Goal: Task Accomplishment & Management: Manage account settings

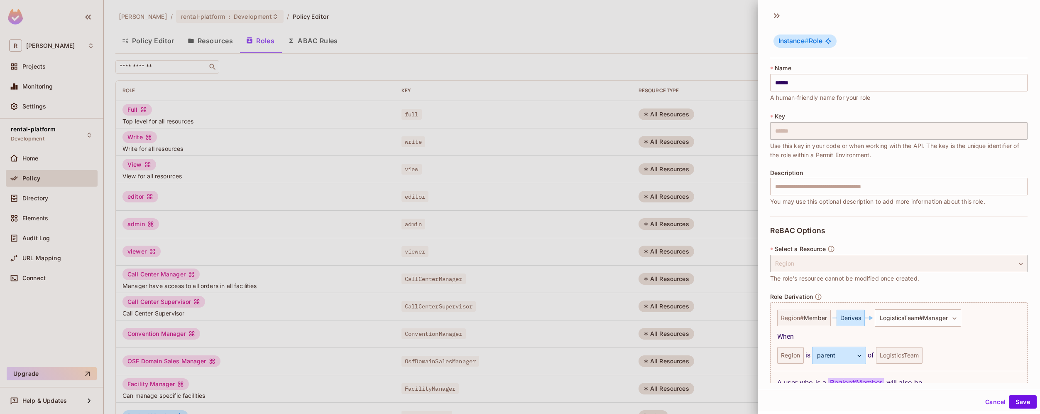
scroll to position [132, 0]
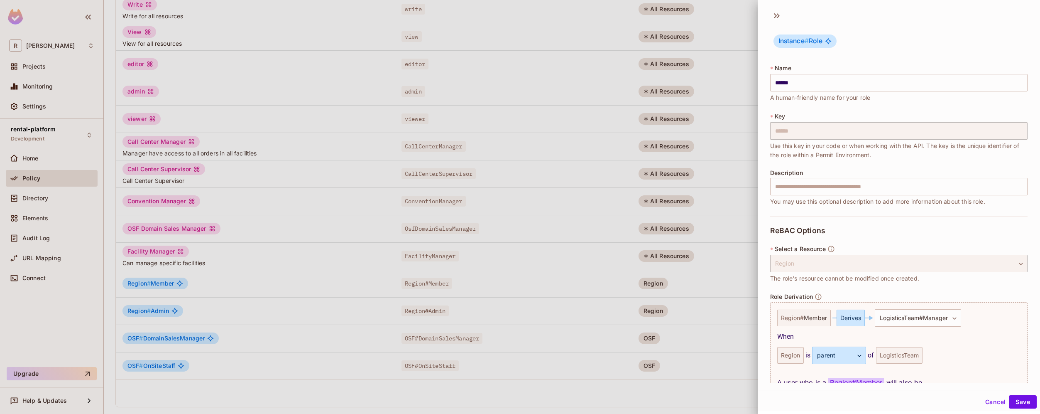
click at [331, 290] on div at bounding box center [520, 207] width 1040 height 414
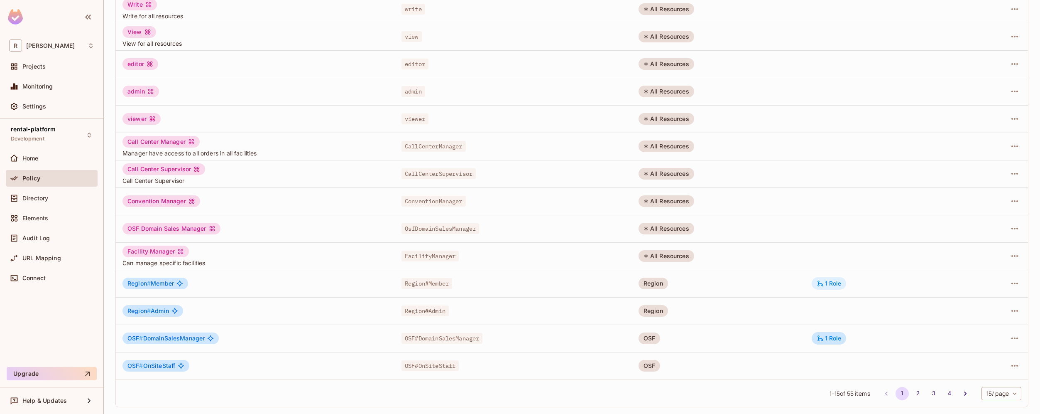
click at [836, 280] on div "1 Role" at bounding box center [829, 282] width 25 height 7
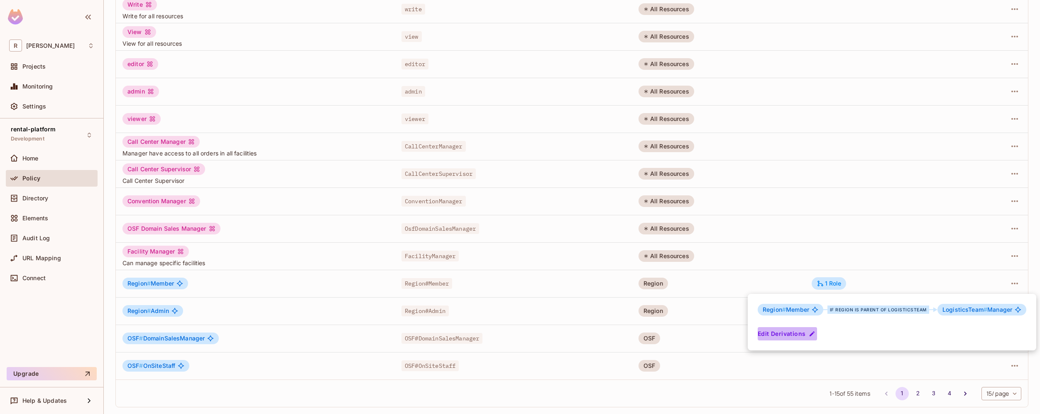
click at [794, 335] on button "Edit Derivations" at bounding box center [787, 333] width 59 height 13
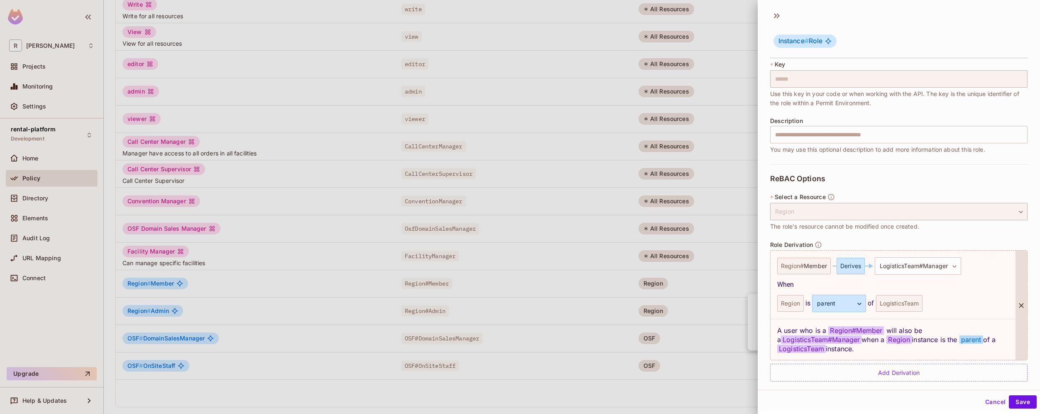
scroll to position [60, 0]
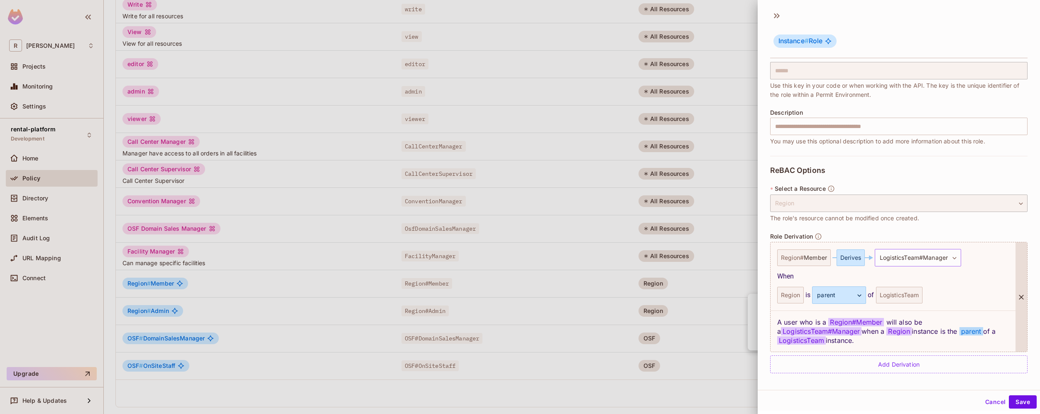
click at [957, 257] on body "R roy-poc Projects Monitoring Settings rental-platform Development Home Policy …" at bounding box center [520, 207] width 1040 height 414
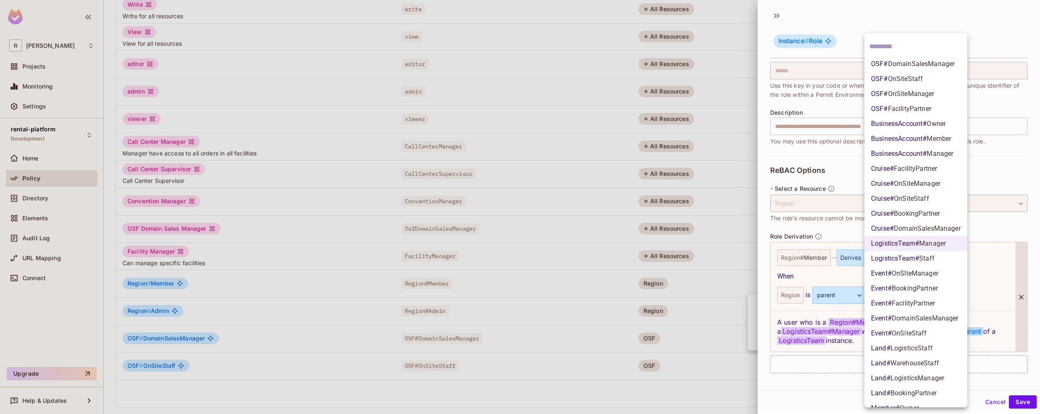
click at [1006, 224] on div at bounding box center [520, 207] width 1040 height 414
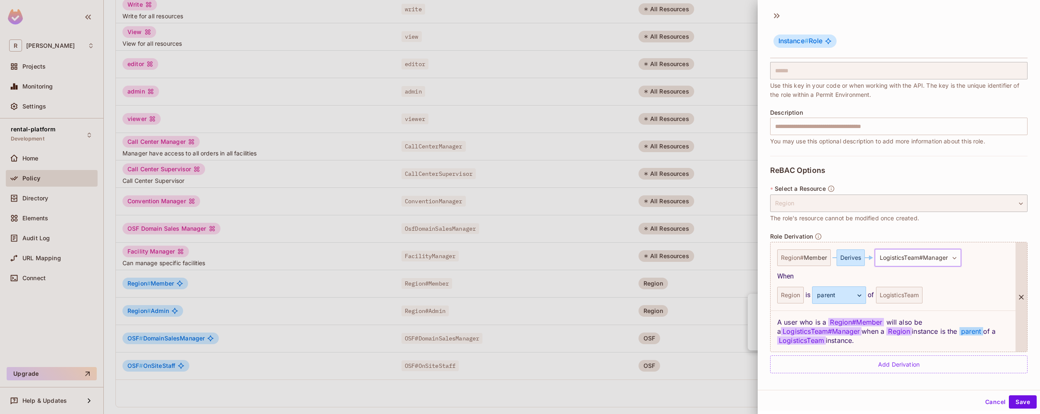
click at [958, 259] on body "R roy-poc Projects Monitoring Settings rental-platform Development Home Policy …" at bounding box center [520, 207] width 1040 height 414
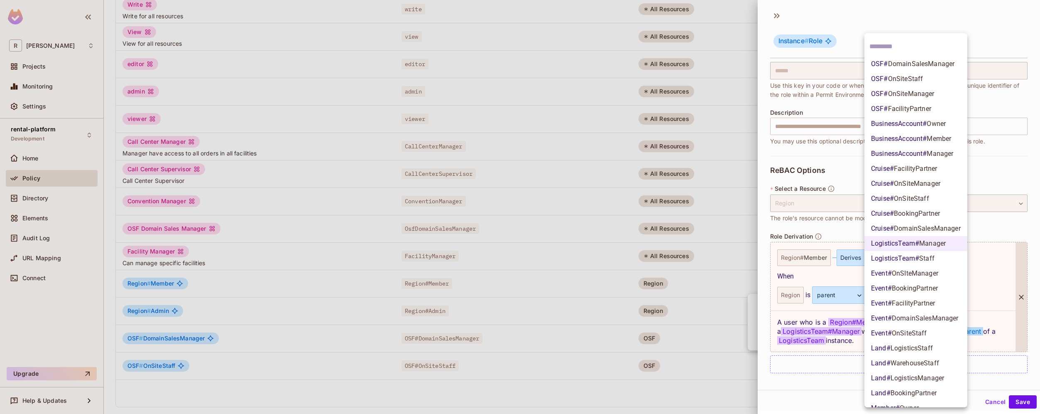
click at [1006, 227] on div at bounding box center [520, 207] width 1040 height 414
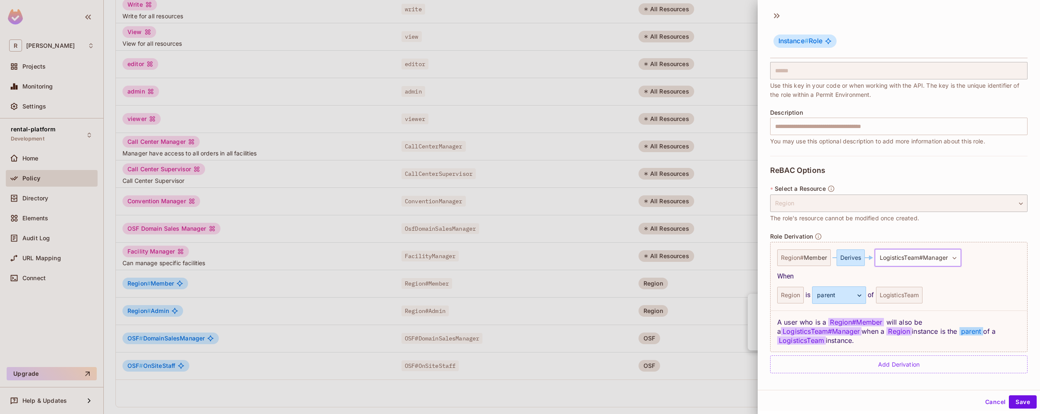
scroll to position [1, 0]
click at [897, 382] on div "**********" at bounding box center [899, 197] width 282 height 384
click at [841, 391] on div "Cancel Save" at bounding box center [899, 400] width 282 height 20
click at [982, 399] on button "Cancel" at bounding box center [995, 400] width 27 height 13
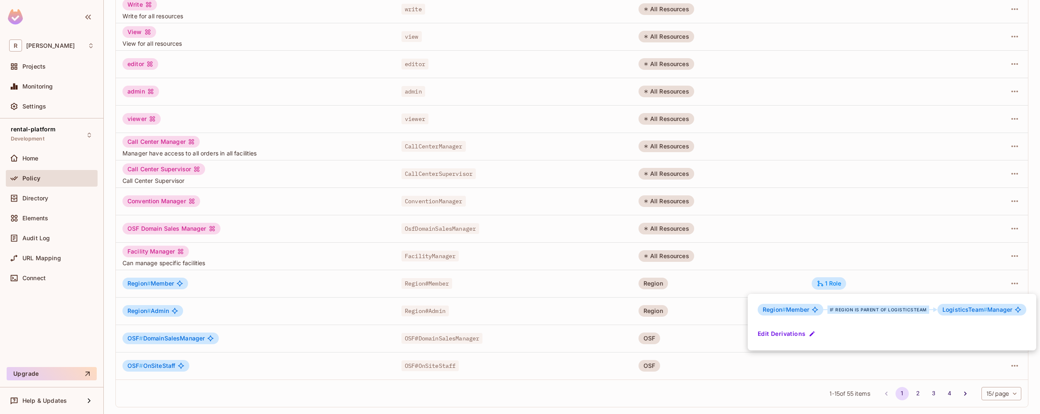
click at [711, 396] on div at bounding box center [520, 207] width 1040 height 414
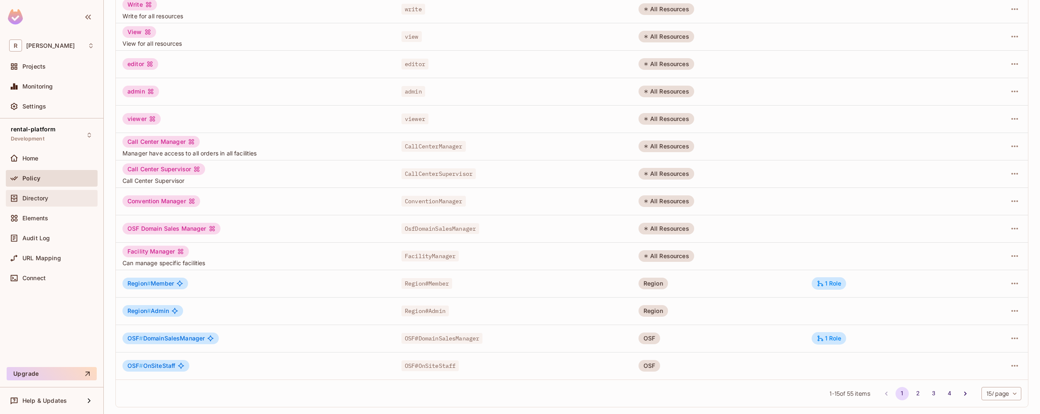
click at [58, 196] on div "Directory" at bounding box center [58, 198] width 72 height 7
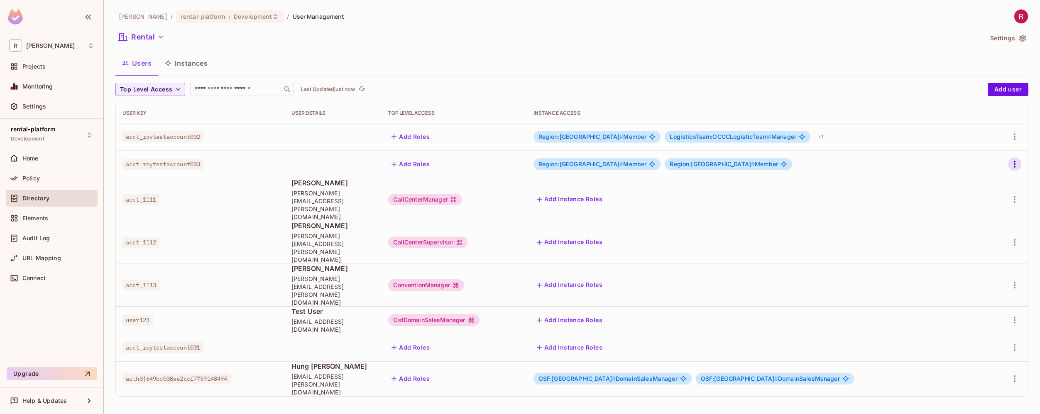
click at [1013, 163] on icon "button" at bounding box center [1015, 164] width 10 height 10
click at [1016, 135] on div at bounding box center [520, 207] width 1040 height 414
click at [1014, 137] on icon "button" at bounding box center [1015, 137] width 10 height 10
click at [984, 154] on li "Edit" at bounding box center [979, 156] width 74 height 18
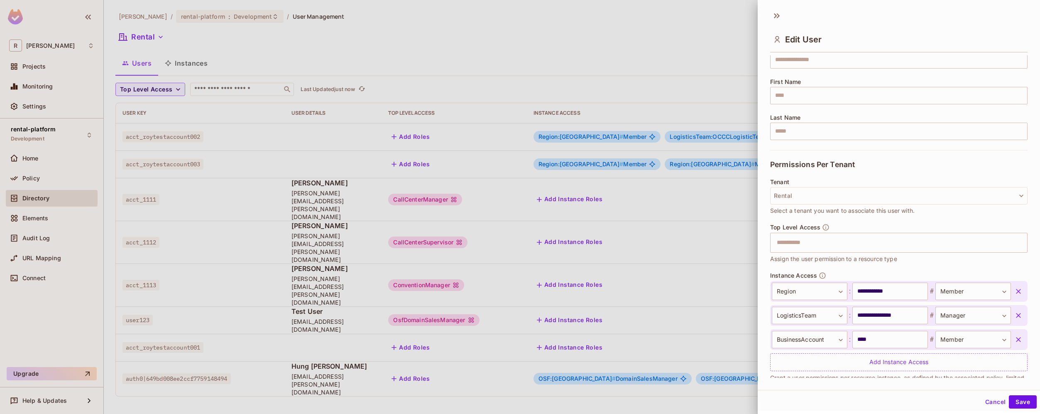
scroll to position [100, 0]
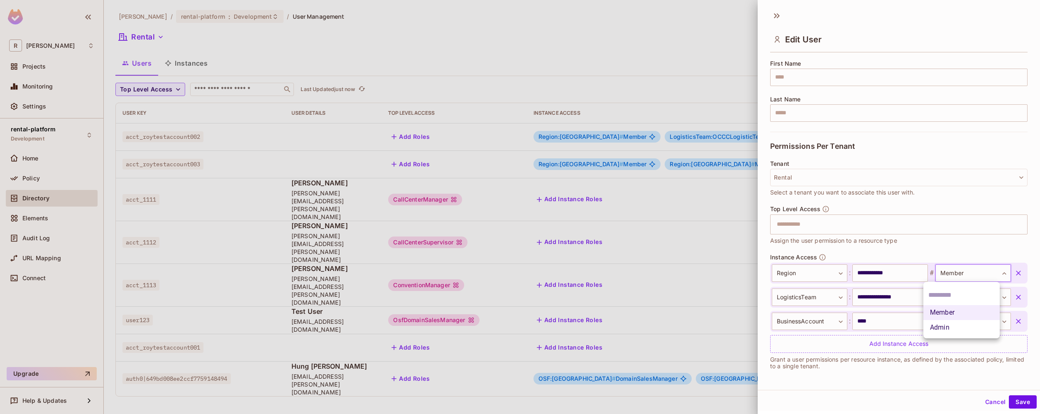
click at [989, 274] on body "R roy-poc Projects Monitoring Settings rental-platform Development Home Policy …" at bounding box center [520, 207] width 1040 height 414
click at [953, 328] on li "Admin" at bounding box center [962, 327] width 76 height 15
type input "*****"
click at [1021, 403] on button "Save" at bounding box center [1023, 401] width 28 height 13
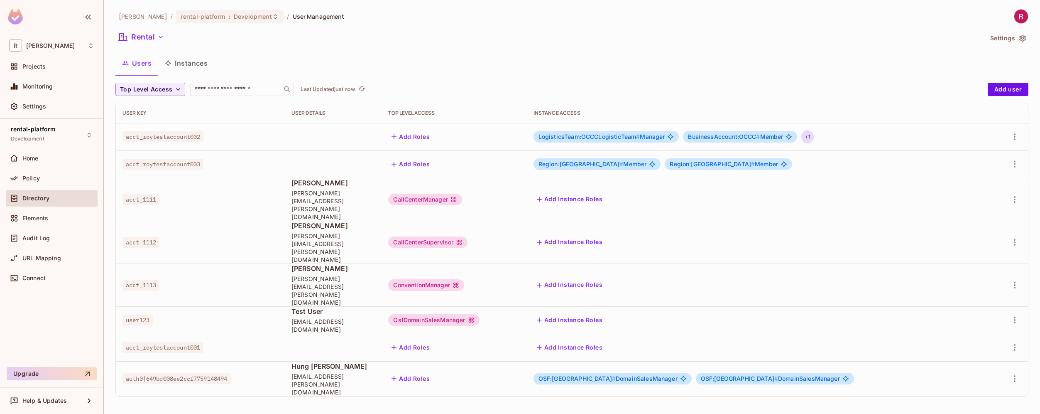
click at [814, 137] on div "+ 1" at bounding box center [807, 136] width 12 height 13
click at [782, 59] on div at bounding box center [520, 207] width 1040 height 414
click at [191, 64] on button "Instances" at bounding box center [186, 63] width 56 height 21
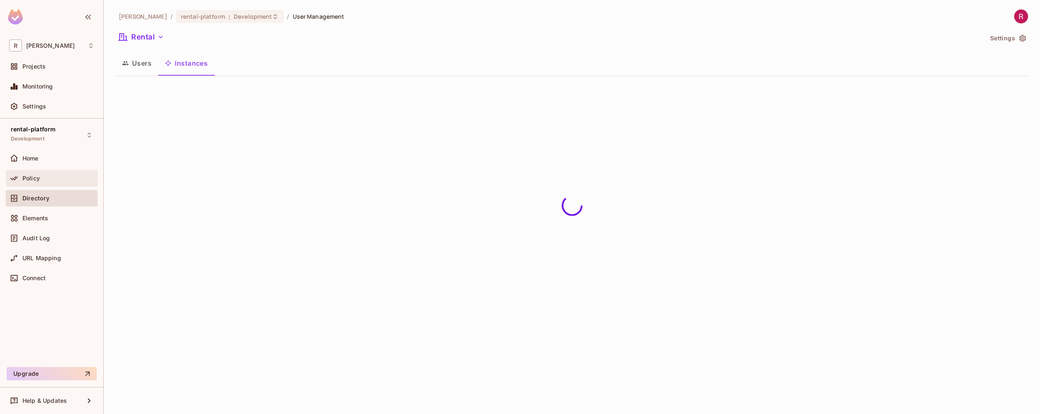
click at [48, 180] on div "Policy" at bounding box center [58, 178] width 72 height 7
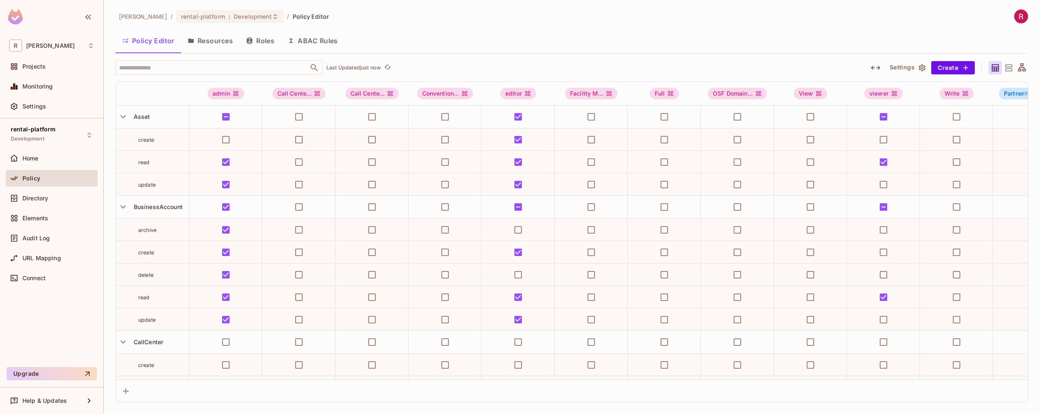
click at [214, 45] on button "Resources" at bounding box center [210, 40] width 59 height 21
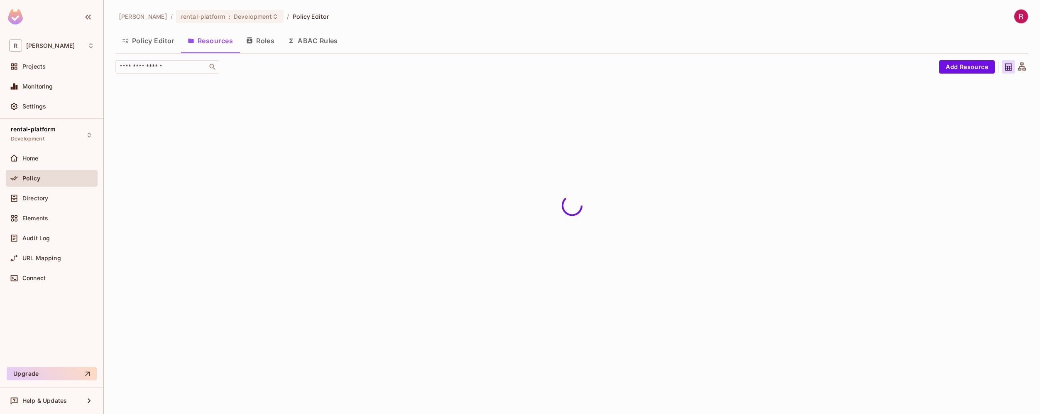
click at [260, 44] on button "Roles" at bounding box center [261, 40] width 42 height 21
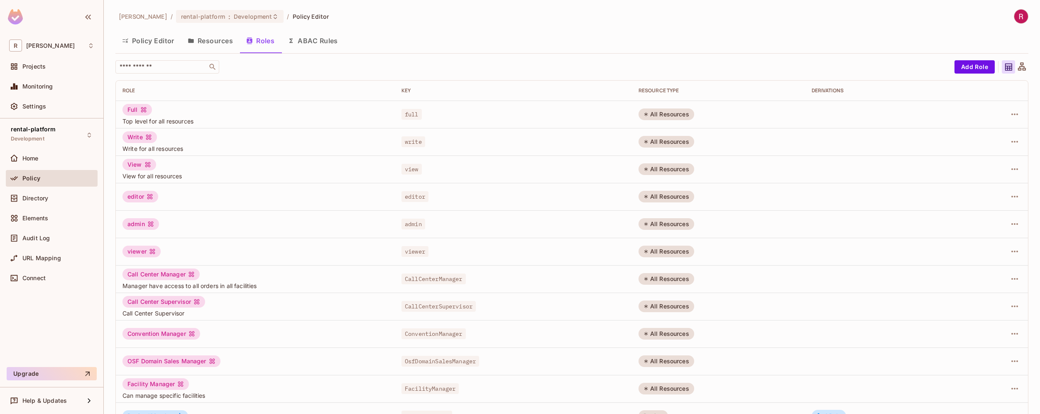
scroll to position [132, 0]
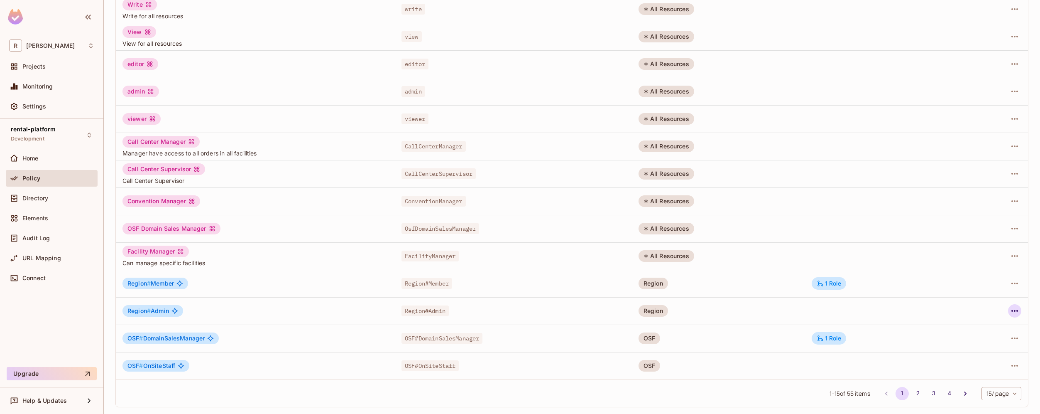
click at [1012, 311] on icon "button" at bounding box center [1015, 311] width 7 height 2
click at [997, 327] on li "Edit Role" at bounding box center [973, 330] width 74 height 18
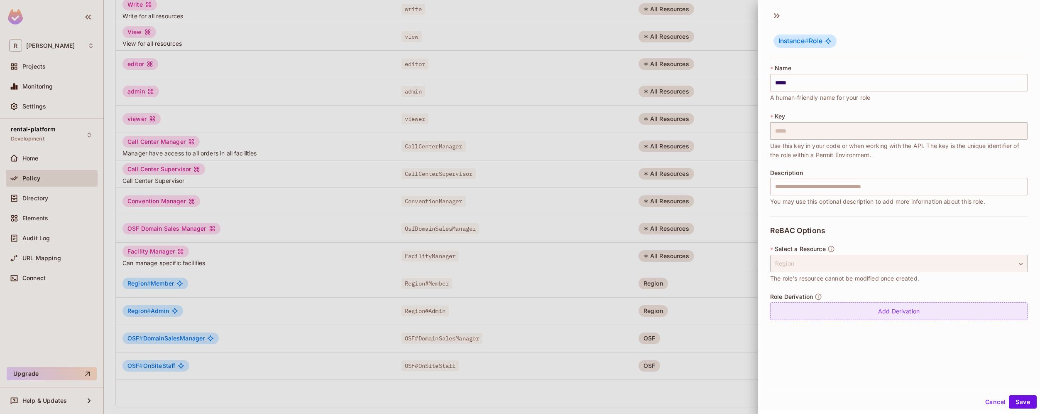
click at [910, 317] on div "Add Derivation" at bounding box center [898, 311] width 257 height 18
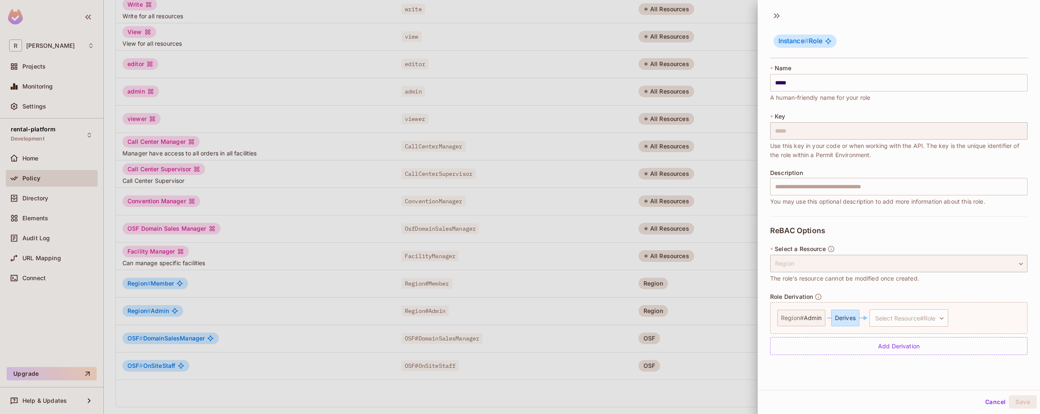
scroll to position [1, 0]
click at [931, 320] on body "R roy-poc Projects Monitoring Settings rental-platform Development Home Policy …" at bounding box center [520, 207] width 1040 height 414
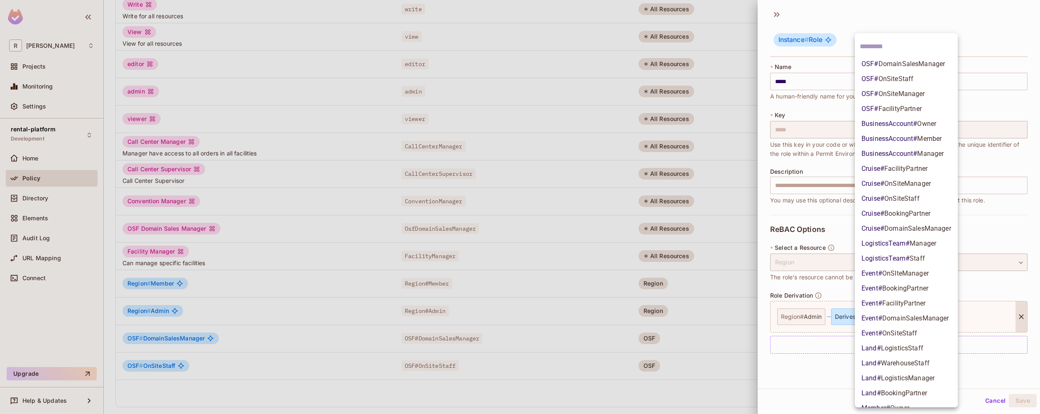
click at [828, 373] on div at bounding box center [520, 207] width 1040 height 414
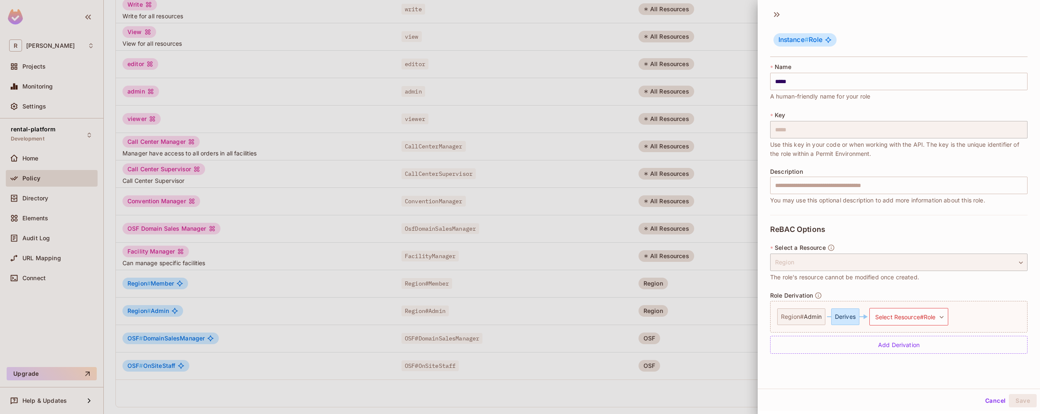
drag, startPoint x: 992, startPoint y: 398, endPoint x: 885, endPoint y: 373, distance: 109.6
click at [885, 373] on div "Instance # Role * Name ***** ​ A human-friendly name for your role * Key ***** …" at bounding box center [899, 204] width 282 height 410
click at [972, 399] on div "Cancel Save" at bounding box center [899, 400] width 282 height 20
click at [983, 400] on button "Cancel" at bounding box center [995, 400] width 27 height 13
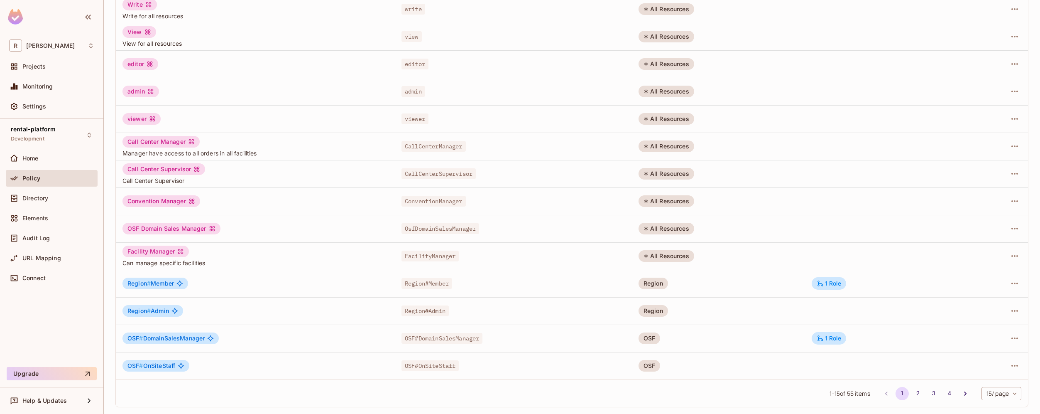
scroll to position [0, 0]
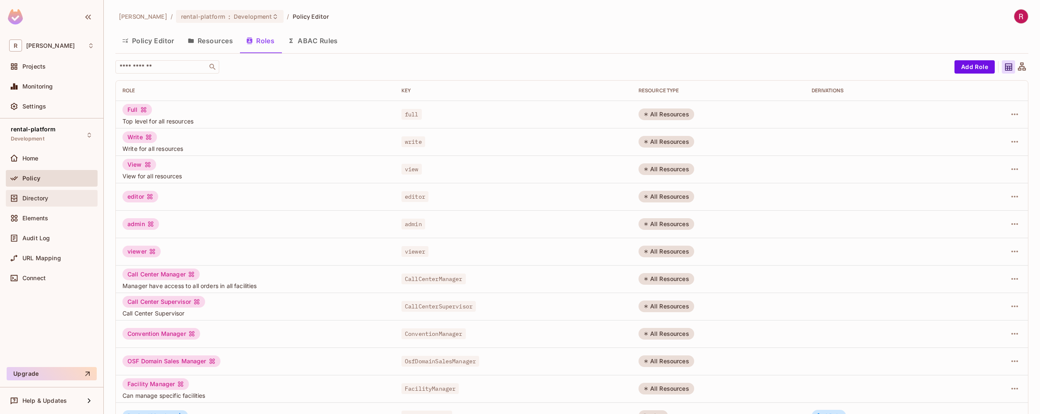
click at [37, 198] on span "Directory" at bounding box center [35, 198] width 26 height 7
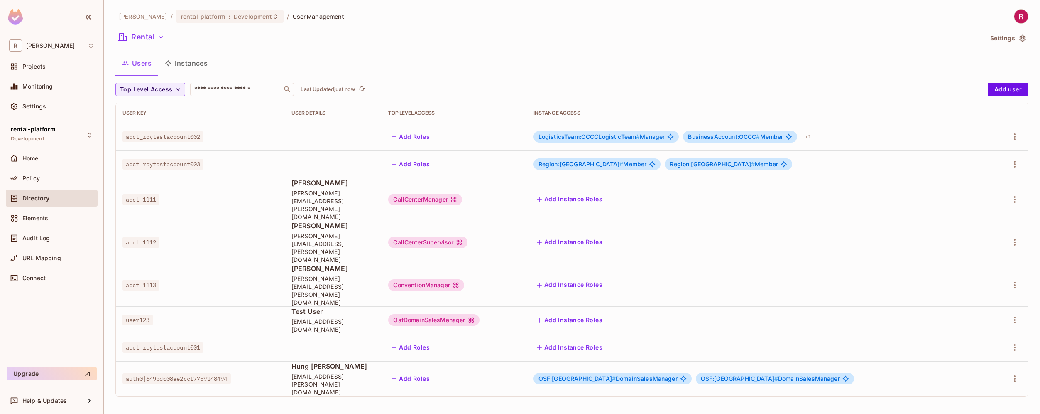
click at [433, 133] on button "Add Roles" at bounding box center [410, 136] width 45 height 13
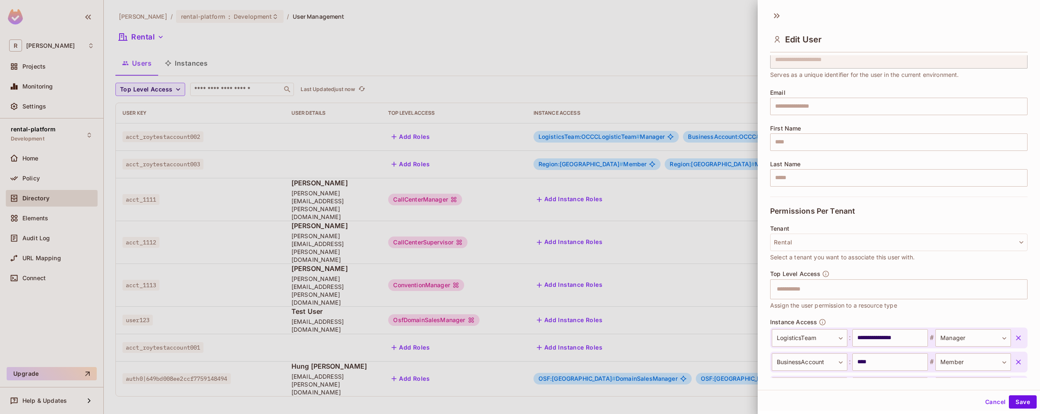
scroll to position [35, 0]
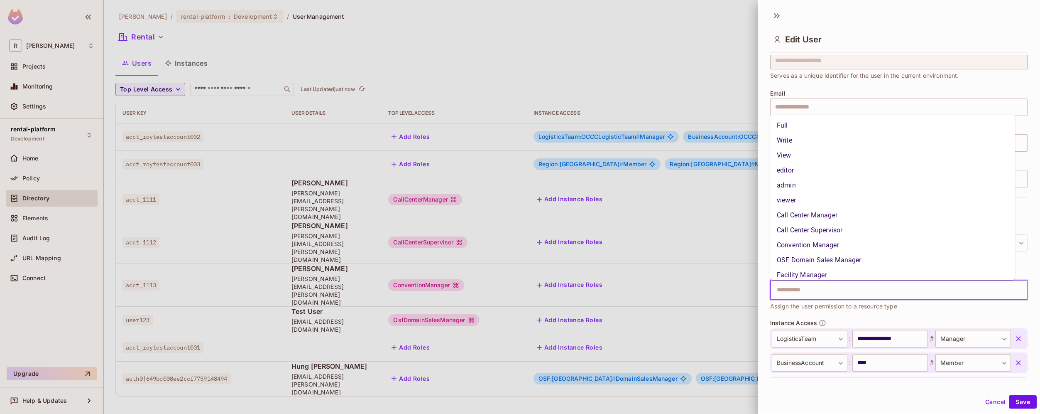
click at [848, 292] on input "text" at bounding box center [892, 290] width 240 height 17
click at [825, 182] on li "admin" at bounding box center [892, 185] width 245 height 15
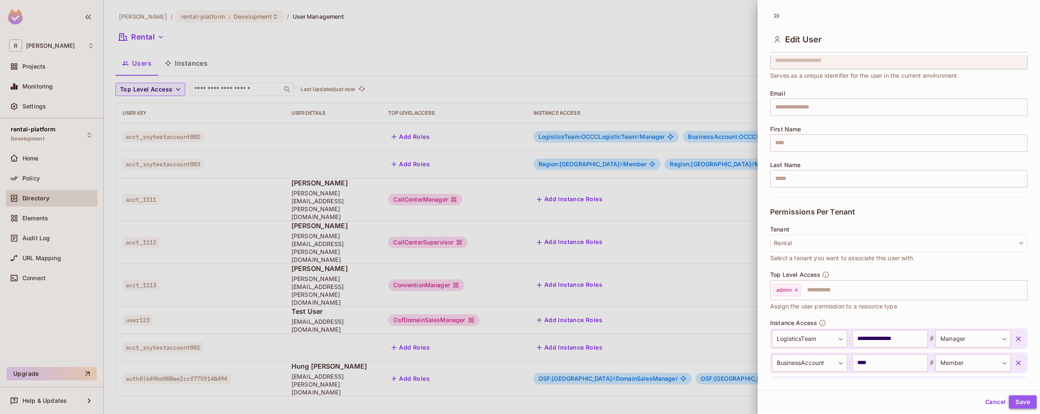
click at [1025, 399] on button "Save" at bounding box center [1023, 401] width 28 height 13
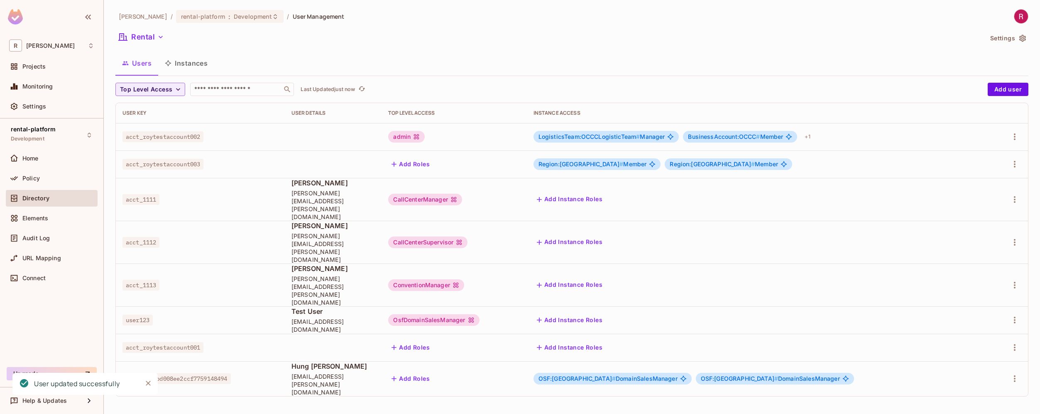
click at [783, 135] on span "BusinessAccount:OCCC # Member" at bounding box center [735, 136] width 95 height 7
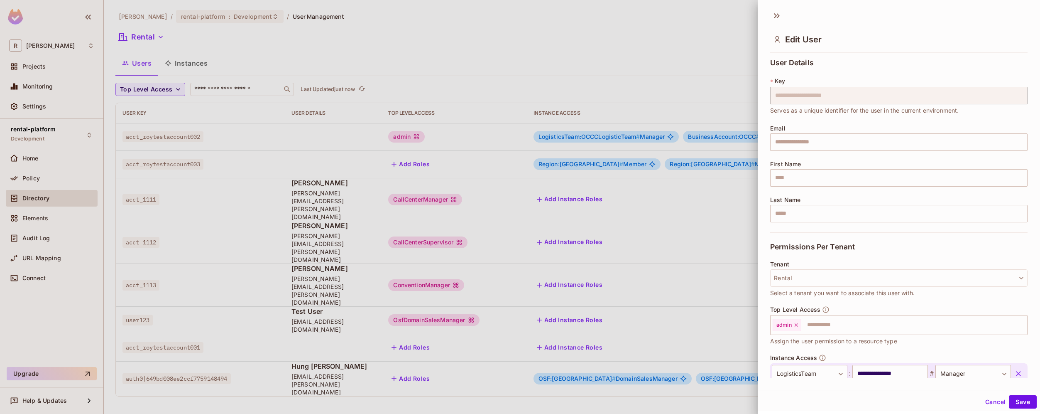
click at [715, 175] on div at bounding box center [520, 207] width 1040 height 414
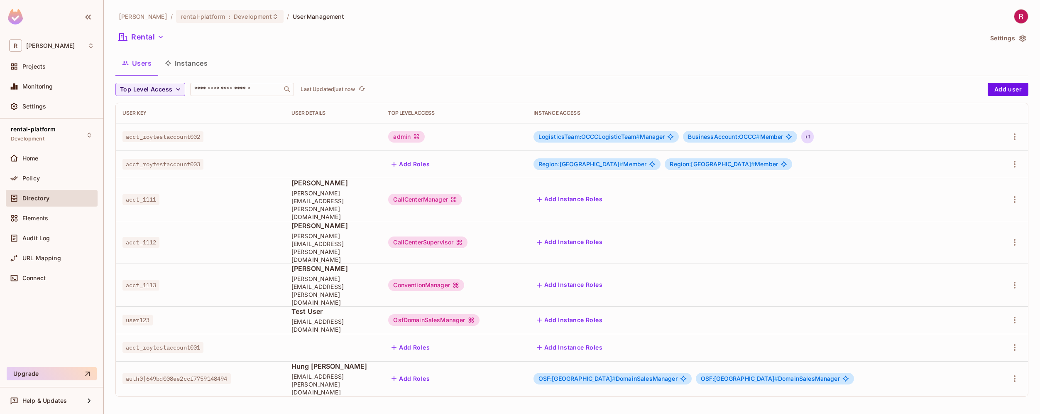
click at [814, 140] on div "+ 1" at bounding box center [807, 136] width 12 height 13
click at [846, 140] on div at bounding box center [520, 207] width 1040 height 414
click at [1013, 140] on icon "button" at bounding box center [1015, 137] width 10 height 10
click at [987, 159] on li "Edit" at bounding box center [979, 156] width 74 height 18
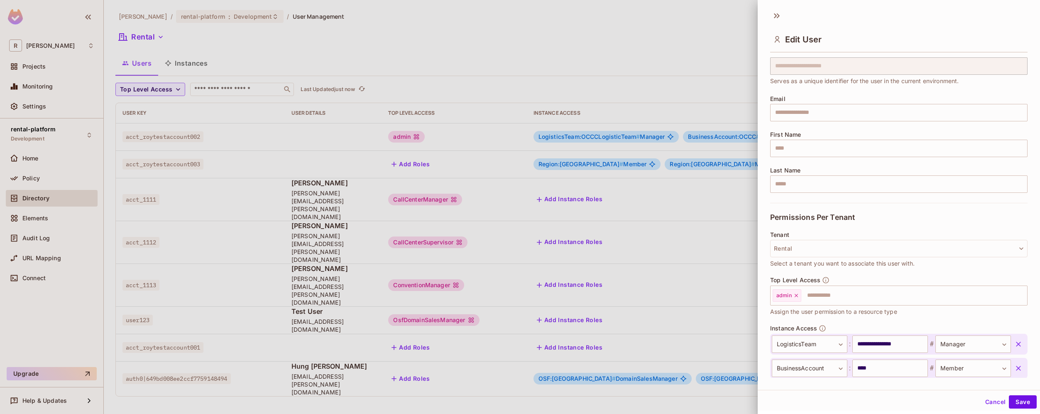
scroll to position [100, 0]
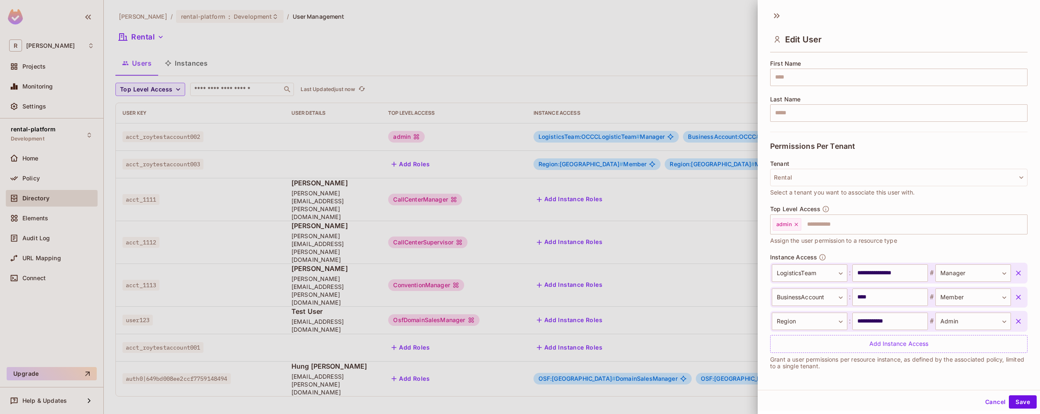
click at [1015, 272] on icon "button" at bounding box center [1019, 273] width 8 height 8
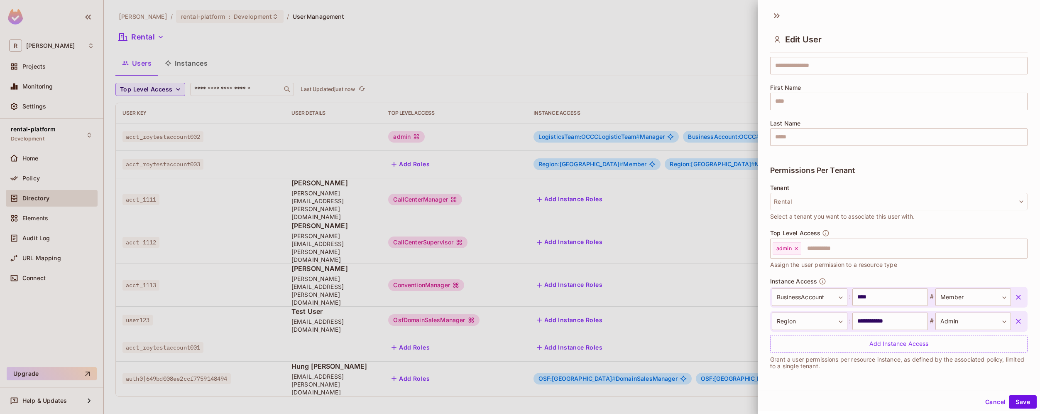
click at [1015, 294] on icon "button" at bounding box center [1019, 297] width 8 height 8
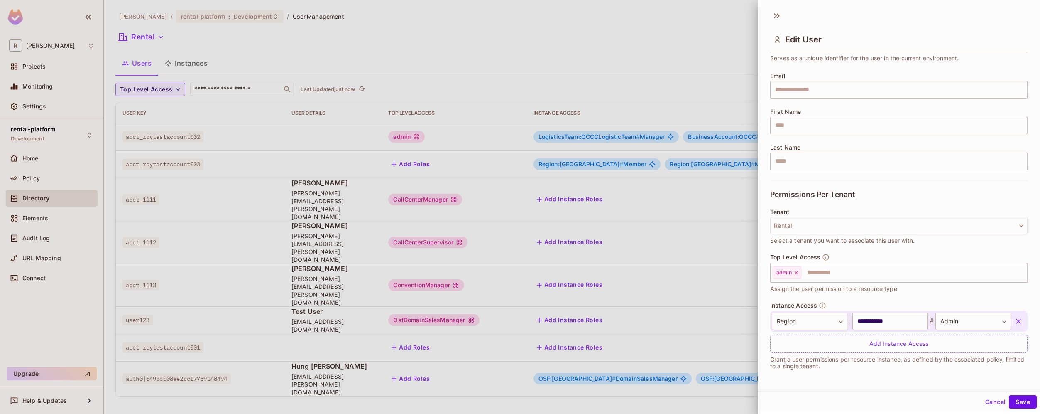
click at [1015, 318] on icon "button" at bounding box center [1019, 321] width 8 height 8
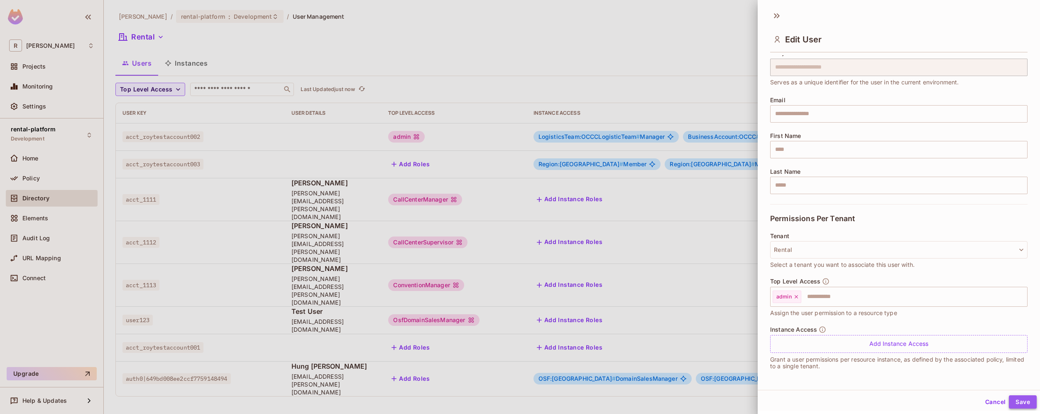
click at [1018, 403] on button "Save" at bounding box center [1023, 401] width 28 height 13
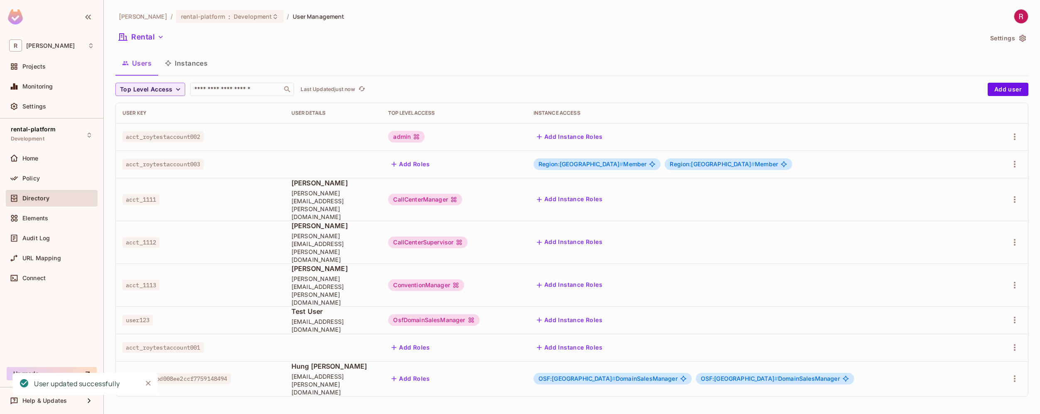
click at [741, 385] on div "roy-poc / rental-platform : Development / User Management Rental Settings Users…" at bounding box center [572, 207] width 936 height 414
click at [181, 134] on span "acct_roytestaccount002" at bounding box center [163, 136] width 81 height 11
copy span "acct_roytestaccount002"
click at [191, 138] on span "acct_roytestaccount002" at bounding box center [163, 136] width 81 height 11
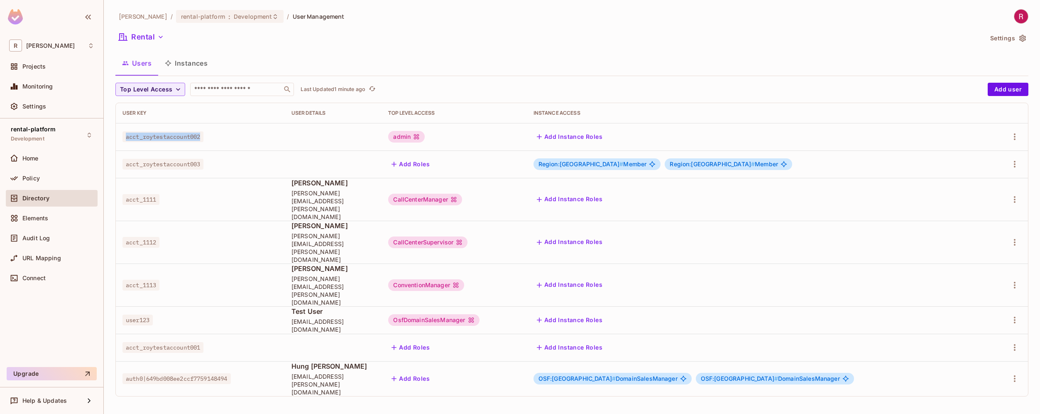
click at [191, 138] on span "acct_roytestaccount002" at bounding box center [163, 136] width 81 height 11
copy span "acct_roytestaccount002"
click at [45, 86] on span "Monitoring" at bounding box center [37, 86] width 31 height 7
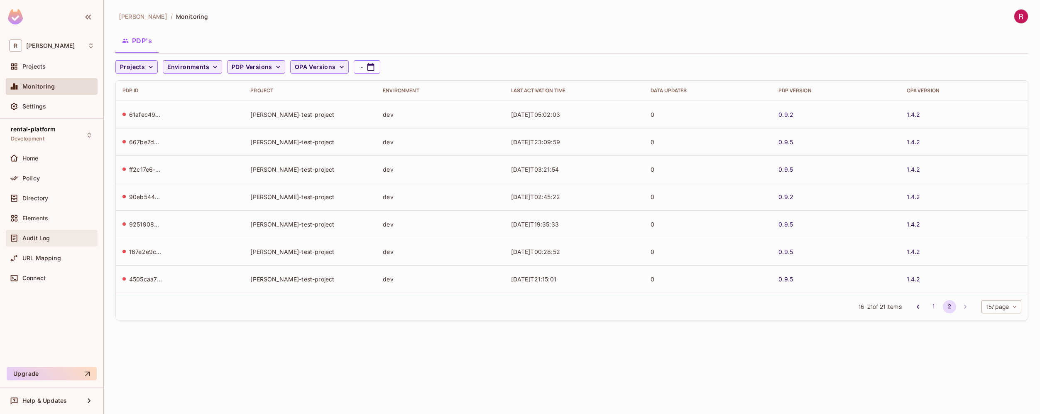
click at [61, 236] on div "Audit Log" at bounding box center [58, 238] width 72 height 7
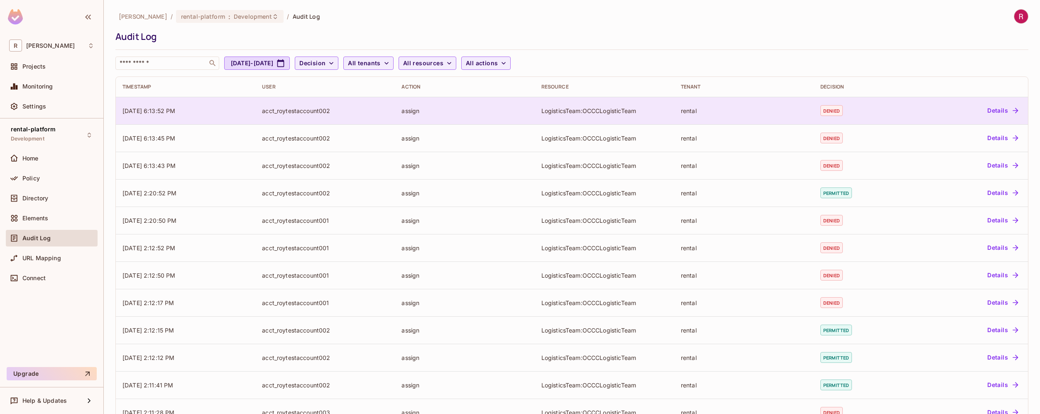
click at [1000, 113] on button "Details" at bounding box center [1002, 110] width 37 height 13
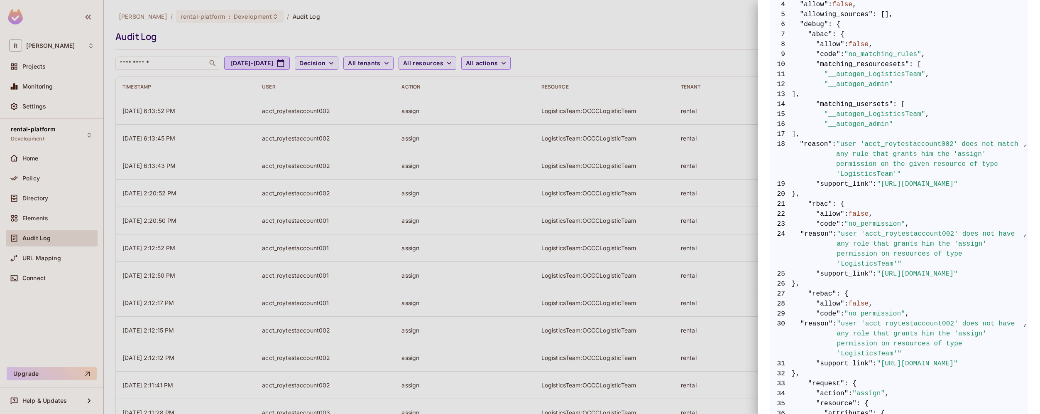
scroll to position [456, 0]
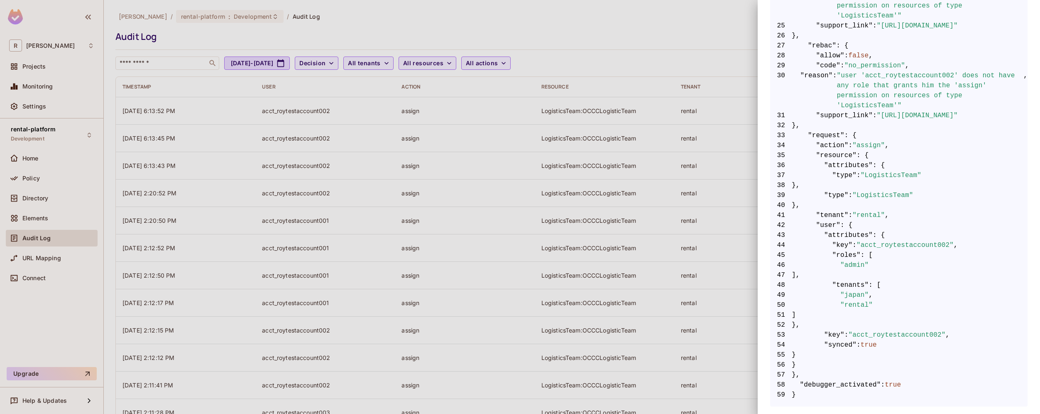
click at [856, 260] on span ""admin"" at bounding box center [855, 265] width 28 height 10
click at [687, 181] on div at bounding box center [520, 207] width 1040 height 414
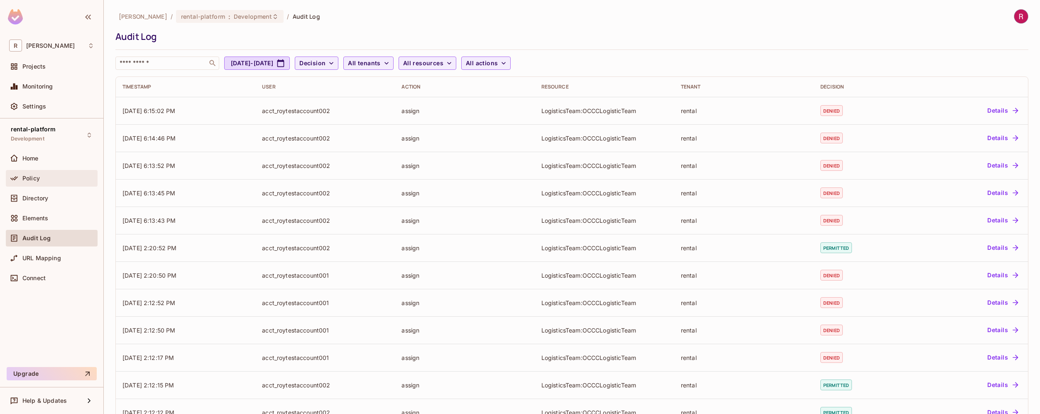
click at [54, 179] on div "Policy" at bounding box center [58, 178] width 72 height 7
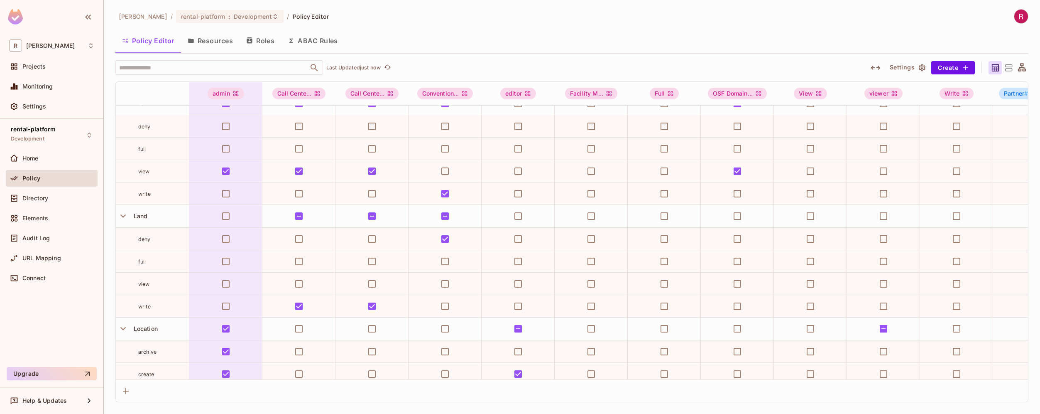
scroll to position [878, 0]
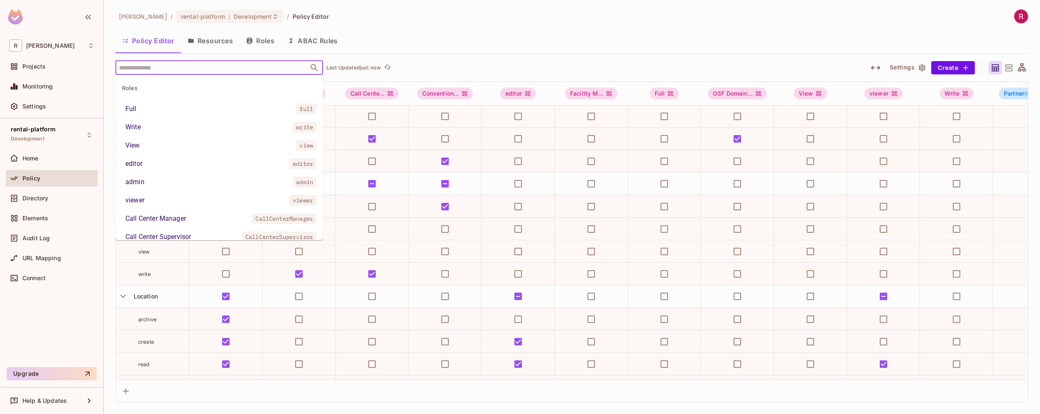
click at [174, 71] on input "text" at bounding box center [212, 67] width 190 height 15
paste input "**********"
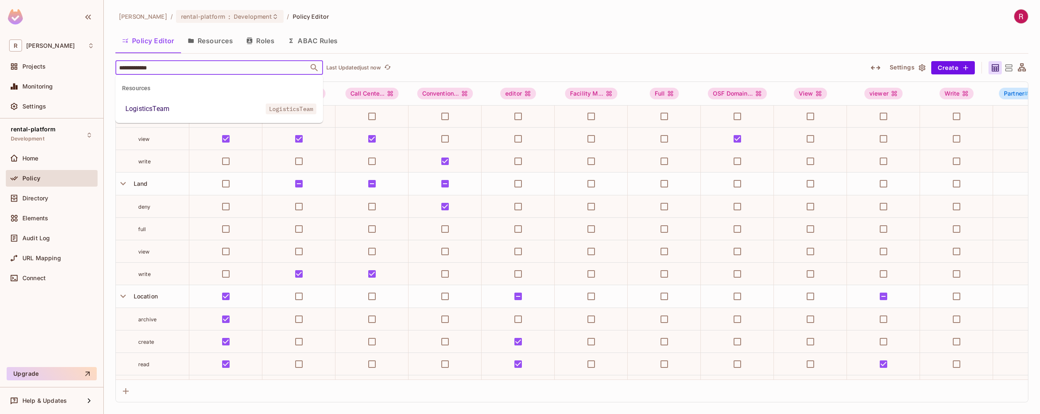
type input "**********"
click at [151, 112] on div "LogisticsTeam" at bounding box center [147, 109] width 44 height 10
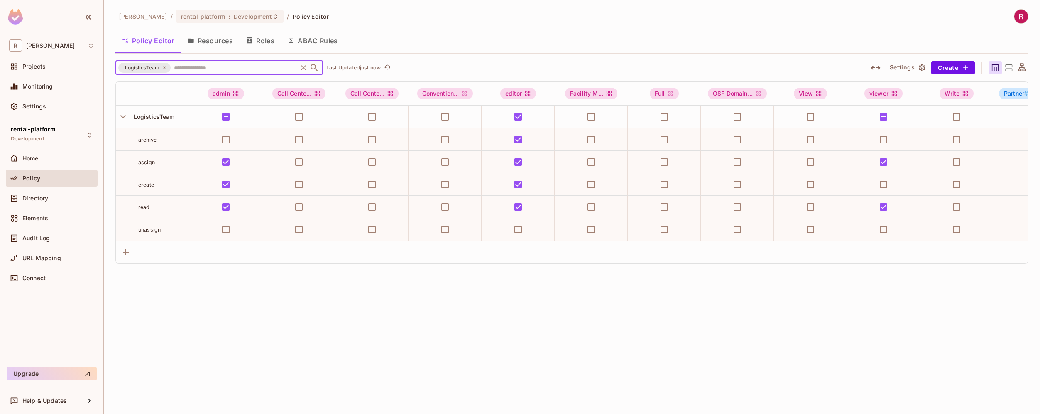
scroll to position [0, 0]
click at [223, 344] on div "roy-poc / rental-platform : Development / Policy Editor Policy Editor Resources…" at bounding box center [572, 207] width 936 height 414
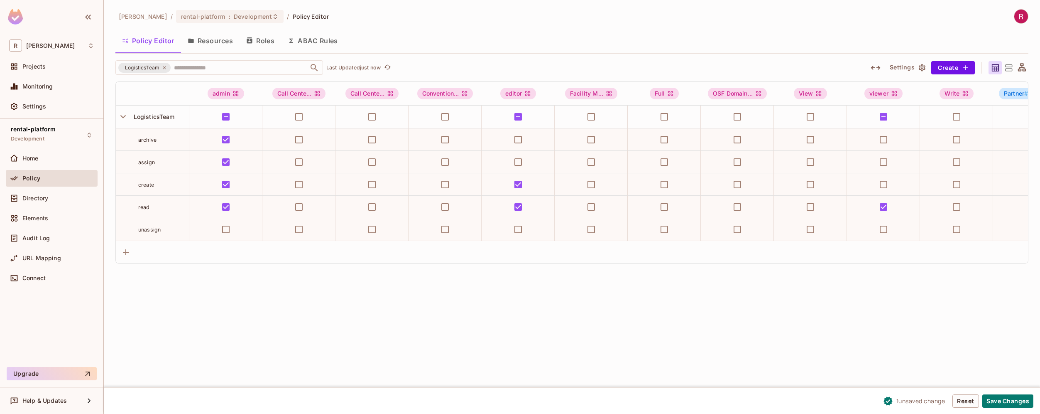
click at [245, 294] on div "roy-poc / rental-platform : Development / Policy Editor Policy Editor Resources…" at bounding box center [572, 207] width 936 height 414
click at [1019, 403] on button "Save Changes" at bounding box center [1008, 400] width 51 height 13
click at [78, 83] on div "Monitoring" at bounding box center [58, 86] width 72 height 7
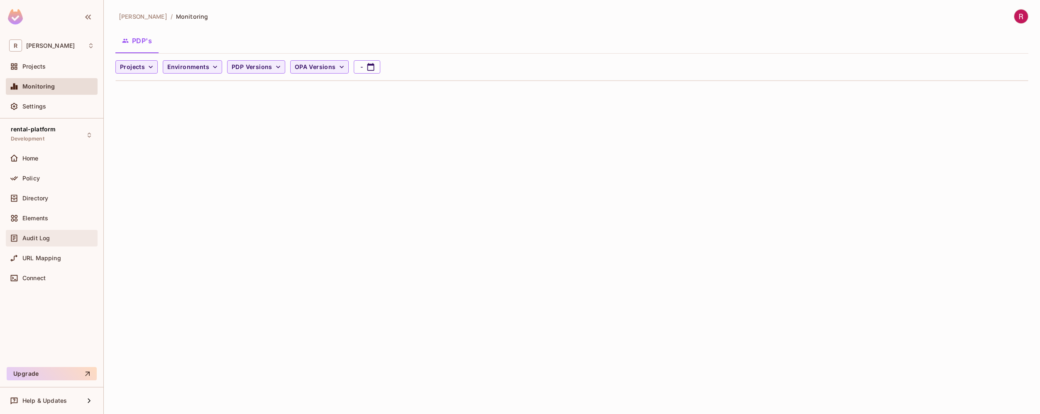
click at [55, 241] on div "Audit Log" at bounding box center [51, 238] width 85 height 10
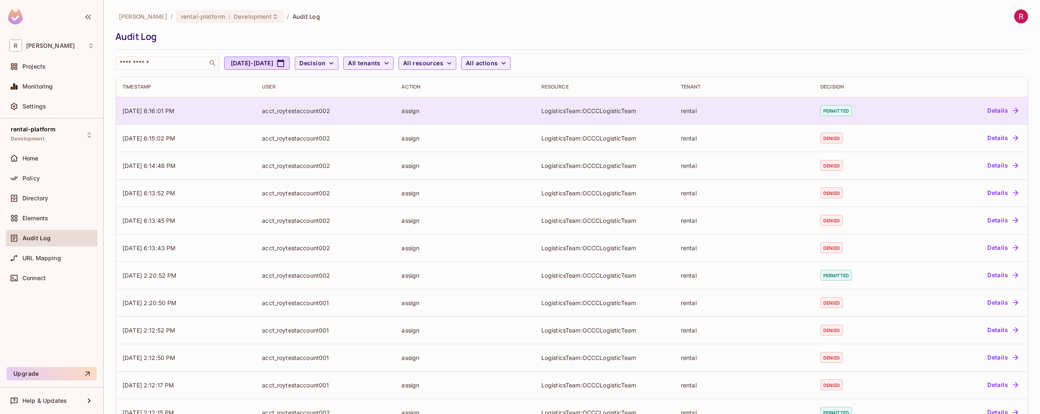
click at [997, 114] on button "Details" at bounding box center [1002, 110] width 37 height 13
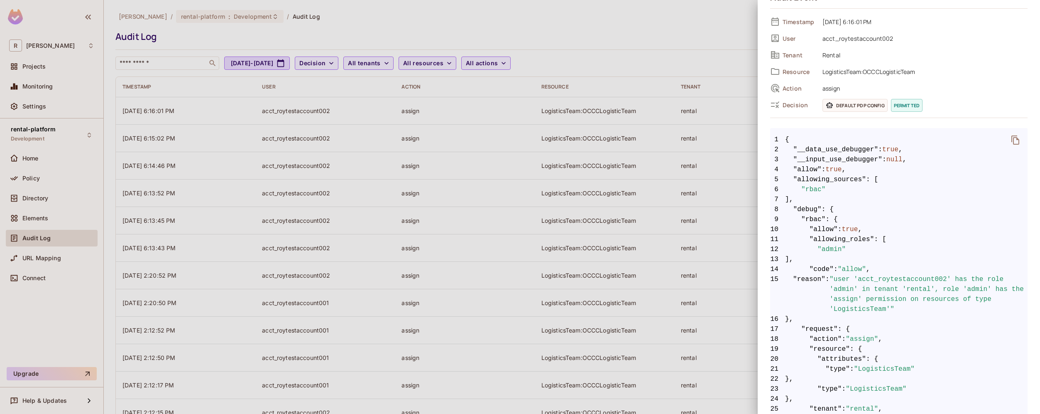
scroll to position [37, 0]
drag, startPoint x: 814, startPoint y: 230, endPoint x: 863, endPoint y: 230, distance: 49.0
click at [863, 230] on span "10 "allow" : true ," at bounding box center [898, 229] width 257 height 10
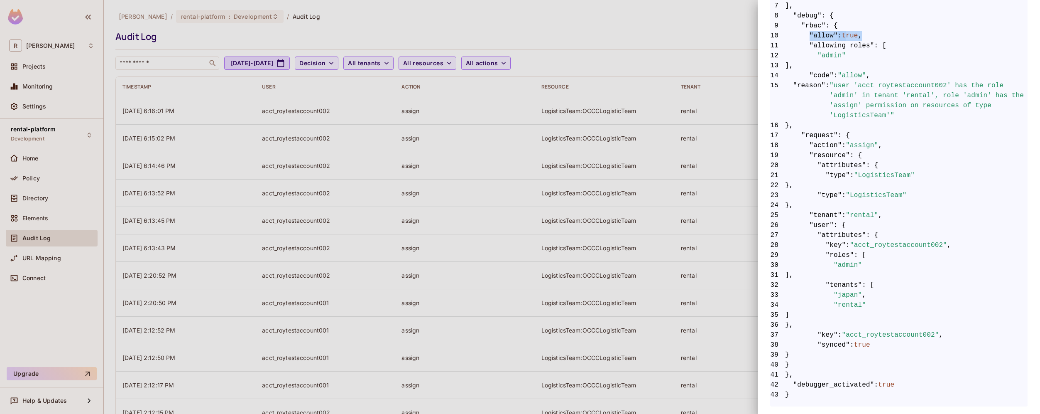
scroll to position [230, 0]
click at [654, 33] on div at bounding box center [520, 207] width 1040 height 414
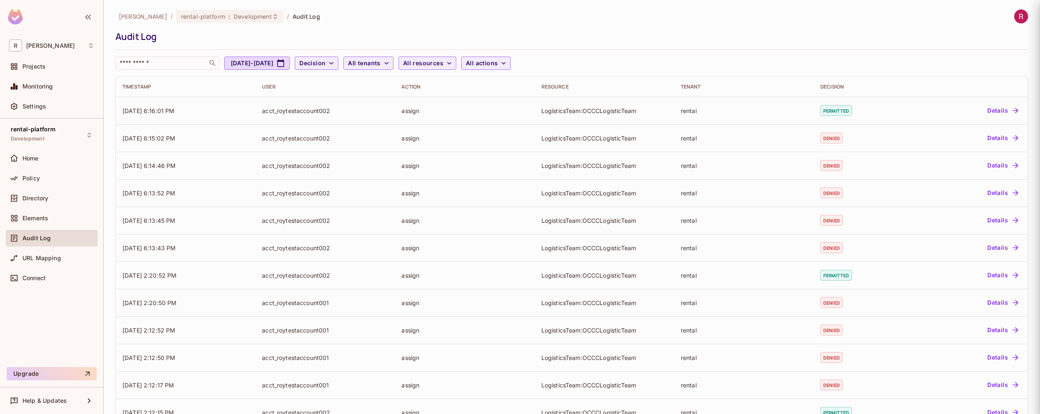
scroll to position [0, 0]
click at [59, 178] on div "Policy" at bounding box center [58, 178] width 72 height 7
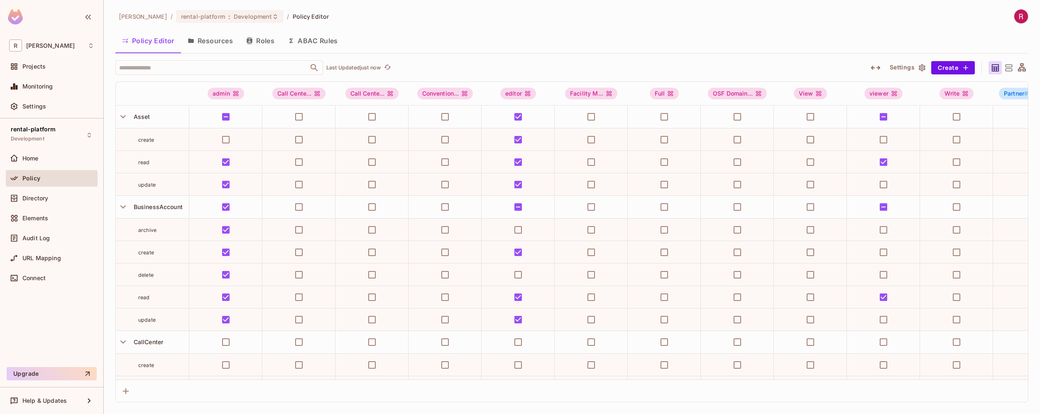
click at [62, 176] on div "Policy" at bounding box center [58, 178] width 72 height 7
click at [220, 43] on button "Resources" at bounding box center [210, 40] width 59 height 21
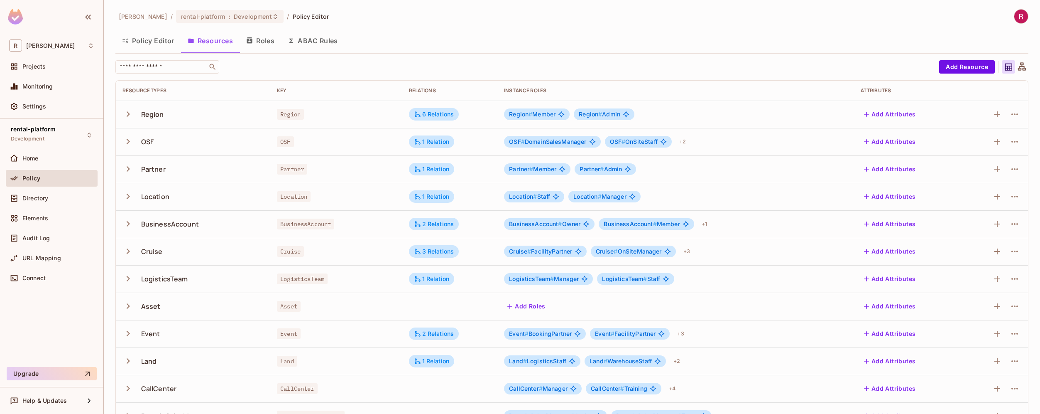
click at [269, 44] on button "Roles" at bounding box center [261, 40] width 42 height 21
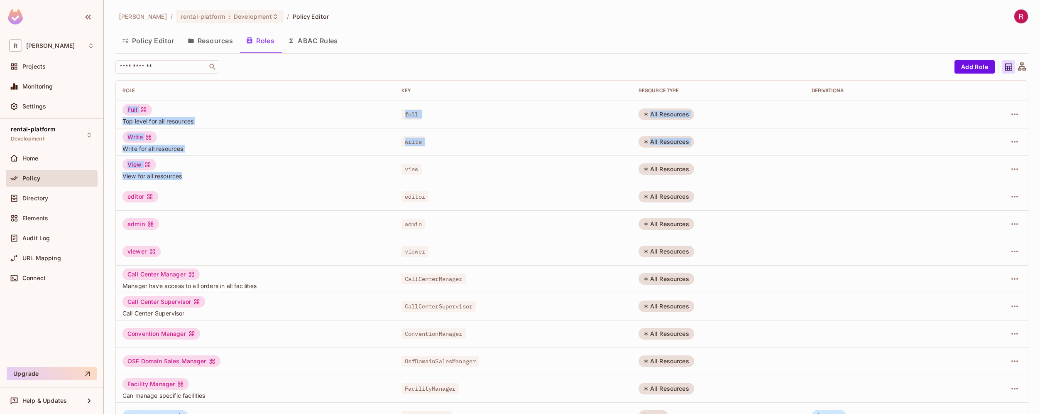
drag, startPoint x: 119, startPoint y: 108, endPoint x: 188, endPoint y: 174, distance: 95.8
click at [188, 174] on tbody "Full Top level for all resources full All Resources Write Write for all resourc…" at bounding box center [572, 305] width 912 height 411
click at [188, 174] on span "View for all resources" at bounding box center [256, 176] width 266 height 8
drag, startPoint x: 674, startPoint y: 171, endPoint x: 672, endPoint y: 113, distance: 57.8
click at [672, 113] on tbody "Full Top level for all resources full All Resources Write Write for all resourc…" at bounding box center [572, 305] width 912 height 411
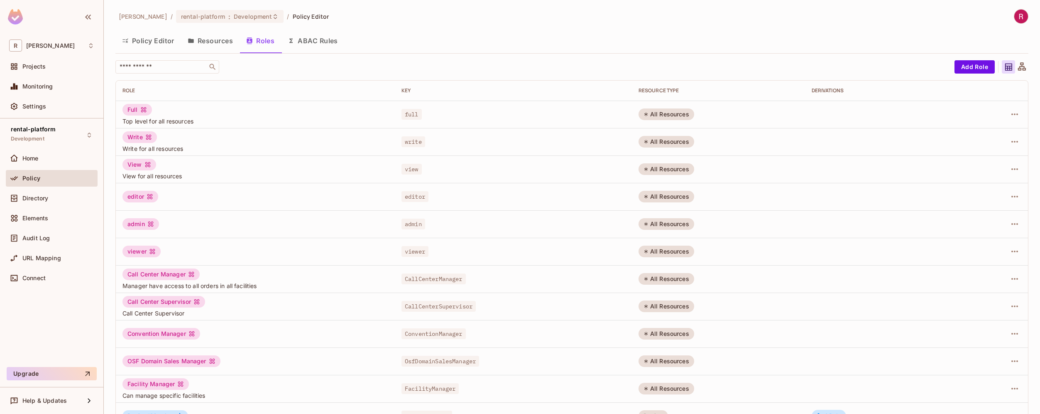
click at [588, 181] on td "view" at bounding box center [513, 168] width 237 height 27
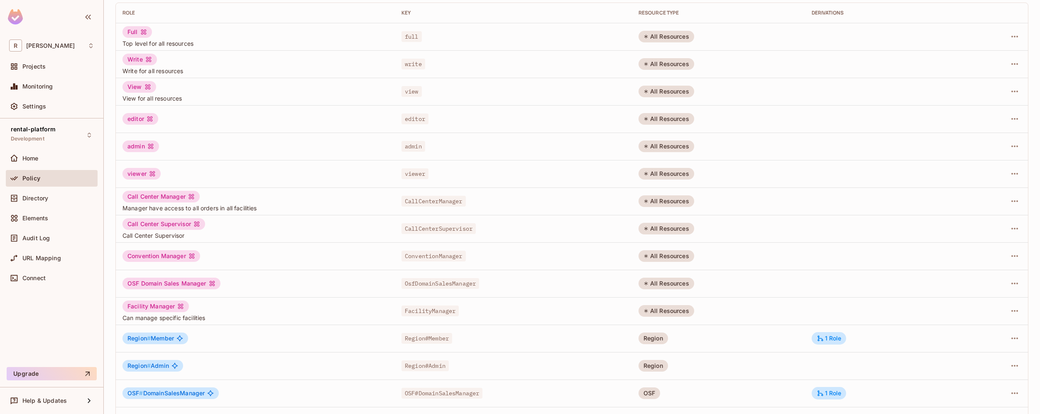
scroll to position [83, 0]
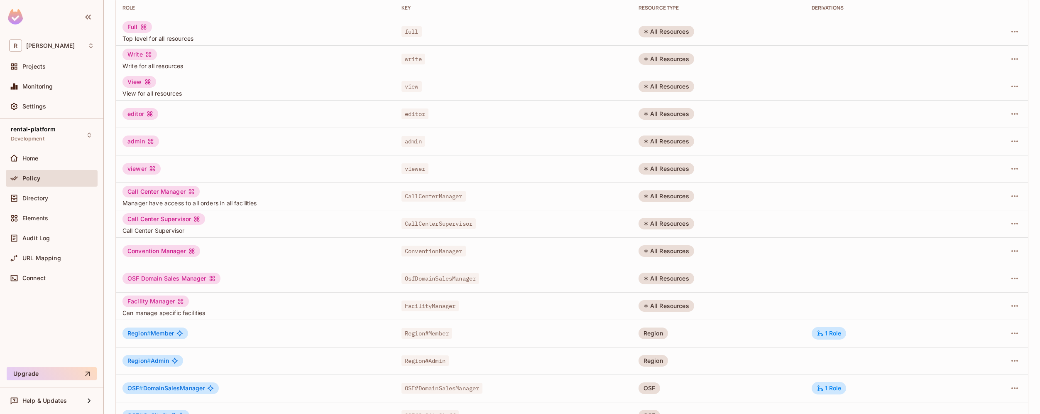
click at [544, 302] on div "FacilityManager" at bounding box center [514, 305] width 224 height 8
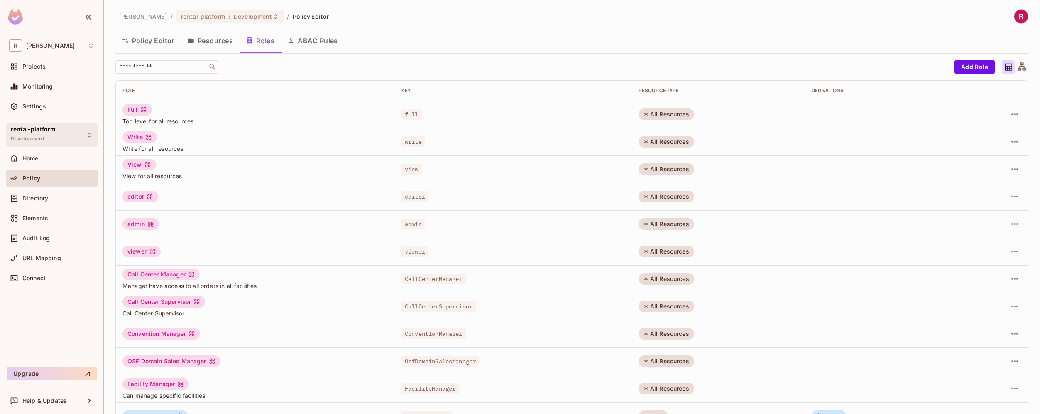
click at [74, 137] on div "rental-platform Development" at bounding box center [52, 134] width 92 height 23
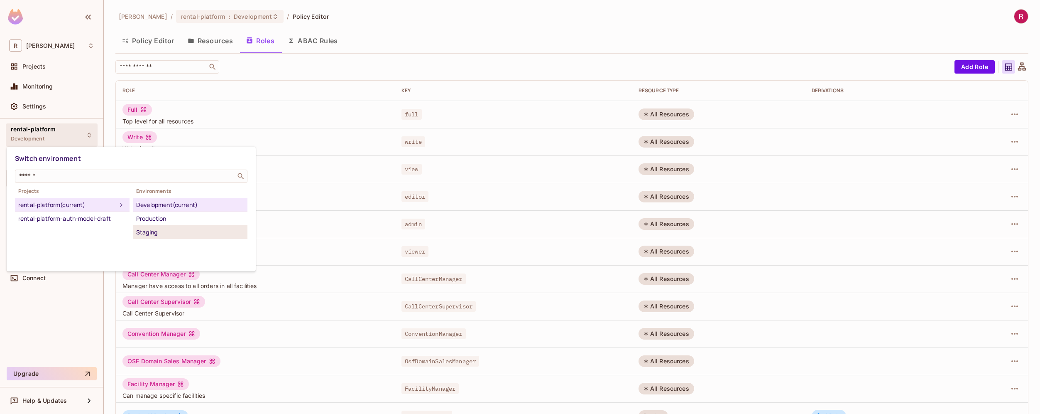
click at [166, 234] on div "Staging" at bounding box center [190, 232] width 108 height 10
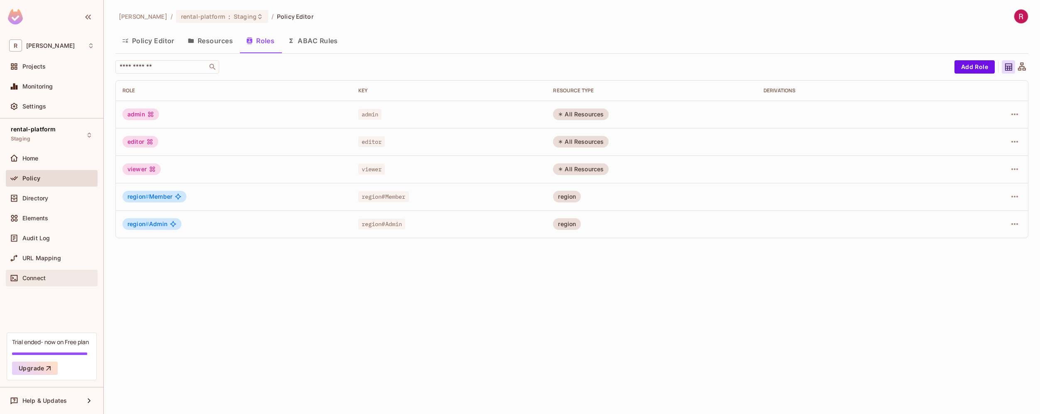
click at [46, 275] on span "Connect" at bounding box center [33, 277] width 23 height 7
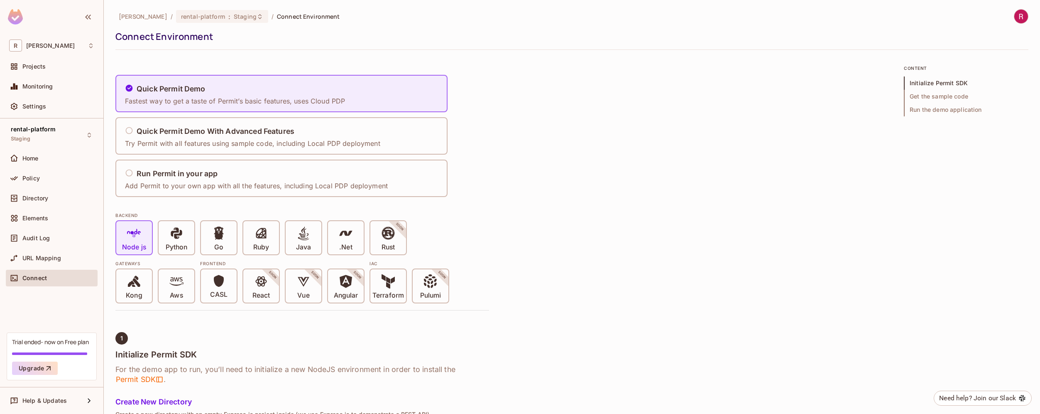
click at [58, 280] on div "Connect" at bounding box center [58, 277] width 72 height 7
click at [68, 108] on div "Settings" at bounding box center [58, 106] width 72 height 7
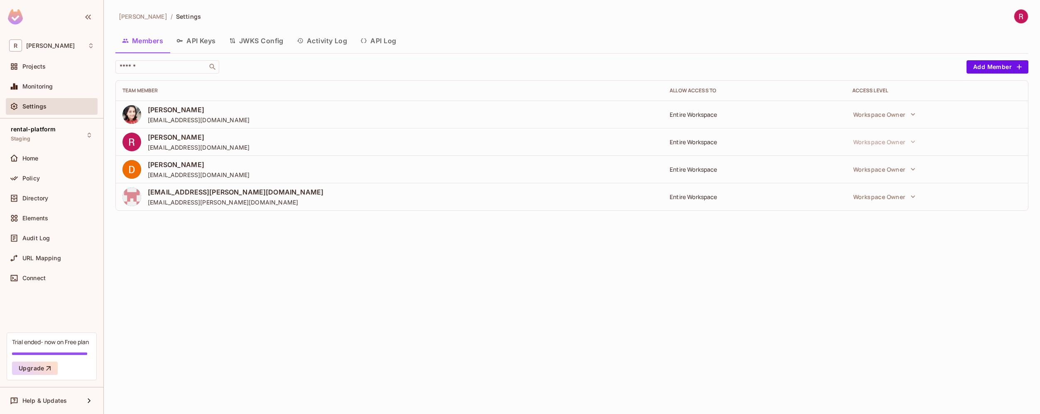
click at [211, 38] on button "API Keys" at bounding box center [196, 40] width 53 height 21
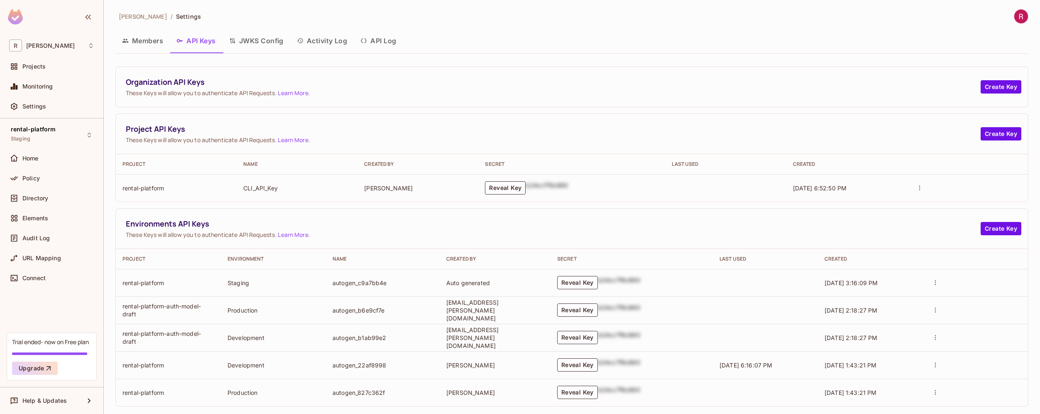
scroll to position [11, 0]
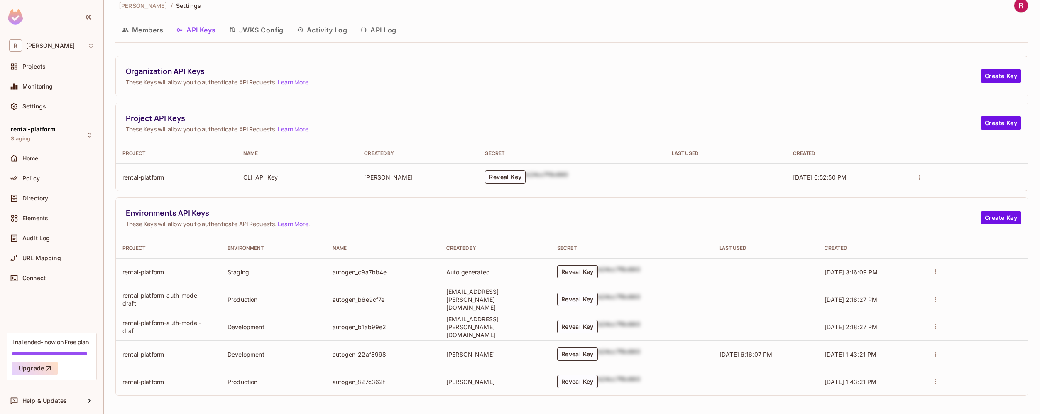
click at [597, 274] on button "Reveal Key" at bounding box center [577, 271] width 41 height 13
click at [598, 271] on button "Reveal Key" at bounding box center [577, 271] width 41 height 13
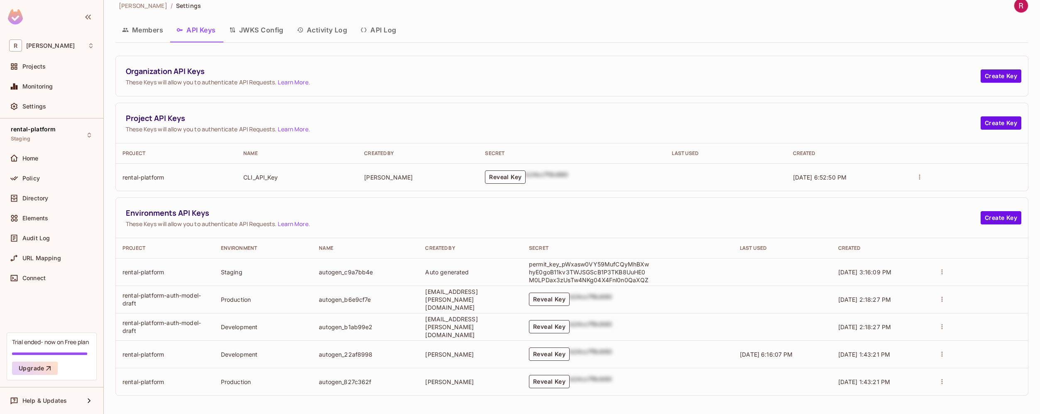
click at [593, 266] on p "permit_key_pWxasw0VY59MufCQyMhBXwhyE0goB11kv3TWJSGScB1P3TKB8UuHE0M0LPDax3zUsTw4…" at bounding box center [589, 272] width 120 height 24
copy p "permit_key_pWxasw0VY59MufCQyMhBXwhyE0goB11kv3TWJSGScB1P3TKB8UuHE0M0LPDax3zUsTw4…"
click at [571, 271] on p "permit_key_pWxasw0VY59MufCQyMhBXwhyE0goB11kv3TWJSGScB1P3TKB8UuHE0M0LPDax3zUsTw4…" at bounding box center [589, 272] width 120 height 24
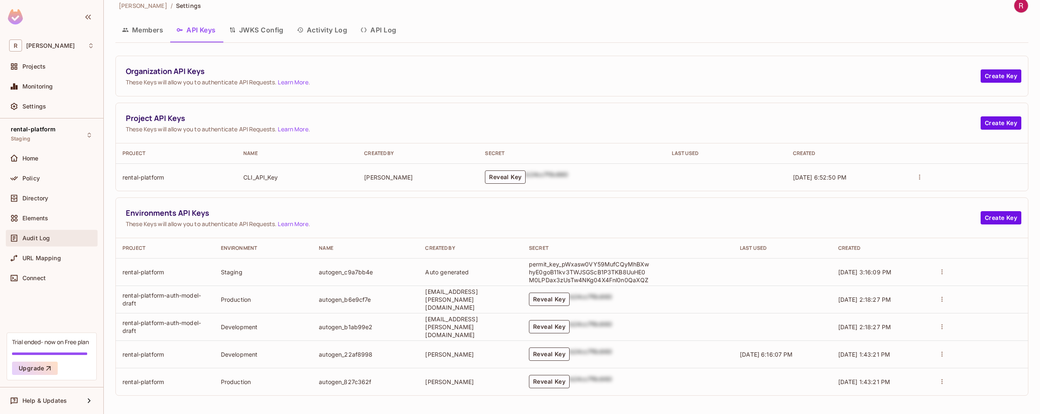
click at [40, 245] on div "Audit Log" at bounding box center [52, 238] width 92 height 17
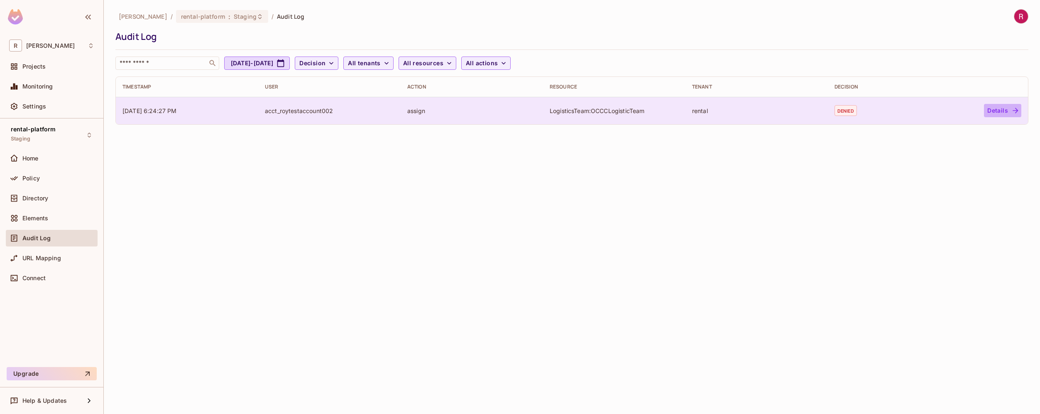
click at [1000, 109] on button "Details" at bounding box center [1002, 110] width 37 height 13
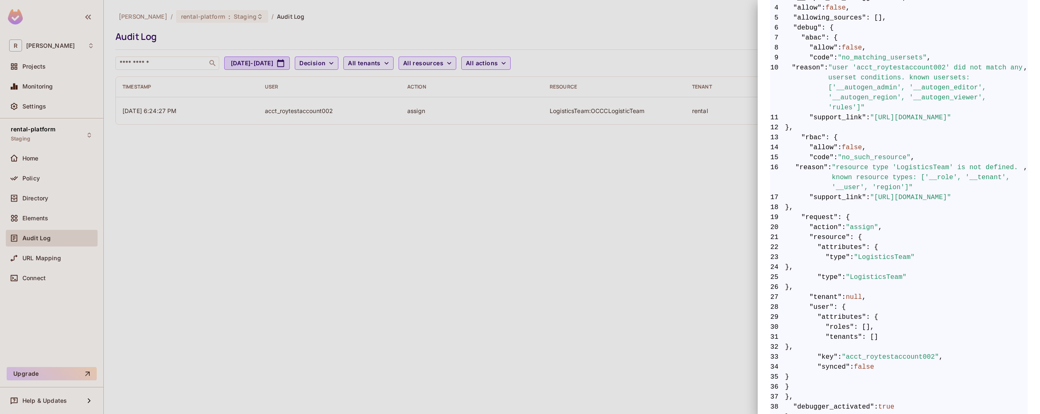
scroll to position [227, 0]
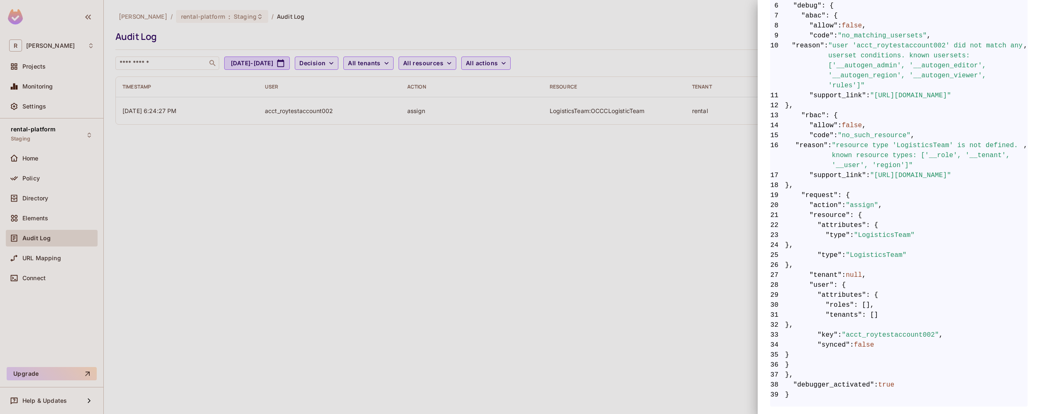
click at [877, 260] on span "26 }," at bounding box center [898, 265] width 257 height 10
click at [663, 255] on div at bounding box center [520, 207] width 1040 height 414
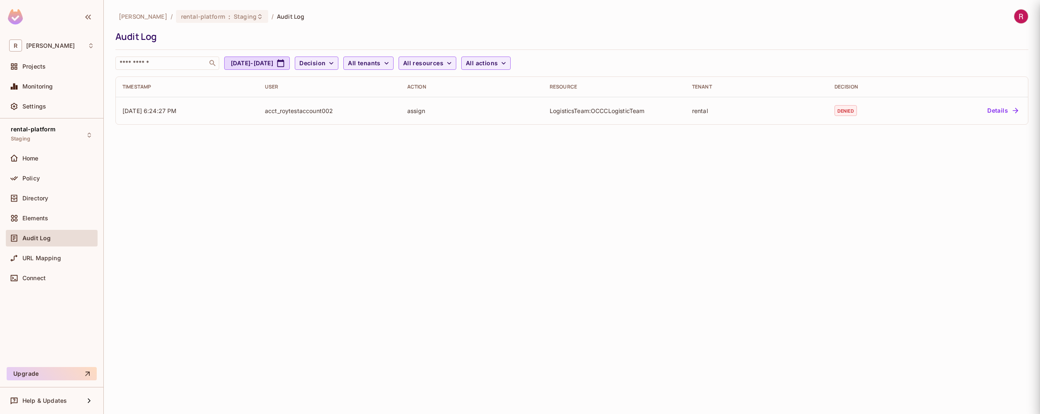
scroll to position [0, 0]
click at [248, 227] on div "roy-poc / rental-platform : Staging / Audit Log Audit Log ​ Aug 4, 2025 - Sep 4…" at bounding box center [572, 207] width 936 height 414
click at [39, 110] on div "Settings" at bounding box center [51, 106] width 85 height 10
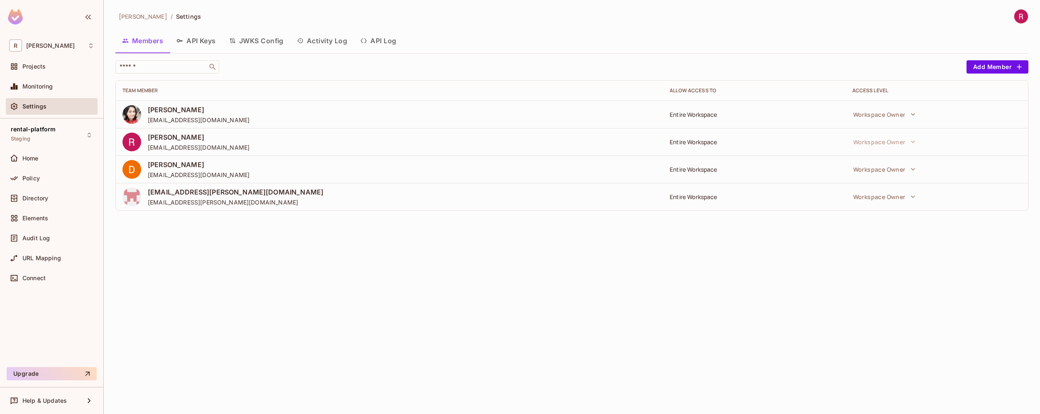
click at [205, 40] on button "API Keys" at bounding box center [196, 40] width 53 height 21
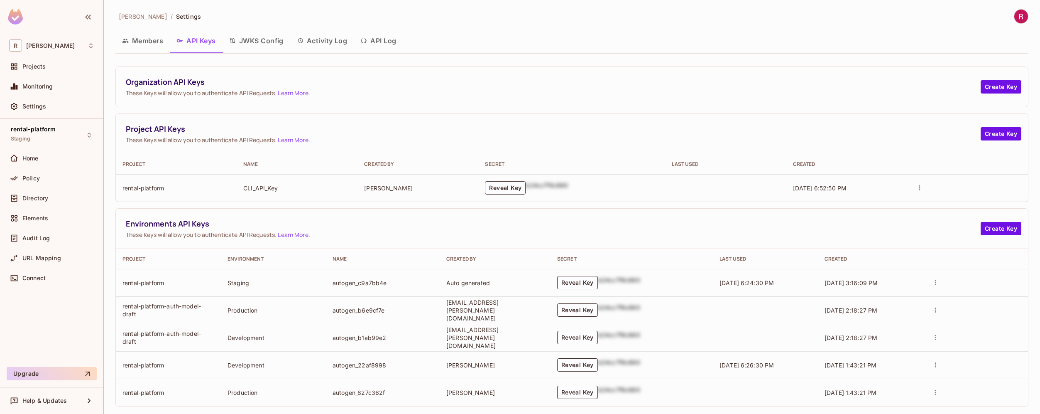
click at [336, 229] on div "Environments API Keys These Keys will allow you to authenticate API Requests. L…" at bounding box center [553, 228] width 855 height 20
click at [65, 257] on div "URL Mapping" at bounding box center [58, 258] width 72 height 7
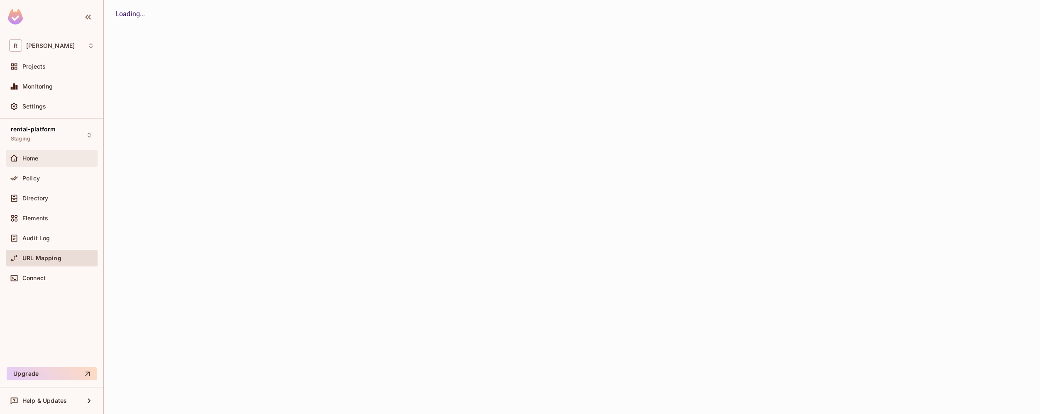
click at [51, 156] on div "Home" at bounding box center [58, 158] width 72 height 7
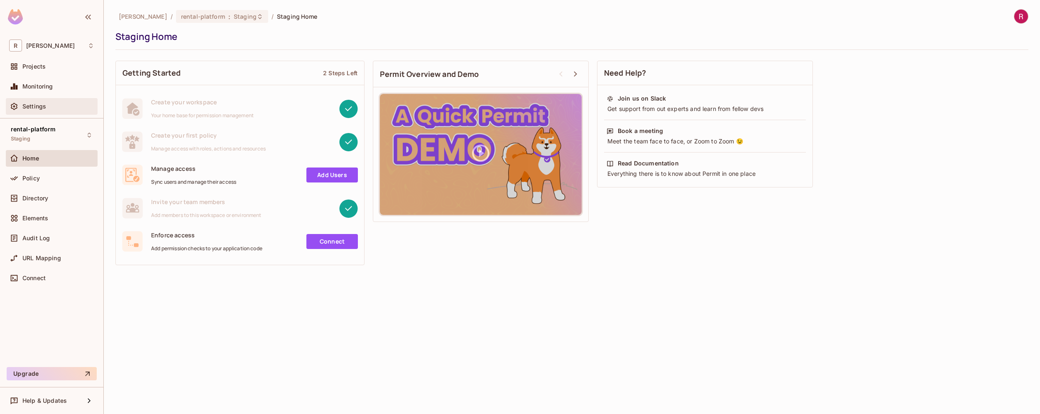
click at [43, 106] on span "Settings" at bounding box center [34, 106] width 24 height 7
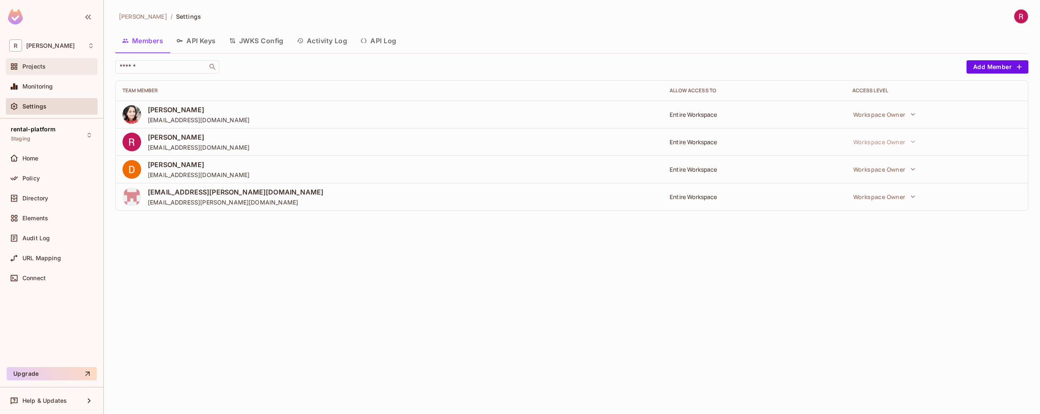
click at [46, 70] on div "Projects" at bounding box center [51, 66] width 85 height 10
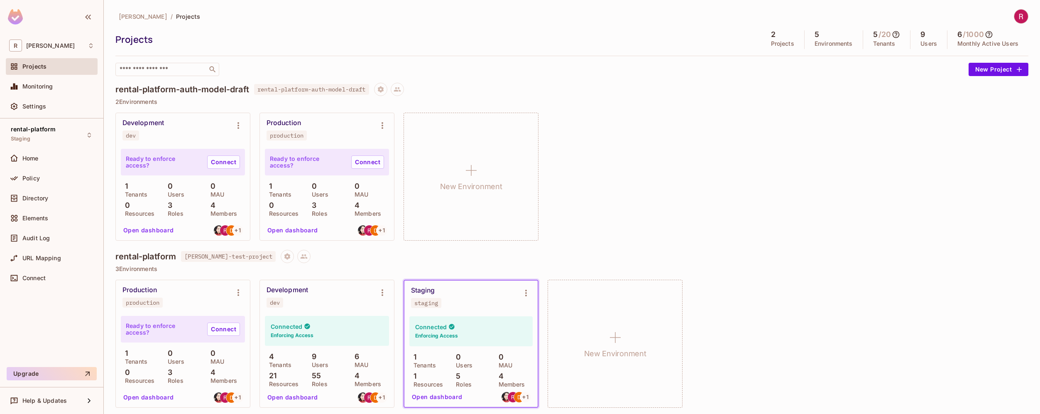
scroll to position [3, 0]
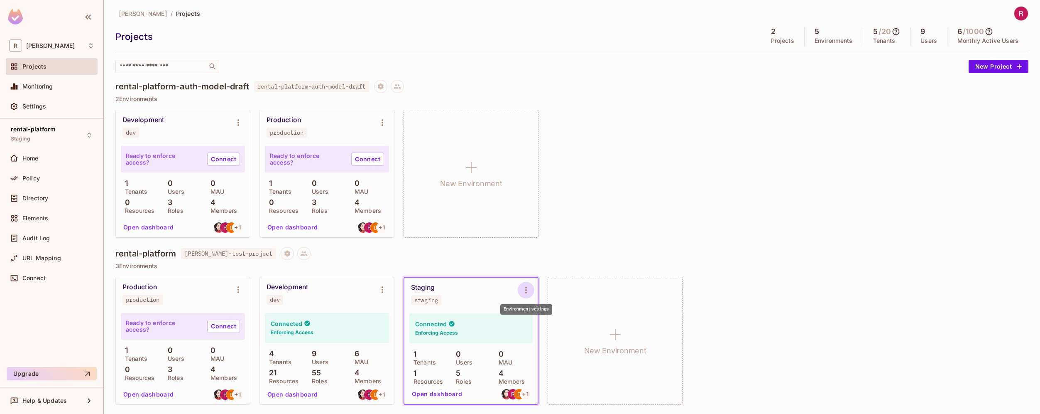
click at [527, 292] on icon "Environment settings" at bounding box center [526, 290] width 2 height 7
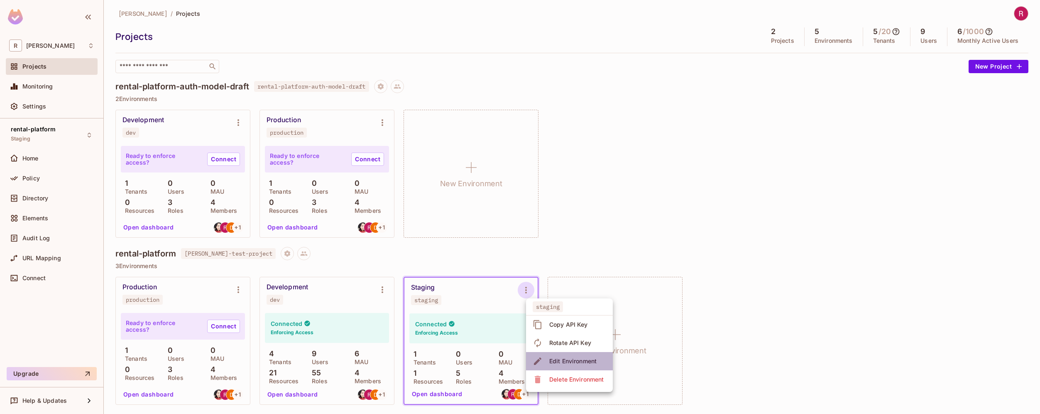
click at [593, 360] on div "Edit Environment" at bounding box center [572, 361] width 47 height 8
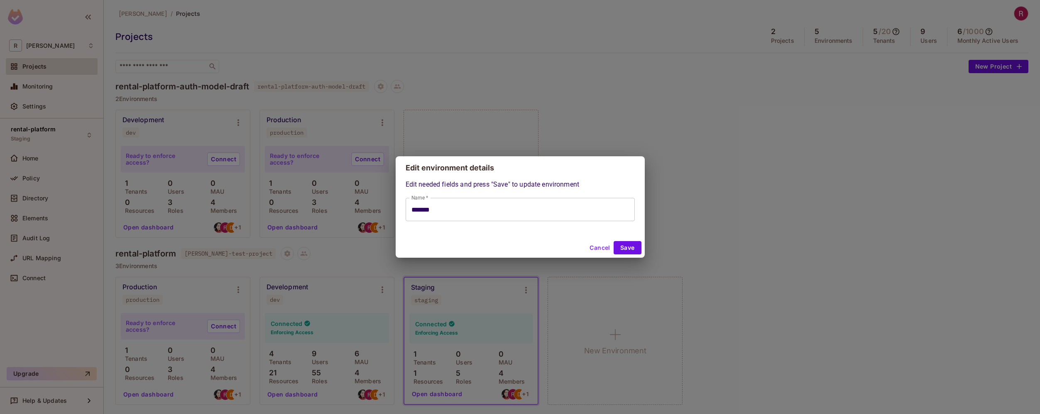
click at [596, 247] on button "Cancel" at bounding box center [599, 247] width 27 height 13
type input "*******"
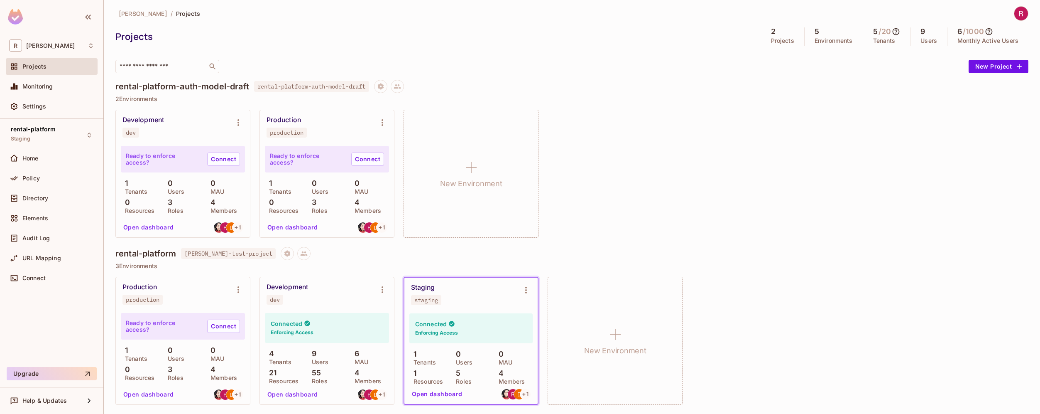
scroll to position [0, 0]
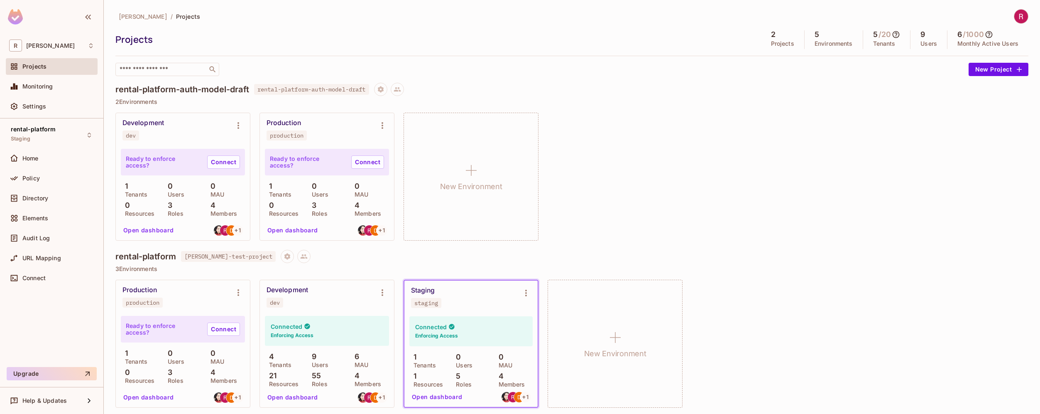
click at [448, 399] on button "Open dashboard" at bounding box center [437, 396] width 57 height 13
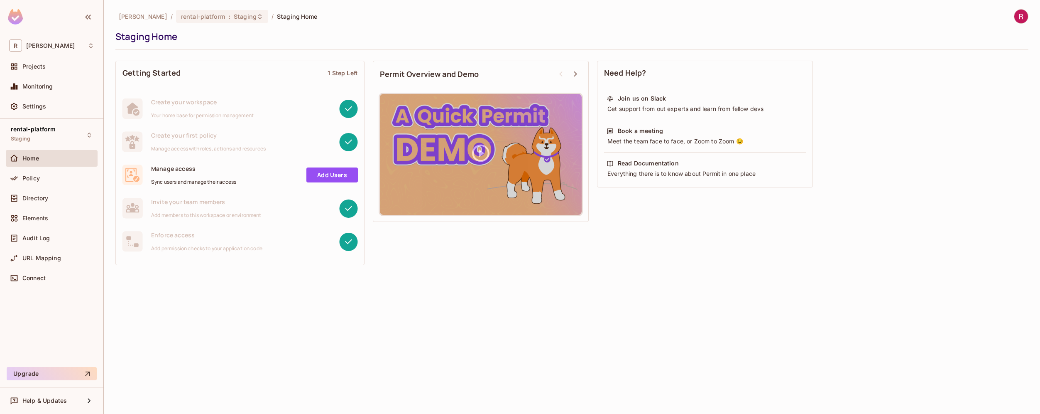
click at [312, 175] on link "Add Users" at bounding box center [331, 174] width 51 height 15
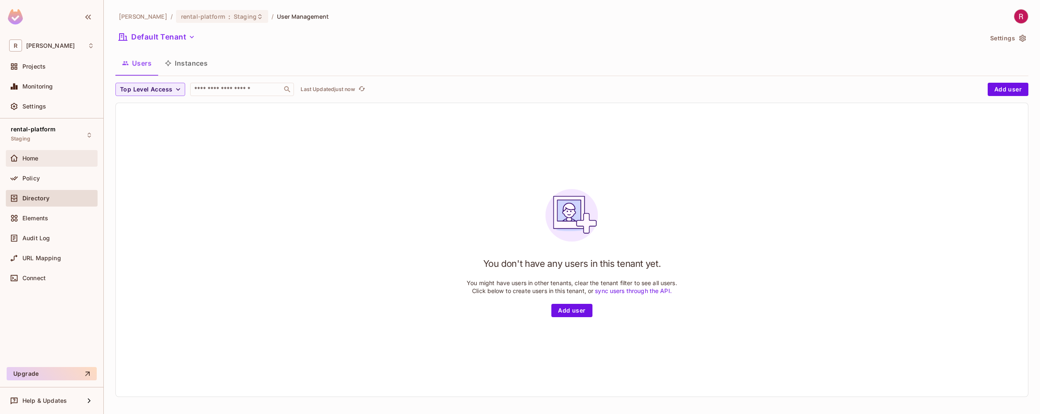
click at [58, 154] on div "Home" at bounding box center [51, 158] width 85 height 10
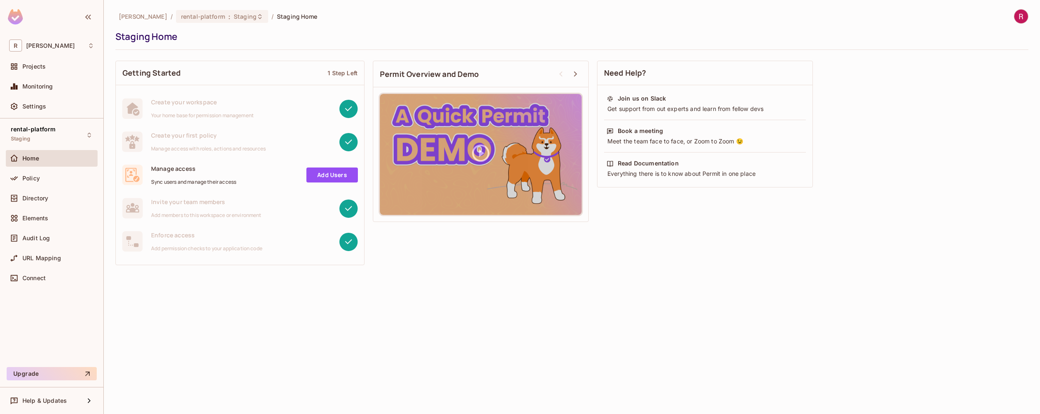
click at [57, 116] on div "Settings" at bounding box center [52, 108] width 92 height 20
click at [67, 276] on div "Connect" at bounding box center [58, 277] width 72 height 7
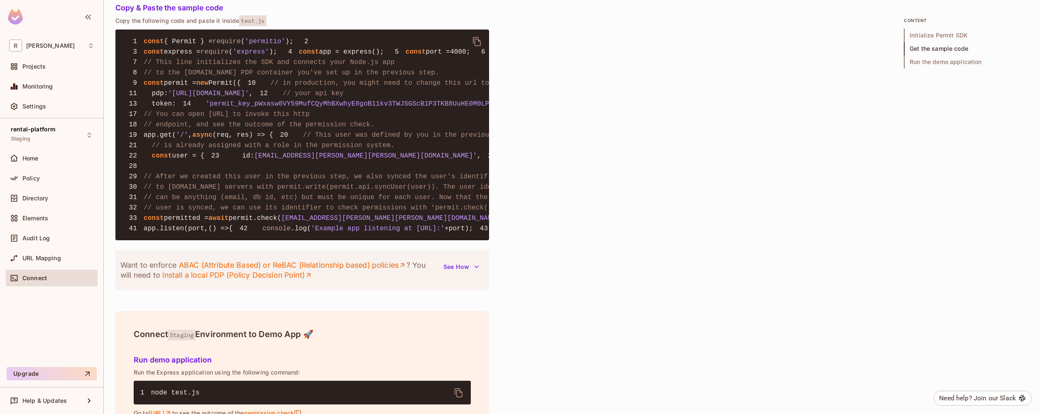
click at [233, 108] on span "'permit_key_pWxasw0VY59MufCQyMhBXwhyE0goB11kv3TWJSGScB1P3TKB8UuHE0M0LPDax3zUsTw…" at bounding box center [406, 103] width 401 height 7
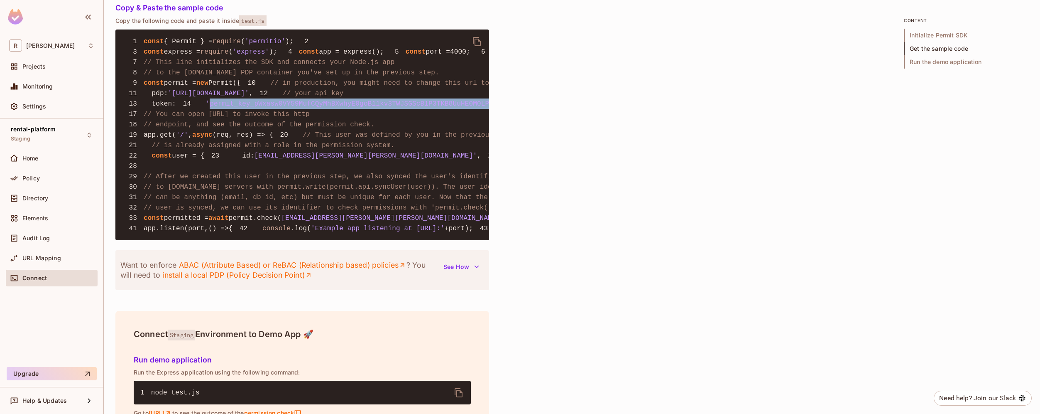
click at [233, 108] on span "'permit_key_pWxasw0VY59MufCQyMhBXwhyE0goB11kv3TWJSGScB1P3TKB8UuHE0M0LPDax3zUsTw…" at bounding box center [406, 103] width 401 height 7
copy span "permit_key_pWxasw0VY59MufCQyMhBXwhyE0goB11kv3TWJSGScB1P3TKB8UuHE0M0LPDax3zUsTw4…"
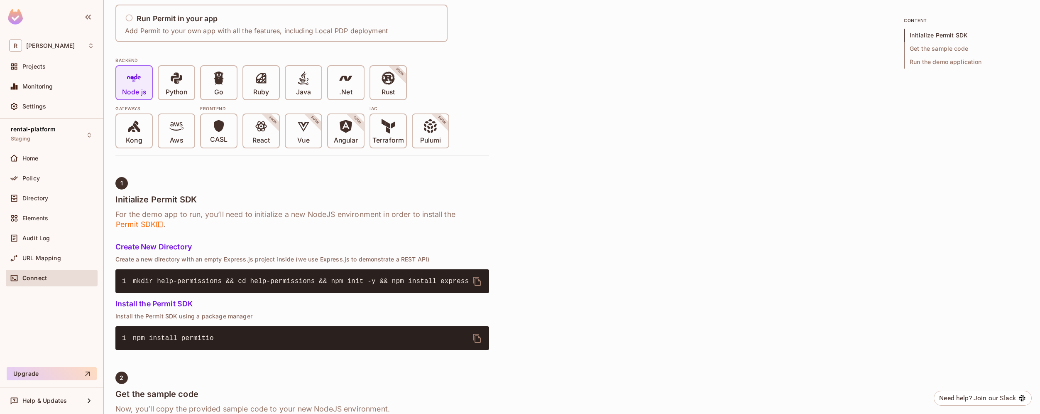
scroll to position [154, 0]
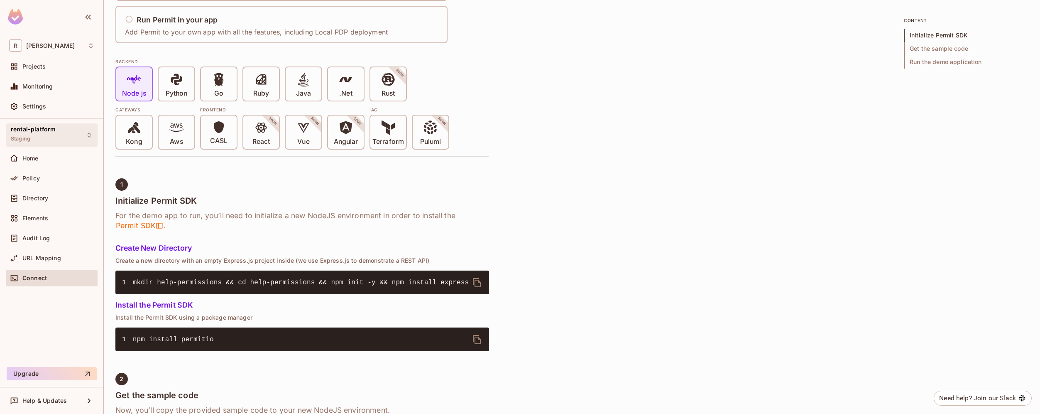
click at [47, 132] on span "rental-platform" at bounding box center [33, 129] width 45 height 7
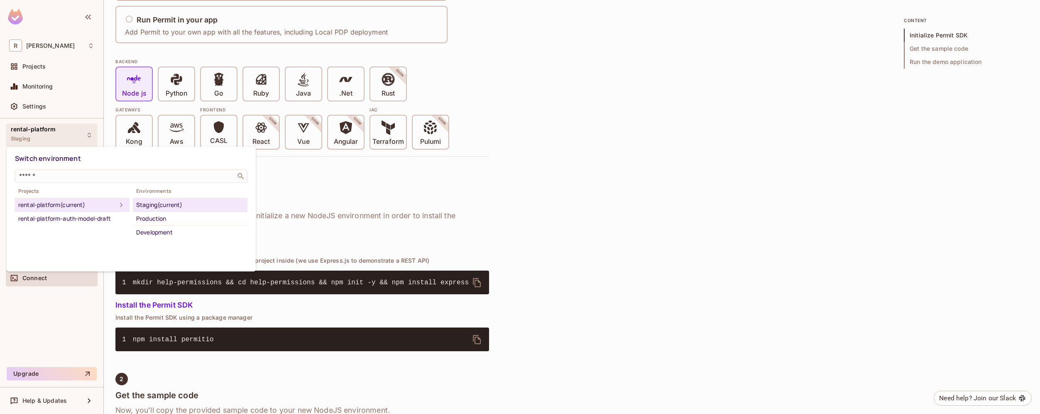
click at [47, 103] on div at bounding box center [520, 207] width 1040 height 414
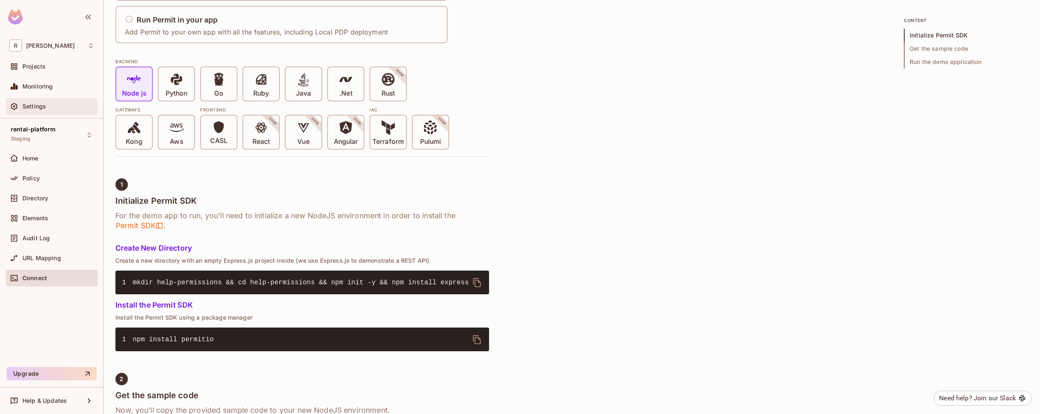
click at [36, 111] on div "Settings" at bounding box center [51, 106] width 85 height 10
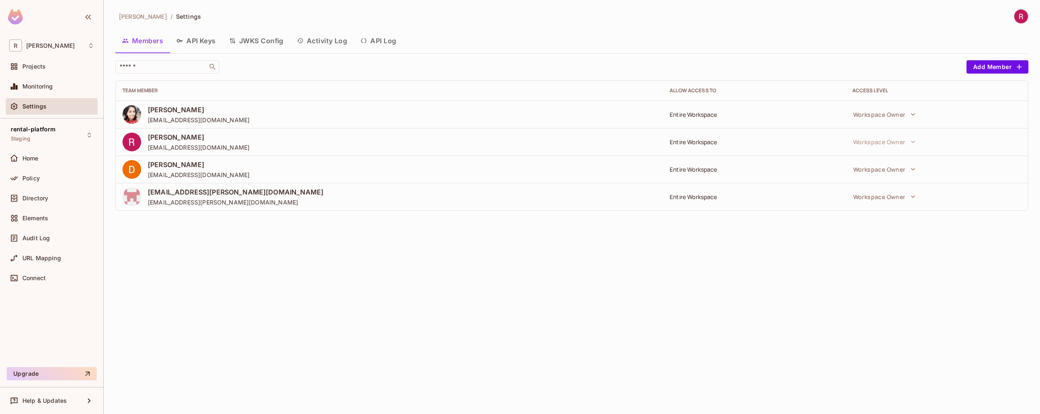
click at [203, 44] on button "API Keys" at bounding box center [196, 40] width 53 height 21
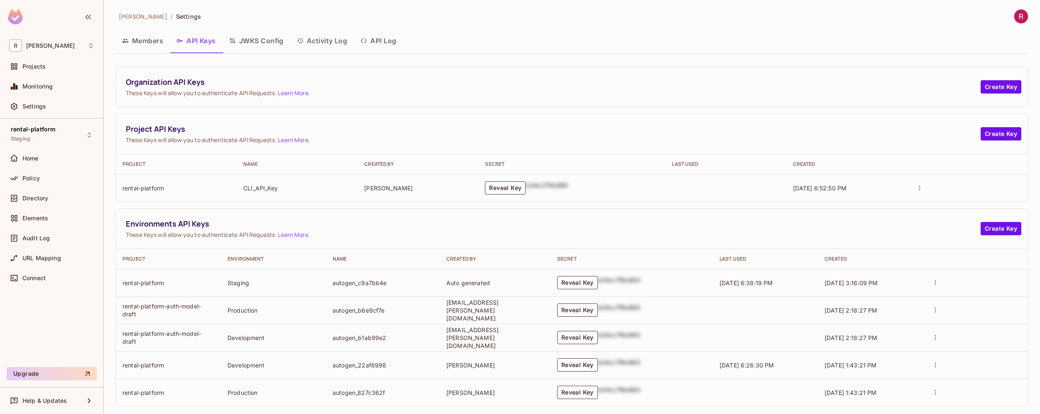
scroll to position [11, 0]
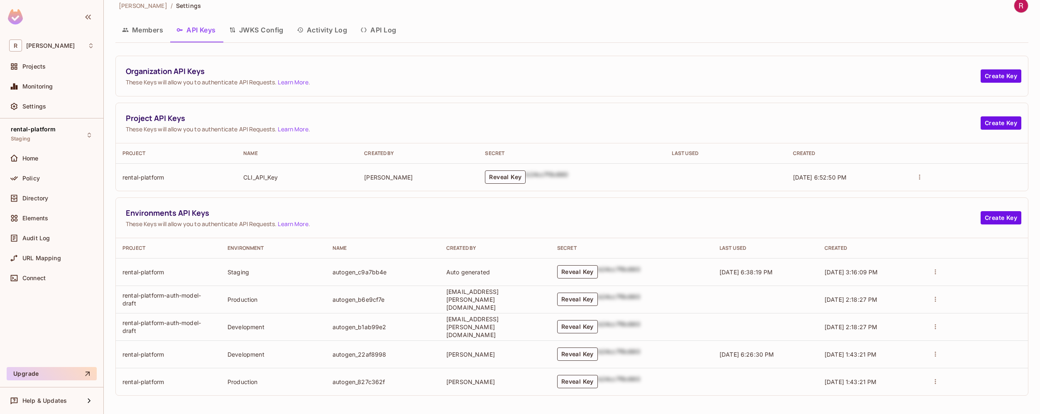
click at [236, 270] on td "Staging" at bounding box center [273, 271] width 105 height 27
click at [64, 315] on div "rental-platform Staging Home Policy Directory Elements Audit Log URL Mapping Co…" at bounding box center [51, 240] width 103 height 245
click at [399, 201] on div "Environments API Keys These Keys will allow you to authenticate API Requests. L…" at bounding box center [572, 218] width 912 height 40
click at [502, 225] on span "These Keys will allow you to authenticate API Requests. Learn More ." at bounding box center [553, 224] width 855 height 8
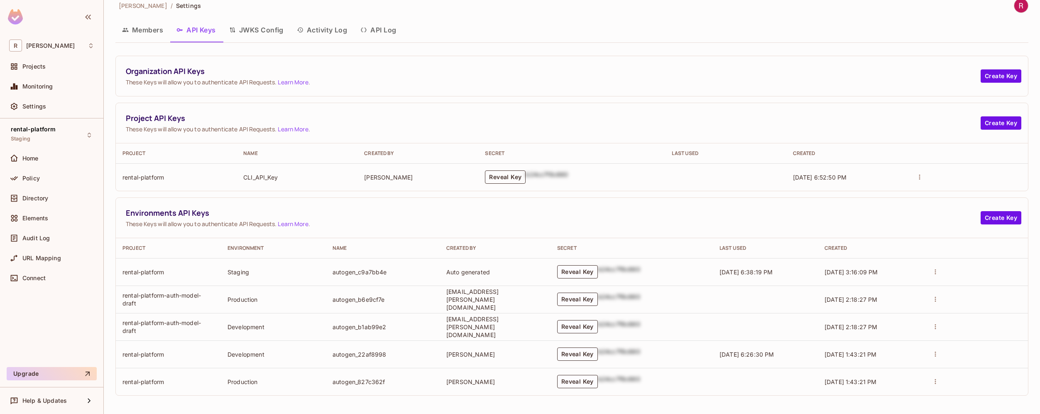
click at [507, 177] on button "Reveal Key" at bounding box center [505, 176] width 41 height 13
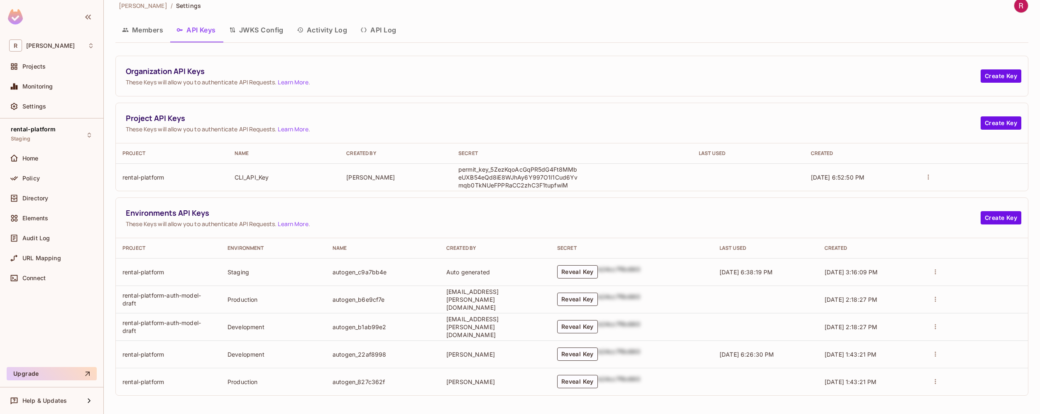
click at [502, 175] on p "permit_key_5ZezKqoAcGqPR5dG4Ft8MMbeUXB54eQd8iE8WJhAy6Y997O1I1Cud6Yvmqb0TkNUeFPP…" at bounding box center [518, 177] width 120 height 24
copy p "permit_key_5ZezKqoAcGqPR5dG4Ft8MMbeUXB54eQd8iE8WJhAy6Y997O1I1Cud6Yvmqb0TkNUeFPP…"
click at [153, 271] on td "rental-platform" at bounding box center [168, 271] width 105 height 27
click at [43, 134] on div "rental-platform Staging" at bounding box center [33, 135] width 45 height 18
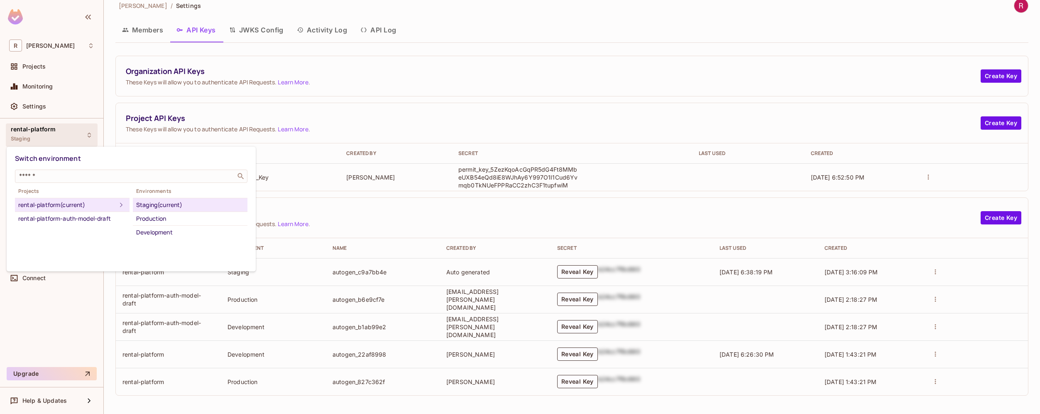
click at [40, 204] on div "rental-platform (current)" at bounding box center [67, 205] width 98 height 10
click at [116, 205] on icon at bounding box center [121, 205] width 10 height 10
click at [57, 78] on div at bounding box center [520, 207] width 1040 height 414
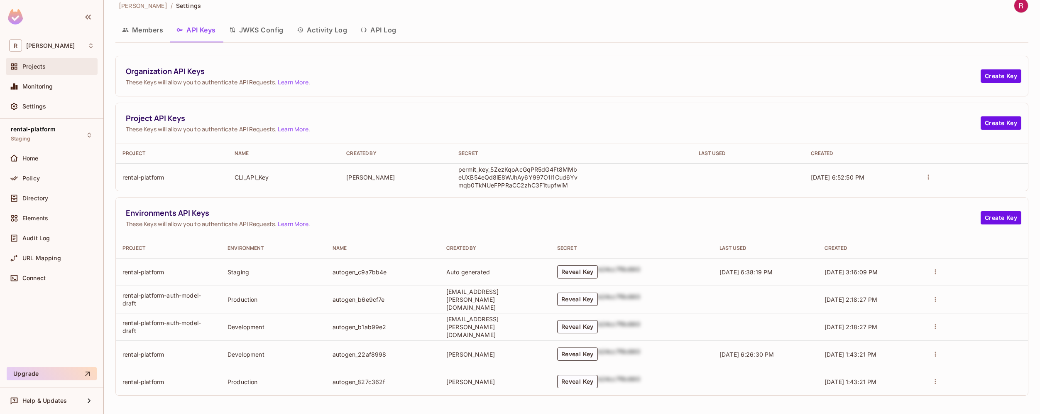
click at [37, 63] on span "Projects" at bounding box center [33, 66] width 23 height 7
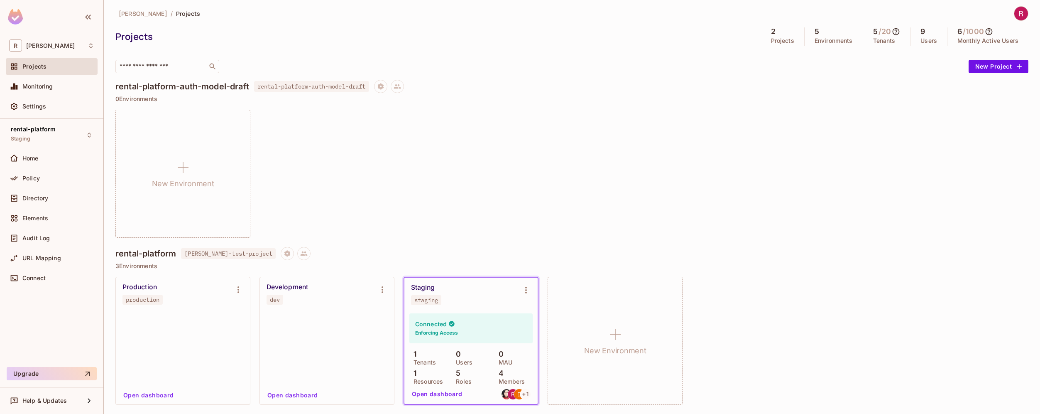
scroll to position [3, 0]
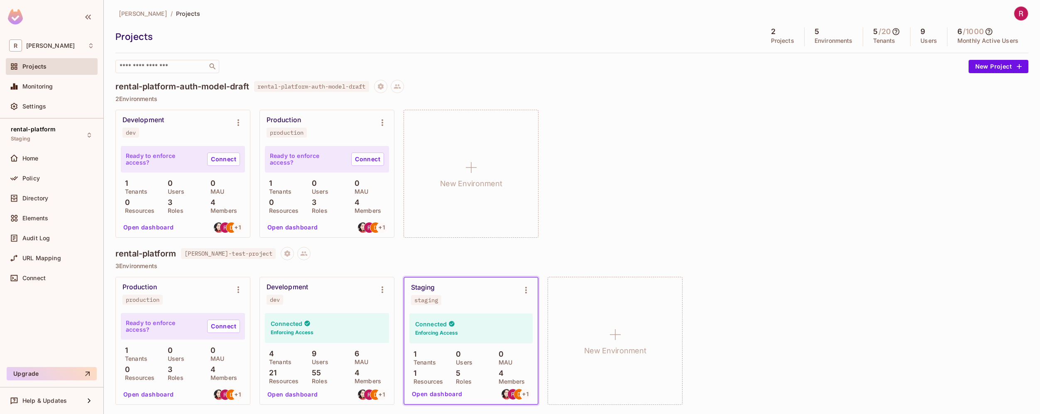
click at [274, 300] on div "dev" at bounding box center [275, 299] width 10 height 7
copy div "dev"
click at [54, 179] on div "Policy" at bounding box center [58, 178] width 72 height 7
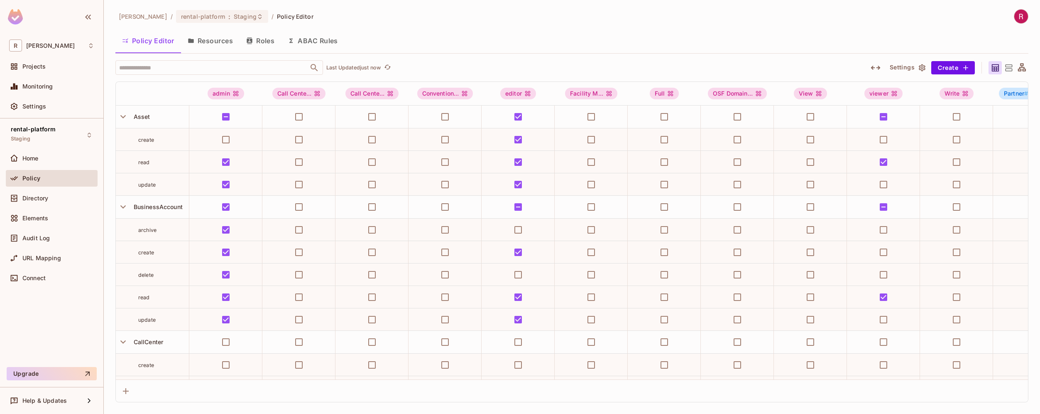
click at [257, 42] on button "Roles" at bounding box center [261, 40] width 42 height 21
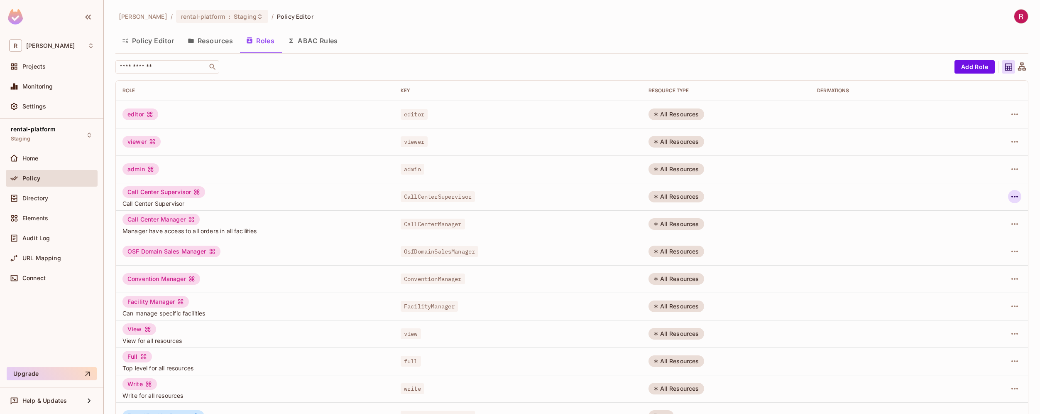
click at [1010, 196] on icon "button" at bounding box center [1015, 196] width 10 height 10
click at [977, 254] on div "Delete Role" at bounding box center [975, 252] width 32 height 8
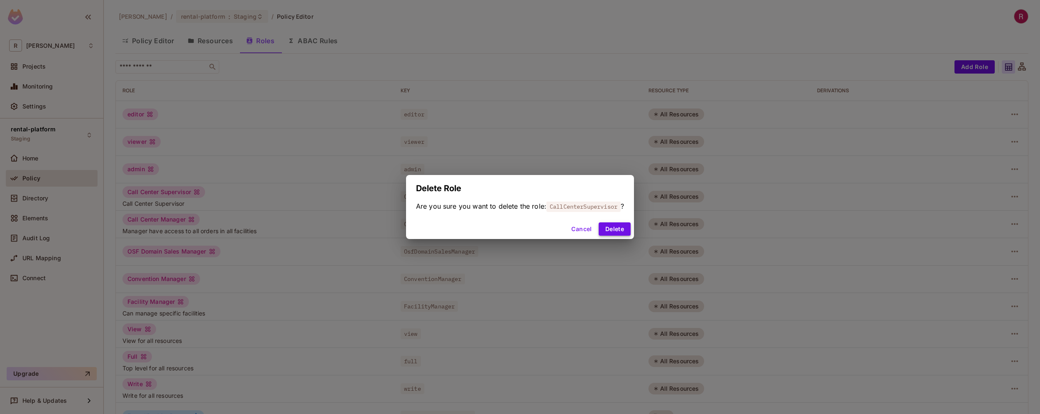
click at [614, 230] on button "Delete" at bounding box center [615, 228] width 32 height 13
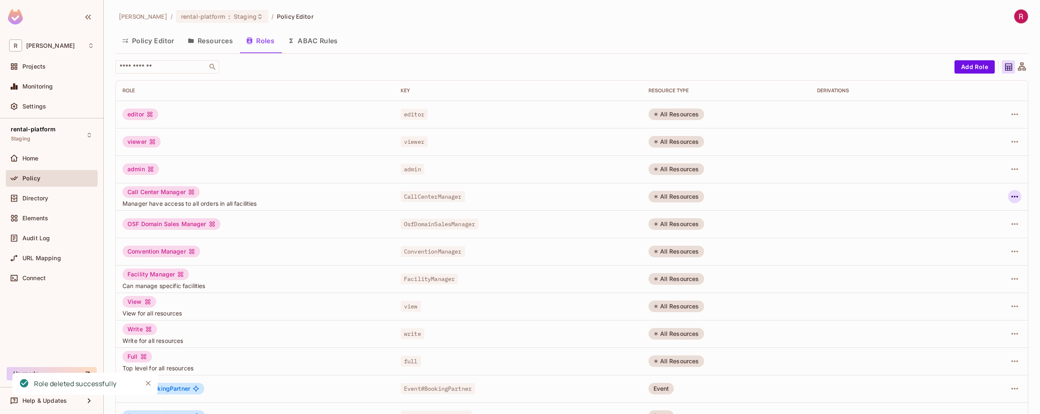
click at [1012, 196] on icon "button" at bounding box center [1015, 197] width 7 height 2
click at [974, 252] on div "Delete Role" at bounding box center [975, 252] width 32 height 8
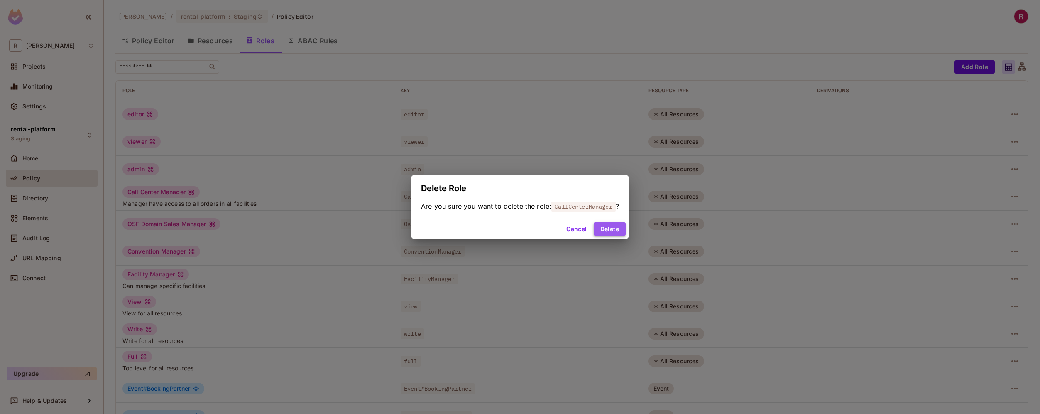
click at [622, 230] on button "Delete" at bounding box center [610, 228] width 32 height 13
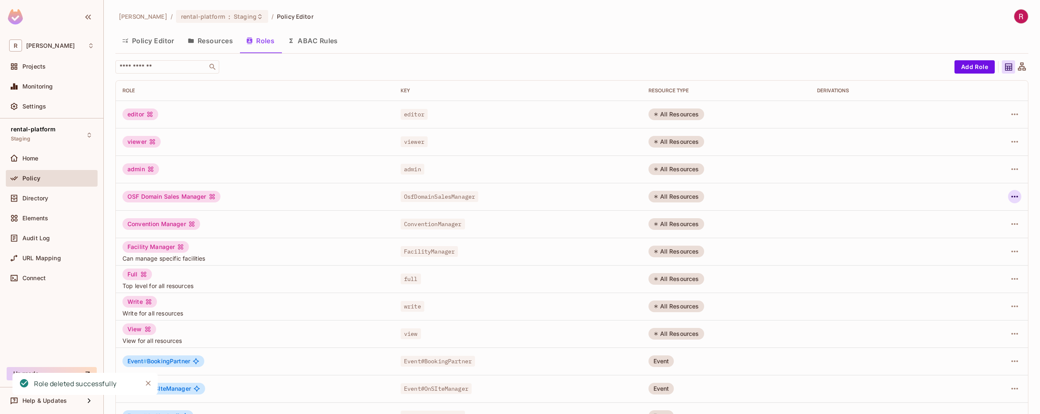
click at [1011, 194] on icon "button" at bounding box center [1015, 196] width 10 height 10
click at [973, 248] on span "Delete Role" at bounding box center [975, 251] width 37 height 13
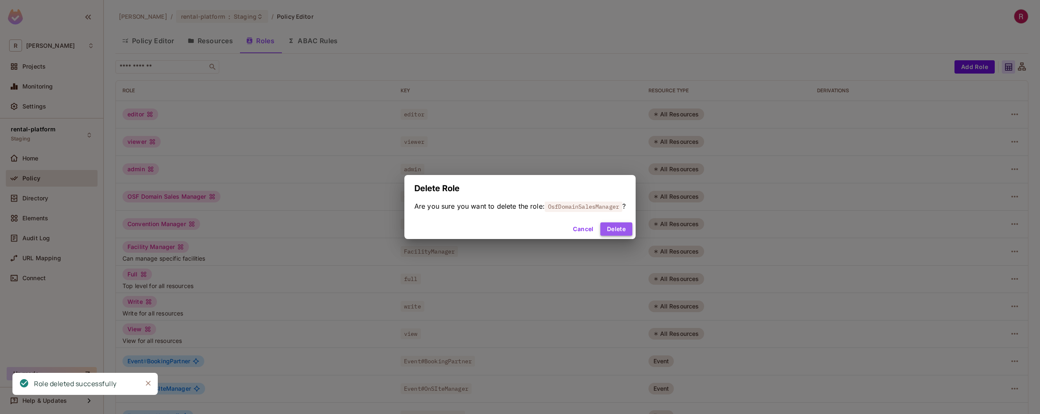
click at [611, 225] on button "Delete" at bounding box center [616, 228] width 32 height 13
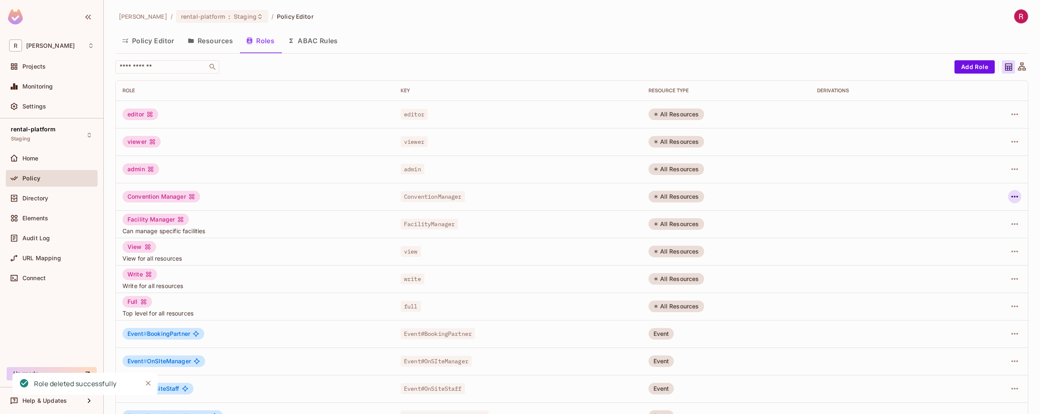
click at [1010, 197] on icon "button" at bounding box center [1015, 196] width 10 height 10
click at [973, 255] on div "Delete Role" at bounding box center [975, 252] width 32 height 8
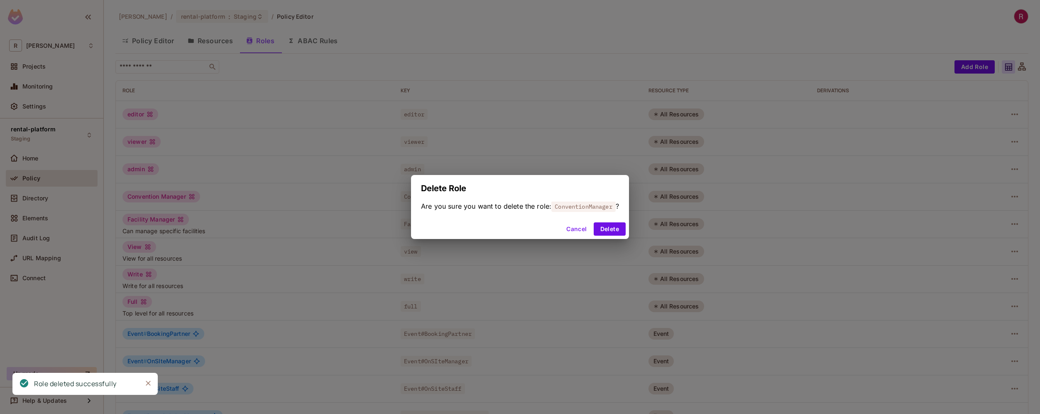
click at [611, 237] on div "Cancel Delete" at bounding box center [520, 229] width 218 height 20
click at [613, 230] on button "Delete" at bounding box center [610, 228] width 32 height 13
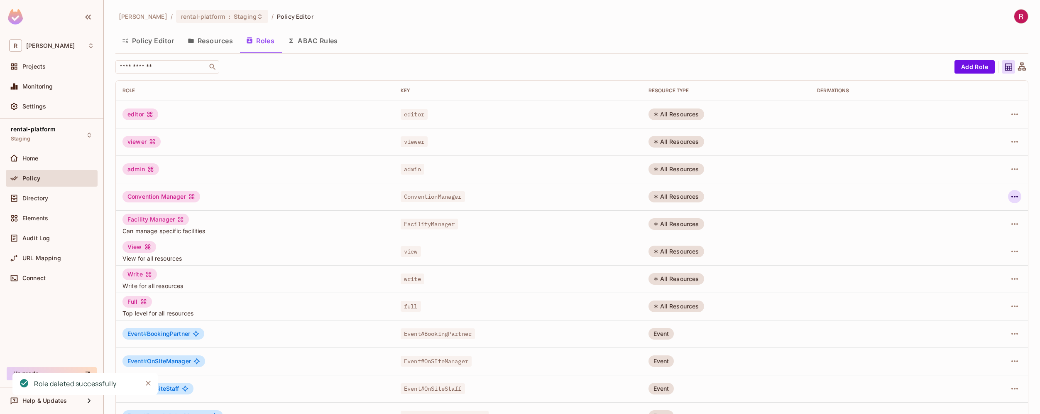
click at [1010, 195] on icon "button" at bounding box center [1015, 196] width 10 height 10
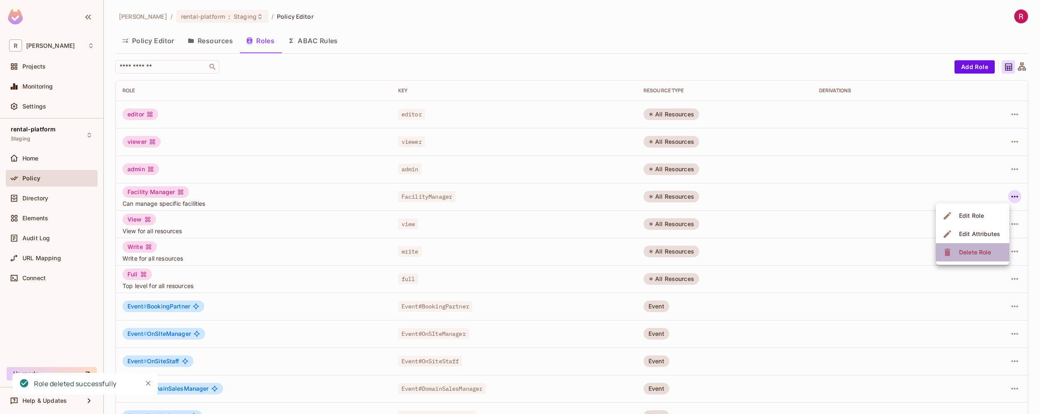
click at [977, 256] on div "Delete Role" at bounding box center [975, 252] width 32 height 8
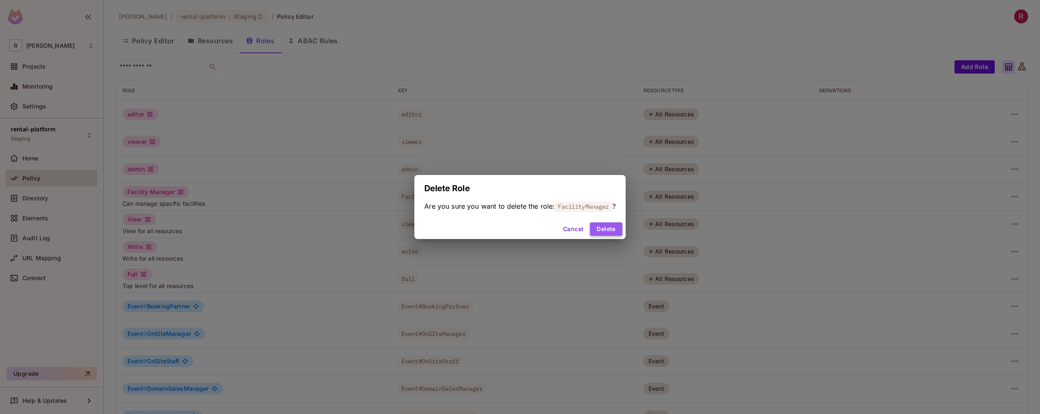
click at [621, 229] on button "Delete" at bounding box center [606, 228] width 32 height 13
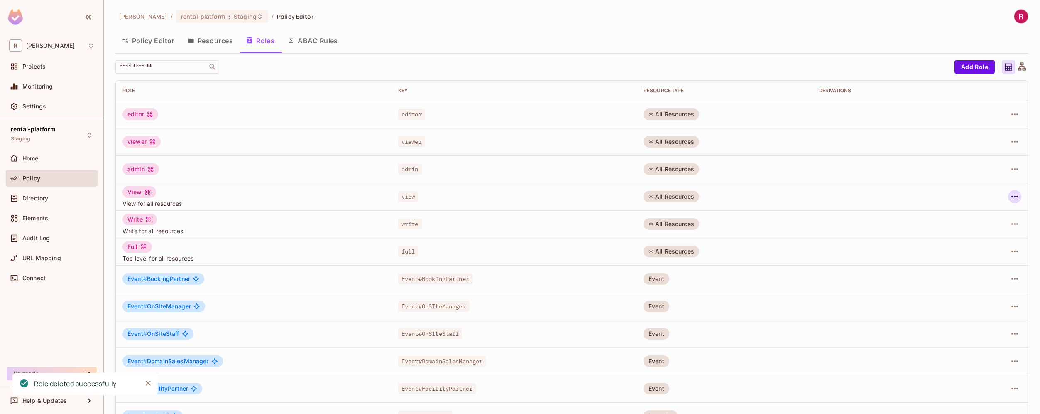
click at [1012, 196] on icon "button" at bounding box center [1015, 197] width 7 height 2
click at [973, 254] on div "Delete Role" at bounding box center [975, 252] width 32 height 8
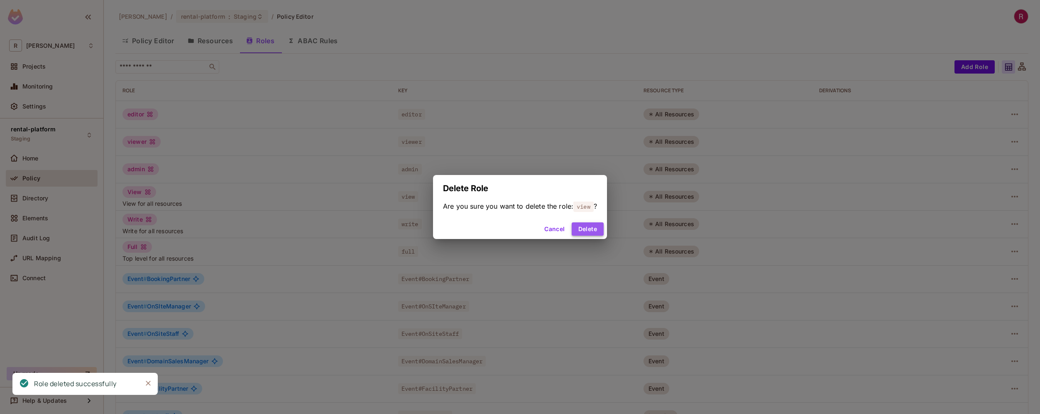
click at [584, 229] on button "Delete" at bounding box center [588, 228] width 32 height 13
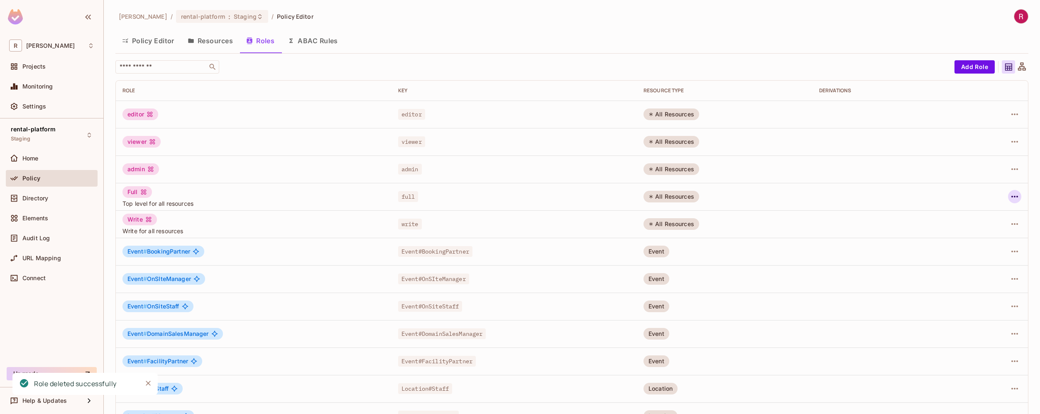
click at [1010, 195] on icon "button" at bounding box center [1015, 196] width 10 height 10
click at [962, 255] on div "Delete Role" at bounding box center [975, 252] width 32 height 8
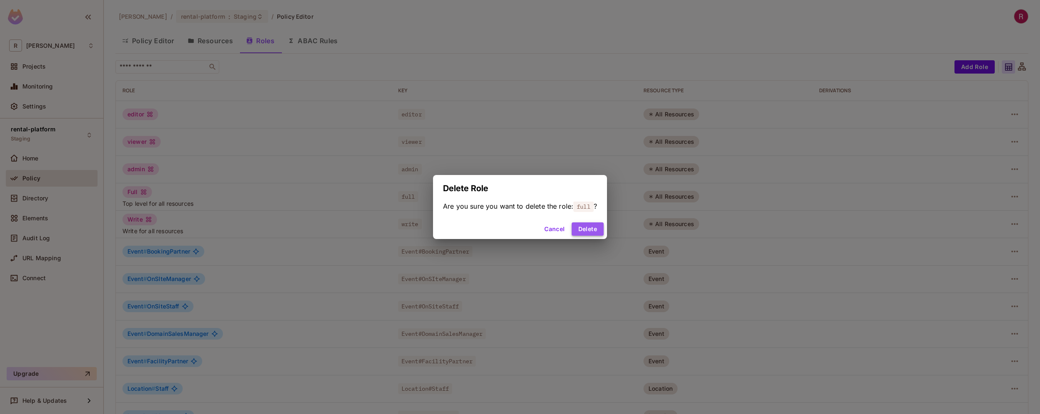
click at [593, 231] on button "Delete" at bounding box center [588, 228] width 32 height 13
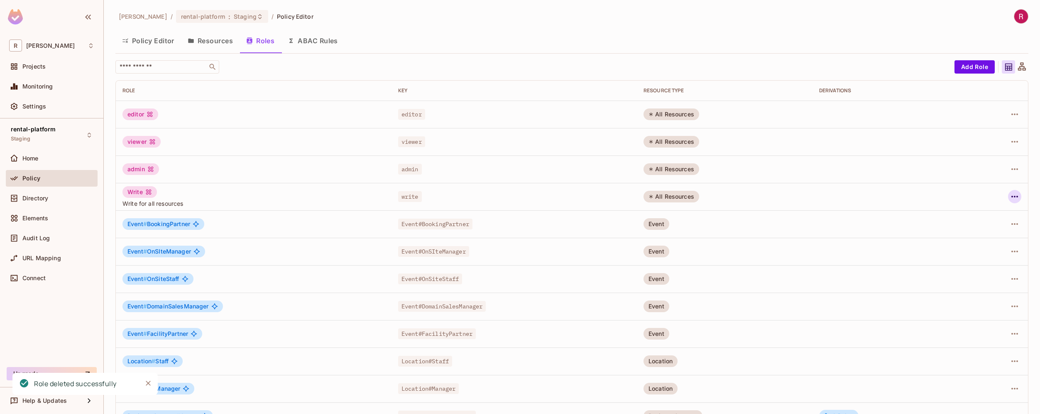
click at [1010, 196] on icon "button" at bounding box center [1015, 196] width 10 height 10
click at [974, 250] on div "Delete Role" at bounding box center [975, 252] width 32 height 8
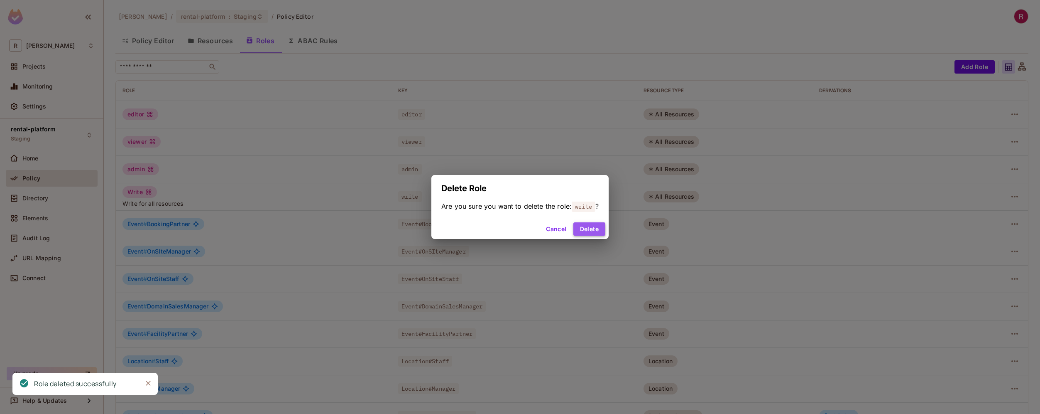
click at [593, 231] on button "Delete" at bounding box center [589, 228] width 32 height 13
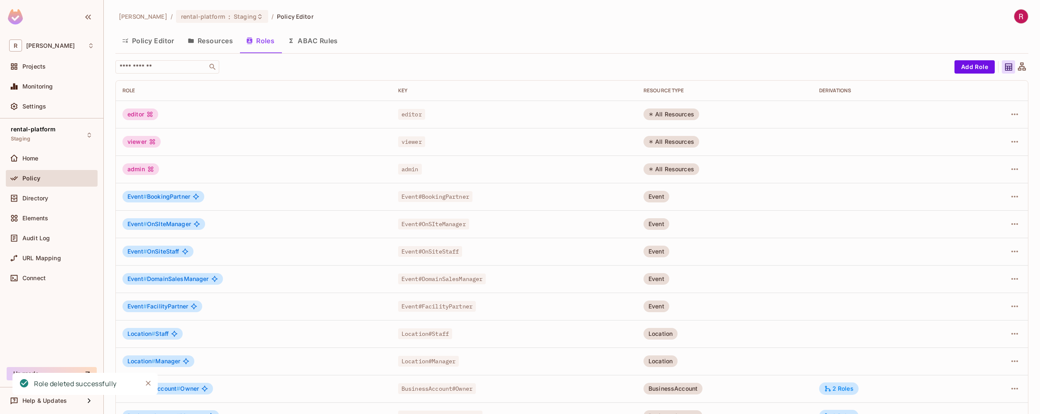
click at [161, 43] on button "Policy Editor" at bounding box center [148, 40] width 66 height 21
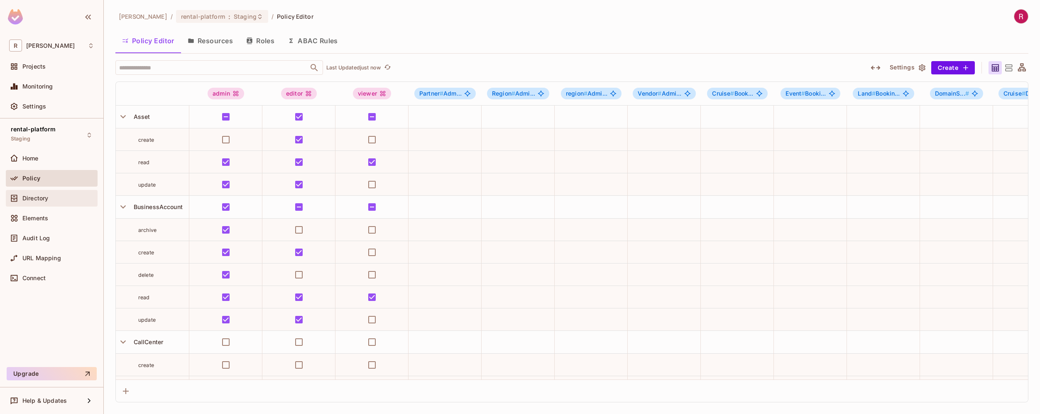
click at [58, 201] on div "Directory" at bounding box center [58, 198] width 72 height 7
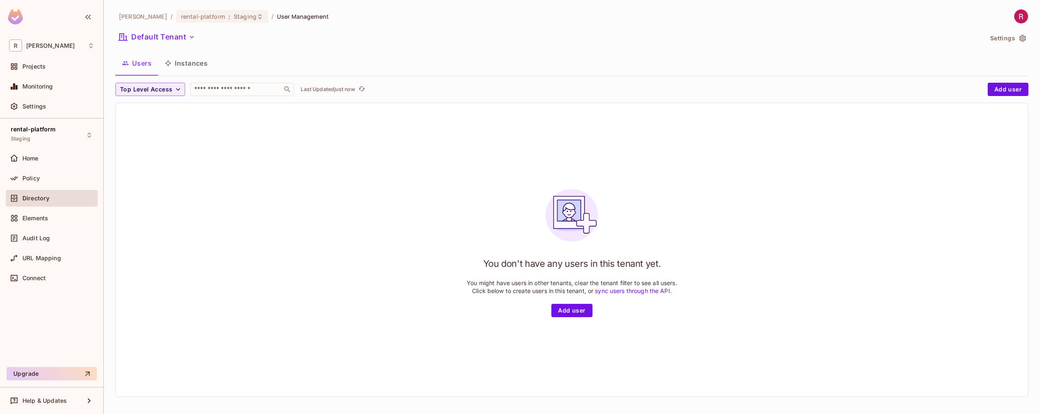
click at [196, 58] on button "Instances" at bounding box center [186, 63] width 56 height 21
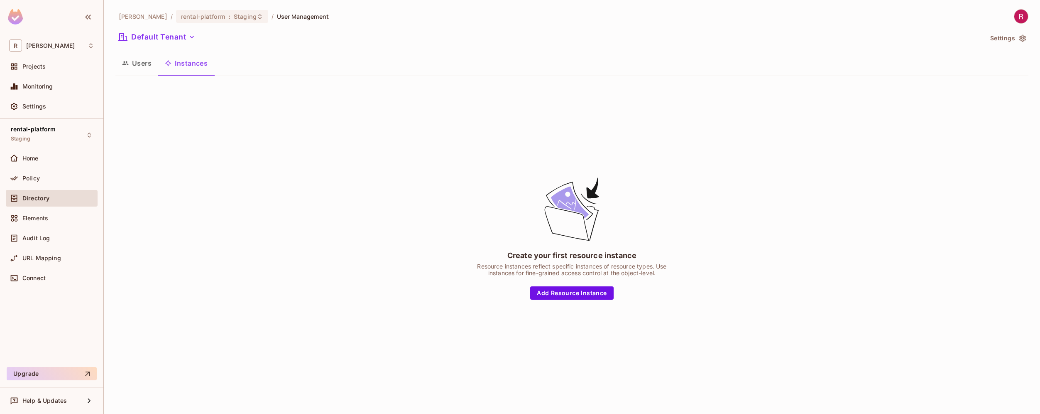
click at [196, 147] on div "Create your first resource instance Resource instances reflect specific instanc…" at bounding box center [571, 238] width 913 height 310
click at [46, 175] on div "Policy" at bounding box center [58, 178] width 72 height 7
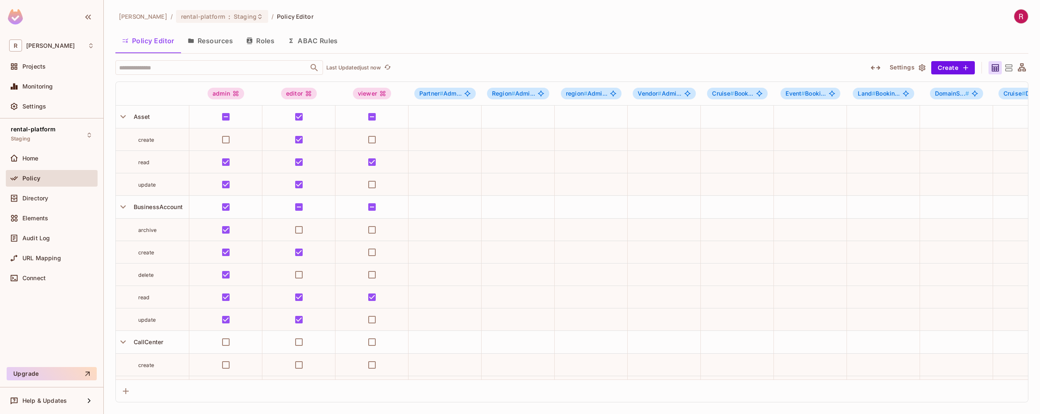
click at [876, 65] on icon "button" at bounding box center [876, 68] width 10 height 10
click at [220, 47] on button "Resources" at bounding box center [210, 40] width 59 height 21
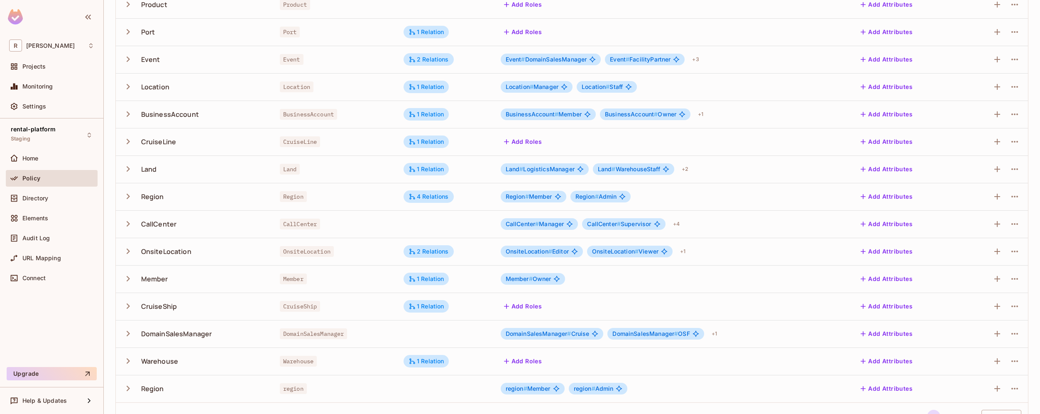
scroll to position [132, 0]
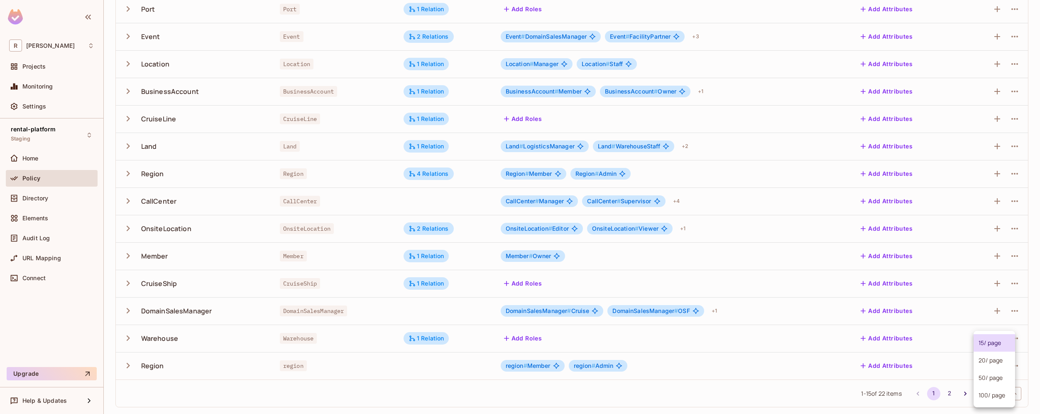
click at [1000, 390] on body "R roy-poc Projects Monitoring Settings rental-platform Staging Home Policy Dire…" at bounding box center [520, 207] width 1040 height 414
click at [1000, 390] on li "100 / page" at bounding box center [995, 394] width 42 height 17
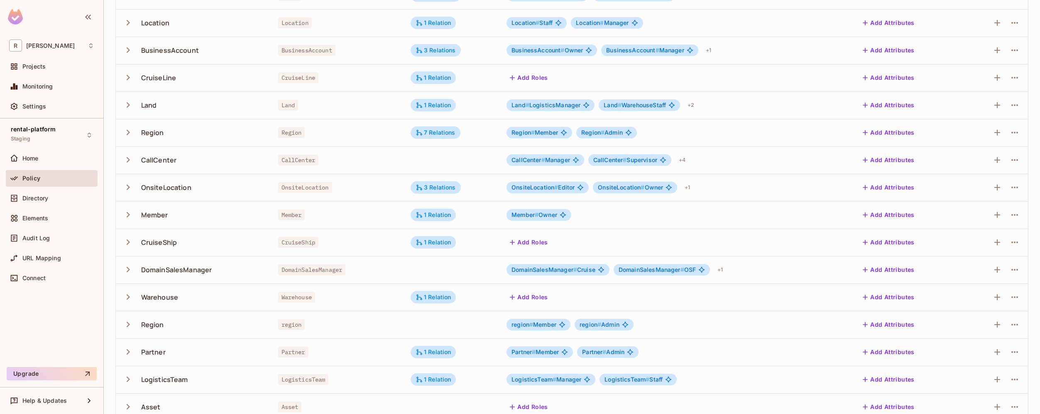
scroll to position [174, 0]
click at [647, 214] on div "Member # Owner" at bounding box center [677, 214] width 340 height 12
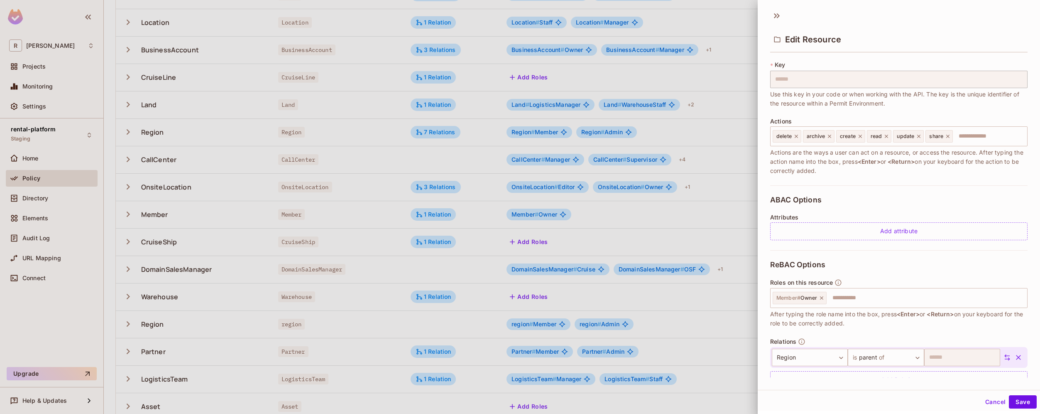
scroll to position [67, 0]
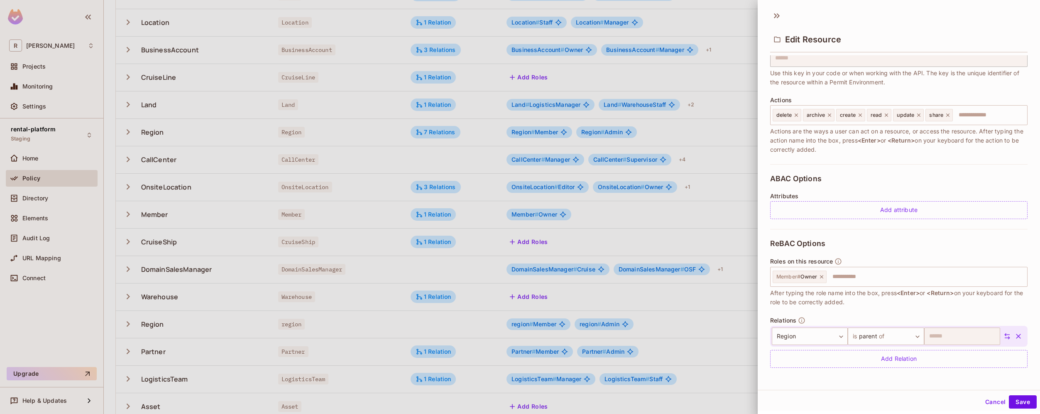
click at [698, 215] on div at bounding box center [520, 207] width 1040 height 414
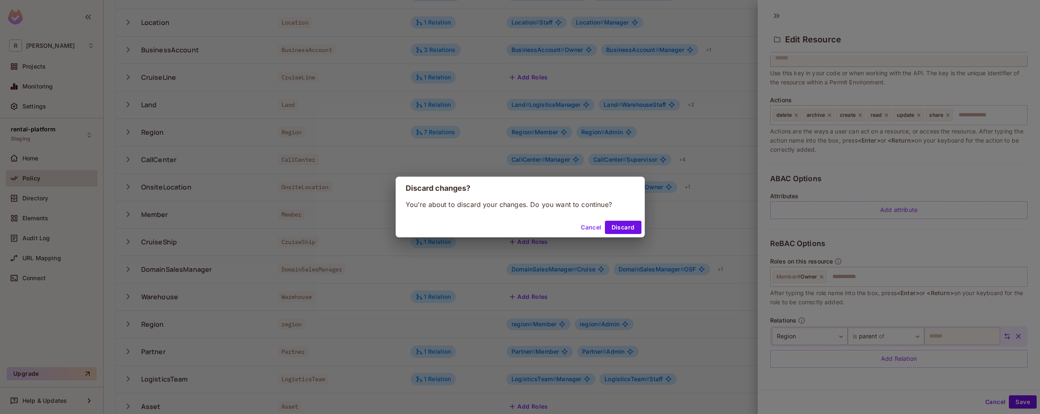
click at [597, 230] on button "Cancel" at bounding box center [591, 227] width 27 height 13
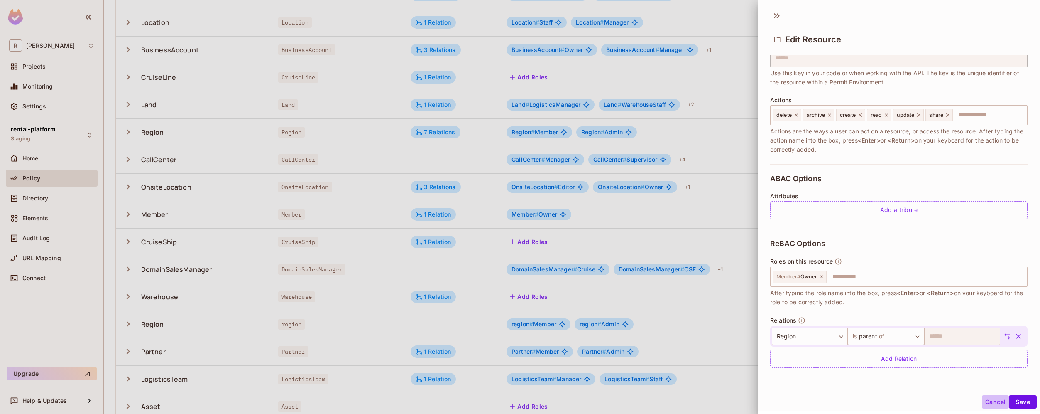
click at [990, 403] on button "Cancel" at bounding box center [995, 401] width 27 height 13
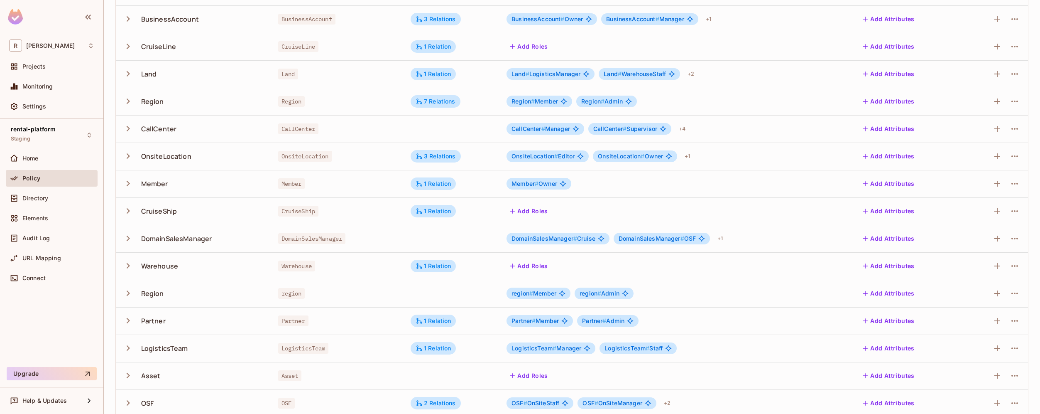
scroll to position [211, 0]
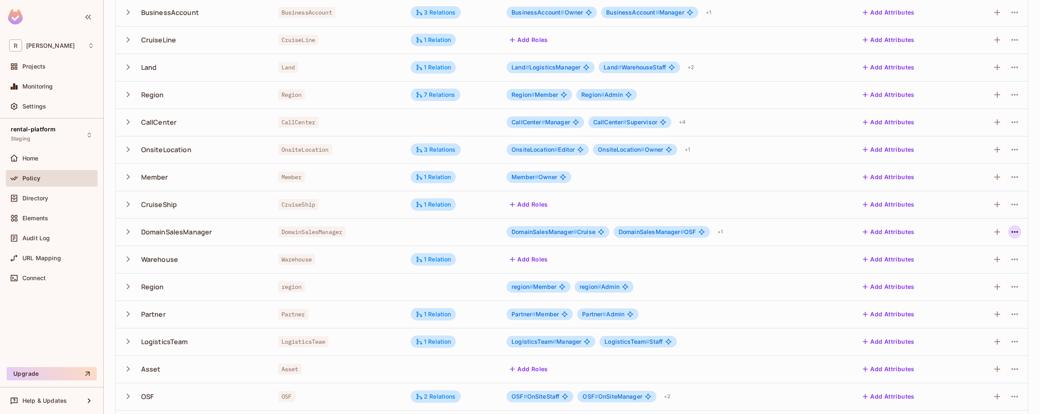
click at [1010, 232] on icon "button" at bounding box center [1015, 232] width 10 height 10
click at [966, 285] on div "Delete Resource" at bounding box center [971, 283] width 46 height 8
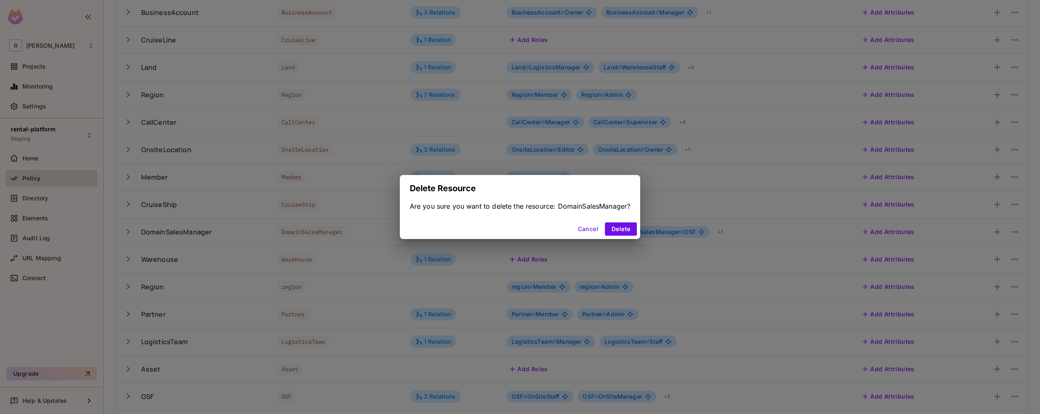
click at [584, 225] on button "Cancel" at bounding box center [588, 228] width 27 height 13
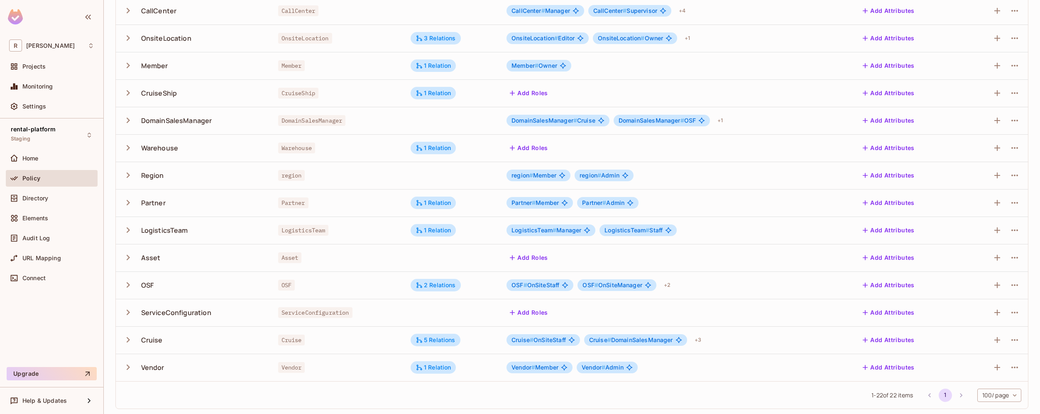
scroll to position [324, 0]
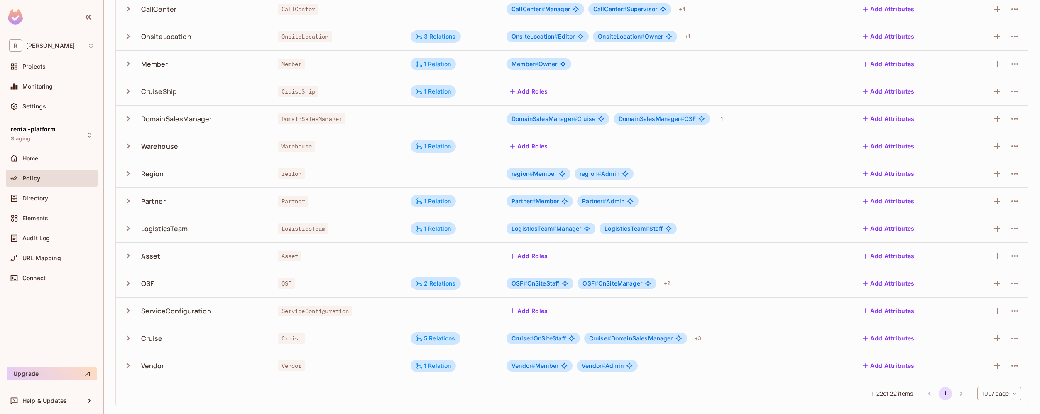
click at [605, 64] on div "Member # Owner" at bounding box center [677, 64] width 340 height 12
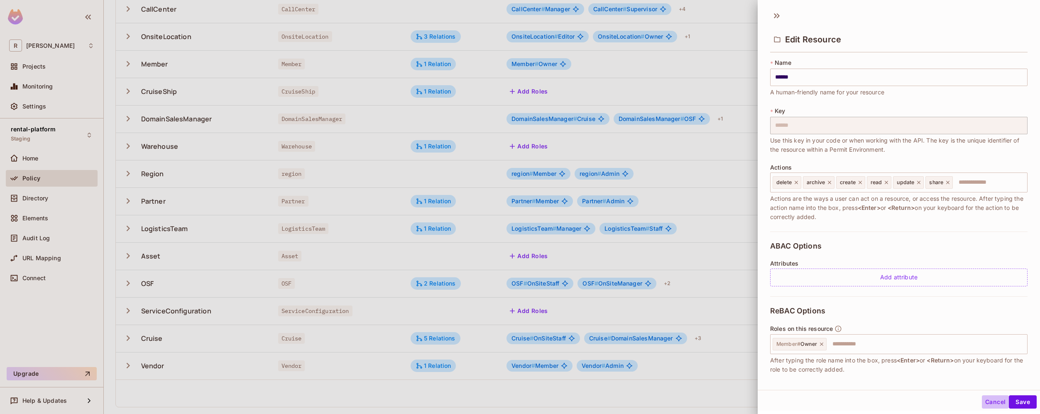
click at [985, 402] on button "Cancel" at bounding box center [995, 401] width 27 height 13
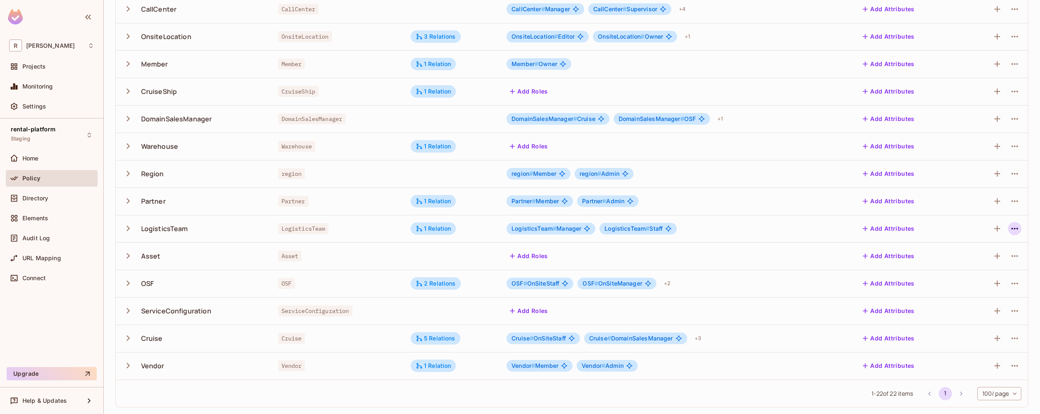
click at [1010, 232] on icon "button" at bounding box center [1015, 228] width 10 height 10
click at [966, 277] on div "Delete Resource" at bounding box center [976, 279] width 46 height 8
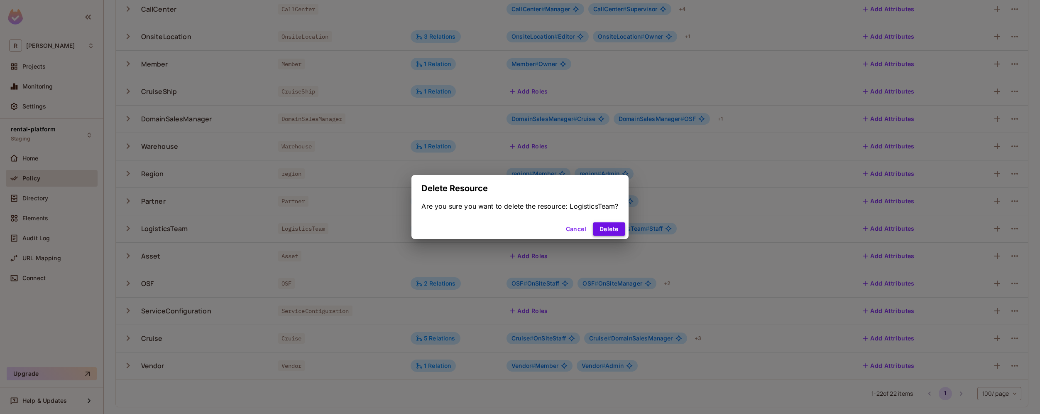
click at [609, 228] on button "Delete" at bounding box center [609, 228] width 32 height 13
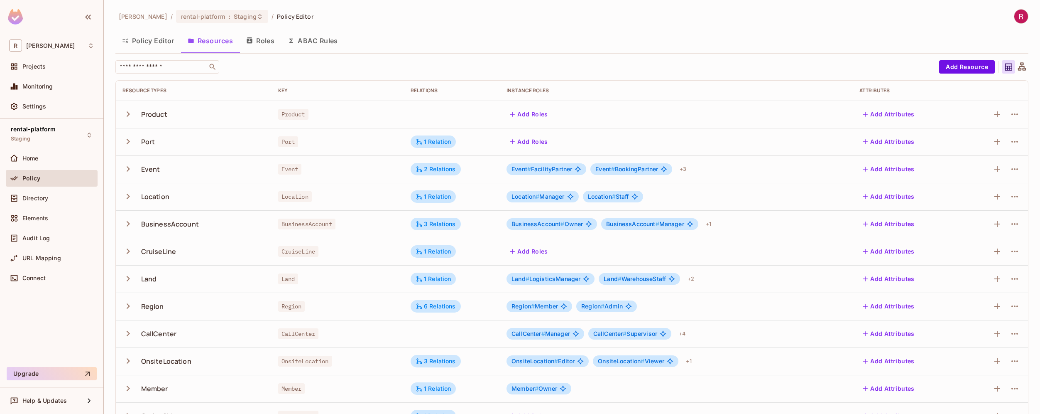
scroll to position [3, 0]
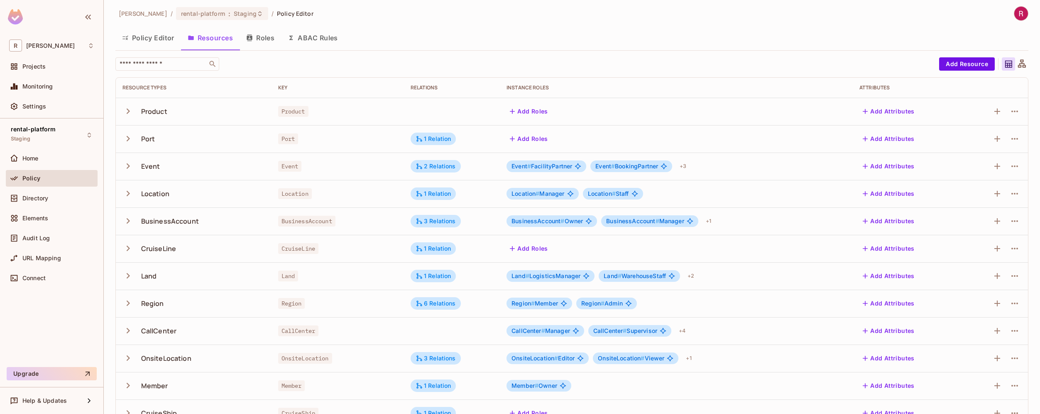
click at [220, 43] on button "Resources" at bounding box center [210, 37] width 59 height 21
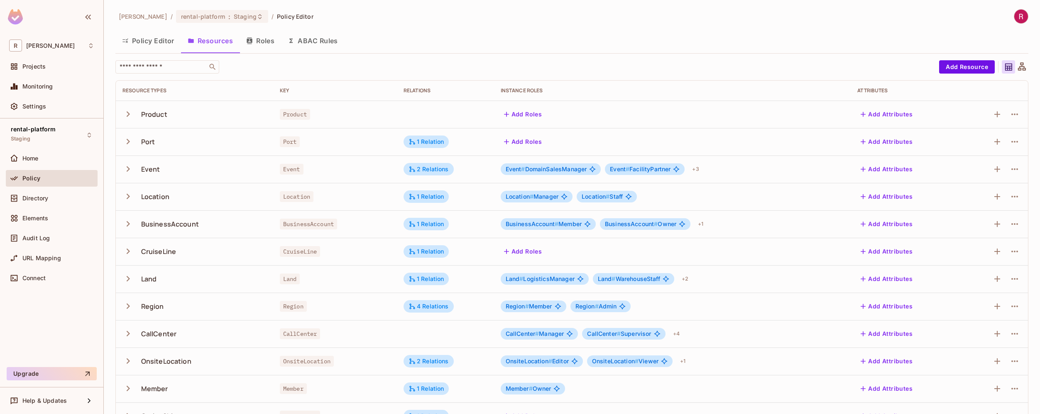
scroll to position [132, 0]
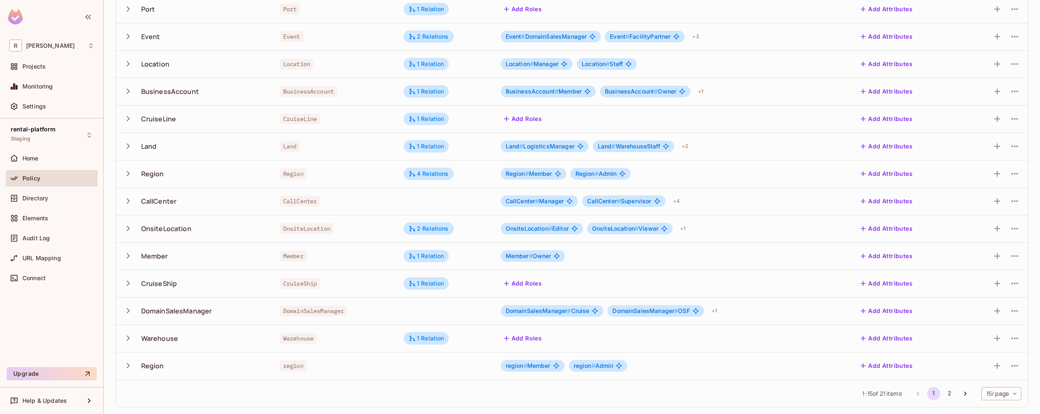
click at [1002, 402] on div "1 - 15 of 21 items 1 2 15 / page ** ​" at bounding box center [572, 392] width 912 height 27
click at [1003, 398] on body "R roy-poc Projects Monitoring Settings rental-platform Staging Home Policy Dire…" at bounding box center [520, 207] width 1040 height 414
click at [1002, 398] on li "100 / page" at bounding box center [995, 394] width 42 height 17
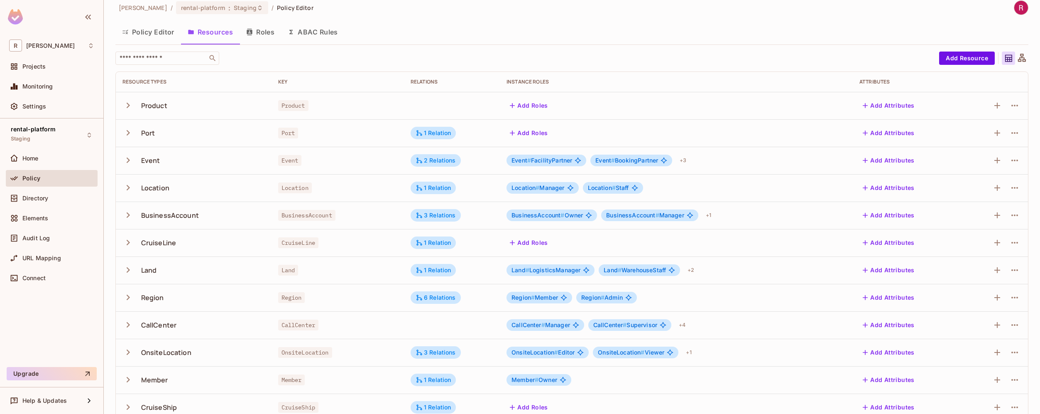
scroll to position [0, 0]
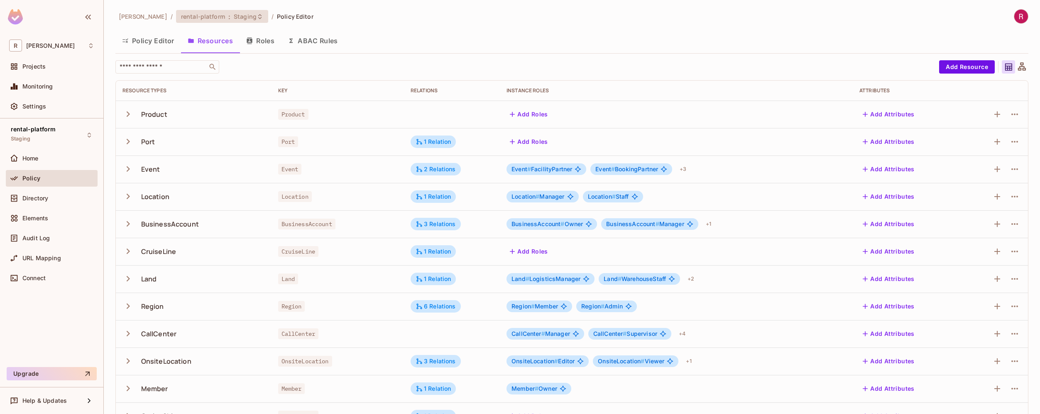
click at [238, 16] on div "rental-platform : Staging" at bounding box center [222, 16] width 92 height 13
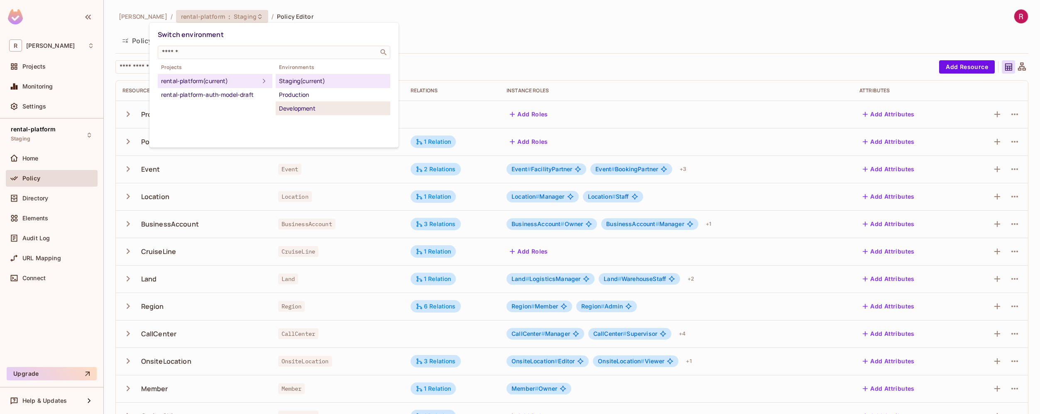
click at [315, 109] on div "Development" at bounding box center [333, 108] width 108 height 10
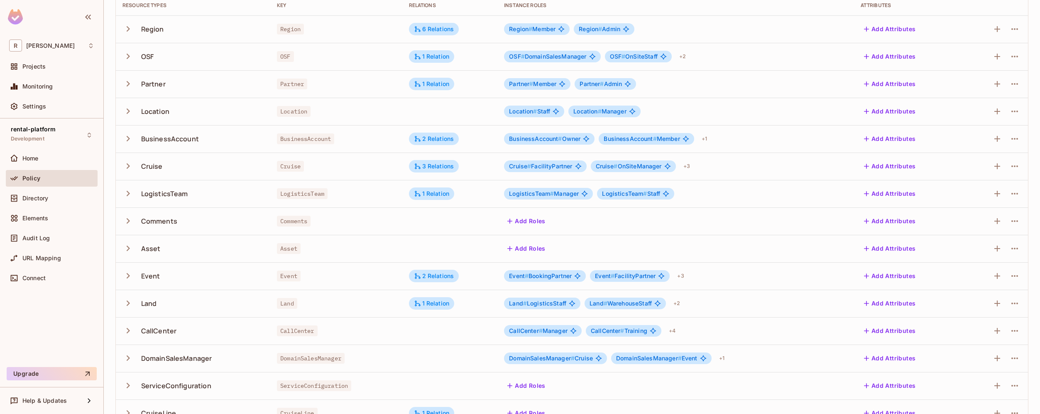
scroll to position [132, 0]
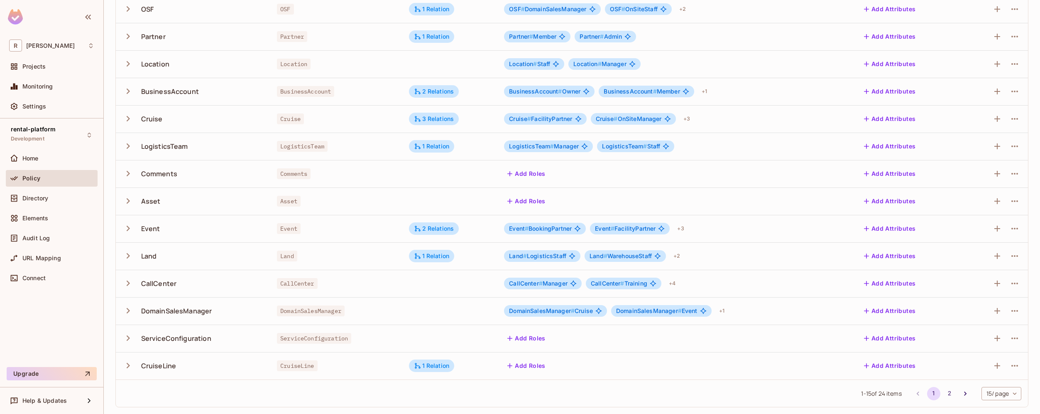
click at [992, 395] on body "R roy-poc Projects Monitoring Settings rental-platform Development Home Policy …" at bounding box center [520, 207] width 1040 height 414
click at [992, 395] on li "100 / page" at bounding box center [995, 394] width 42 height 17
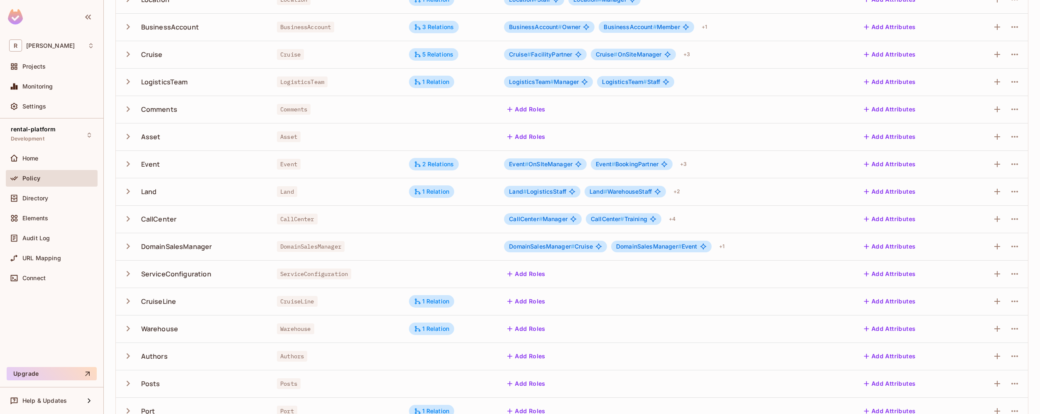
scroll to position [0, 0]
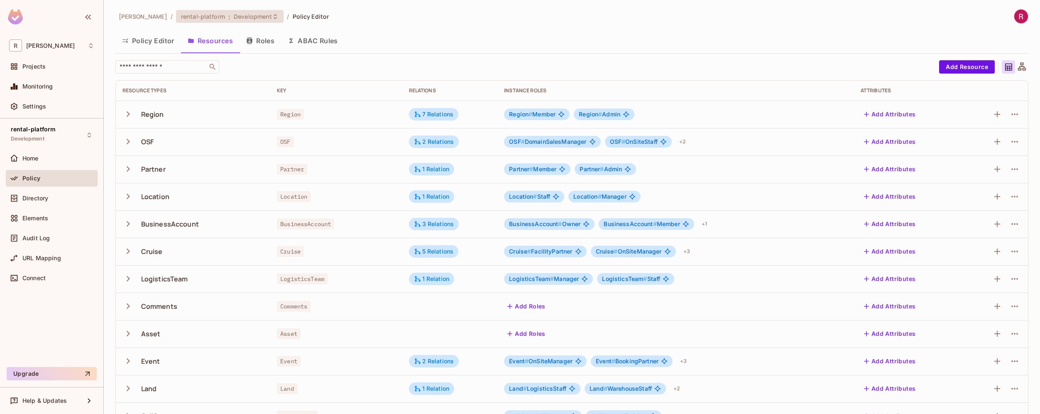
click at [233, 21] on div "rental-platform : Development" at bounding box center [230, 16] width 108 height 13
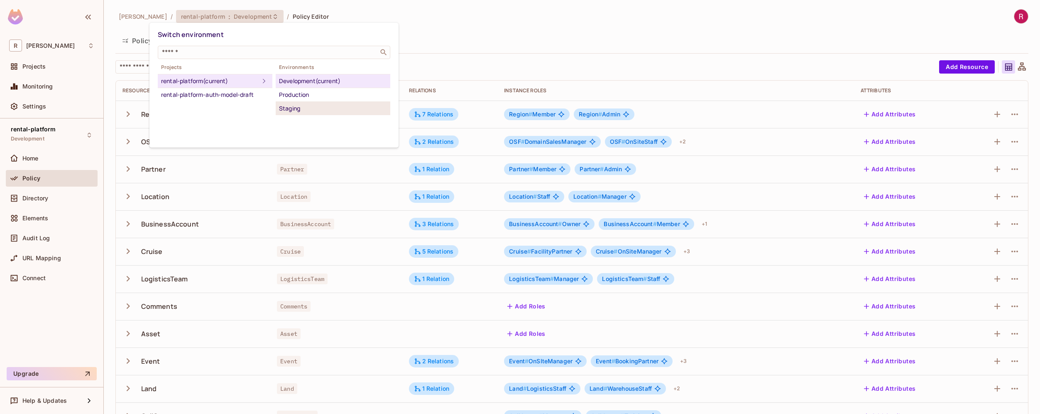
click at [299, 108] on div "Staging" at bounding box center [333, 108] width 108 height 10
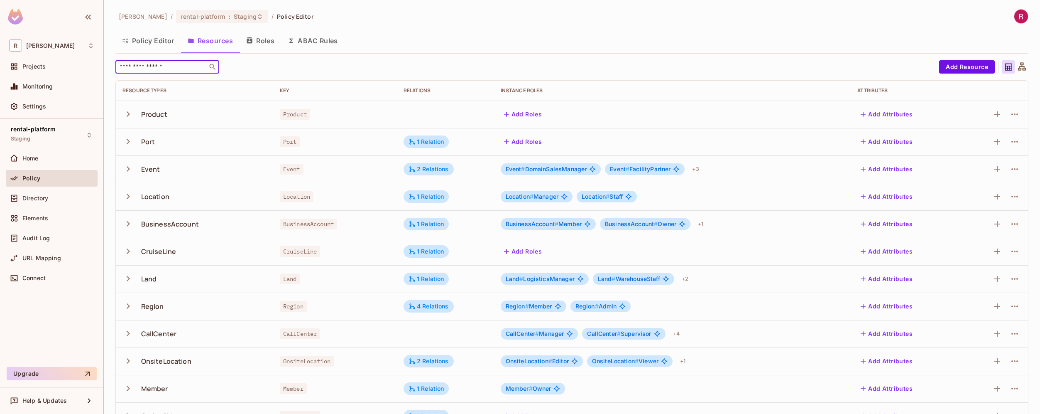
click at [185, 69] on input "text" at bounding box center [161, 67] width 87 height 8
click at [275, 33] on button "Roles" at bounding box center [261, 40] width 42 height 21
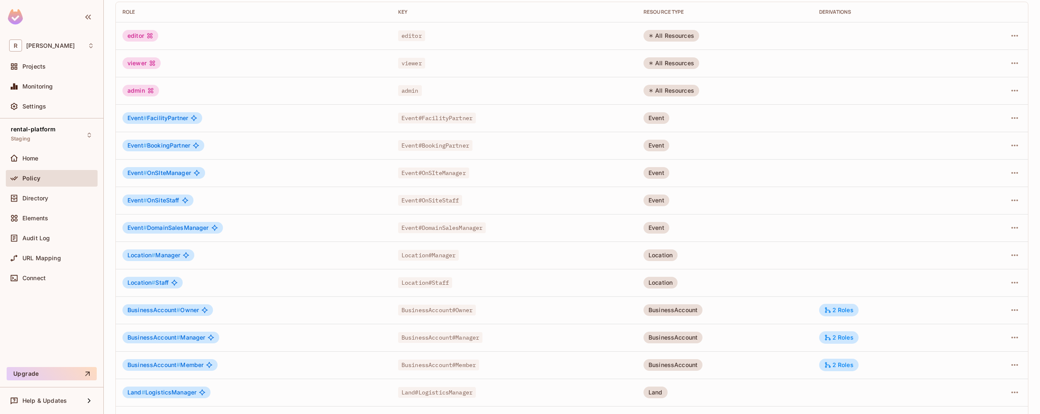
scroll to position [132, 0]
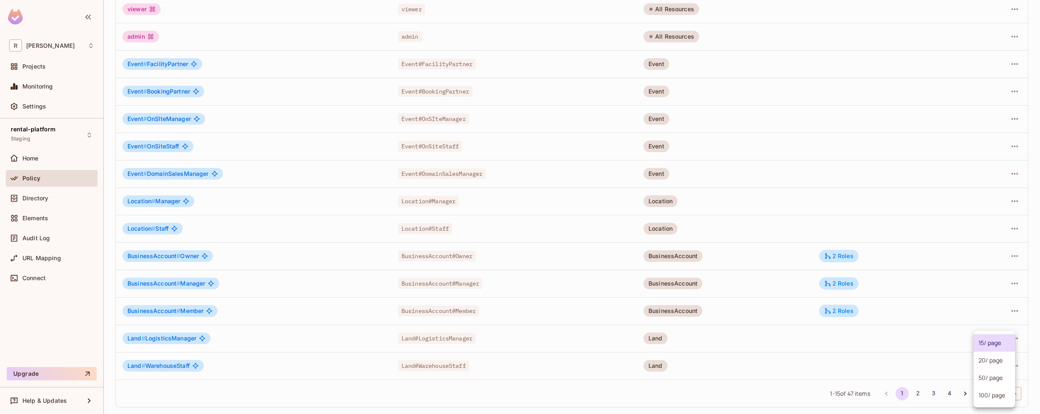
click at [1001, 395] on body "R roy-poc Projects Monitoring Settings rental-platform Staging Home Policy Dire…" at bounding box center [520, 207] width 1040 height 414
click at [1000, 396] on li "100 / page" at bounding box center [995, 394] width 42 height 17
type input "***"
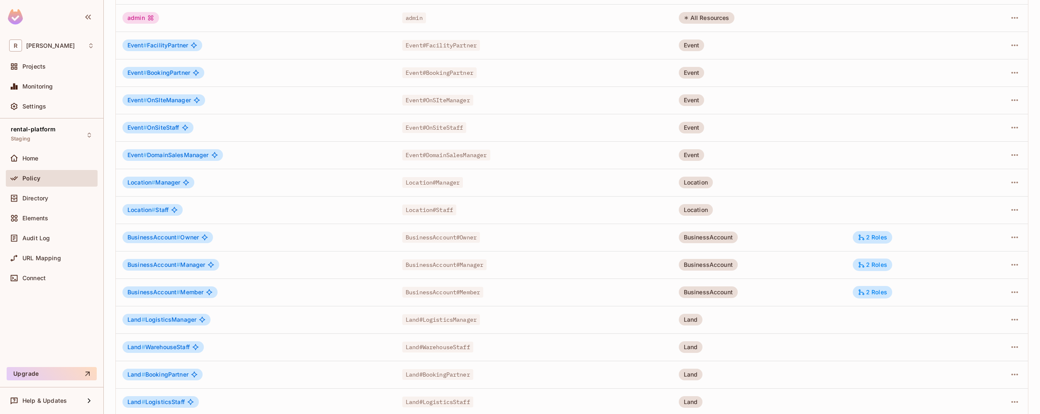
scroll to position [0, 0]
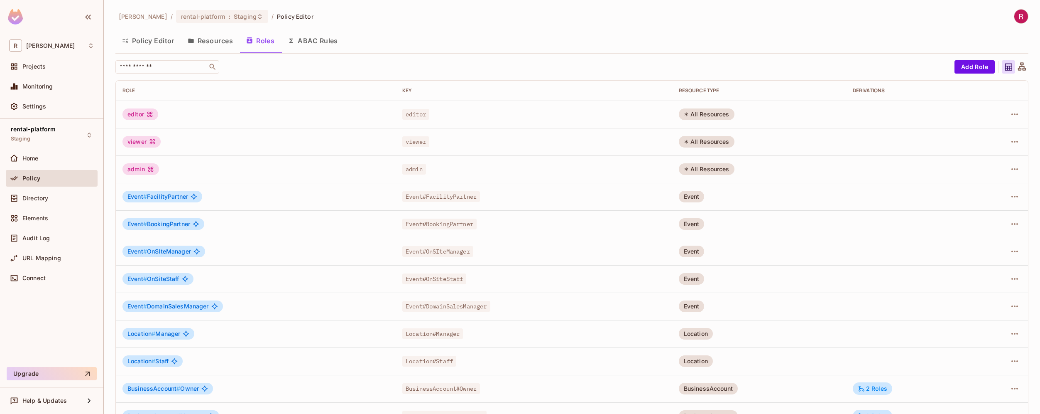
click at [206, 38] on button "Resources" at bounding box center [210, 40] width 59 height 21
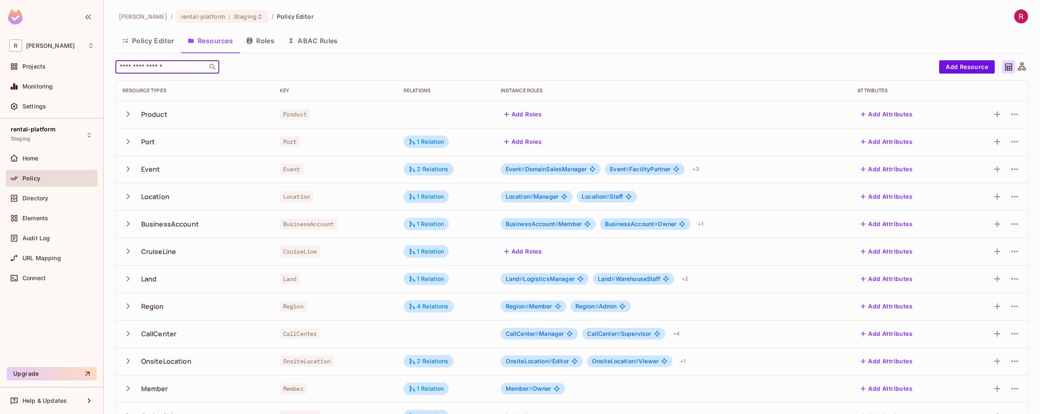
click at [174, 63] on input "text" at bounding box center [161, 67] width 87 height 8
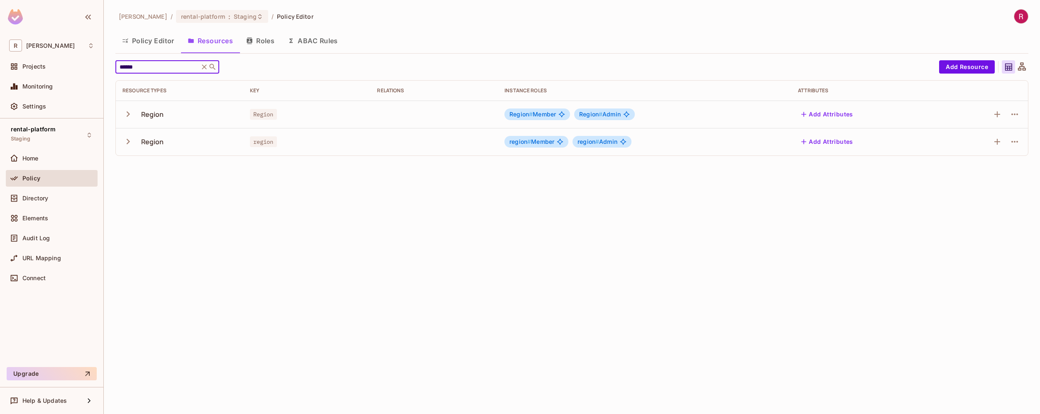
type input "******"
click at [685, 228] on div "roy-poc / rental-platform : Staging / Policy Editor Policy Editor Resources Rol…" at bounding box center [572, 207] width 936 height 414
click at [1015, 144] on icon "button" at bounding box center [1015, 142] width 10 height 10
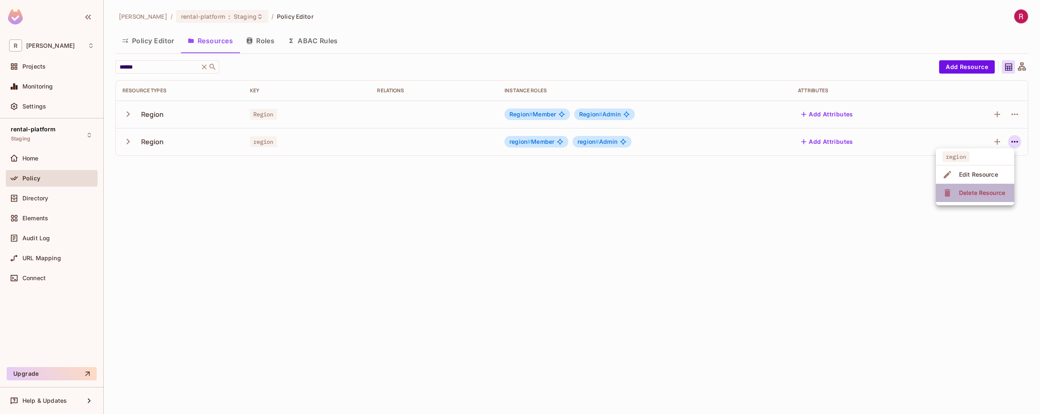
click at [989, 191] on div "Delete Resource" at bounding box center [982, 193] width 46 height 8
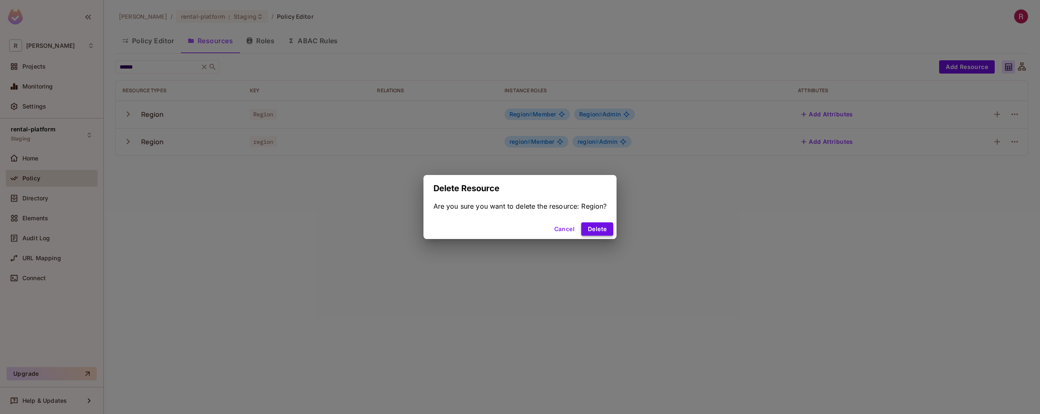
click at [599, 231] on button "Delete" at bounding box center [597, 228] width 32 height 13
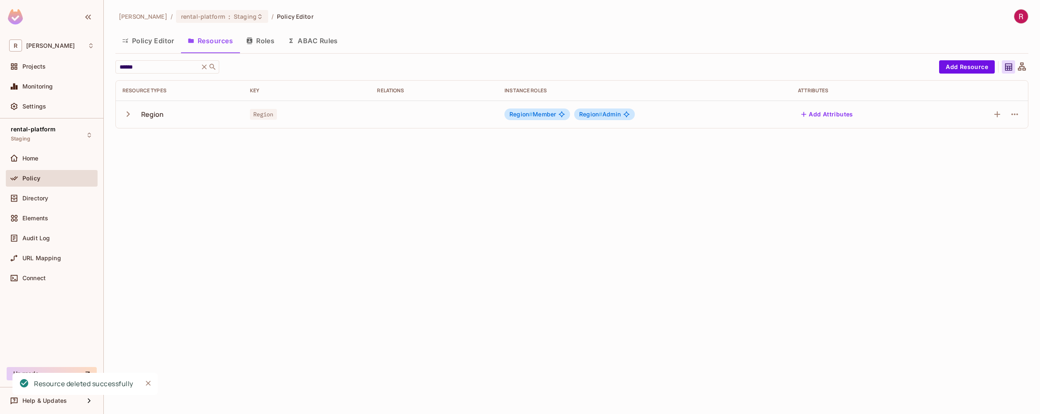
click at [69, 180] on div "Policy" at bounding box center [58, 178] width 72 height 7
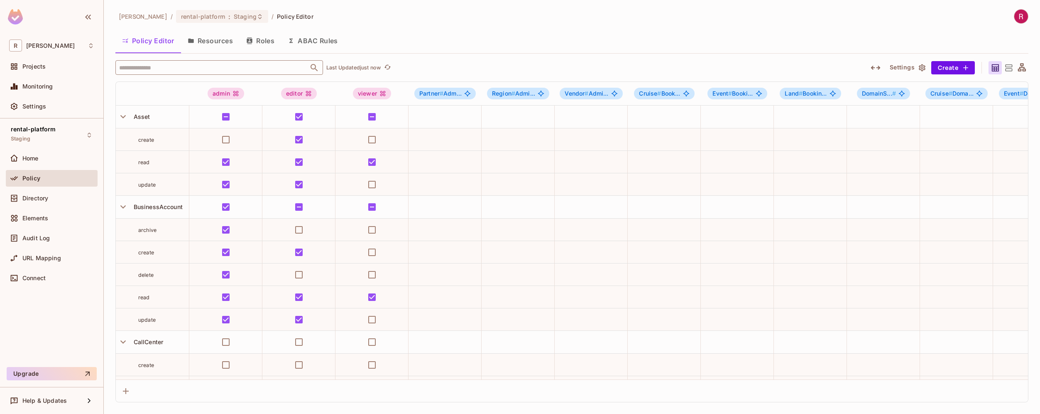
click at [269, 66] on input "text" at bounding box center [212, 67] width 190 height 15
type input "**"
click at [269, 43] on button "Roles" at bounding box center [261, 40] width 42 height 21
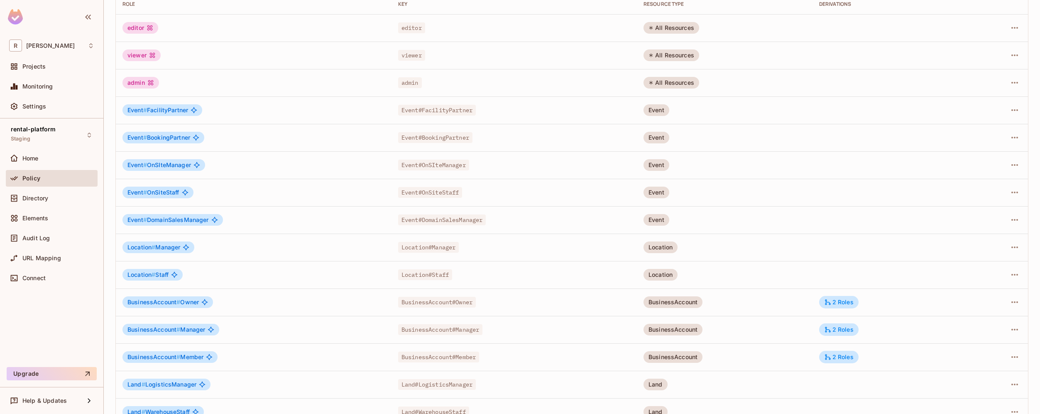
scroll to position [132, 0]
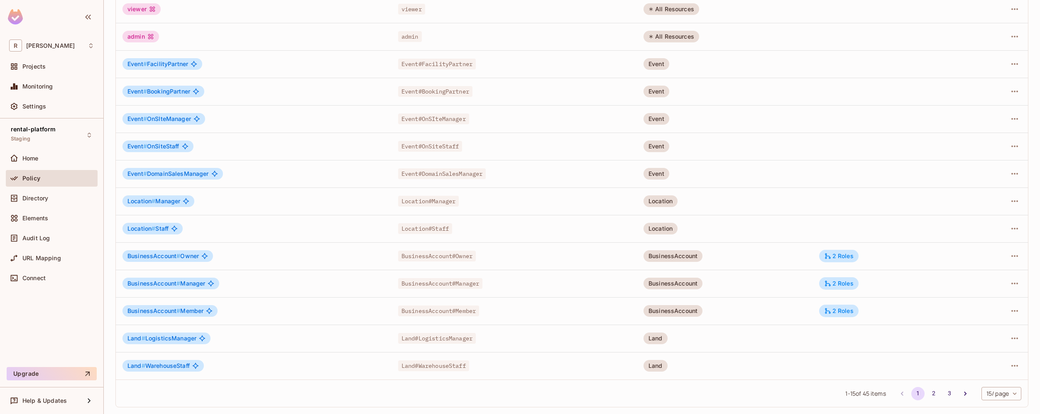
click at [991, 392] on body "R roy-poc Projects Monitoring Settings rental-platform Staging Home Policy Dire…" at bounding box center [520, 207] width 1040 height 414
click at [991, 392] on li "100 / page" at bounding box center [995, 394] width 42 height 17
type input "***"
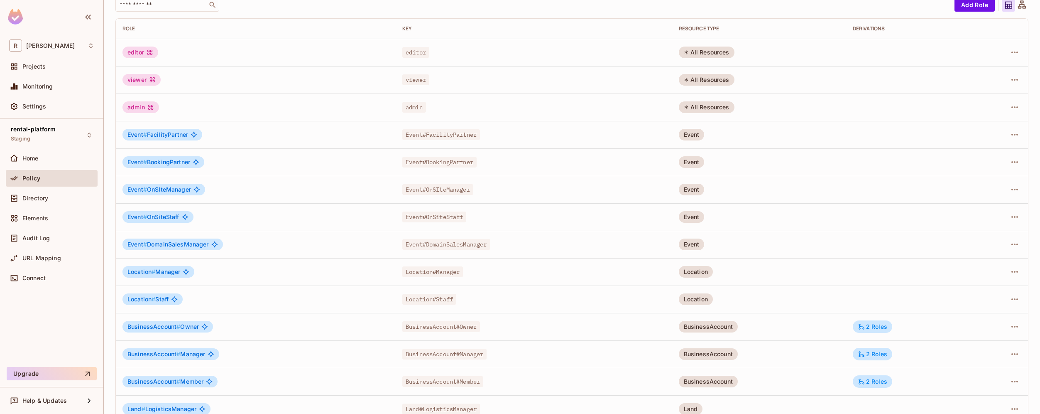
scroll to position [0, 0]
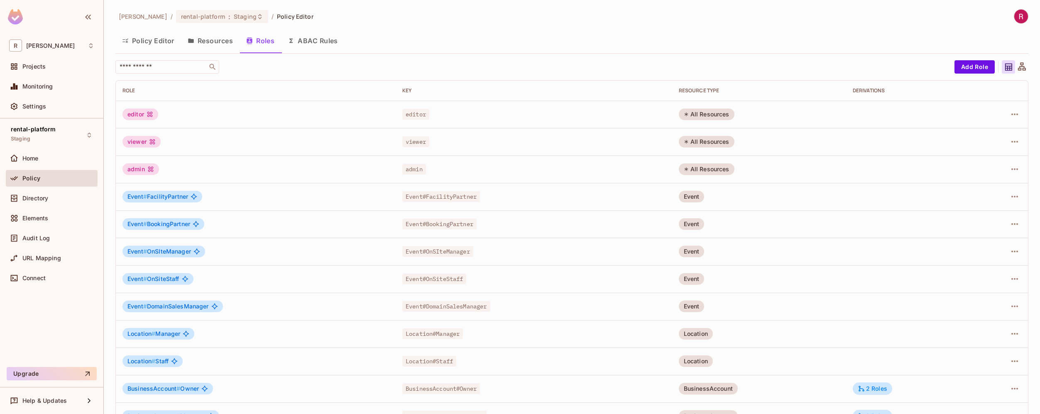
click at [210, 40] on button "Resources" at bounding box center [210, 40] width 59 height 21
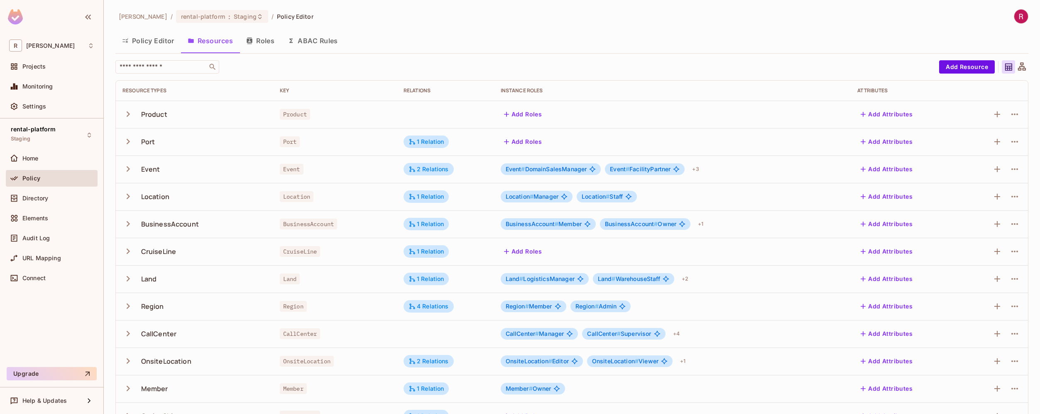
scroll to position [132, 0]
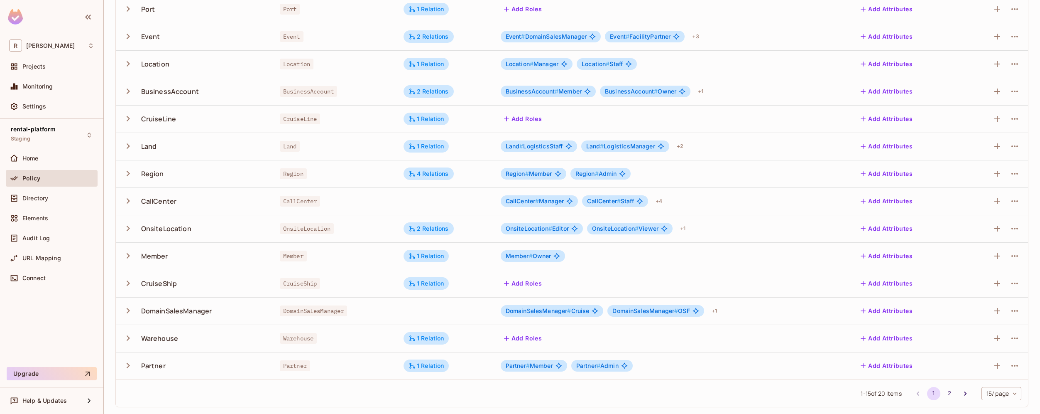
click at [353, 92] on div "BusinessAccount" at bounding box center [335, 91] width 110 height 8
click at [414, 95] on icon at bounding box center [412, 91] width 7 height 7
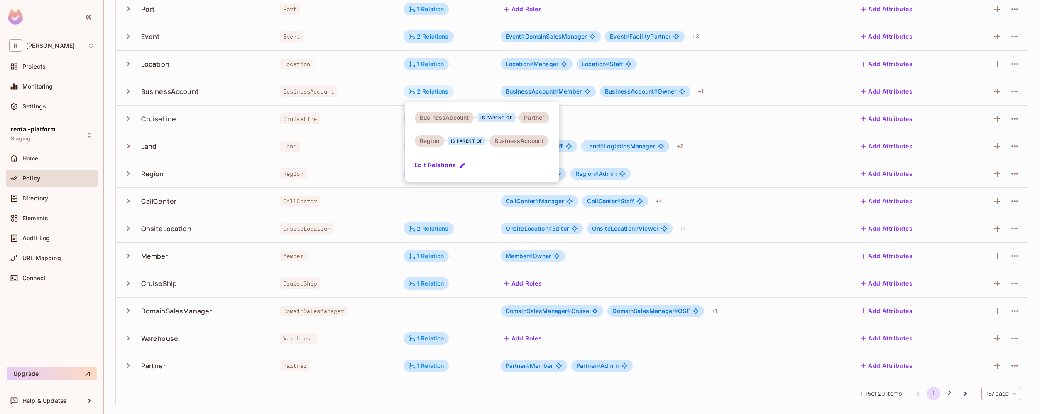
click at [414, 95] on div at bounding box center [520, 207] width 1040 height 414
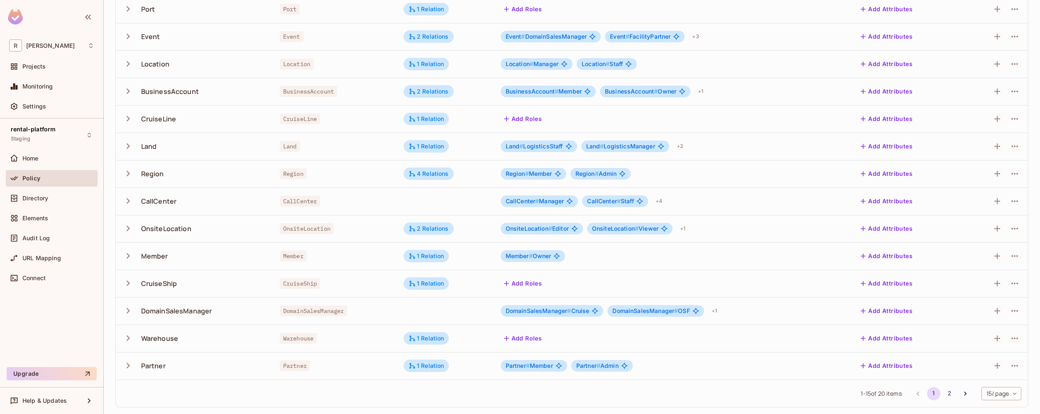
click at [673, 91] on span "BusinessAccount # Owner" at bounding box center [640, 91] width 71 height 7
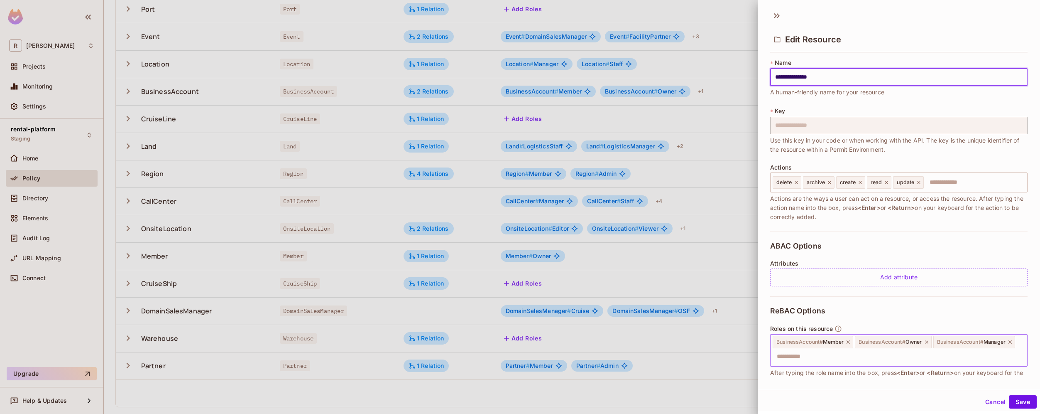
click at [929, 343] on icon at bounding box center [927, 342] width 6 height 6
click at [1022, 403] on button "Save" at bounding box center [1023, 401] width 28 height 13
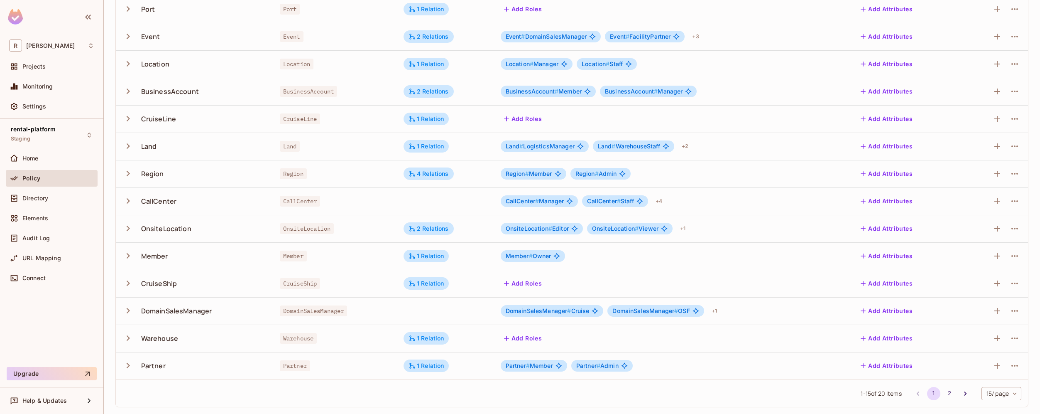
click at [372, 307] on div "DomainSalesManager" at bounding box center [335, 310] width 110 height 8
click at [741, 312] on div "DomainSalesManager # Cruise DomainSalesManager # OSF + 1" at bounding box center [673, 310] width 344 height 13
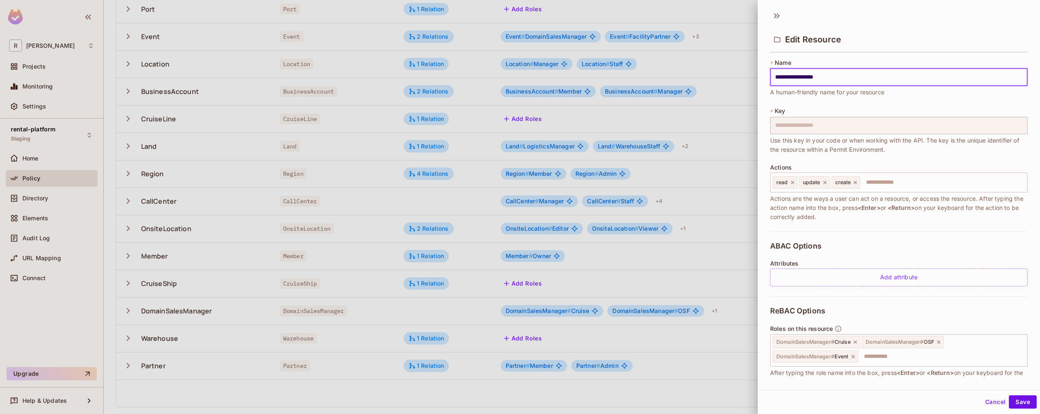
click at [743, 385] on div at bounding box center [520, 207] width 1040 height 414
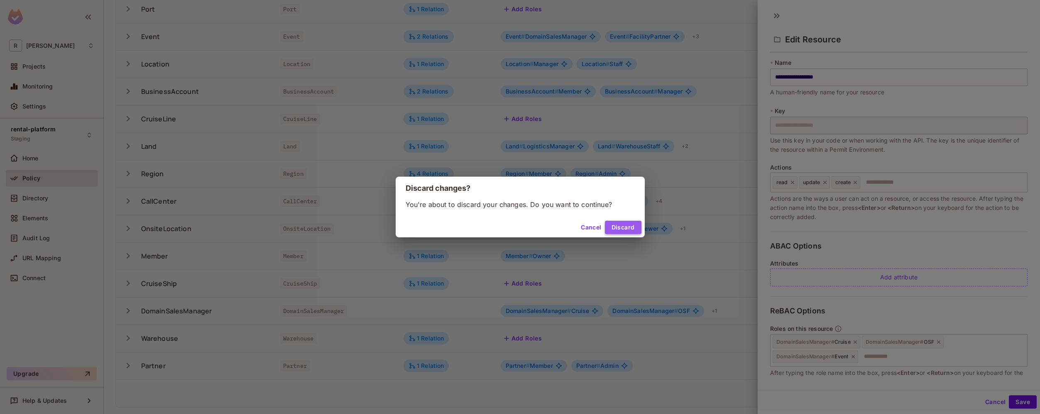
click at [621, 230] on button "Discard" at bounding box center [623, 227] width 37 height 13
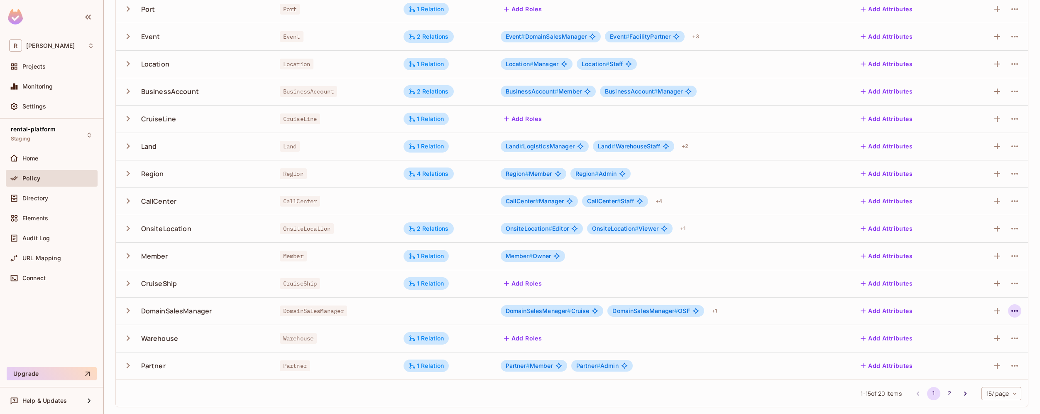
click at [1010, 314] on icon "button" at bounding box center [1015, 311] width 10 height 10
click at [734, 258] on div at bounding box center [520, 207] width 1040 height 414
click at [1013, 310] on icon "button" at bounding box center [1015, 311] width 10 height 10
click at [984, 362] on div "Delete Resource" at bounding box center [971, 362] width 46 height 8
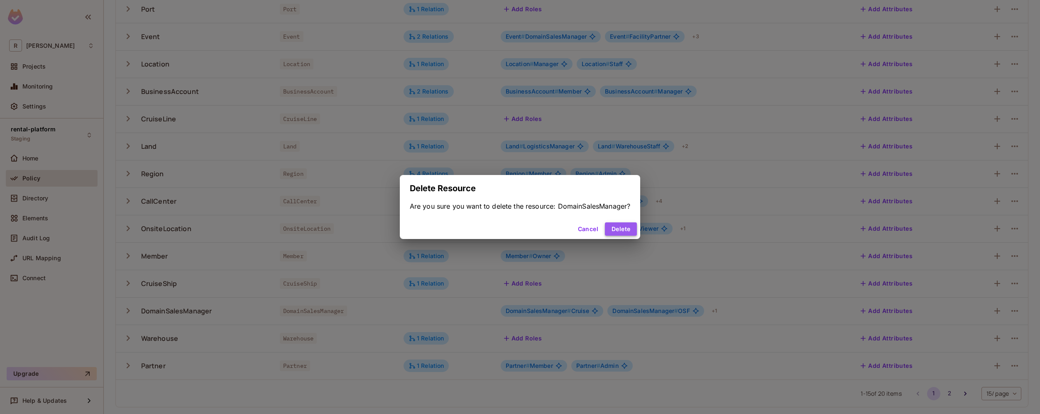
click at [629, 227] on button "Delete" at bounding box center [621, 228] width 32 height 13
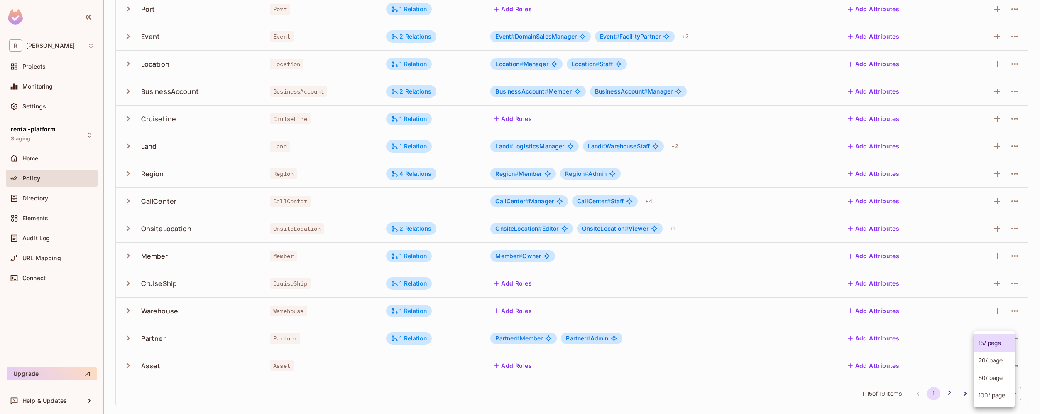
click at [998, 398] on body "R roy-poc Projects Monitoring Settings rental-platform Staging Home Policy Dire…" at bounding box center [520, 207] width 1040 height 414
click at [997, 397] on li "100 / page" at bounding box center [995, 394] width 42 height 17
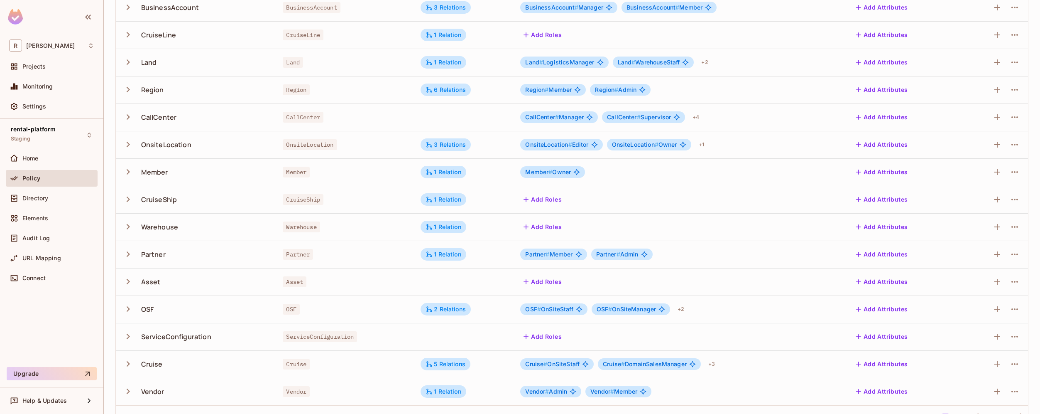
scroll to position [242, 0]
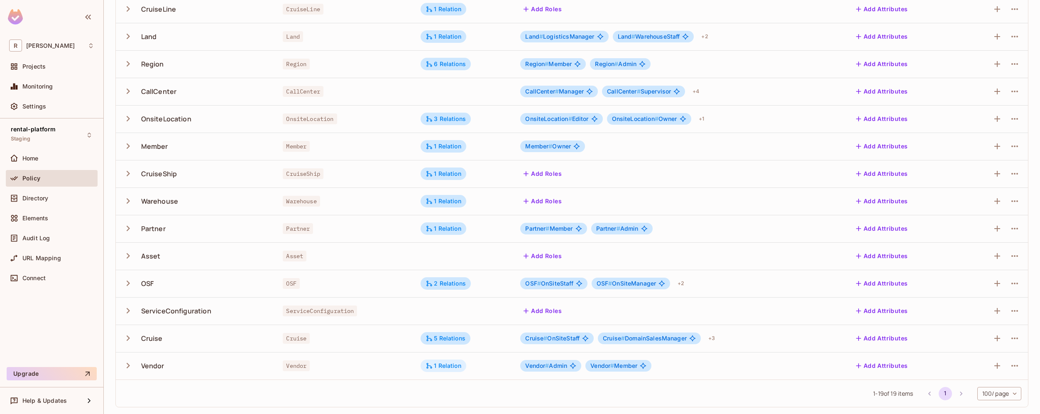
click at [447, 364] on div "1 Relation" at bounding box center [444, 365] width 36 height 7
click at [372, 395] on div at bounding box center [520, 207] width 1040 height 414
click at [126, 313] on icon "button" at bounding box center [128, 310] width 11 height 11
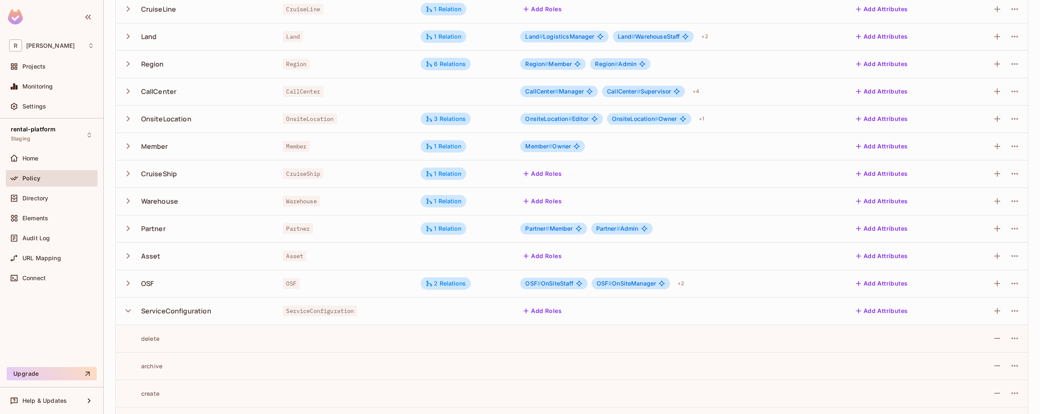
click at [133, 306] on icon "button" at bounding box center [128, 310] width 11 height 11
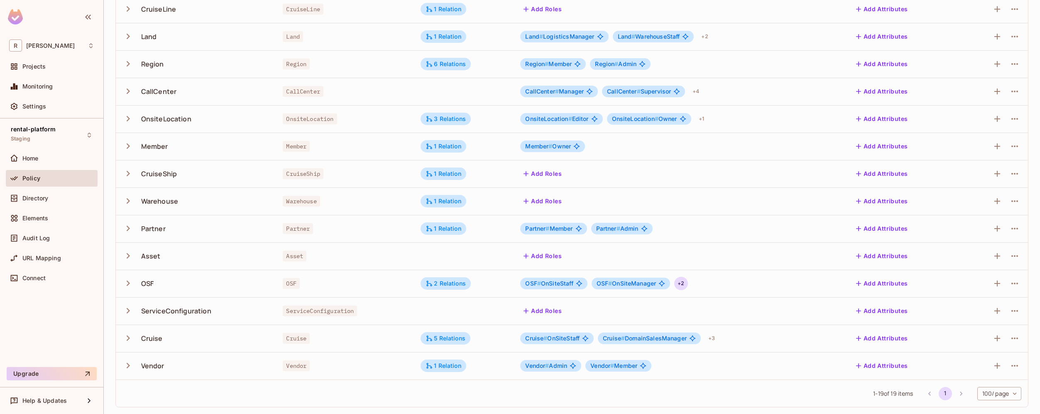
click at [681, 283] on div "+ 2" at bounding box center [680, 283] width 13 height 13
click at [681, 283] on div at bounding box center [520, 207] width 1040 height 414
click at [701, 370] on div "Vendor # Admin Vendor # Member" at bounding box center [679, 366] width 319 height 12
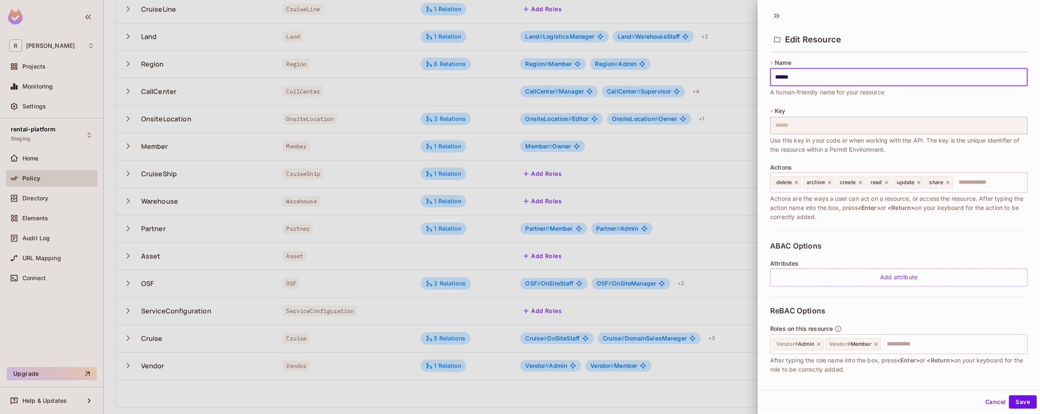
click at [671, 388] on div at bounding box center [520, 207] width 1040 height 414
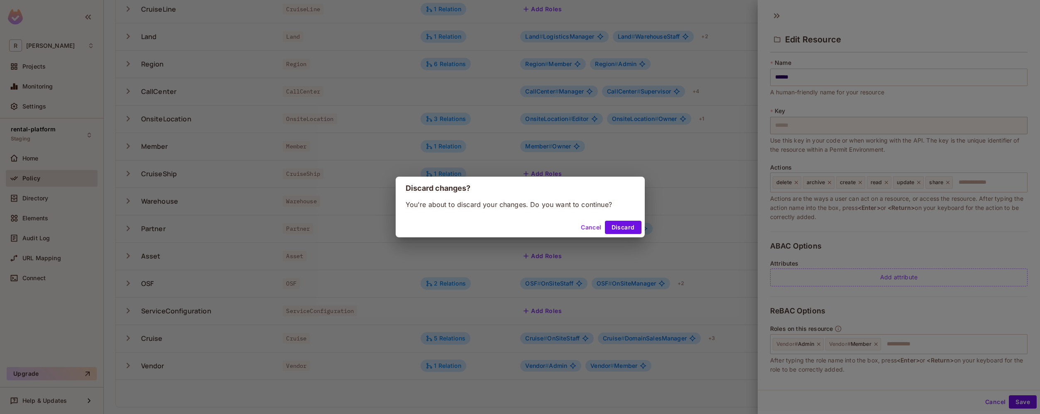
click at [682, 387] on div "Discard changes? You're about to discard your changes. Do you want to continue?…" at bounding box center [520, 207] width 1040 height 414
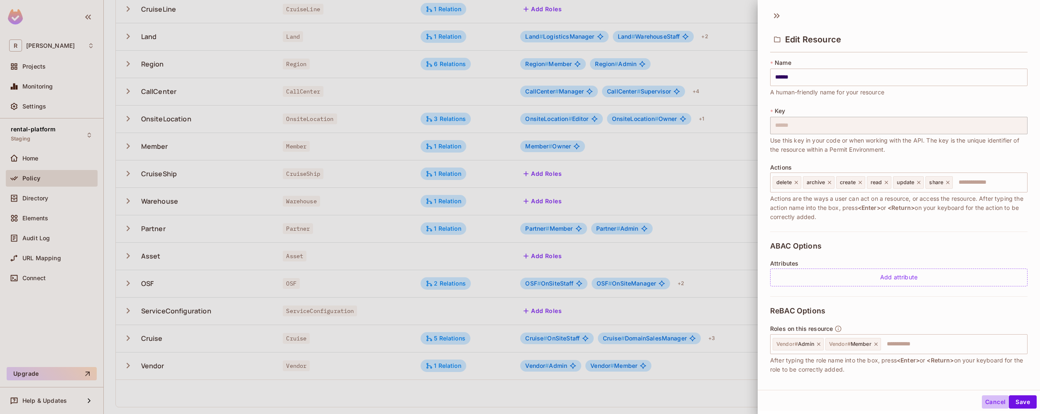
click at [992, 402] on button "Cancel" at bounding box center [995, 401] width 27 height 13
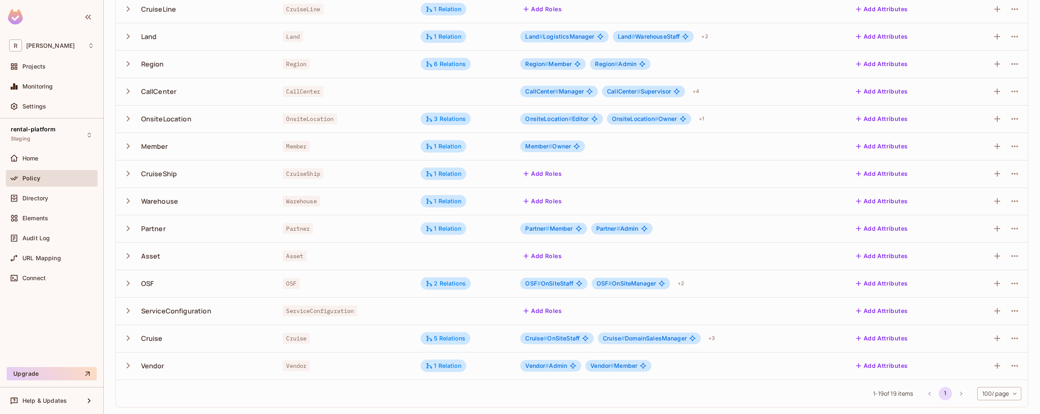
scroll to position [0, 0]
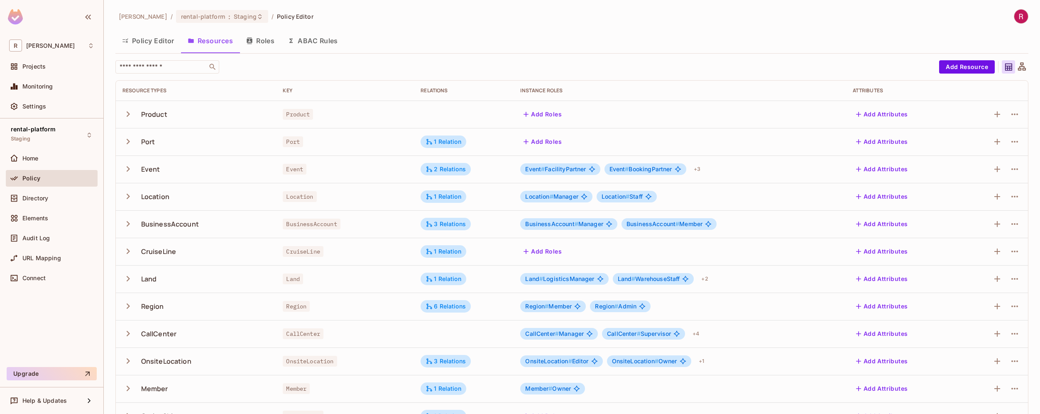
click at [268, 41] on button "Roles" at bounding box center [261, 40] width 42 height 21
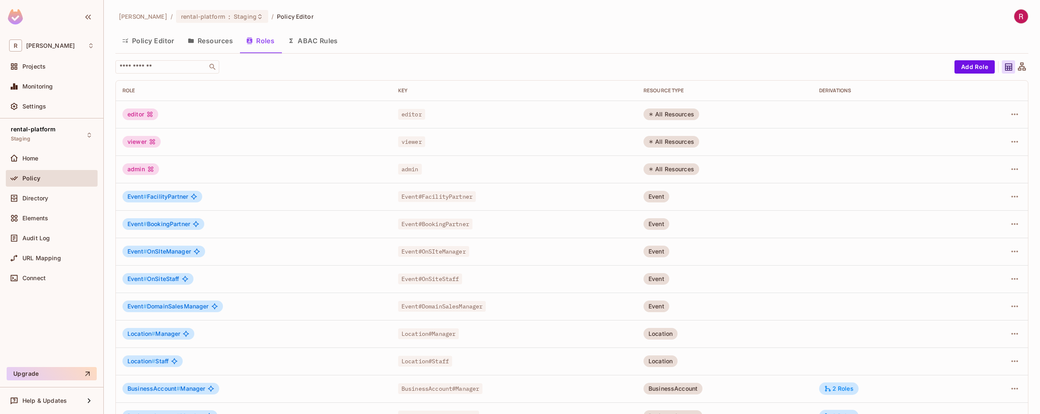
scroll to position [132, 0]
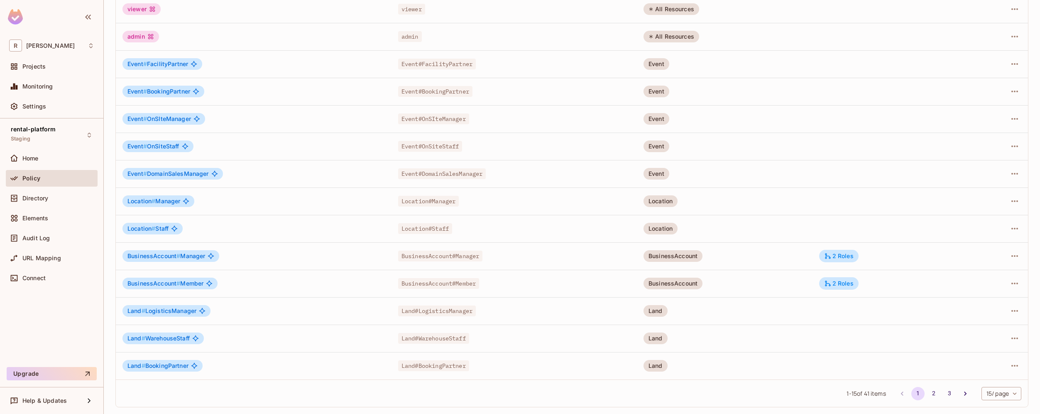
click at [989, 396] on body "R roy-poc Projects Monitoring Settings rental-platform Staging Home Policy Dire…" at bounding box center [520, 207] width 1040 height 414
click at [989, 396] on li "100 / page" at bounding box center [995, 394] width 42 height 17
type input "***"
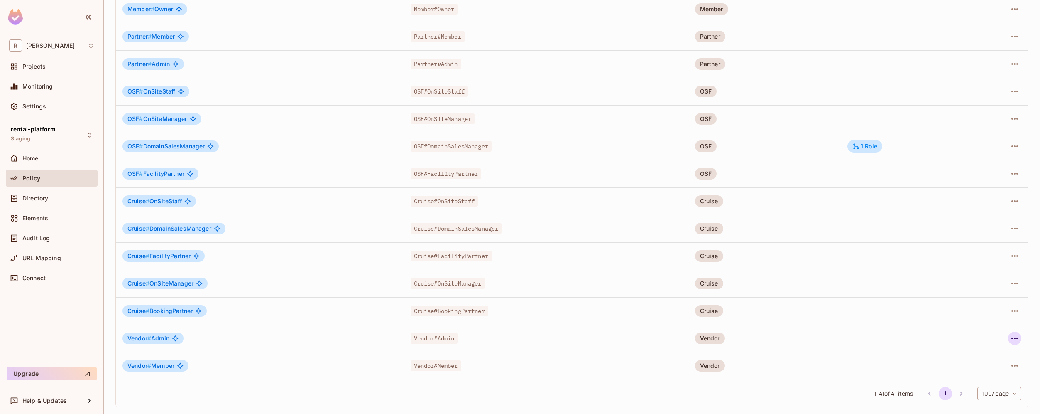
click at [1010, 338] on icon "button" at bounding box center [1015, 338] width 10 height 10
click at [990, 354] on li "Edit Role" at bounding box center [973, 357] width 74 height 18
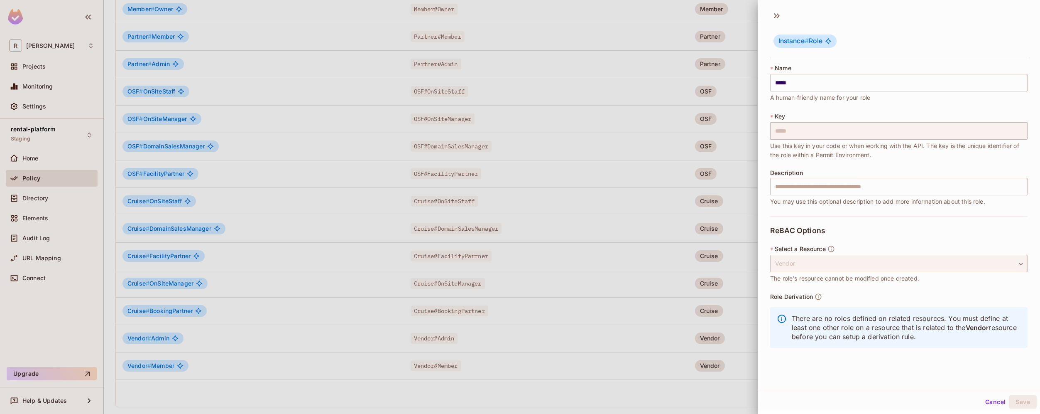
click at [864, 266] on div "Vendor" at bounding box center [898, 263] width 257 height 17
click at [733, 385] on div at bounding box center [520, 207] width 1040 height 414
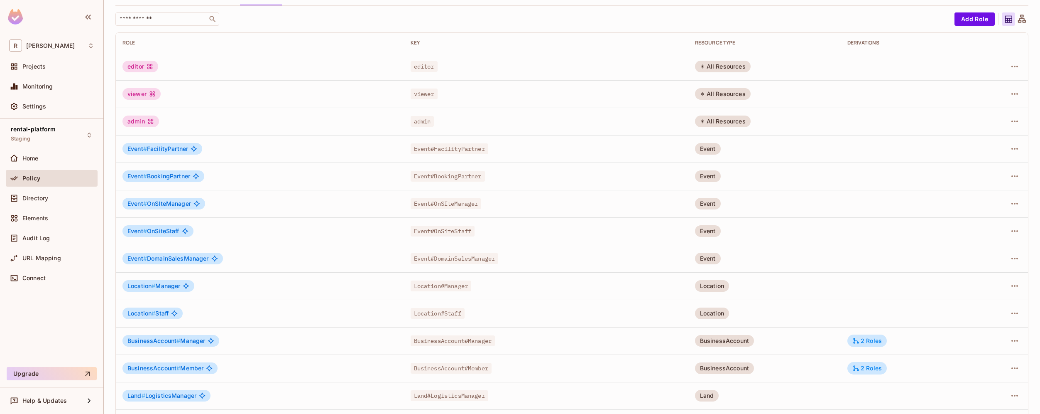
scroll to position [0, 0]
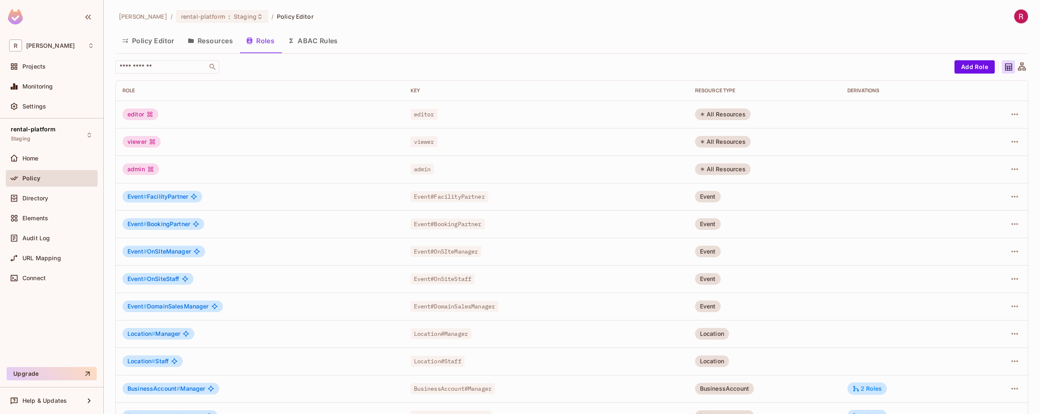
click at [222, 42] on button "Resources" at bounding box center [210, 40] width 59 height 21
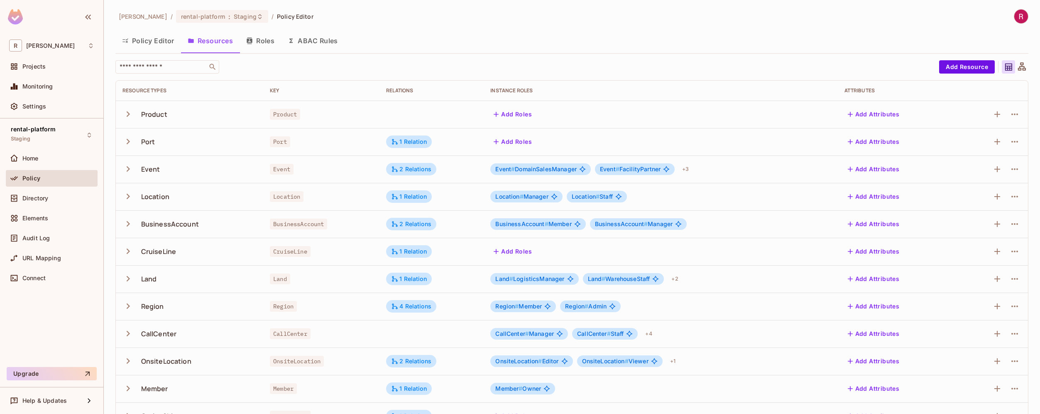
scroll to position [132, 0]
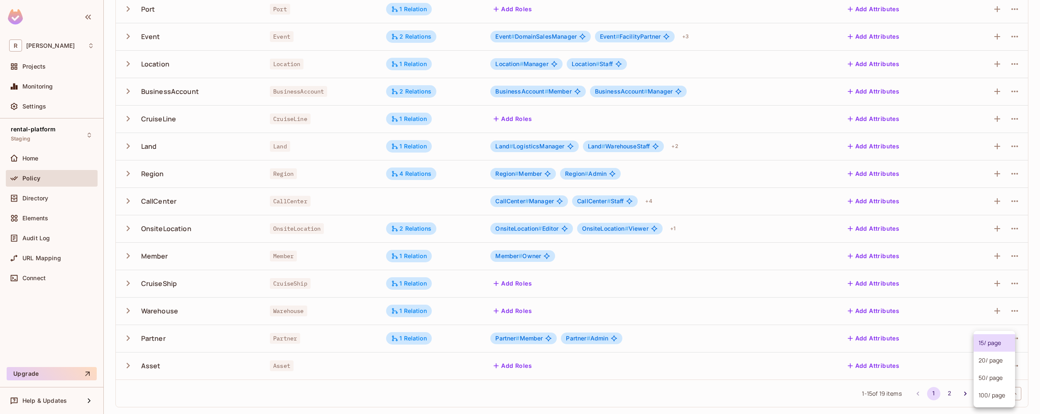
click at [1002, 393] on body "R roy-poc Projects Monitoring Settings rental-platform Staging Home Policy Dire…" at bounding box center [520, 207] width 1040 height 414
click at [999, 393] on li "100 / page" at bounding box center [995, 394] width 42 height 17
type input "***"
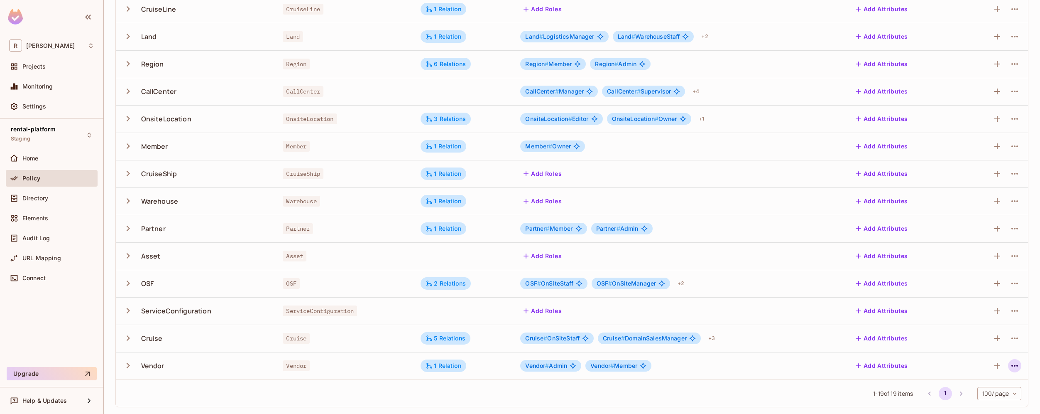
click at [1012, 366] on icon "button" at bounding box center [1015, 365] width 10 height 10
click at [979, 375] on div "Edit Resource" at bounding box center [972, 376] width 39 height 8
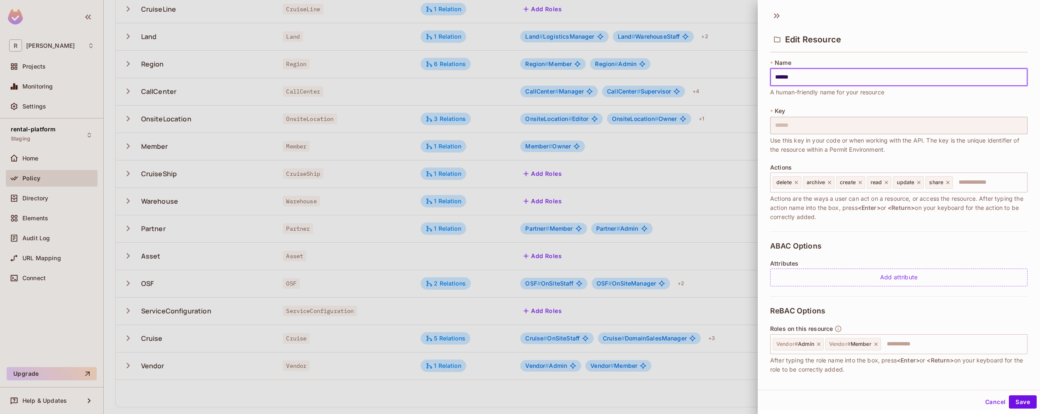
scroll to position [67, 0]
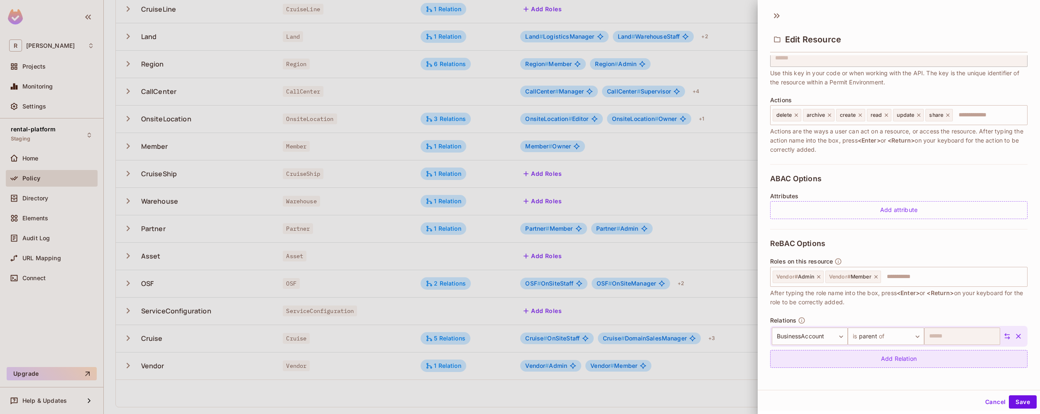
click at [898, 358] on div "Add Relation" at bounding box center [898, 359] width 257 height 18
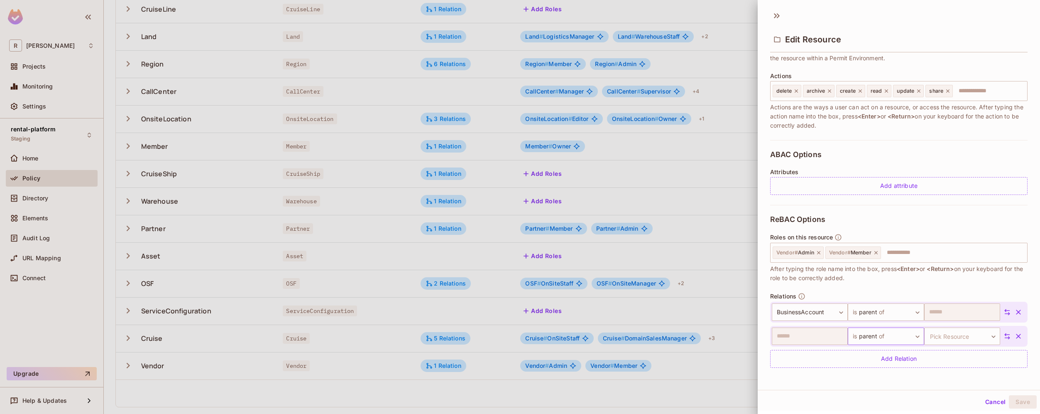
click at [905, 338] on body "R roy-poc Projects Monitoring Settings rental-platform Staging Home Policy Dire…" at bounding box center [520, 207] width 1040 height 414
click at [895, 398] on li "Add Custom Relation" at bounding box center [878, 396] width 76 height 15
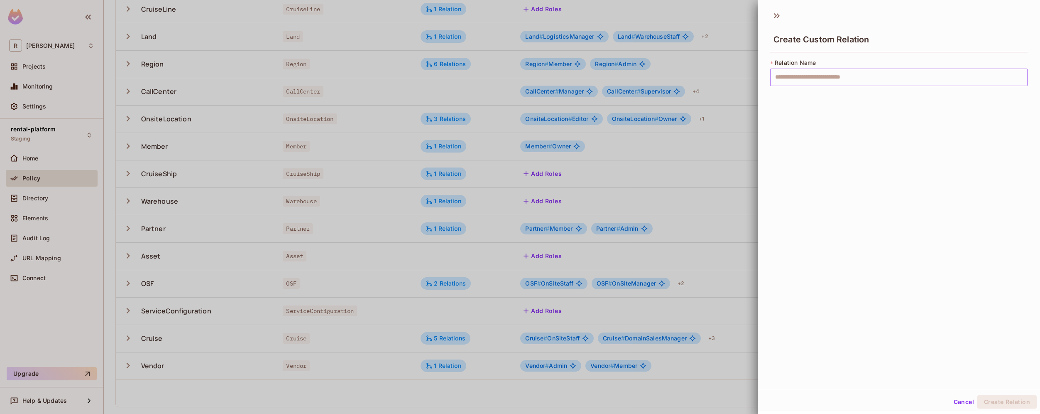
click at [839, 79] on input "text" at bounding box center [898, 77] width 257 height 17
type input "********"
click at [995, 404] on button "Create Relation" at bounding box center [1007, 401] width 59 height 13
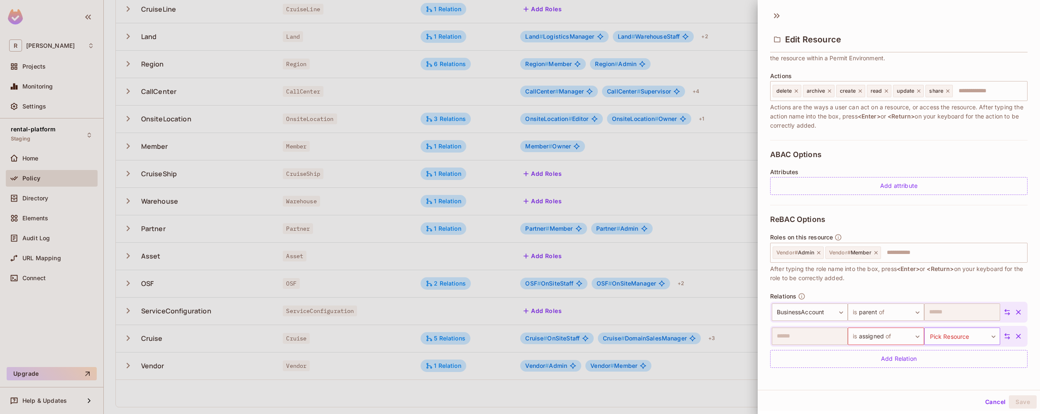
click at [958, 338] on body "R roy-poc Projects Monitoring Settings rental-platform Staging Home Policy Dire…" at bounding box center [520, 207] width 1040 height 414
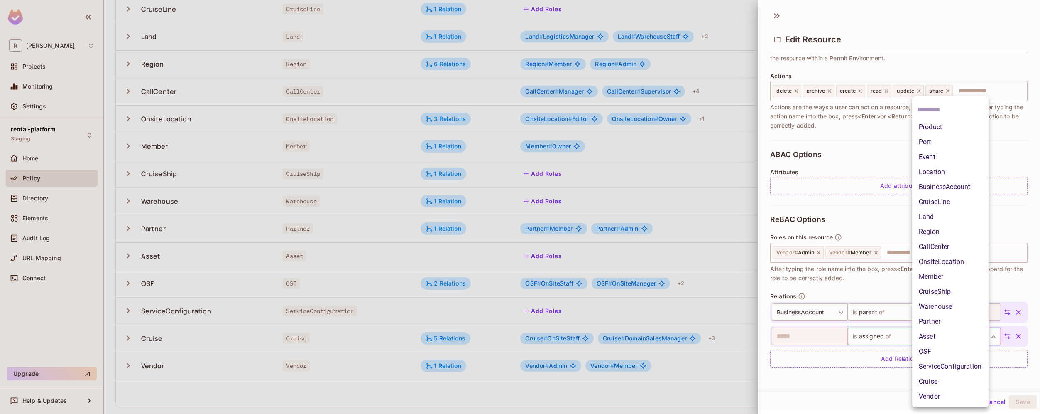
click at [930, 157] on li "Event" at bounding box center [950, 156] width 76 height 15
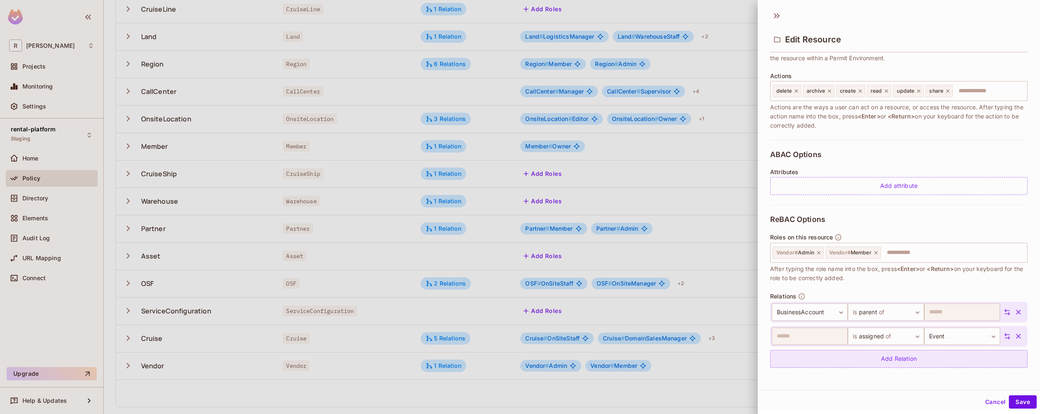
click at [943, 358] on div "Add Relation" at bounding box center [898, 359] width 257 height 18
click at [902, 361] on body "R roy-poc Projects Monitoring Settings rental-platform Staging Home Policy Dire…" at bounding box center [520, 207] width 1040 height 414
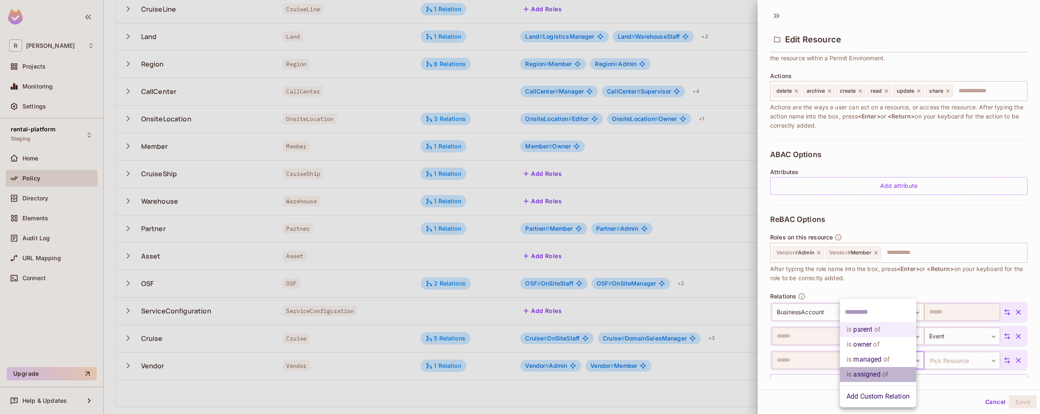
click at [900, 371] on li "is assigned of" at bounding box center [878, 374] width 76 height 15
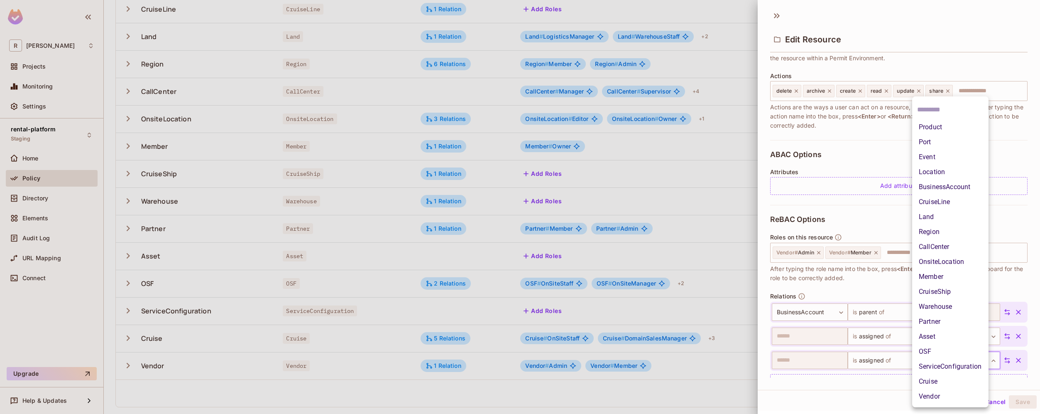
click at [974, 363] on body "R roy-poc Projects Monitoring Settings rental-platform Staging Home Policy Dire…" at bounding box center [520, 207] width 1040 height 414
click at [944, 217] on li "Land" at bounding box center [950, 216] width 76 height 15
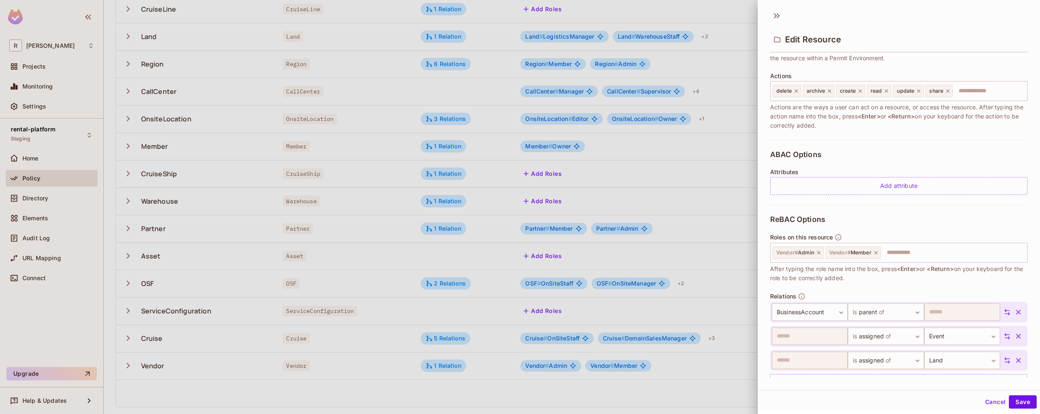
scroll to position [115, 0]
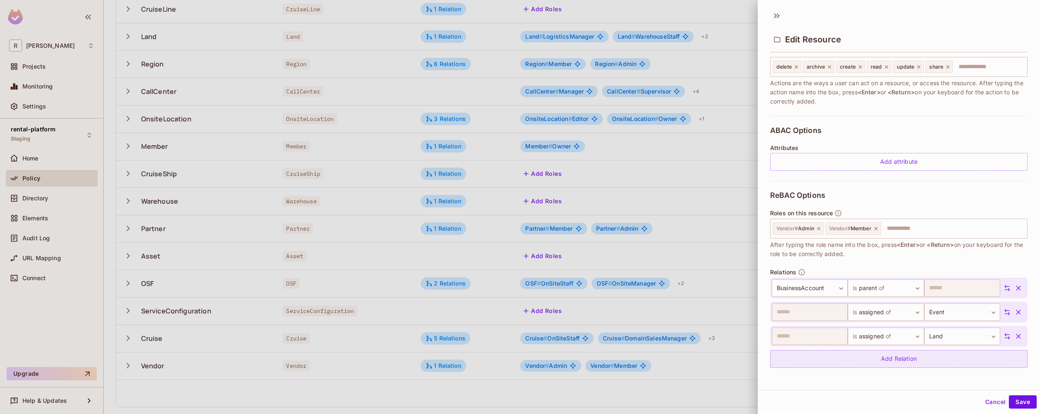
click at [921, 367] on div "Add Relation" at bounding box center [898, 359] width 257 height 18
click at [935, 363] on body "R roy-poc Projects Monitoring Settings rental-platform Staging Home Policy Dire…" at bounding box center [520, 207] width 1040 height 414
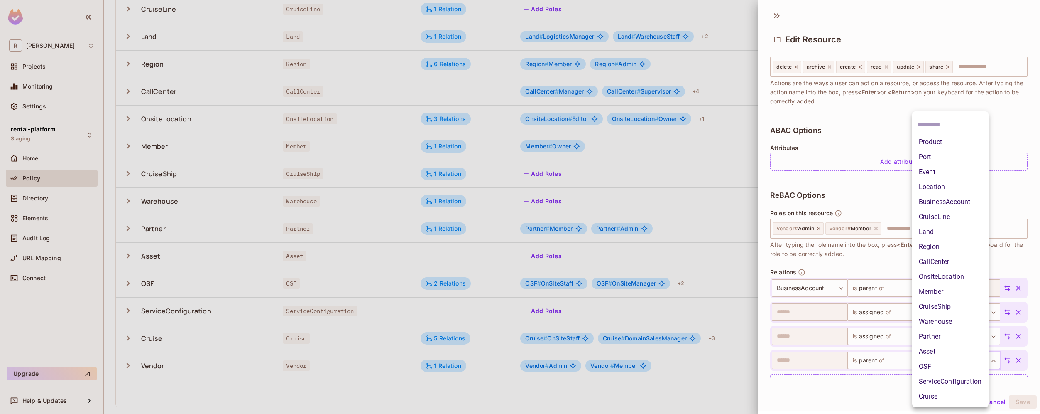
click at [943, 398] on li "Cruise" at bounding box center [950, 396] width 76 height 15
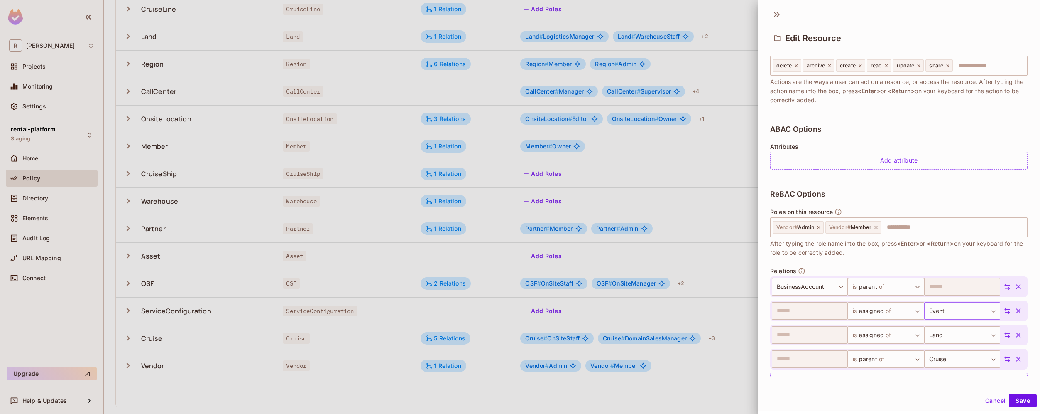
scroll to position [140, 0]
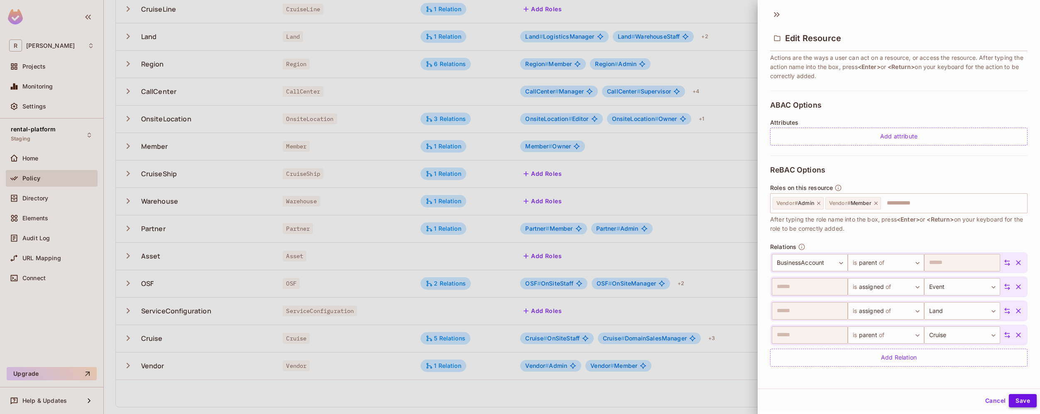
click at [1013, 402] on button "Save" at bounding box center [1023, 400] width 28 height 13
click at [895, 331] on body "R roy-poc Projects Monitoring Settings rental-platform Staging Home Policy Dire…" at bounding box center [520, 207] width 1040 height 414
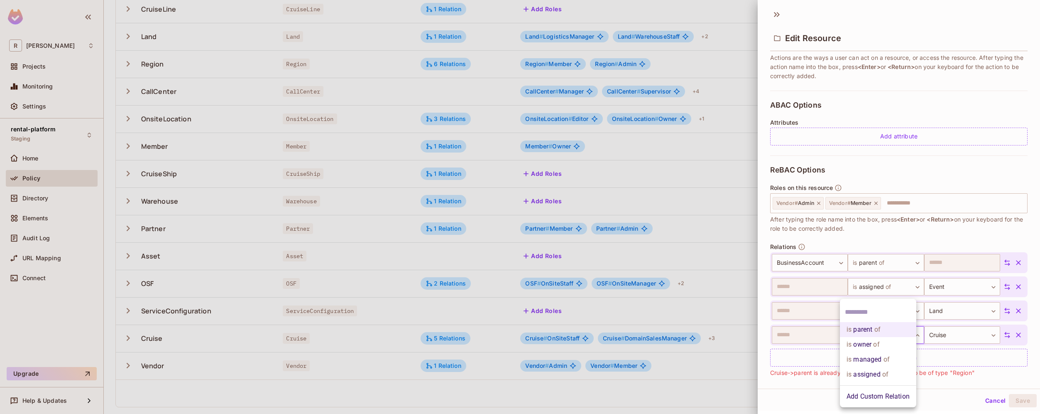
click at [899, 374] on li "is assigned of" at bounding box center [878, 374] width 76 height 15
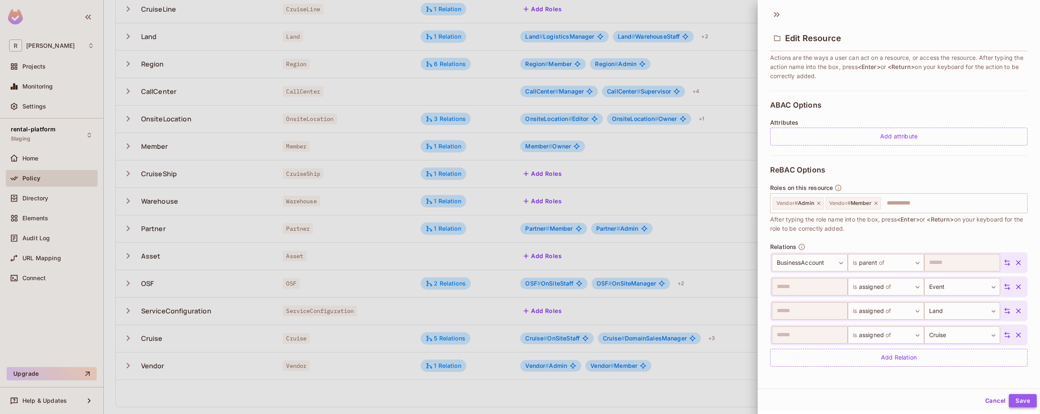
click at [1020, 400] on button "Save" at bounding box center [1023, 400] width 28 height 13
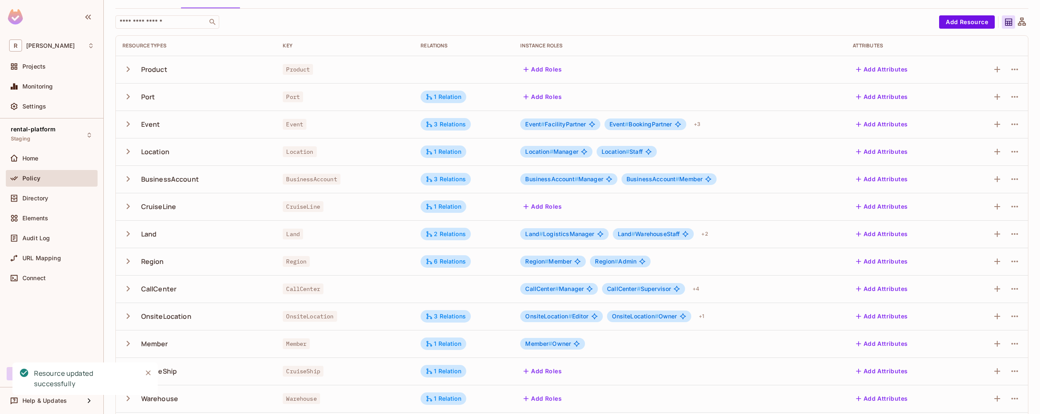
scroll to position [0, 0]
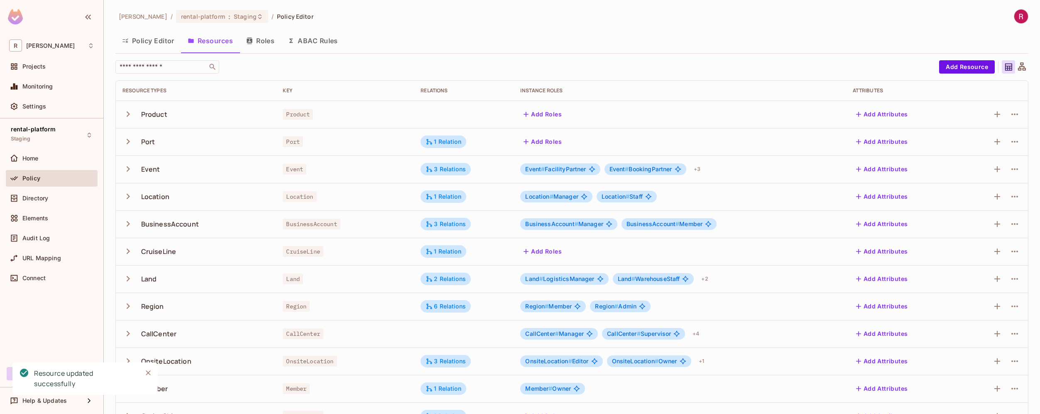
click at [273, 41] on button "Roles" at bounding box center [261, 40] width 42 height 21
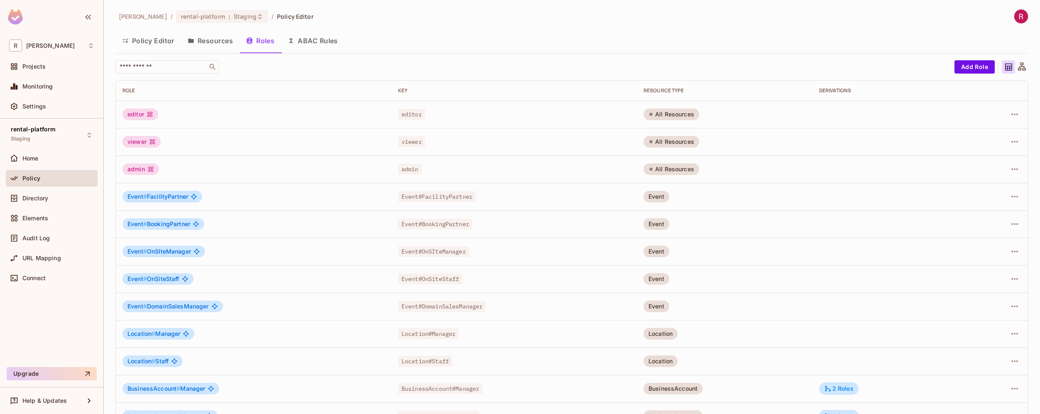
scroll to position [132, 0]
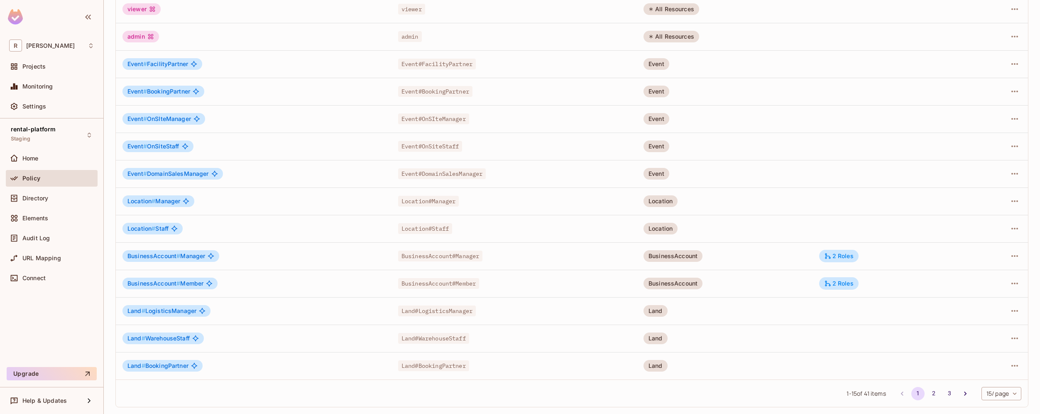
click at [994, 386] on body "R roy-poc Projects Monitoring Settings rental-platform Staging Home Policy Dire…" at bounding box center [520, 207] width 1040 height 414
click at [1002, 399] on li "100 / page" at bounding box center [995, 394] width 42 height 17
type input "***"
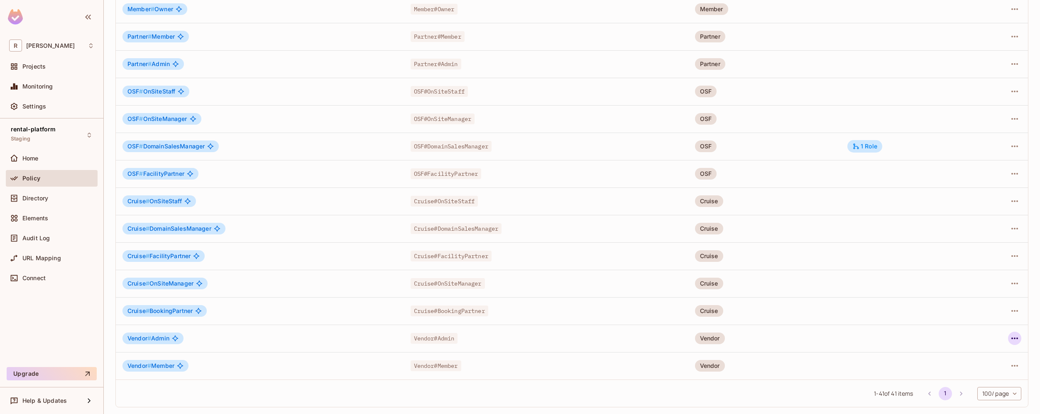
click at [1010, 341] on icon "button" at bounding box center [1015, 338] width 10 height 10
click at [991, 358] on li "Edit Role" at bounding box center [973, 357] width 74 height 18
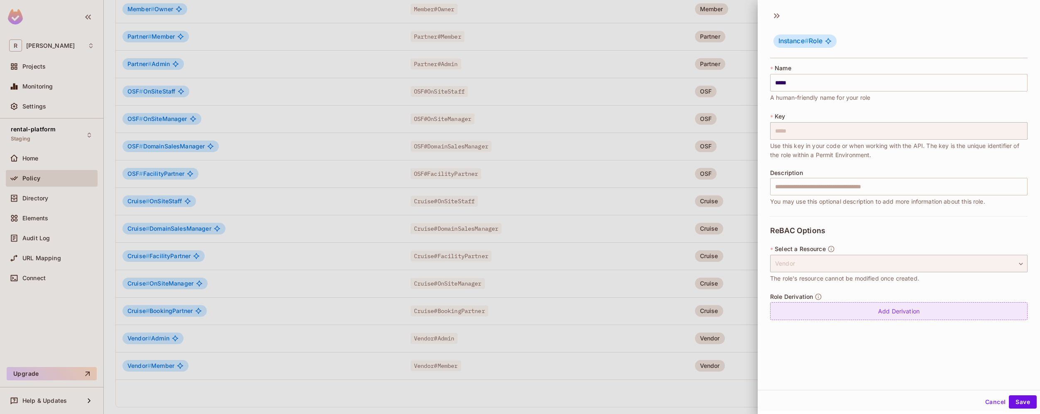
click at [919, 313] on div "Add Derivation" at bounding box center [898, 311] width 257 height 18
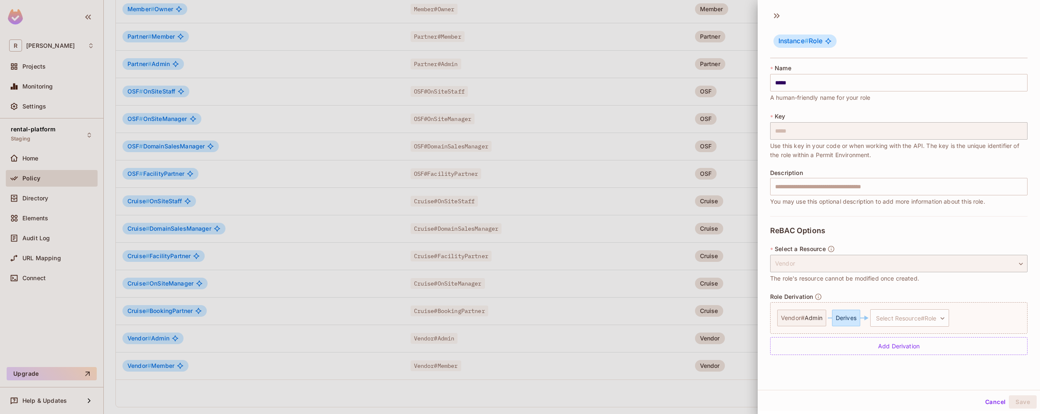
scroll to position [1, 0]
click at [943, 318] on body "R roy-poc Projects Monitoring Settings rental-platform Staging Home Policy Dire…" at bounding box center [520, 207] width 1040 height 414
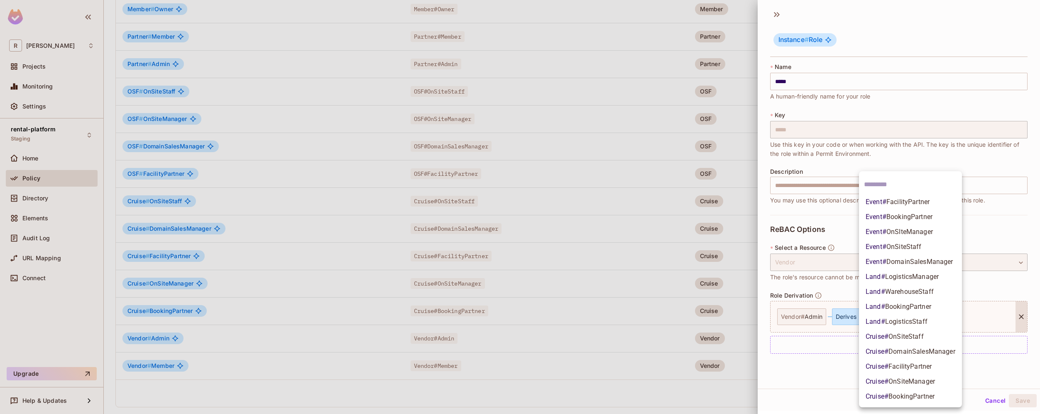
click at [818, 394] on div at bounding box center [520, 207] width 1040 height 414
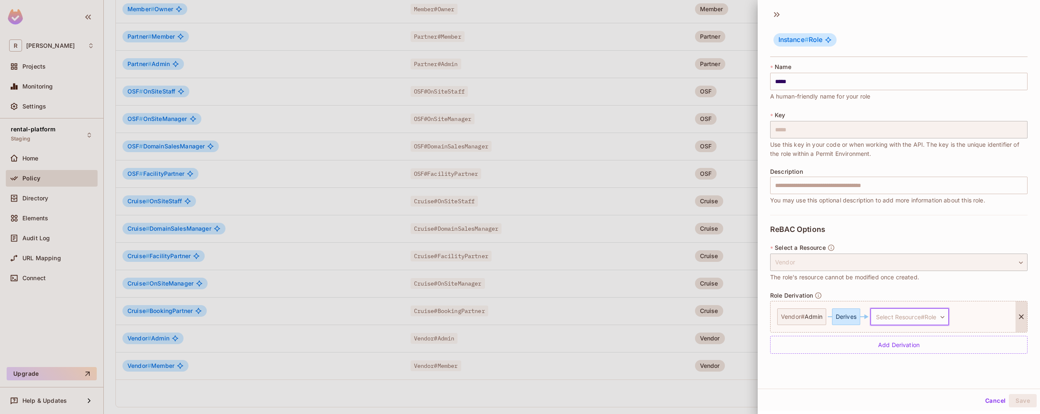
click at [946, 320] on body "R roy-poc Projects Monitoring Settings rental-platform Staging Home Policy Dire…" at bounding box center [520, 207] width 1040 height 414
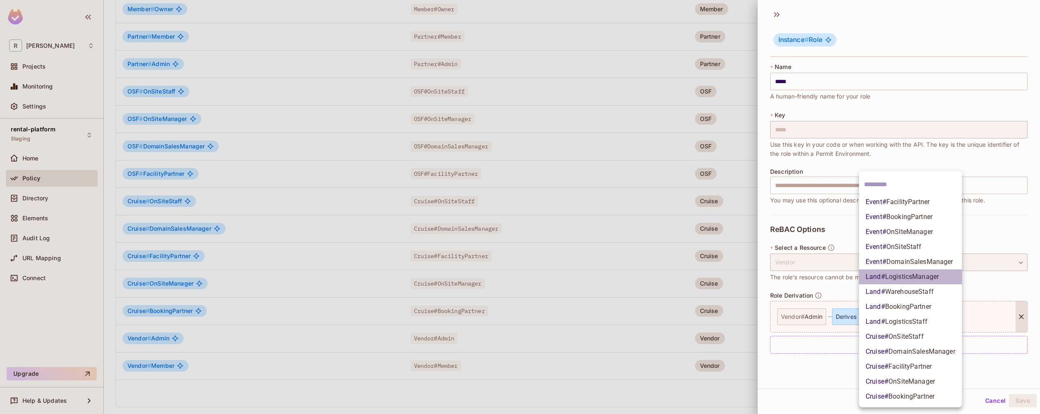
click at [947, 279] on li "Land # LogisticsManager" at bounding box center [910, 276] width 103 height 15
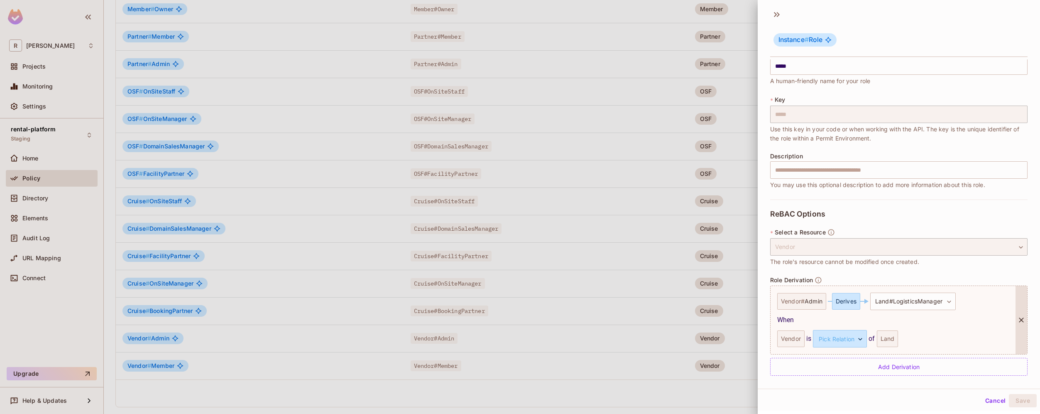
scroll to position [19, 0]
click at [832, 337] on body "R roy-poc Projects Monitoring Settings rental-platform Staging Home Policy Dire…" at bounding box center [520, 207] width 1040 height 414
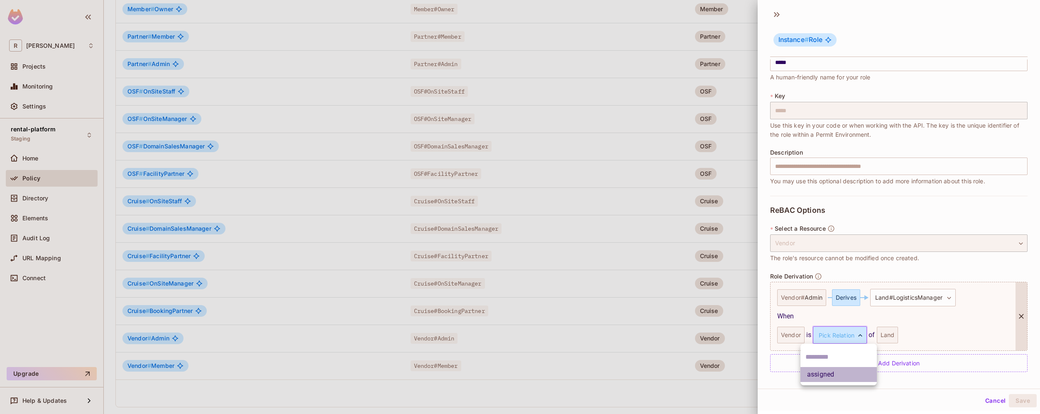
click at [827, 372] on li "assigned" at bounding box center [839, 374] width 76 height 15
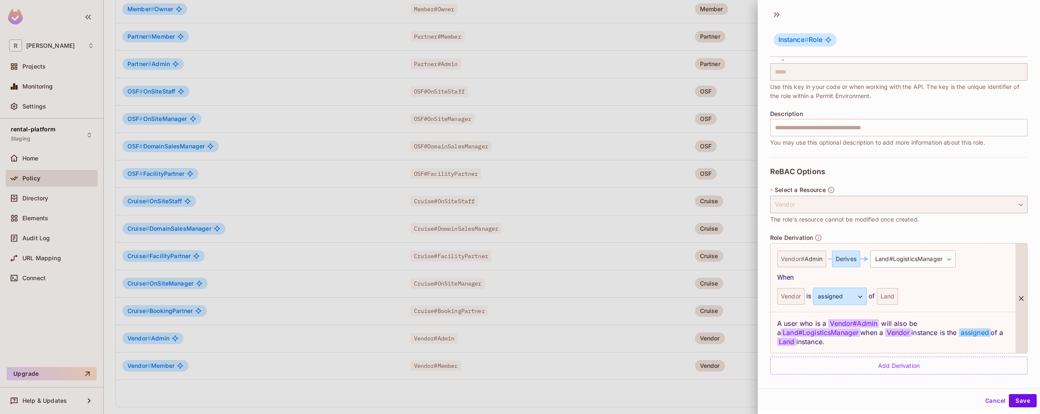
scroll to position [60, 0]
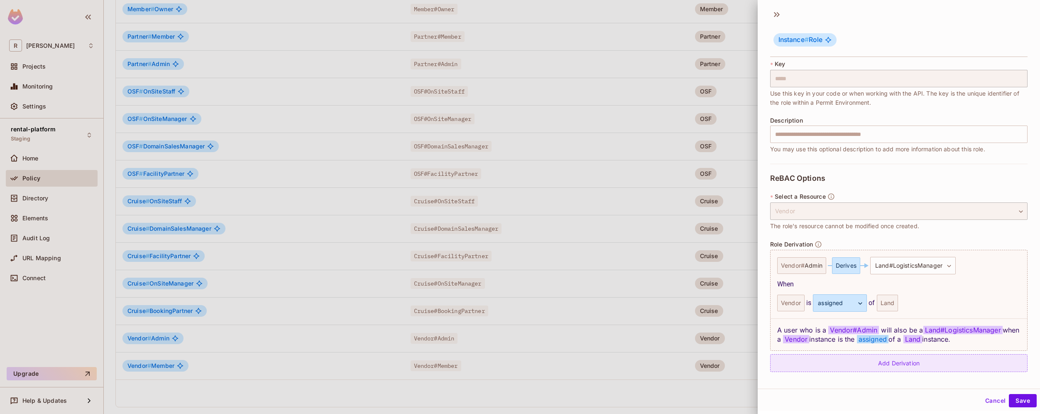
click at [907, 363] on div "Add Derivation" at bounding box center [898, 363] width 257 height 18
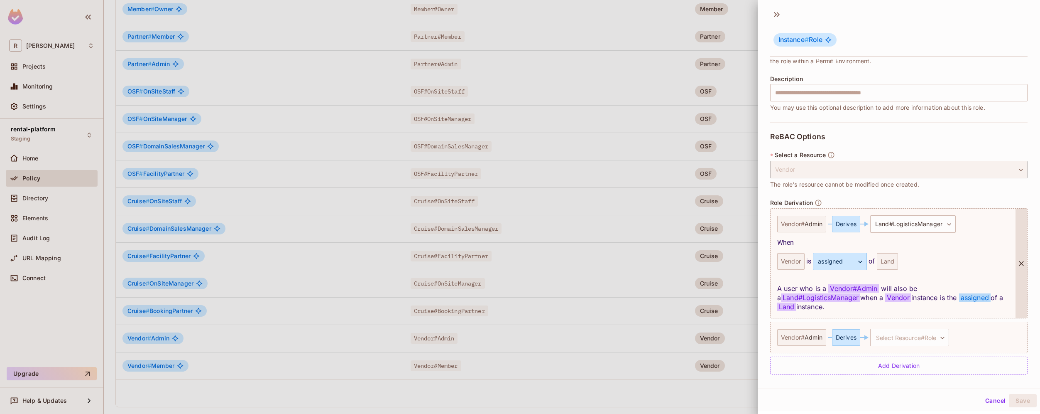
scroll to position [86, 0]
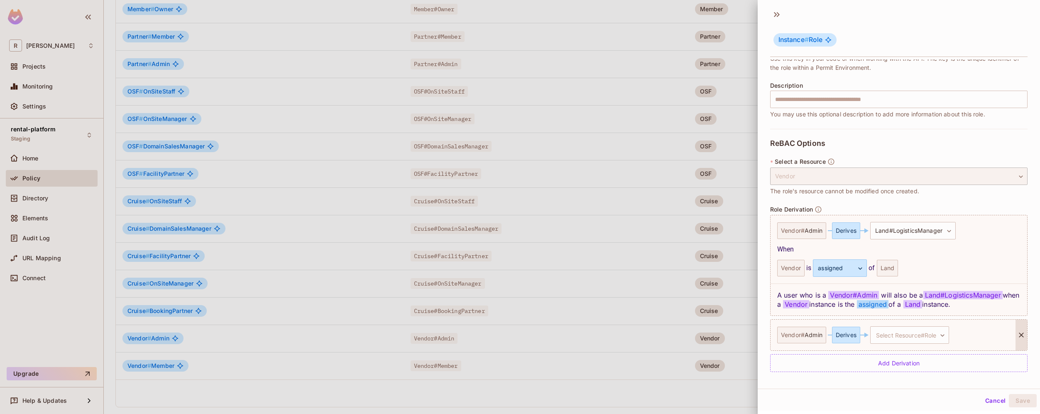
click at [779, 338] on div "Vendor # Admin" at bounding box center [801, 334] width 49 height 17
click at [800, 333] on div "Vendor # Admin" at bounding box center [801, 334] width 49 height 17
click at [929, 337] on body "R roy-poc Projects Monitoring Settings rental-platform Staging Home Policy Dire…" at bounding box center [520, 207] width 1040 height 414
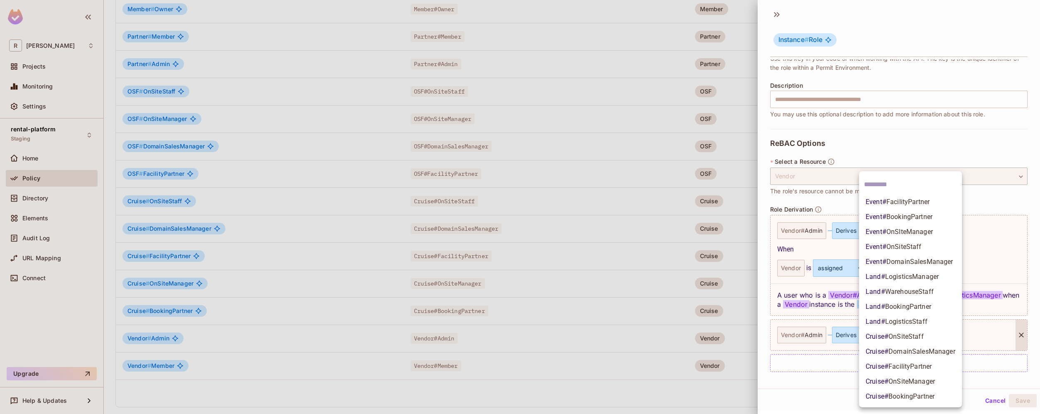
click at [801, 390] on div at bounding box center [520, 207] width 1040 height 414
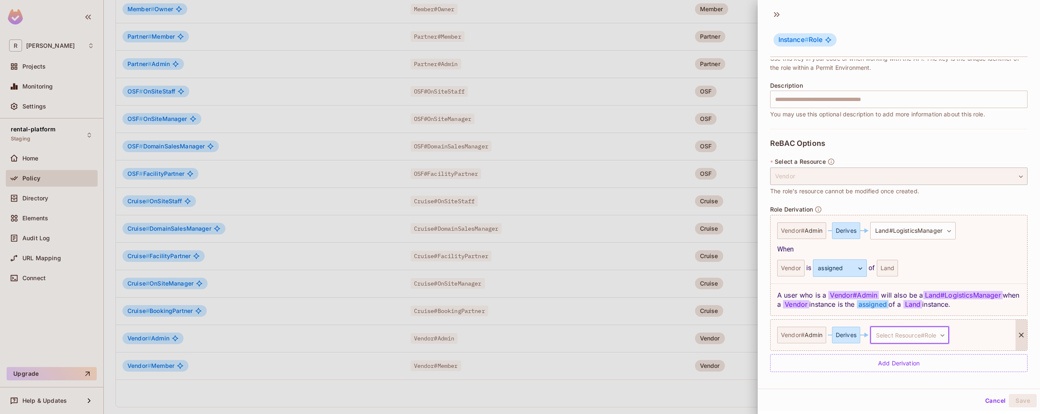
click at [1016, 343] on div at bounding box center [1022, 334] width 12 height 31
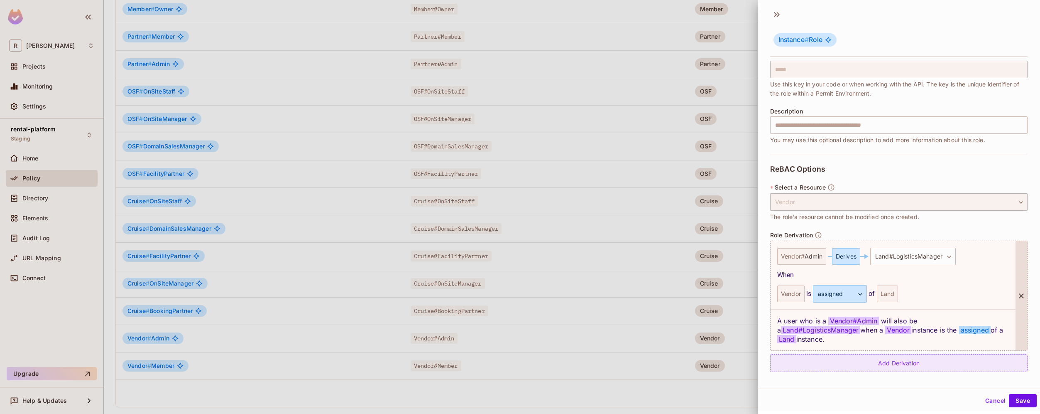
scroll to position [51, 0]
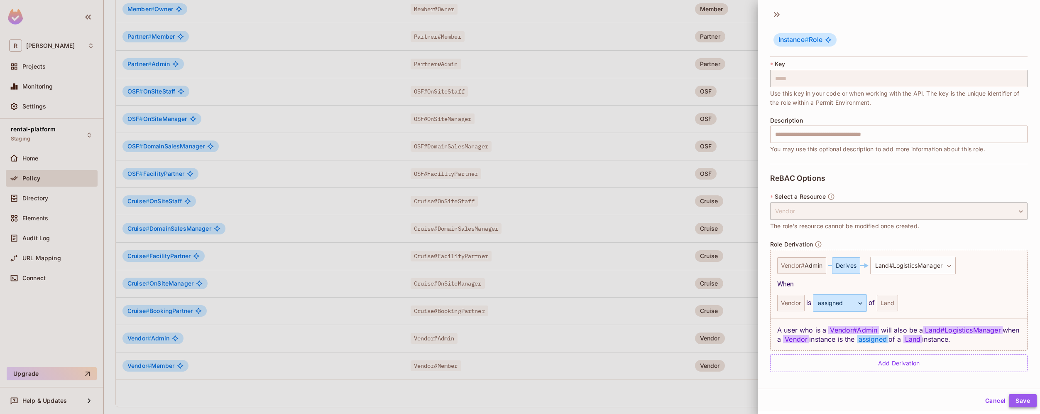
click at [1014, 402] on button "Save" at bounding box center [1023, 400] width 28 height 13
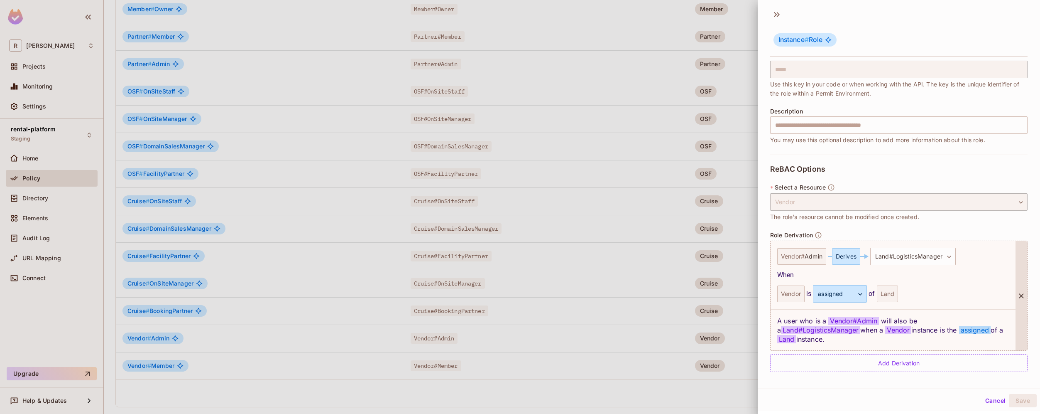
scroll to position [60, 0]
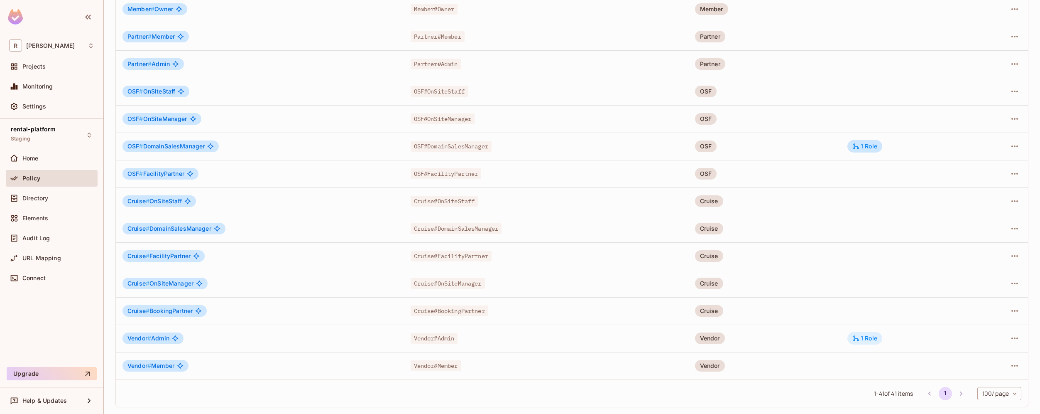
click at [874, 342] on div "1 Role" at bounding box center [865, 338] width 35 height 12
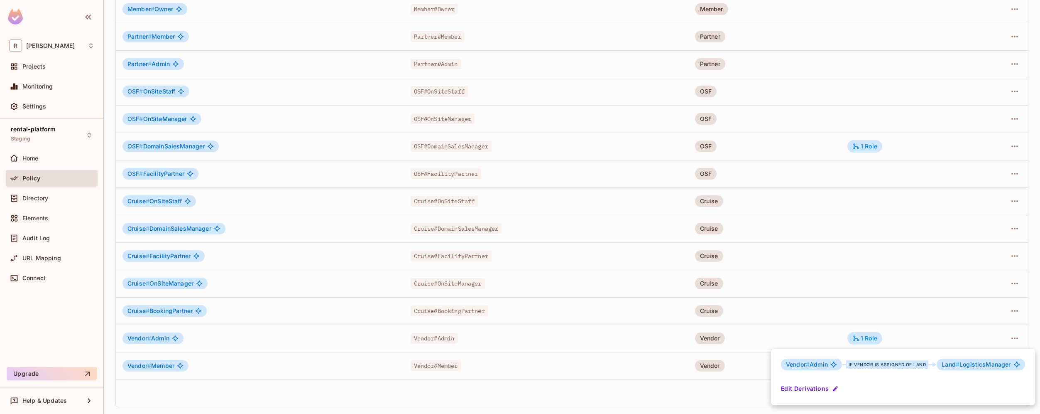
click at [279, 392] on div at bounding box center [520, 207] width 1040 height 414
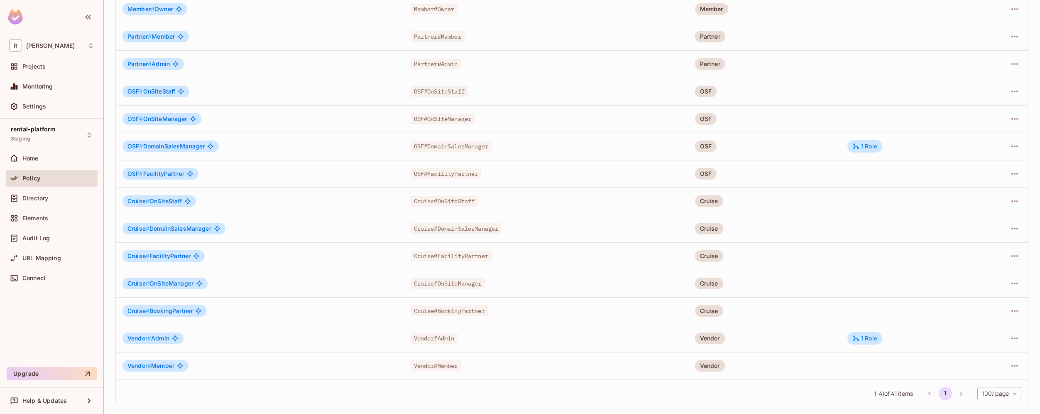
click at [348, 184] on td "OSF # FacilityPartner" at bounding box center [260, 173] width 288 height 27
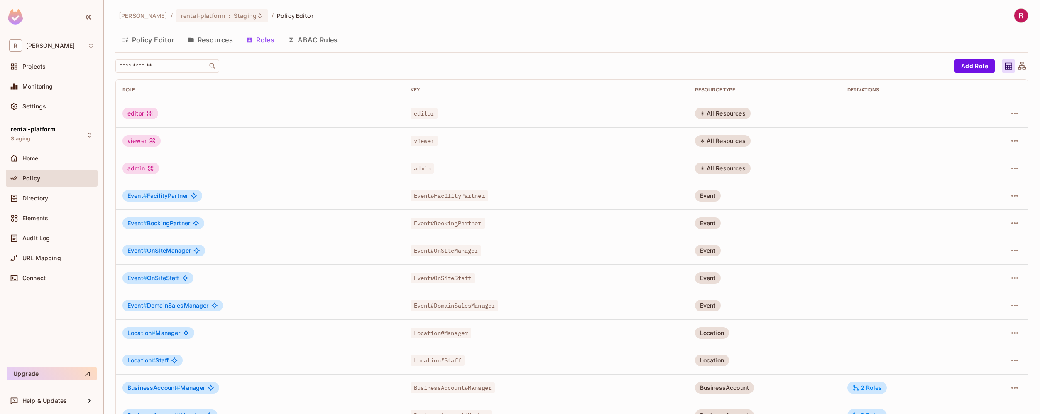
scroll to position [0, 0]
click at [216, 44] on button "Resources" at bounding box center [210, 40] width 59 height 21
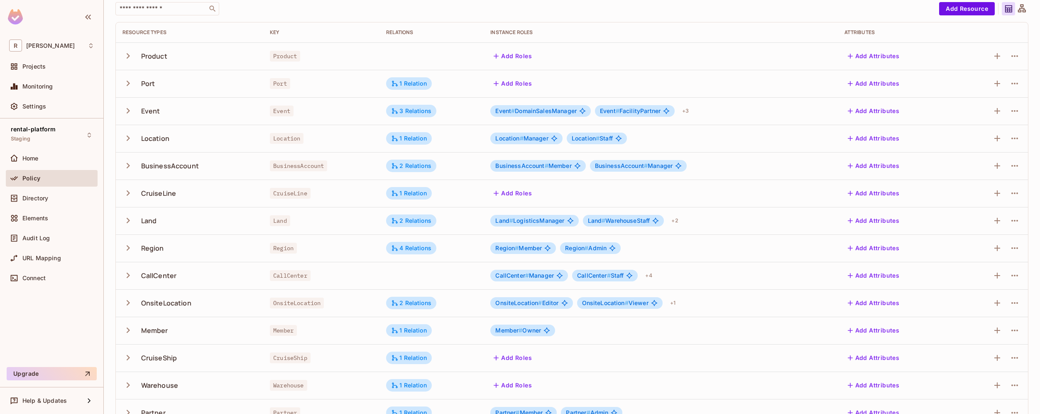
scroll to position [132, 0]
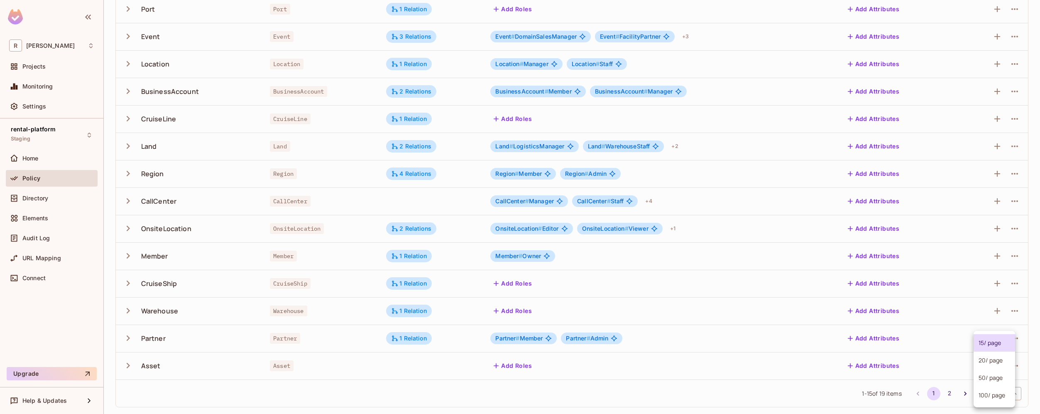
click at [980, 392] on body "R roy-poc Projects Monitoring Settings rental-platform Staging Home Policy Dire…" at bounding box center [520, 207] width 1040 height 414
click at [983, 393] on li "100 / page" at bounding box center [995, 394] width 42 height 17
type input "***"
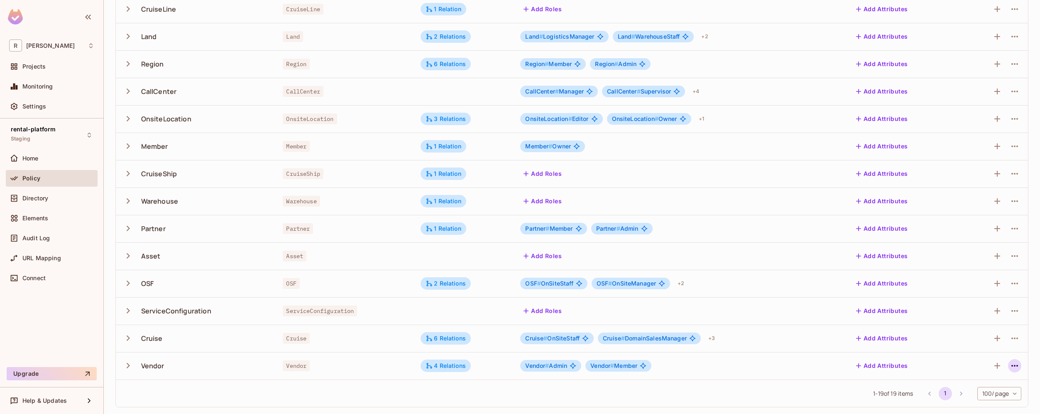
click at [1012, 365] on icon "button" at bounding box center [1015, 365] width 10 height 10
click at [979, 374] on div "Edit Resource" at bounding box center [972, 376] width 39 height 8
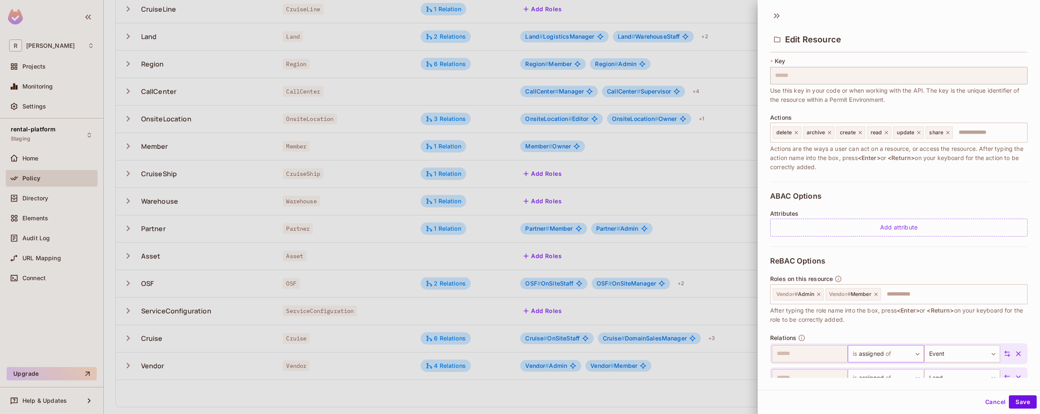
scroll to position [140, 0]
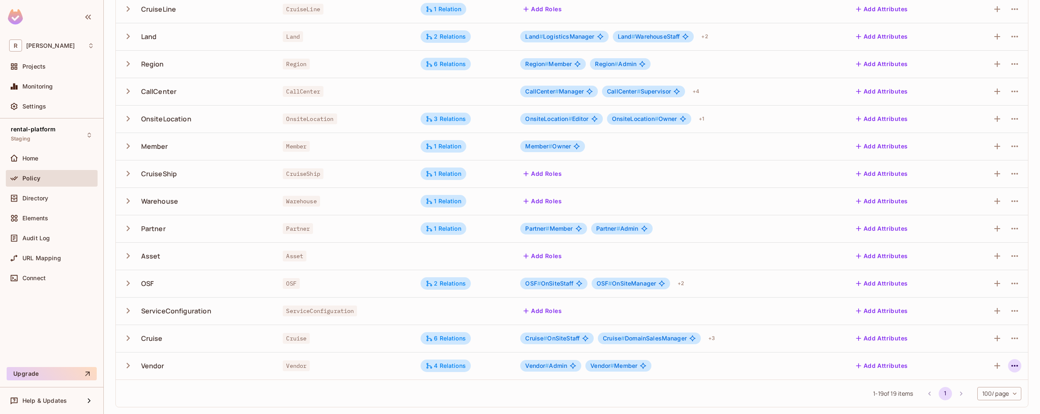
click at [1008, 362] on button "button" at bounding box center [1014, 365] width 13 height 13
click at [977, 373] on div "Edit Resource" at bounding box center [972, 376] width 39 height 8
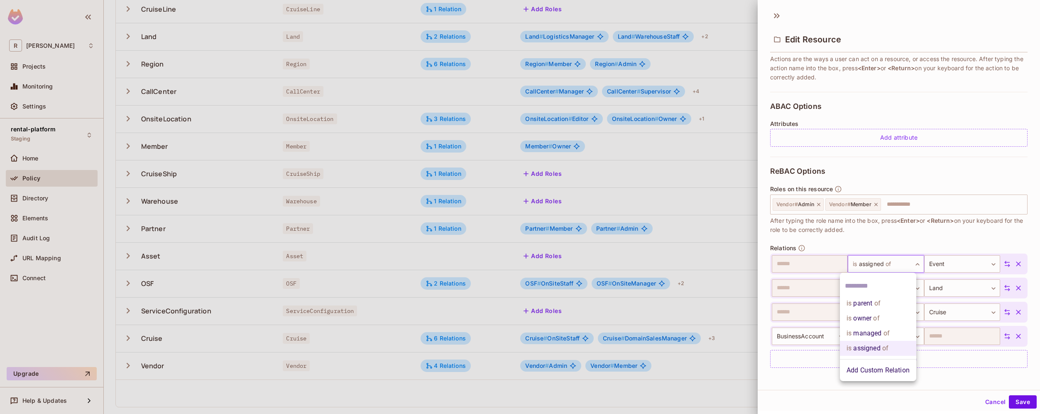
click at [892, 258] on body "R roy-poc Projects Monitoring Settings rental-platform Staging Home Policy Dire…" at bounding box center [520, 207] width 1040 height 414
click at [878, 371] on li "Add Custom Relation" at bounding box center [878, 370] width 76 height 15
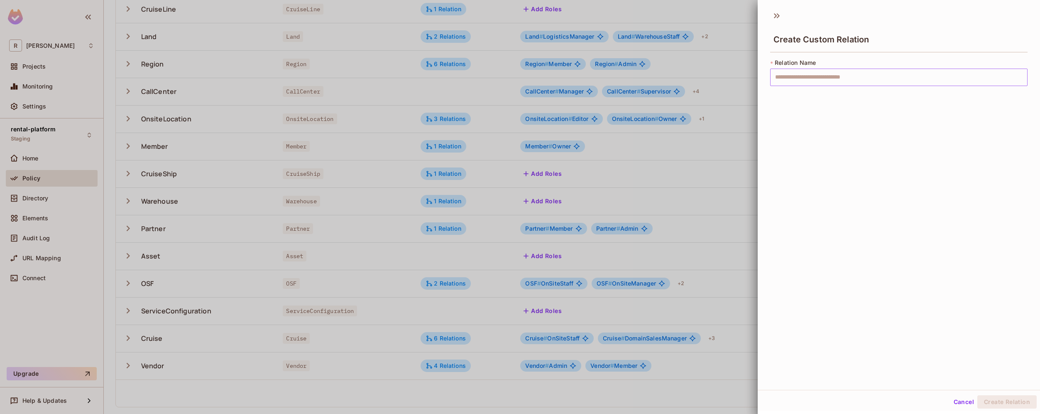
click at [804, 76] on input "text" at bounding box center [898, 77] width 257 height 17
paste input "**********"
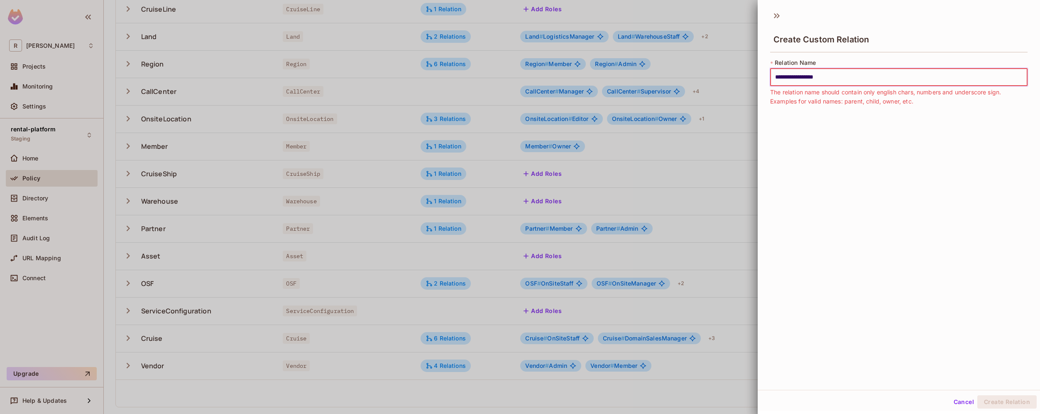
drag, startPoint x: 800, startPoint y: 79, endPoint x: 803, endPoint y: 115, distance: 35.8
click at [800, 79] on input "**********" at bounding box center [898, 77] width 257 height 17
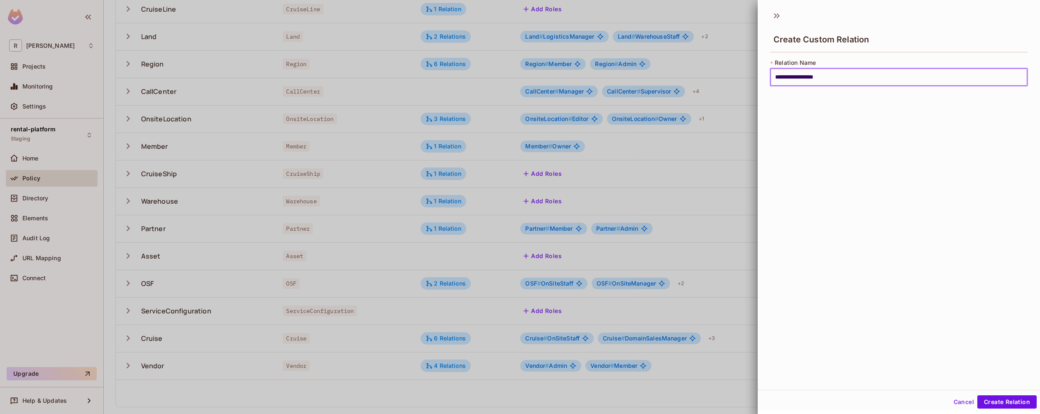
click at [791, 78] on input "**********" at bounding box center [898, 77] width 257 height 17
type input "**********"
click at [1007, 401] on button "Create Relation" at bounding box center [1007, 401] width 59 height 13
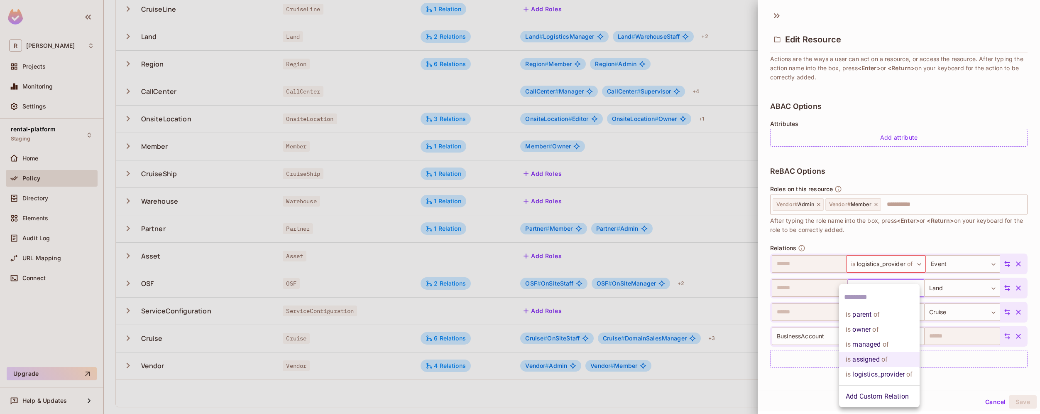
click at [897, 288] on body "R roy-poc Projects Monitoring Settings rental-platform Staging Home Policy Dire…" at bounding box center [520, 207] width 1040 height 414
click at [899, 375] on li "is logistics_provider of" at bounding box center [879, 374] width 81 height 15
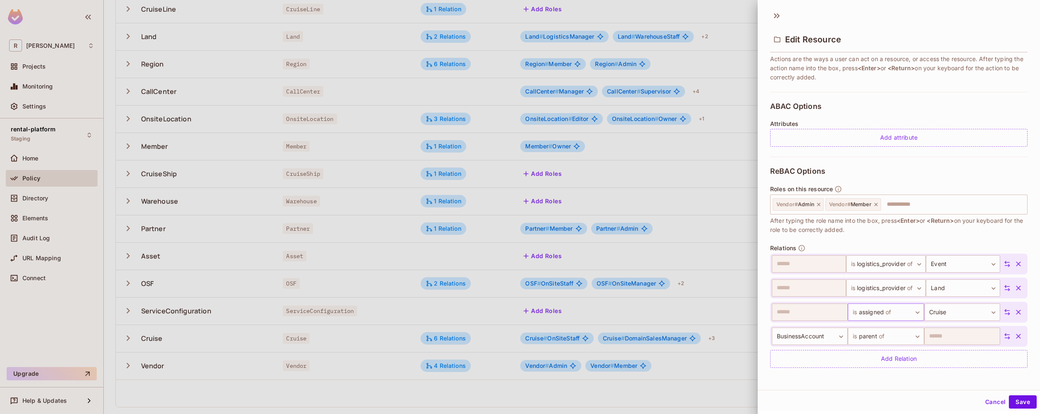
click at [900, 316] on body "R roy-poc Projects Monitoring Settings rental-platform Staging Home Policy Dire…" at bounding box center [520, 207] width 1040 height 414
click at [894, 372] on li "is logistics_provider of" at bounding box center [879, 374] width 81 height 15
click at [901, 383] on div "**********" at bounding box center [899, 198] width 282 height 384
click at [1020, 406] on button "Save" at bounding box center [1023, 401] width 28 height 13
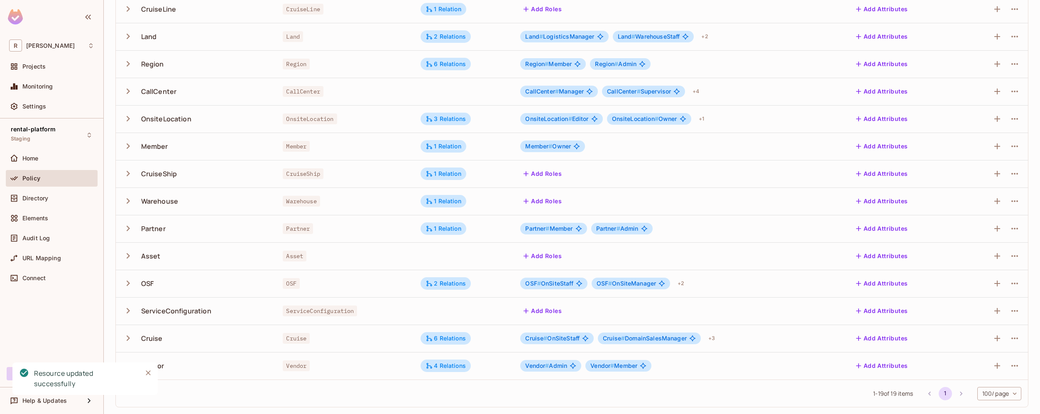
scroll to position [0, 0]
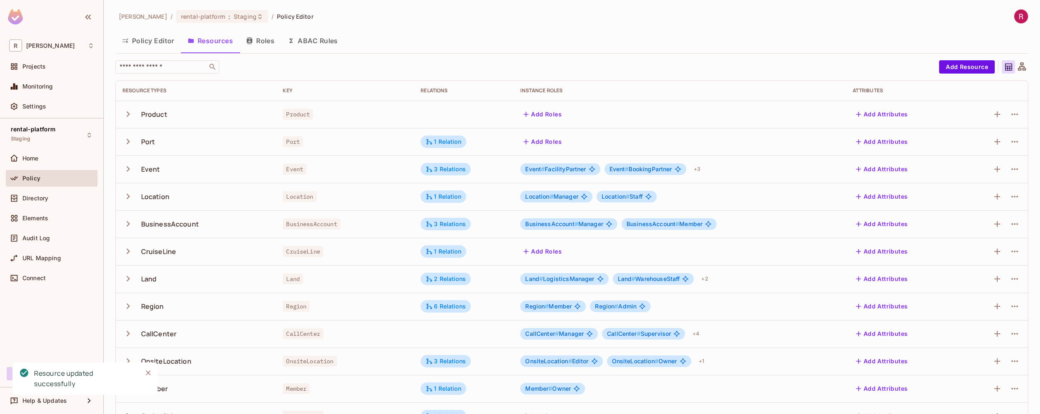
click at [266, 45] on button "Roles" at bounding box center [261, 40] width 42 height 21
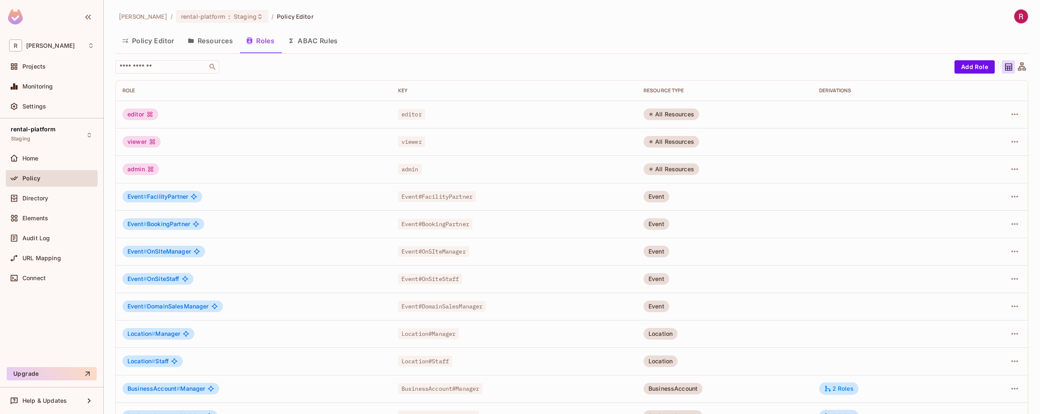
scroll to position [132, 0]
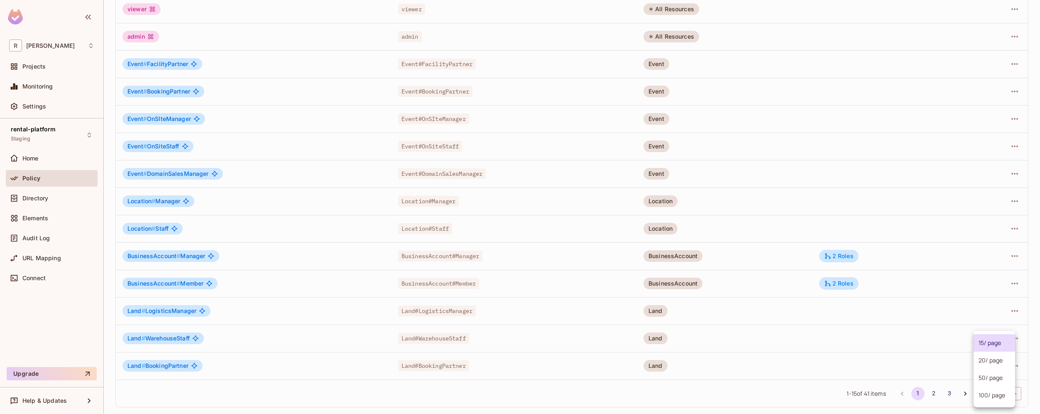
click at [1001, 392] on body "R roy-poc Projects Monitoring Settings rental-platform Staging Home Policy Dire…" at bounding box center [520, 207] width 1040 height 414
click at [1001, 392] on li "100 / page" at bounding box center [995, 394] width 42 height 17
type input "***"
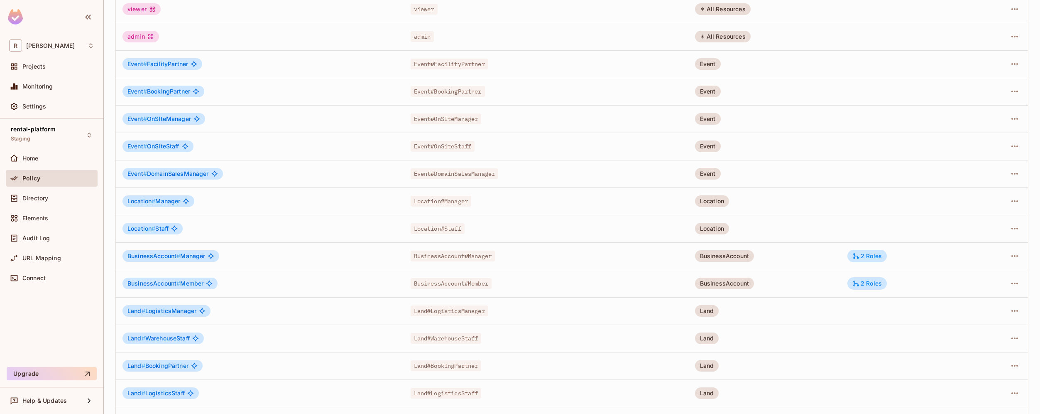
scroll to position [845, 0]
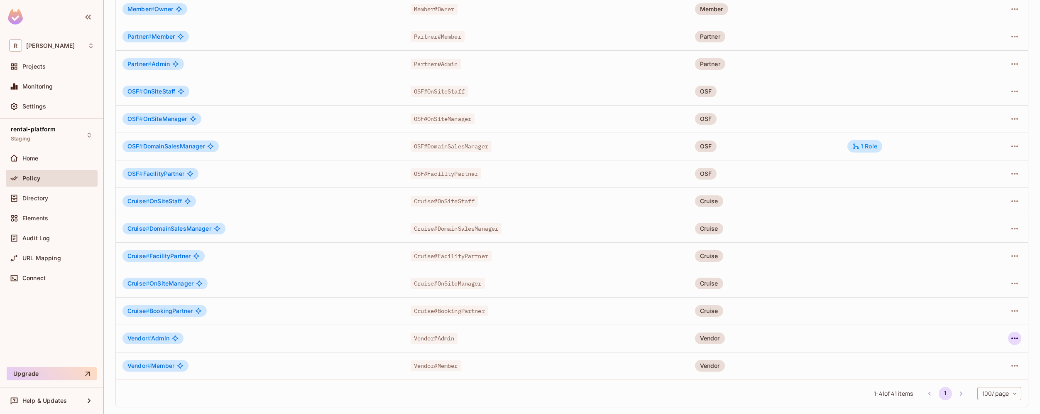
click at [1011, 341] on icon "button" at bounding box center [1015, 338] width 10 height 10
click at [986, 358] on li "Edit Role" at bounding box center [973, 357] width 74 height 18
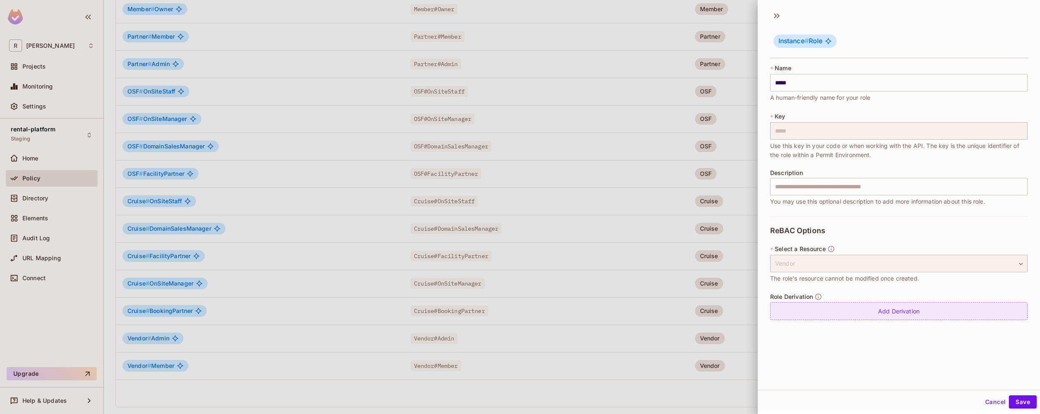
click at [852, 310] on div "Add Derivation" at bounding box center [898, 311] width 257 height 18
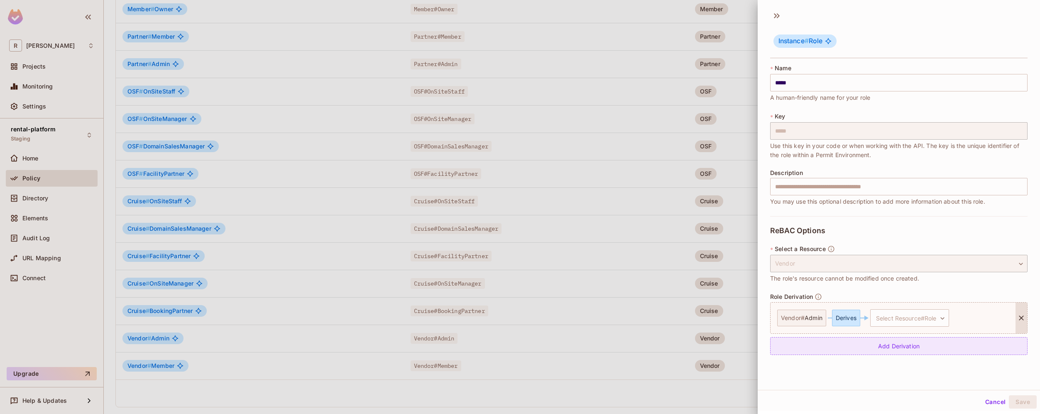
scroll to position [1, 0]
click at [909, 316] on body "R roy-poc Projects Monitoring Settings rental-platform Staging Home Policy Dire…" at bounding box center [520, 207] width 1040 height 414
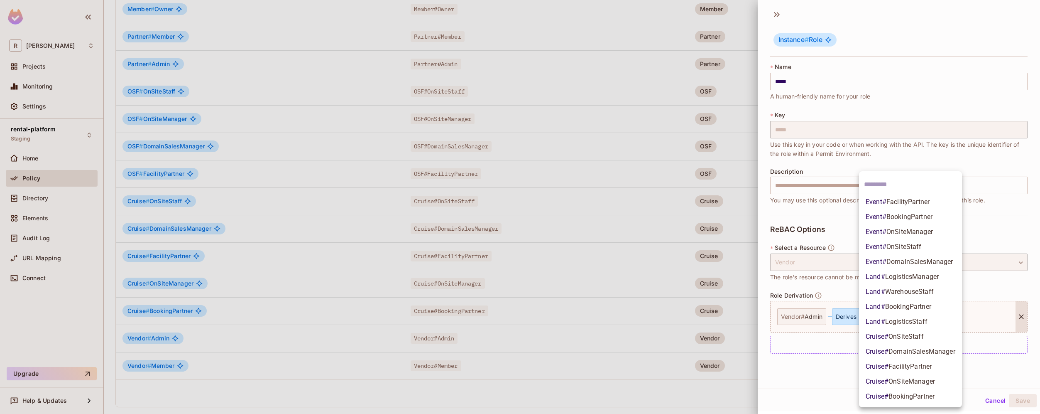
click at [936, 276] on span "LogisticsManager" at bounding box center [912, 276] width 54 height 8
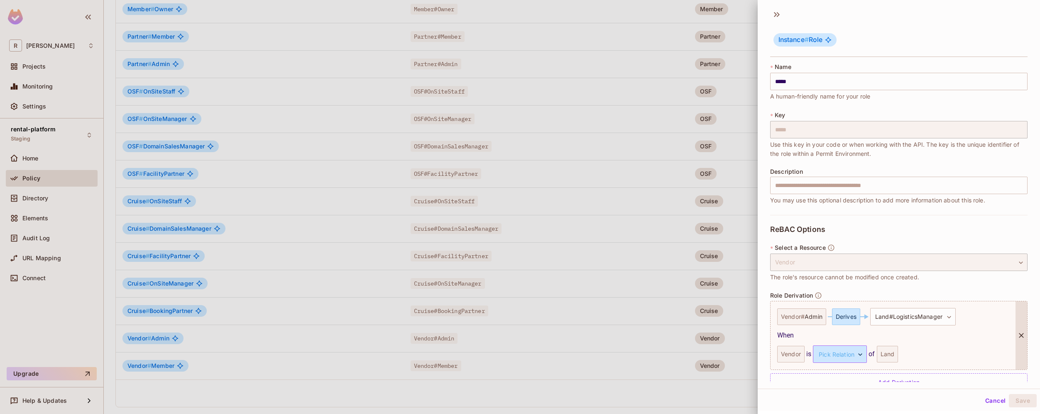
click at [858, 355] on body "R roy-poc Projects Monitoring Settings rental-platform Staging Home Policy Dire…" at bounding box center [520, 207] width 1040 height 414
click at [860, 394] on li "logistics_provider" at bounding box center [839, 393] width 76 height 15
click at [940, 345] on div "**********" at bounding box center [893, 353] width 232 height 17
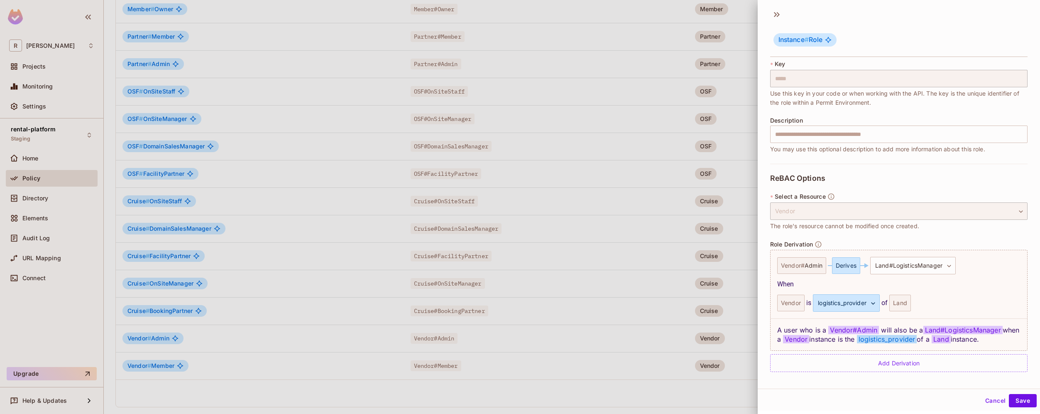
scroll to position [60, 0]
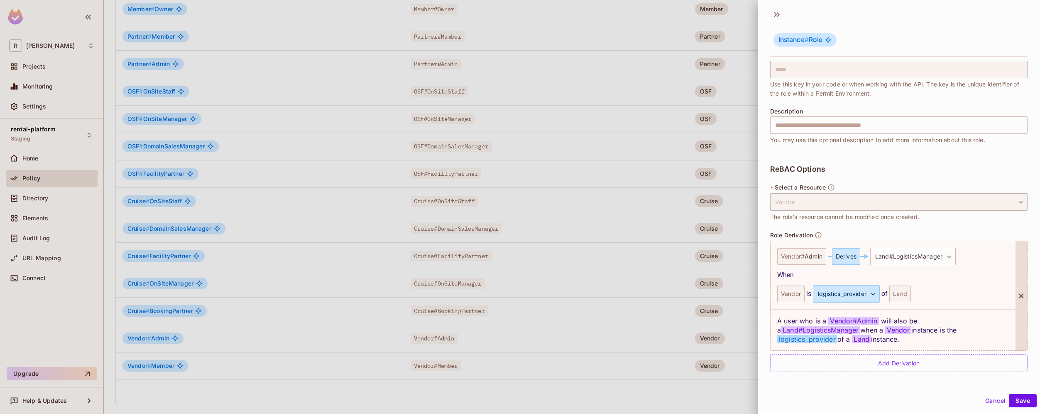
click at [799, 331] on span "Land#LogisticsManager" at bounding box center [820, 330] width 79 height 8
copy span "LogisticsManager"
drag, startPoint x: 799, startPoint y: 330, endPoint x: 855, endPoint y: 332, distance: 56.1
click at [855, 332] on span "Land#LogisticsManager" at bounding box center [820, 330] width 79 height 8
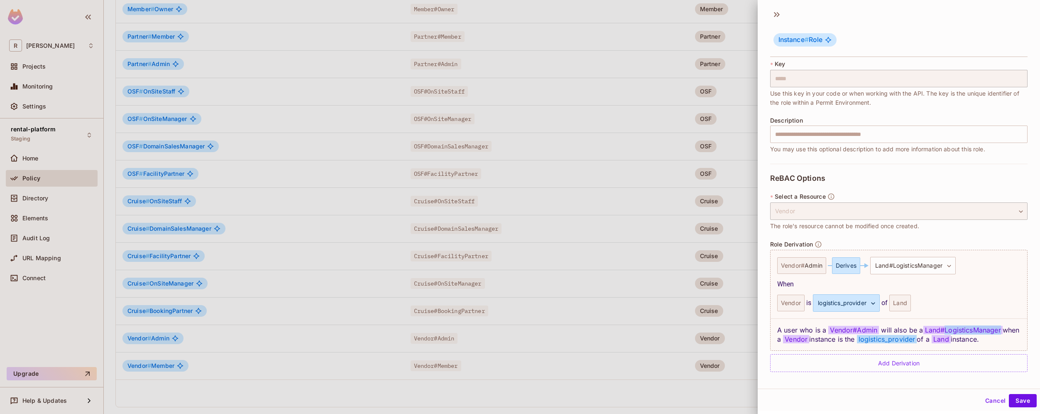
scroll to position [51, 0]
click at [1029, 404] on button "Save" at bounding box center [1023, 400] width 28 height 13
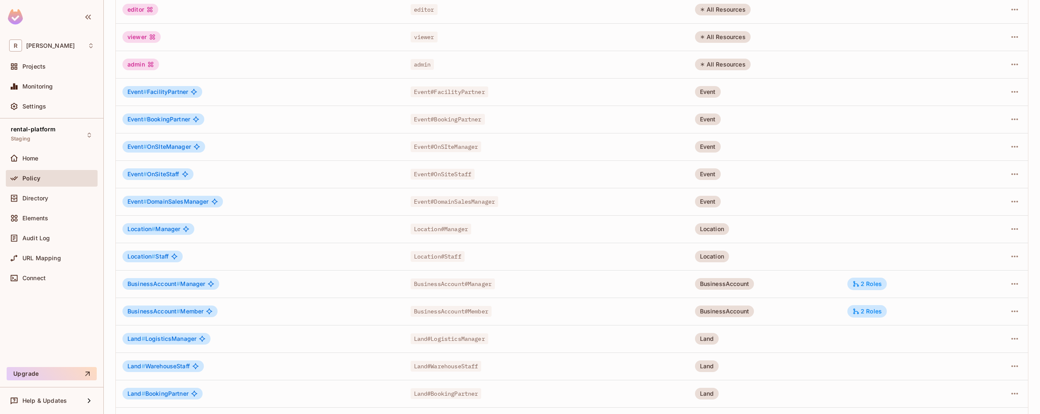
scroll to position [0, 0]
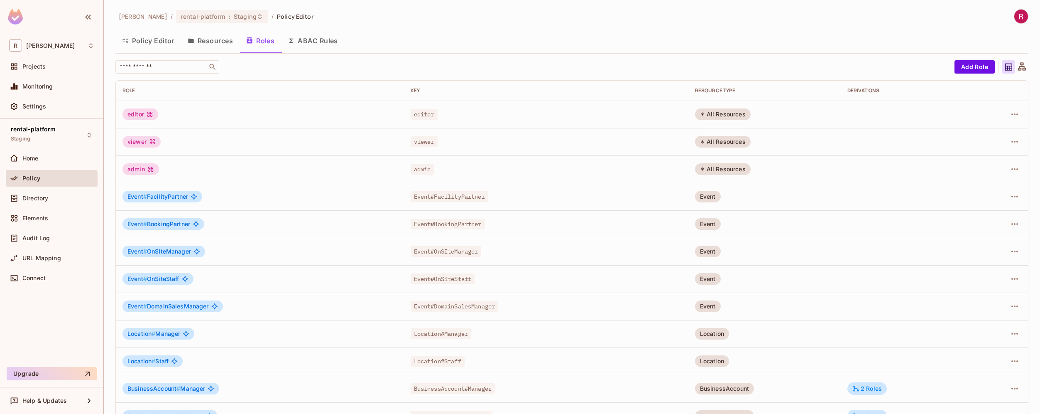
click at [219, 39] on button "Resources" at bounding box center [210, 40] width 59 height 21
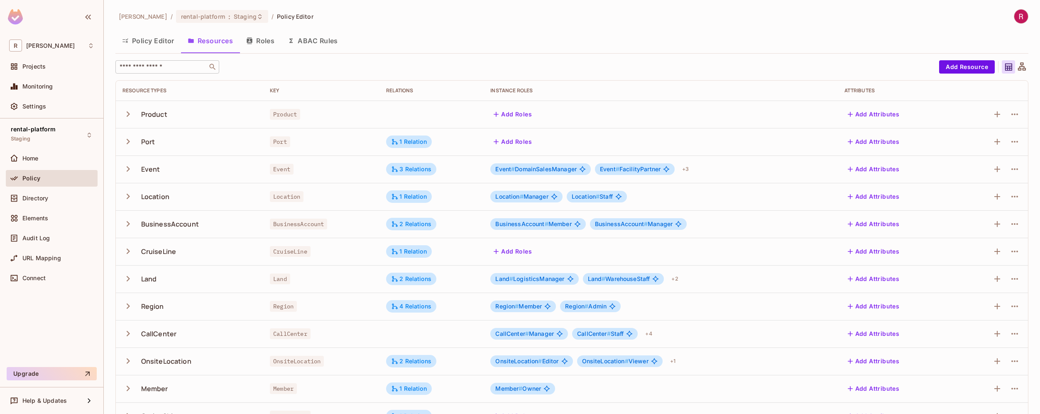
click at [169, 66] on input "text" at bounding box center [161, 67] width 87 height 8
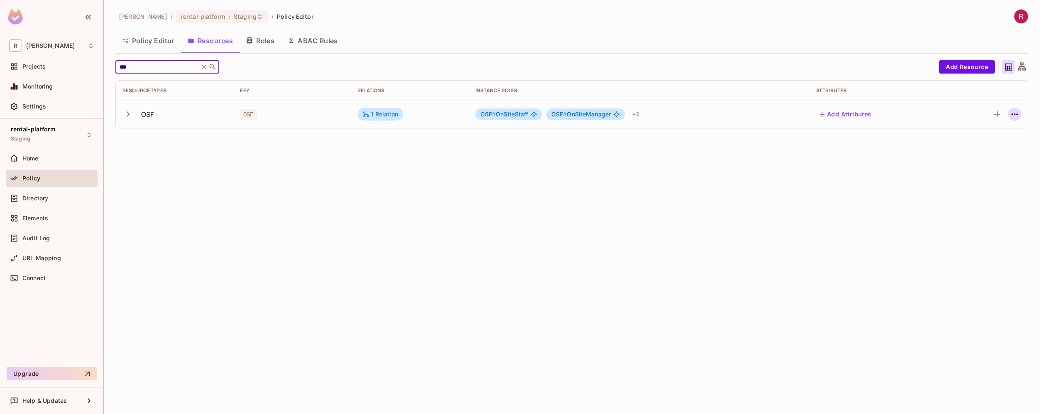
type input "***"
click at [1011, 114] on icon "button" at bounding box center [1015, 114] width 10 height 10
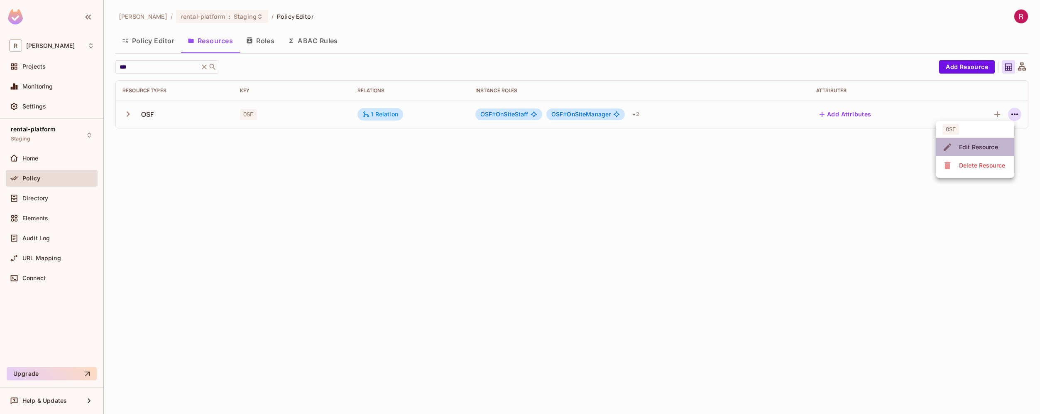
click at [981, 145] on div "Edit Resource" at bounding box center [978, 147] width 39 height 8
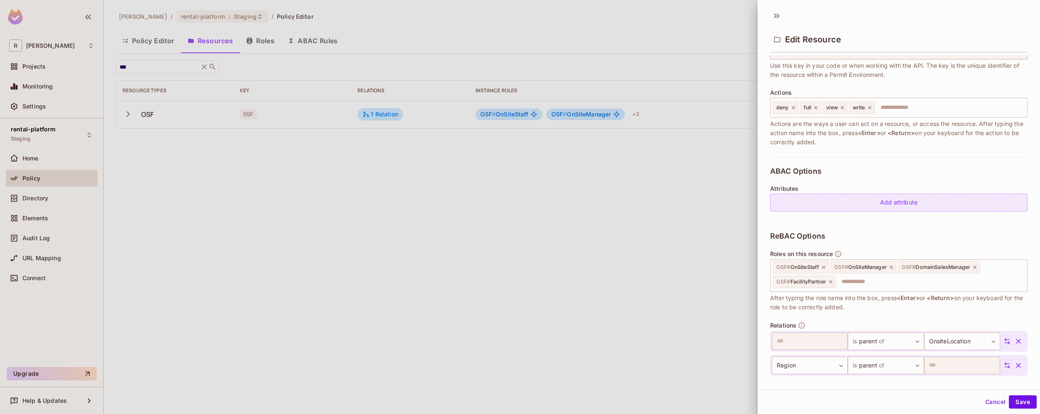
scroll to position [104, 0]
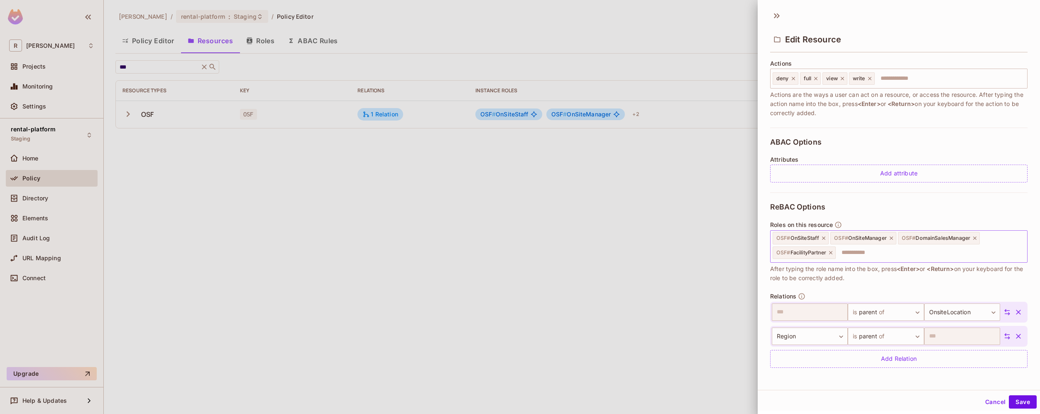
click at [934, 255] on input "text" at bounding box center [930, 252] width 187 height 17
paste input "**********"
type input "**********"
click at [862, 257] on input "text" at bounding box center [930, 252] width 187 height 17
paste input "**********"
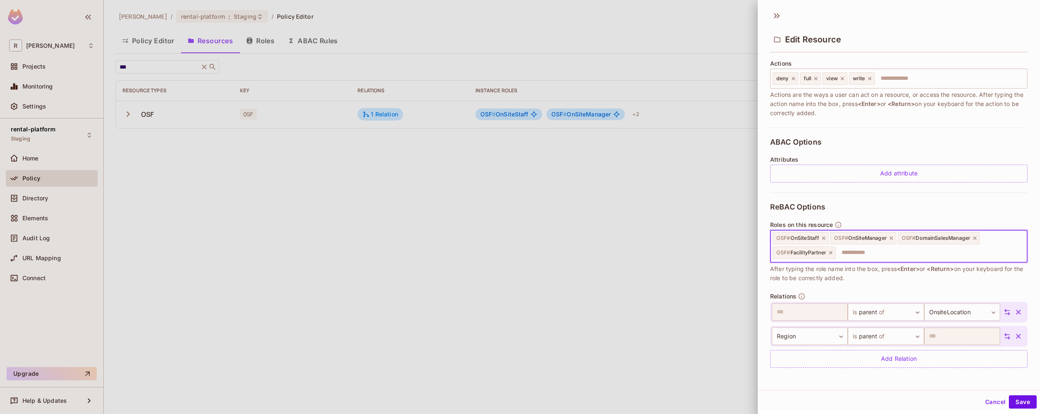
type input "**********"
paste input "**********"
drag, startPoint x: 943, startPoint y: 252, endPoint x: 991, endPoint y: 254, distance: 47.8
click at [991, 254] on input "**********" at bounding box center [967, 252] width 113 height 17
type input "**********"
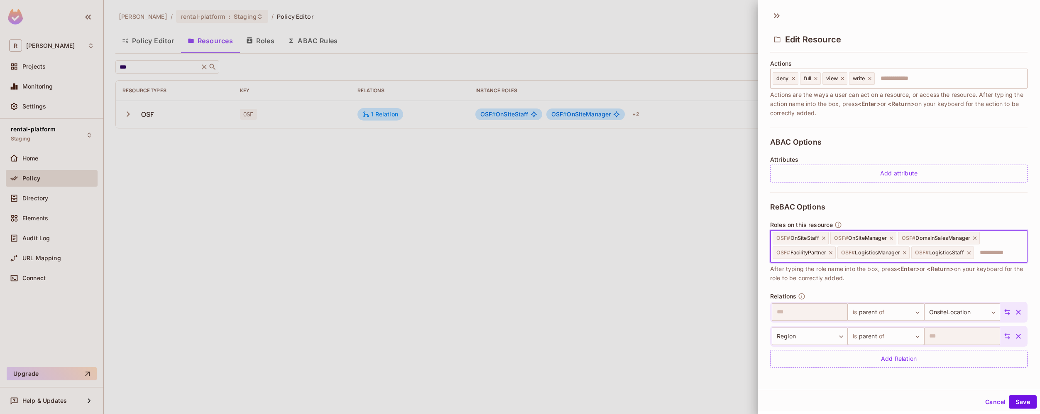
scroll to position [1, 0]
click at [1022, 402] on button "Save" at bounding box center [1023, 400] width 28 height 13
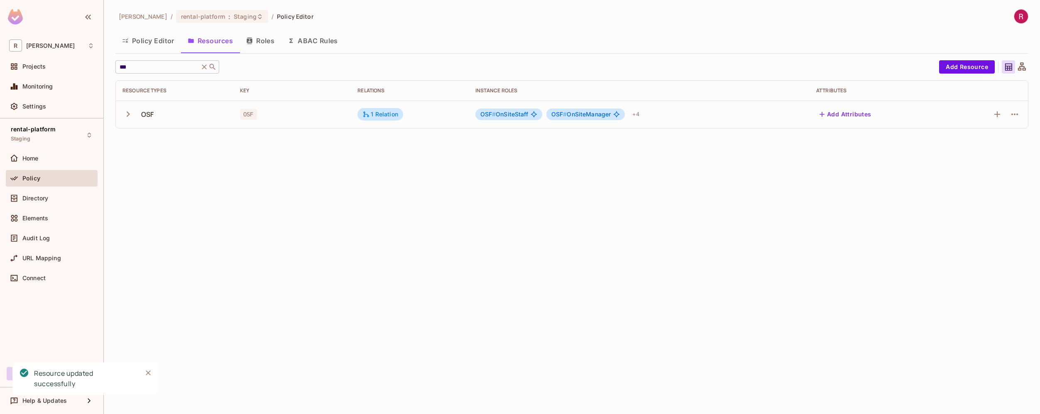
click at [140, 69] on input "***" at bounding box center [157, 67] width 79 height 8
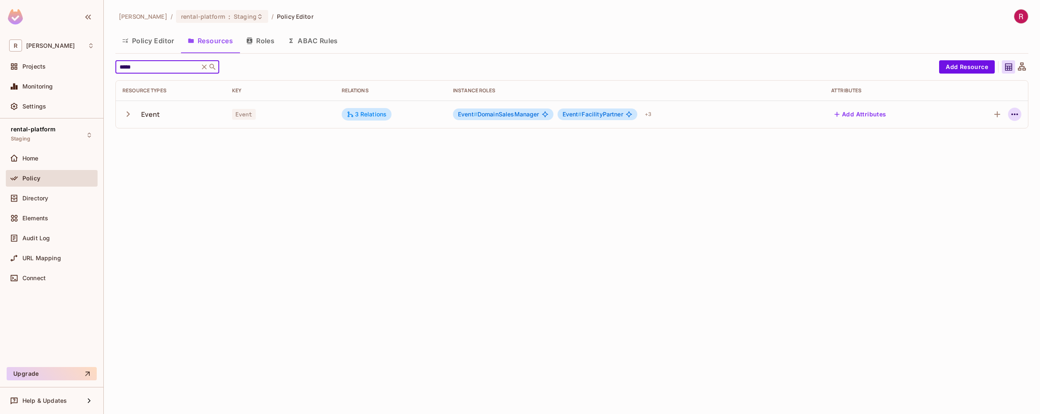
type input "*****"
click at [1017, 111] on icon "button" at bounding box center [1015, 114] width 10 height 10
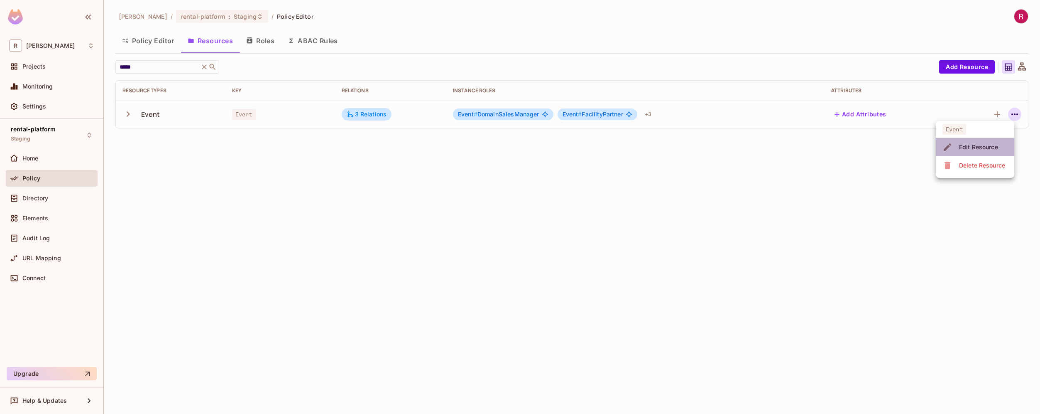
click at [986, 147] on div "Edit Resource" at bounding box center [978, 147] width 39 height 8
click at [1010, 110] on icon "button" at bounding box center [1015, 114] width 10 height 10
click at [1010, 110] on div at bounding box center [520, 207] width 1040 height 414
click at [1015, 109] on icon "button" at bounding box center [1015, 114] width 10 height 10
click at [979, 148] on div "Edit Resource" at bounding box center [978, 147] width 39 height 8
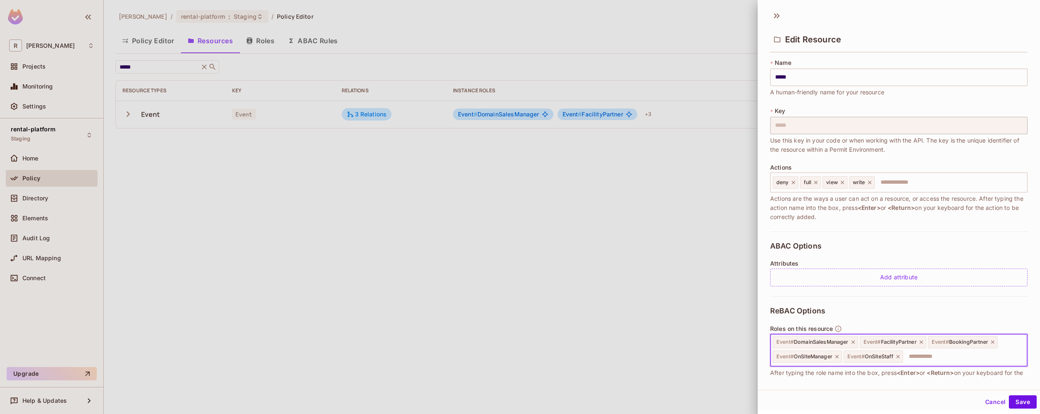
click at [928, 357] on input "text" at bounding box center [964, 356] width 120 height 17
paste input "**********"
type input "**********"
paste input "**********"
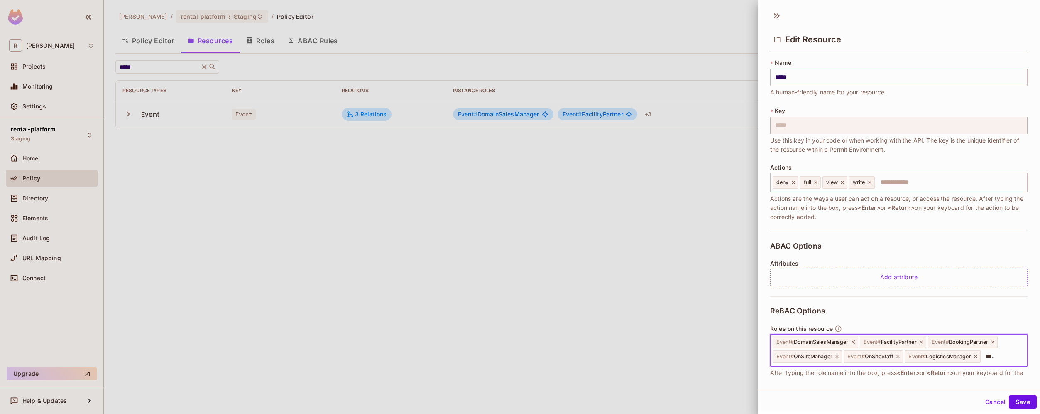
type input "**********"
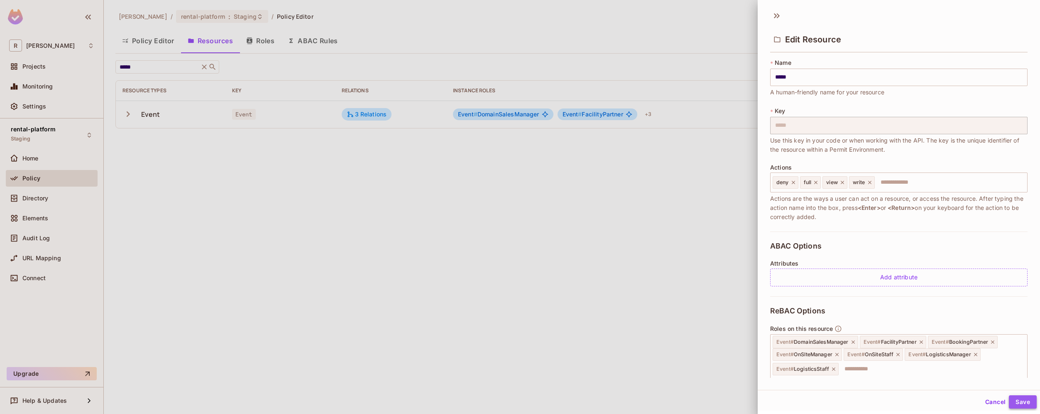
click at [1018, 401] on button "Save" at bounding box center [1023, 401] width 28 height 13
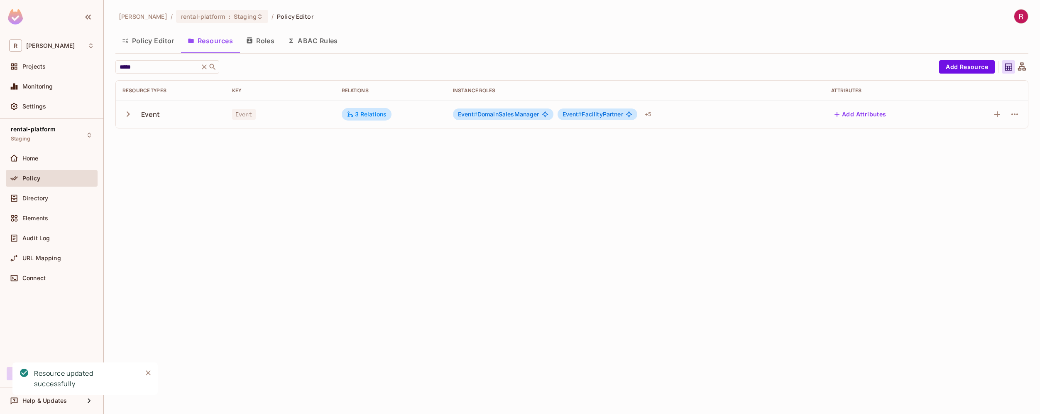
click at [860, 276] on div "roy-poc / rental-platform : Staging / Policy Editor Policy Editor Resources Rol…" at bounding box center [572, 207] width 936 height 414
click at [128, 67] on input "*****" at bounding box center [157, 67] width 79 height 8
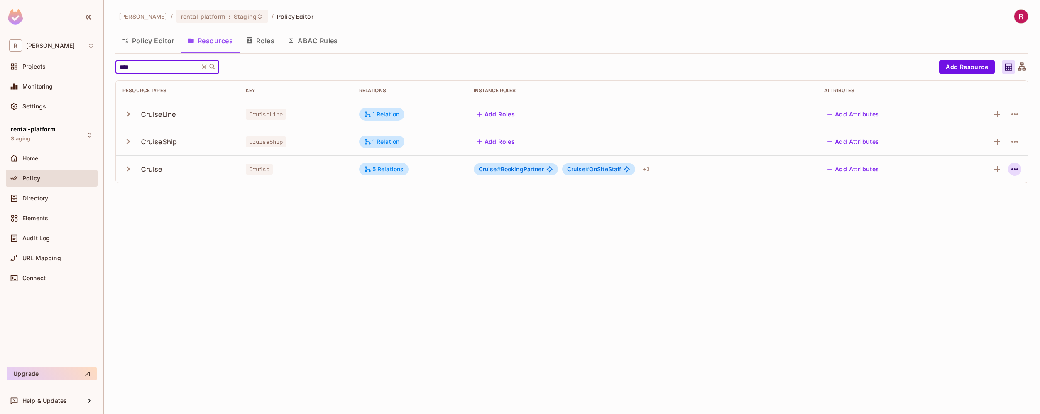
type input "****"
click at [1016, 166] on icon "button" at bounding box center [1015, 169] width 10 height 10
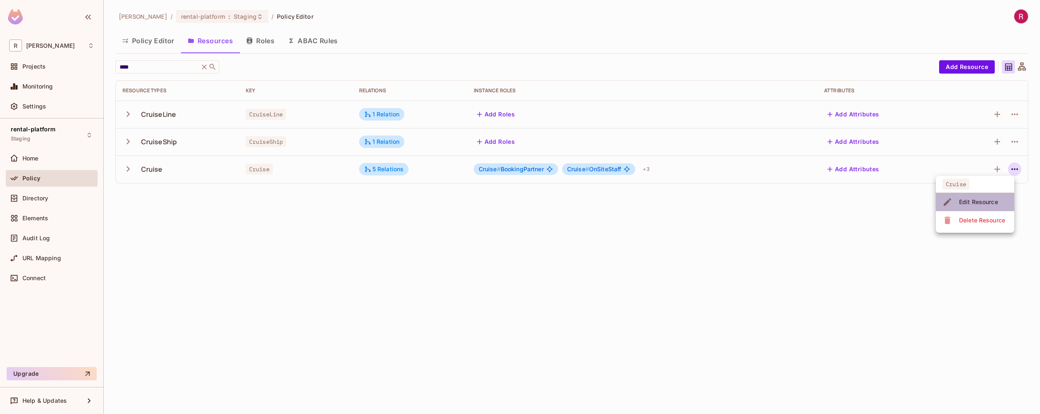
click at [990, 202] on div "Edit Resource" at bounding box center [978, 202] width 39 height 8
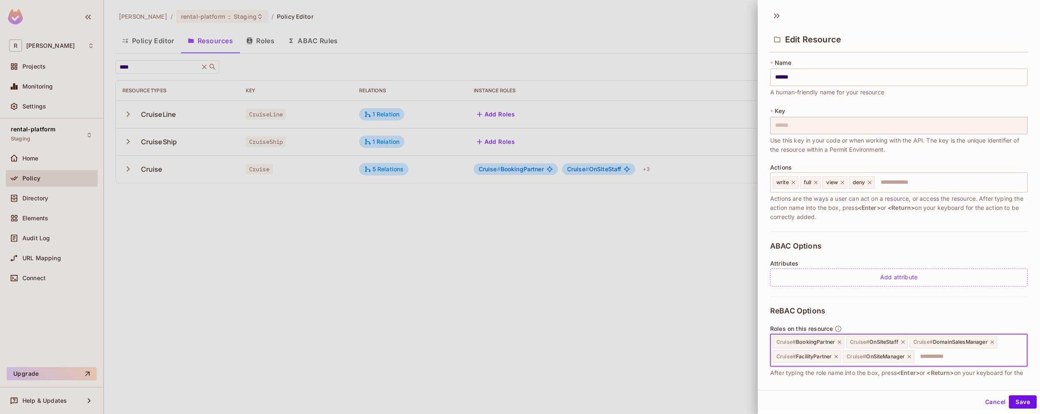
click at [936, 360] on input "text" at bounding box center [969, 356] width 109 height 17
paste input "**********"
type input "**********"
click at [995, 365] on input "text" at bounding box center [1009, 356] width 29 height 17
paste input "**********"
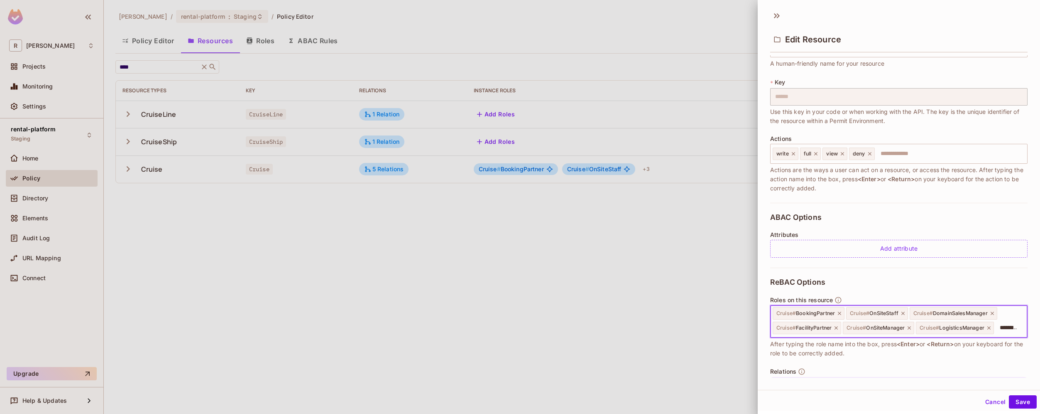
drag, startPoint x: 801, startPoint y: 368, endPoint x: 865, endPoint y: 372, distance: 63.2
click at [865, 372] on div "**********" at bounding box center [898, 408] width 257 height 282
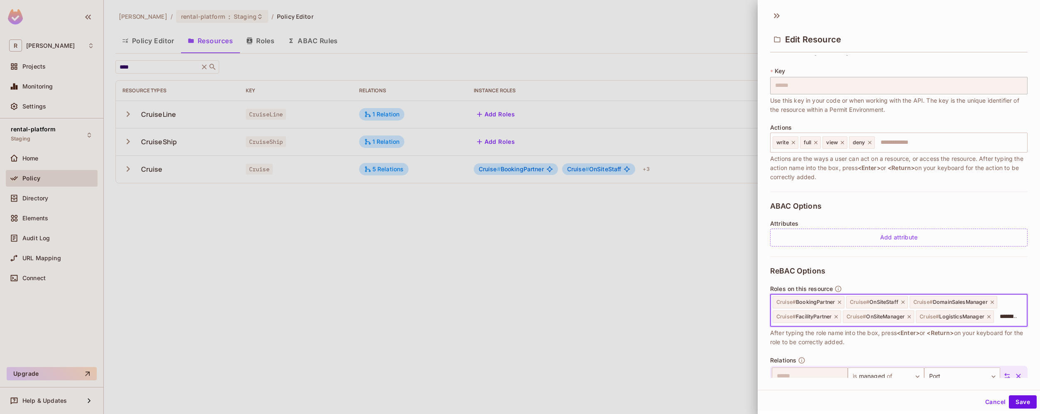
type input "**********"
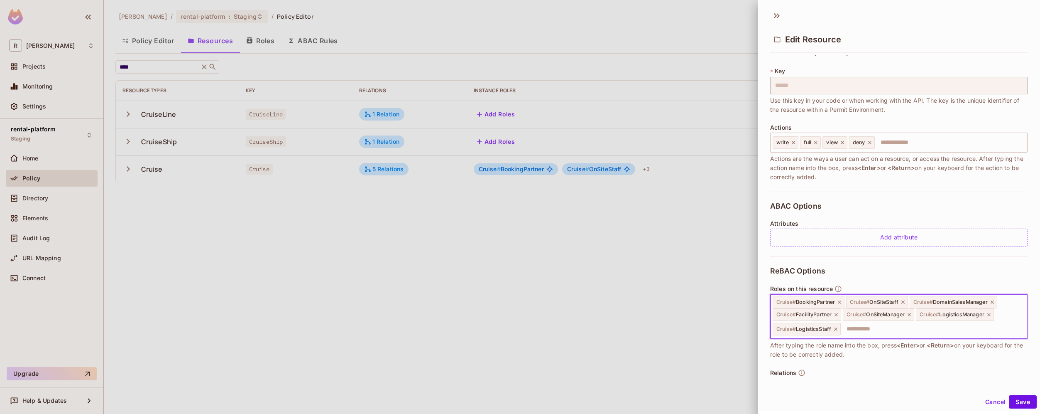
click at [1032, 404] on div "Cancel Save" at bounding box center [899, 402] width 282 height 20
click at [1021, 403] on button "Save" at bounding box center [1023, 401] width 28 height 13
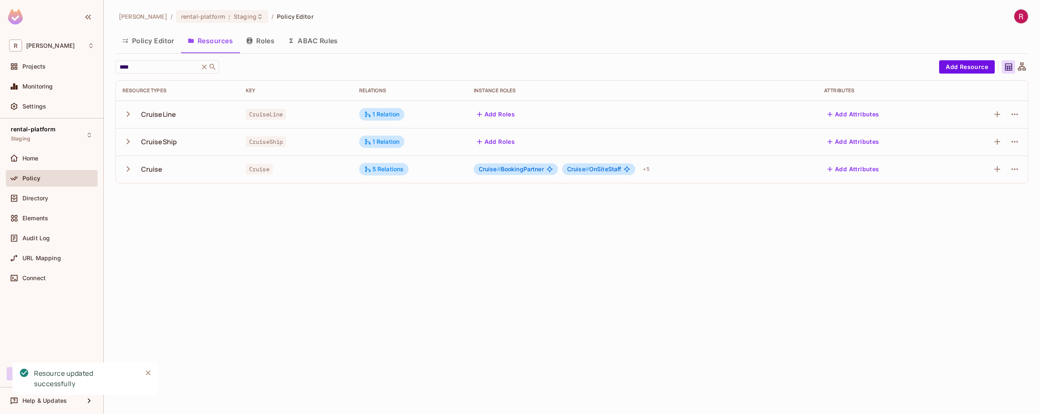
click at [593, 303] on div "roy-poc / rental-platform : Staging / Policy Editor Policy Editor Resources Rol…" at bounding box center [572, 207] width 936 height 414
click at [272, 48] on button "Roles" at bounding box center [261, 40] width 42 height 21
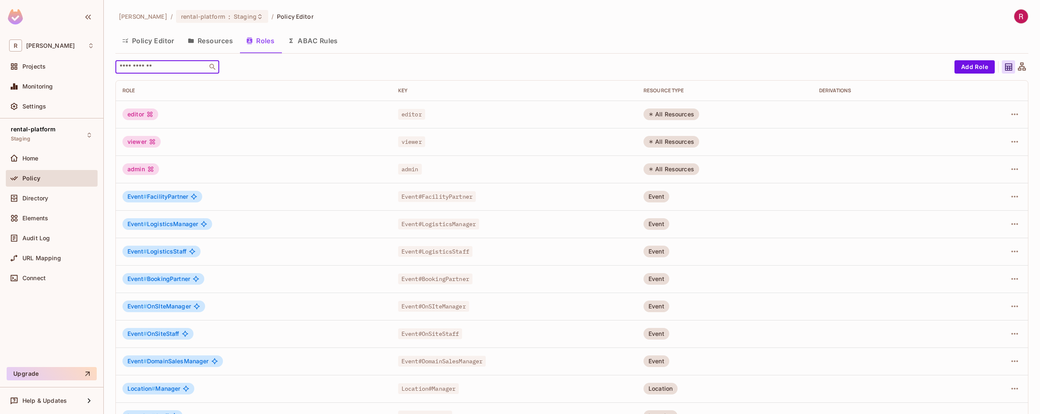
click at [176, 64] on input "text" at bounding box center [161, 67] width 87 height 8
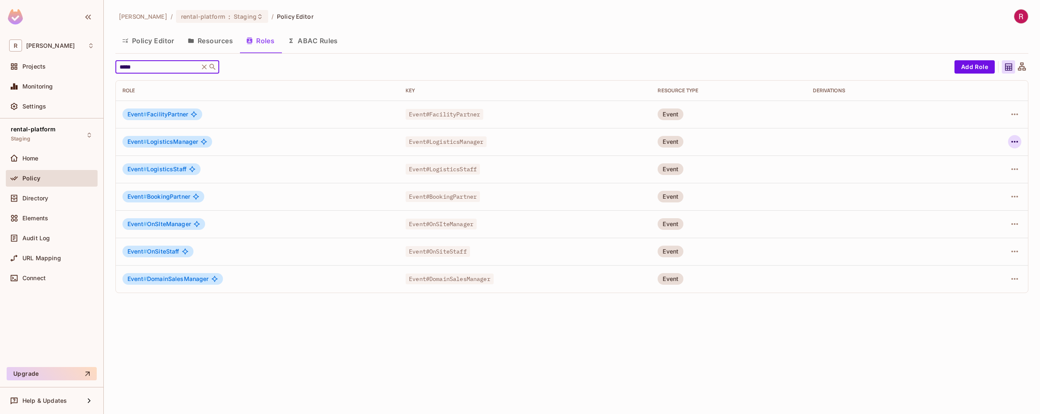
type input "*****"
click at [1019, 142] on icon "button" at bounding box center [1015, 142] width 10 height 10
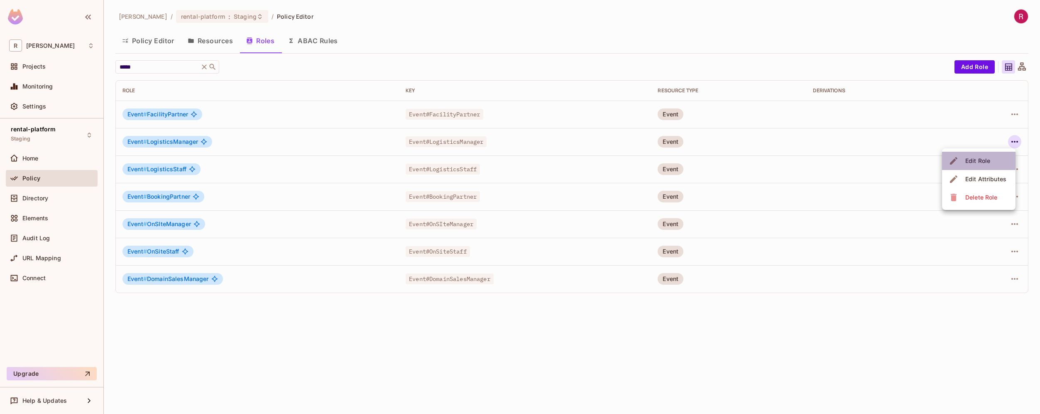
click at [990, 164] on span "Edit Role" at bounding box center [978, 160] width 30 height 13
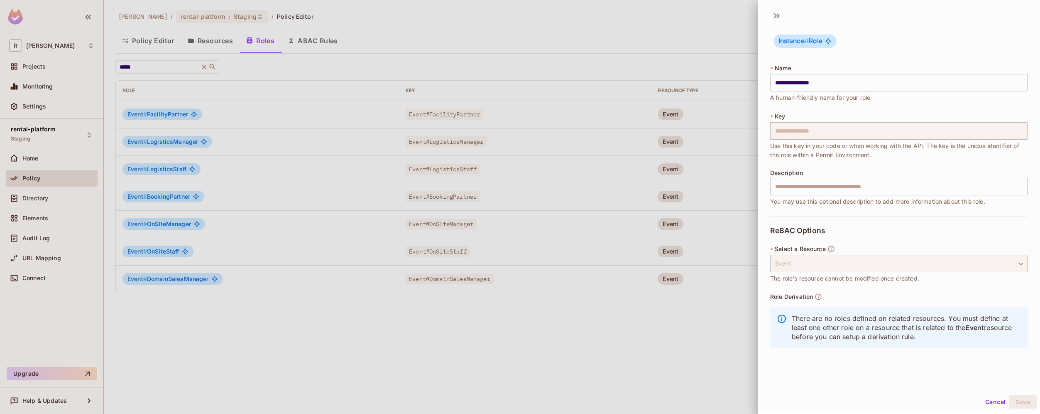
scroll to position [1, 0]
click at [608, 356] on div at bounding box center [520, 207] width 1040 height 414
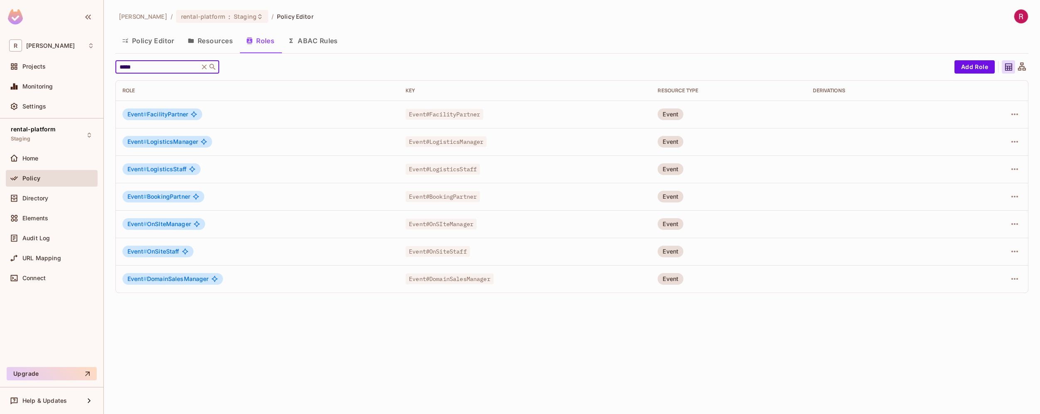
click at [173, 70] on input "*****" at bounding box center [157, 67] width 79 height 8
click at [204, 39] on button "Resources" at bounding box center [210, 40] width 59 height 21
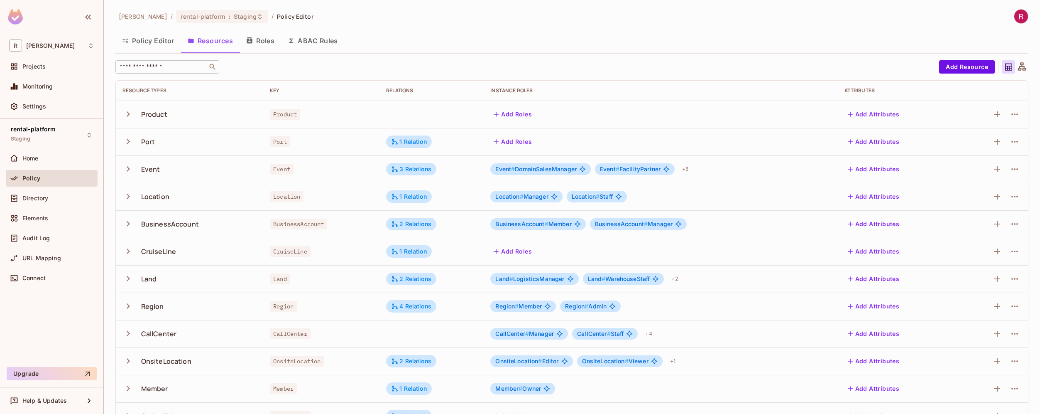
click at [169, 71] on input "text" at bounding box center [161, 67] width 87 height 8
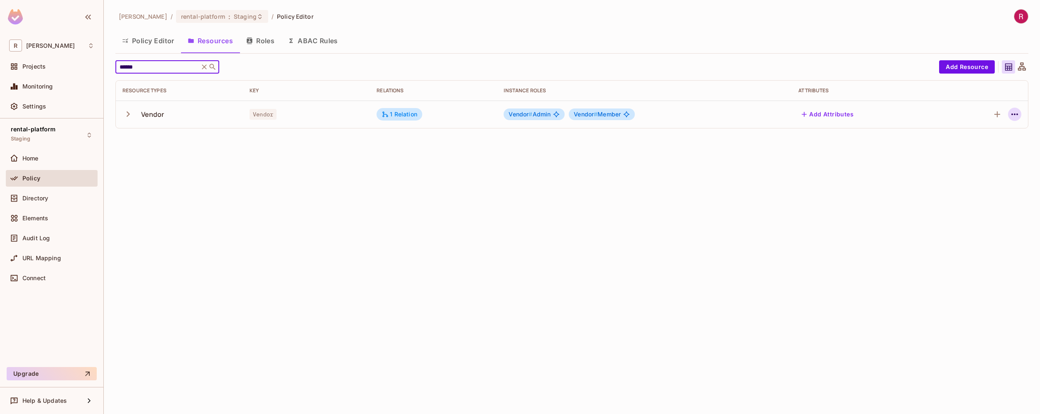
type input "******"
click at [1015, 117] on icon "button" at bounding box center [1015, 114] width 10 height 10
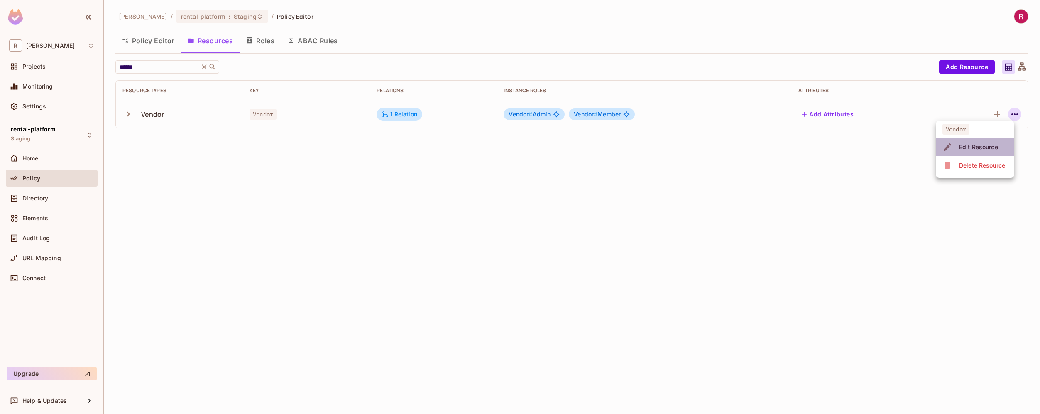
click at [985, 150] on div "Edit Resource" at bounding box center [978, 147] width 39 height 8
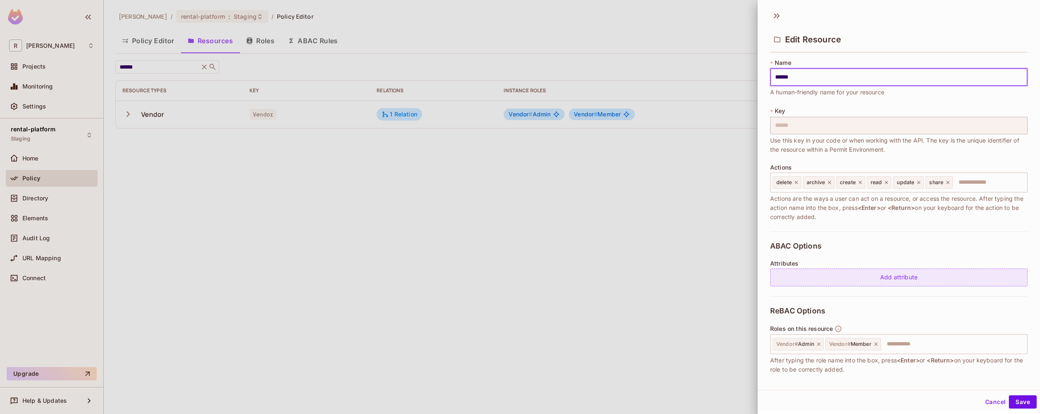
scroll to position [140, 0]
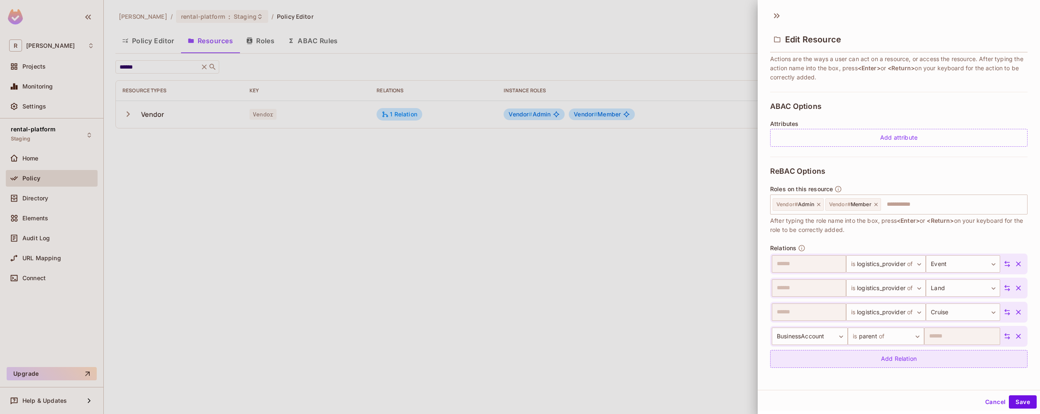
click at [932, 356] on div "Add Relation" at bounding box center [898, 359] width 257 height 18
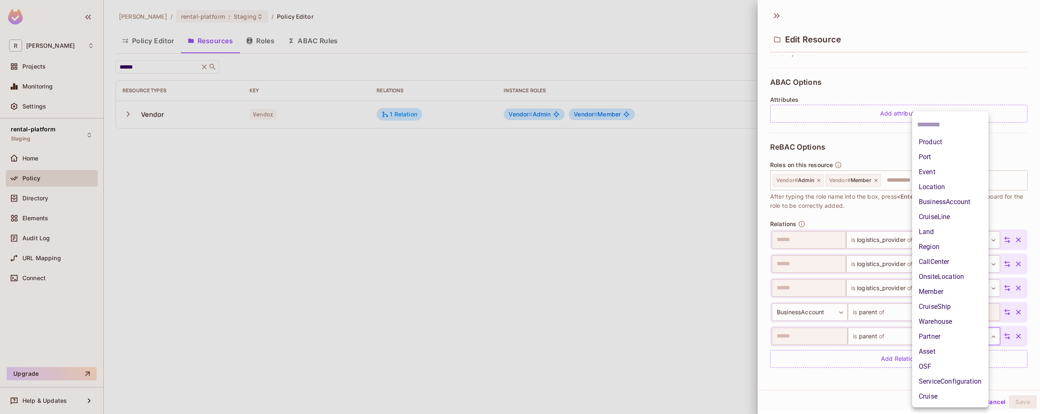
click at [961, 342] on body "R roy-poc Projects Monitoring Settings rental-platform Staging Home Policy Dire…" at bounding box center [520, 207] width 1040 height 414
click at [943, 364] on li "OSF" at bounding box center [950, 366] width 76 height 15
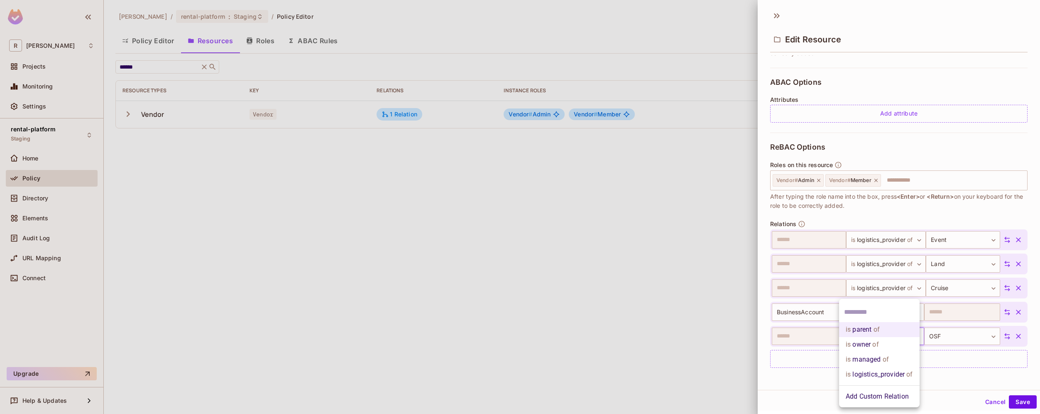
click at [902, 335] on body "R roy-poc Projects Monitoring Settings rental-platform Staging Home Policy Dire…" at bounding box center [520, 207] width 1040 height 414
click at [899, 375] on li "is logistics_provider of" at bounding box center [879, 374] width 81 height 15
click at [904, 384] on div "**********" at bounding box center [899, 198] width 282 height 384
click at [1017, 402] on button "Save" at bounding box center [1023, 401] width 28 height 13
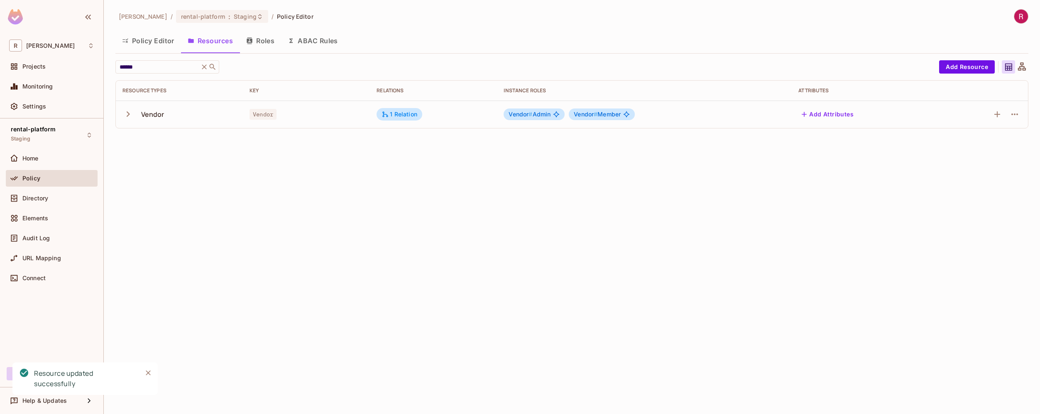
click at [728, 257] on div "roy-poc / rental-platform : Staging / Policy Editor Policy Editor Resources Rol…" at bounding box center [572, 207] width 936 height 414
click at [270, 42] on button "Roles" at bounding box center [261, 40] width 42 height 21
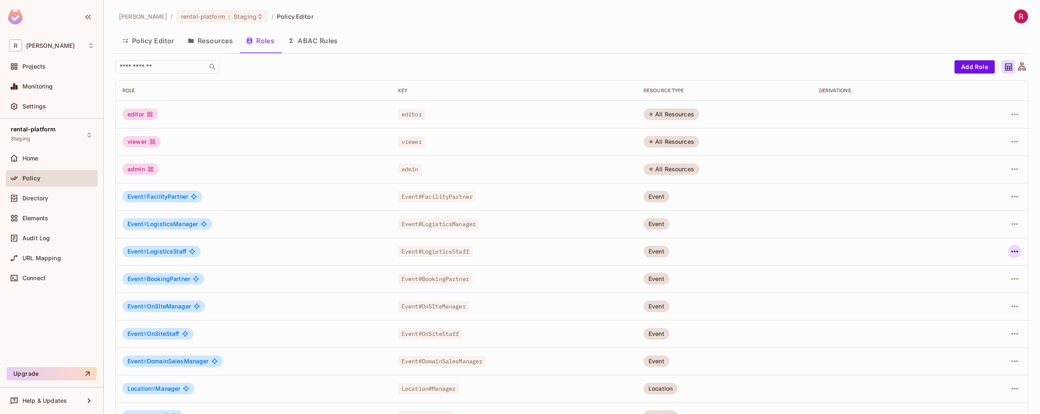
click at [1012, 249] on icon "button" at bounding box center [1015, 251] width 10 height 10
click at [980, 269] on div "Edit Role" at bounding box center [971, 270] width 25 height 8
click at [194, 71] on div "​" at bounding box center [167, 66] width 104 height 13
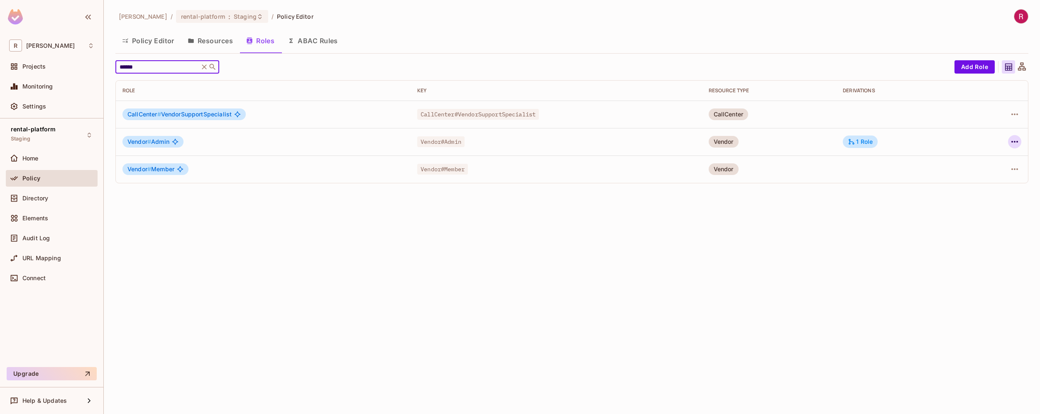
type input "******"
click at [1015, 143] on icon "button" at bounding box center [1015, 142] width 10 height 10
click at [864, 137] on div at bounding box center [520, 207] width 1040 height 414
click at [861, 141] on div "1 Role" at bounding box center [860, 141] width 25 height 7
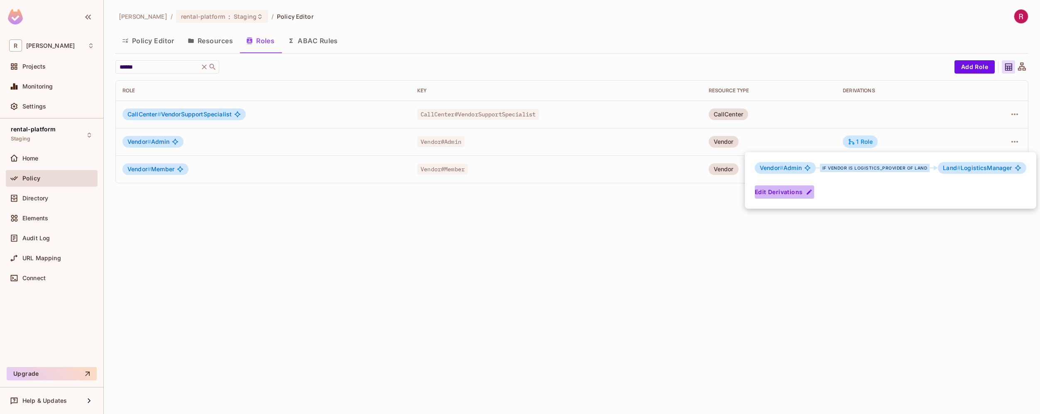
click at [780, 196] on button "Edit Derivations" at bounding box center [784, 191] width 59 height 13
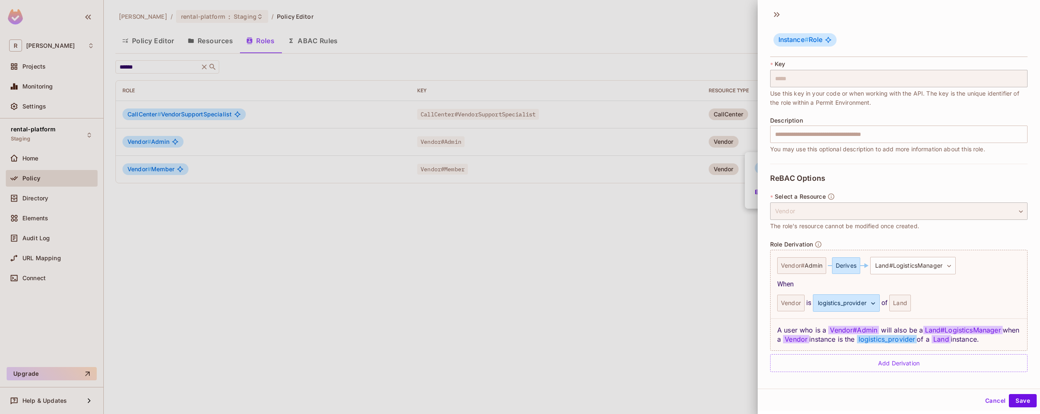
scroll to position [51, 0]
click at [918, 365] on div "Add Derivation" at bounding box center [898, 363] width 257 height 18
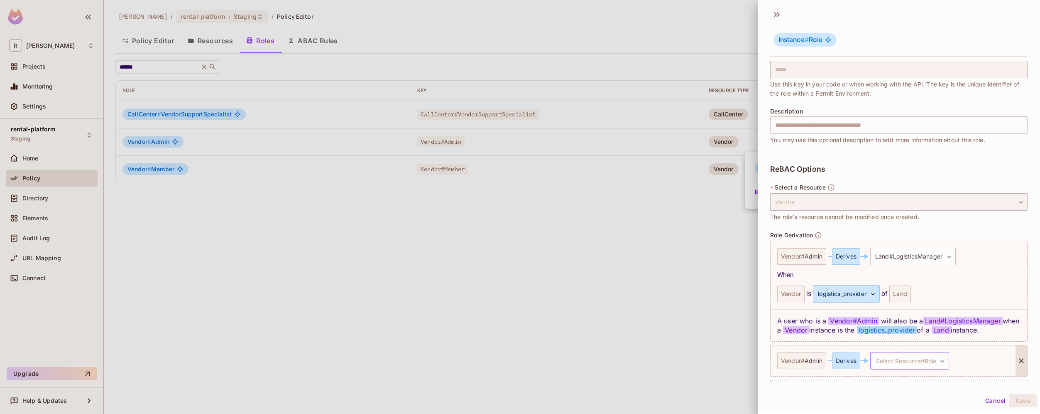
click at [918, 364] on body "R roy-poc Projects Monitoring Settings rental-platform Staging Home Policy Dire…" at bounding box center [520, 207] width 1040 height 414
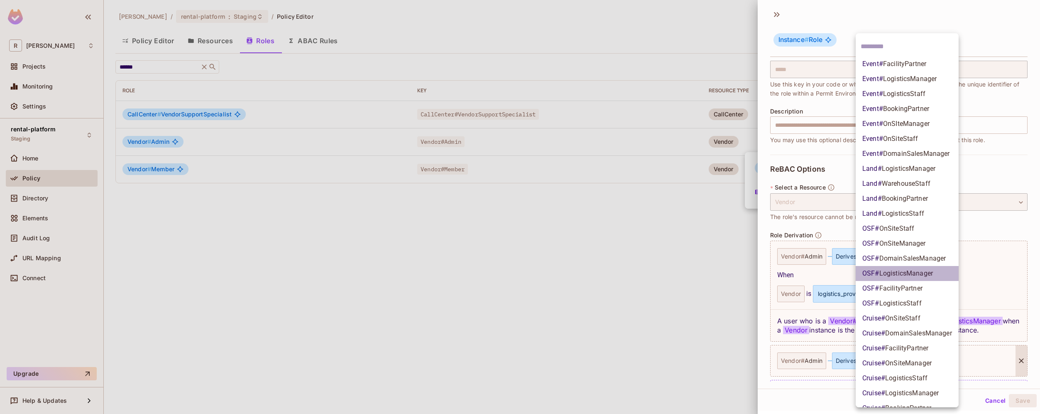
click at [925, 274] on span "LogisticsManager" at bounding box center [907, 273] width 54 height 8
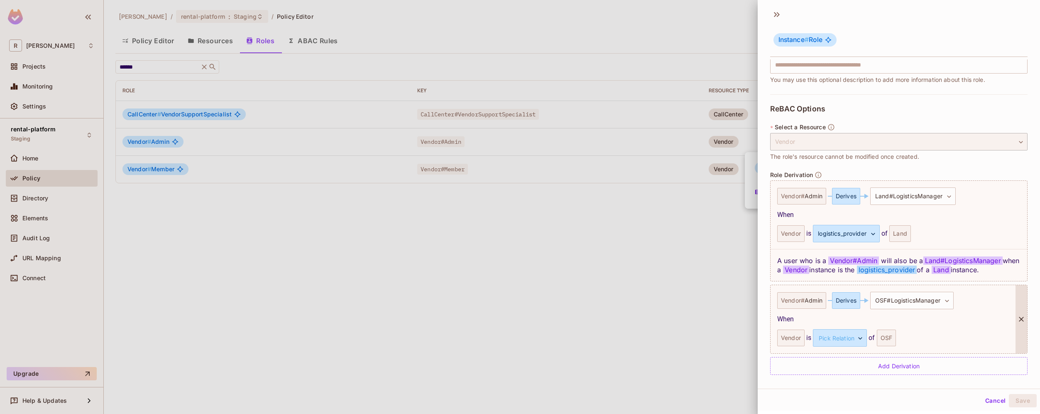
scroll to position [123, 0]
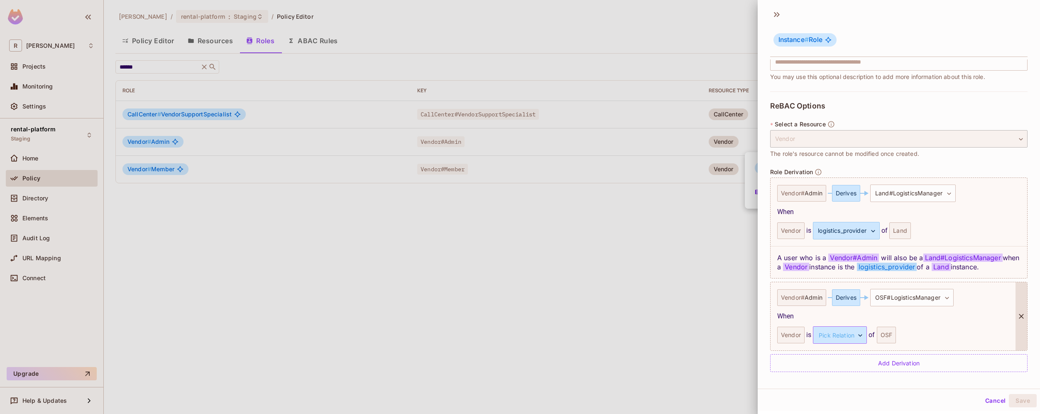
click at [850, 336] on body "R roy-poc Projects Monitoring Settings rental-platform Staging Home Policy Dire…" at bounding box center [520, 207] width 1040 height 414
click at [843, 375] on li "logistics_provider" at bounding box center [839, 374] width 76 height 15
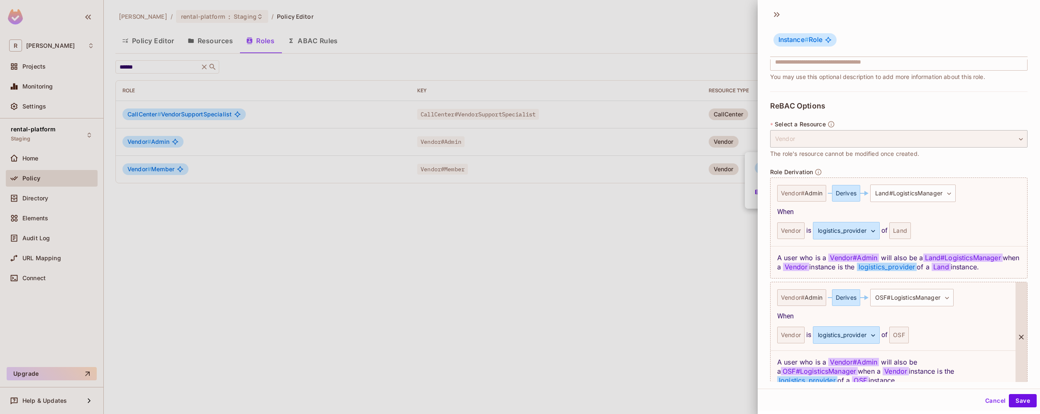
scroll to position [164, 0]
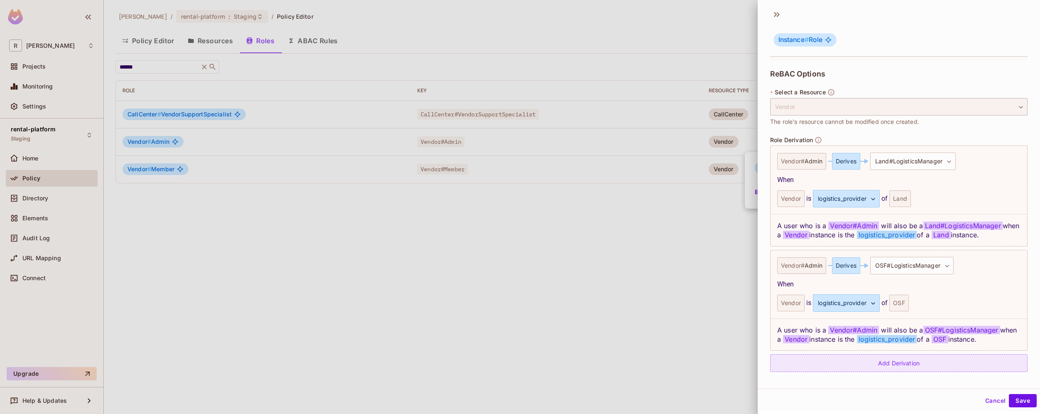
click at [931, 363] on div "Add Derivation" at bounding box center [898, 363] width 257 height 18
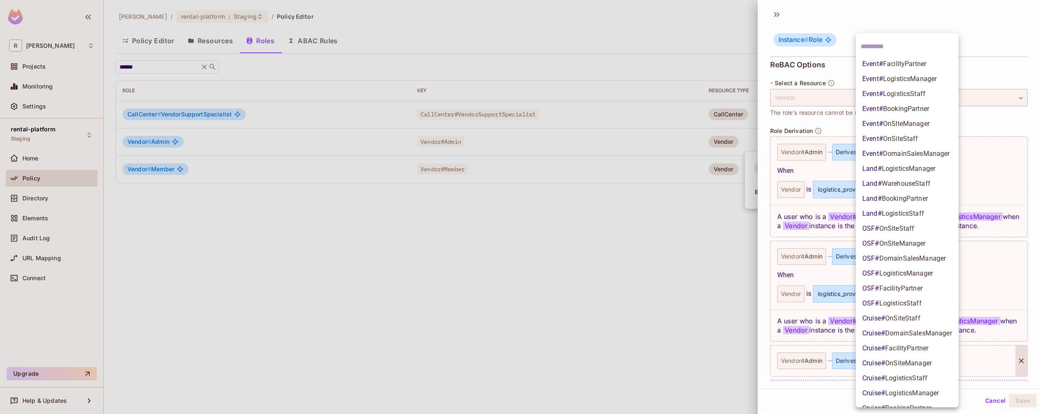
click at [924, 361] on body "R roy-poc Projects Monitoring Settings rental-platform Staging Home Policy Dire…" at bounding box center [520, 207] width 1040 height 414
click at [929, 81] on span "LogisticsManager" at bounding box center [910, 79] width 54 height 8
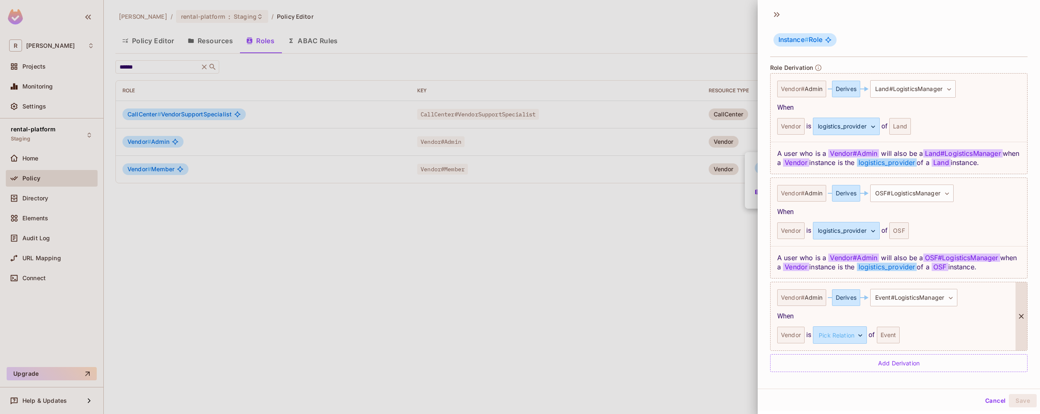
scroll to position [228, 0]
click at [848, 330] on body "R roy-poc Projects Monitoring Settings rental-platform Staging Home Policy Dire…" at bounding box center [520, 207] width 1040 height 414
click at [839, 379] on li "logistics_provider" at bounding box center [839, 374] width 76 height 15
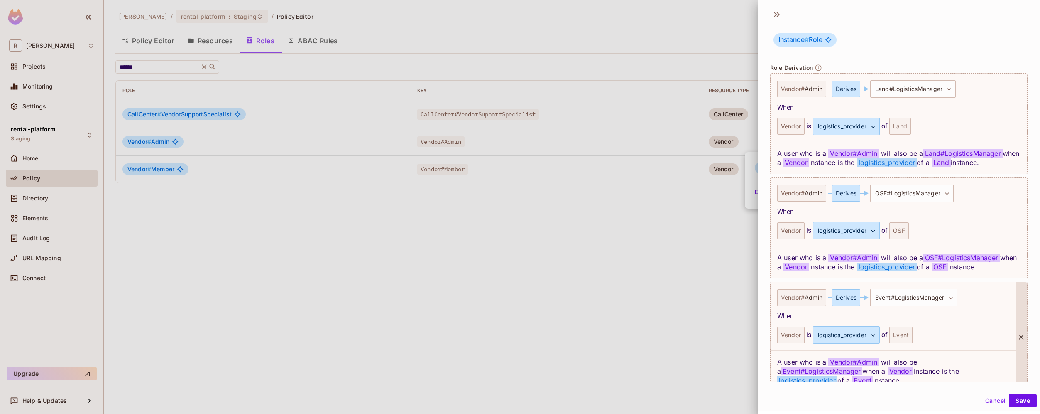
click at [900, 336] on div "Event" at bounding box center [901, 334] width 23 height 17
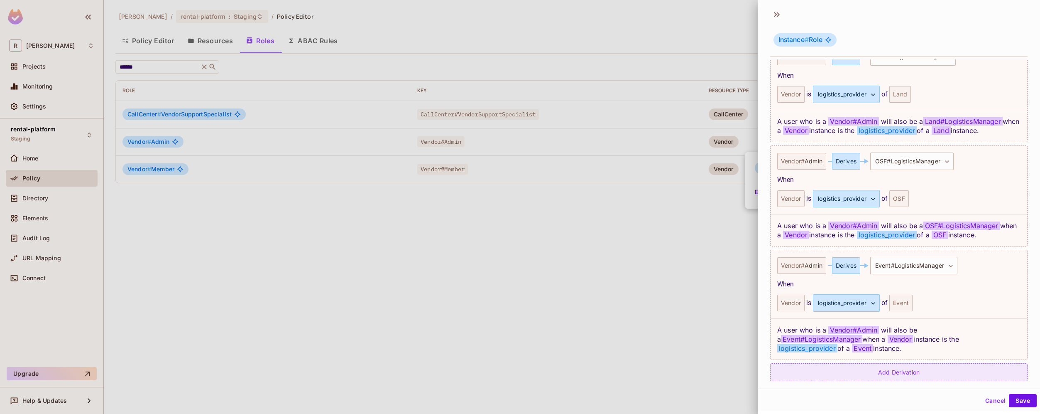
click at [917, 364] on div "Add Derivation" at bounding box center [898, 372] width 257 height 18
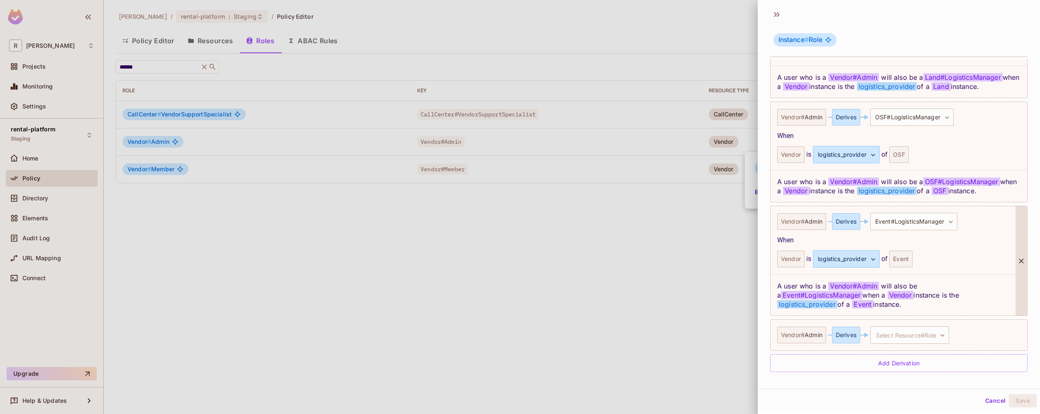
scroll to position [294, 0]
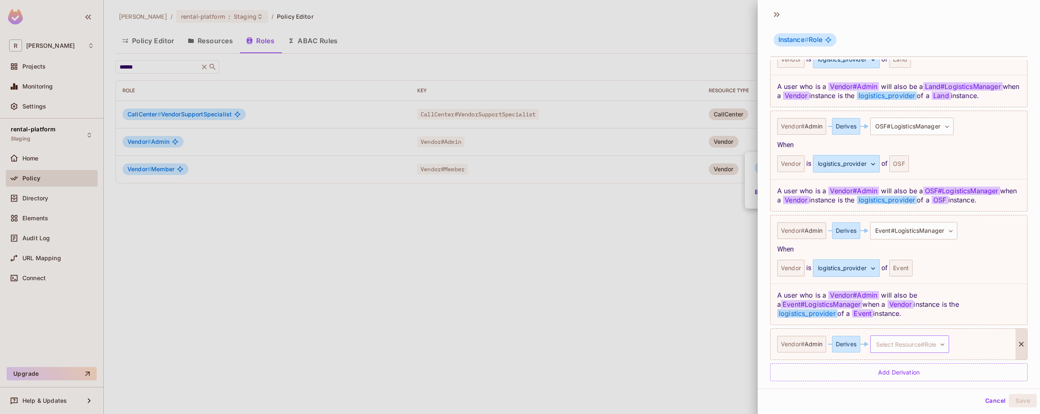
click at [897, 334] on body "R roy-poc Projects Monitoring Settings rental-platform Staging Home Policy Dire…" at bounding box center [520, 207] width 1040 height 414
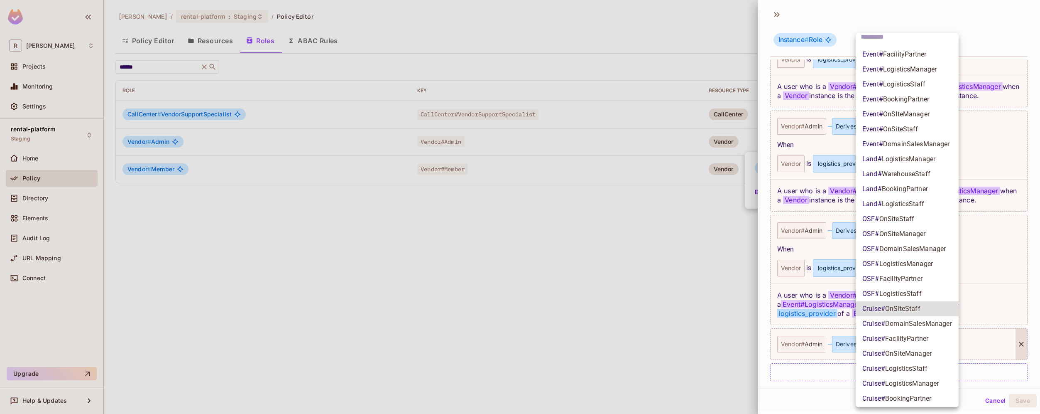
scroll to position [12, 0]
click at [915, 381] on span "LogisticsManager" at bounding box center [912, 381] width 54 height 8
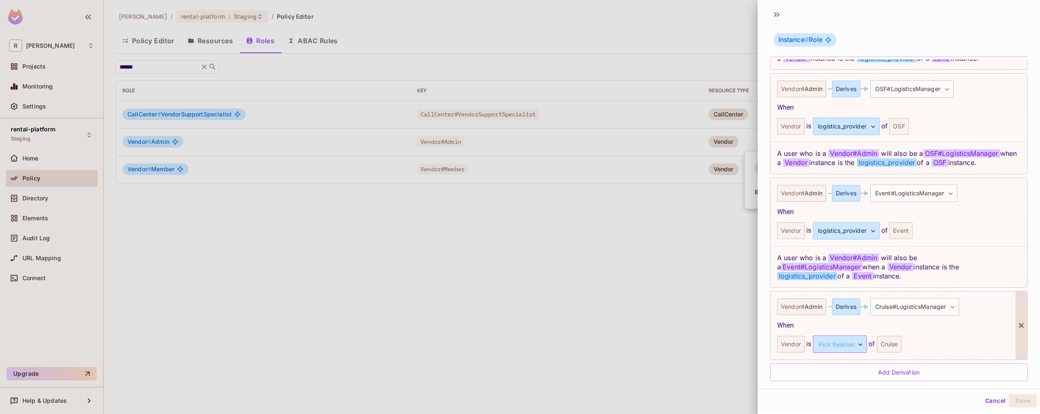
click at [841, 334] on body "R roy-poc Projects Monitoring Settings rental-platform Staging Home Policy Dire…" at bounding box center [520, 207] width 1040 height 414
click at [828, 374] on li "logistics_provider" at bounding box center [839, 374] width 76 height 15
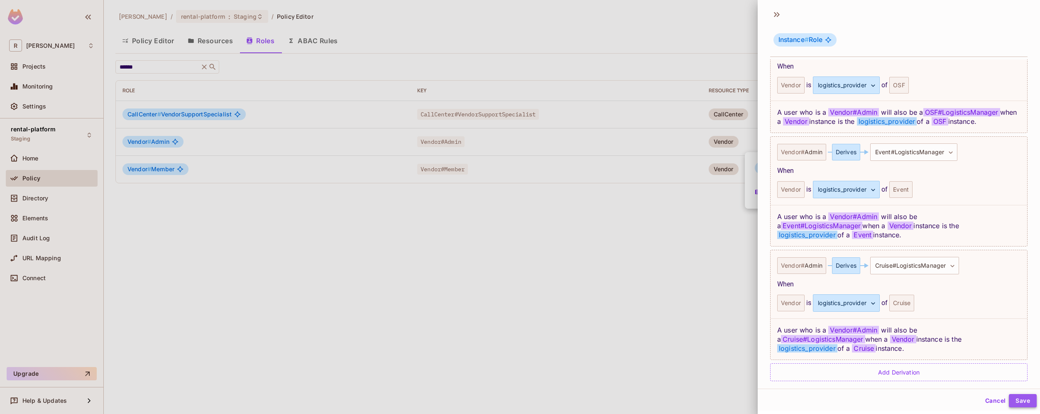
click at [1018, 401] on button "Save" at bounding box center [1023, 400] width 28 height 13
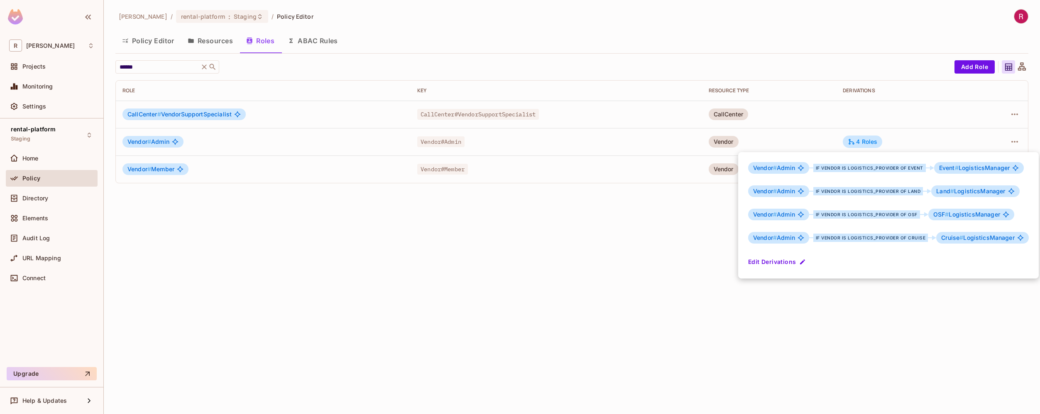
click at [947, 324] on div at bounding box center [520, 207] width 1040 height 414
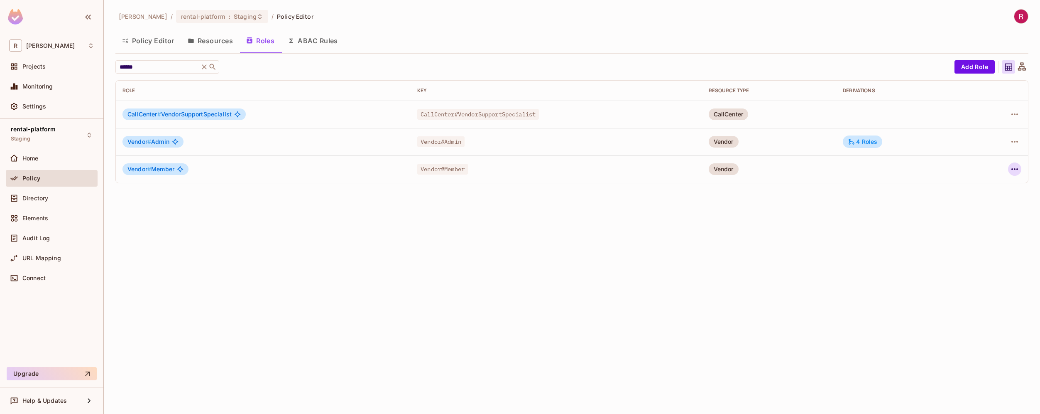
click at [1016, 171] on icon "button" at bounding box center [1015, 169] width 10 height 10
click at [987, 188] on div "Edit Role" at bounding box center [978, 188] width 25 height 8
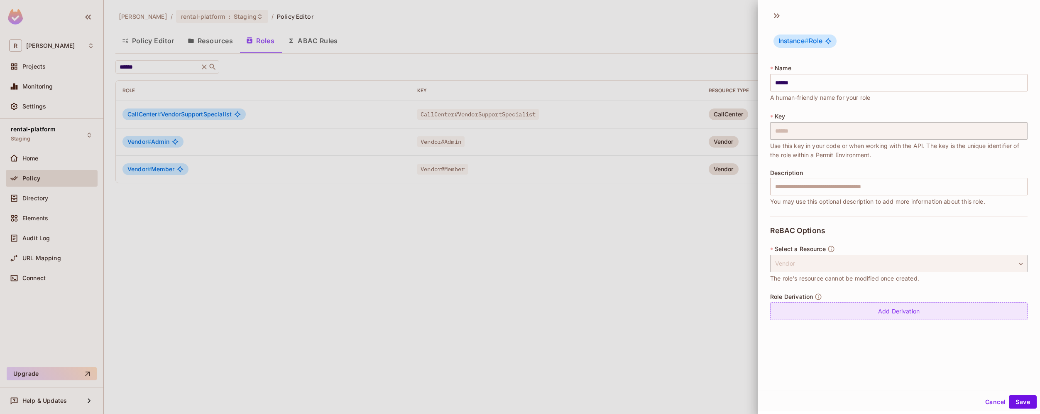
click at [921, 312] on div "Add Derivation" at bounding box center [898, 311] width 257 height 18
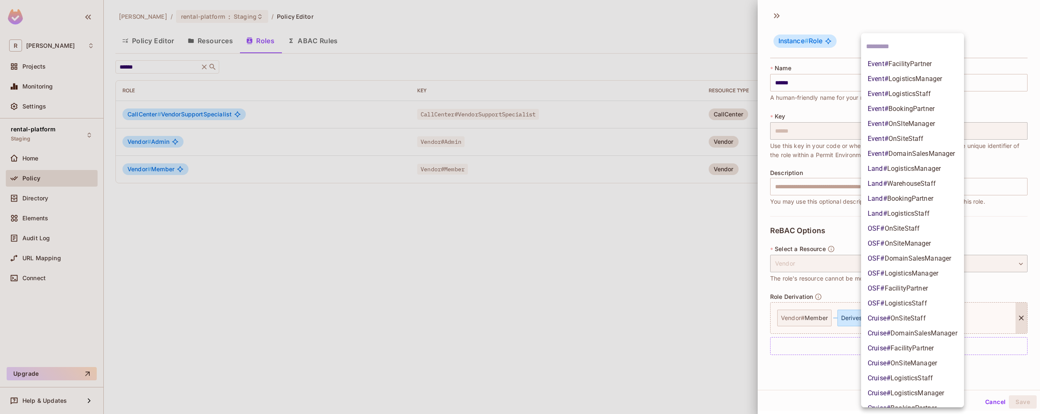
click at [921, 314] on body "R roy-poc Projects Monitoring Settings rental-platform Staging Home Policy Dire…" at bounding box center [520, 207] width 1040 height 414
click at [932, 90] on li "Event # LogisticsStaff" at bounding box center [912, 93] width 103 height 15
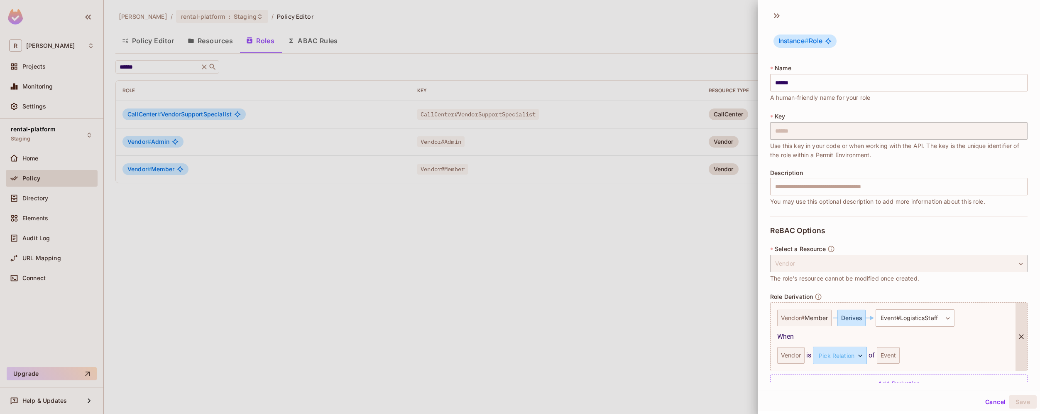
scroll to position [19, 0]
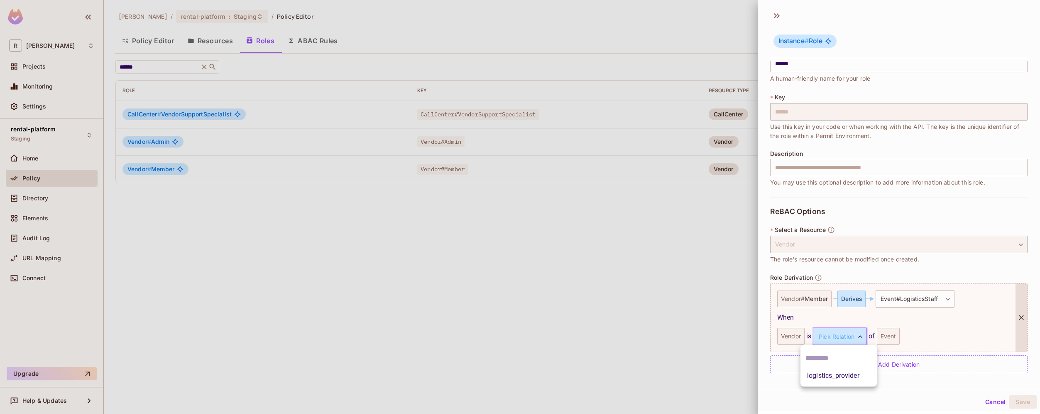
click at [860, 340] on body "**********" at bounding box center [520, 207] width 1040 height 414
click at [851, 375] on li "logistics_provider" at bounding box center [839, 375] width 76 height 15
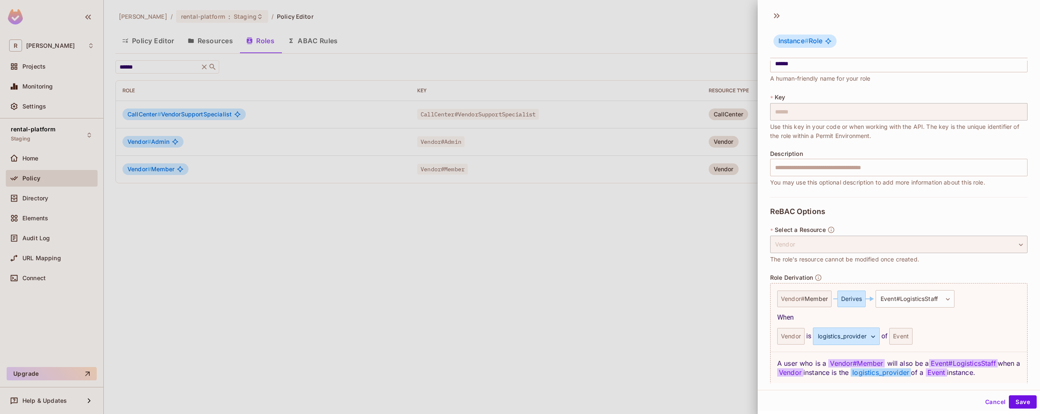
scroll to position [51, 0]
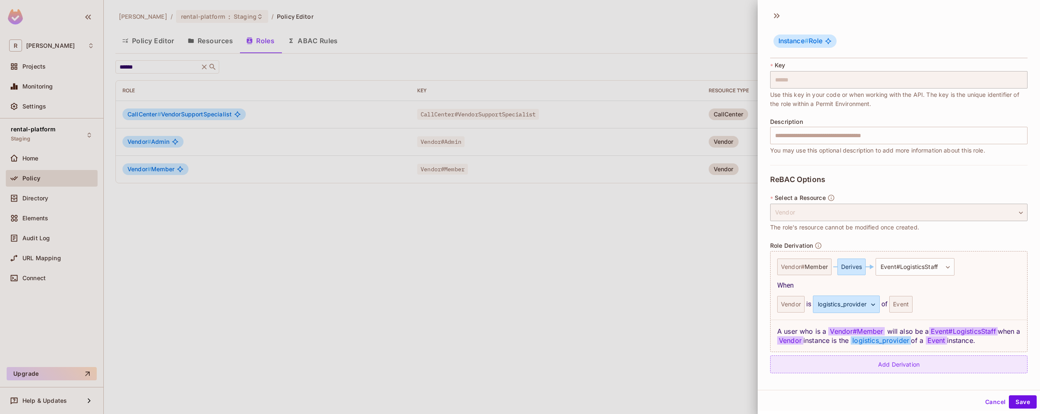
click at [913, 372] on div "Add Derivation" at bounding box center [898, 364] width 257 height 18
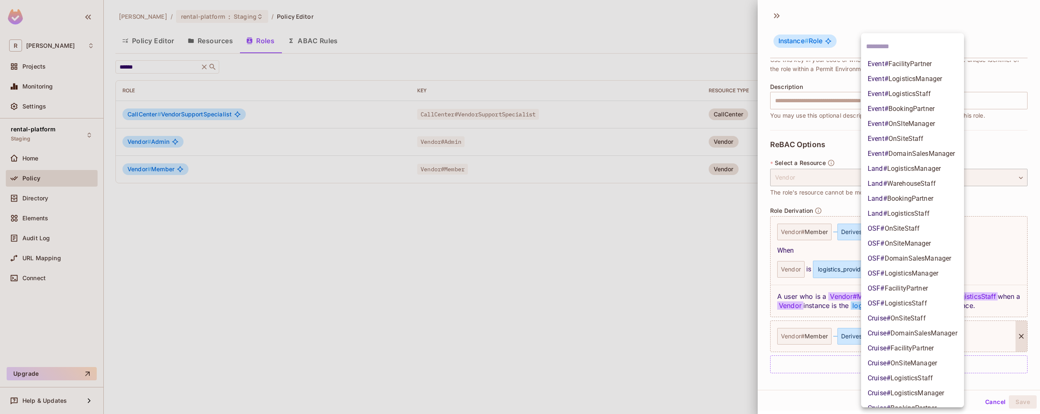
click at [927, 340] on body "**********" at bounding box center [520, 207] width 1040 height 414
click at [934, 303] on li "OSF # LogisticsStaff" at bounding box center [912, 303] width 103 height 15
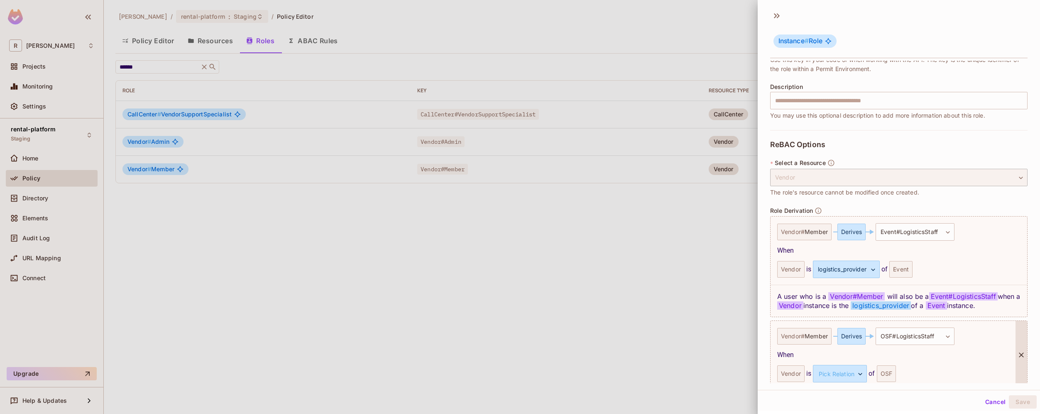
scroll to position [123, 0]
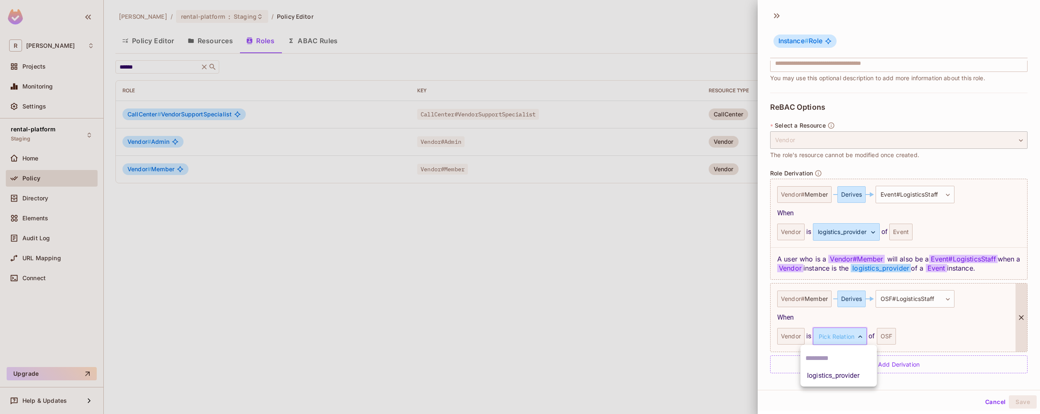
click at [852, 339] on body "**********" at bounding box center [520, 207] width 1040 height 414
click at [850, 373] on li "logistics_provider" at bounding box center [839, 375] width 76 height 15
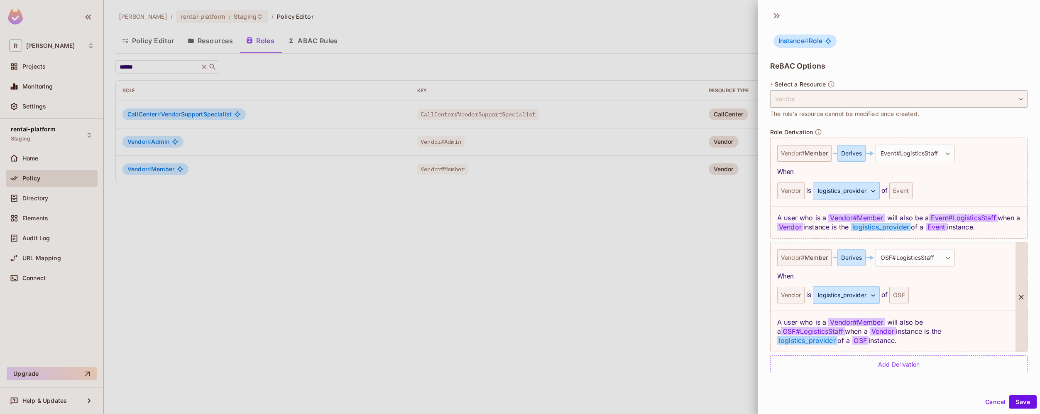
scroll to position [155, 0]
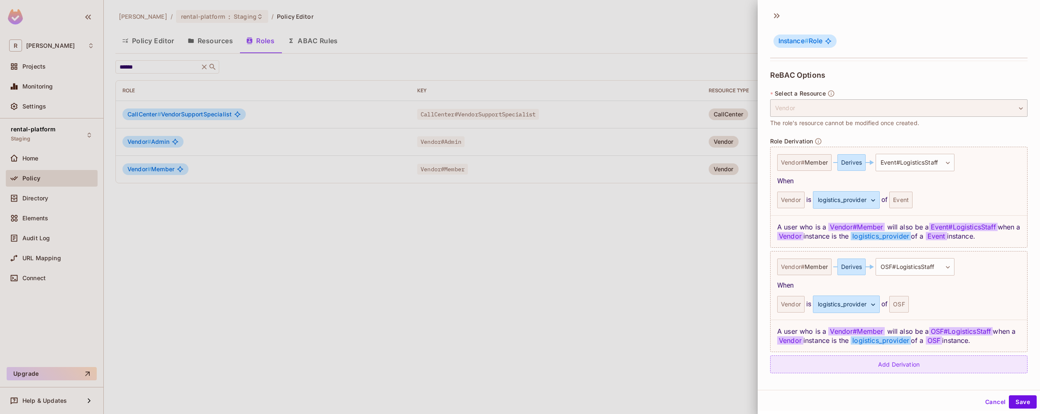
click at [941, 370] on div "Add Derivation" at bounding box center [898, 364] width 257 height 18
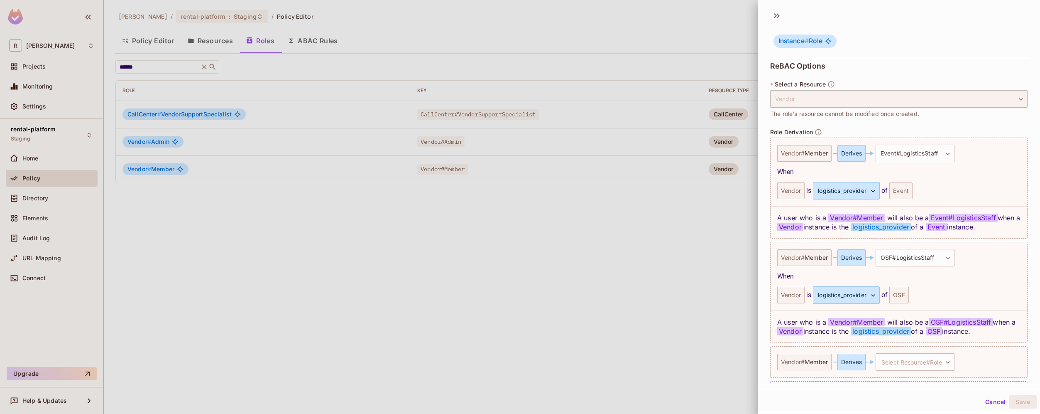
scroll to position [190, 0]
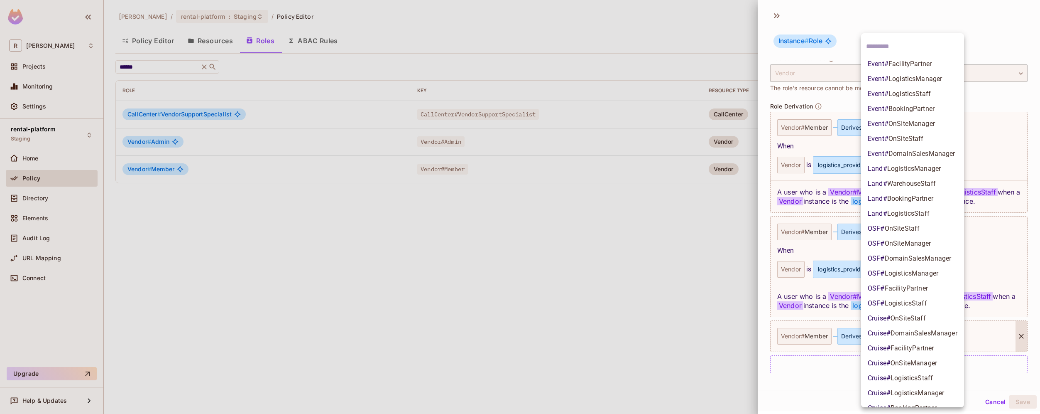
click at [936, 338] on body "**********" at bounding box center [520, 207] width 1040 height 414
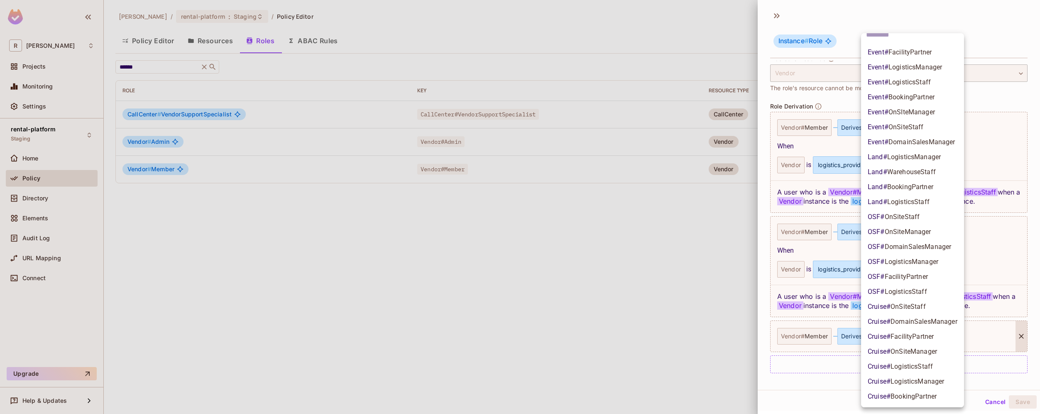
click at [939, 363] on li "Cruise # LogisticsStaff" at bounding box center [912, 366] width 103 height 15
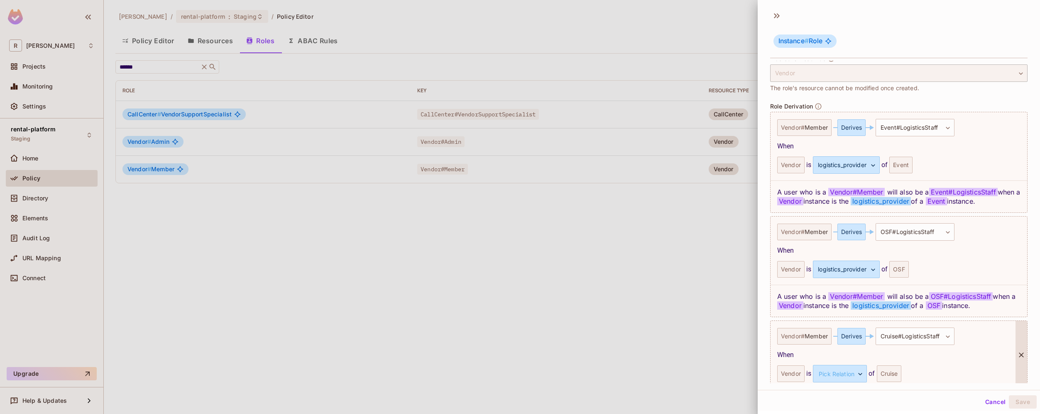
scroll to position [228, 0]
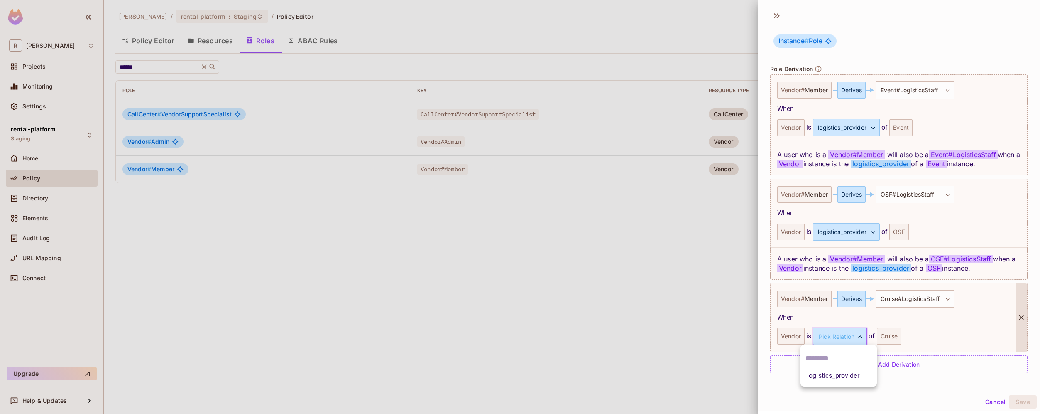
click at [848, 340] on body "**********" at bounding box center [520, 207] width 1040 height 414
click at [841, 372] on li "logistics_provider" at bounding box center [839, 375] width 76 height 15
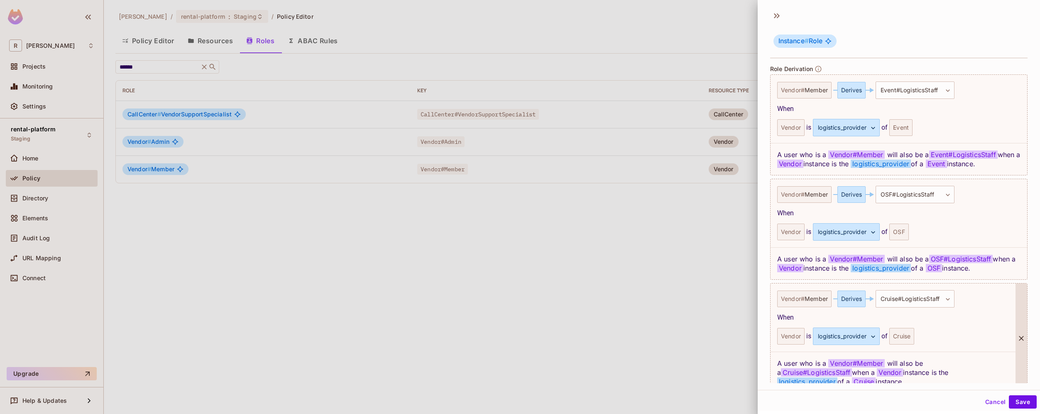
scroll to position [269, 0]
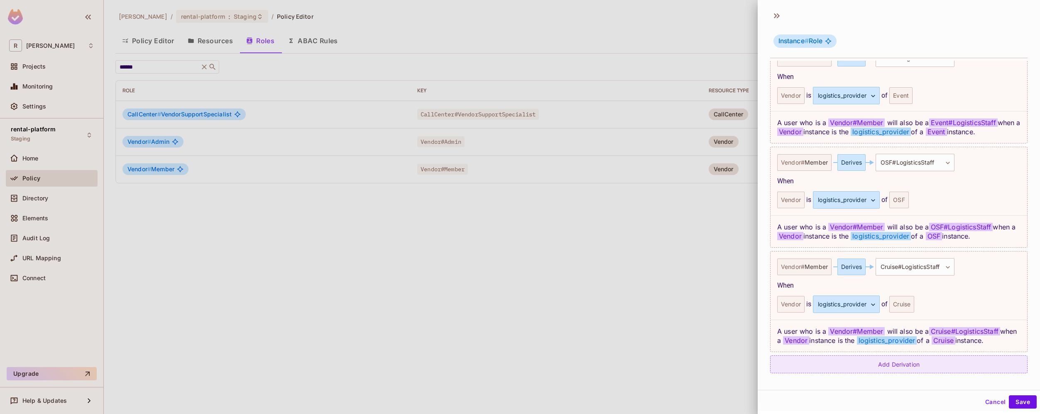
click at [936, 363] on div "Add Derivation" at bounding box center [898, 364] width 257 height 18
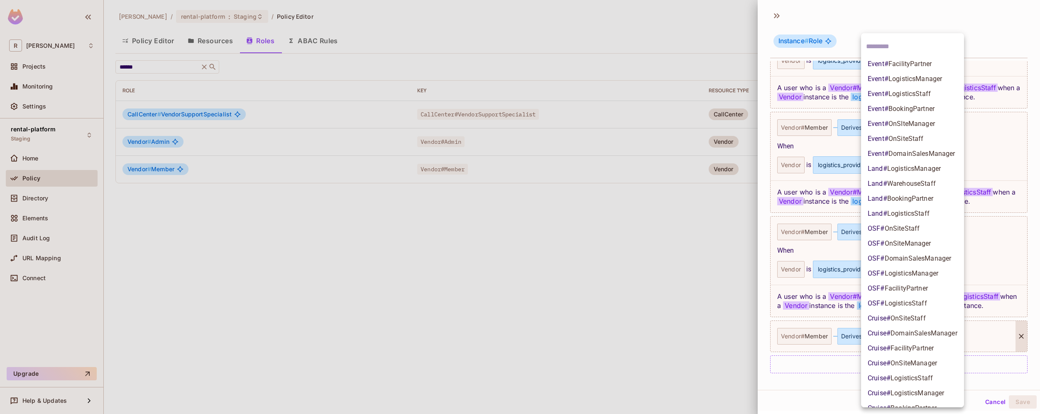
click at [939, 333] on body "**********" at bounding box center [520, 207] width 1040 height 414
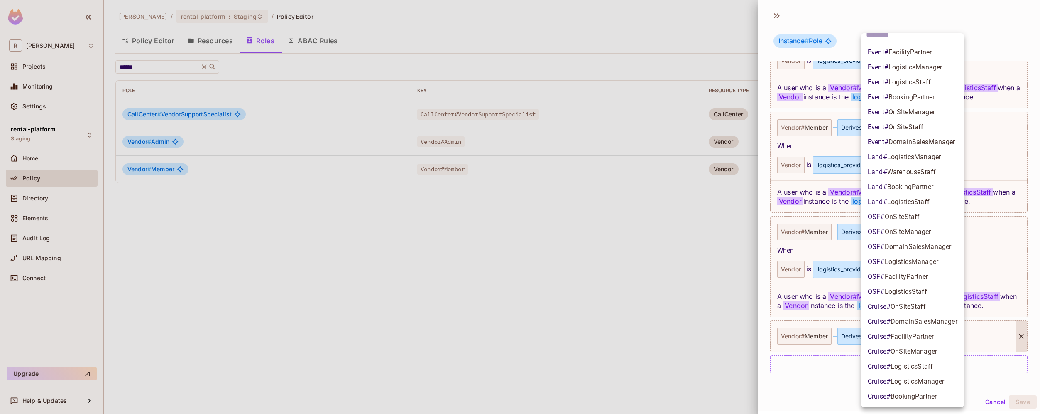
click at [931, 201] on li "Land # LogisticsStaff" at bounding box center [912, 201] width 103 height 15
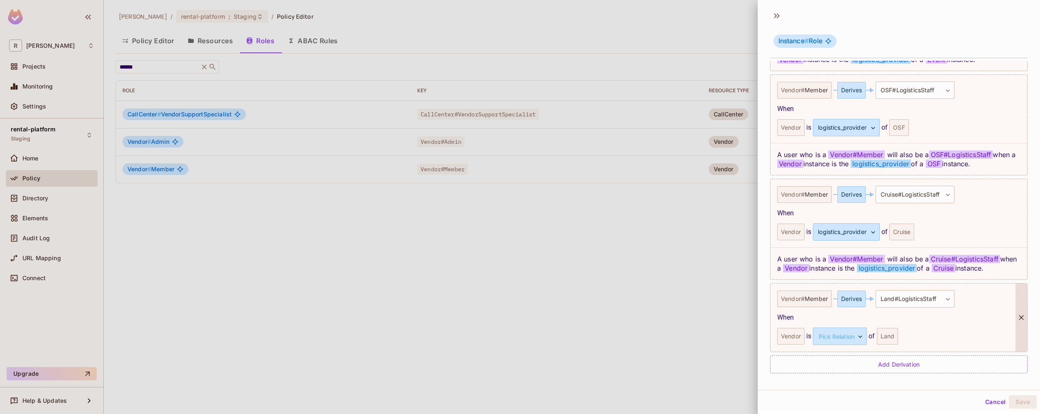
scroll to position [1, 0]
click at [858, 346] on div "**********" at bounding box center [893, 316] width 245 height 68
click at [854, 340] on body "**********" at bounding box center [520, 207] width 1040 height 414
click at [846, 375] on li "logistics_provider" at bounding box center [839, 374] width 76 height 15
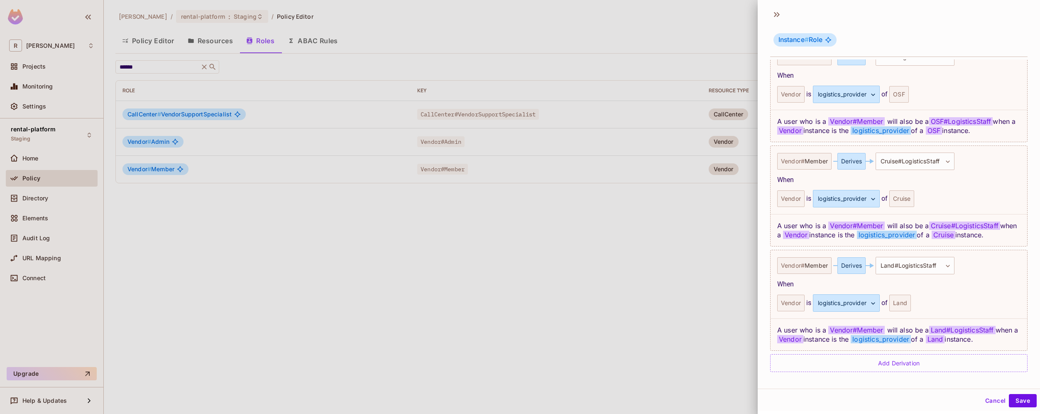
scroll to position [373, 0]
click at [1019, 402] on button "Save" at bounding box center [1023, 400] width 28 height 13
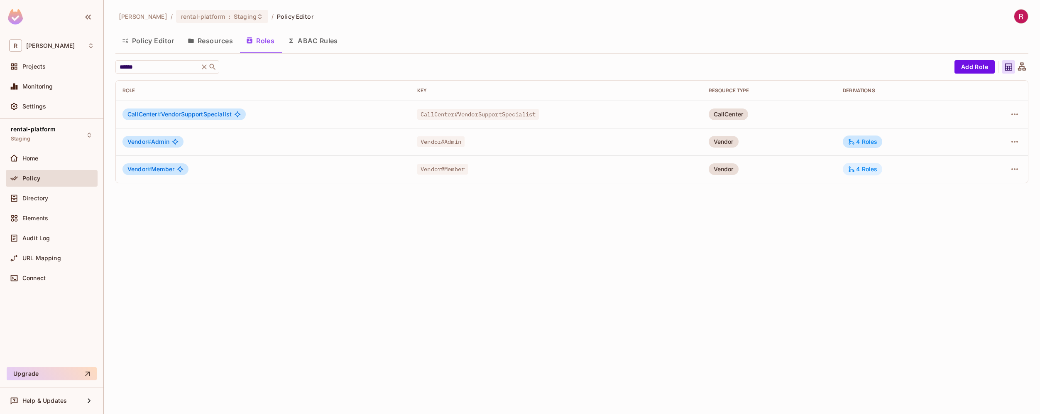
click at [872, 169] on div "4 Roles" at bounding box center [862, 168] width 29 height 7
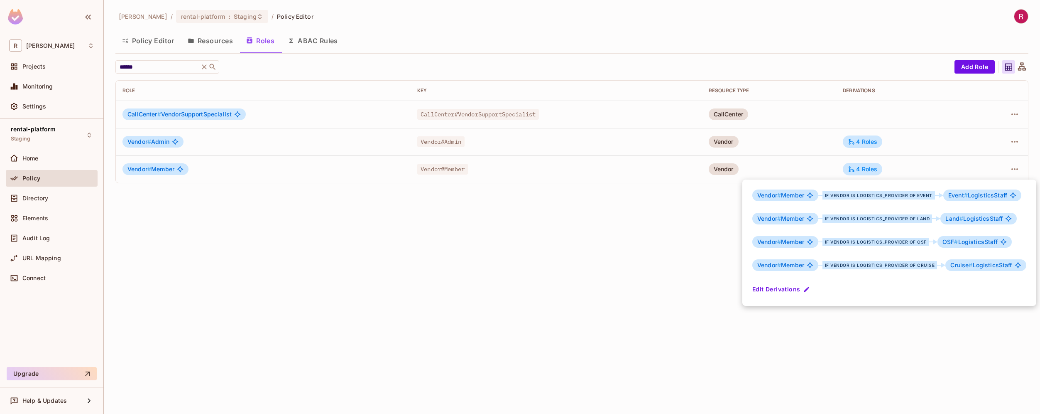
click at [883, 324] on div at bounding box center [520, 207] width 1040 height 414
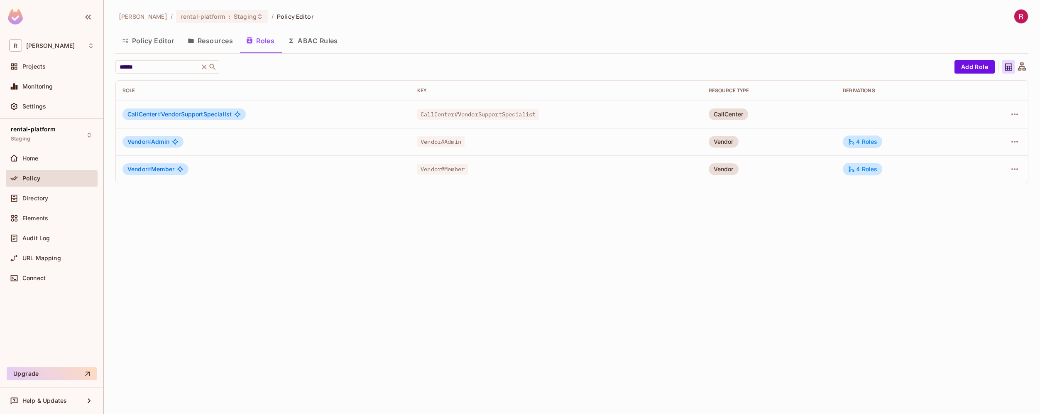
click at [220, 44] on button "Resources" at bounding box center [210, 40] width 59 height 21
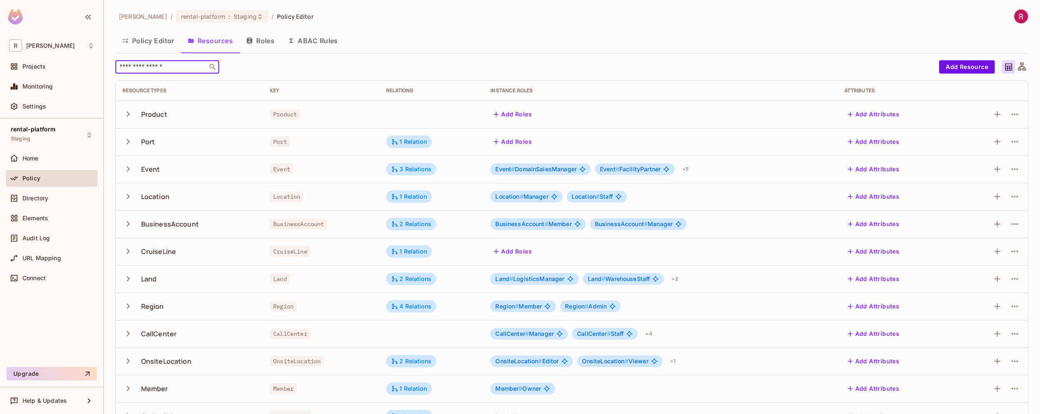
click at [172, 68] on input "text" at bounding box center [161, 67] width 87 height 8
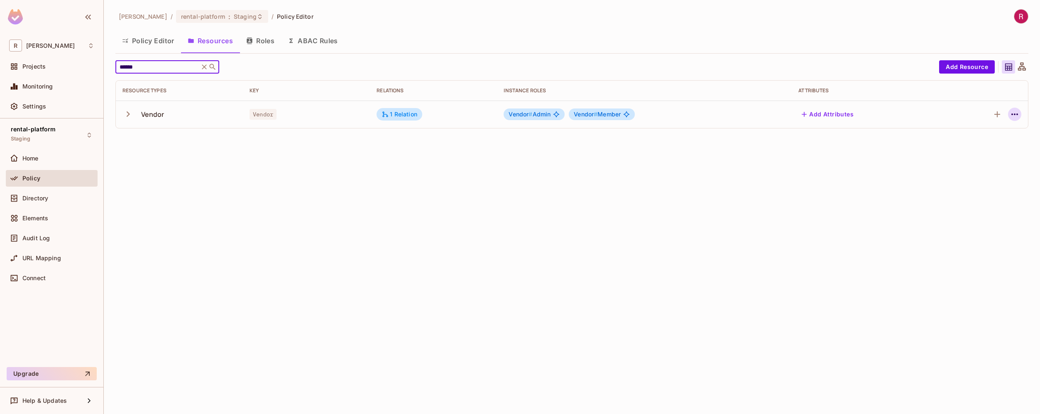
type input "******"
click at [1017, 115] on icon "button" at bounding box center [1015, 114] width 7 height 2
click at [973, 148] on div "Edit Resource" at bounding box center [978, 147] width 39 height 8
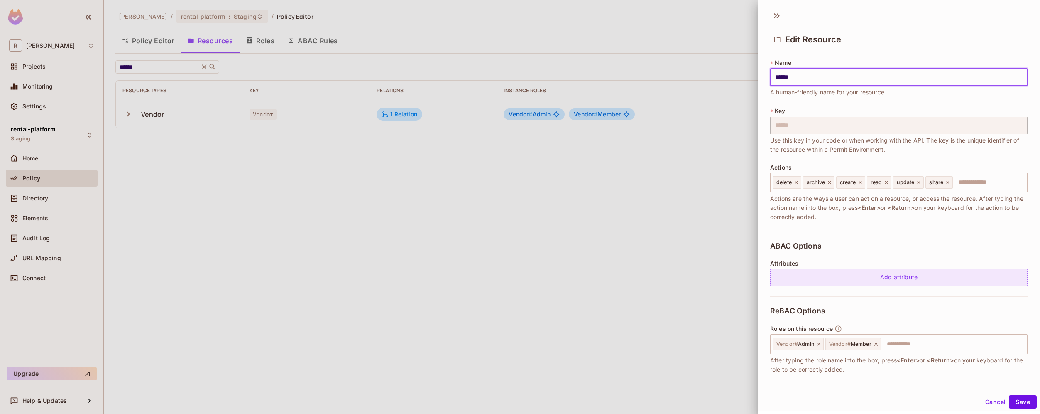
scroll to position [164, 0]
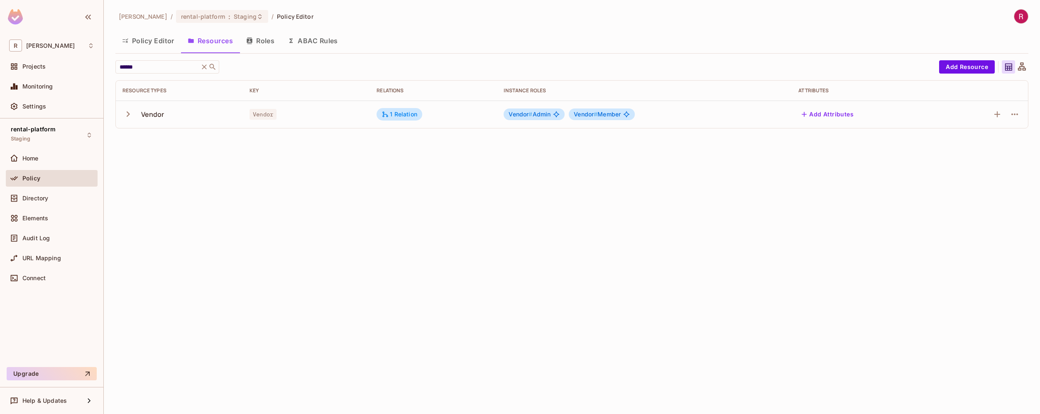
click at [902, 361] on div "roy-poc / rental-platform : Staging / Policy Editor Policy Editor Resources Rol…" at bounding box center [572, 207] width 936 height 414
click at [1018, 115] on icon "button" at bounding box center [1015, 114] width 10 height 10
click at [983, 147] on div "Edit Resource" at bounding box center [978, 147] width 39 height 8
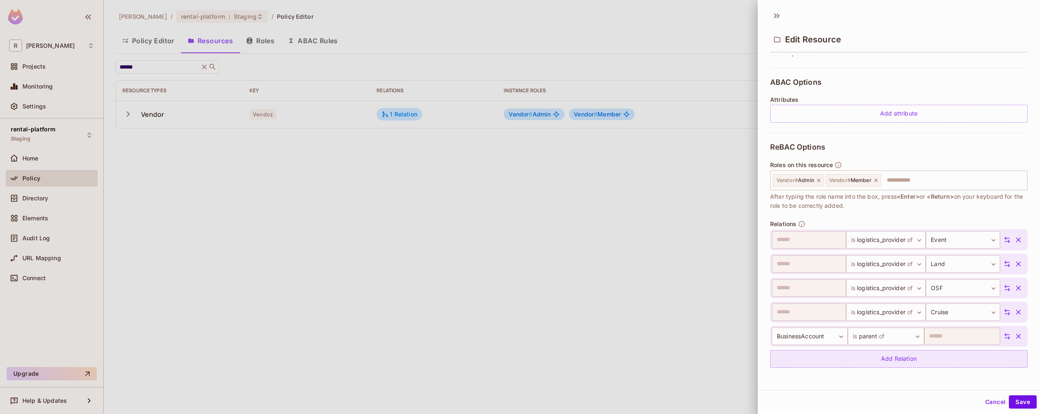
click at [902, 360] on div "Add Relation" at bounding box center [898, 359] width 257 height 18
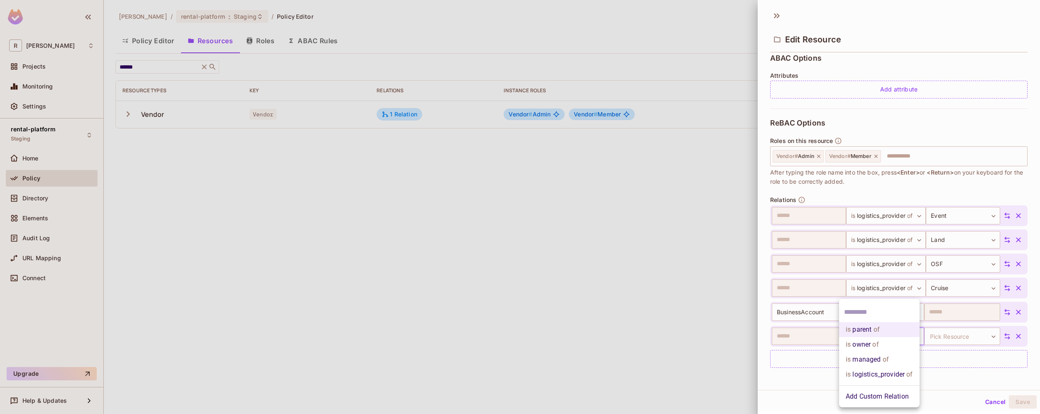
click at [892, 338] on body "R roy-poc Projects Monitoring Settings rental-platform Staging Home Policy Dire…" at bounding box center [520, 207] width 1040 height 414
click at [890, 399] on li "Add Custom Relation" at bounding box center [879, 396] width 81 height 15
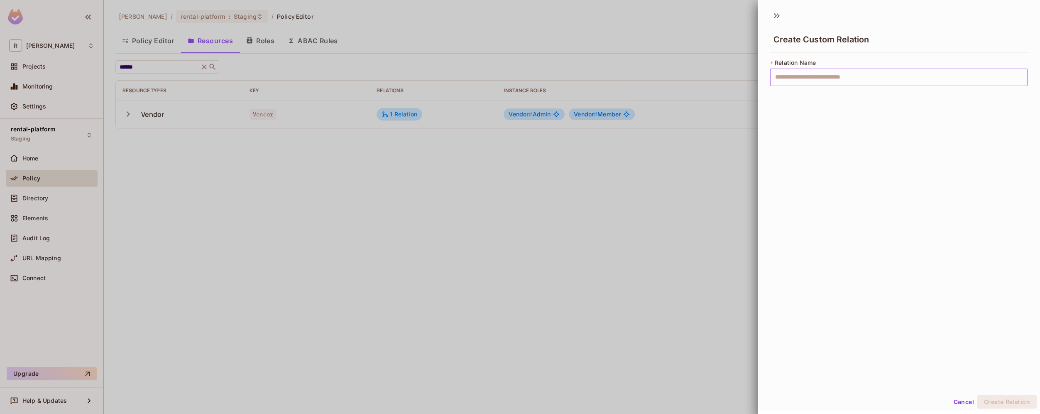
click at [846, 79] on input "text" at bounding box center [898, 77] width 257 height 17
paste input "**********"
click at [779, 78] on input "**********" at bounding box center [898, 77] width 257 height 17
type input "**********"
click at [1009, 403] on button "Create Relation" at bounding box center [1007, 401] width 59 height 13
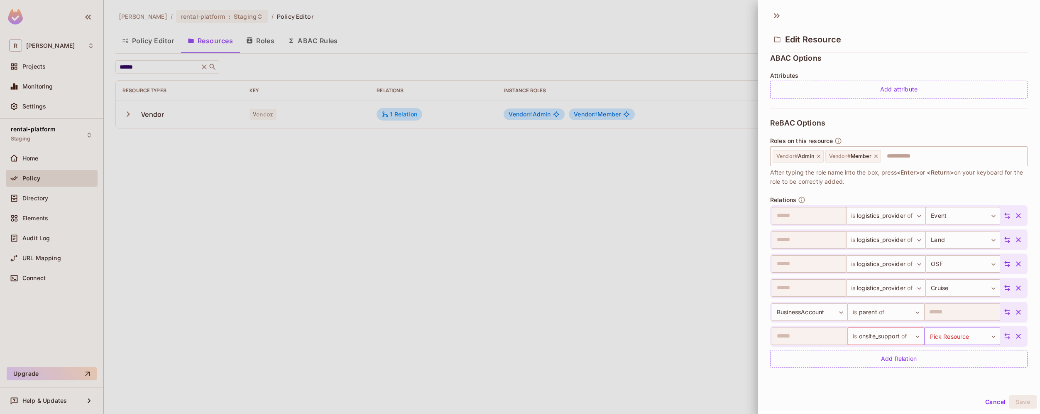
click at [961, 335] on body "R roy-poc Projects Monitoring Settings rental-platform Staging Home Policy Dire…" at bounding box center [520, 207] width 1040 height 414
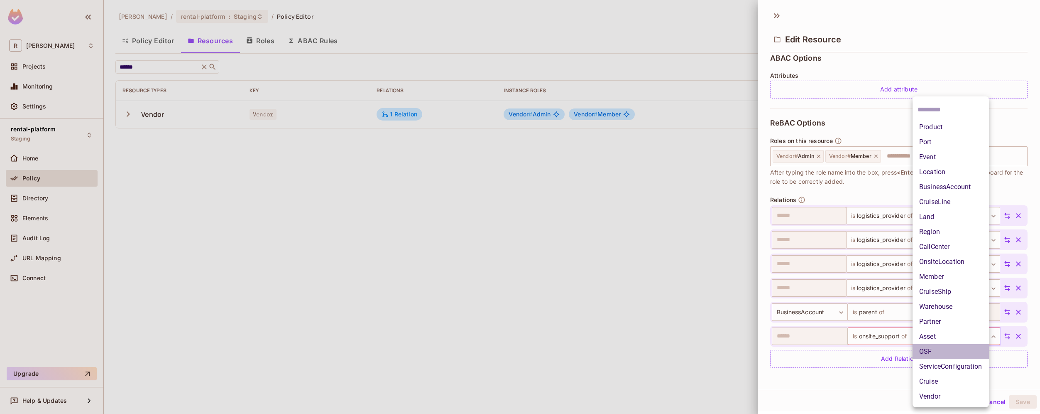
click at [961, 349] on li "OSF" at bounding box center [951, 351] width 76 height 15
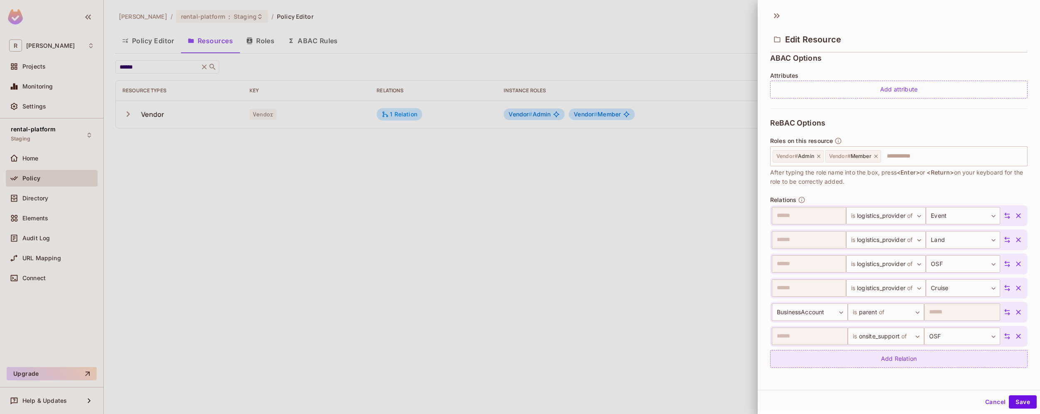
click at [956, 361] on div "Add Relation" at bounding box center [898, 359] width 257 height 18
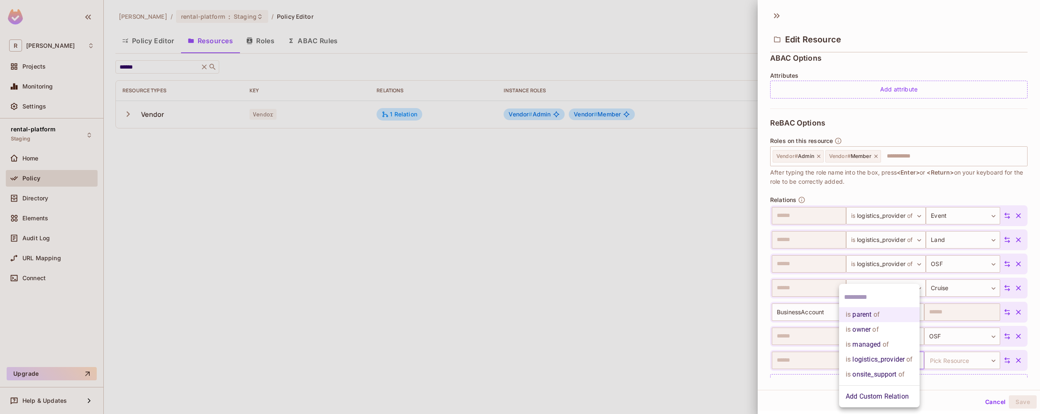
click at [893, 366] on body "R roy-poc Projects Monitoring Settings rental-platform Staging Home Policy Dire…" at bounding box center [520, 207] width 1040 height 414
click at [896, 373] on li "is onsite_support of" at bounding box center [879, 374] width 81 height 15
click at [948, 361] on body "R roy-poc Projects Monitoring Settings rental-platform Staging Home Policy Dire…" at bounding box center [520, 207] width 1040 height 414
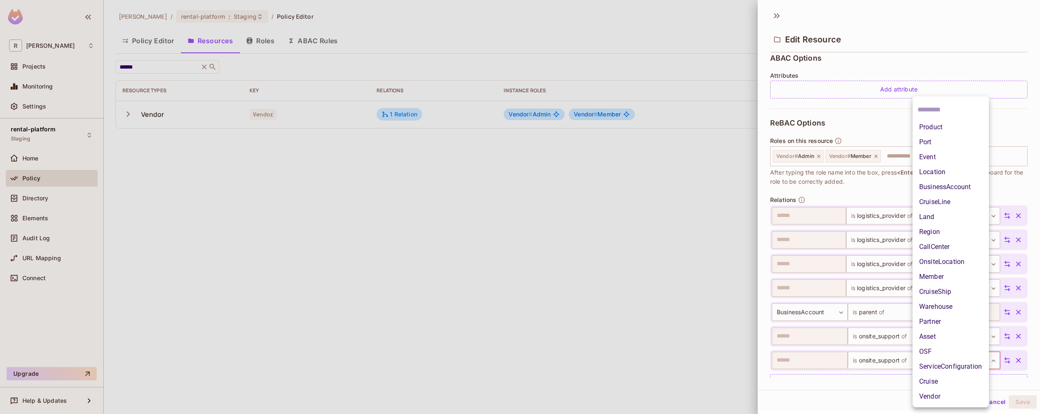
click at [946, 381] on li "Cruise" at bounding box center [951, 381] width 76 height 15
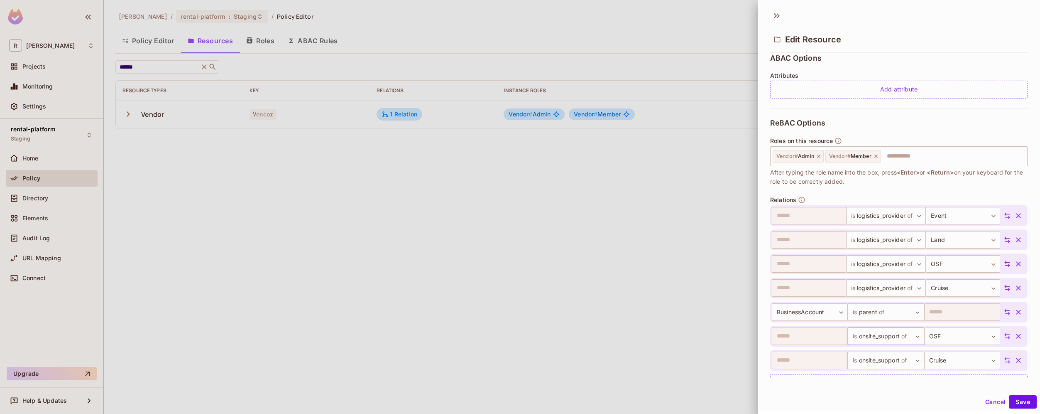
scroll to position [212, 0]
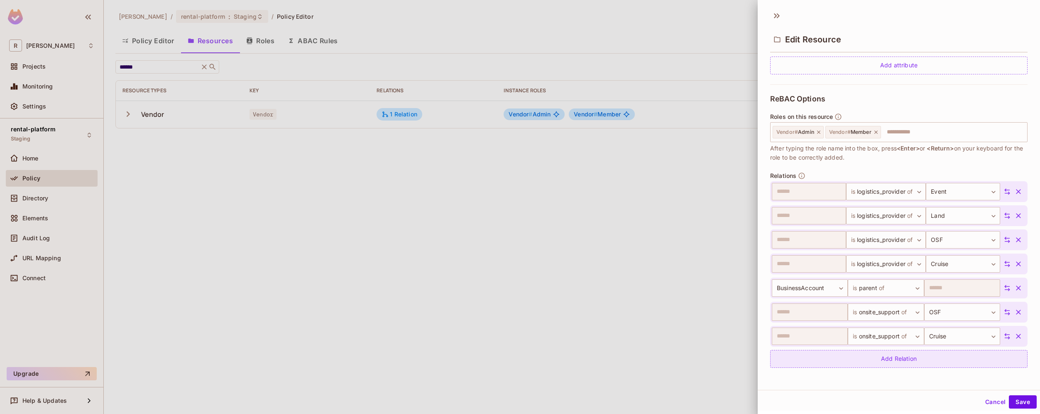
click at [908, 359] on div "Add Relation" at bounding box center [898, 359] width 257 height 18
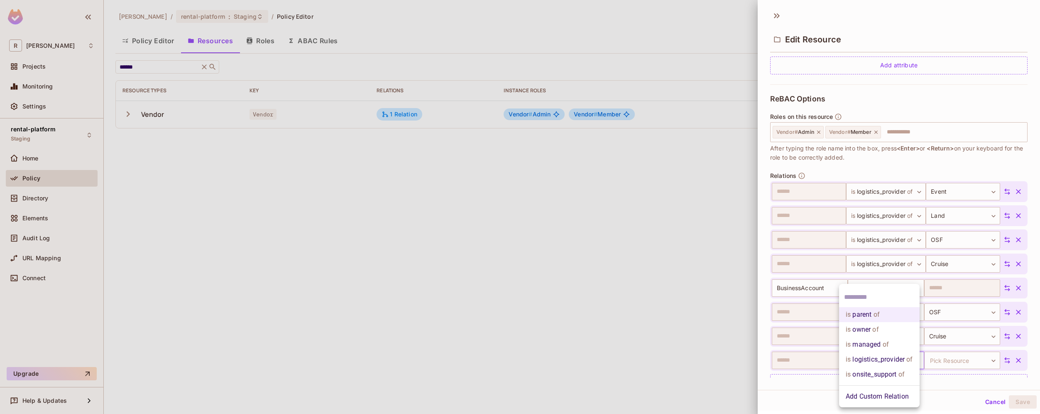
click at [901, 359] on body "R roy-poc Projects Monitoring Settings rental-platform Staging Home Policy Dire…" at bounding box center [520, 207] width 1040 height 414
click at [901, 373] on span "of" at bounding box center [901, 374] width 8 height 10
click at [948, 362] on body "R roy-poc Projects Monitoring Settings rental-platform Staging Home Policy Dire…" at bounding box center [520, 207] width 1040 height 414
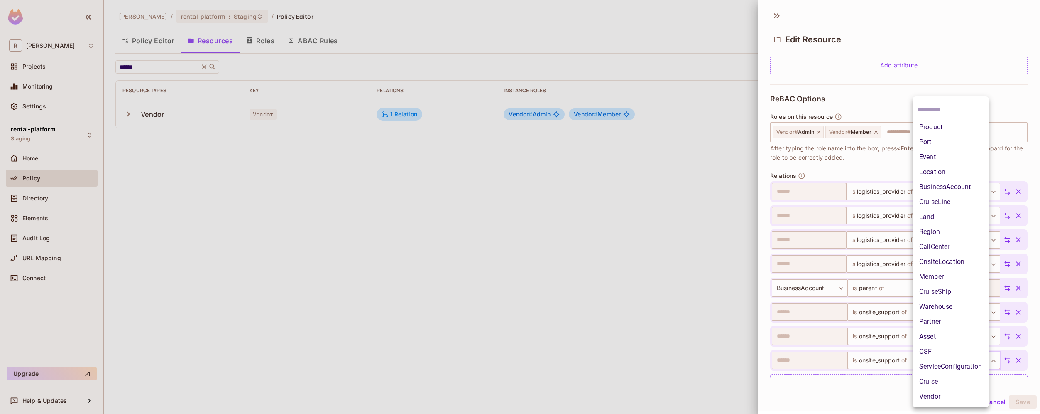
click at [946, 157] on li "Event" at bounding box center [951, 156] width 76 height 15
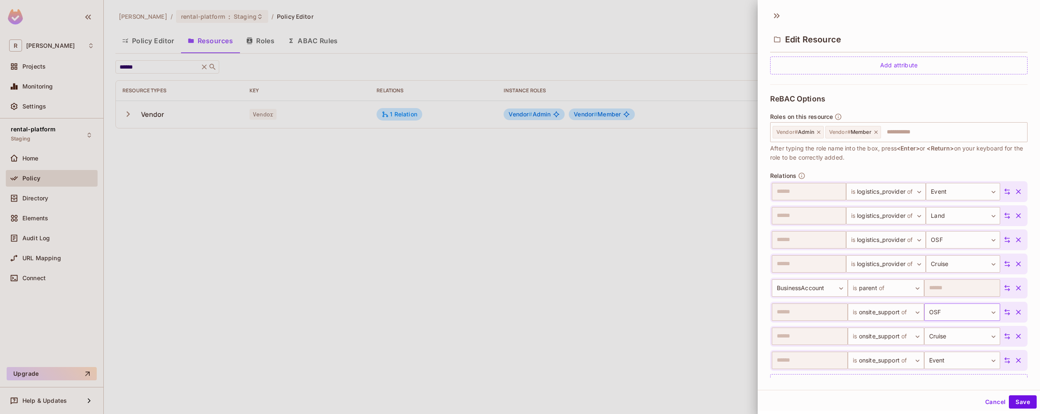
scroll to position [236, 0]
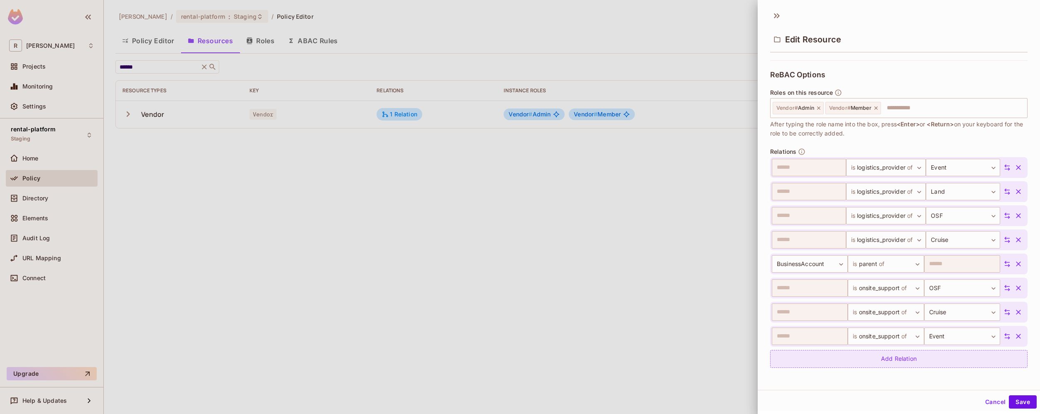
click at [922, 355] on div "Add Relation" at bounding box center [898, 359] width 257 height 18
click at [893, 359] on body "R roy-poc Projects Monitoring Settings rental-platform Staging Home Policy Dire…" at bounding box center [520, 207] width 1040 height 414
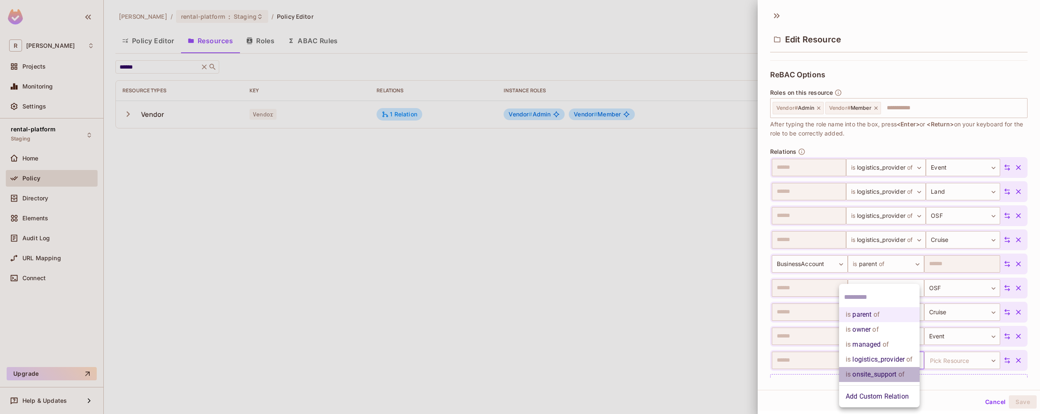
click at [892, 377] on li "is onsite_support of" at bounding box center [879, 374] width 81 height 15
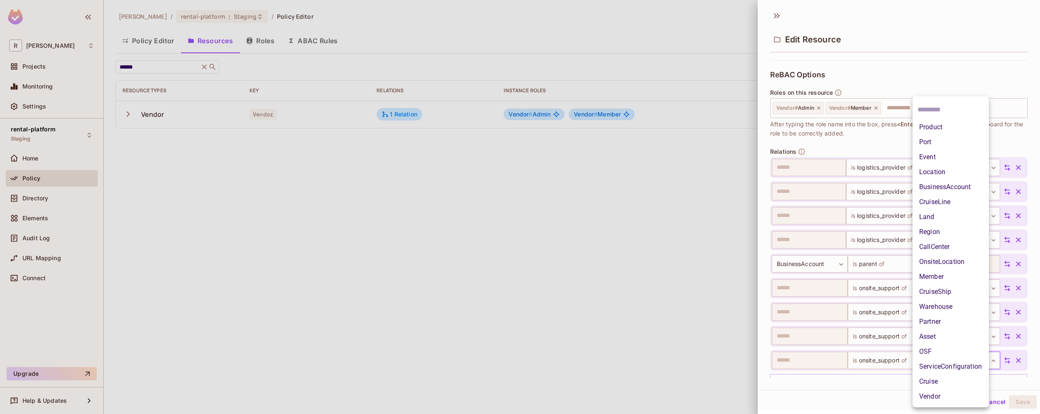
click at [942, 361] on body "R roy-poc Projects Monitoring Settings rental-platform Staging Home Policy Dire…" at bounding box center [520, 207] width 1040 height 414
click at [942, 219] on li "Land" at bounding box center [951, 216] width 76 height 15
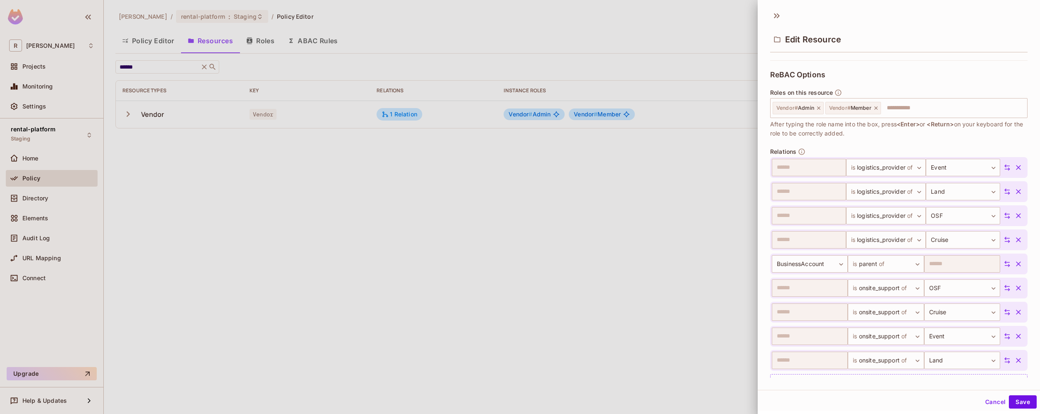
scroll to position [1, 0]
click at [1016, 401] on button "Save" at bounding box center [1023, 400] width 28 height 13
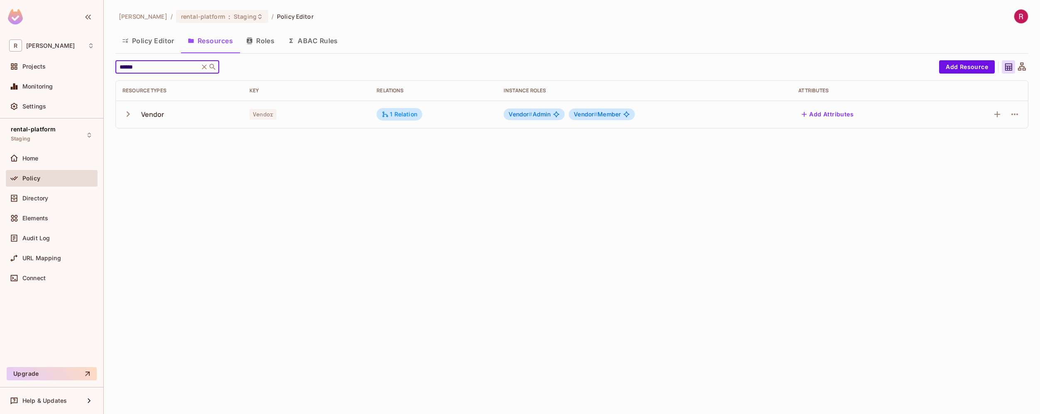
click at [153, 66] on input "******" at bounding box center [157, 67] width 79 height 8
type input "***"
click at [1016, 115] on icon "button" at bounding box center [1015, 114] width 10 height 10
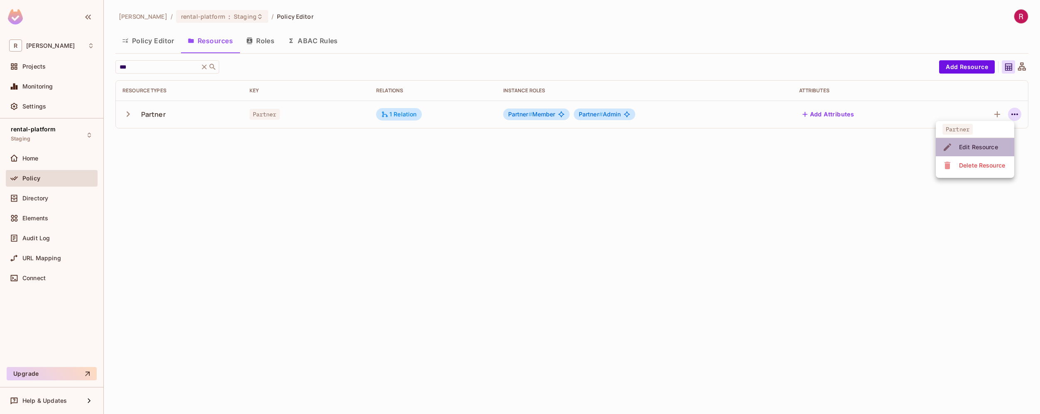
click at [983, 147] on div "Edit Resource" at bounding box center [978, 147] width 39 height 8
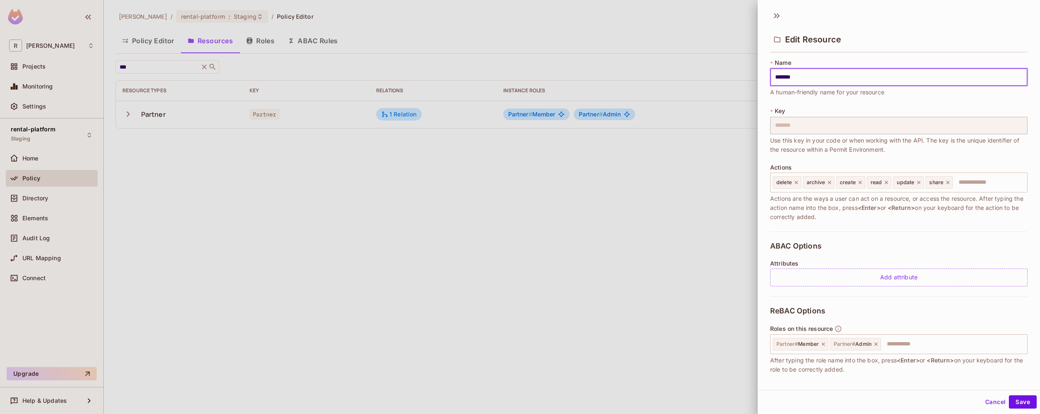
scroll to position [67, 0]
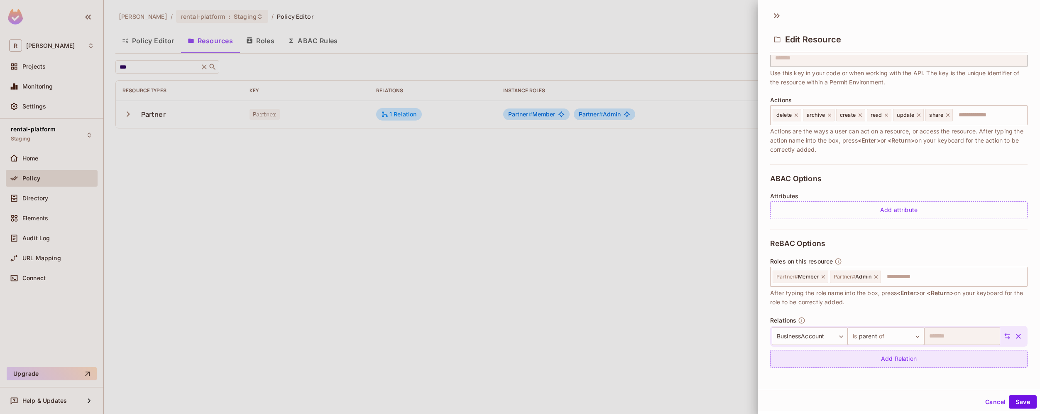
click at [894, 357] on div "Add Relation" at bounding box center [898, 359] width 257 height 18
click at [897, 360] on body "R roy-poc Projects Monitoring Settings rental-platform Staging Home Policy Dire…" at bounding box center [520, 207] width 1040 height 414
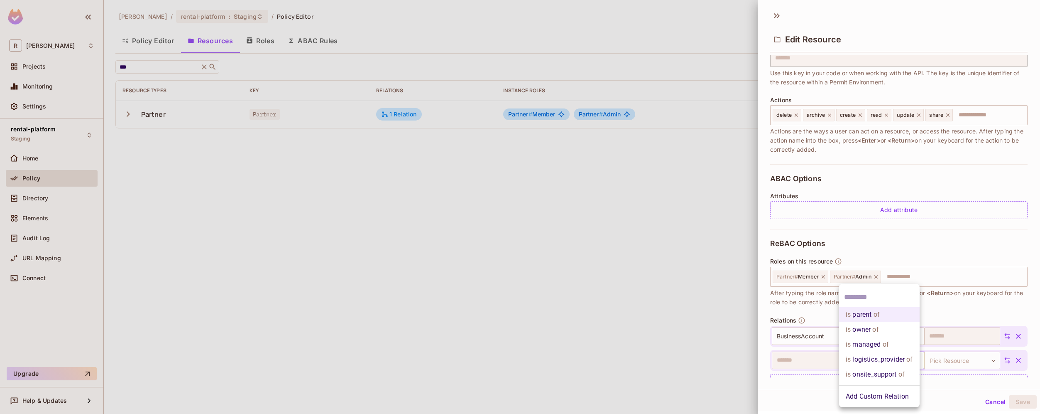
click at [888, 399] on li "Add Custom Relation" at bounding box center [879, 396] width 81 height 15
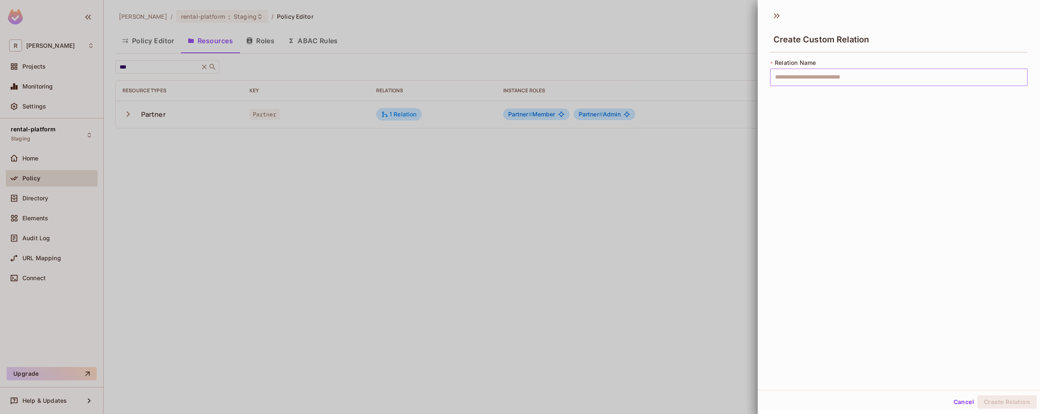
click at [820, 78] on input "text" at bounding box center [898, 77] width 257 height 17
paste input "**********"
click at [795, 79] on input "**********" at bounding box center [898, 77] width 257 height 17
type input "**********"
click at [1010, 404] on button "Create Relation" at bounding box center [1007, 401] width 59 height 13
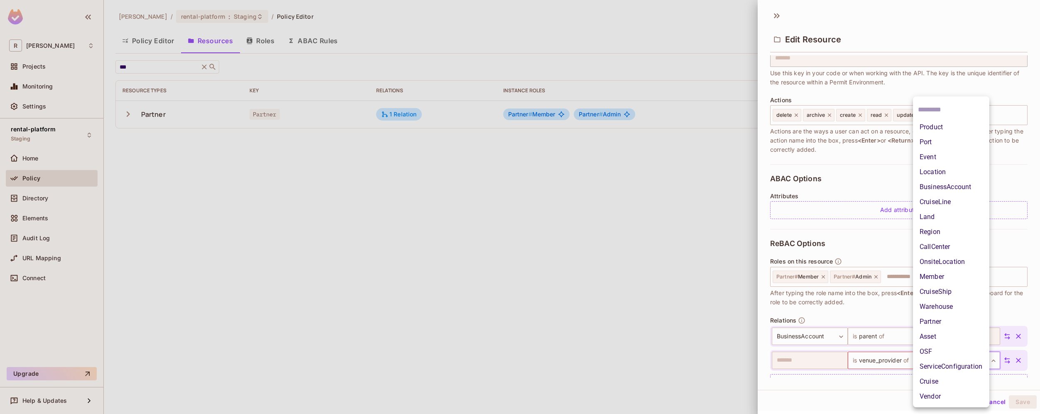
click at [977, 361] on body "R roy-poc Projects Monitoring Settings rental-platform Staging Home Policy Dire…" at bounding box center [520, 207] width 1040 height 414
click at [966, 344] on li "OSF" at bounding box center [951, 351] width 76 height 15
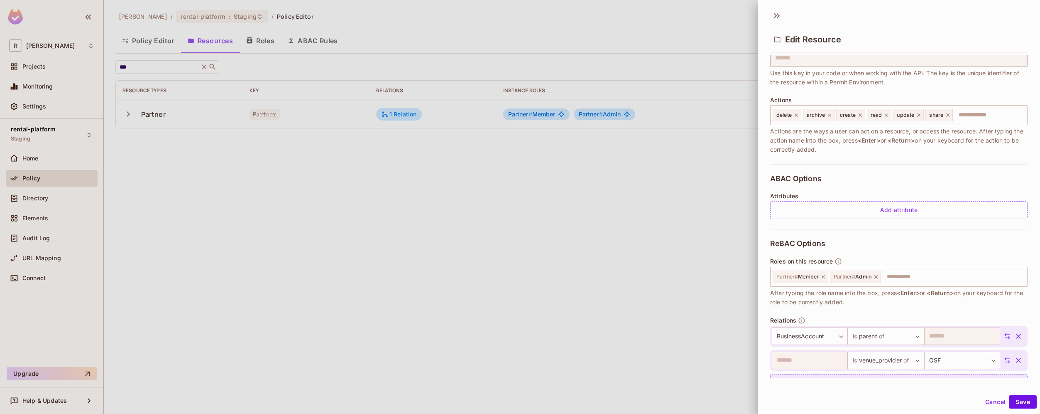
scroll to position [91, 0]
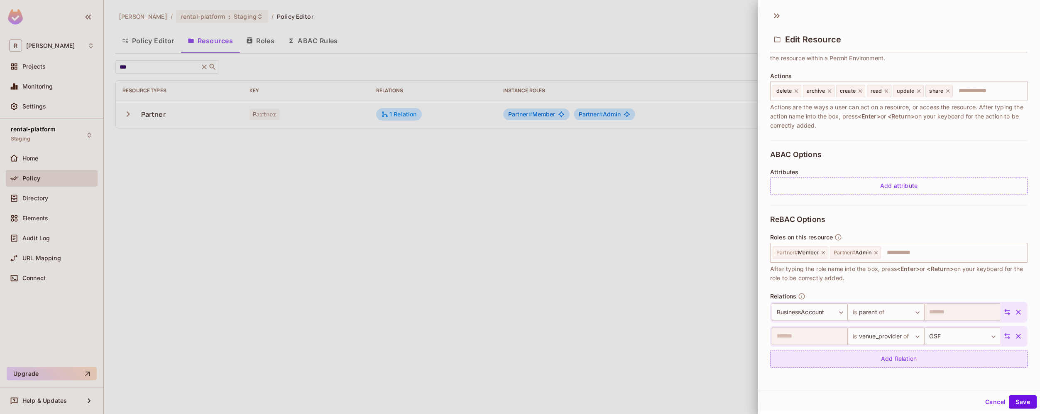
click at [967, 363] on div "Add Relation" at bounding box center [898, 359] width 257 height 18
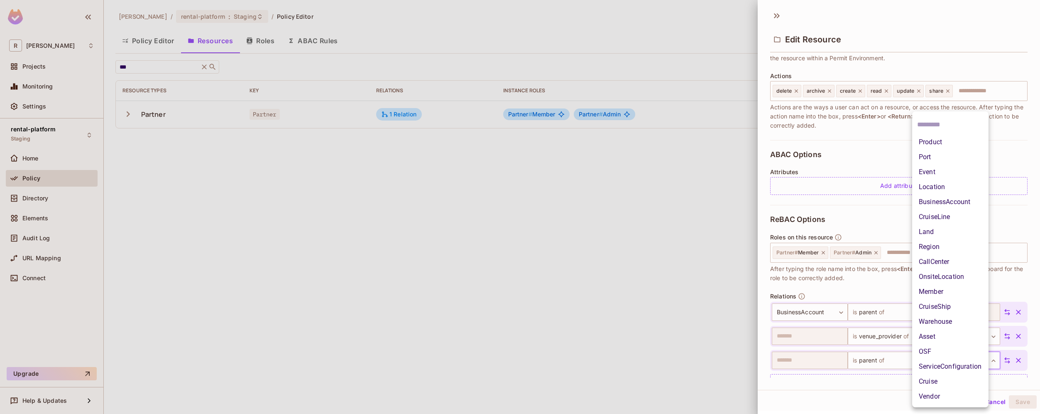
click at [967, 361] on body "R roy-poc Projects Monitoring Settings rental-platform Staging Home Policy Dire…" at bounding box center [520, 207] width 1040 height 414
click at [951, 174] on li "Event" at bounding box center [950, 171] width 76 height 15
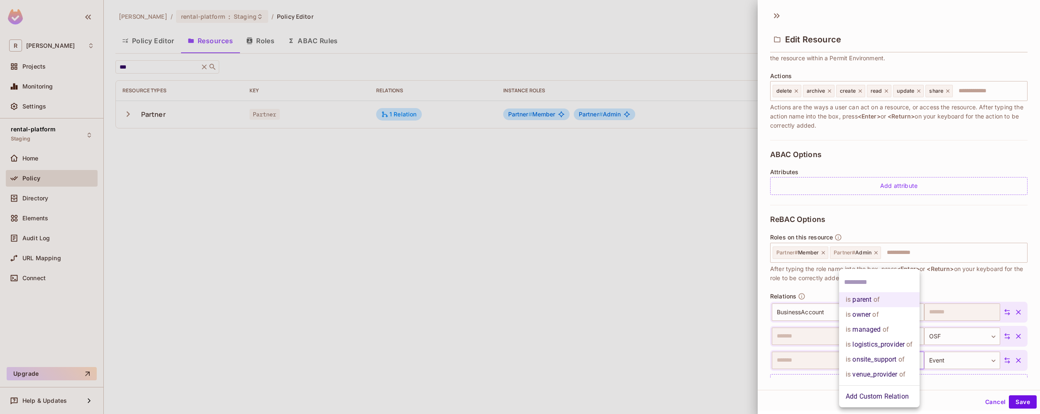
click at [899, 356] on body "R roy-poc Projects Monitoring Settings rental-platform Staging Home Policy Dire…" at bounding box center [520, 207] width 1040 height 414
click at [899, 374] on span "of" at bounding box center [902, 374] width 8 height 10
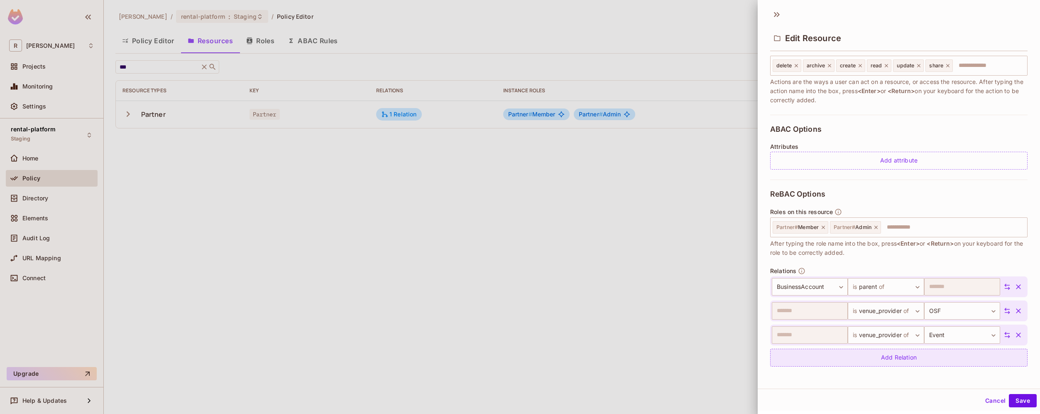
click at [914, 356] on div "Add Relation" at bounding box center [898, 357] width 257 height 18
click at [904, 358] on body "R roy-poc Projects Monitoring Settings rental-platform Staging Home Policy Dire…" at bounding box center [520, 207] width 1040 height 414
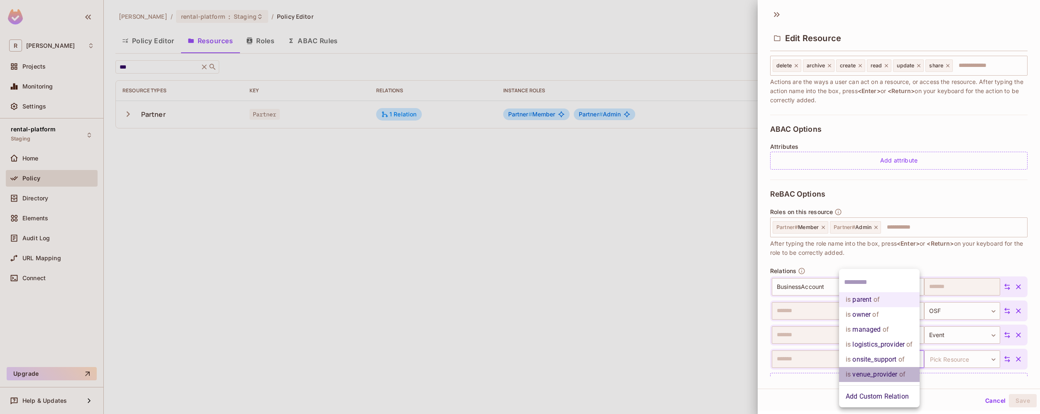
click at [897, 372] on li "is venue_provider of" at bounding box center [879, 374] width 81 height 15
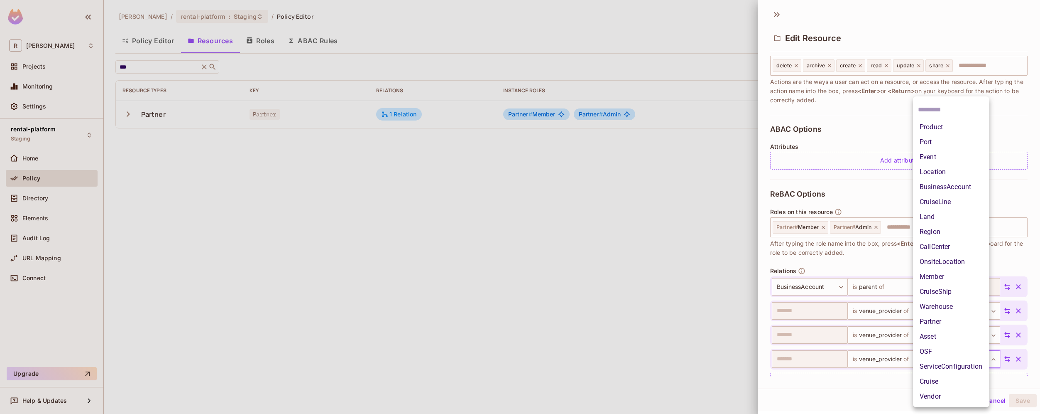
click at [964, 357] on body "R roy-poc Projects Monitoring Settings rental-platform Staging Home Policy Dire…" at bounding box center [520, 207] width 1040 height 414
click at [957, 381] on li "Cruise" at bounding box center [951, 381] width 76 height 15
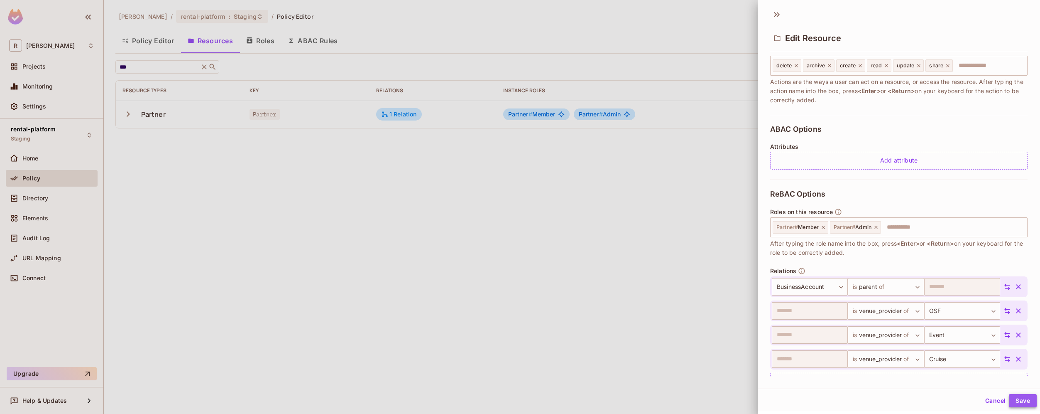
click at [1021, 404] on button "Save" at bounding box center [1023, 400] width 28 height 13
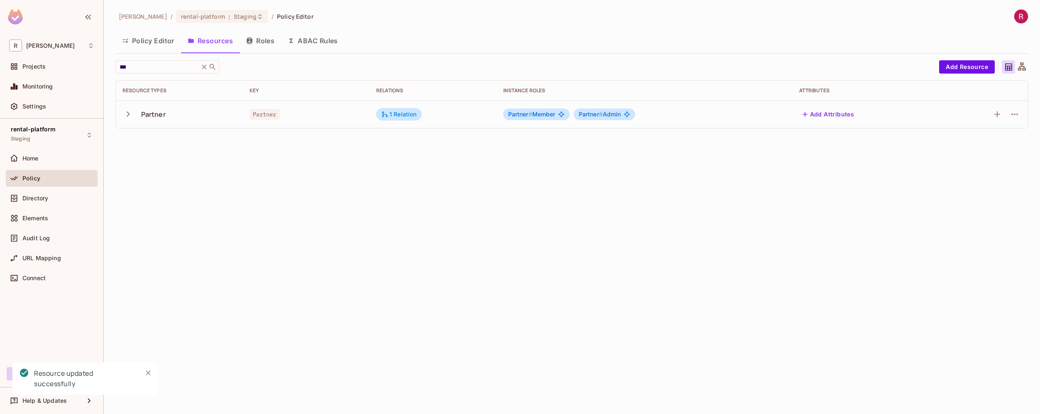
click at [834, 268] on div "roy-poc / rental-platform : Staging / Policy Editor Policy Editor Resources Rol…" at bounding box center [572, 207] width 936 height 414
click at [1015, 116] on icon "button" at bounding box center [1015, 114] width 10 height 10
click at [970, 152] on span "Edit Resource" at bounding box center [979, 146] width 44 height 13
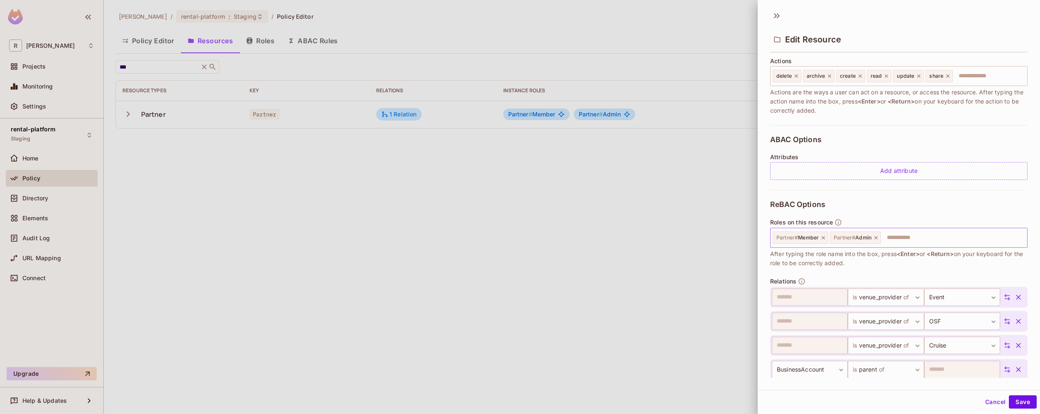
scroll to position [140, 0]
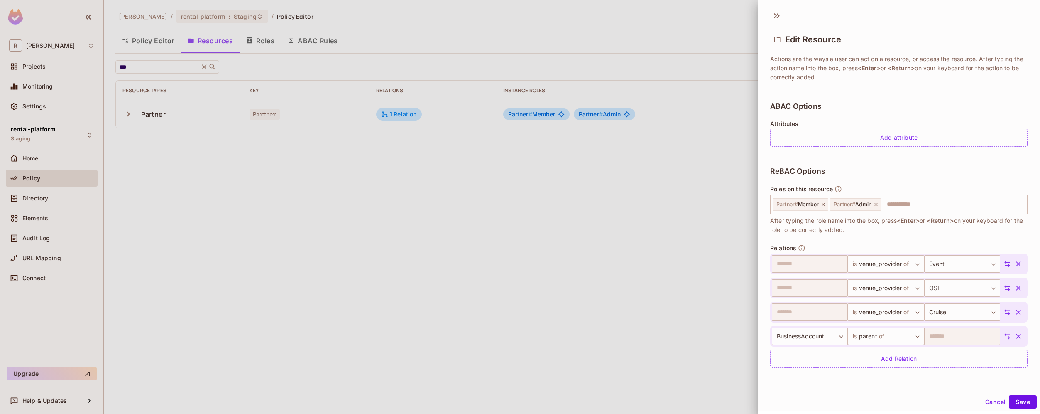
click at [987, 402] on button "Cancel" at bounding box center [995, 401] width 27 height 13
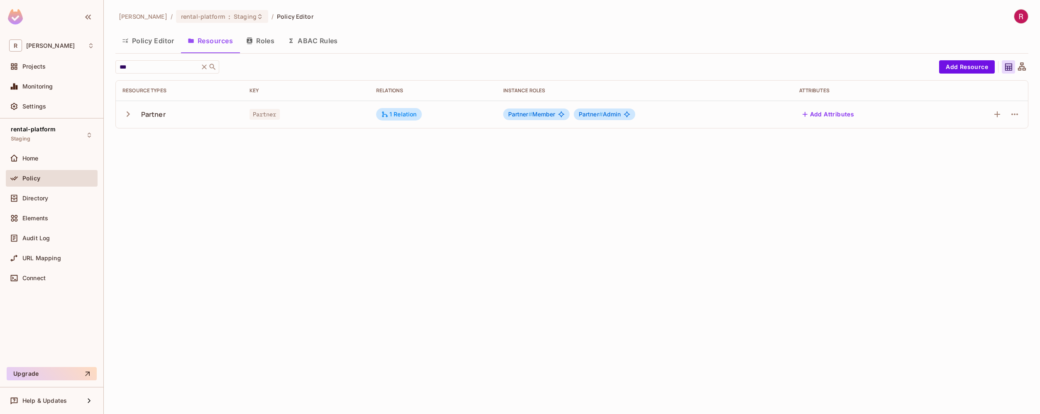
click at [713, 307] on div "roy-poc / rental-platform : Staging / Policy Editor Policy Editor Resources Rol…" at bounding box center [572, 207] width 936 height 414
click at [1016, 116] on icon "button" at bounding box center [1015, 114] width 10 height 10
click at [996, 148] on div "Edit Resource" at bounding box center [978, 147] width 39 height 8
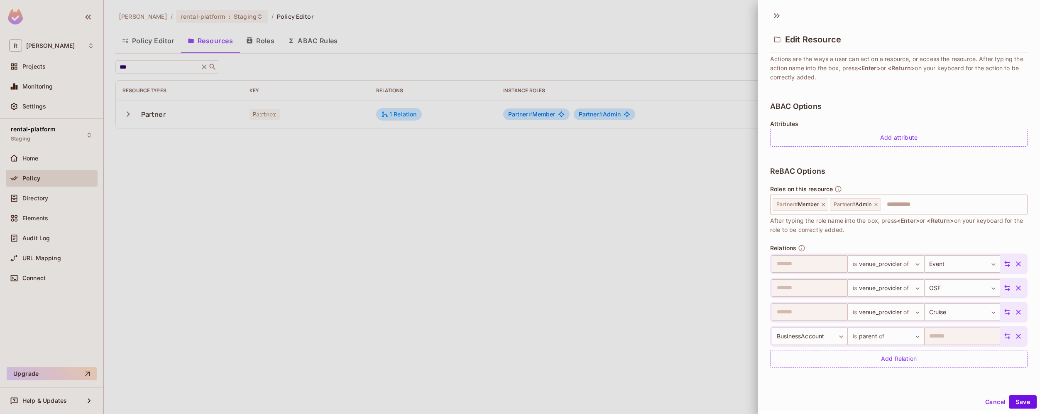
click at [608, 290] on div at bounding box center [520, 207] width 1040 height 414
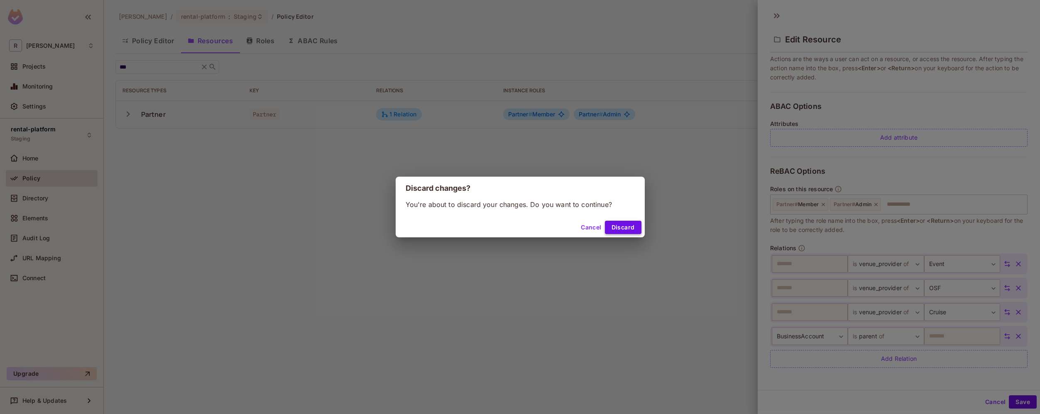
click at [621, 230] on button "Discard" at bounding box center [623, 227] width 37 height 13
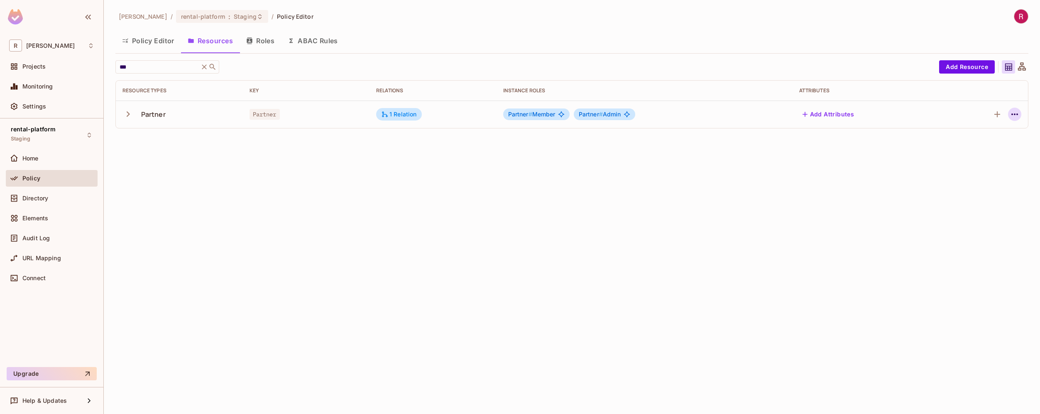
click at [1015, 115] on icon "button" at bounding box center [1015, 114] width 10 height 10
click at [983, 147] on div "Edit Resource" at bounding box center [978, 147] width 39 height 8
click at [1016, 115] on icon "button" at bounding box center [1015, 114] width 10 height 10
click at [983, 149] on div "Edit Resource" at bounding box center [978, 147] width 39 height 8
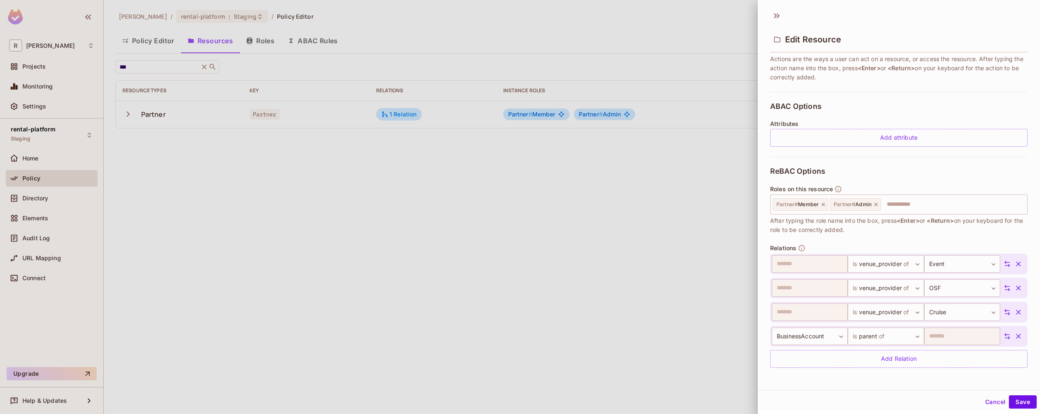
click at [910, 368] on div "**********" at bounding box center [898, 267] width 257 height 221
click at [884, 359] on div "Add Relation" at bounding box center [898, 357] width 257 height 18
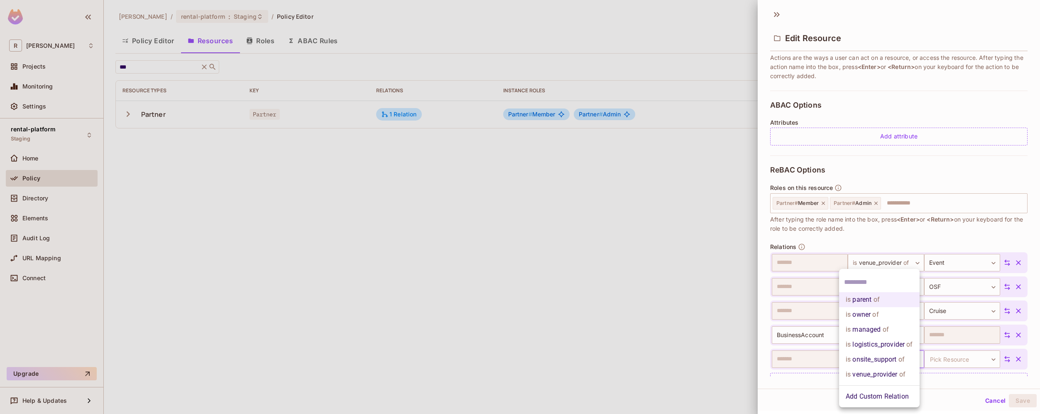
click at [879, 359] on body "R roy-poc Projects Monitoring Settings rental-platform Staging Home Policy Dire…" at bounding box center [520, 207] width 1040 height 414
click at [873, 400] on li "Add Custom Relation" at bounding box center [879, 396] width 81 height 15
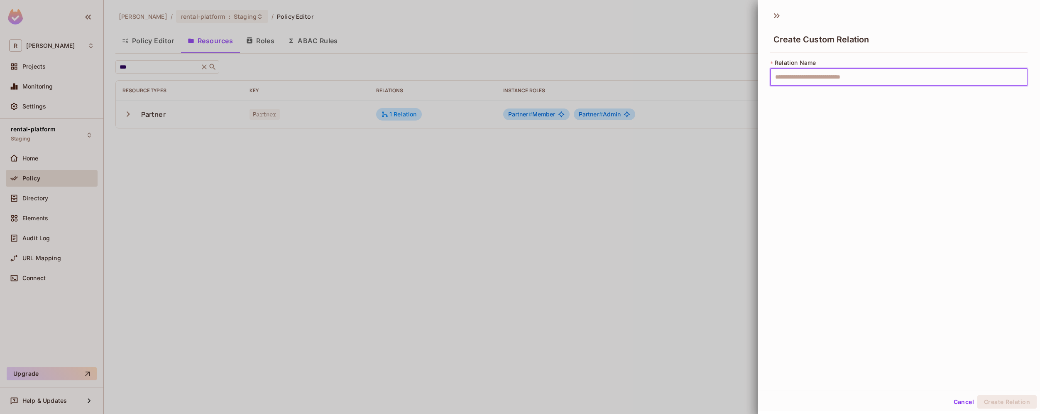
click at [814, 83] on input "text" at bounding box center [898, 77] width 257 height 17
paste input "**********"
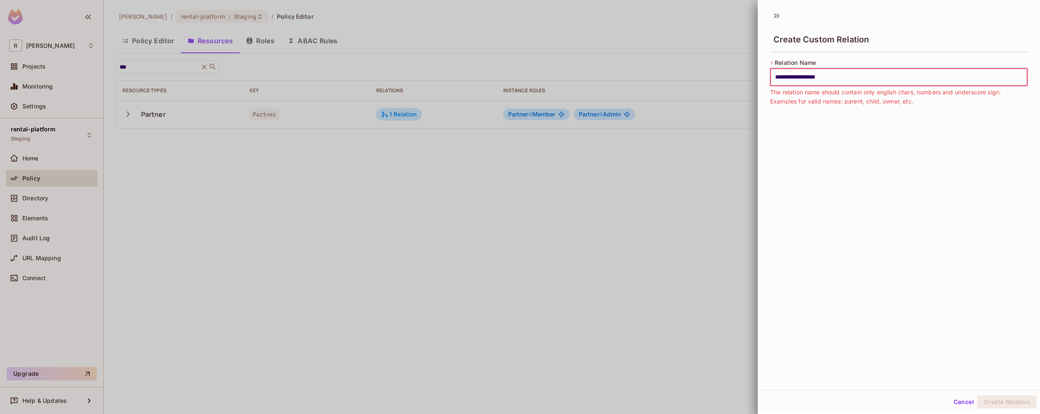
drag, startPoint x: 799, startPoint y: 77, endPoint x: 829, endPoint y: 139, distance: 68.5
click at [799, 77] on input "**********" at bounding box center [898, 77] width 257 height 17
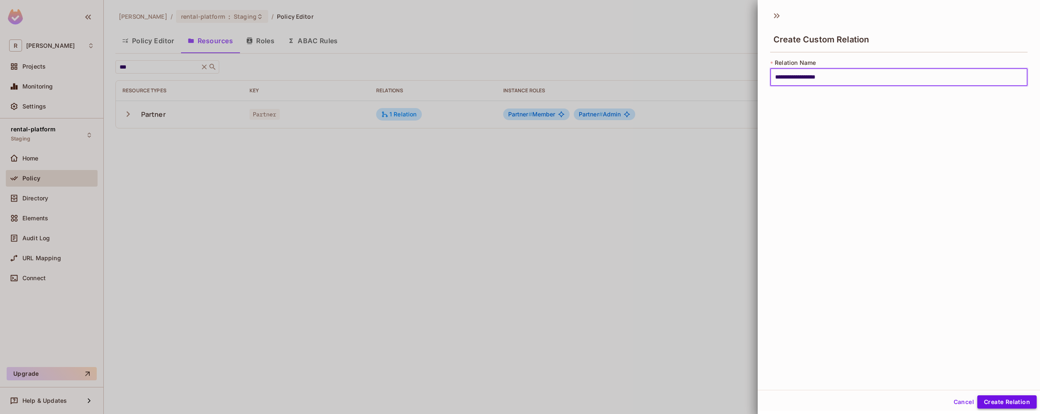
type input "**********"
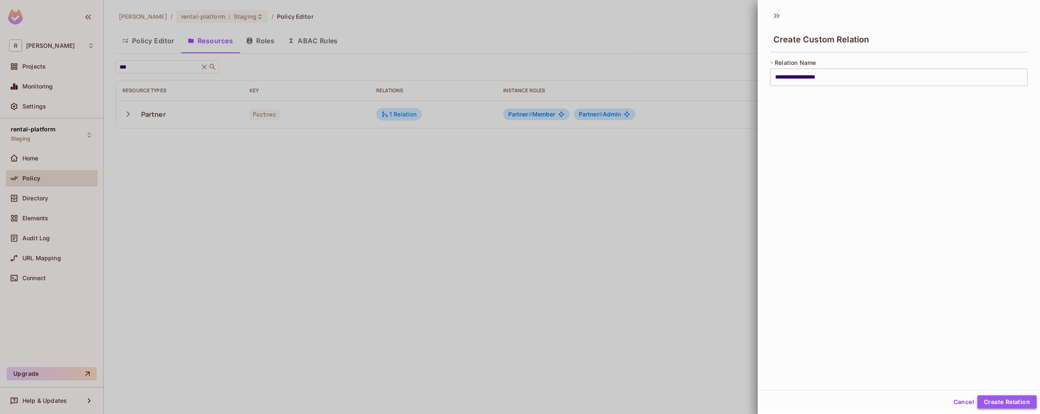
click at [1006, 406] on button "Create Relation" at bounding box center [1007, 401] width 59 height 13
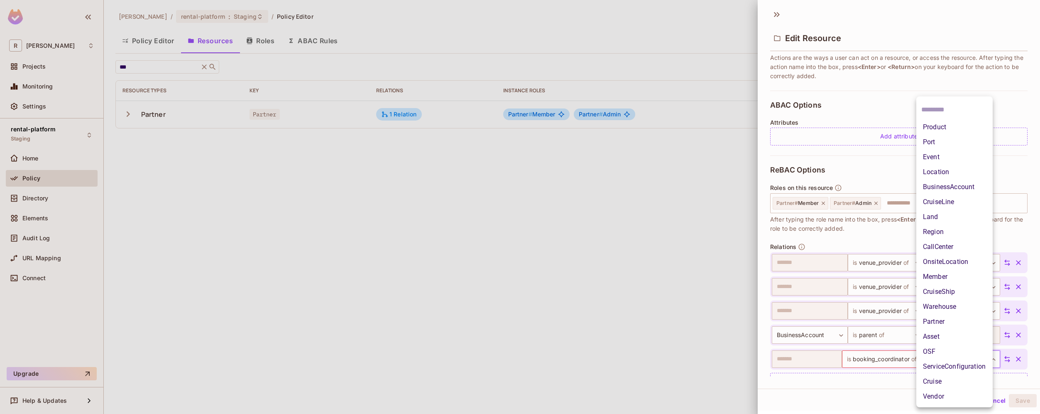
click at [973, 361] on body "R roy-poc Projects Monitoring Settings rental-platform Staging Home Policy Dire…" at bounding box center [520, 207] width 1040 height 414
click at [953, 221] on li "Land" at bounding box center [955, 216] width 76 height 15
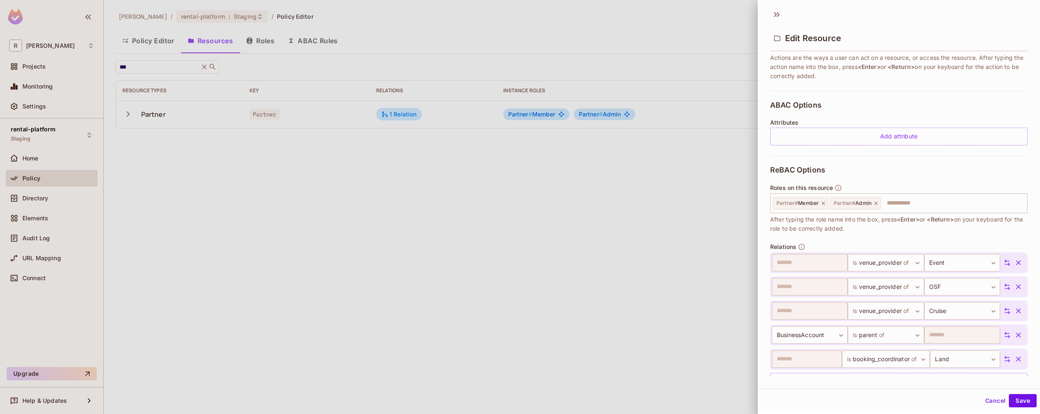
scroll to position [164, 0]
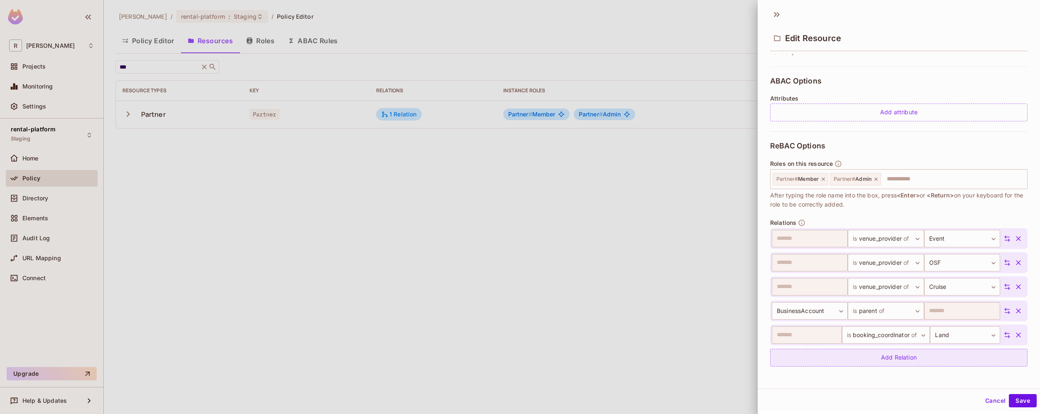
click at [974, 353] on div "Add Relation" at bounding box center [898, 357] width 257 height 18
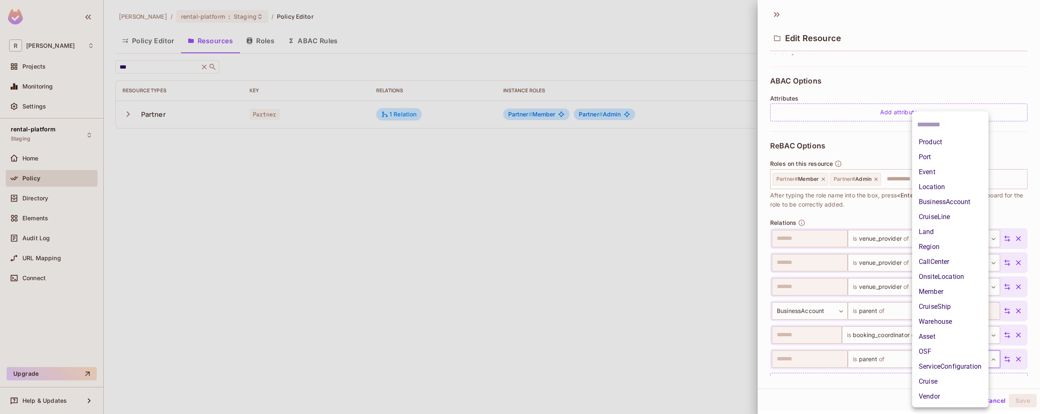
click at [967, 360] on body "R roy-poc Projects Monitoring Settings rental-platform Staging Home Policy Dire…" at bounding box center [520, 207] width 1040 height 414
click at [953, 172] on li "Event" at bounding box center [950, 171] width 76 height 15
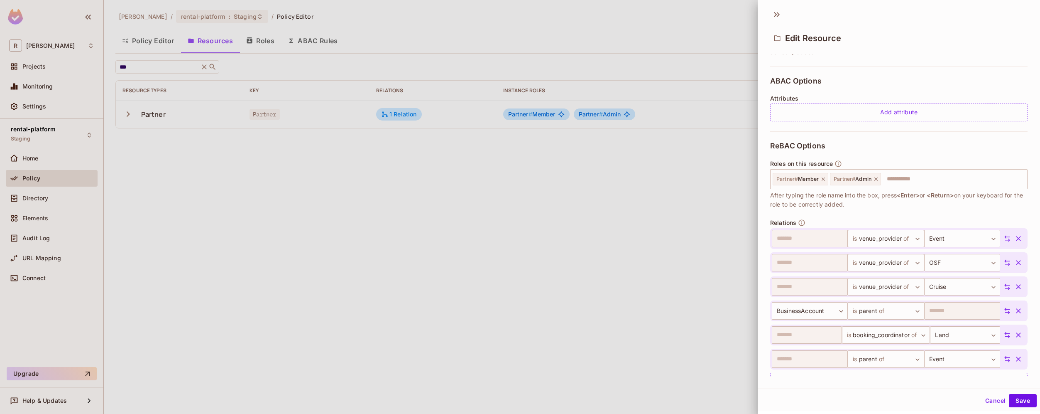
scroll to position [188, 0]
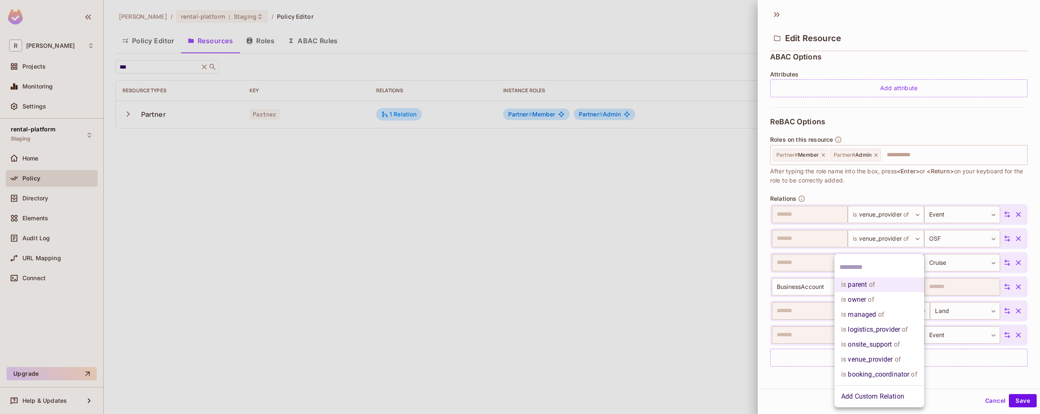
click at [914, 341] on body "R roy-poc Projects Monitoring Settings rental-platform Staging Home Policy Dire…" at bounding box center [520, 207] width 1040 height 414
click at [899, 372] on li "is booking_coordinator of" at bounding box center [880, 374] width 90 height 15
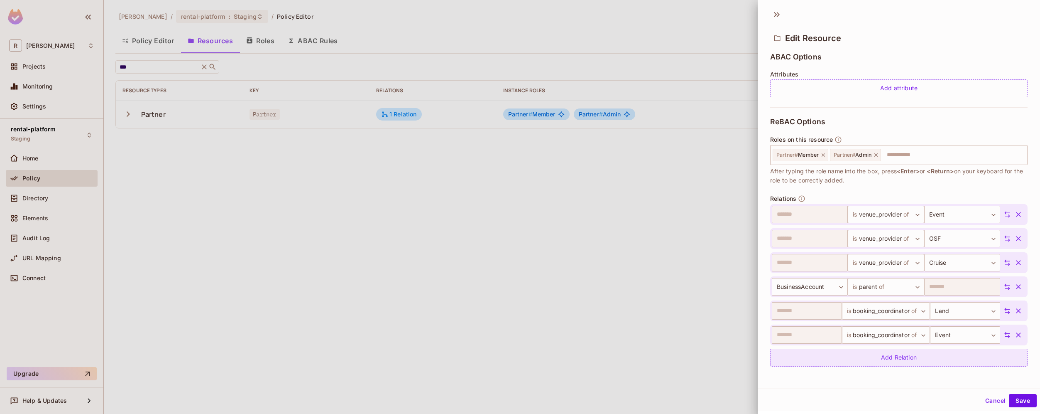
click at [950, 357] on div "Add Relation" at bounding box center [898, 357] width 257 height 18
click at [883, 360] on body "R roy-poc Projects Monitoring Settings rental-platform Staging Home Policy Dire…" at bounding box center [520, 207] width 1040 height 414
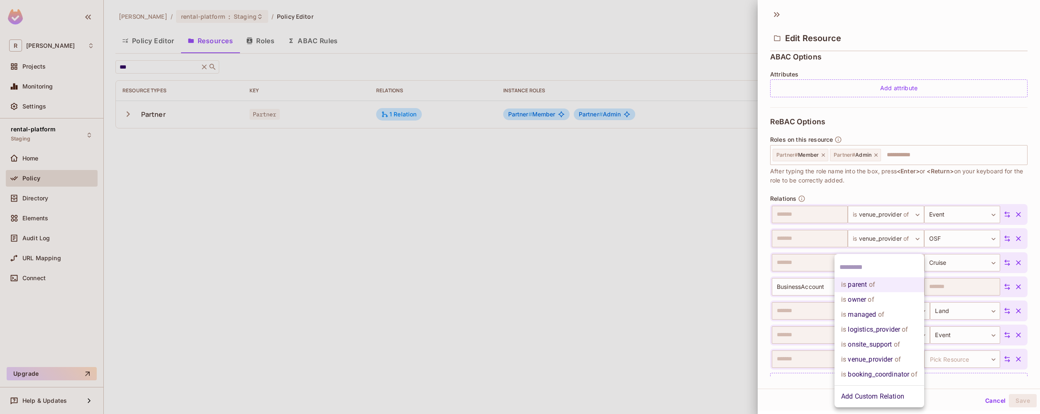
click at [880, 375] on li "is booking_coordinator of" at bounding box center [880, 374] width 90 height 15
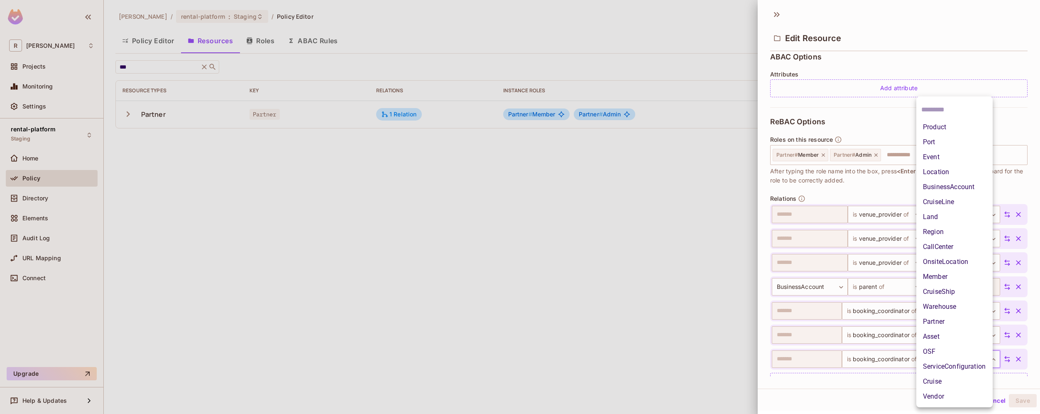
click at [957, 358] on body "R roy-poc Projects Monitoring Settings rental-platform Staging Home Policy Dire…" at bounding box center [520, 207] width 1040 height 414
click at [956, 157] on li "Event" at bounding box center [955, 156] width 76 height 15
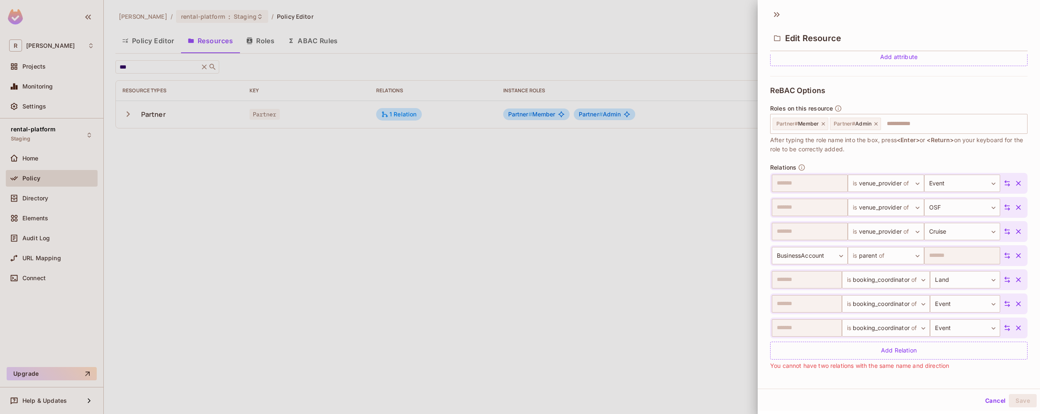
scroll to position [223, 0]
click at [961, 329] on body "R roy-poc Projects Monitoring Settings rental-platform Staging Home Policy Dire…" at bounding box center [520, 207] width 1040 height 414
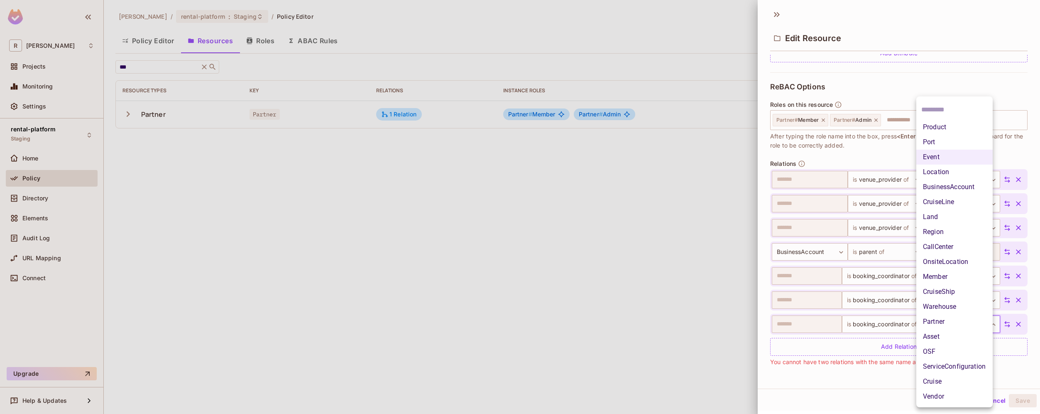
click at [948, 382] on li "Cruise" at bounding box center [955, 381] width 76 height 15
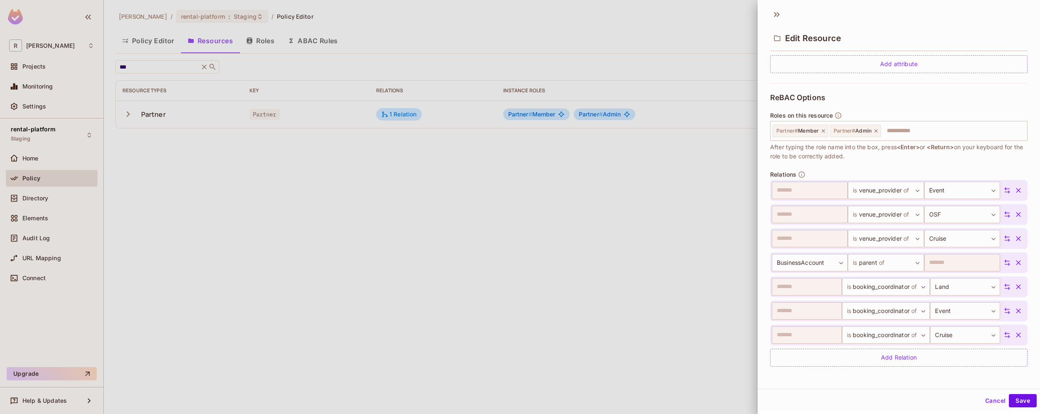
scroll to position [212, 0]
click at [1019, 400] on button "Save" at bounding box center [1023, 400] width 28 height 13
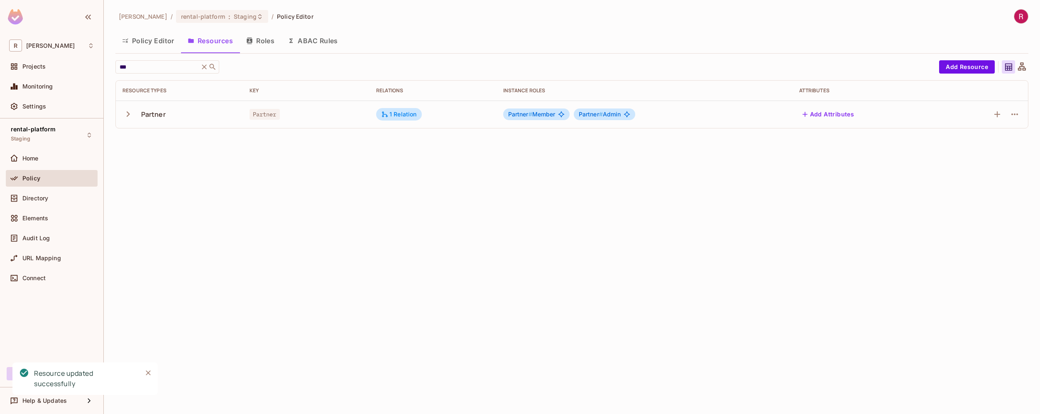
click at [759, 262] on div "roy-poc / rental-platform : Staging / Policy Editor Policy Editor Resources Rol…" at bounding box center [572, 207] width 936 height 414
click at [267, 43] on button "Roles" at bounding box center [261, 40] width 42 height 21
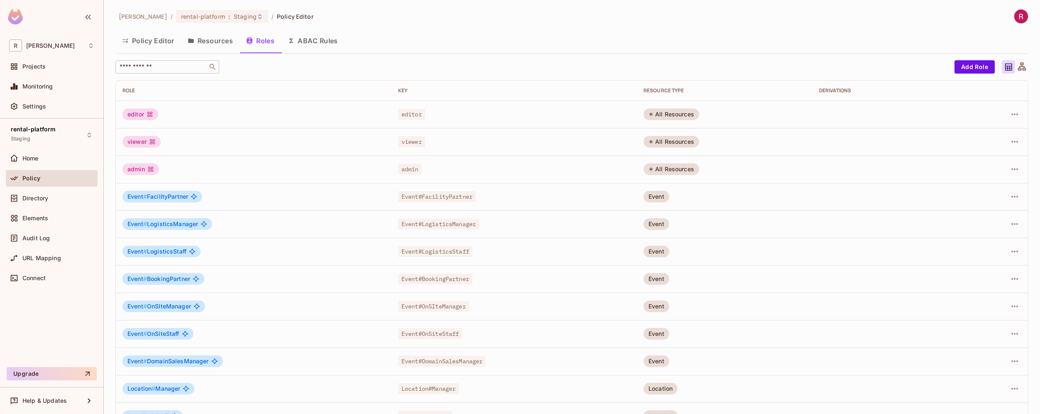
click at [176, 67] on input "text" at bounding box center [161, 67] width 87 height 8
type input "*"
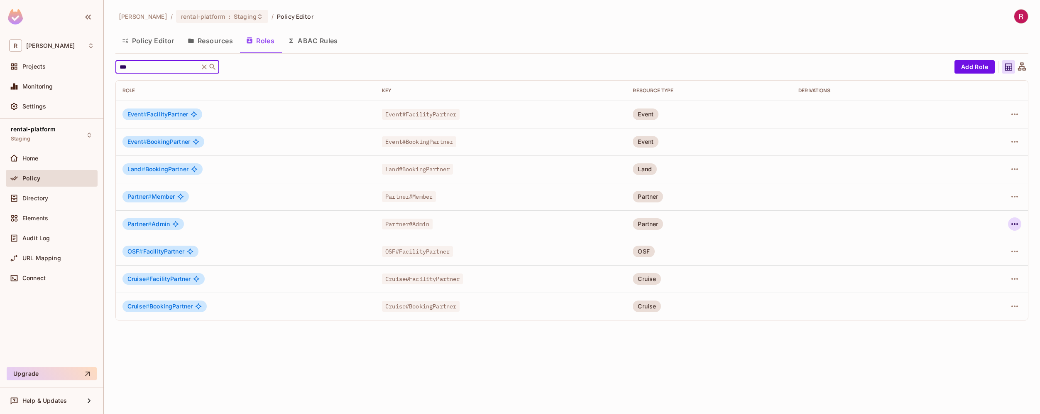
type input "***"
click at [1014, 225] on icon "button" at bounding box center [1015, 224] width 10 height 10
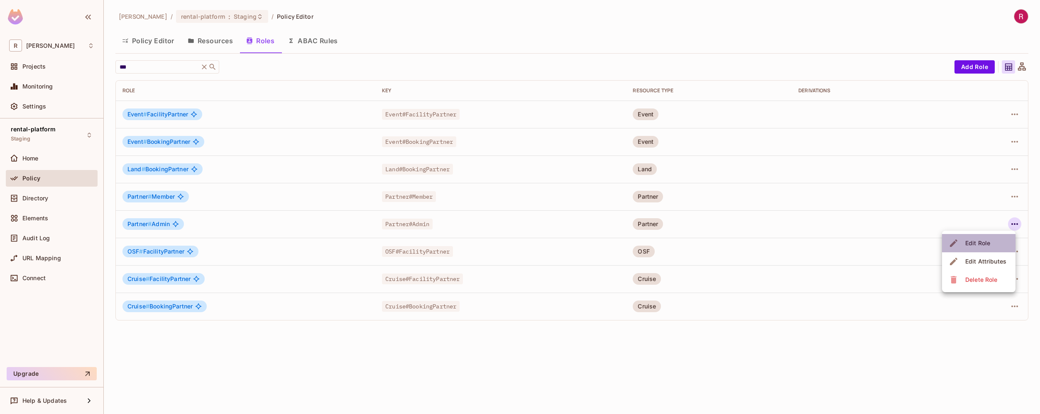
click at [995, 239] on li "Edit Role" at bounding box center [979, 243] width 74 height 18
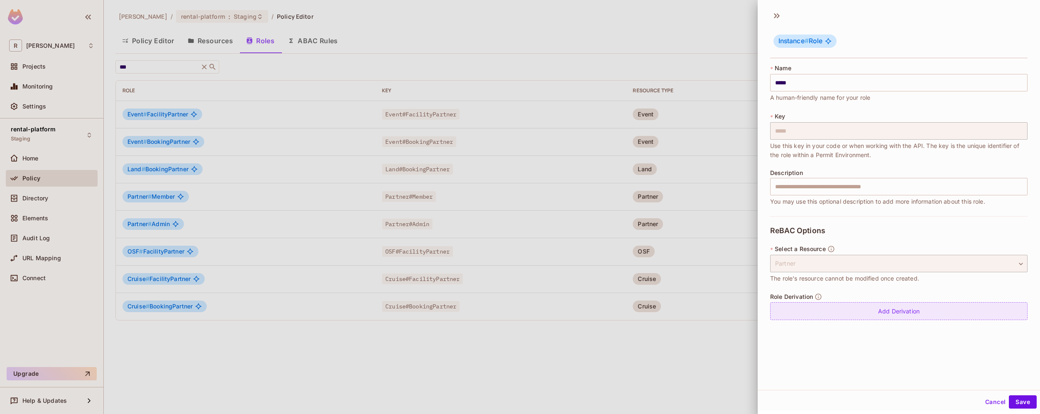
click at [892, 318] on div "Add Derivation" at bounding box center [898, 311] width 257 height 18
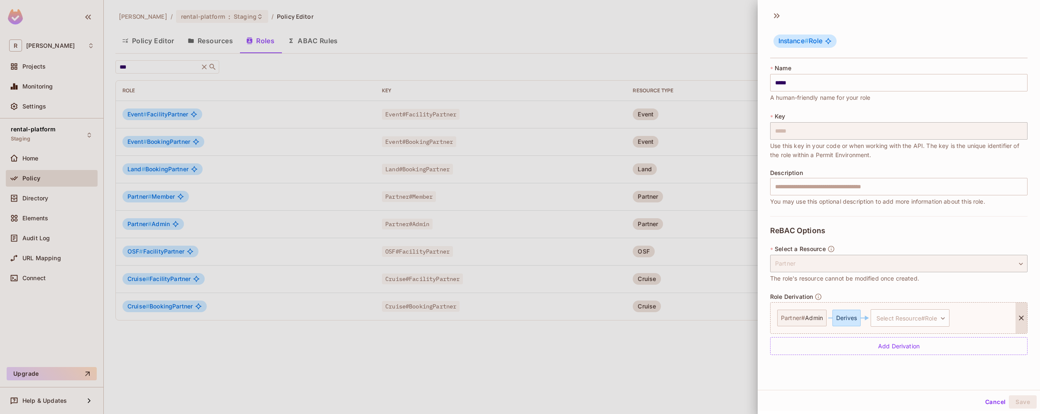
scroll to position [1, 0]
click at [934, 317] on body "R roy-poc Projects Monitoring Settings rental-platform Staging Home Policy Dire…" at bounding box center [520, 207] width 1040 height 414
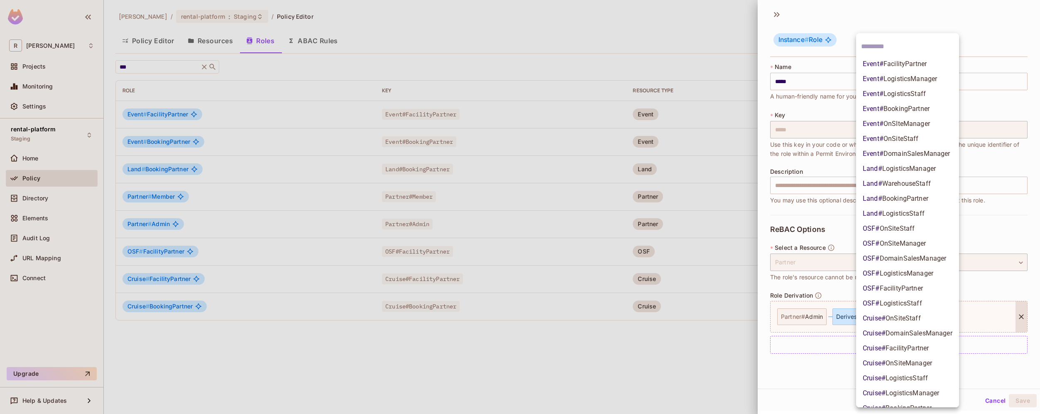
click at [933, 66] on li "Event # FacilityPartner" at bounding box center [907, 63] width 103 height 15
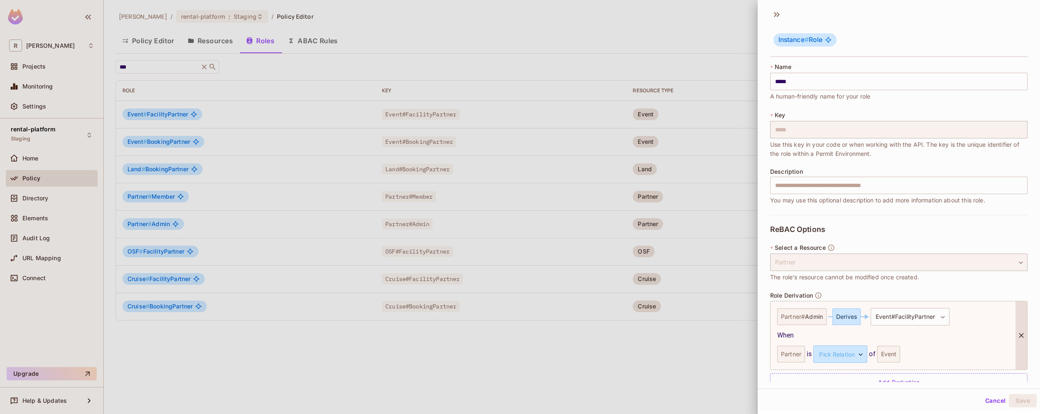
scroll to position [19, 0]
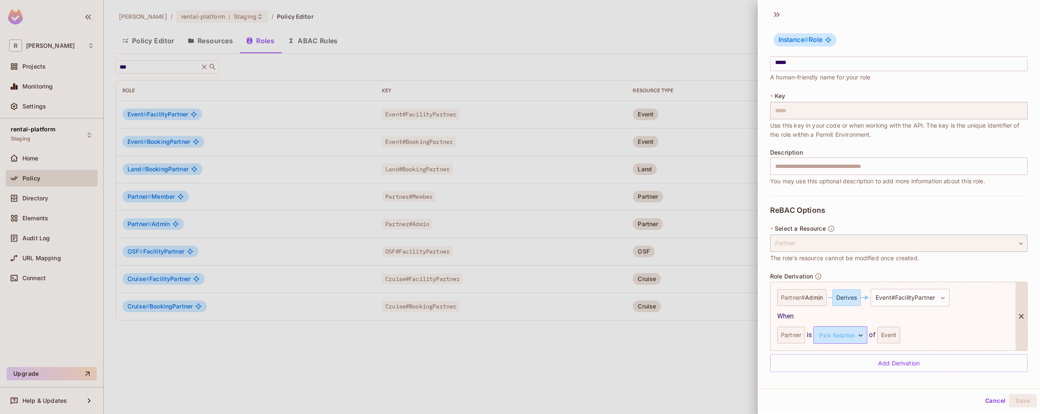
click at [857, 333] on body "R roy-poc Projects Monitoring Settings rental-platform Staging Home Policy Dire…" at bounding box center [520, 207] width 1040 height 414
click at [861, 377] on li "venue_provider" at bounding box center [839, 374] width 76 height 15
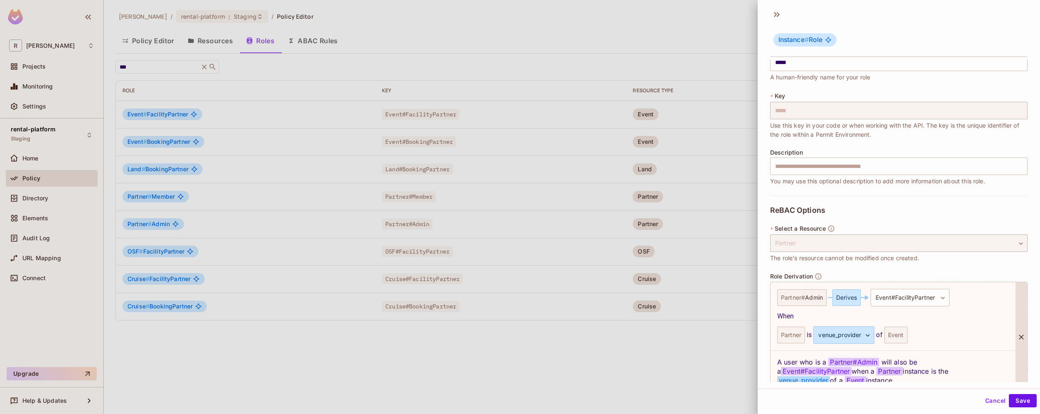
scroll to position [60, 0]
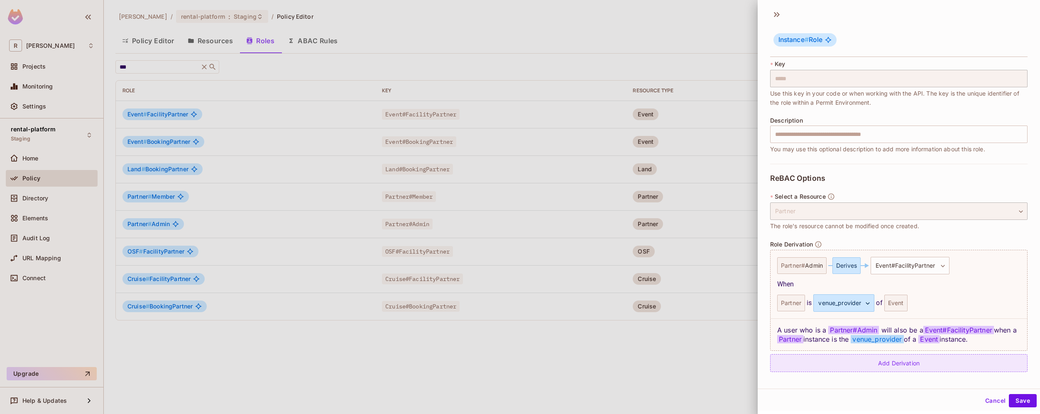
click at [935, 368] on div "Add Derivation" at bounding box center [898, 363] width 257 height 18
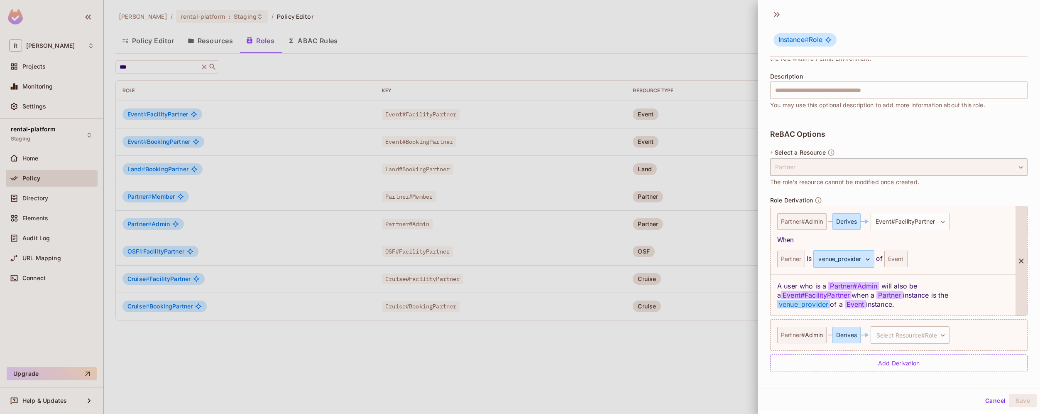
scroll to position [86, 0]
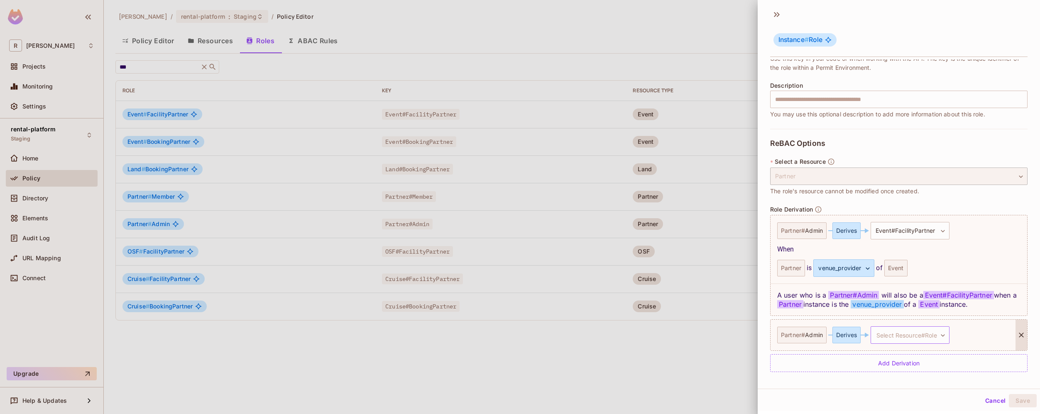
click at [897, 336] on body "R roy-poc Projects Monitoring Settings rental-platform Staging Home Policy Dire…" at bounding box center [520, 207] width 1040 height 414
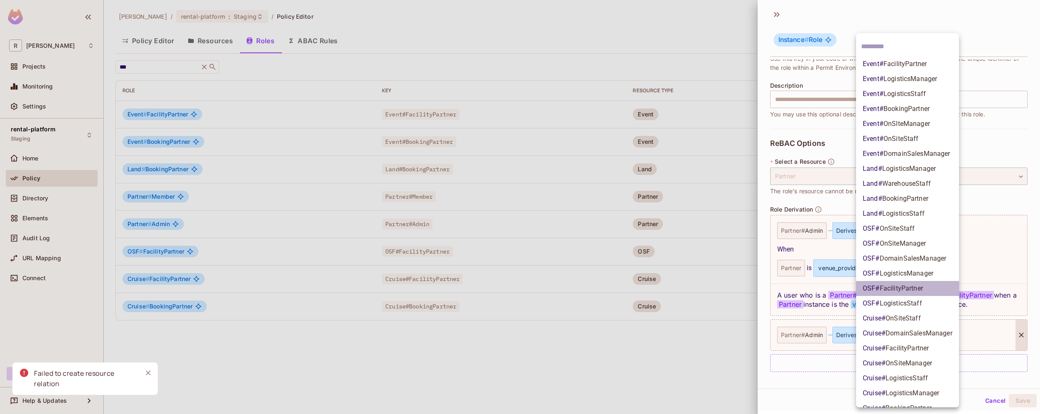
click at [922, 286] on span "FacilityPartner" at bounding box center [901, 288] width 43 height 8
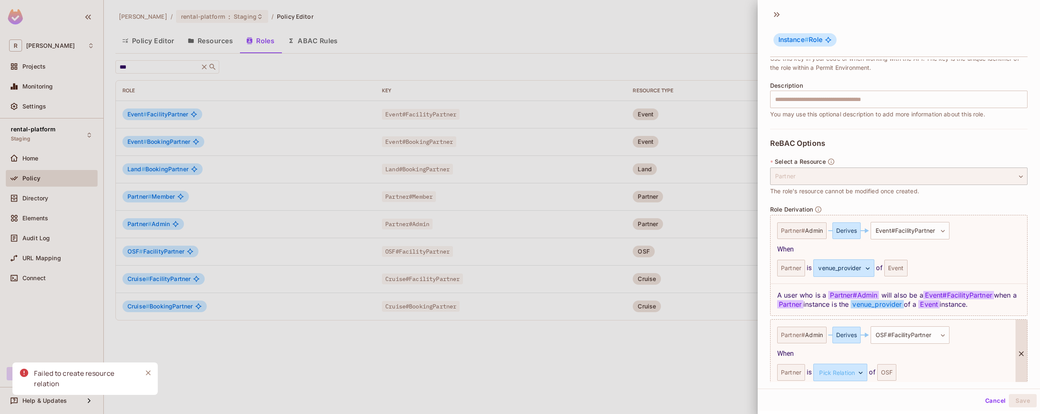
scroll to position [123, 0]
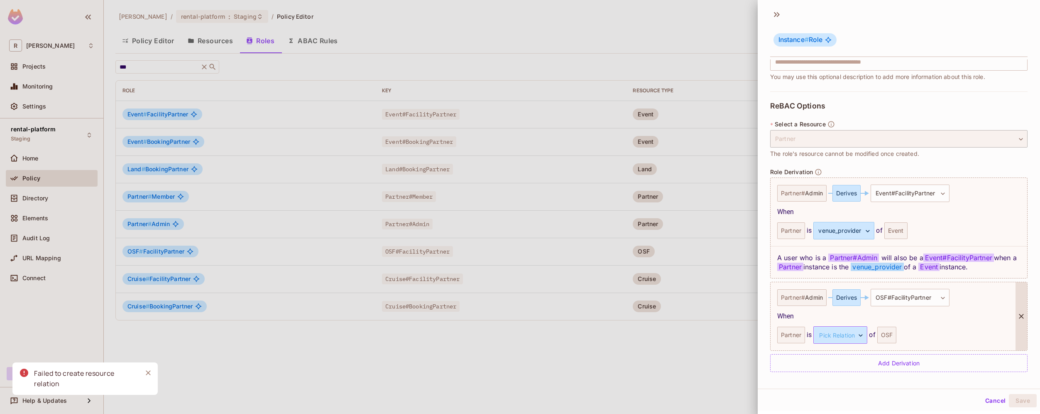
click at [857, 332] on body "R roy-poc Projects Monitoring Settings rental-platform Staging Home Policy Dire…" at bounding box center [520, 207] width 1040 height 414
click at [848, 377] on li "venue_provider" at bounding box center [839, 374] width 76 height 15
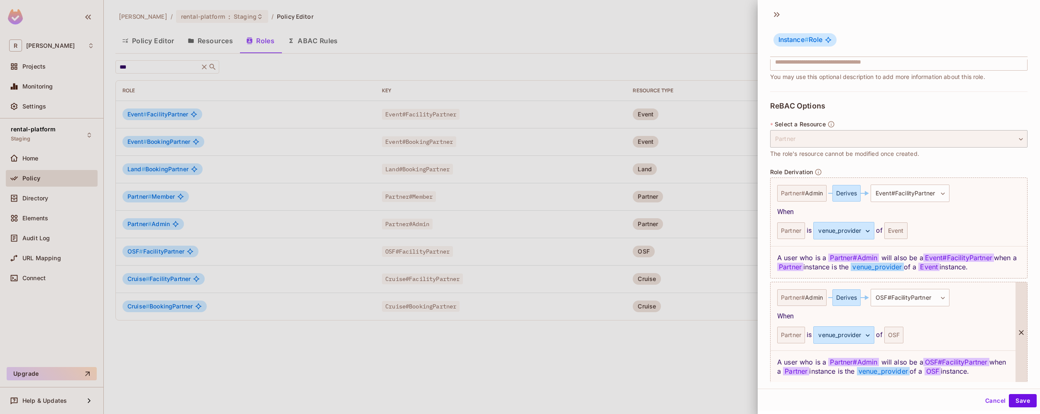
scroll to position [155, 0]
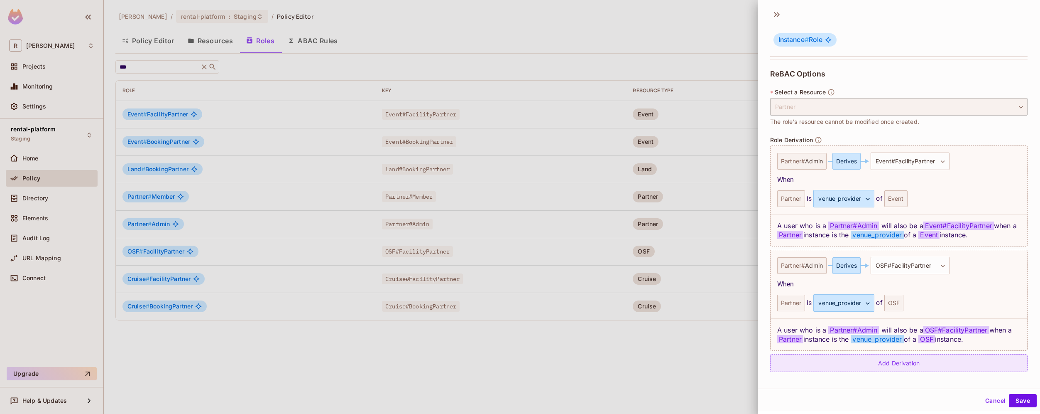
click at [932, 365] on div "Add Derivation" at bounding box center [898, 363] width 257 height 18
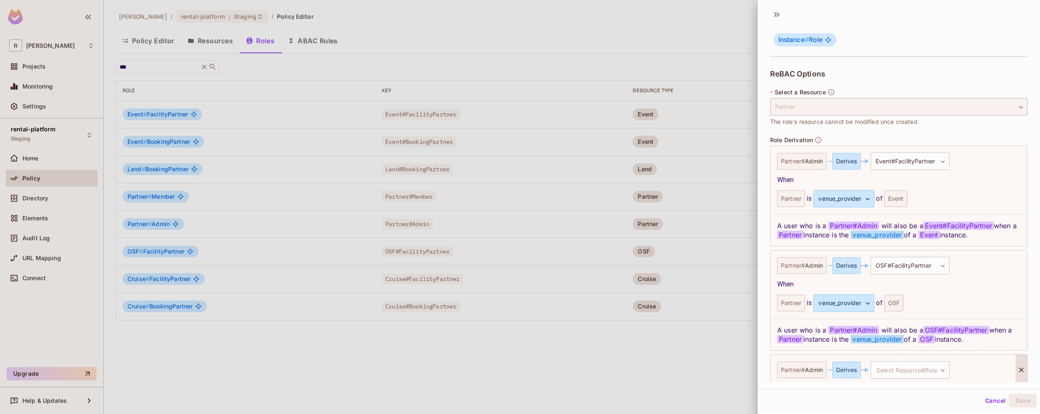
scroll to position [190, 0]
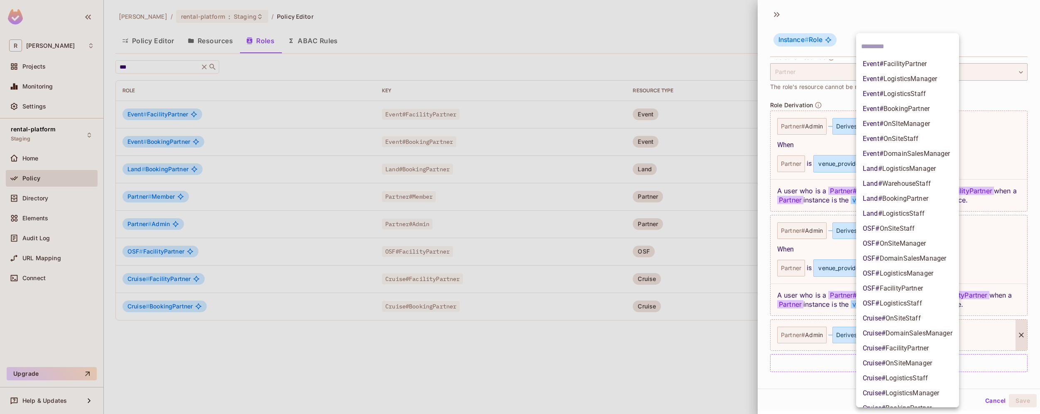
click at [927, 338] on body "R roy-poc Projects Monitoring Settings rental-platform Staging Home Policy Dire…" at bounding box center [520, 207] width 1040 height 414
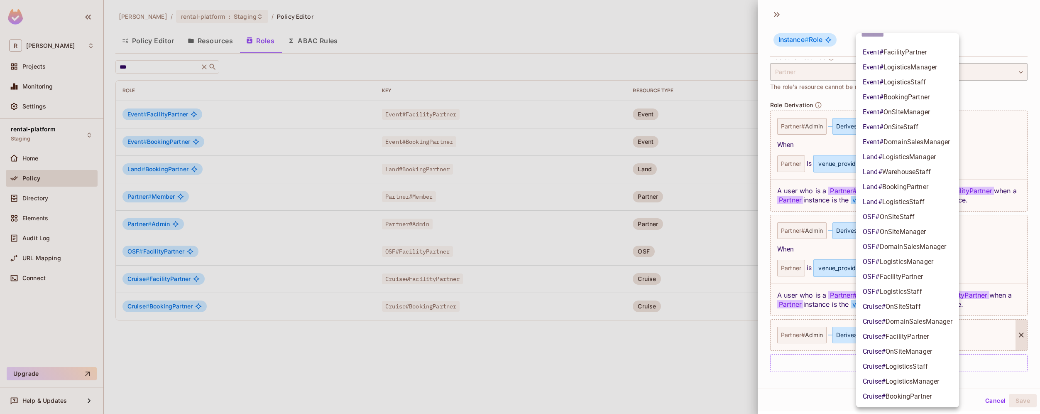
click at [930, 337] on li "Cruise # FacilityPartner" at bounding box center [907, 336] width 103 height 15
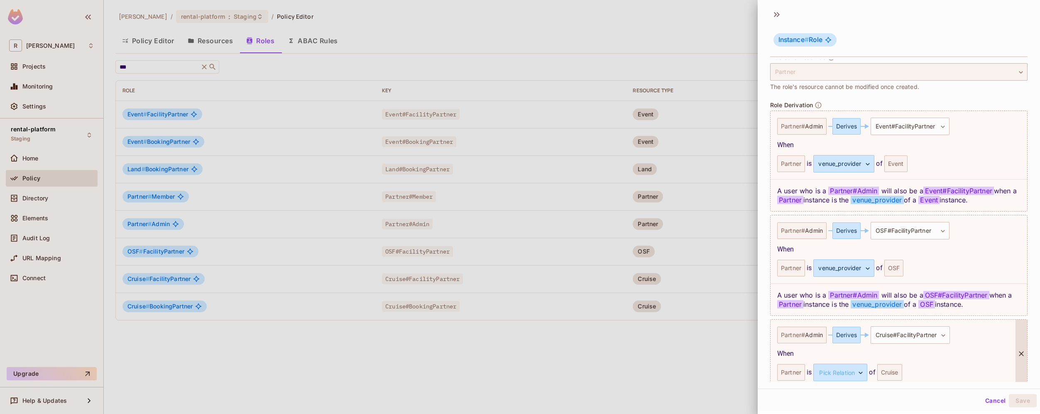
scroll to position [228, 0]
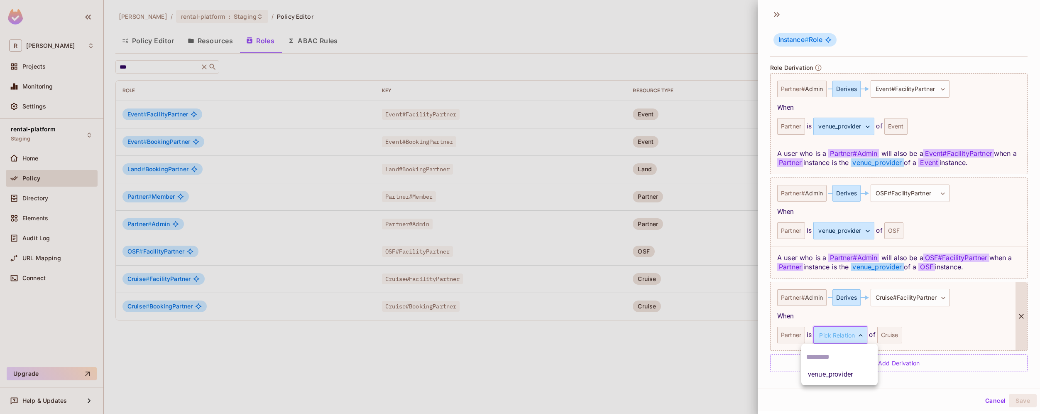
click at [846, 336] on body "R roy-poc Projects Monitoring Settings rental-platform Staging Home Policy Dire…" at bounding box center [520, 207] width 1040 height 414
click at [843, 372] on li "venue_provider" at bounding box center [839, 374] width 76 height 15
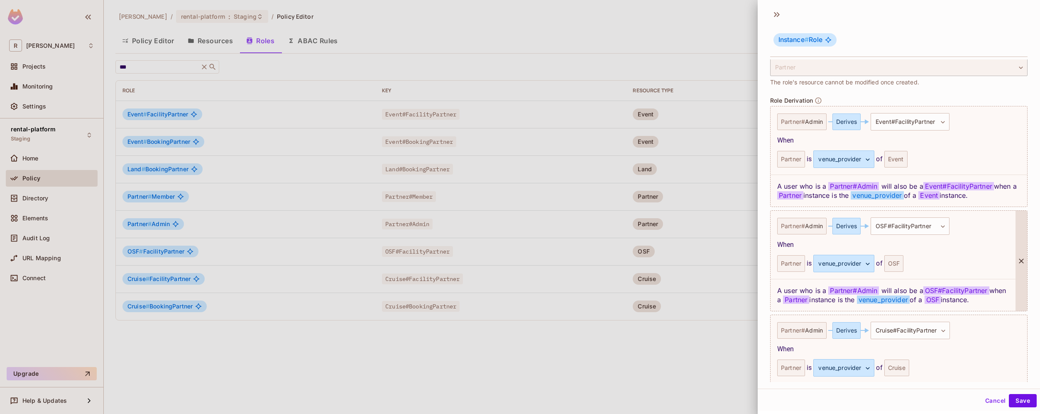
scroll to position [260, 0]
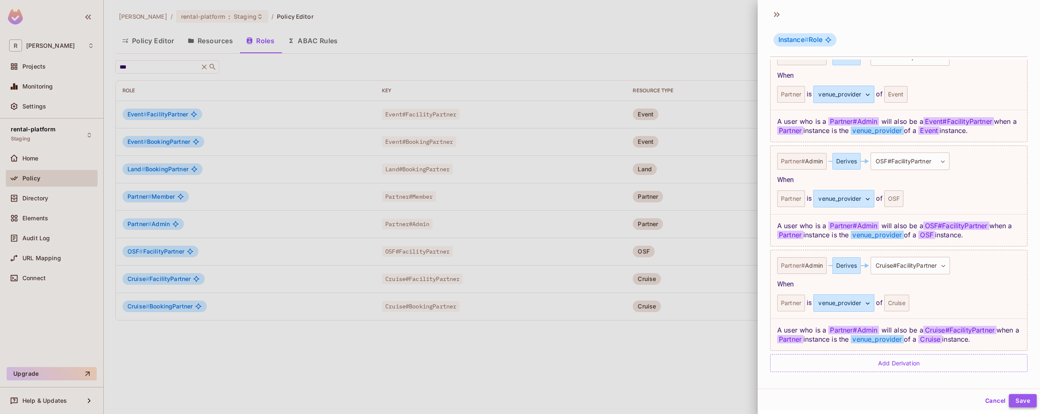
click at [1018, 402] on button "Save" at bounding box center [1023, 400] width 28 height 13
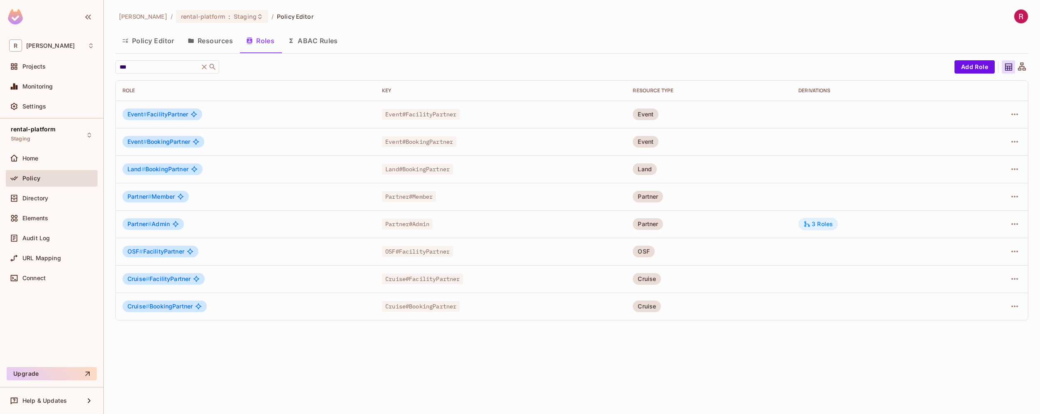
click at [830, 223] on div "3 Roles" at bounding box center [818, 223] width 29 height 7
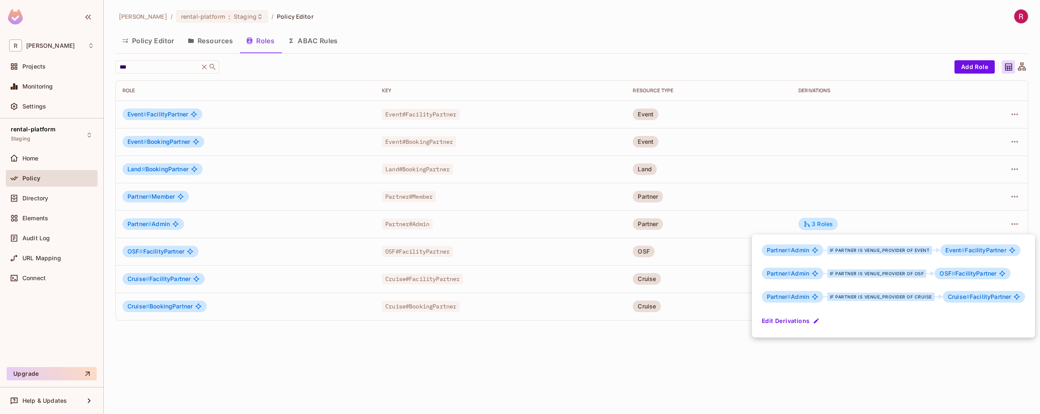
click at [970, 192] on div at bounding box center [520, 207] width 1040 height 414
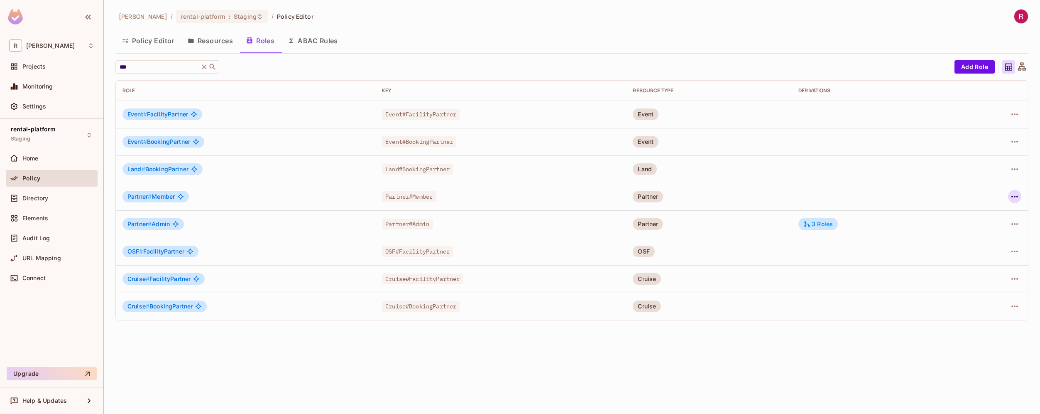
click at [1013, 198] on icon "button" at bounding box center [1015, 196] width 10 height 10
click at [988, 217] on div "Edit Role" at bounding box center [978, 215] width 25 height 8
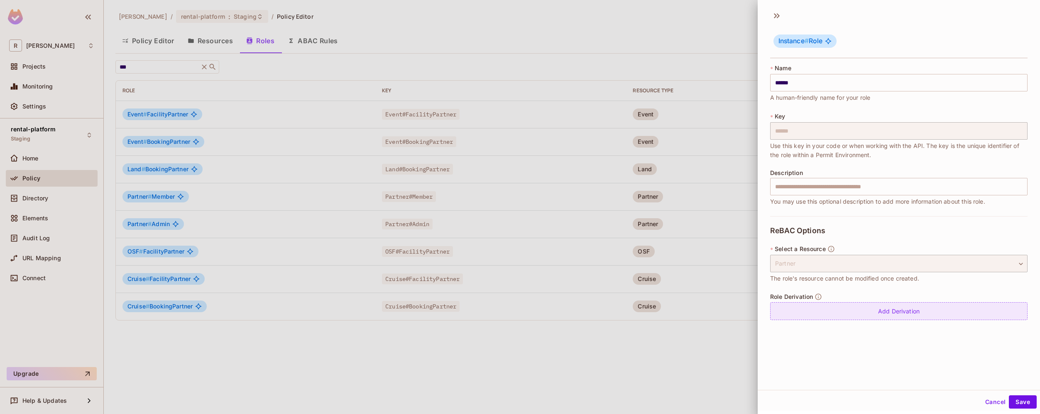
click at [907, 314] on div "Add Derivation" at bounding box center [898, 311] width 257 height 18
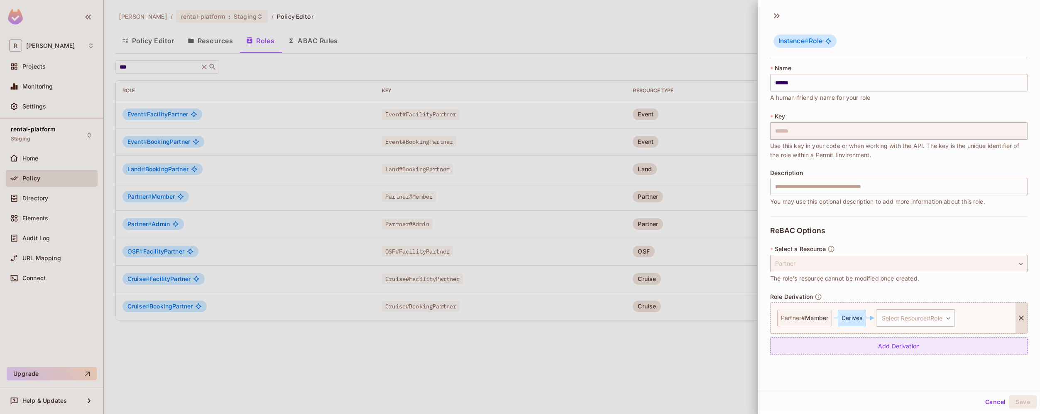
scroll to position [1, 0]
click at [929, 326] on div "Partner # Member Derives Select Resource#Role ​ Select Resource#Role" at bounding box center [893, 316] width 245 height 31
click at [942, 313] on body "R roy-poc Projects Monitoring Settings rental-platform Staging Home Policy Dire…" at bounding box center [520, 207] width 1040 height 414
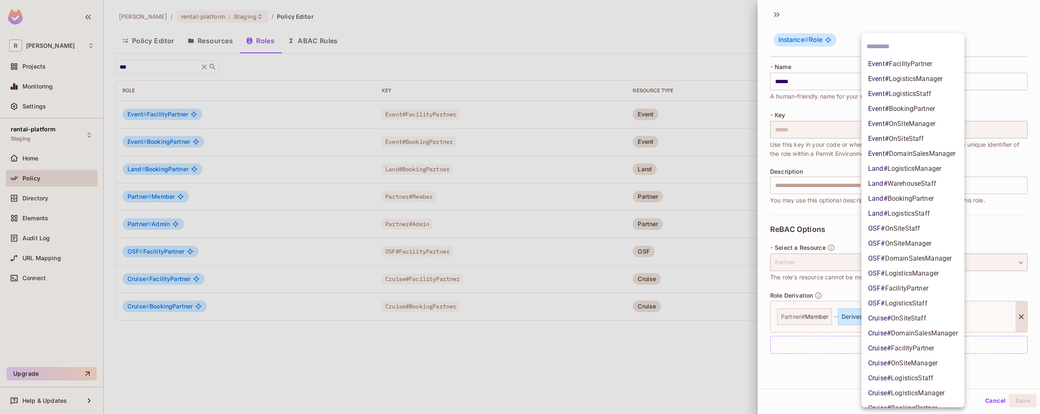
click at [930, 63] on span "FacilityPartner" at bounding box center [910, 64] width 43 height 8
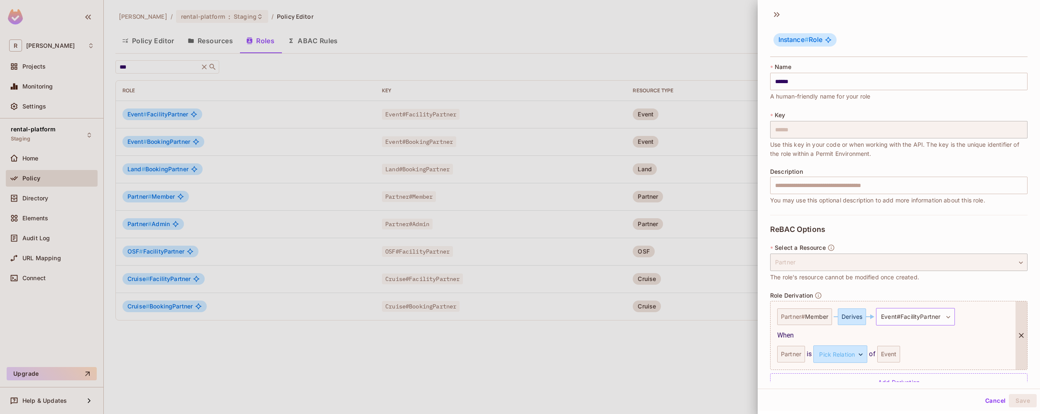
scroll to position [19, 0]
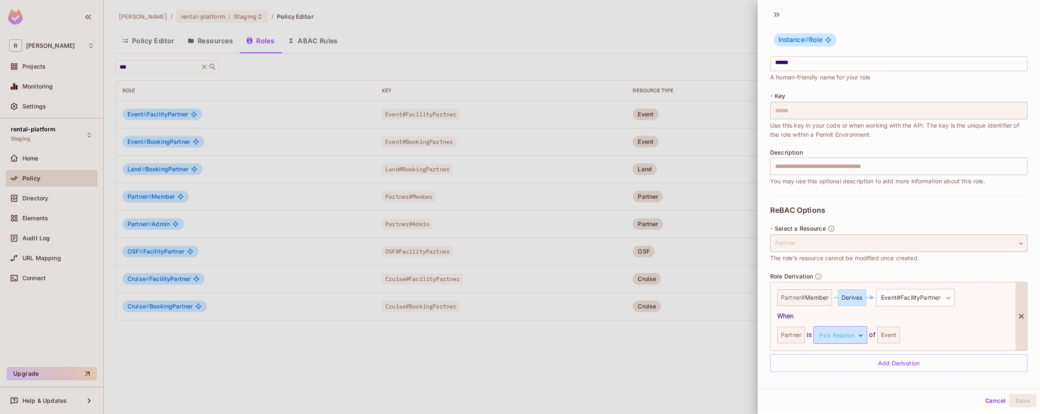
click at [854, 337] on body "R roy-poc Projects Monitoring Settings rental-platform Staging Home Policy Dire…" at bounding box center [520, 207] width 1040 height 414
click at [848, 374] on li "venue_provider" at bounding box center [839, 374] width 76 height 15
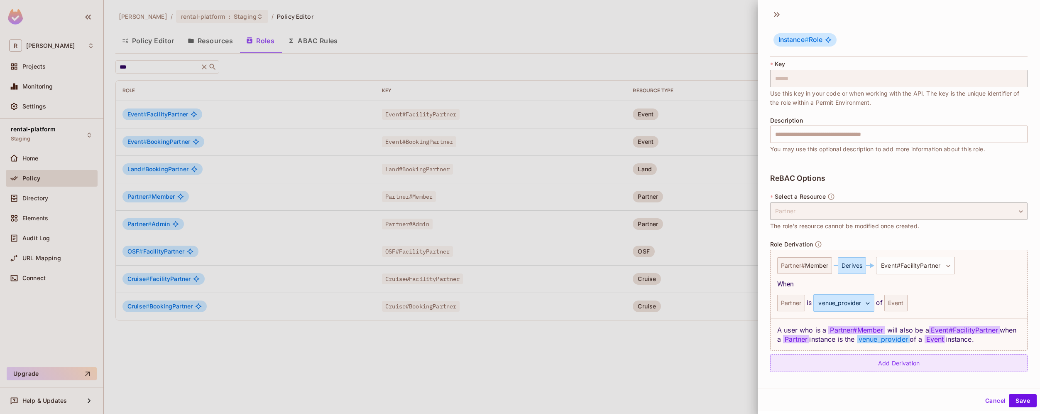
click at [925, 365] on div "Add Derivation" at bounding box center [898, 363] width 257 height 18
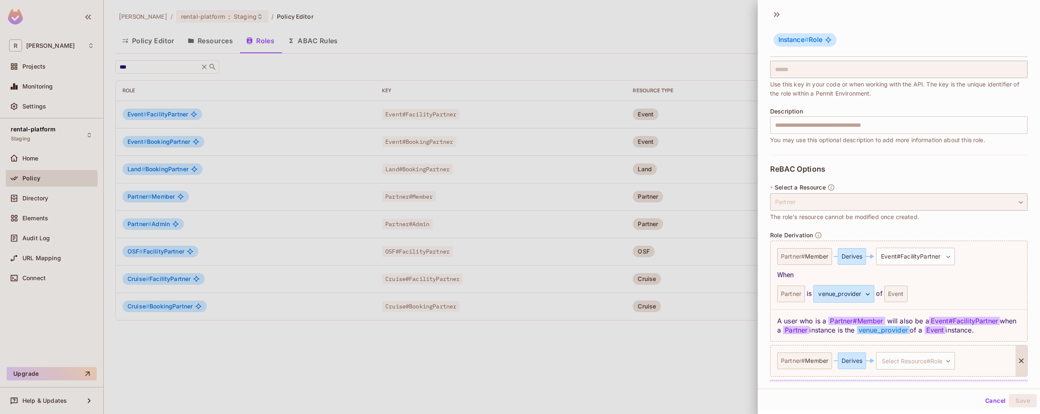
scroll to position [86, 0]
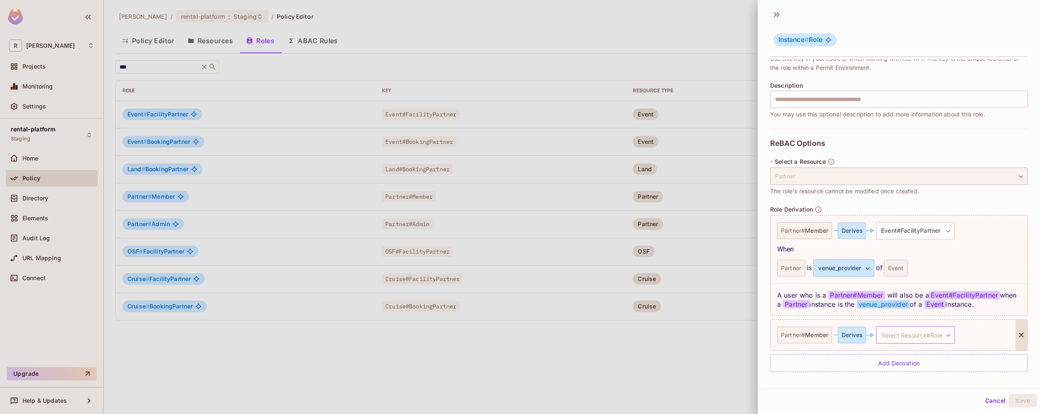
click at [927, 339] on body "R roy-poc Projects Monitoring Settings rental-platform Staging Home Policy Dire…" at bounding box center [520, 207] width 1040 height 414
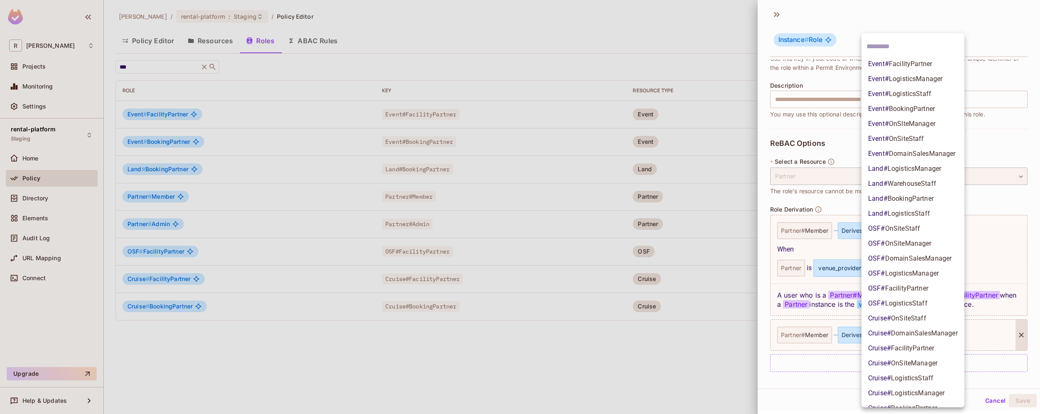
click at [931, 61] on span "FacilityPartner" at bounding box center [910, 64] width 43 height 8
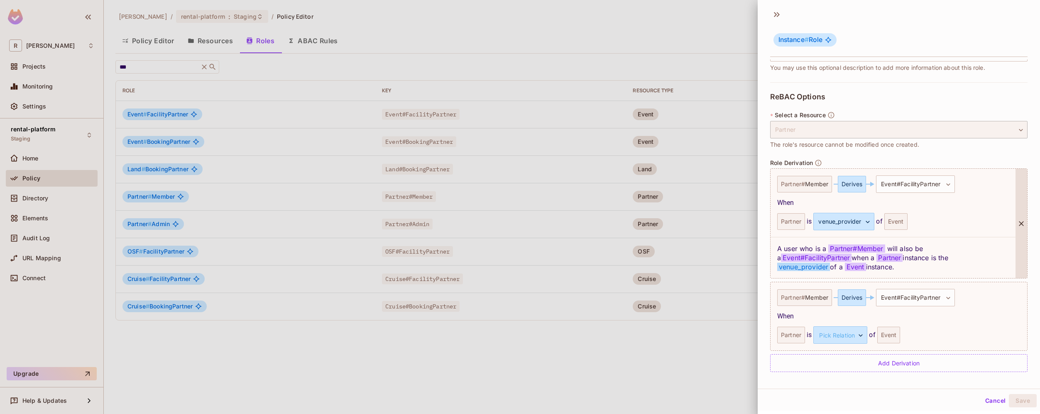
scroll to position [123, 0]
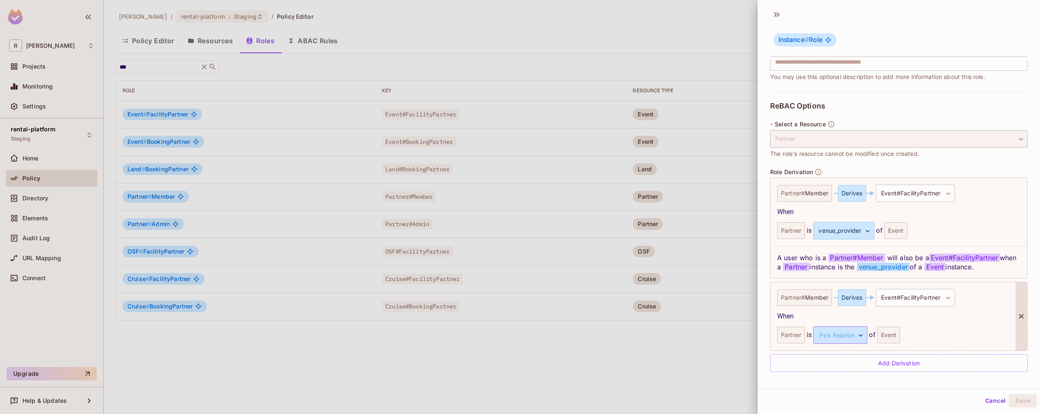
click at [855, 330] on body "R roy-poc Projects Monitoring Settings rental-platform Staging Home Policy Dire…" at bounding box center [520, 207] width 1040 height 414
click at [839, 376] on li "venue_provider" at bounding box center [839, 374] width 76 height 15
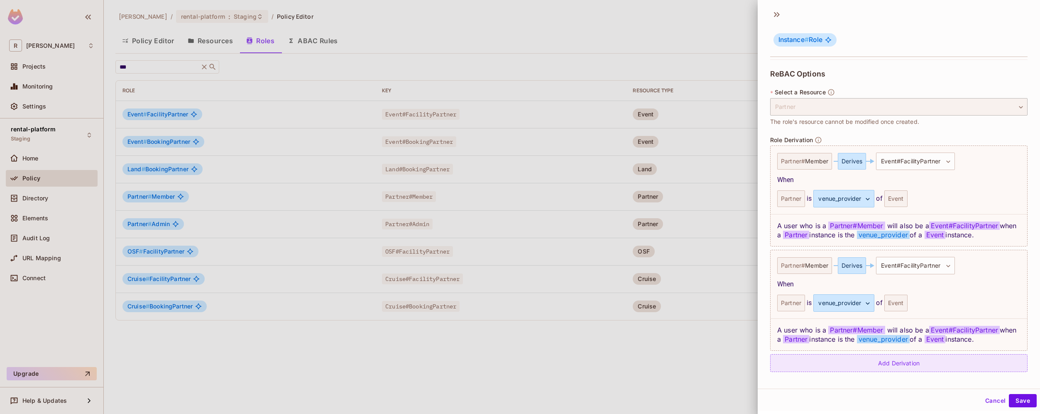
click at [907, 360] on div "Add Derivation" at bounding box center [898, 363] width 257 height 18
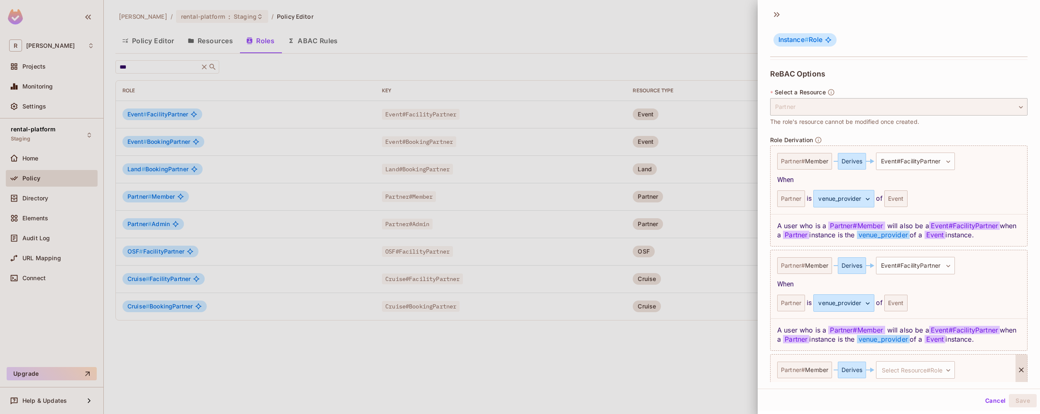
scroll to position [164, 0]
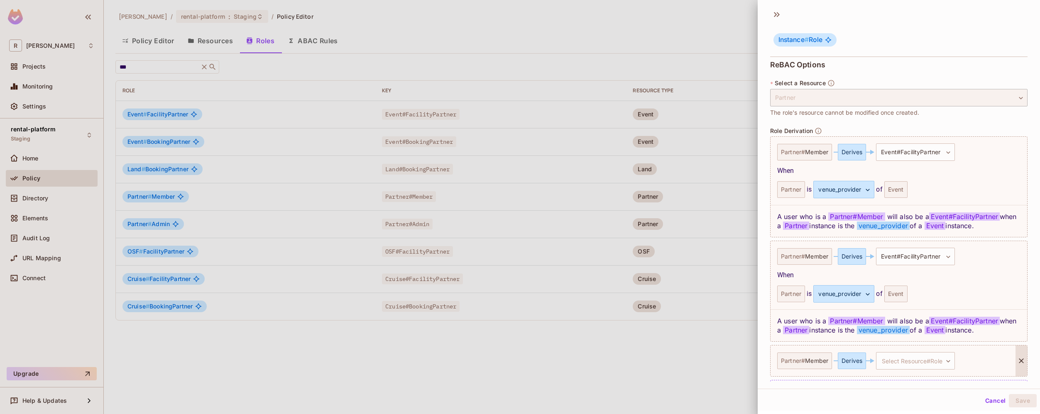
click at [916, 371] on div "Partner # Member Derives Select Resource#Role ​ Select Resource#Role" at bounding box center [893, 360] width 245 height 31
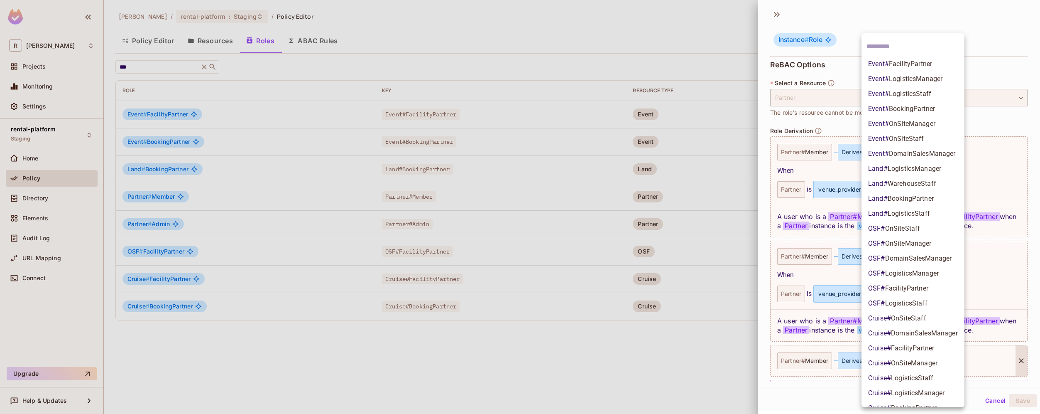
click at [920, 365] on body "R roy-poc Projects Monitoring Settings rental-platform Staging Home Policy Dire…" at bounding box center [520, 207] width 1040 height 414
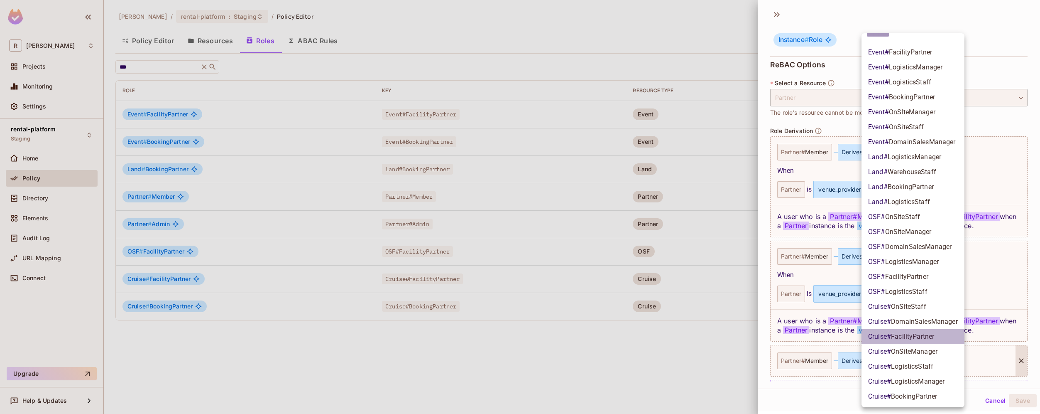
click at [927, 333] on span "FacilityPartner" at bounding box center [912, 336] width 43 height 8
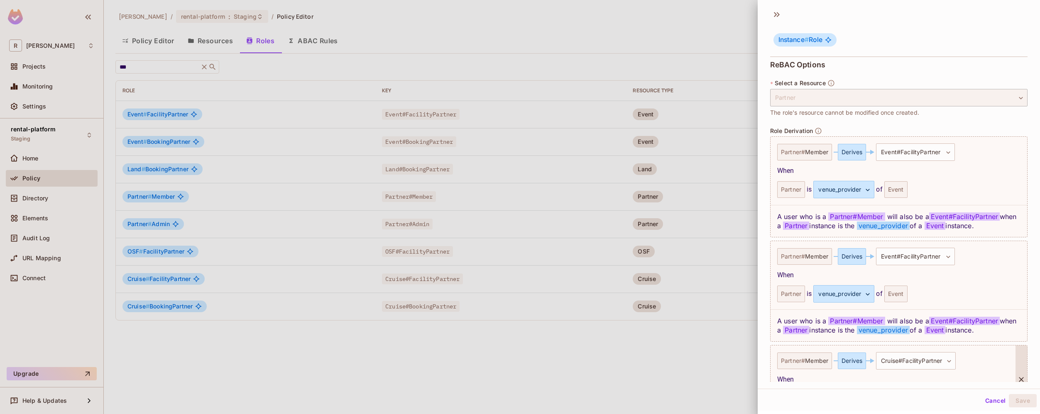
scroll to position [228, 0]
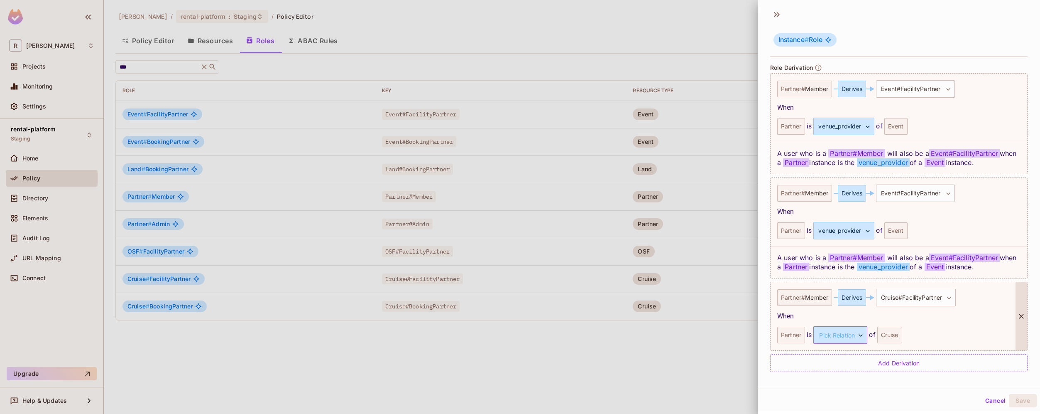
click at [841, 336] on body "R roy-poc Projects Monitoring Settings rental-platform Staging Home Policy Dire…" at bounding box center [520, 207] width 1040 height 414
click at [839, 373] on li "venue_provider" at bounding box center [839, 374] width 76 height 15
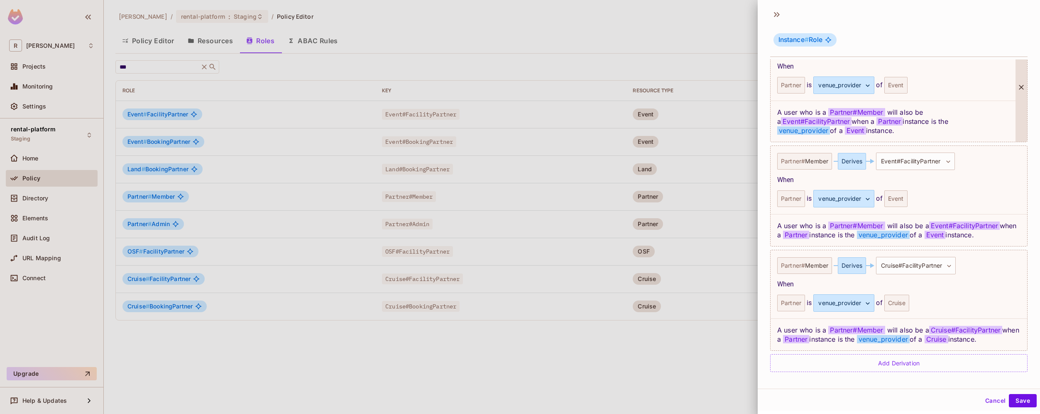
scroll to position [260, 0]
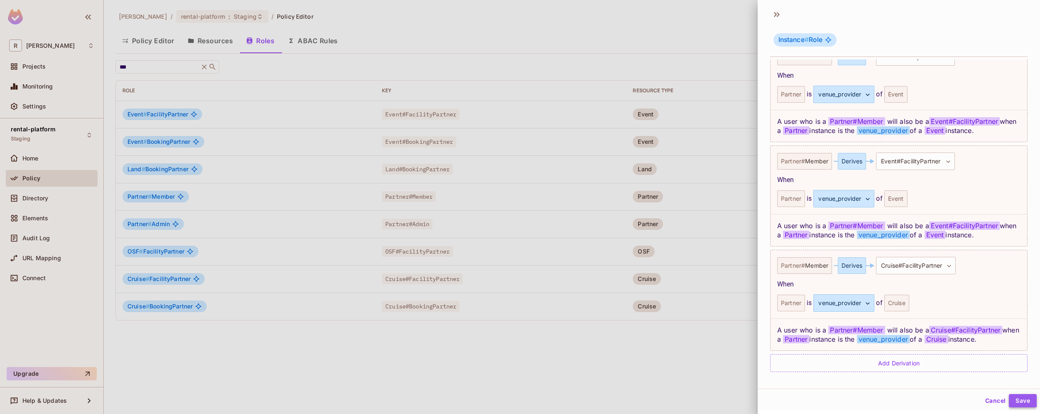
click at [1016, 397] on button "Save" at bounding box center [1023, 400] width 28 height 13
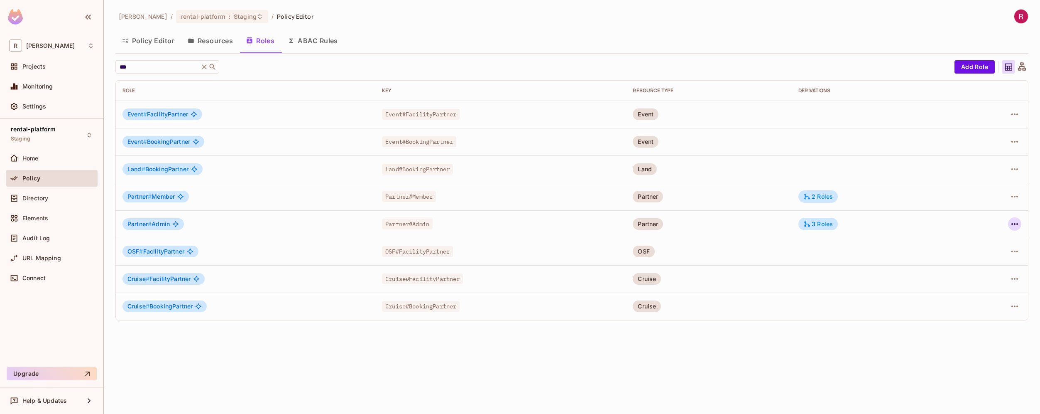
click at [1013, 225] on icon "button" at bounding box center [1015, 224] width 10 height 10
click at [995, 244] on li "Edit Role" at bounding box center [979, 243] width 74 height 18
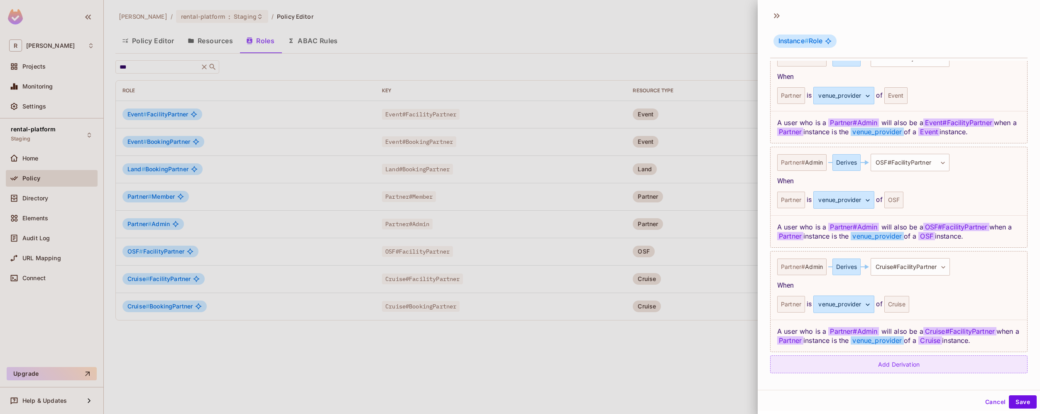
click at [910, 368] on div "Add Derivation" at bounding box center [898, 364] width 257 height 18
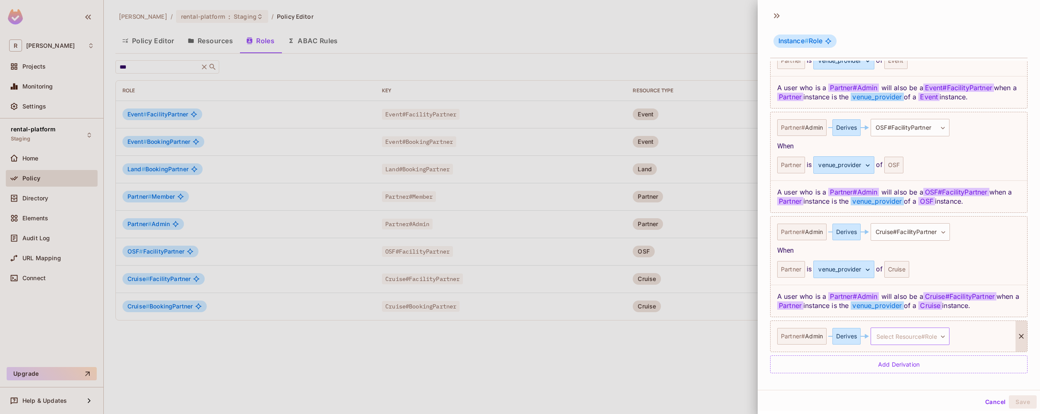
click at [906, 335] on body "R roy-poc Projects Monitoring Settings rental-platform Staging Home Policy Dire…" at bounding box center [520, 207] width 1040 height 414
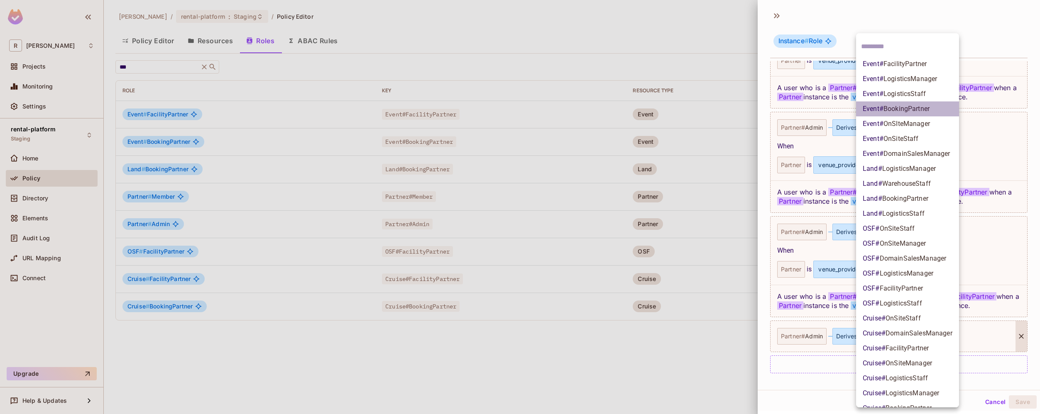
click at [936, 109] on li "Event # BookingPartner" at bounding box center [907, 108] width 103 height 15
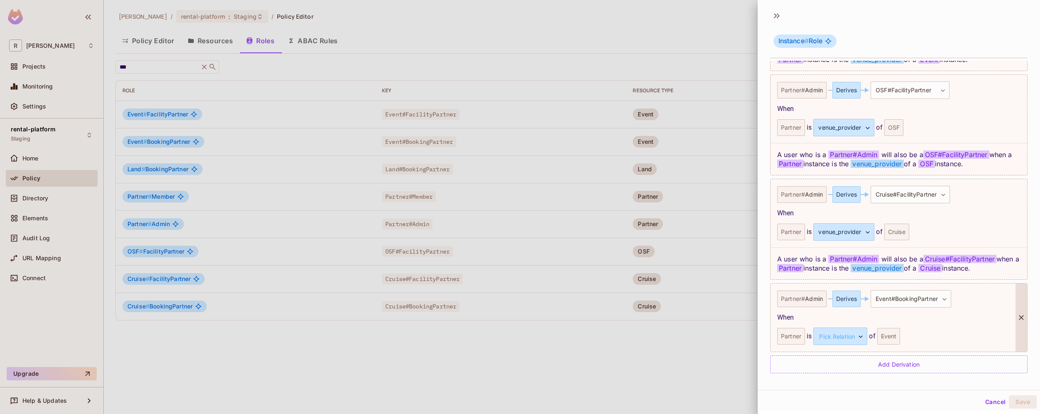
scroll to position [1, 0]
click at [861, 338] on body "R roy-poc Projects Monitoring Settings rental-platform Staging Home Policy Dire…" at bounding box center [520, 207] width 1040 height 414
click at [857, 388] on li "booking_coordinator" at bounding box center [839, 389] width 76 height 15
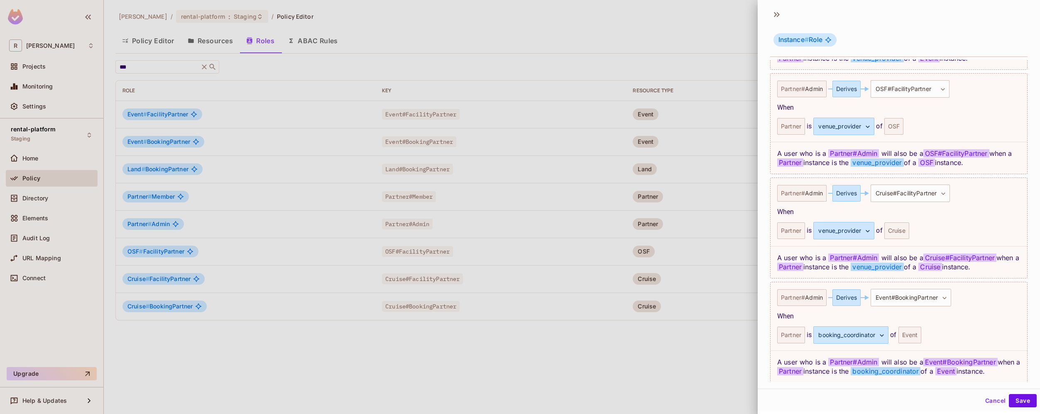
scroll to position [373, 0]
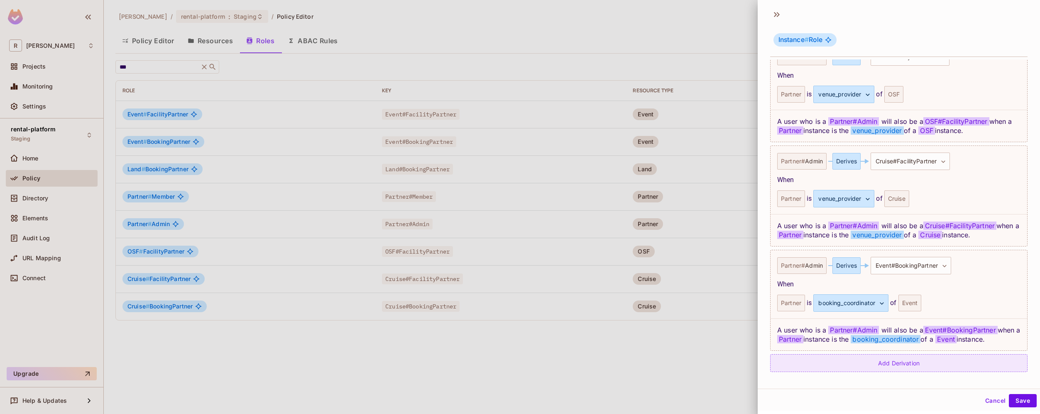
click at [934, 366] on div "Add Derivation" at bounding box center [898, 363] width 257 height 18
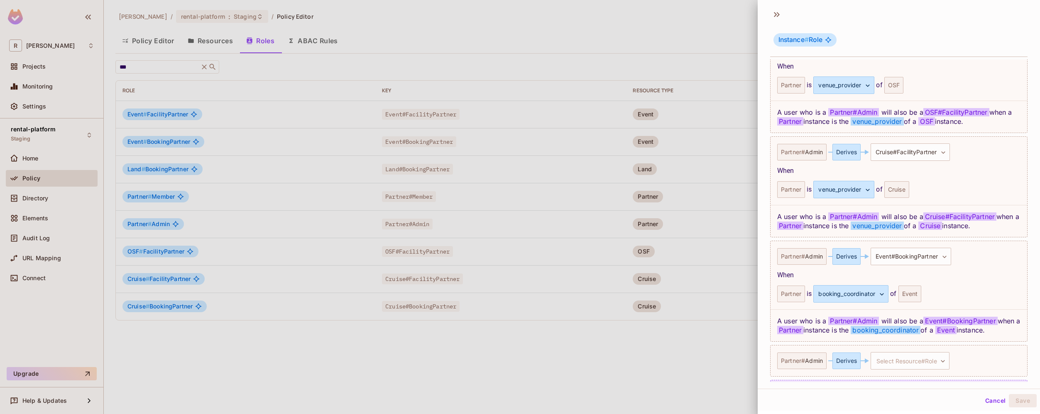
scroll to position [408, 0]
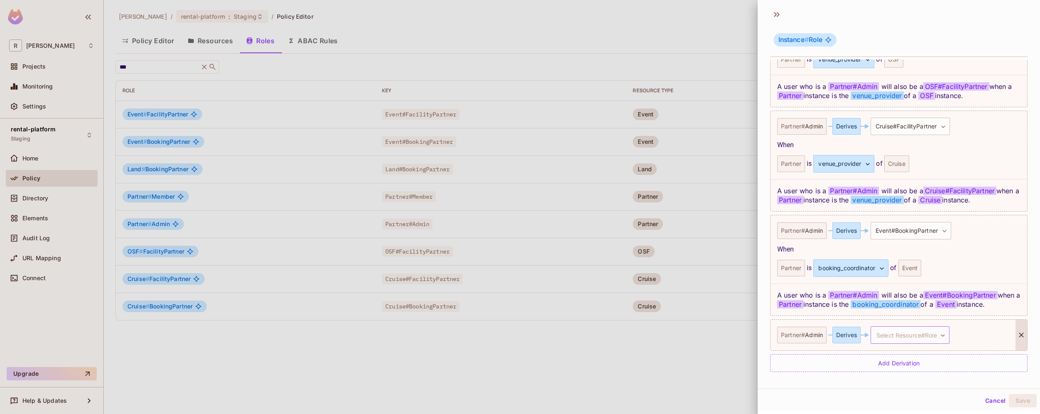
click at [932, 334] on body "R roy-poc Projects Monitoring Settings rental-platform Staging Home Policy Dire…" at bounding box center [520, 207] width 1040 height 414
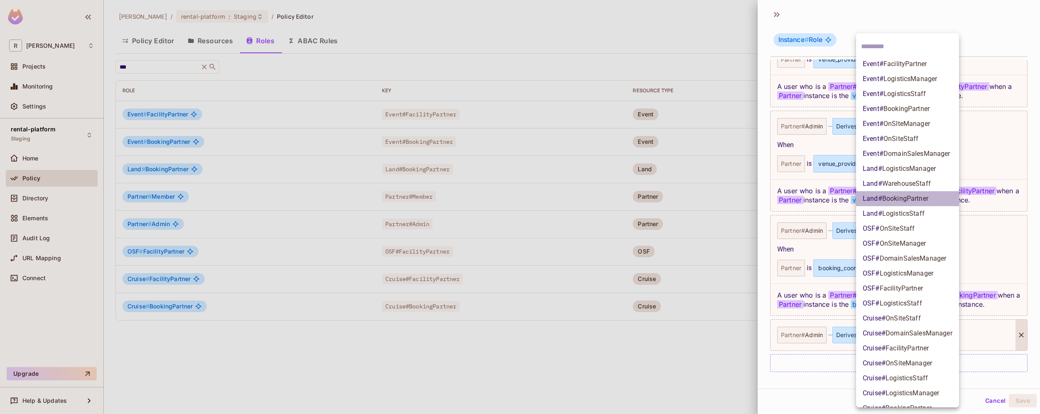
click at [921, 200] on span "BookingPartner" at bounding box center [905, 198] width 46 height 8
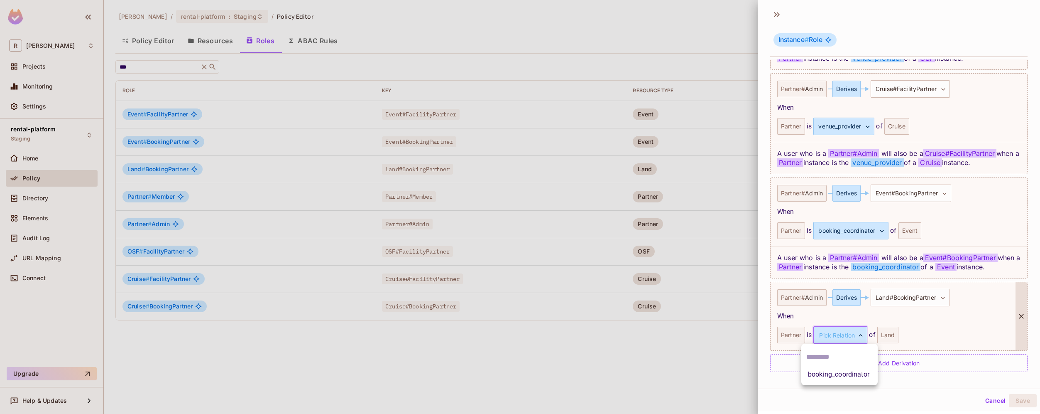
click at [842, 334] on body "R roy-poc Projects Monitoring Settings rental-platform Staging Home Policy Dire…" at bounding box center [520, 207] width 1040 height 414
click at [841, 373] on li "booking_coordinator" at bounding box center [839, 374] width 76 height 15
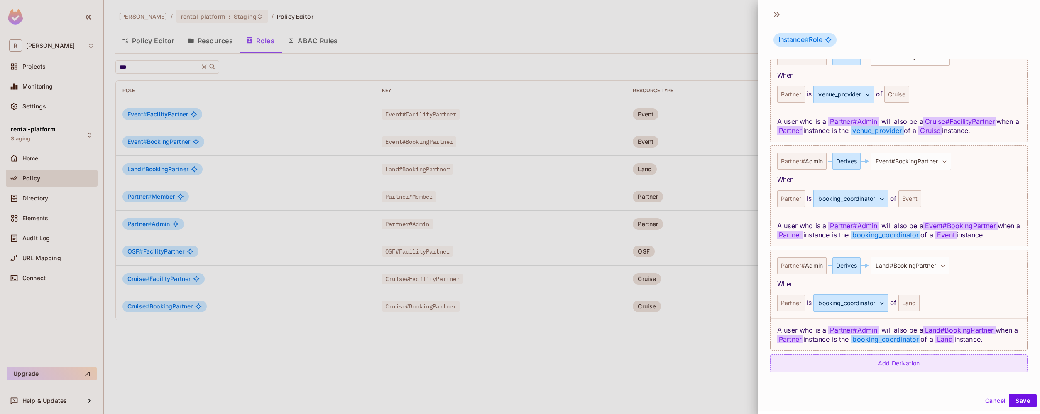
click at [908, 370] on div "Add Derivation" at bounding box center [898, 363] width 257 height 18
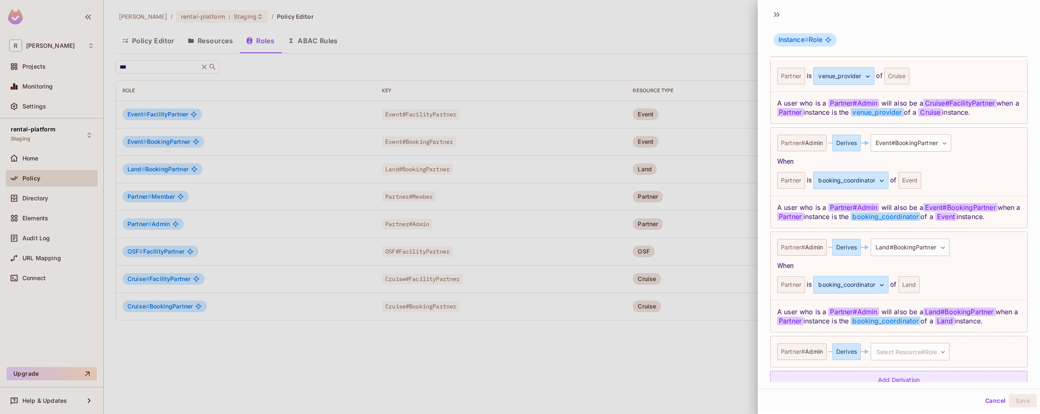
scroll to position [521, 0]
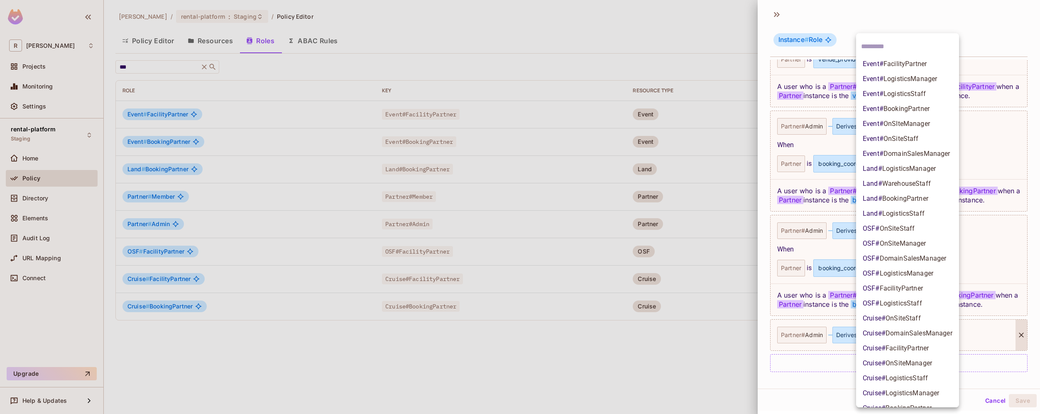
click at [922, 337] on body "R roy-poc Projects Monitoring Settings rental-platform Staging Home Policy Dire…" at bounding box center [520, 207] width 1040 height 414
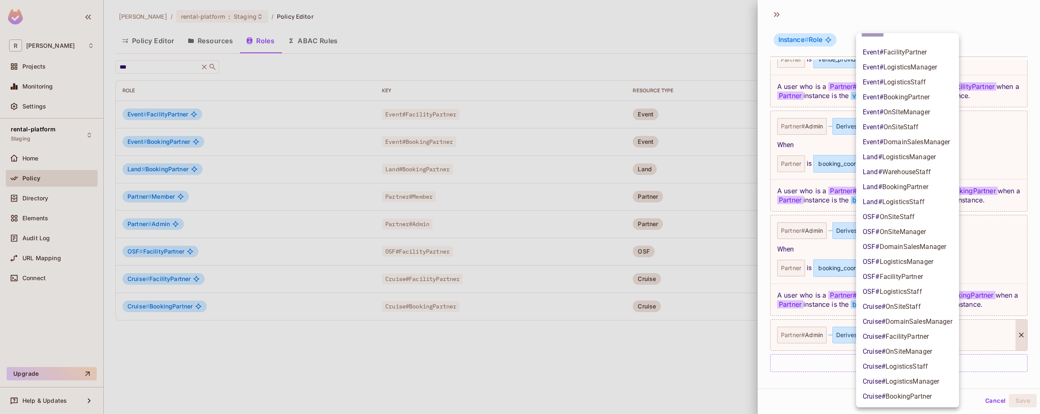
click at [916, 394] on span "BookingPartner" at bounding box center [909, 396] width 46 height 8
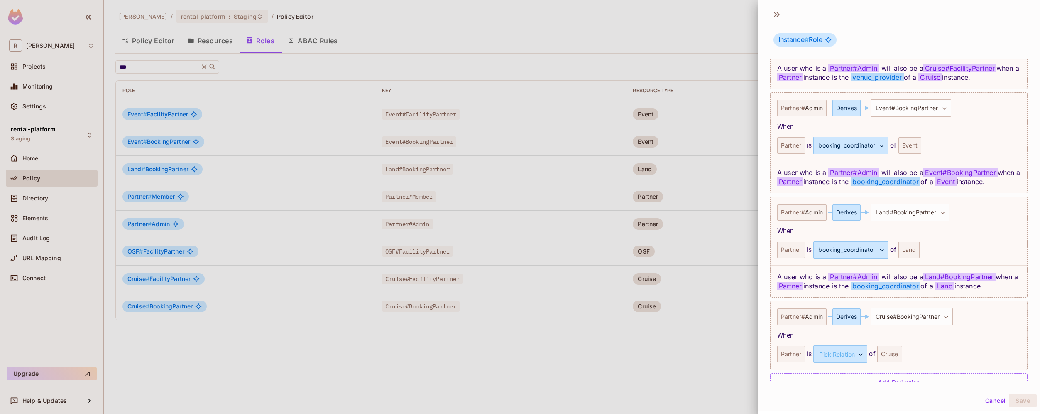
scroll to position [559, 0]
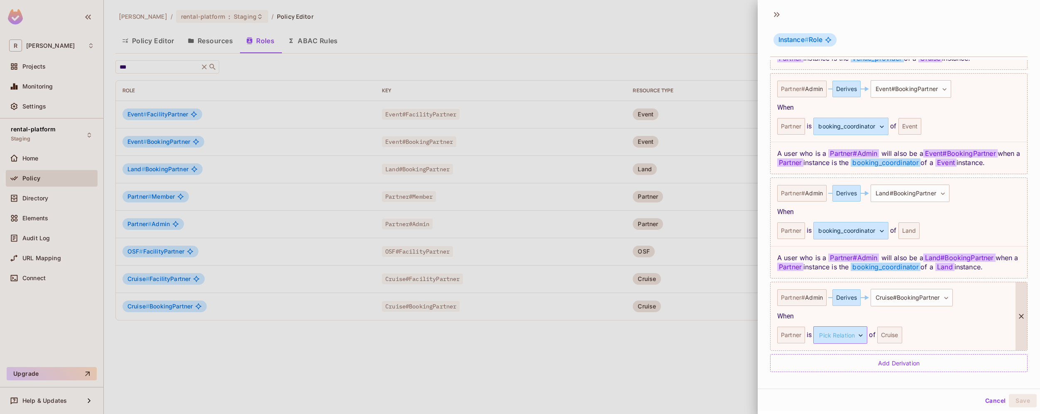
click at [856, 336] on body "R roy-poc Projects Monitoring Settings rental-platform Staging Home Policy Dire…" at bounding box center [520, 207] width 1040 height 414
click at [847, 331] on div at bounding box center [520, 207] width 1040 height 414
click at [847, 333] on body "R roy-poc Projects Monitoring Settings rental-platform Staging Home Policy Dire…" at bounding box center [520, 207] width 1040 height 414
type input "*"
type input "**"
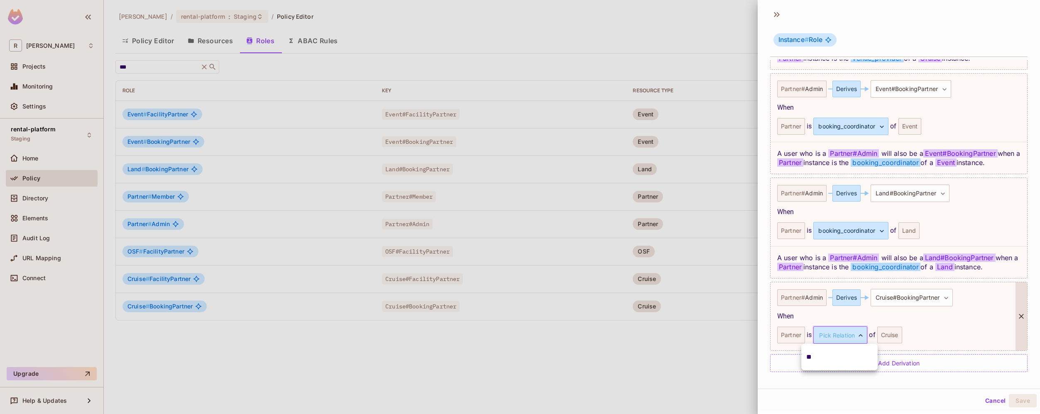
click at [906, 260] on div at bounding box center [520, 207] width 1040 height 414
click at [906, 260] on div "**" at bounding box center [520, 207] width 1040 height 414
click at [1016, 330] on div at bounding box center [1022, 316] width 12 height 68
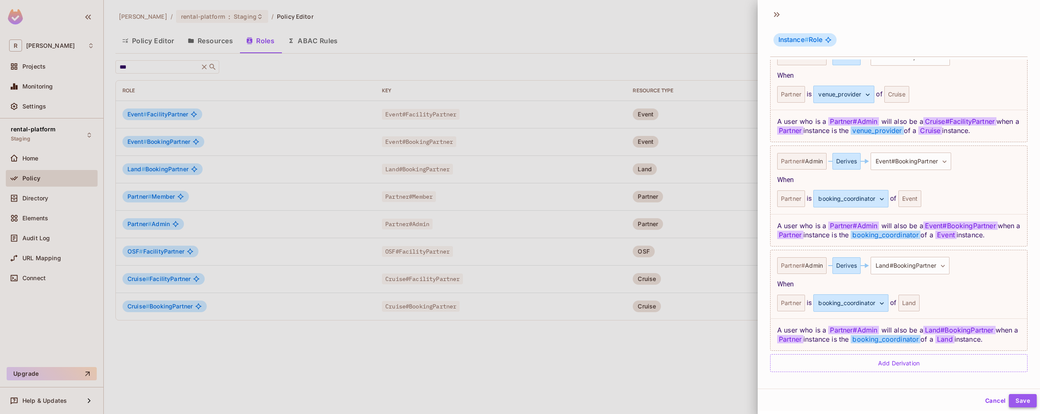
click at [1015, 396] on button "Save" at bounding box center [1023, 400] width 28 height 13
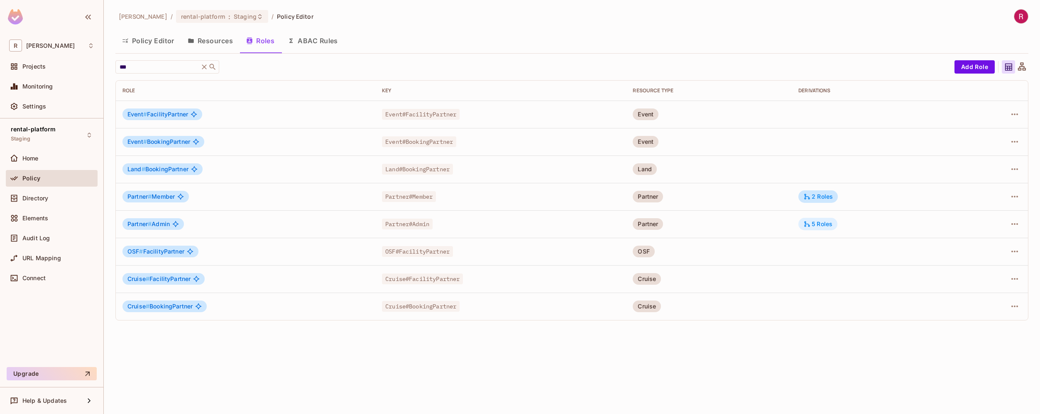
click at [832, 223] on div "5 Roles" at bounding box center [818, 223] width 29 height 7
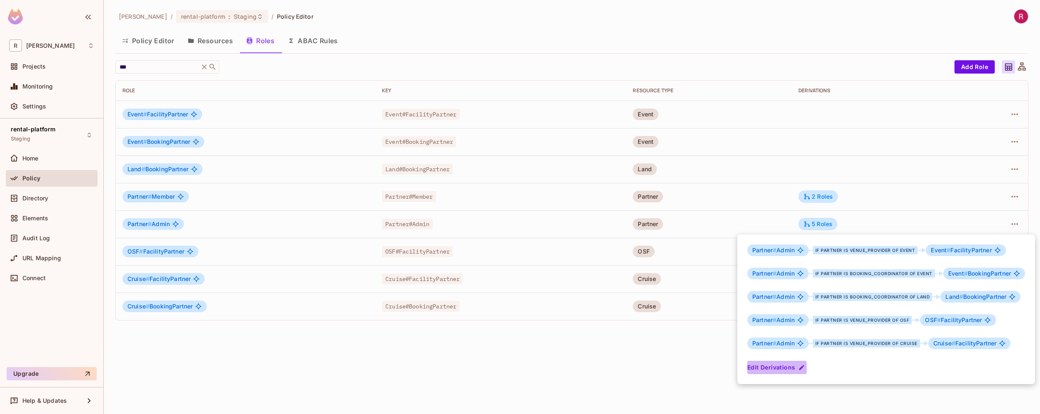
click at [790, 367] on button "Edit Derivations" at bounding box center [776, 366] width 59 height 13
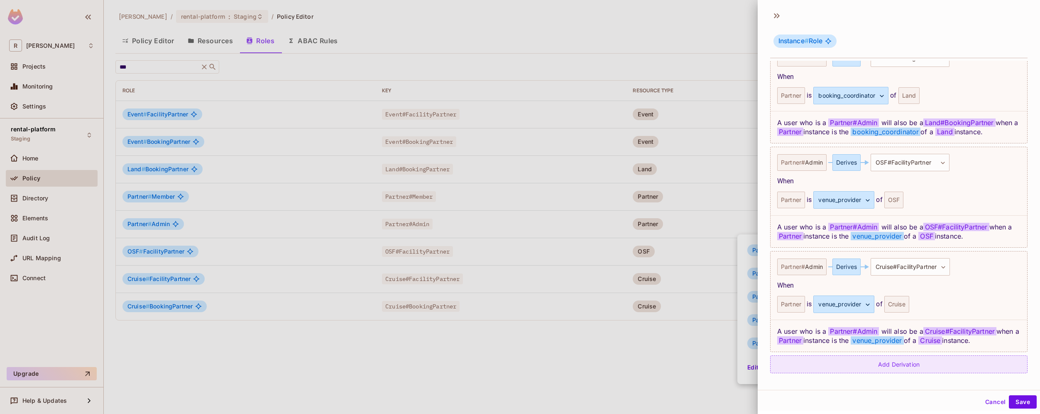
click at [901, 372] on div "Add Derivation" at bounding box center [898, 364] width 257 height 18
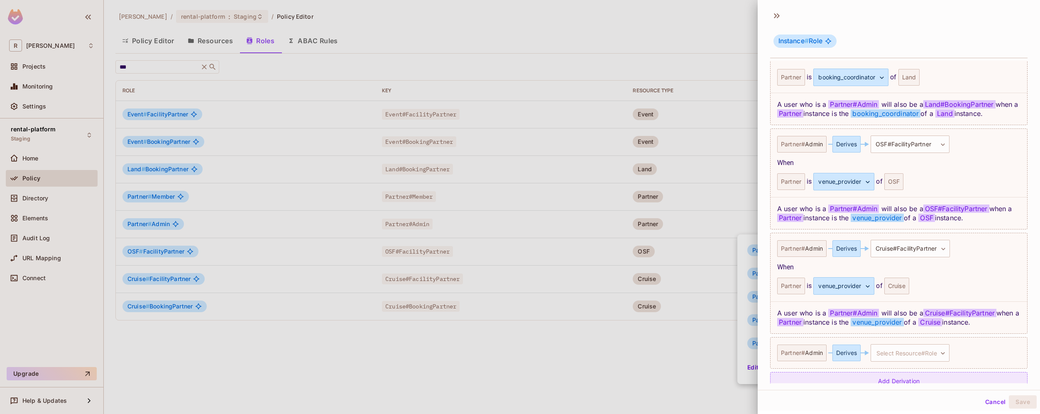
scroll to position [521, 0]
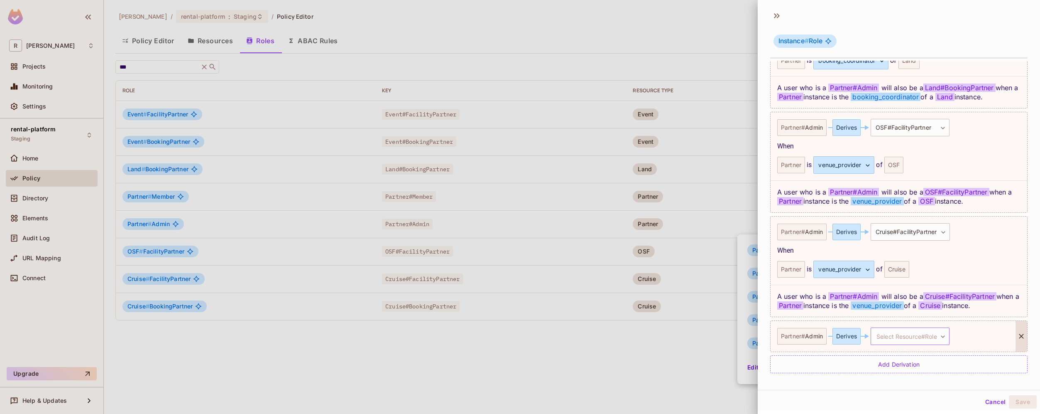
click at [899, 338] on body "R roy-poc Projects Monitoring Settings rental-platform Staging Home Policy Dire…" at bounding box center [520, 207] width 1040 height 414
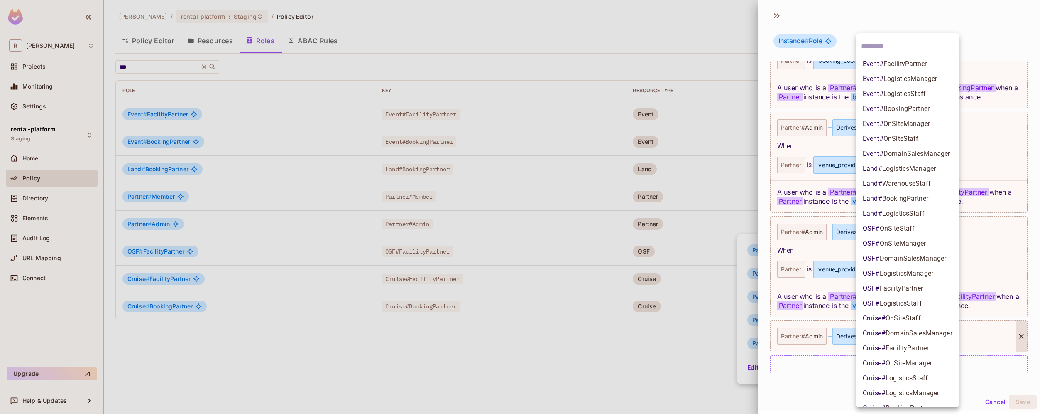
scroll to position [12, 0]
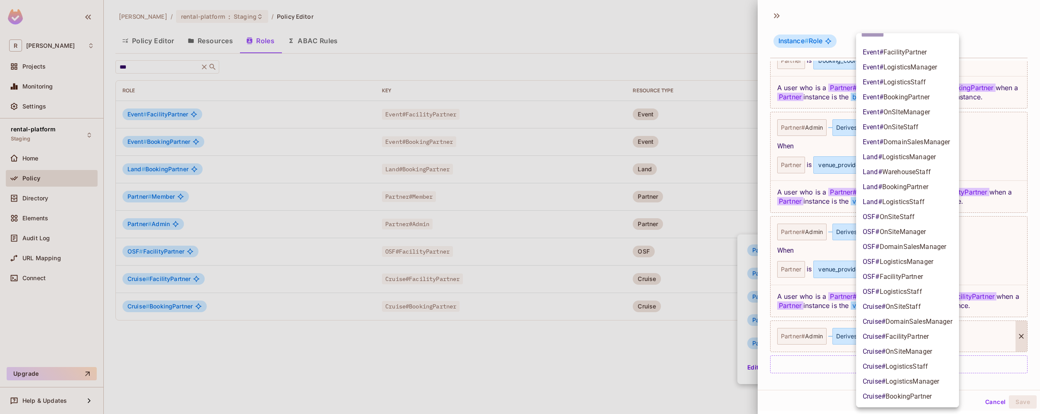
click at [927, 393] on span "BookingPartner" at bounding box center [909, 396] width 46 height 8
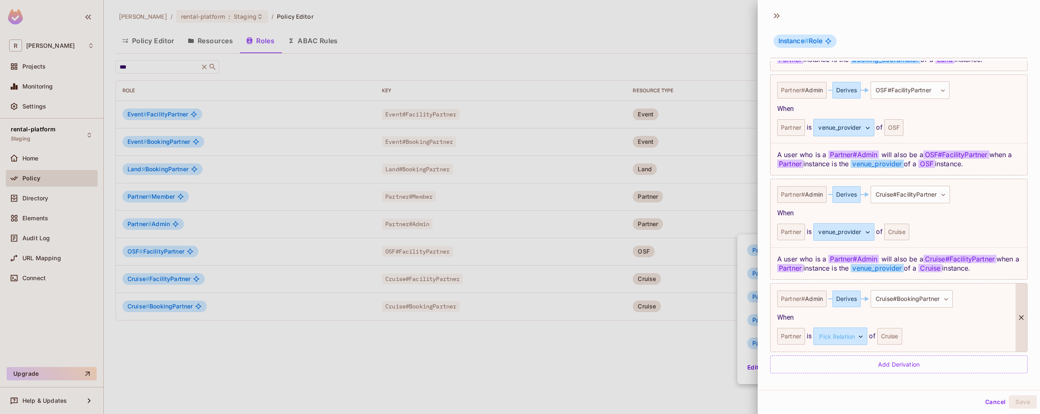
scroll to position [1, 0]
click at [861, 334] on body "R roy-poc Projects Monitoring Settings rental-platform Staging Home Policy Dire…" at bounding box center [520, 207] width 1040 height 414
click at [923, 319] on div at bounding box center [520, 207] width 1040 height 414
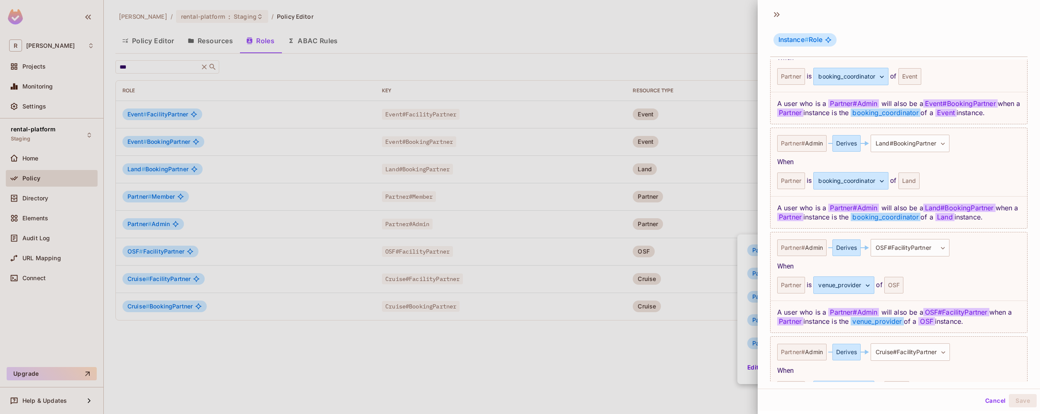
scroll to position [381, 0]
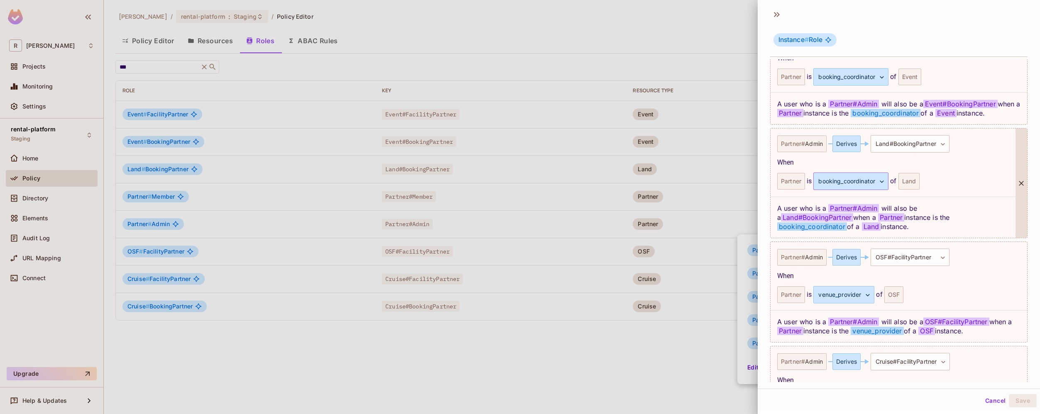
click at [867, 185] on body "R roy-poc Projects Monitoring Settings rental-platform Staging Home Policy Dire…" at bounding box center [520, 207] width 1040 height 414
click at [924, 276] on div at bounding box center [520, 207] width 1040 height 414
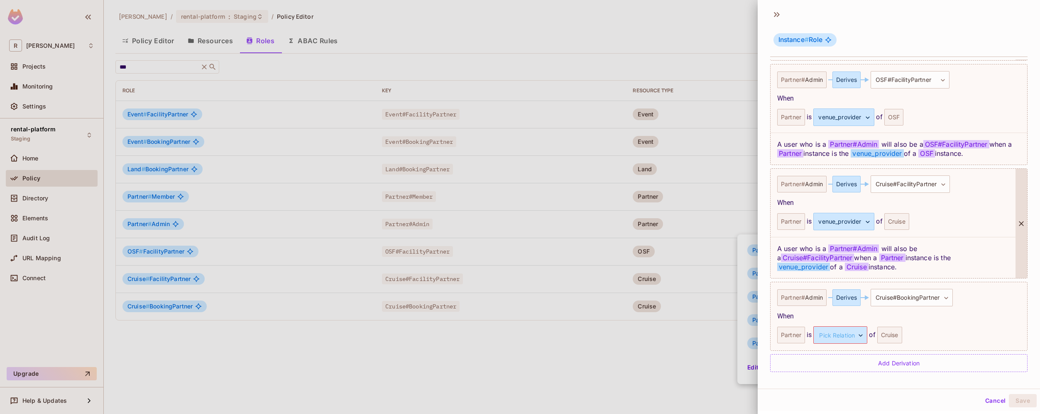
scroll to position [549, 0]
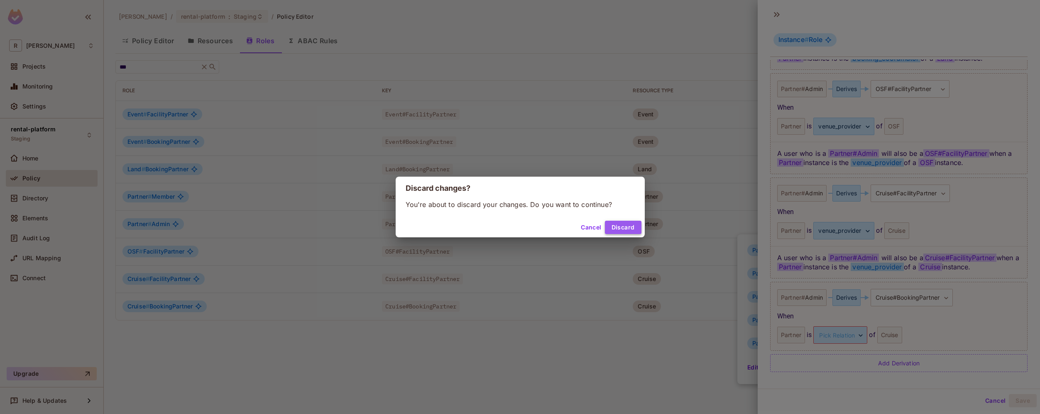
click at [629, 223] on button "Discard" at bounding box center [623, 227] width 37 height 13
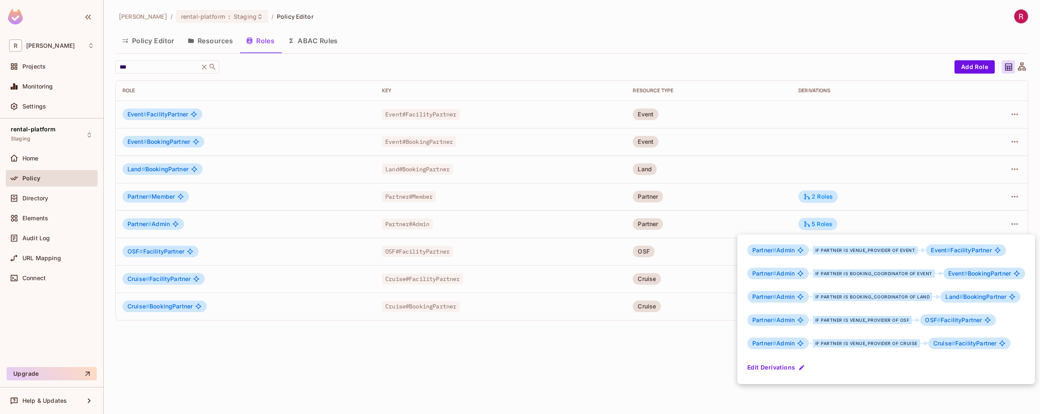
click at [608, 355] on div at bounding box center [520, 207] width 1040 height 414
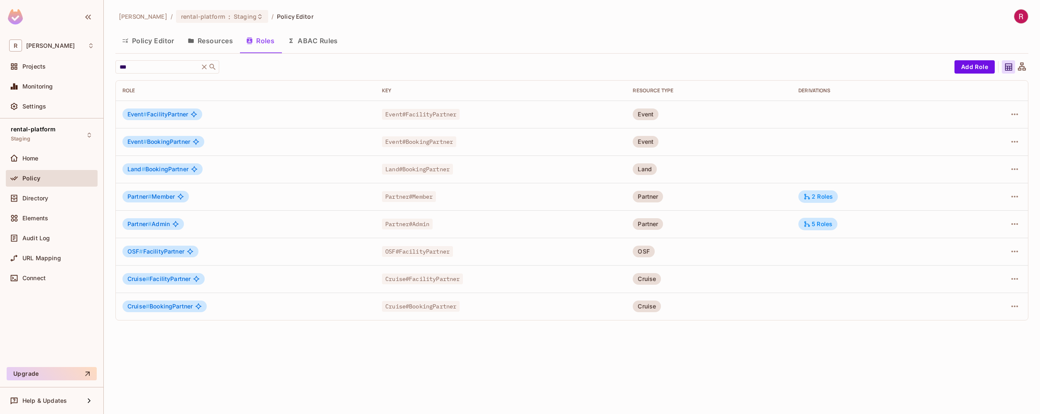
click at [214, 34] on button "Resources" at bounding box center [210, 40] width 59 height 21
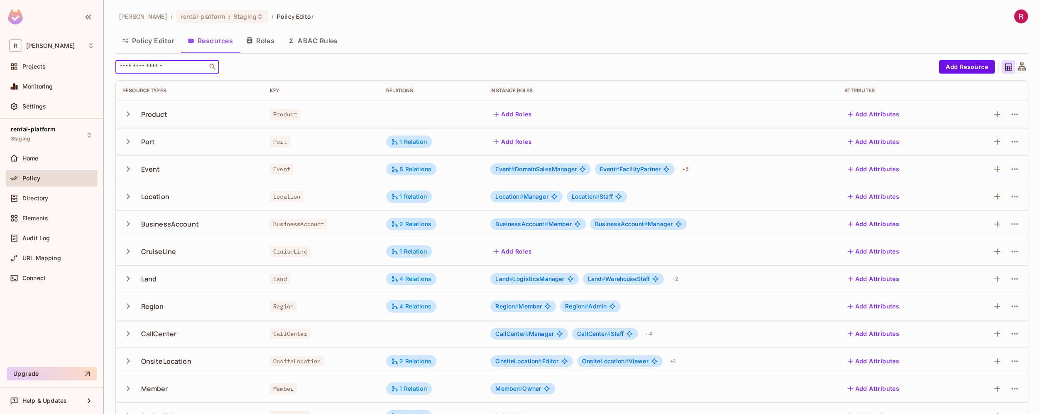
click at [186, 64] on input "text" at bounding box center [161, 67] width 87 height 8
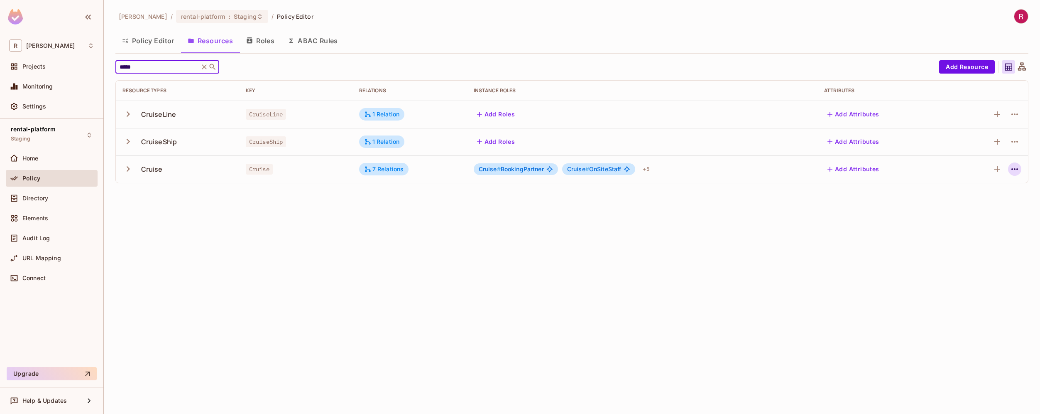
click at [1013, 170] on icon "button" at bounding box center [1015, 169] width 10 height 10
click at [983, 203] on div "Edit Resource" at bounding box center [978, 202] width 39 height 8
click at [1015, 169] on icon "button" at bounding box center [1015, 169] width 7 height 2
click at [989, 201] on div "Edit Resource" at bounding box center [978, 202] width 39 height 8
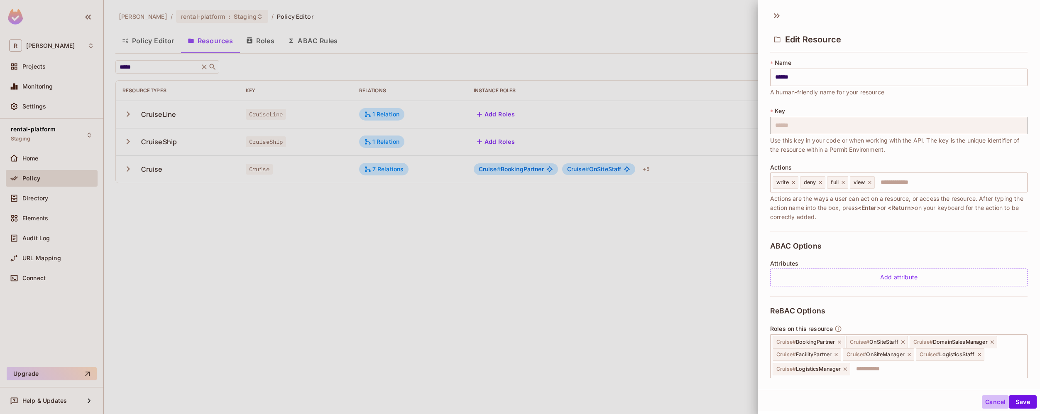
click at [987, 399] on button "Cancel" at bounding box center [995, 401] width 27 height 13
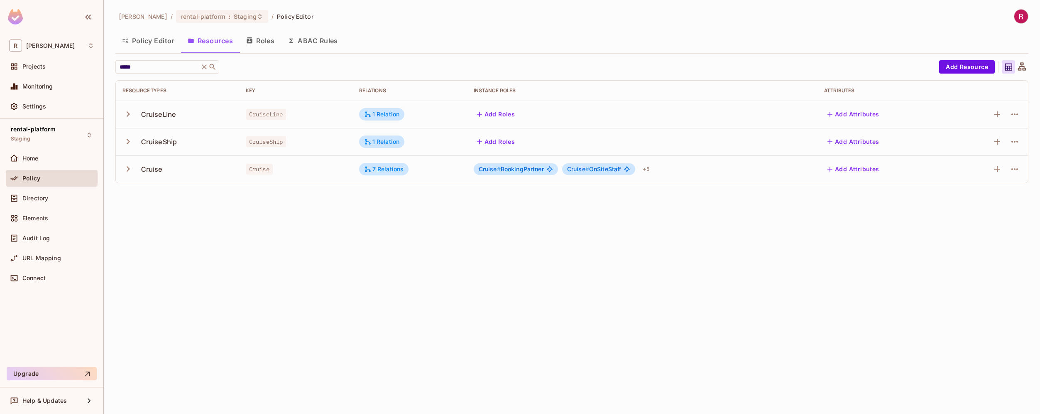
drag, startPoint x: 309, startPoint y: 260, endPoint x: 256, endPoint y: 263, distance: 52.8
click at [309, 260] on div "roy-poc / rental-platform : Staging / Policy Editor Policy Editor Resources Rol…" at bounding box center [572, 207] width 936 height 414
click at [177, 69] on input "*****" at bounding box center [157, 67] width 79 height 8
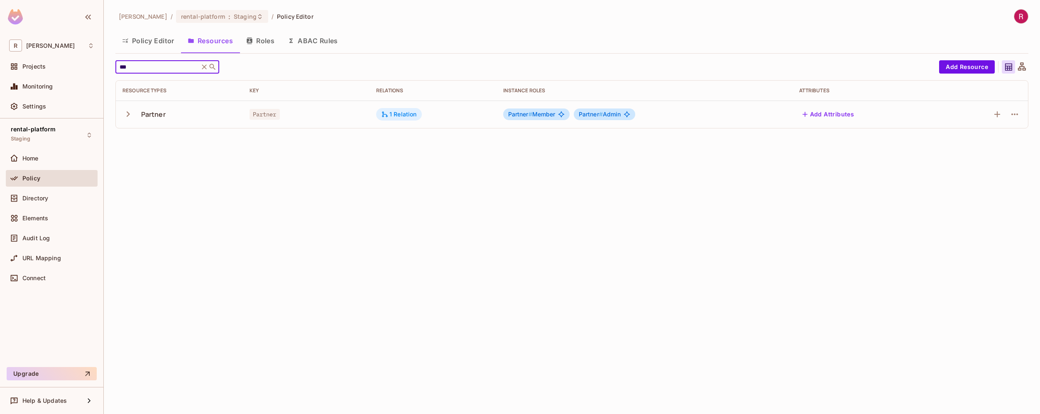
type input "***"
click at [403, 118] on div "1 Relation" at bounding box center [399, 114] width 46 height 12
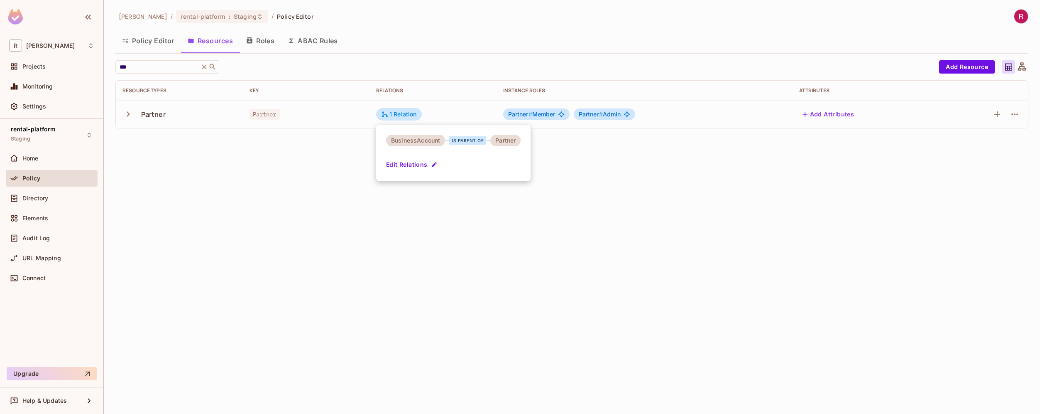
click at [417, 164] on button "Edit Relations" at bounding box center [412, 164] width 53 height 13
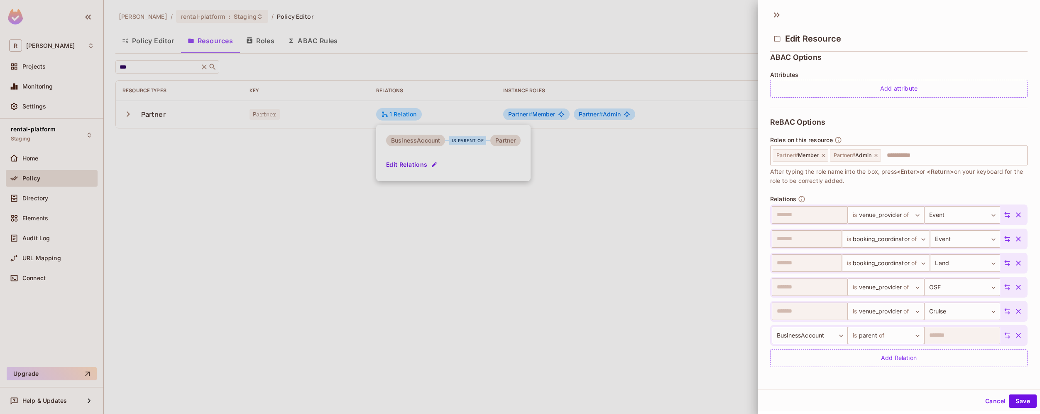
scroll to position [1, 0]
click at [924, 355] on div "Add Relation" at bounding box center [898, 357] width 257 height 18
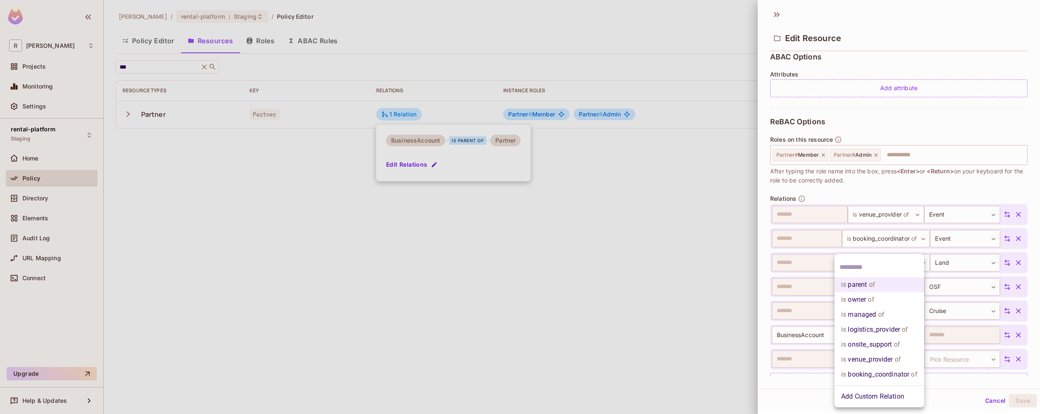
click at [890, 359] on body "R roy-poc Projects Monitoring Settings rental-platform Staging Home Policy Dire…" at bounding box center [520, 207] width 1040 height 414
click at [887, 377] on li "is booking_coordinator of" at bounding box center [880, 374] width 90 height 15
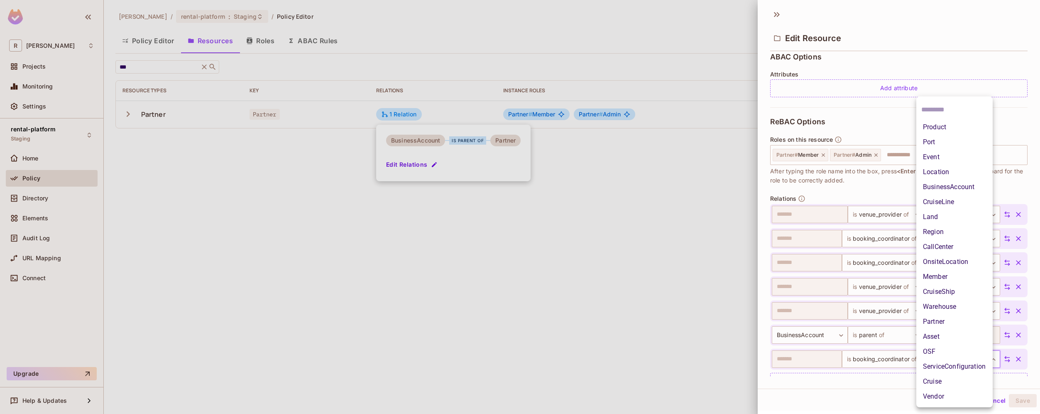
click at [971, 357] on body "R roy-poc Projects Monitoring Settings rental-platform Staging Home Policy Dire…" at bounding box center [520, 207] width 1040 height 414
click at [956, 379] on li "Cruise" at bounding box center [955, 381] width 76 height 15
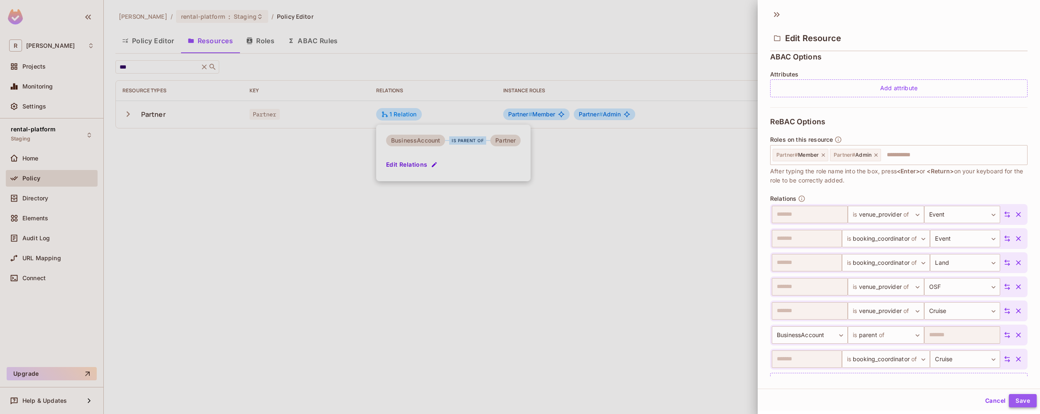
click at [1019, 403] on button "Save" at bounding box center [1023, 400] width 28 height 13
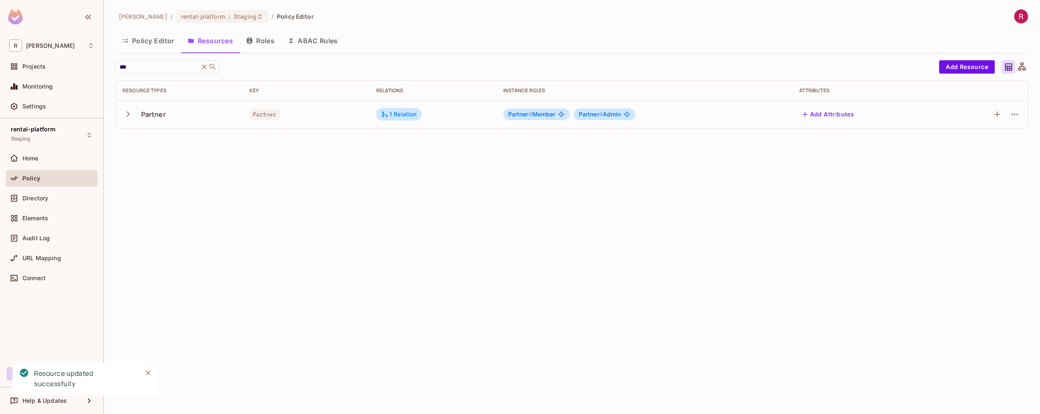
click at [534, 268] on div "roy-poc / rental-platform : Staging / Policy Editor Policy Editor Resources Rol…" at bounding box center [572, 207] width 936 height 414
drag, startPoint x: 248, startPoint y: 42, endPoint x: 255, endPoint y: 42, distance: 6.7
click at [248, 42] on icon "button" at bounding box center [249, 40] width 5 height 7
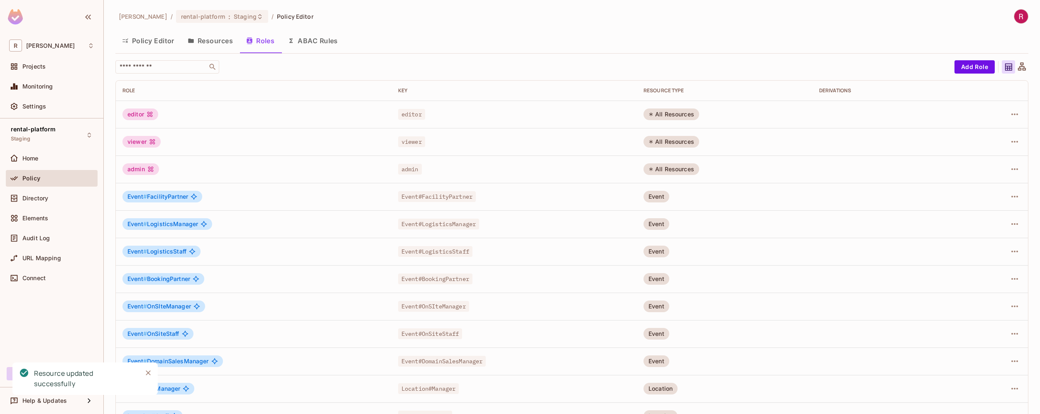
click at [178, 59] on div "roy-poc / rental-platform : Staging / Policy Editor Policy Editor Resources Rol…" at bounding box center [571, 277] width 913 height 537
click at [172, 72] on div "​" at bounding box center [167, 66] width 104 height 13
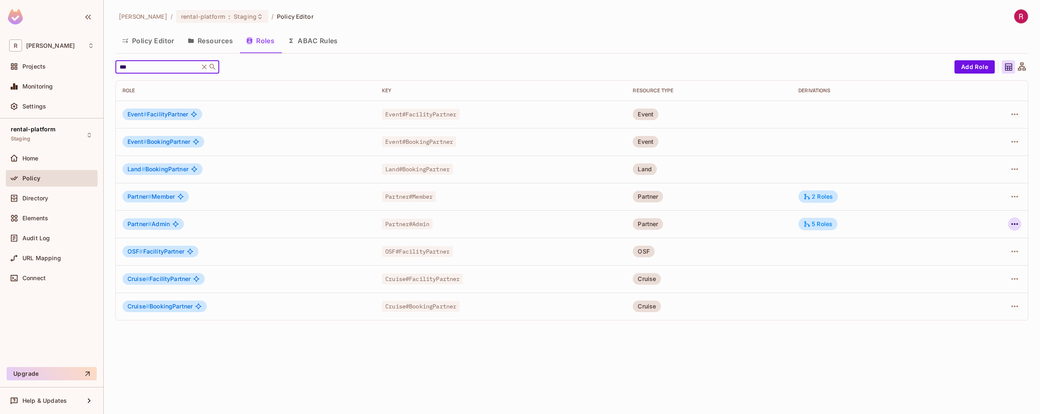
type input "***"
click at [1015, 225] on icon "button" at bounding box center [1015, 224] width 10 height 10
drag, startPoint x: 987, startPoint y: 244, endPoint x: 932, endPoint y: 204, distance: 67.8
click at [932, 203] on div "Edit Role Edit Attributes Delete Role" at bounding box center [520, 207] width 1040 height 414
click at [932, 204] on div at bounding box center [520, 207] width 1040 height 414
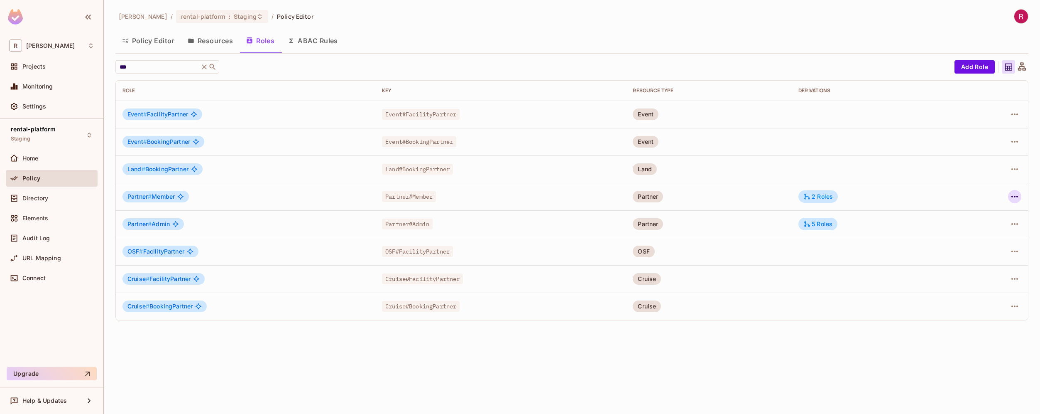
click at [1014, 198] on icon "button" at bounding box center [1015, 196] width 10 height 10
click at [862, 200] on div at bounding box center [520, 207] width 1040 height 414
click at [830, 196] on div "2 Roles" at bounding box center [818, 196] width 29 height 7
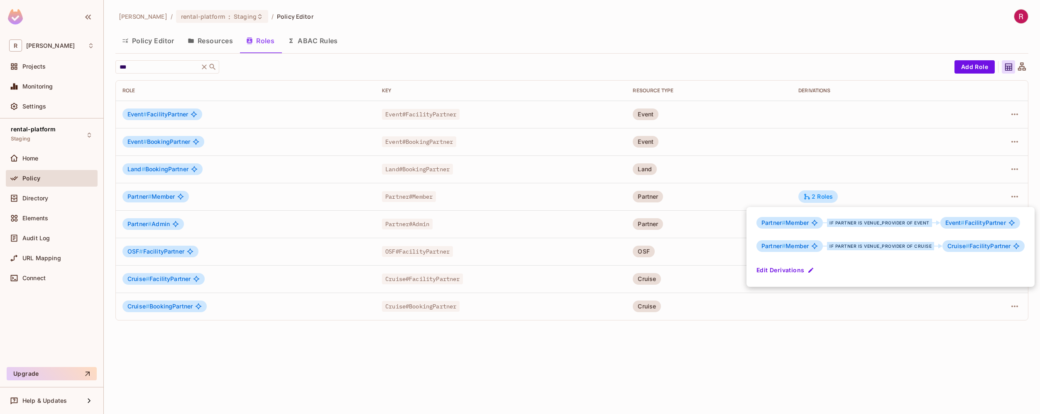
click at [800, 270] on button "Edit Derivations" at bounding box center [786, 269] width 59 height 13
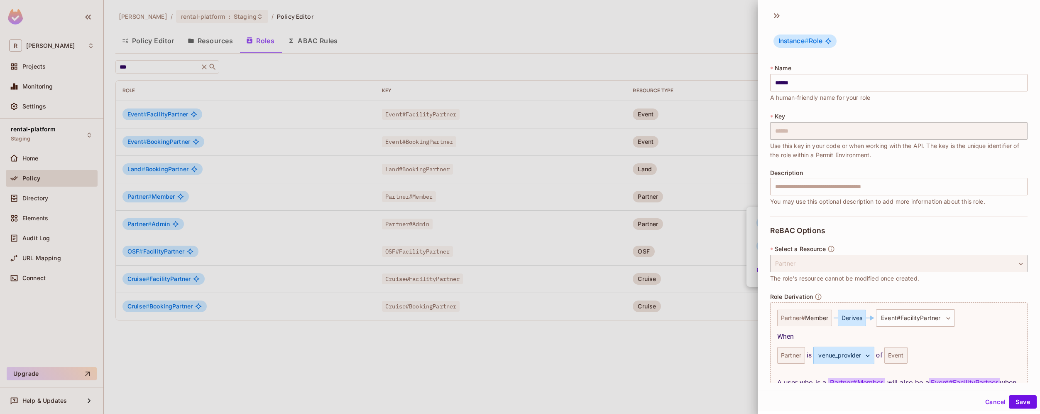
scroll to position [155, 0]
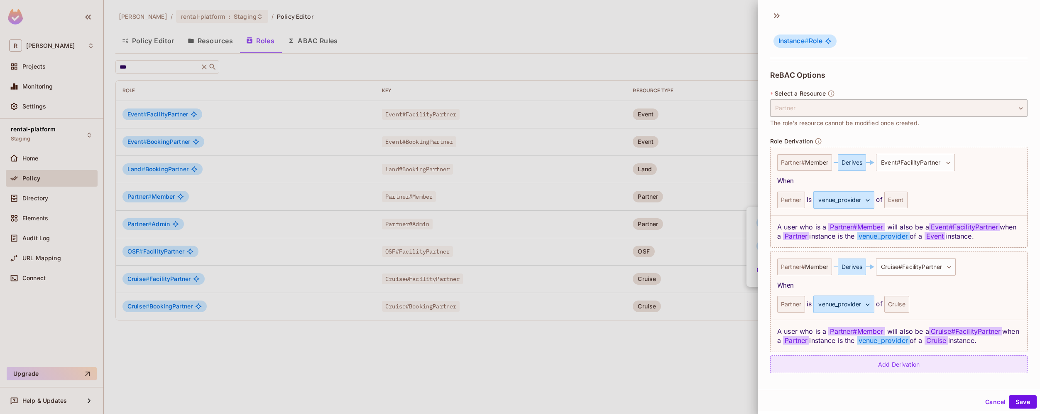
click at [900, 368] on div "Add Derivation" at bounding box center [898, 364] width 257 height 18
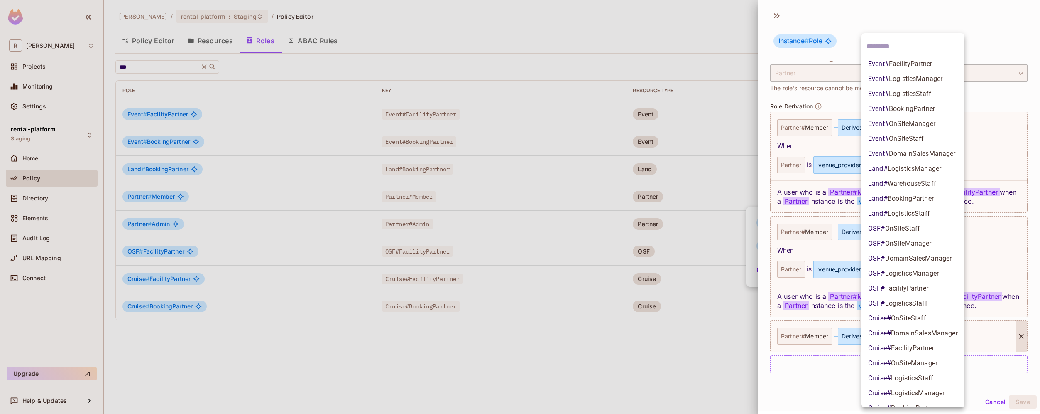
click at [926, 338] on body "R roy-poc Projects Monitoring Settings rental-platform Staging Home Policy Dire…" at bounding box center [520, 207] width 1040 height 414
click at [929, 287] on li "OSF # FacilityPartner" at bounding box center [913, 288] width 103 height 15
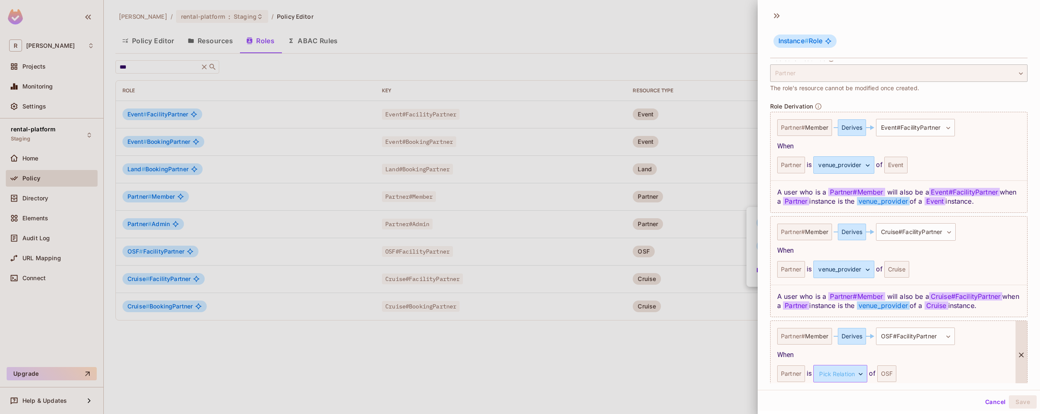
click at [859, 370] on body "R roy-poc Projects Monitoring Settings rental-platform Staging Home Policy Dire…" at bounding box center [520, 207] width 1040 height 414
click at [852, 395] on li "venue_provider" at bounding box center [839, 396] width 76 height 15
click at [1010, 406] on button "Save" at bounding box center [1023, 401] width 28 height 13
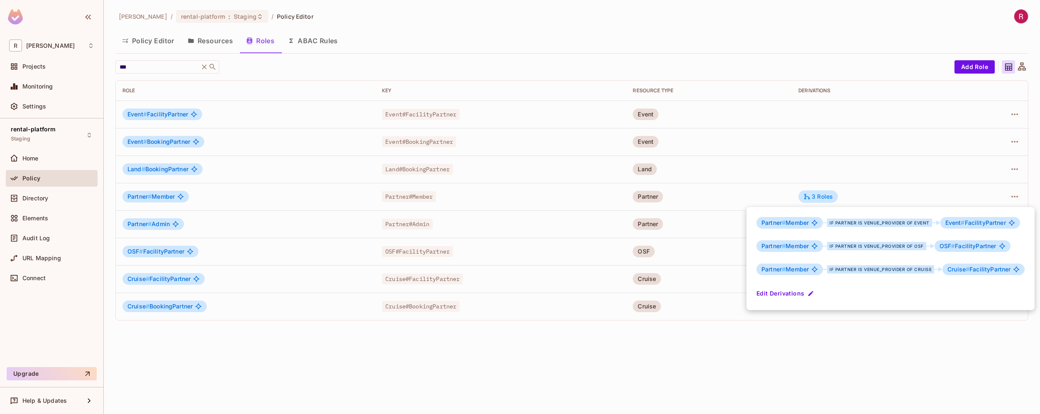
click at [950, 355] on div at bounding box center [520, 207] width 1040 height 414
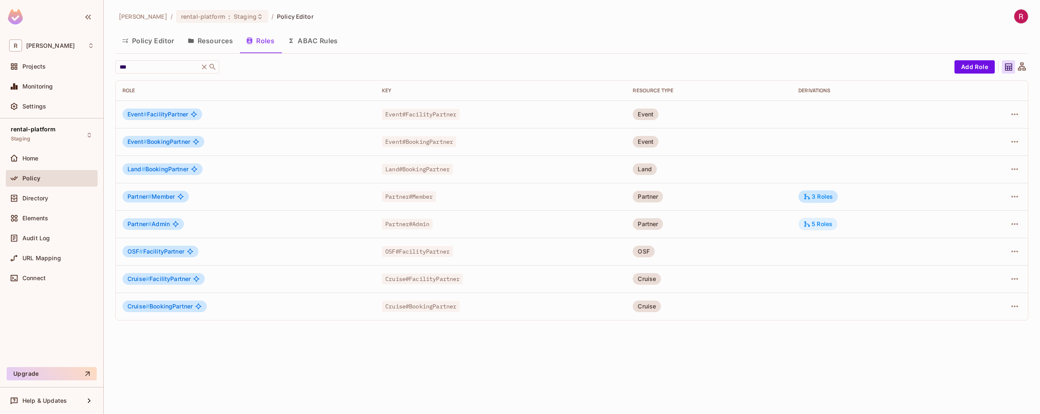
click at [833, 225] on div "5 Roles" at bounding box center [818, 223] width 29 height 7
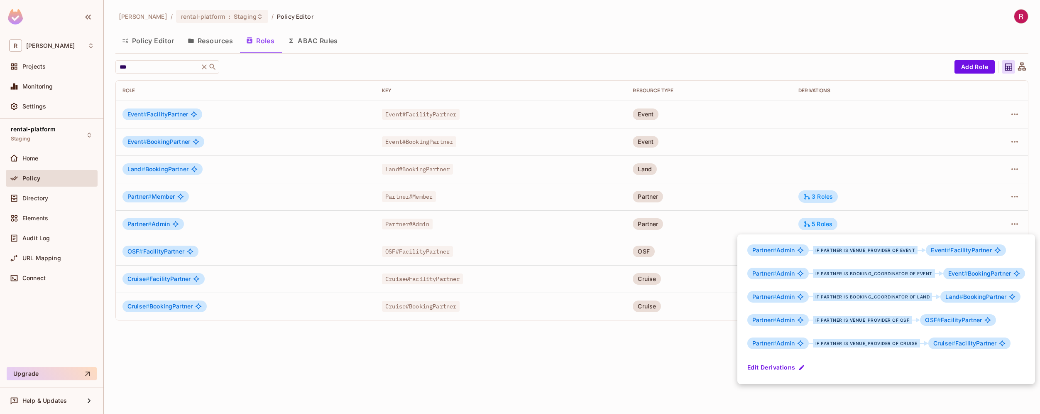
click at [784, 364] on button "Edit Derivations" at bounding box center [776, 366] width 59 height 13
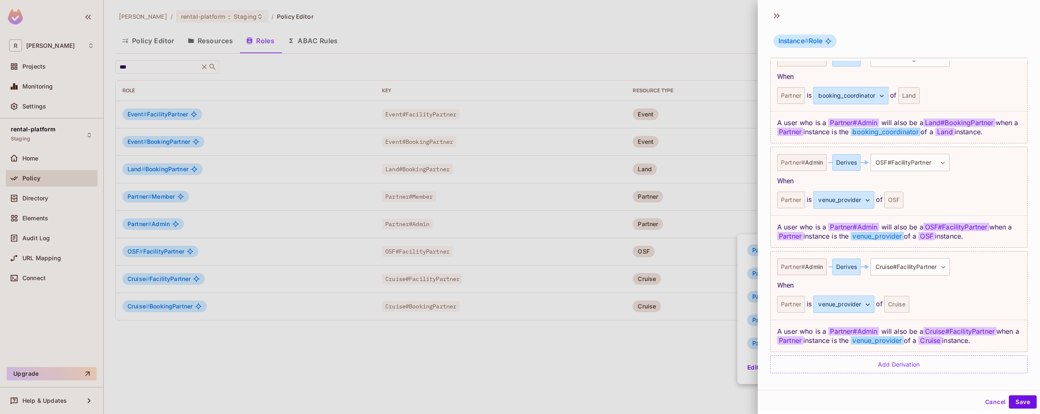
scroll to position [486, 0]
click at [885, 359] on div "Add Derivation" at bounding box center [898, 364] width 257 height 18
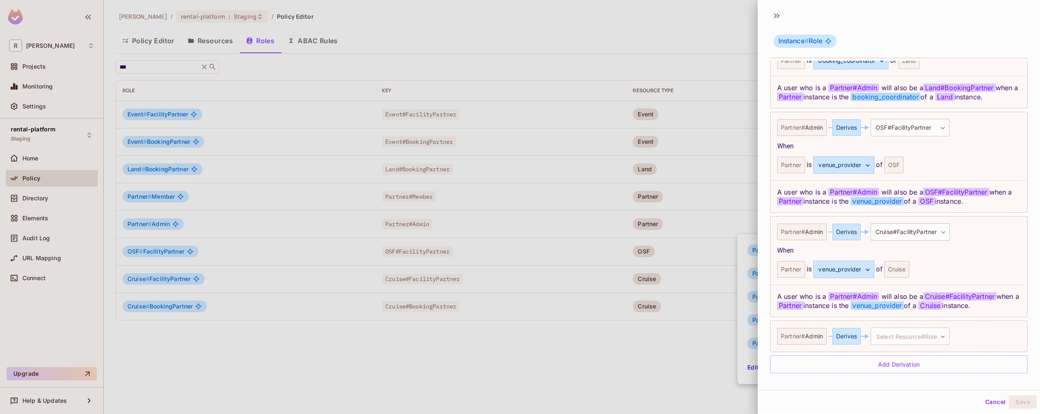
scroll to position [1, 0]
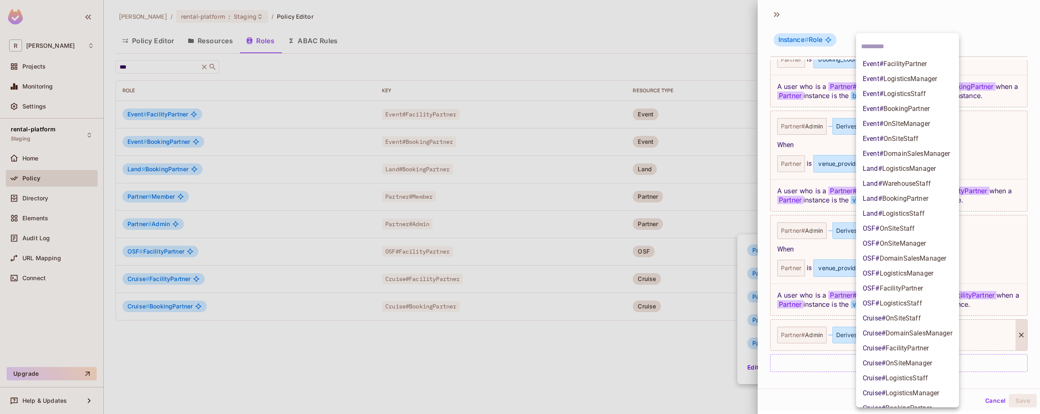
click at [914, 328] on body "R roy-poc Projects Monitoring Settings rental-platform Staging Home Policy Dire…" at bounding box center [520, 207] width 1040 height 414
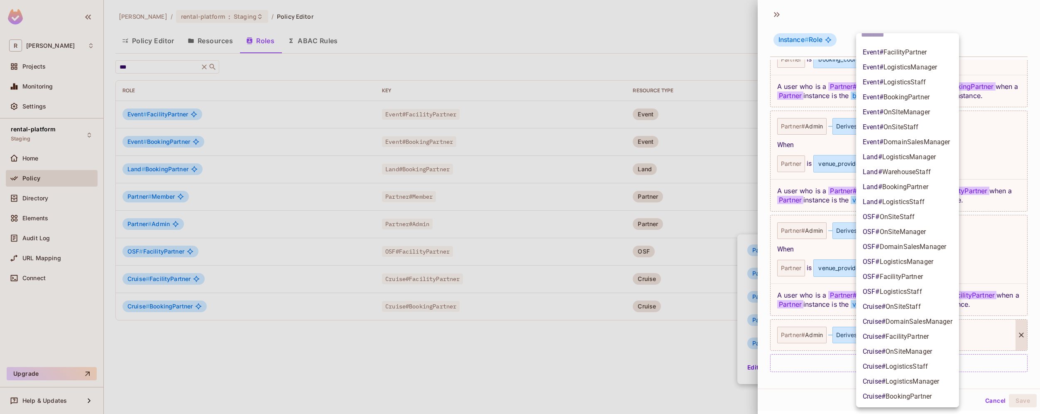
click at [922, 398] on span "BookingPartner" at bounding box center [909, 396] width 46 height 8
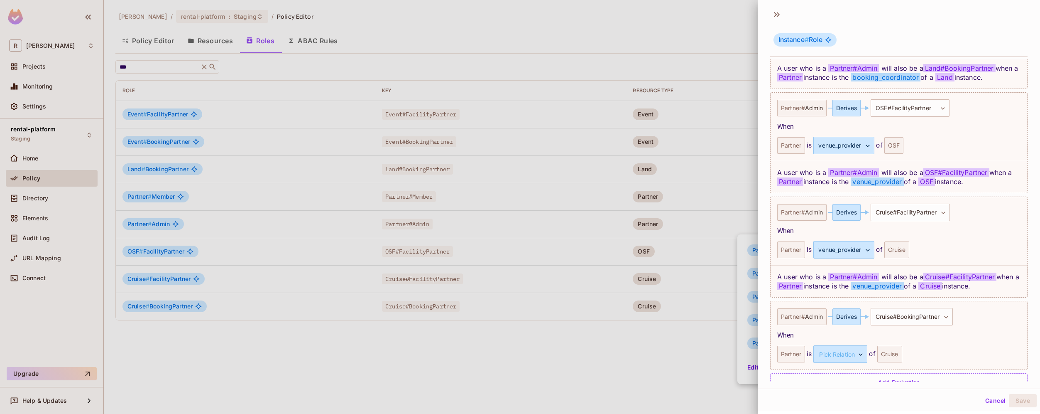
scroll to position [559, 0]
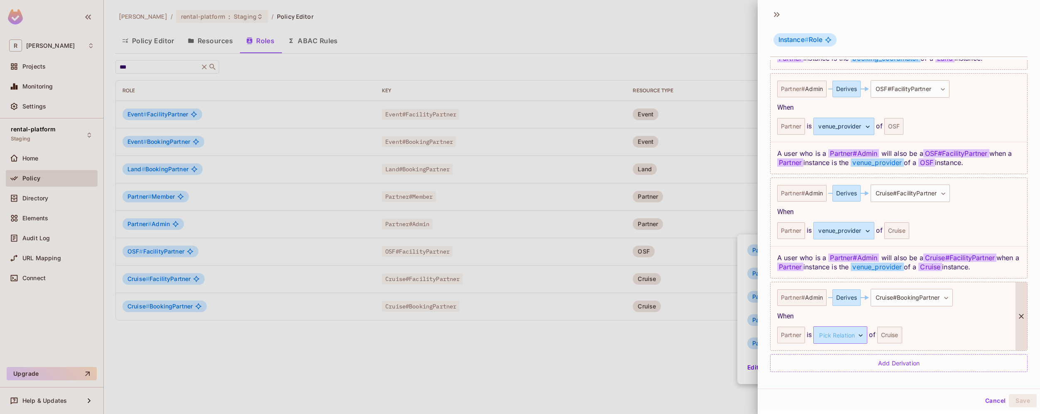
click at [843, 331] on body "R roy-poc Projects Monitoring Settings rental-platform Staging Home Policy Dire…" at bounding box center [520, 207] width 1040 height 414
click at [847, 390] on li "booking_coordinator" at bounding box center [839, 389] width 76 height 15
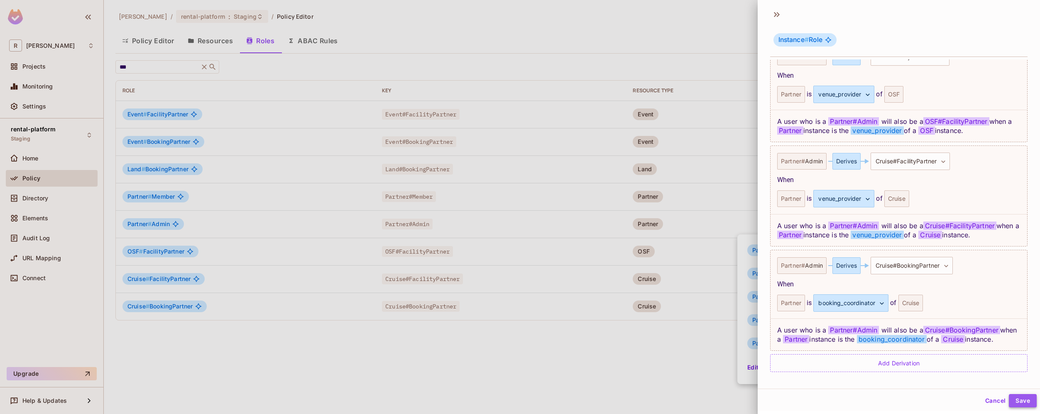
click at [1012, 401] on button "Save" at bounding box center [1023, 400] width 28 height 13
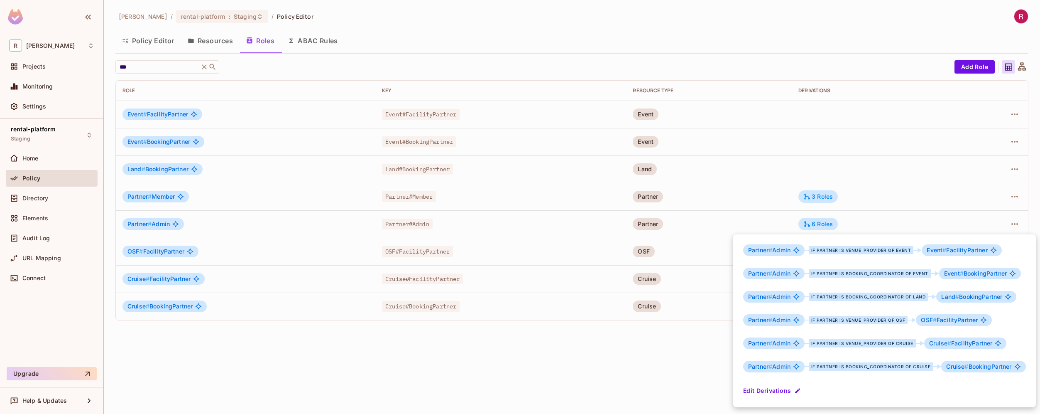
click at [630, 363] on div at bounding box center [520, 207] width 1040 height 414
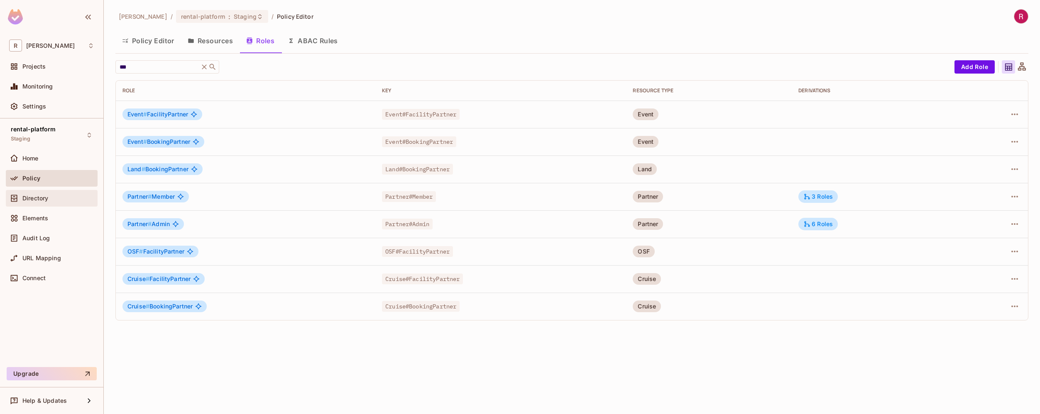
click at [54, 201] on div "Directory" at bounding box center [51, 198] width 85 height 10
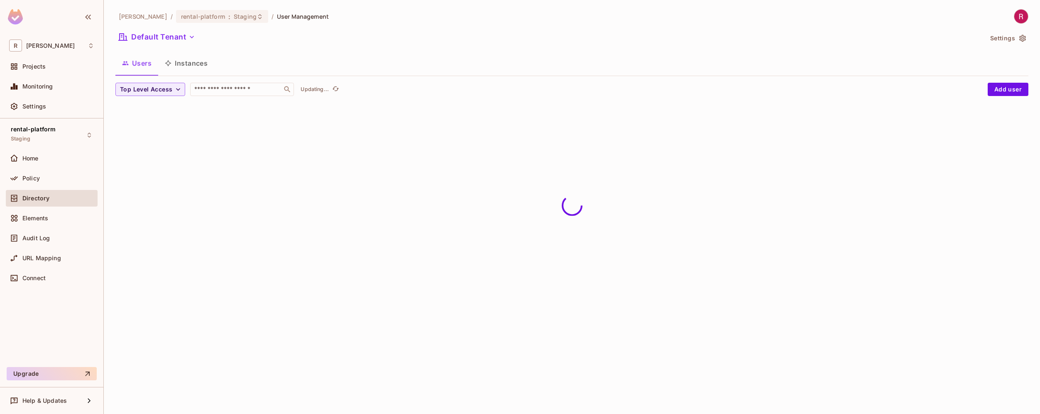
click at [206, 66] on button "Instances" at bounding box center [186, 63] width 56 height 21
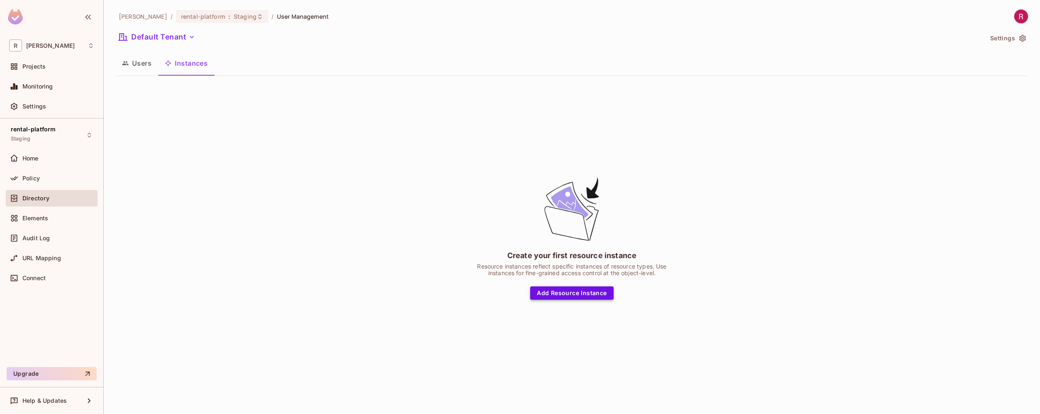
click at [598, 291] on button "Add Resource Instance" at bounding box center [571, 292] width 83 height 13
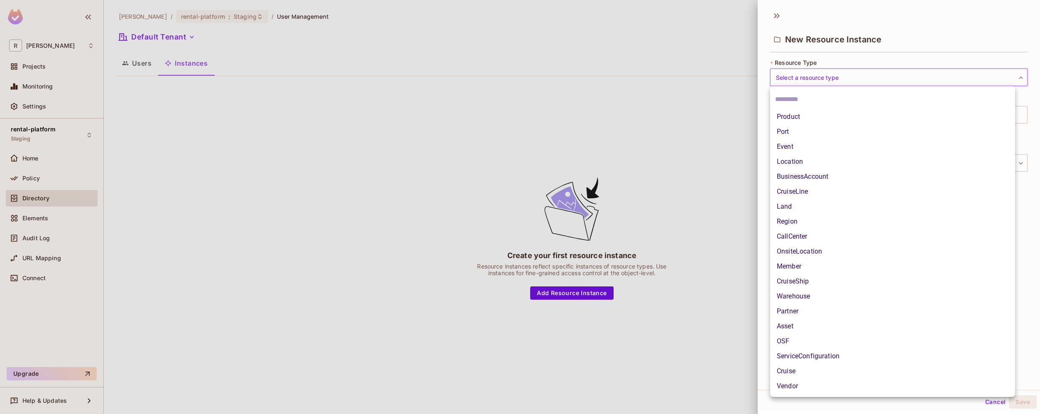
click at [851, 78] on body "R roy-poc Projects Monitoring Settings rental-platform Staging Home Policy Dire…" at bounding box center [520, 207] width 1040 height 414
click at [878, 340] on li "OSF" at bounding box center [892, 340] width 245 height 15
type input "***"
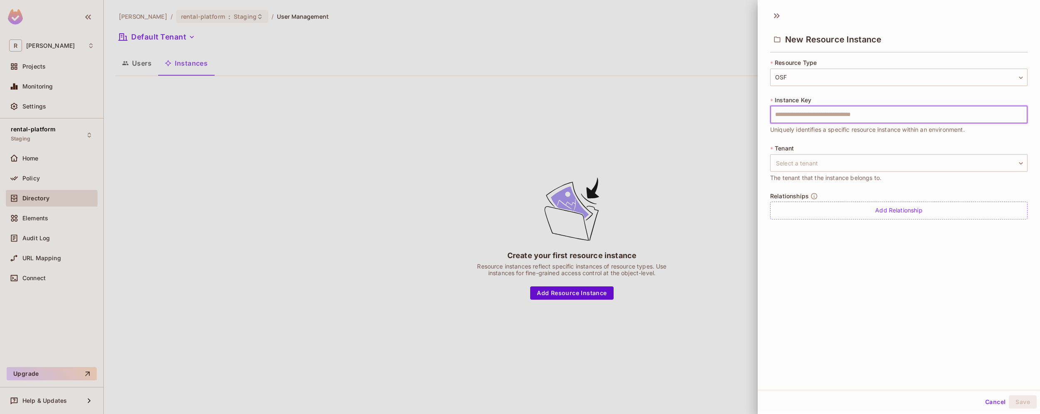
click at [845, 118] on input "text" at bounding box center [898, 114] width 257 height 17
type input "**********"
click at [851, 162] on body "**********" at bounding box center [520, 207] width 1040 height 414
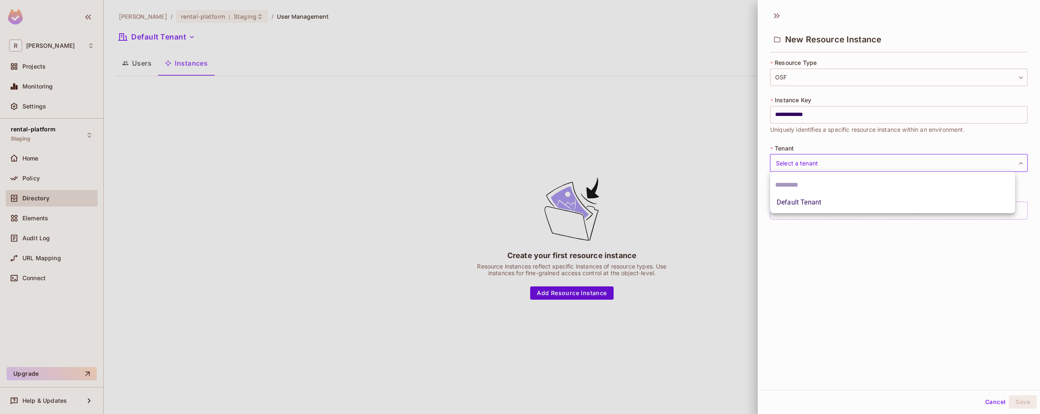
click at [830, 204] on li "Default Tenant" at bounding box center [892, 202] width 245 height 15
type input "*******"
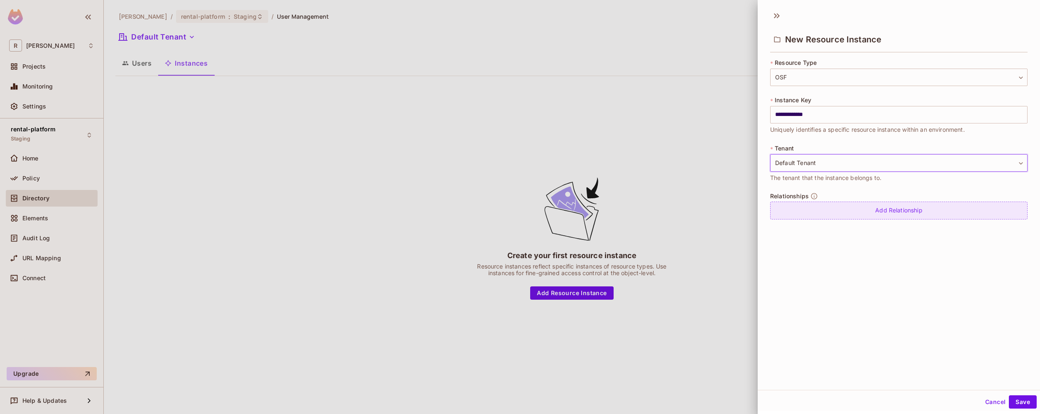
click at [859, 208] on div "Add Relationship" at bounding box center [898, 210] width 257 height 18
click at [873, 306] on div "**********" at bounding box center [899, 198] width 282 height 384
click at [914, 338] on div "**********" at bounding box center [899, 198] width 282 height 384
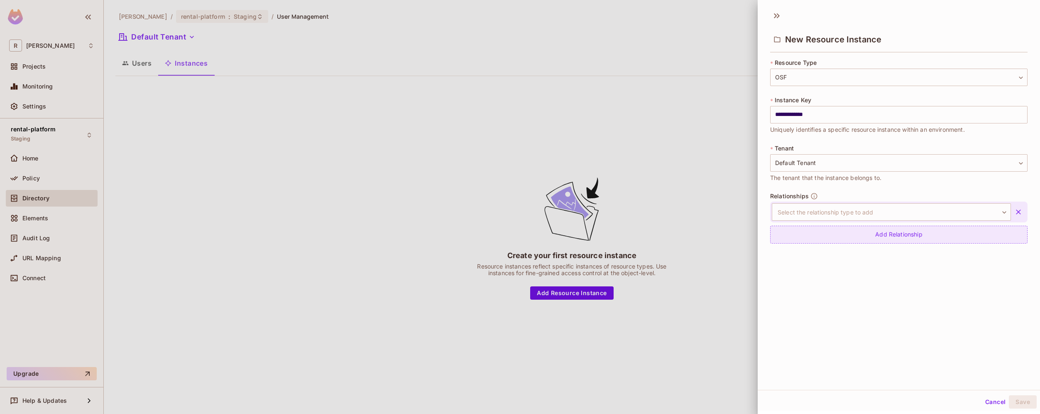
click at [977, 236] on div "Add Relationship" at bounding box center [898, 234] width 257 height 18
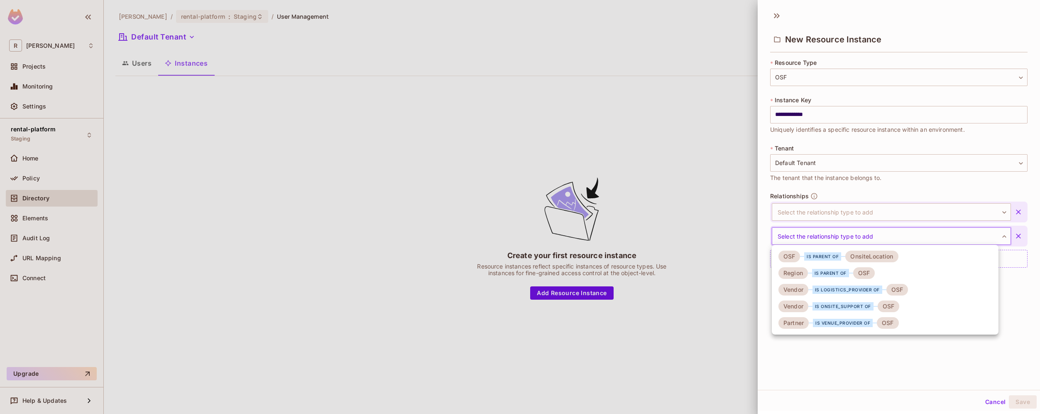
click at [956, 239] on body "**********" at bounding box center [520, 207] width 1040 height 414
click at [838, 254] on div "is parent of" at bounding box center [822, 256] width 37 height 8
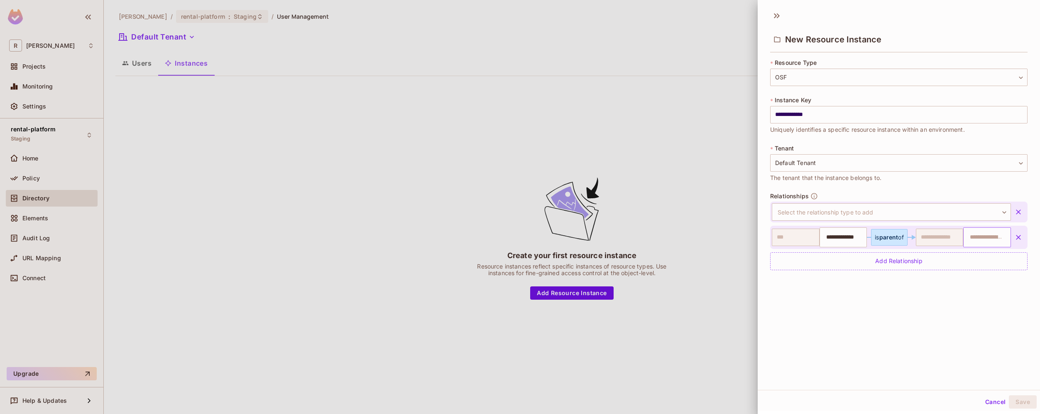
click at [983, 235] on input "text" at bounding box center [986, 237] width 42 height 17
click at [1015, 235] on icon "button" at bounding box center [1019, 237] width 8 height 8
click at [875, 283] on div "**********" at bounding box center [899, 198] width 282 height 384
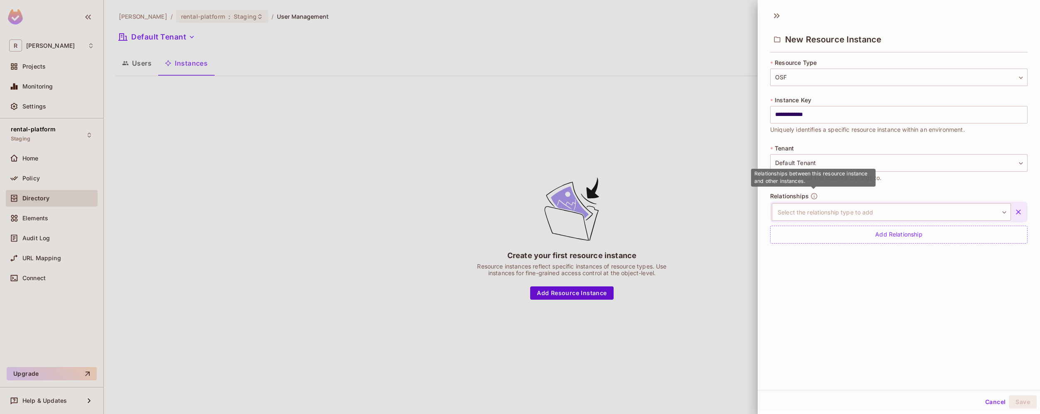
click at [811, 196] on icon "button" at bounding box center [814, 195] width 7 height 7
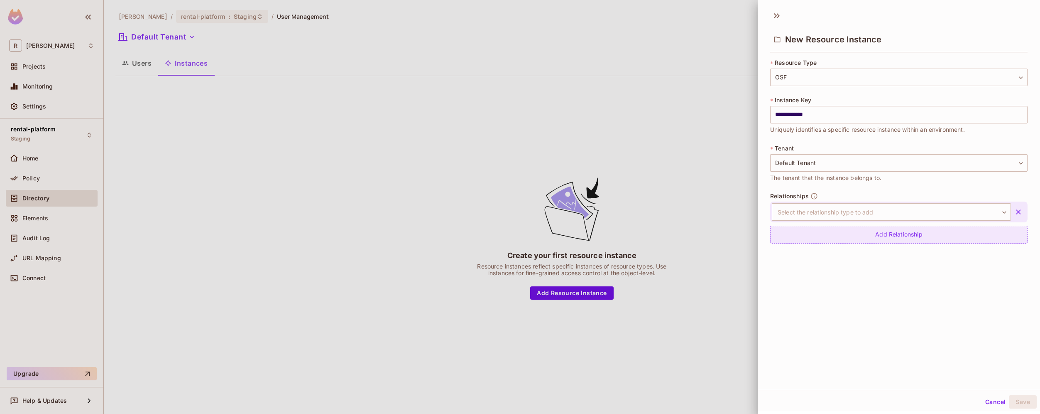
click at [894, 235] on div "Add Relationship" at bounding box center [898, 234] width 257 height 18
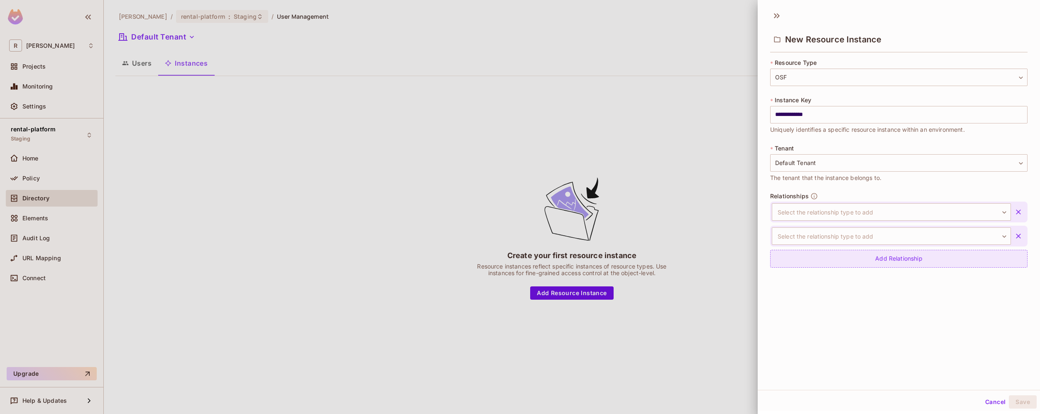
click at [892, 257] on div "Add Relationship" at bounding box center [898, 259] width 257 height 18
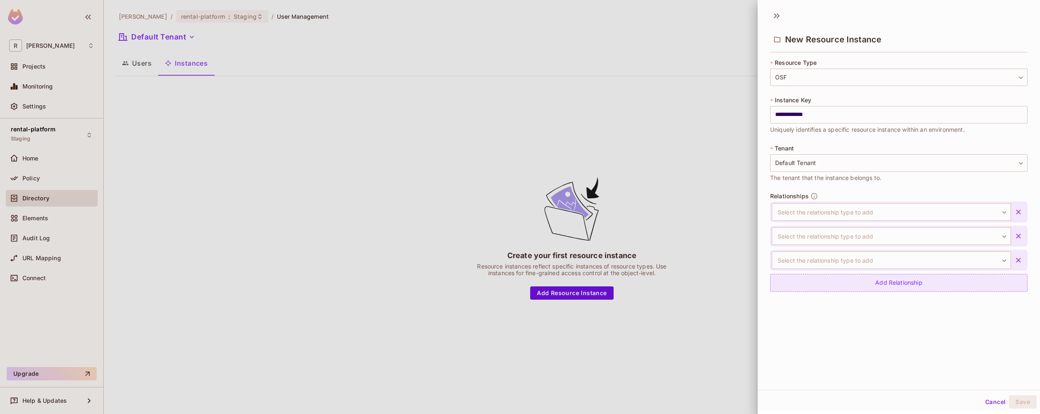
click at [886, 282] on div "Add Relationship" at bounding box center [898, 283] width 257 height 18
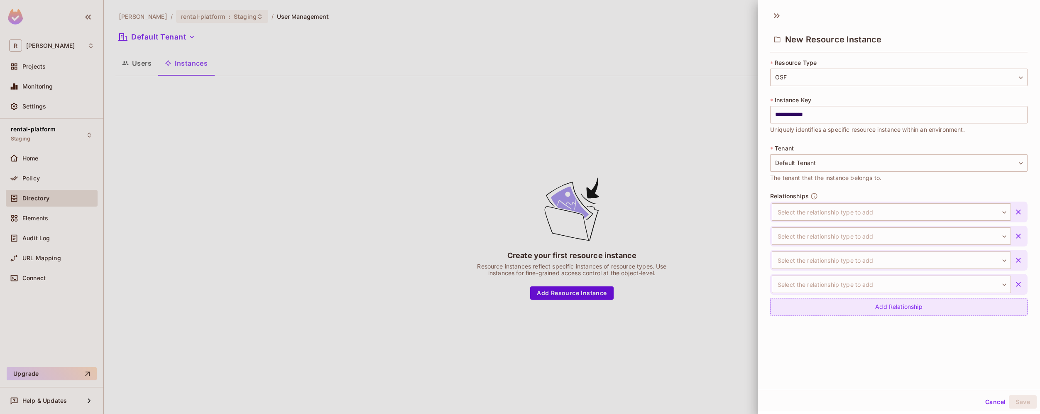
click at [875, 313] on div "Add Relationship" at bounding box center [898, 307] width 257 height 18
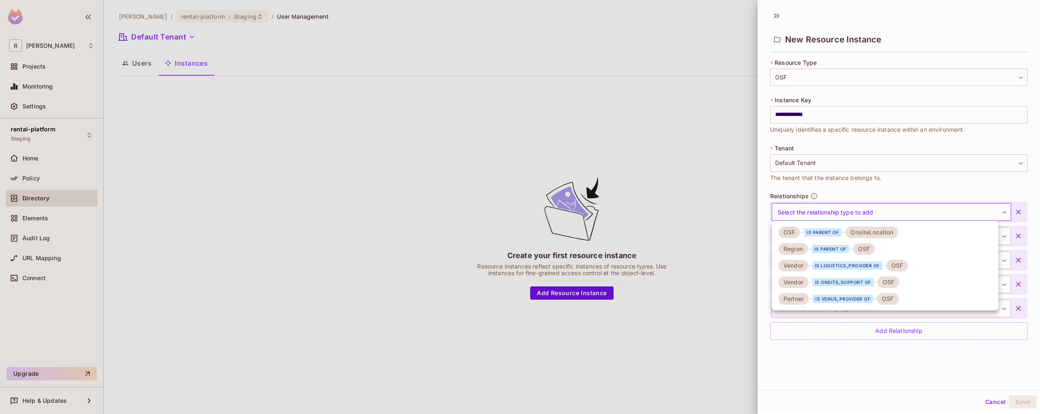
click at [943, 206] on body "**********" at bounding box center [520, 207] width 1040 height 414
click at [919, 251] on li "Region is parent of OSF" at bounding box center [885, 248] width 227 height 17
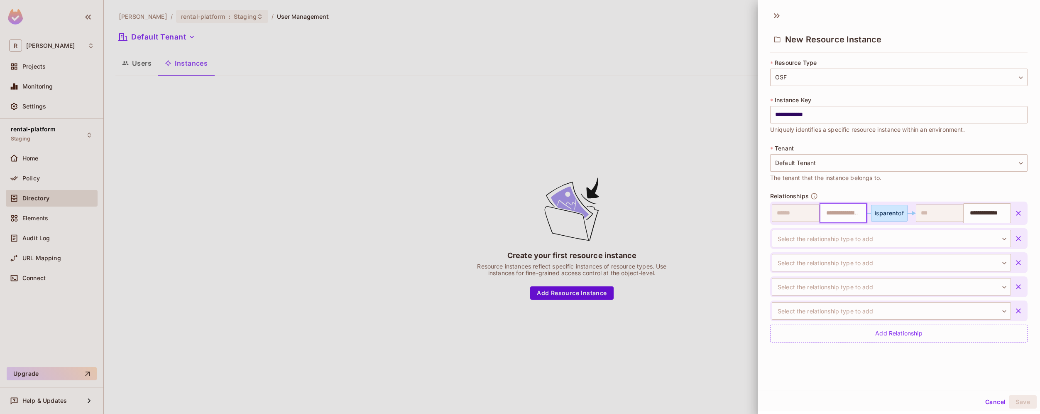
click at [845, 219] on input "text" at bounding box center [842, 213] width 42 height 17
click at [975, 212] on input "**********" at bounding box center [986, 213] width 42 height 17
click at [833, 216] on input "text" at bounding box center [842, 213] width 42 height 17
paste input "**********"
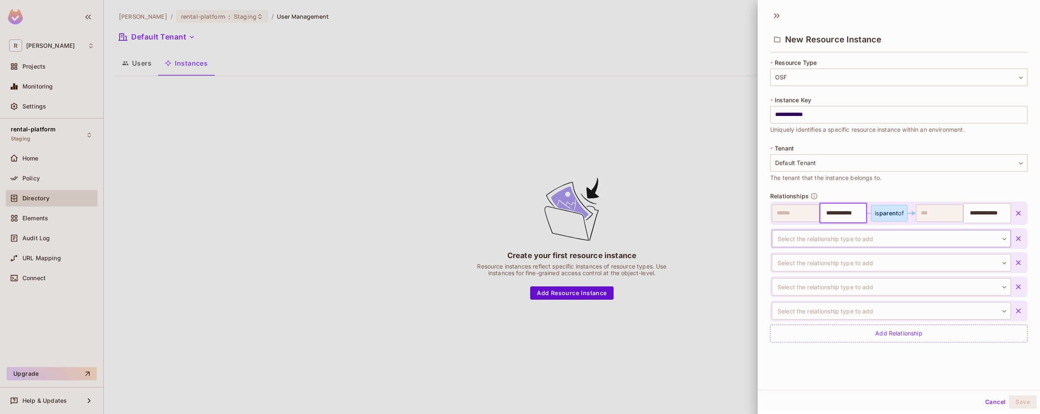
type input "**********"
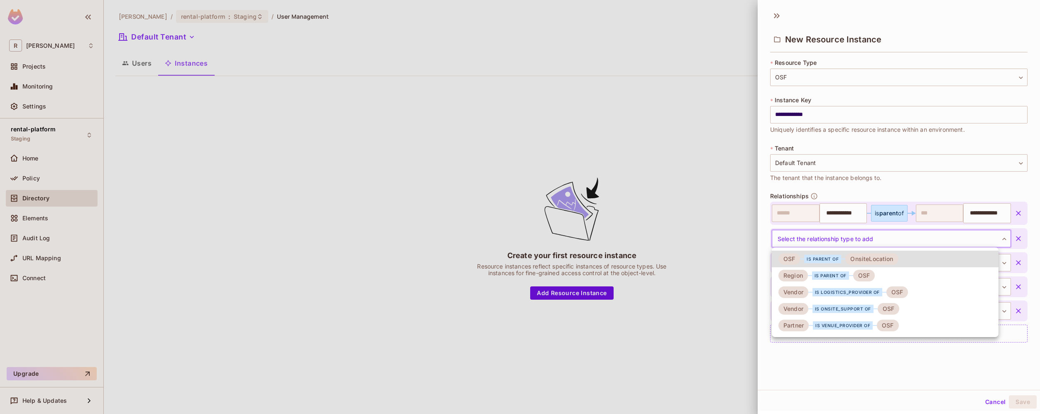
scroll to position [0, 0]
click at [961, 242] on body "**********" at bounding box center [520, 207] width 1040 height 414
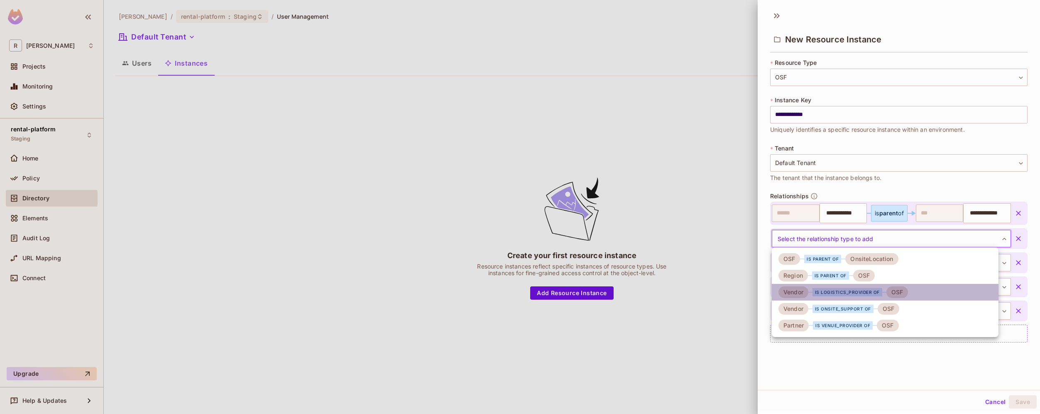
click at [937, 290] on li "Vendor is logistics_provider of OSF" at bounding box center [885, 292] width 227 height 17
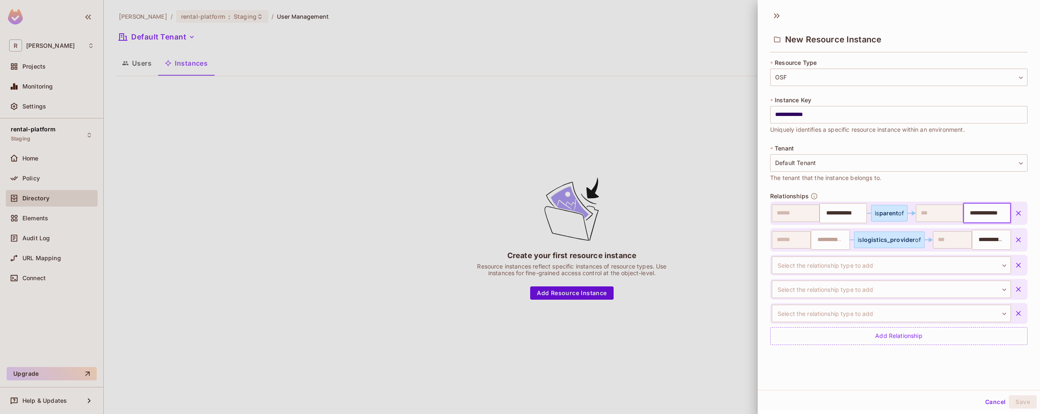
click at [977, 212] on input "**********" at bounding box center [986, 213] width 42 height 17
click at [1015, 313] on icon "button" at bounding box center [1019, 313] width 8 height 8
click at [1011, 293] on button "button" at bounding box center [1018, 289] width 15 height 15
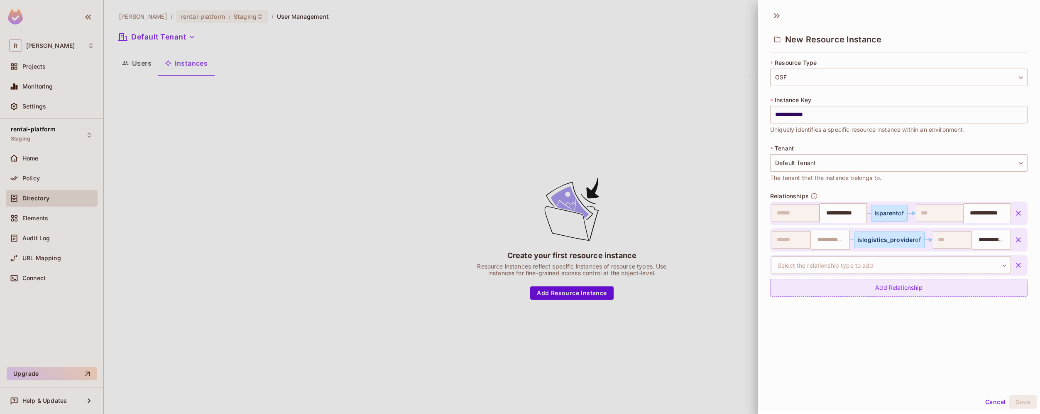
click at [1015, 262] on icon "button" at bounding box center [1019, 265] width 8 height 8
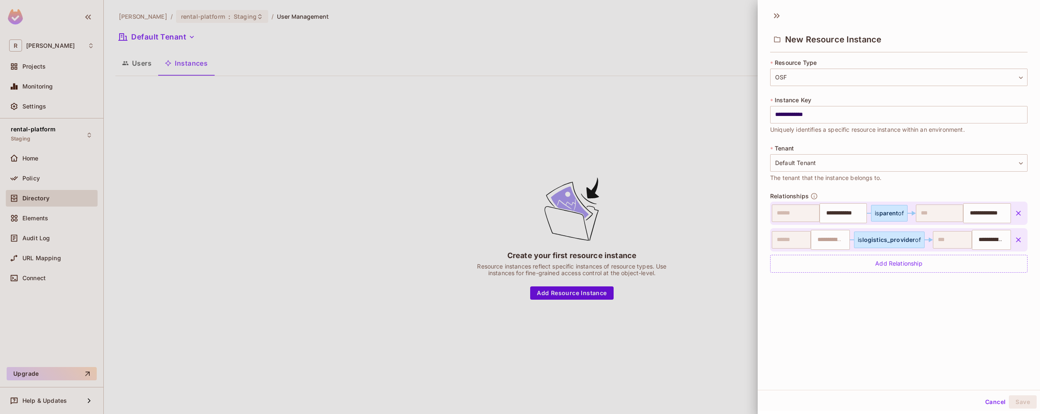
click at [941, 327] on div "**********" at bounding box center [899, 198] width 282 height 384
click at [825, 243] on input "text" at bounding box center [830, 239] width 34 height 17
type input "*****"
click at [827, 242] on input "*****" at bounding box center [830, 239] width 34 height 17
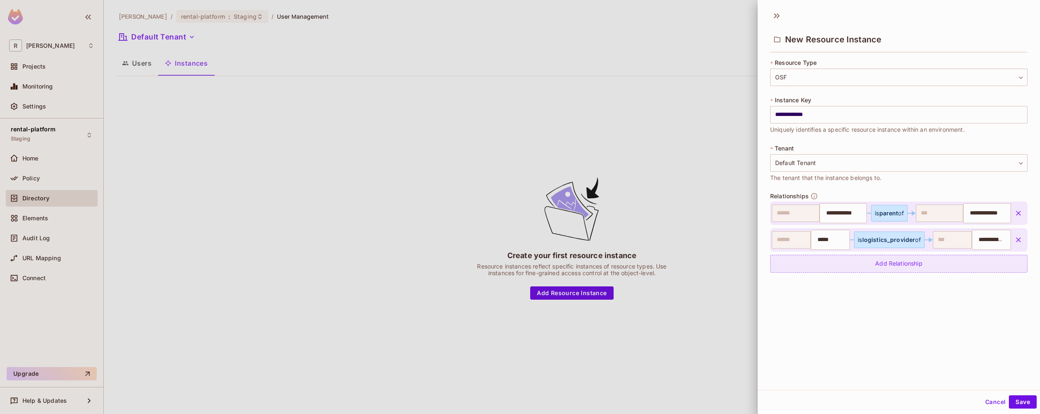
click at [1015, 243] on icon "button" at bounding box center [1019, 239] width 8 height 8
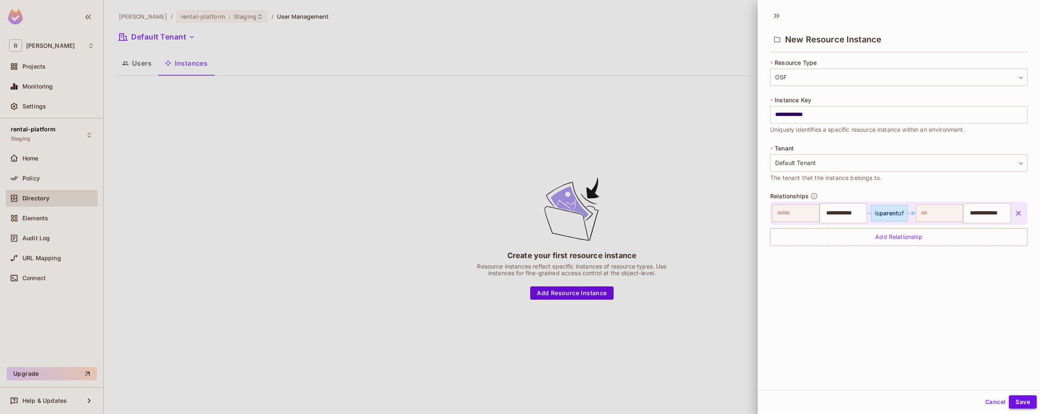
click at [1017, 402] on button "Save" at bounding box center [1023, 401] width 28 height 13
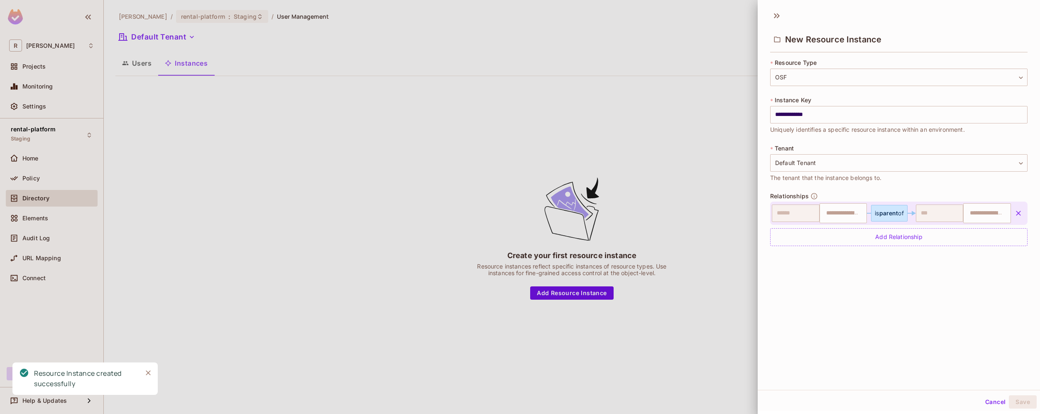
type input "**********"
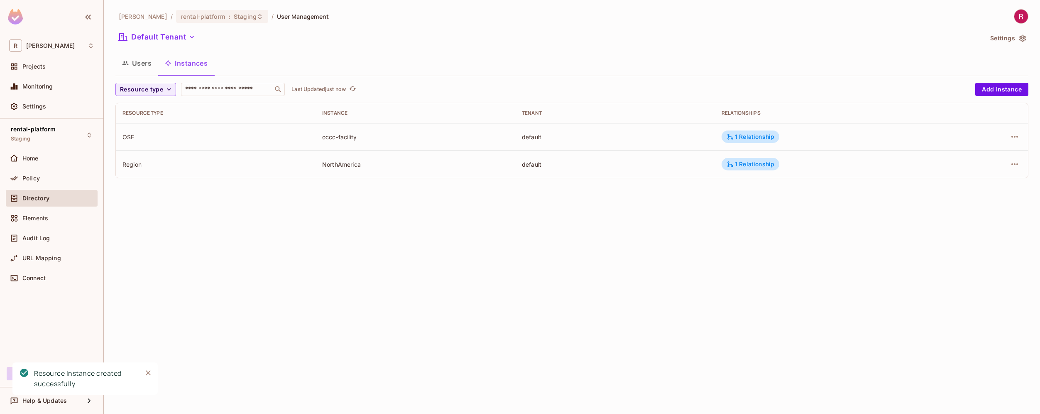
click at [452, 261] on div "roy-poc / rental-platform : Staging / User Management Default Tenant Settings U…" at bounding box center [572, 207] width 936 height 414
click at [149, 374] on icon "Close" at bounding box center [148, 372] width 8 height 8
click at [541, 296] on div "roy-poc / rental-platform : Staging / User Management Default Tenant Settings U…" at bounding box center [572, 207] width 936 height 414
click at [354, 166] on div "NorthAmerica" at bounding box center [415, 164] width 186 height 8
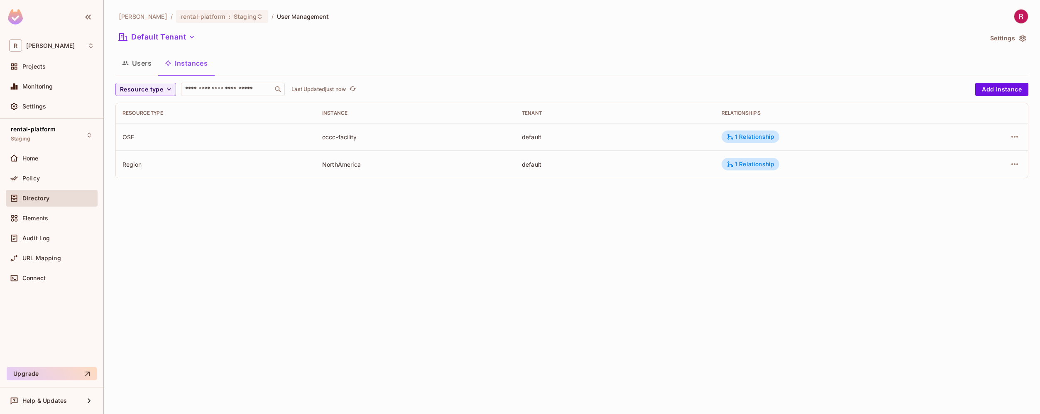
click at [750, 221] on div "roy-poc / rental-platform : Staging / User Management Default Tenant Settings U…" at bounding box center [572, 207] width 936 height 414
click at [771, 166] on div "1 Relationship" at bounding box center [751, 163] width 48 height 7
click at [774, 254] on div at bounding box center [520, 207] width 1040 height 414
click at [163, 262] on div "roy-poc / rental-platform : Staging / User Management Default Tenant Settings U…" at bounding box center [572, 207] width 936 height 414
click at [767, 138] on div "1 Relationship" at bounding box center [751, 136] width 48 height 7
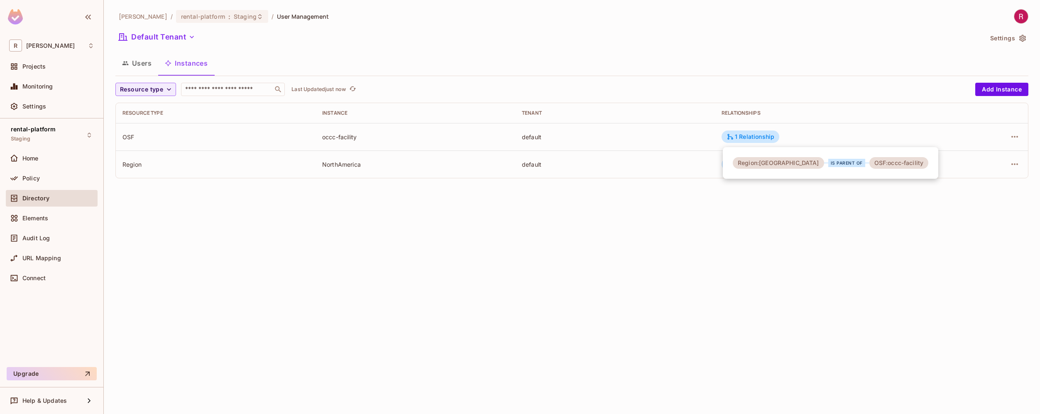
click at [764, 166] on div "Region:NorthAmerica" at bounding box center [778, 163] width 91 height 12
click at [956, 218] on div at bounding box center [520, 207] width 1040 height 414
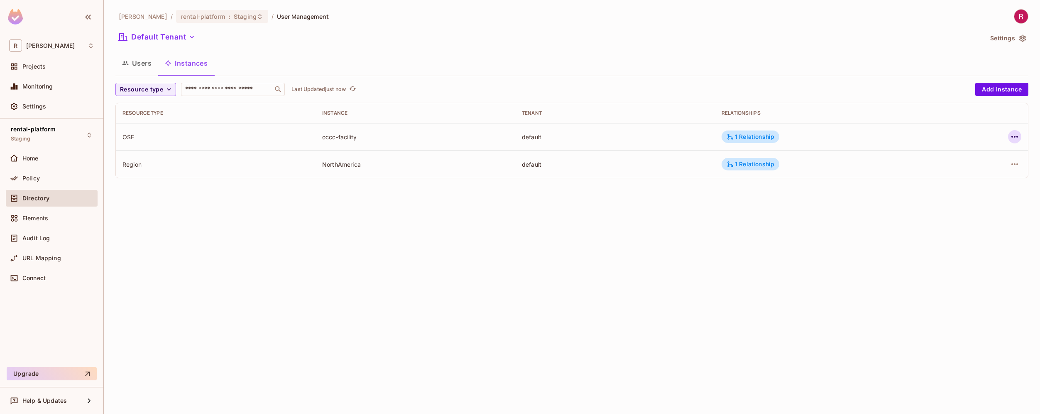
click at [1013, 136] on icon "button" at bounding box center [1015, 137] width 10 height 10
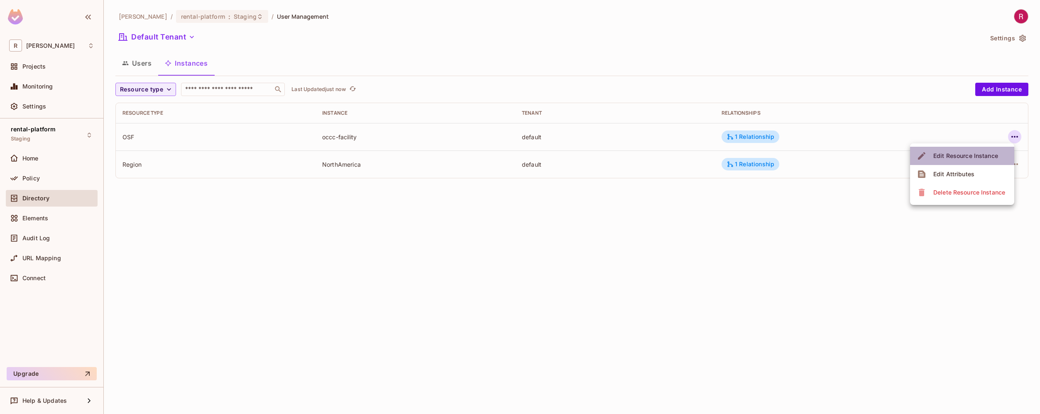
click at [982, 158] on div "Edit Resource Instance" at bounding box center [966, 156] width 65 height 8
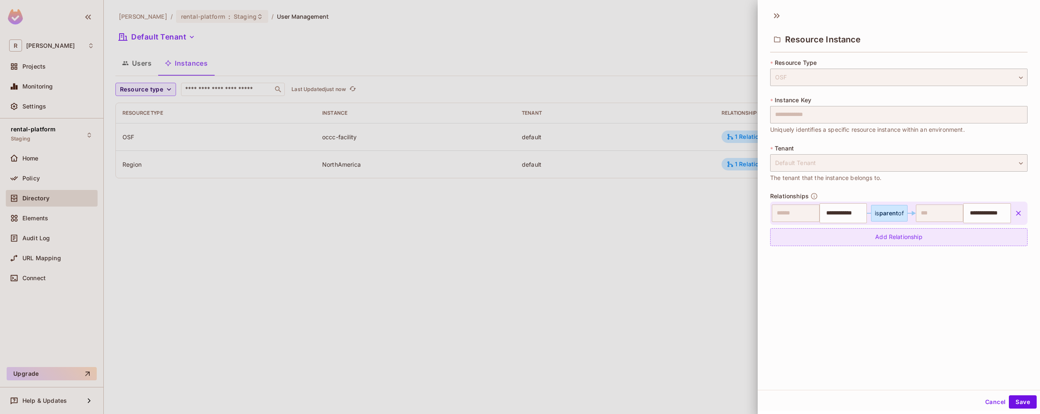
click at [900, 238] on div "Add Relationship" at bounding box center [898, 237] width 257 height 18
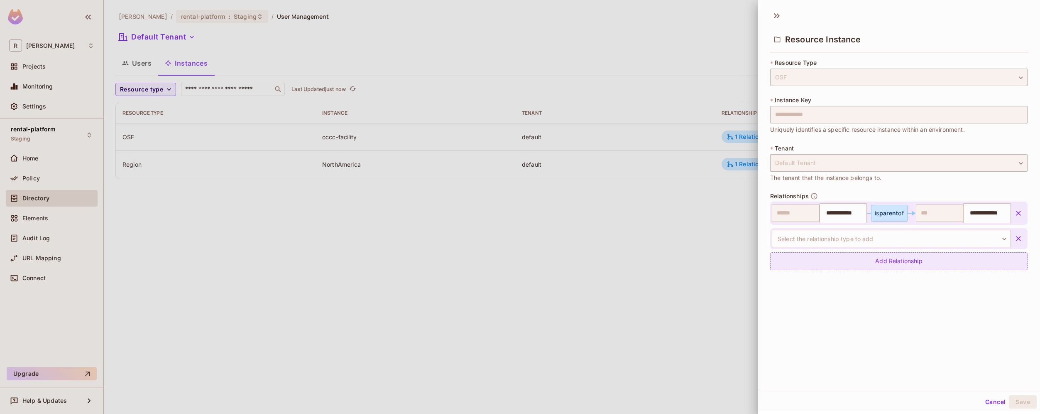
click at [900, 238] on body "**********" at bounding box center [520, 207] width 1040 height 414
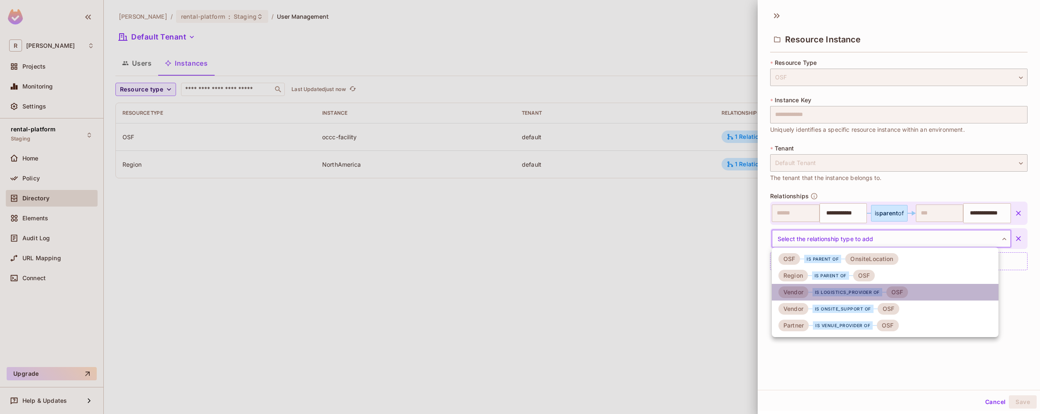
click at [907, 293] on li "Vendor is logistics_provider of OSF" at bounding box center [885, 292] width 227 height 17
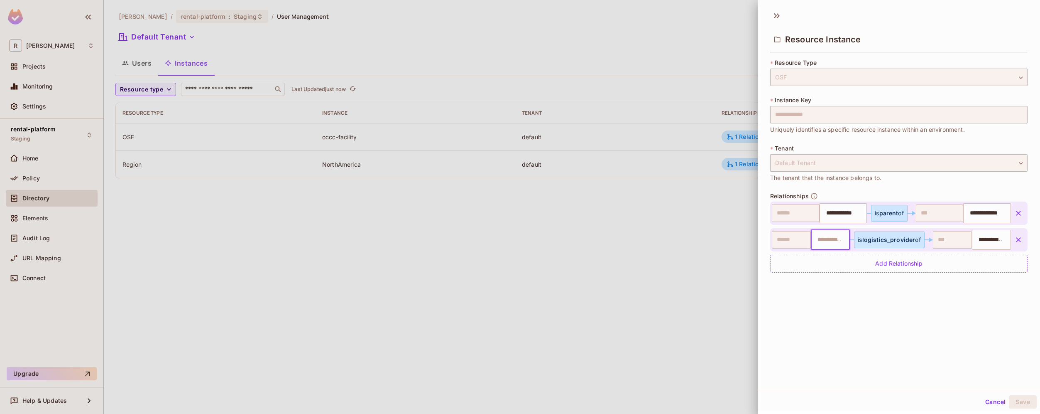
click at [822, 242] on input "text" at bounding box center [830, 239] width 34 height 17
type input "*******"
click at [878, 297] on div "**********" at bounding box center [899, 198] width 282 height 384
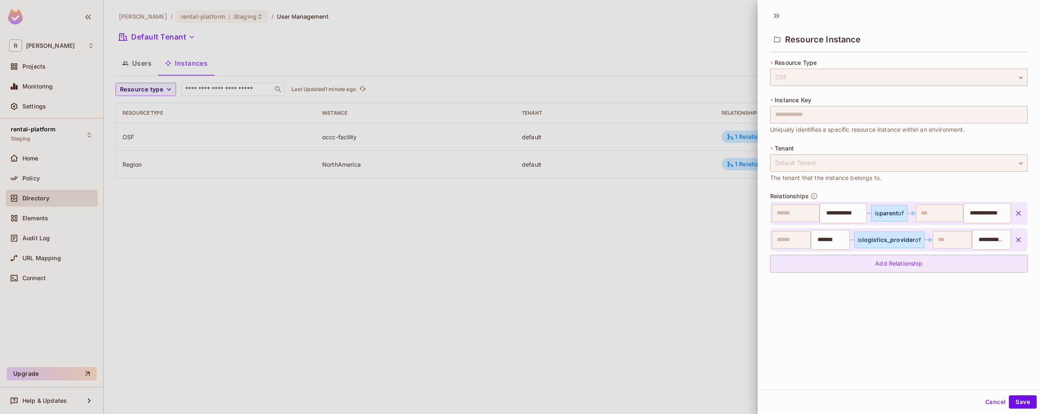
click at [916, 262] on div "Add Relationship" at bounding box center [898, 264] width 257 height 18
click at [889, 267] on body "**********" at bounding box center [520, 207] width 1040 height 414
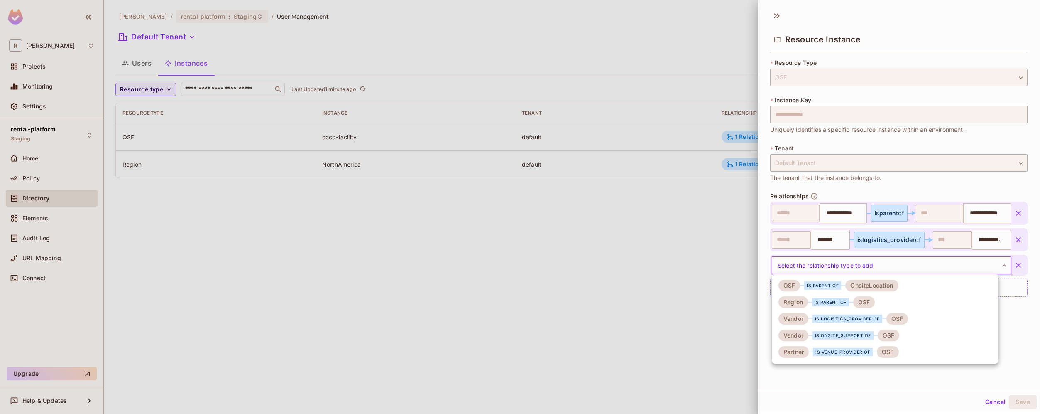
click at [908, 337] on li "Vendor is onsite_support of OSF" at bounding box center [885, 335] width 227 height 17
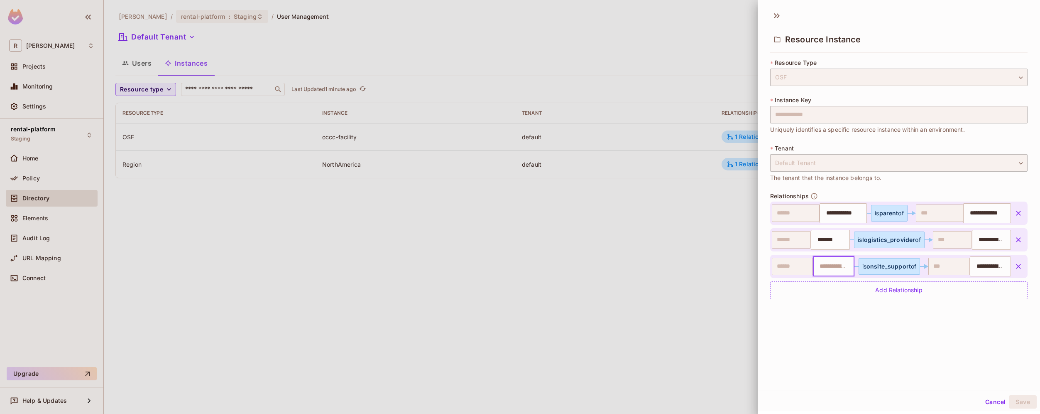
click at [836, 272] on input "text" at bounding box center [833, 266] width 36 height 17
type input "**********"
click at [878, 328] on div "**********" at bounding box center [899, 198] width 282 height 384
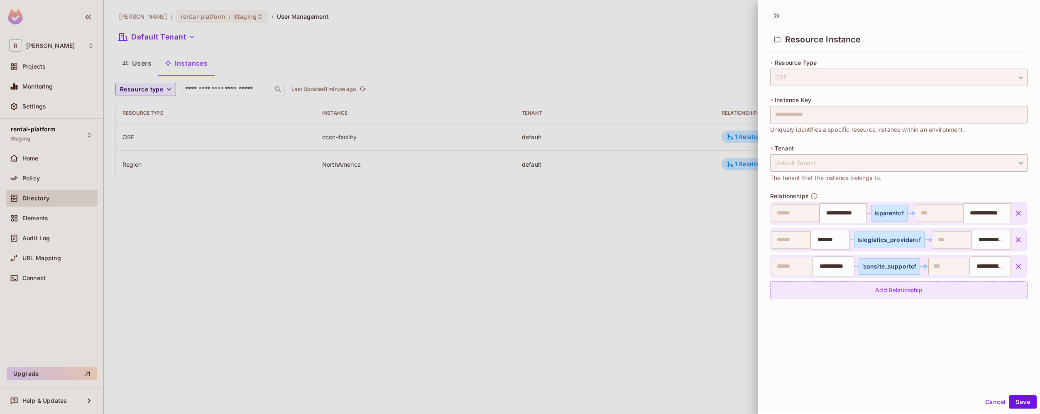
click at [912, 291] on div "Add Relationship" at bounding box center [898, 290] width 257 height 18
click at [875, 299] on body "**********" at bounding box center [520, 207] width 1040 height 414
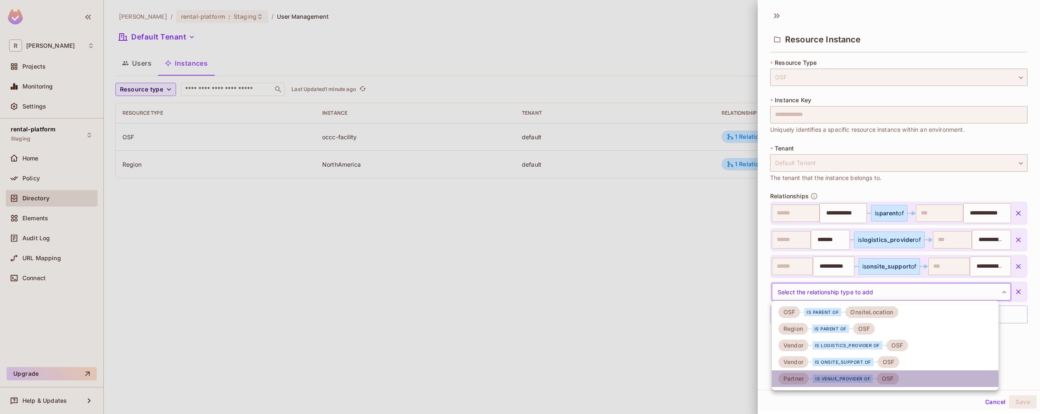
click at [883, 377] on div "OSF" at bounding box center [888, 378] width 22 height 12
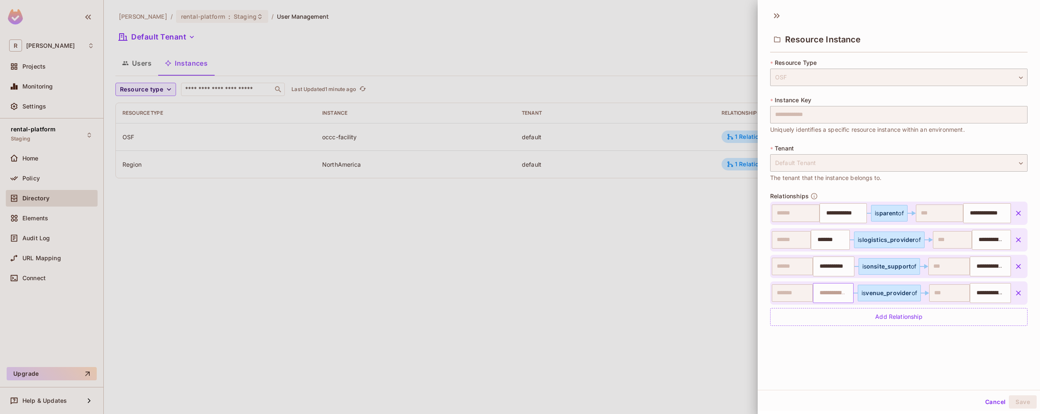
click at [829, 296] on input "text" at bounding box center [833, 292] width 36 height 17
type input "**********"
click at [890, 363] on div "**********" at bounding box center [899, 198] width 282 height 384
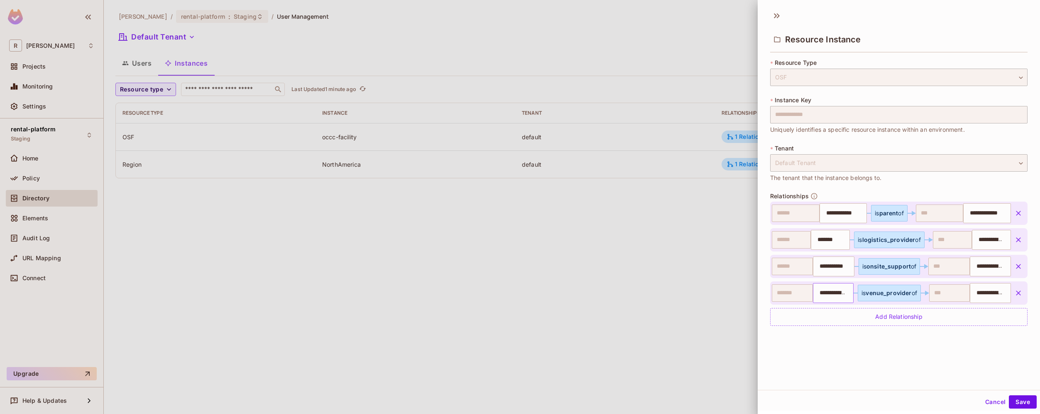
click at [826, 294] on input "**********" at bounding box center [833, 292] width 36 height 17
click at [829, 292] on input "**********" at bounding box center [833, 292] width 36 height 17
click at [859, 348] on div "**********" at bounding box center [899, 198] width 282 height 384
click at [834, 297] on input "**********" at bounding box center [833, 292] width 36 height 17
click at [834, 295] on input "**********" at bounding box center [833, 292] width 36 height 17
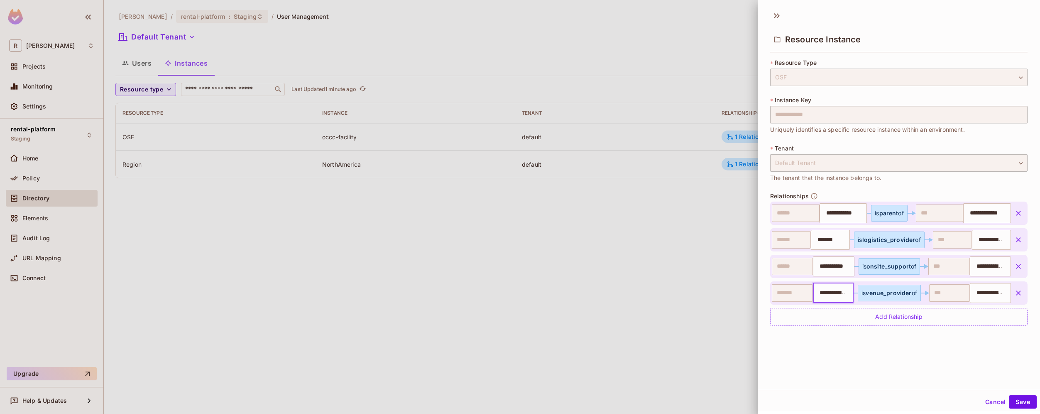
click at [830, 295] on input "**********" at bounding box center [833, 292] width 36 height 17
type input "**********"
click at [985, 357] on div "**********" at bounding box center [899, 198] width 282 height 384
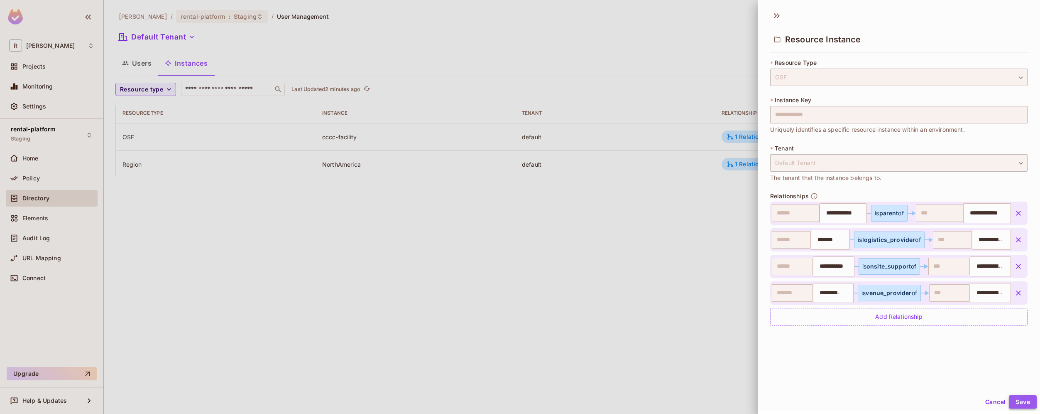
click at [1017, 404] on button "Save" at bounding box center [1023, 401] width 28 height 13
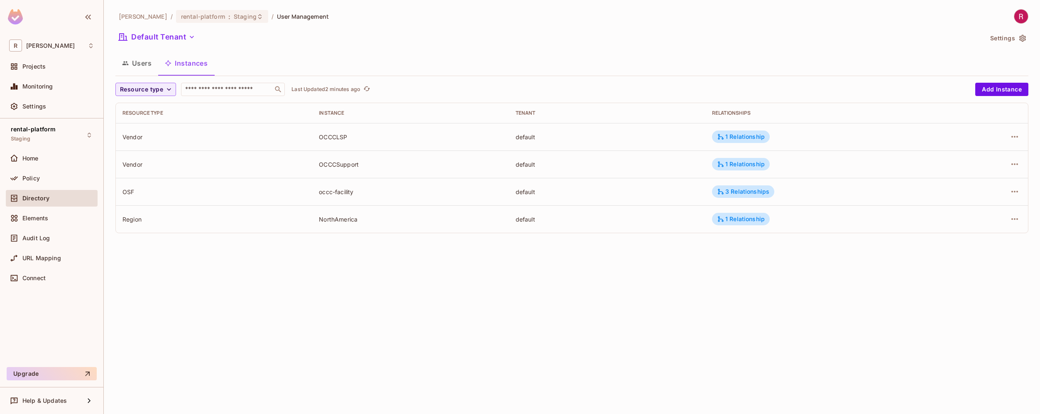
click at [630, 331] on div "roy-poc / rental-platform : Staging / User Management Default Tenant Settings U…" at bounding box center [572, 207] width 936 height 414
click at [760, 191] on div "3 Relationships" at bounding box center [743, 191] width 52 height 7
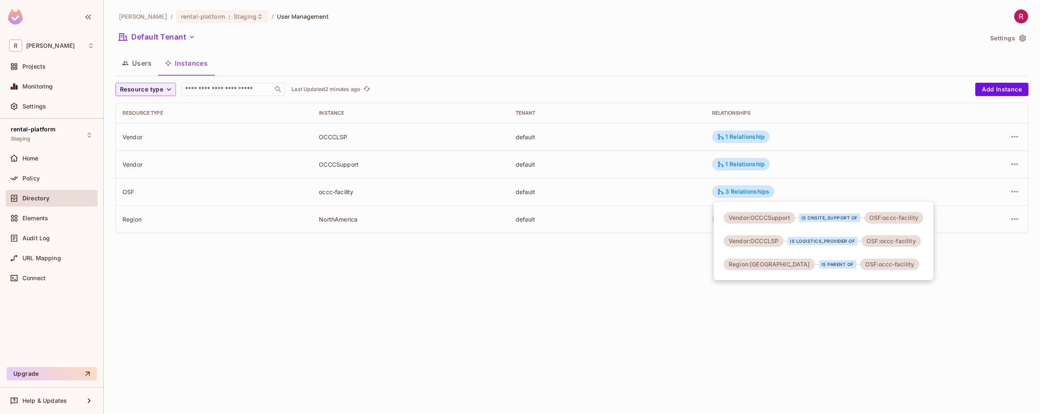
click at [671, 332] on div at bounding box center [520, 207] width 1040 height 414
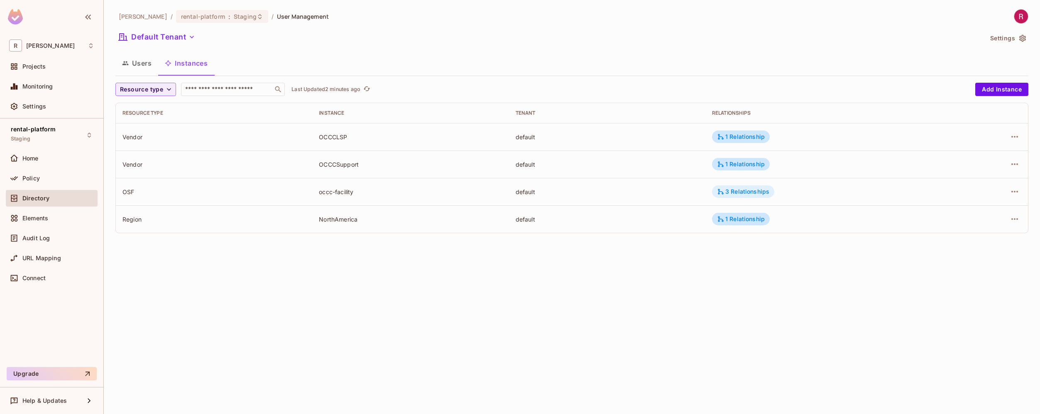
click at [752, 190] on div "3 Relationships" at bounding box center [743, 191] width 52 height 7
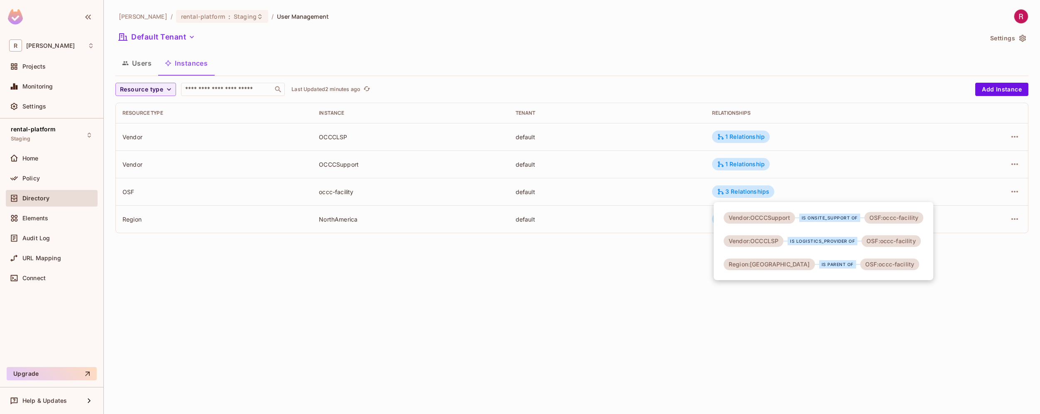
click at [1015, 189] on div at bounding box center [520, 207] width 1040 height 414
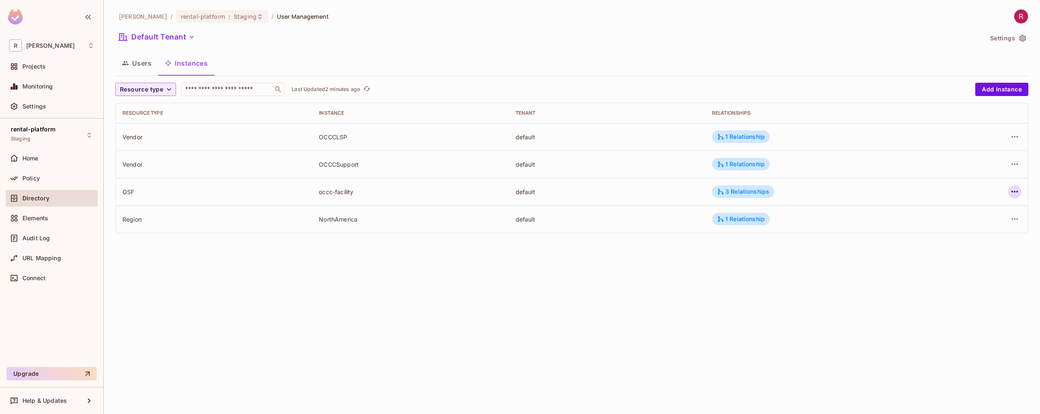
click at [1013, 194] on icon "button" at bounding box center [1015, 191] width 10 height 10
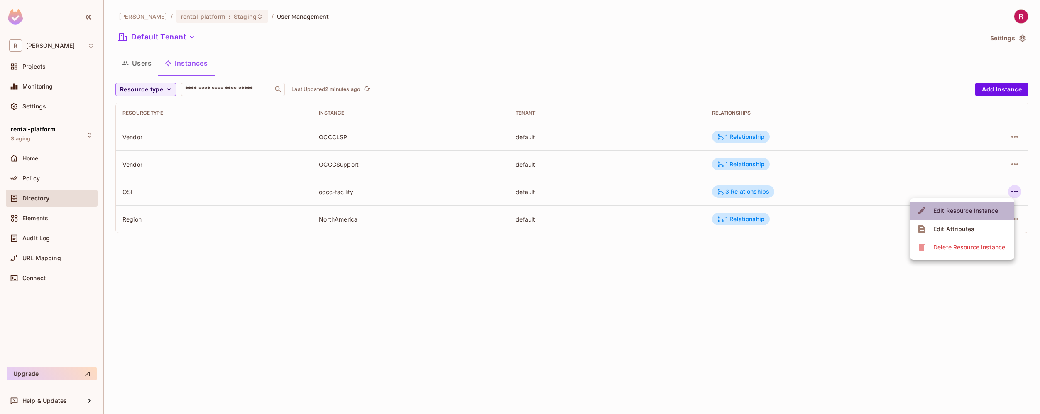
click at [975, 211] on div "Edit Resource Instance" at bounding box center [966, 210] width 65 height 8
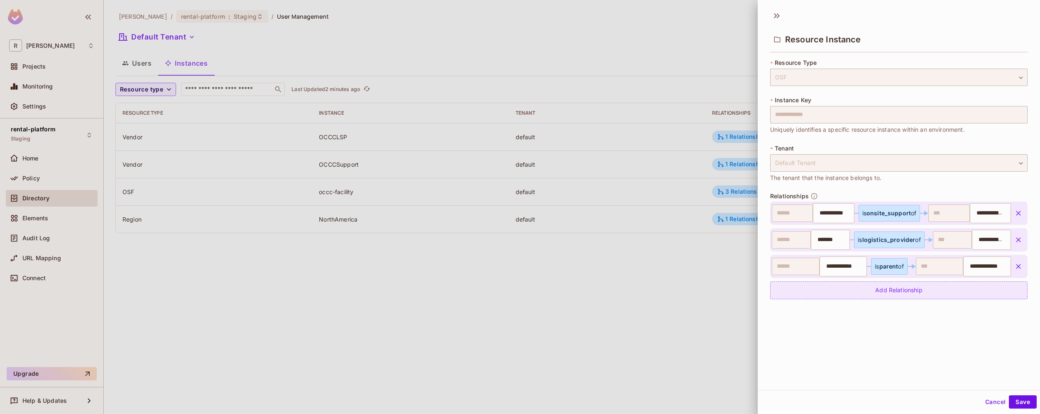
click at [901, 291] on div "Add Relationship" at bounding box center [898, 290] width 257 height 18
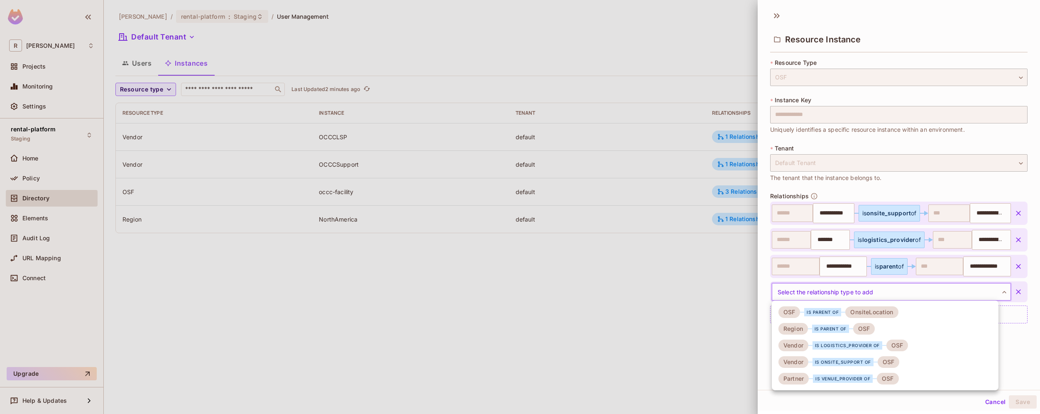
click at [848, 292] on body "**********" at bounding box center [520, 207] width 1040 height 414
click at [847, 377] on div "is venue_provider of" at bounding box center [843, 378] width 60 height 8
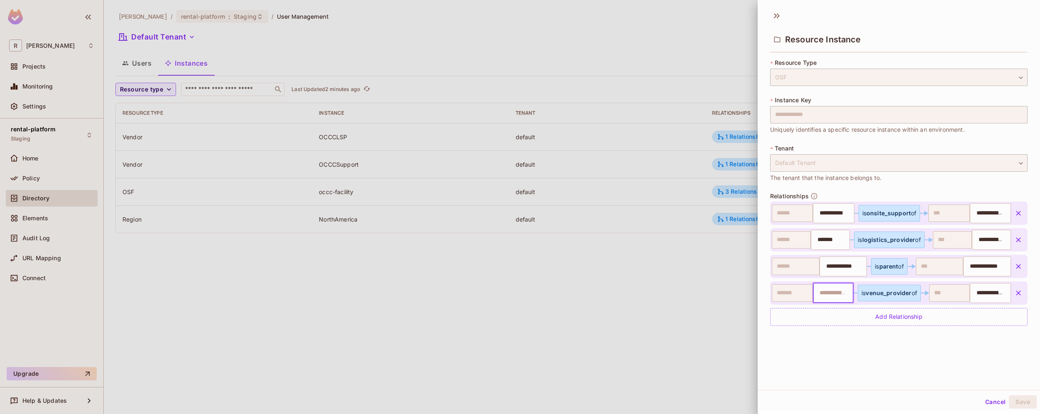
click at [825, 296] on input "text" at bounding box center [833, 292] width 36 height 17
type input "**********"
click at [947, 360] on div "**********" at bounding box center [899, 198] width 282 height 384
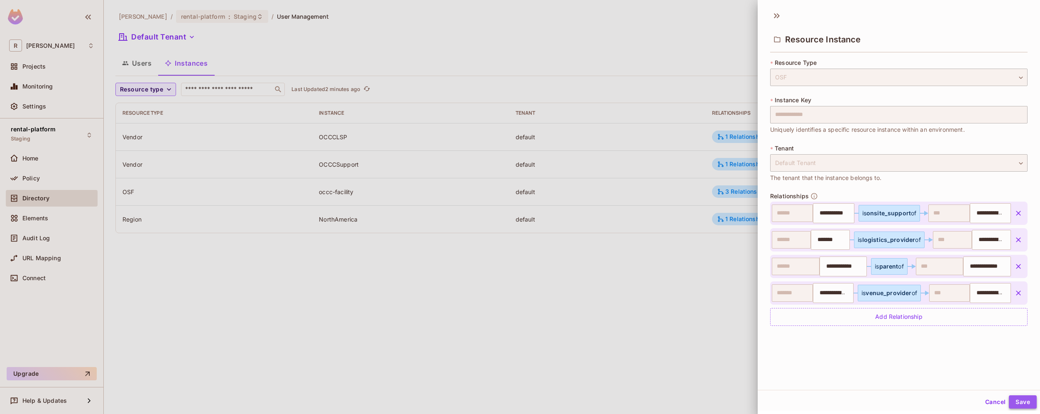
click at [1016, 403] on button "Save" at bounding box center [1023, 401] width 28 height 13
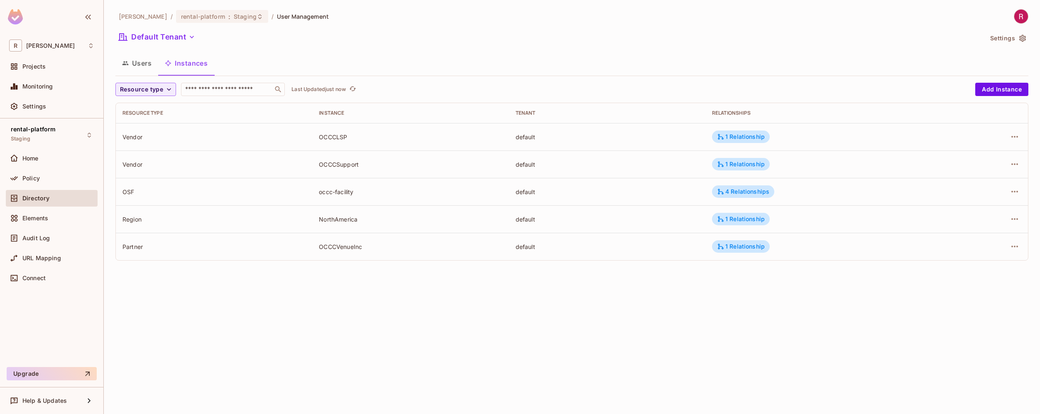
click at [934, 342] on div "roy-poc / rental-platform : Staging / User Management Default Tenant Settings U…" at bounding box center [572, 207] width 936 height 414
click at [753, 222] on div "1 Relationship" at bounding box center [741, 218] width 48 height 7
click at [755, 218] on div at bounding box center [520, 207] width 1040 height 414
click at [908, 327] on div "roy-poc / rental-platform : Staging / User Management Default Tenant Settings U…" at bounding box center [572, 207] width 936 height 414
click at [1015, 221] on icon "button" at bounding box center [1015, 219] width 10 height 10
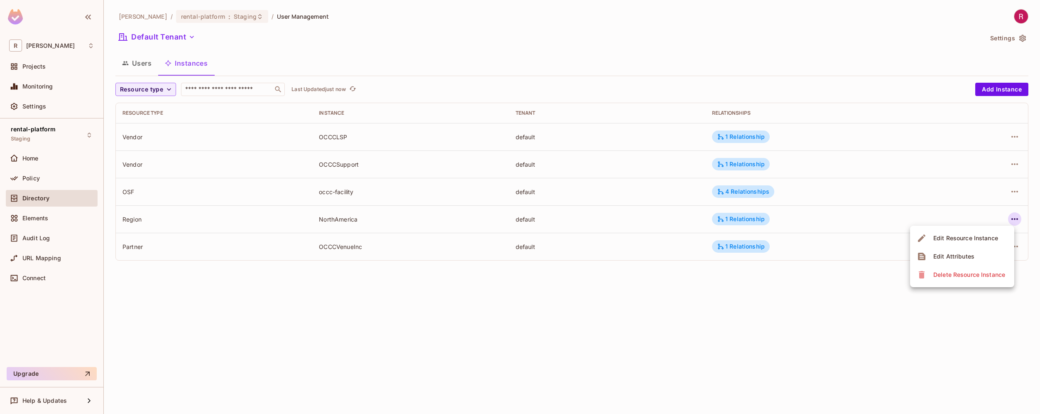
click at [691, 317] on div at bounding box center [520, 207] width 1040 height 414
click at [691, 317] on div "roy-poc / rental-platform : Staging / User Management Default Tenant Settings U…" at bounding box center [572, 207] width 936 height 414
click at [415, 335] on div "roy-poc / rental-platform : Staging / User Management Default Tenant Settings U…" at bounding box center [572, 207] width 936 height 414
click at [147, 66] on button "Users" at bounding box center [136, 63] width 43 height 21
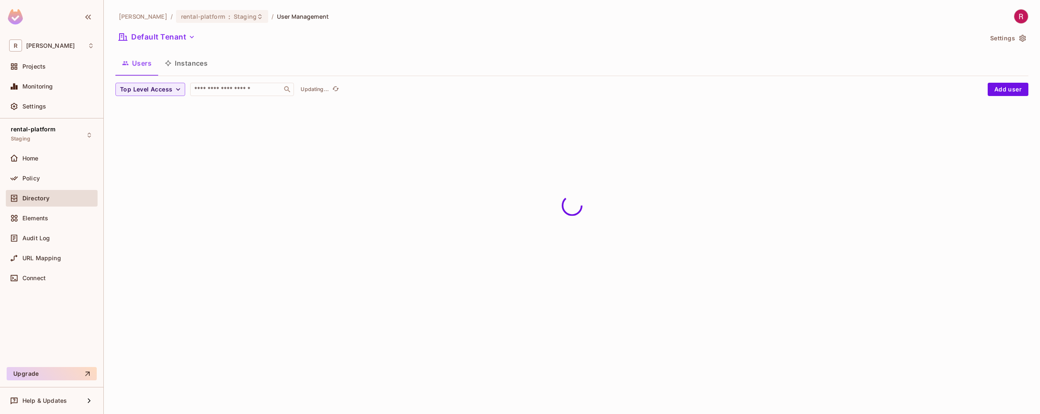
click at [313, 238] on div "roy-poc / rental-platform : Staging / User Management Default Tenant Settings U…" at bounding box center [572, 207] width 936 height 414
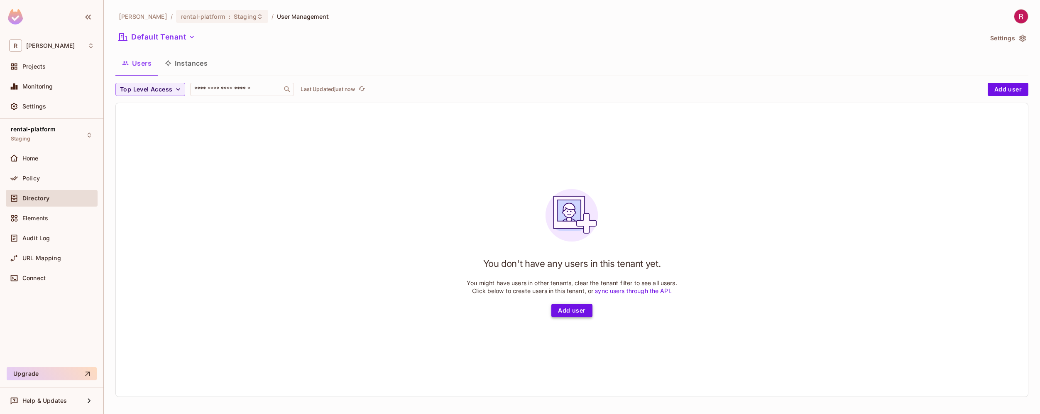
click at [571, 315] on button "Add user" at bounding box center [571, 310] width 41 height 13
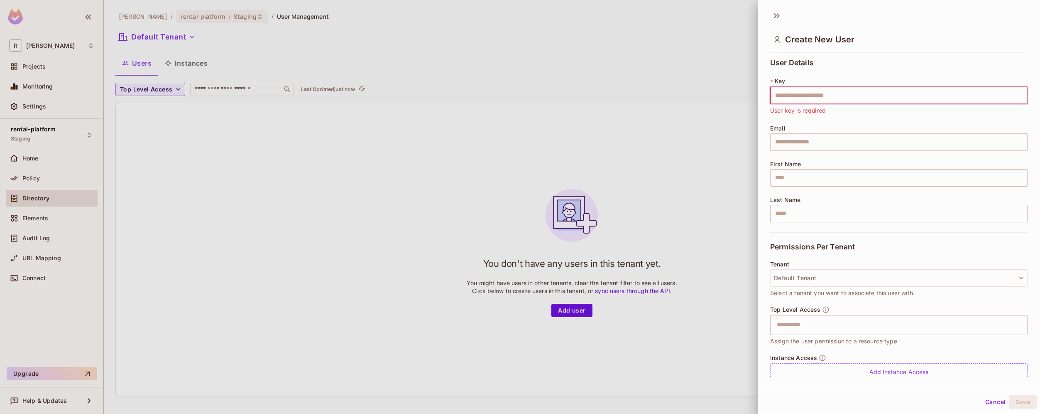
paste input "**********"
type input "**********"
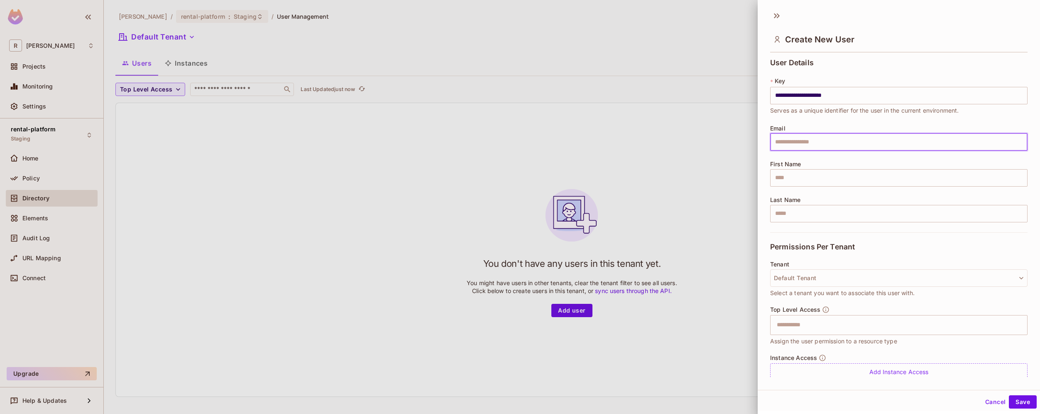
click at [837, 139] on input "text" at bounding box center [898, 141] width 257 height 17
click at [807, 181] on input "text" at bounding box center [898, 177] width 257 height 17
type input "***"
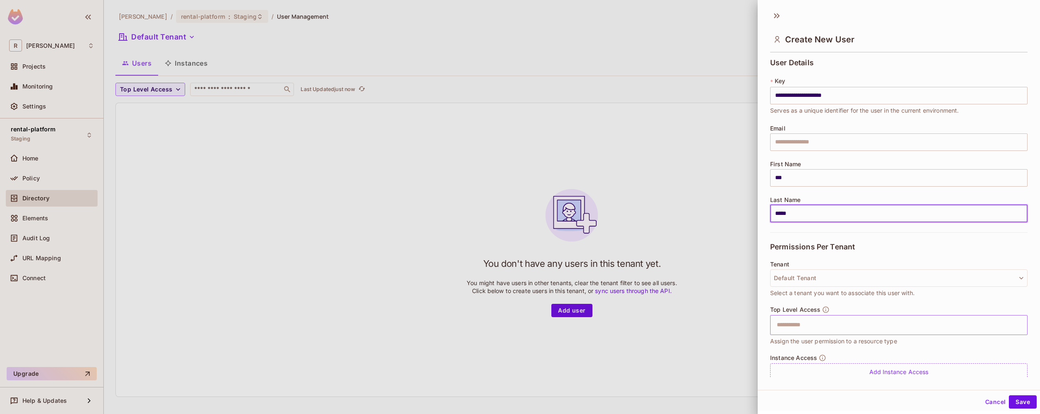
scroll to position [28, 0]
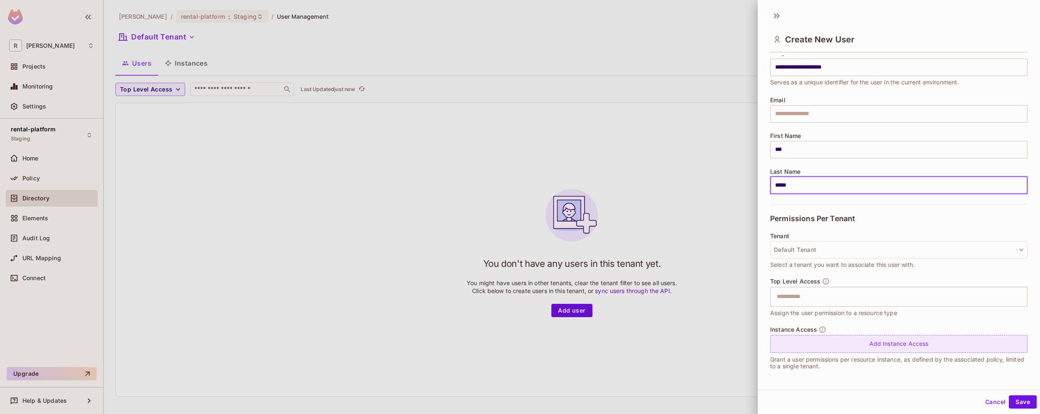
type input "*****"
click at [829, 346] on div "Add Instance Access" at bounding box center [898, 344] width 257 height 18
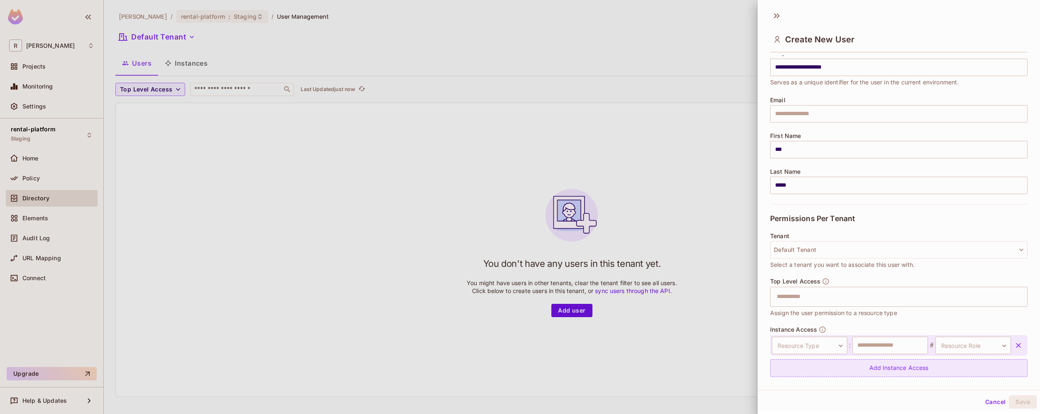
scroll to position [52, 0]
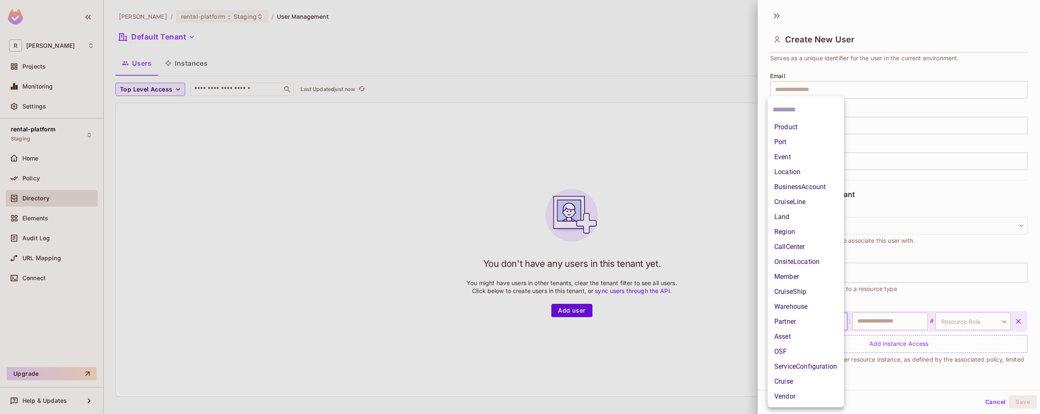
click at [834, 321] on body "**********" at bounding box center [520, 207] width 1040 height 414
click at [516, 225] on div at bounding box center [520, 207] width 1040 height 414
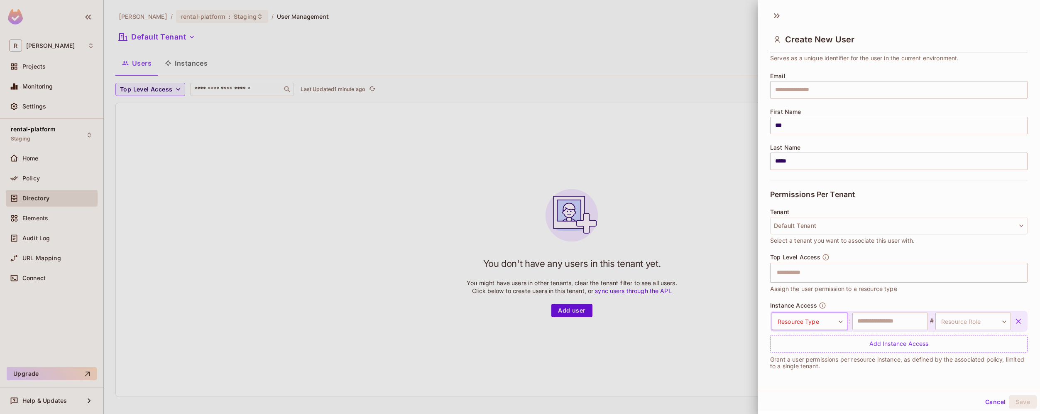
click at [818, 327] on body "**********" at bounding box center [520, 207] width 1040 height 414
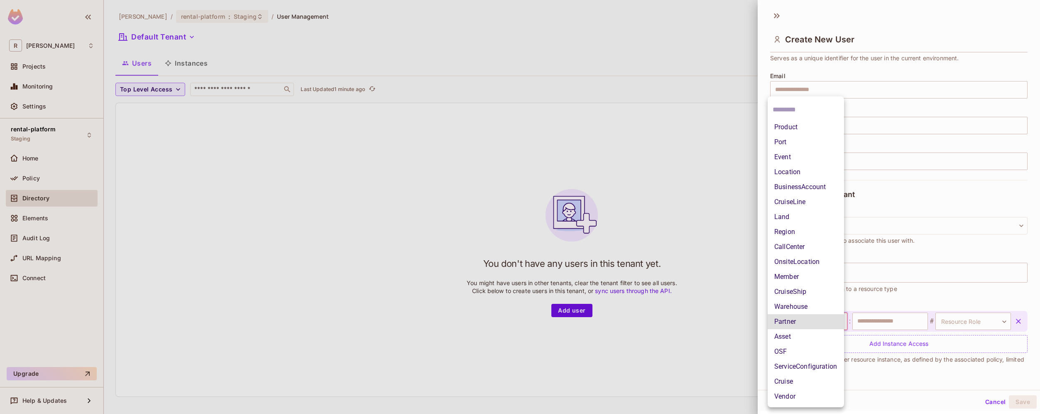
click at [803, 319] on li "Partner" at bounding box center [806, 321] width 76 height 15
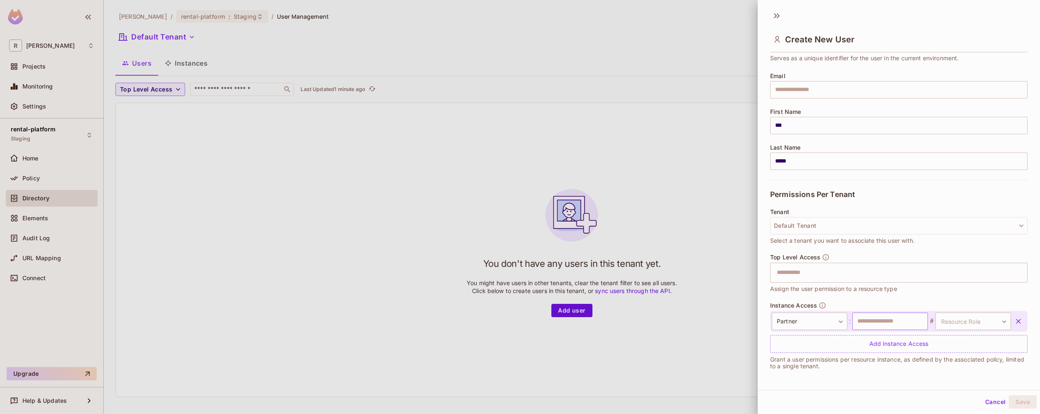
click at [877, 319] on input "text" at bounding box center [891, 320] width 76 height 17
paste input "**********"
type input "**********"
click at [967, 318] on body "**********" at bounding box center [520, 207] width 1040 height 414
click at [966, 372] on li "Admin" at bounding box center [962, 375] width 76 height 15
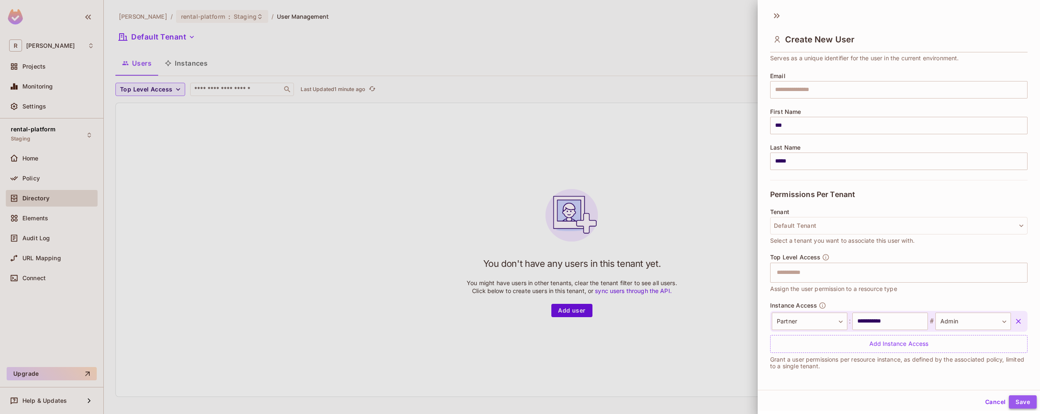
click at [1022, 402] on button "Save" at bounding box center [1023, 401] width 28 height 13
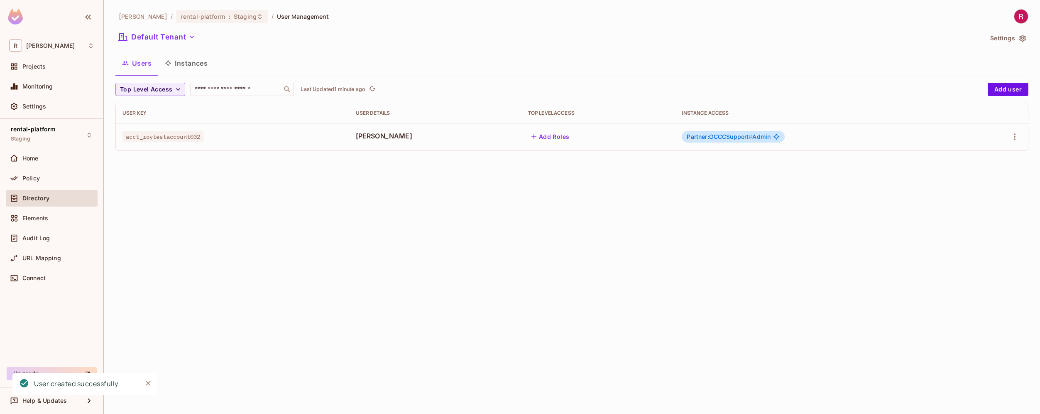
click at [817, 280] on div "roy-poc / rental-platform : Staging / User Management Default Tenant Settings U…" at bounding box center [572, 207] width 936 height 414
click at [749, 135] on span "#" at bounding box center [751, 136] width 4 height 7
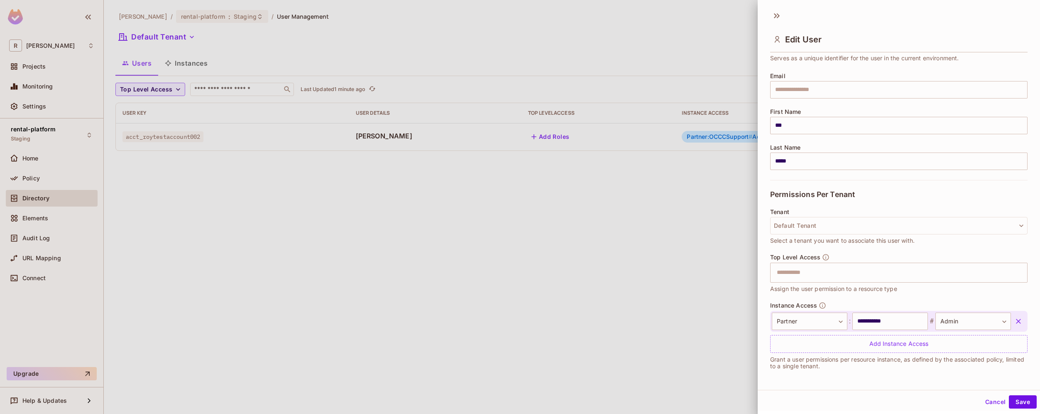
click at [679, 317] on div at bounding box center [520, 207] width 1040 height 414
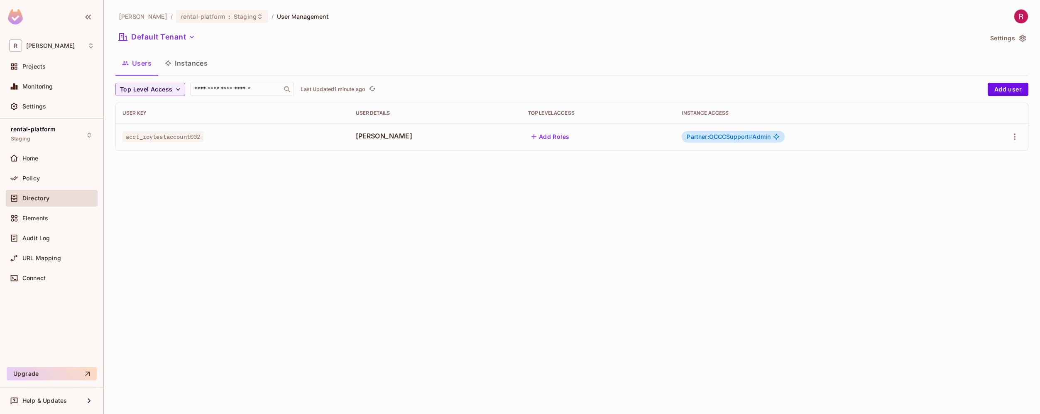
click at [758, 137] on span "Partner:OCCCSupport # Admin" at bounding box center [729, 136] width 84 height 7
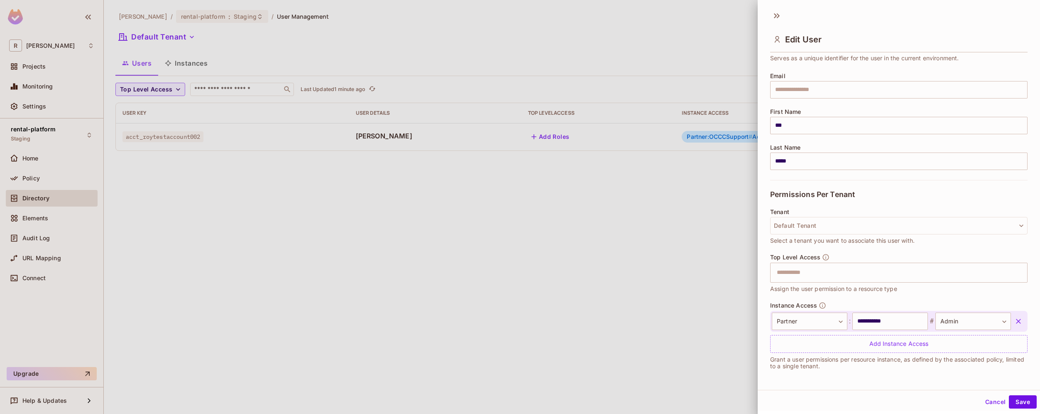
click at [643, 286] on div at bounding box center [520, 207] width 1040 height 414
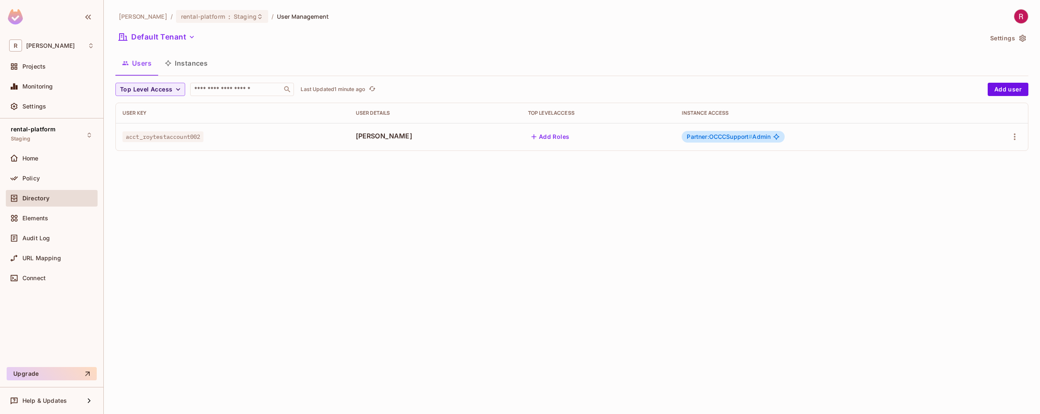
click at [203, 65] on button "Instances" at bounding box center [186, 63] width 56 height 21
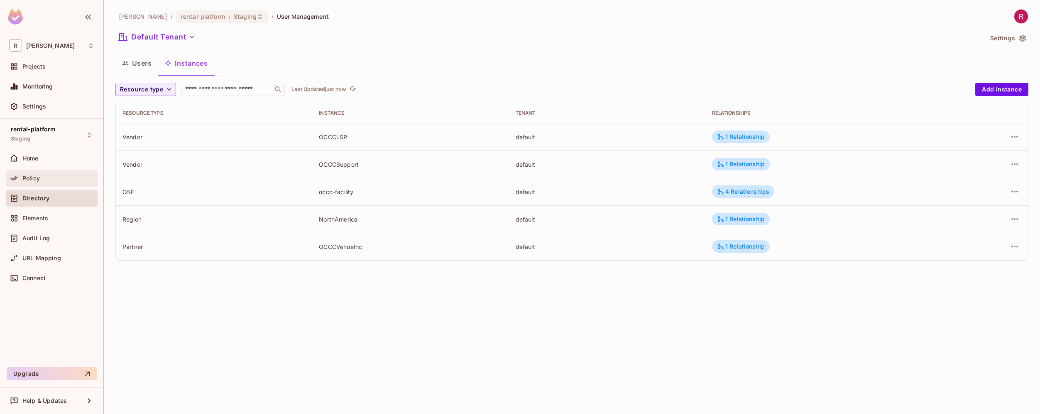
click at [58, 183] on div "Policy" at bounding box center [51, 178] width 85 height 10
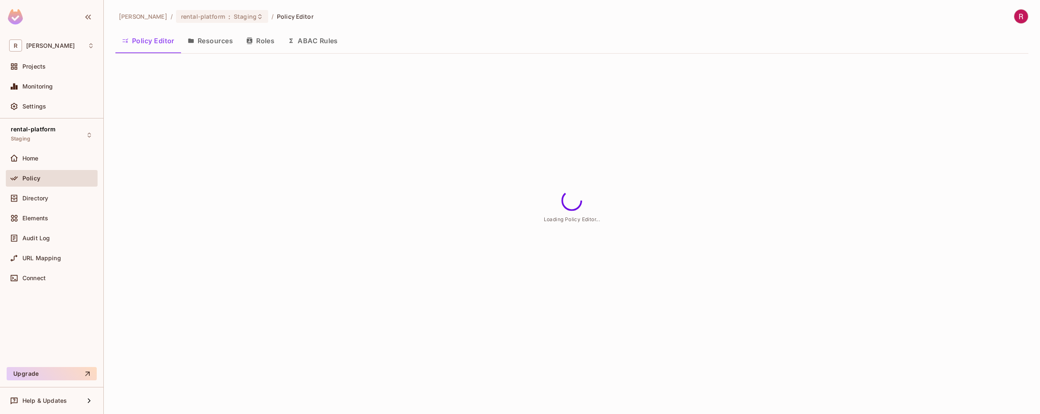
click at [266, 41] on button "Roles" at bounding box center [261, 40] width 42 height 21
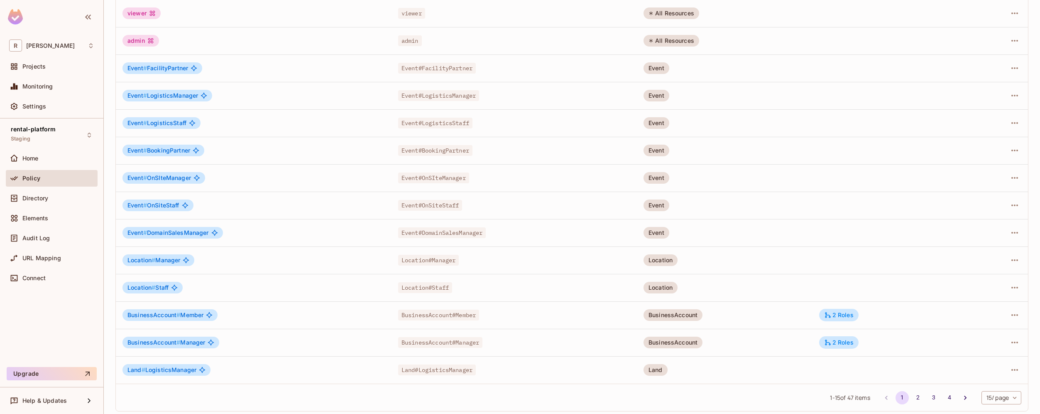
scroll to position [132, 0]
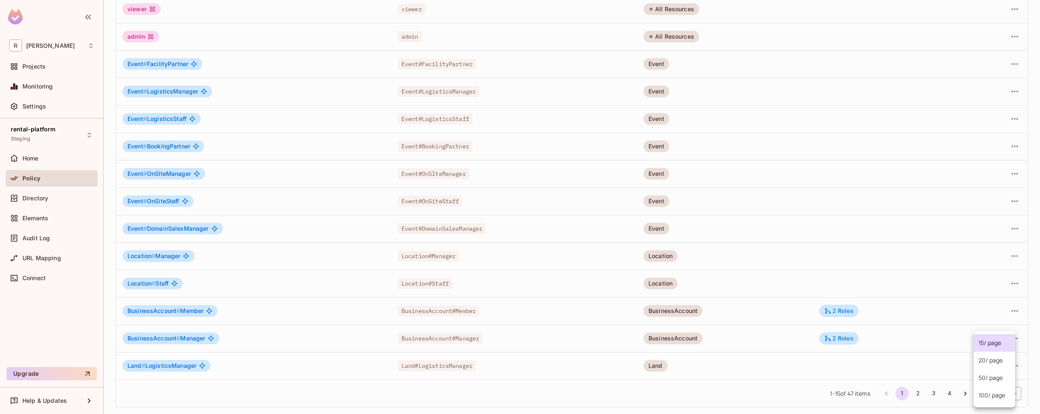
click at [986, 392] on body "R roy-poc Projects Monitoring Settings rental-platform Staging Home Policy Dire…" at bounding box center [520, 207] width 1040 height 414
click at [986, 392] on li "100 / page" at bounding box center [995, 394] width 42 height 17
type input "***"
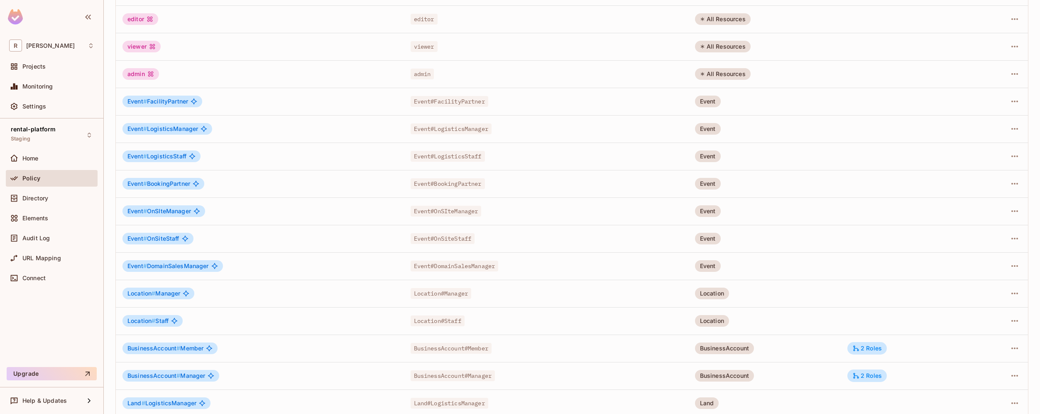
scroll to position [0, 0]
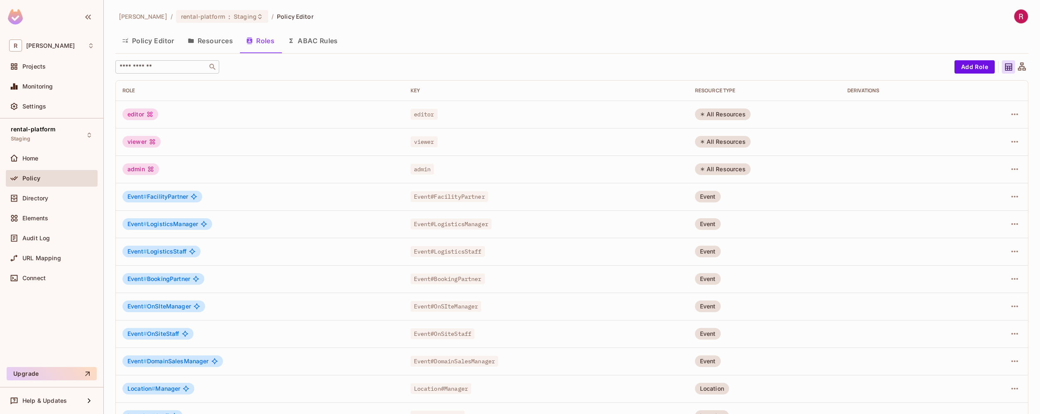
click at [184, 66] on input "text" at bounding box center [161, 67] width 87 height 8
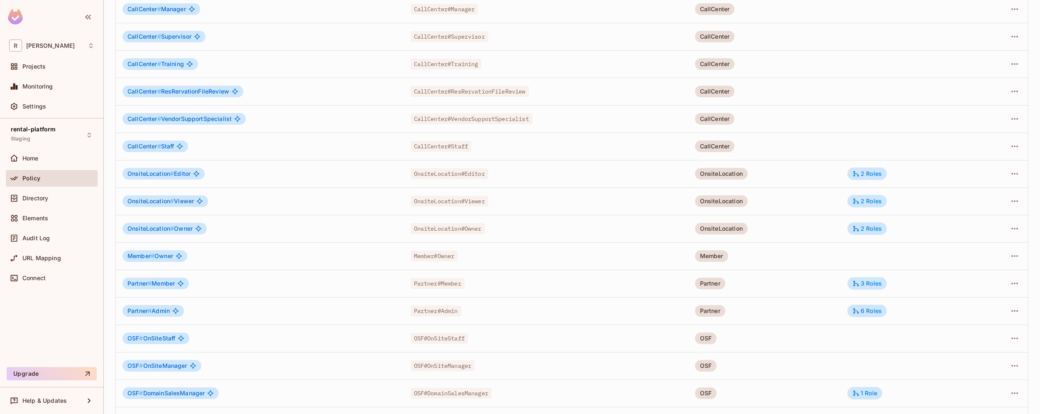
scroll to position [657, 0]
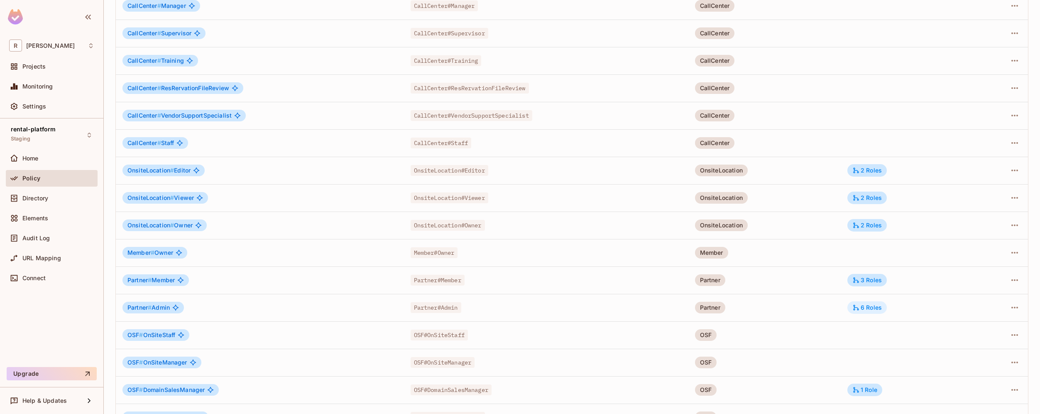
click at [865, 310] on div "6 Roles" at bounding box center [867, 307] width 29 height 7
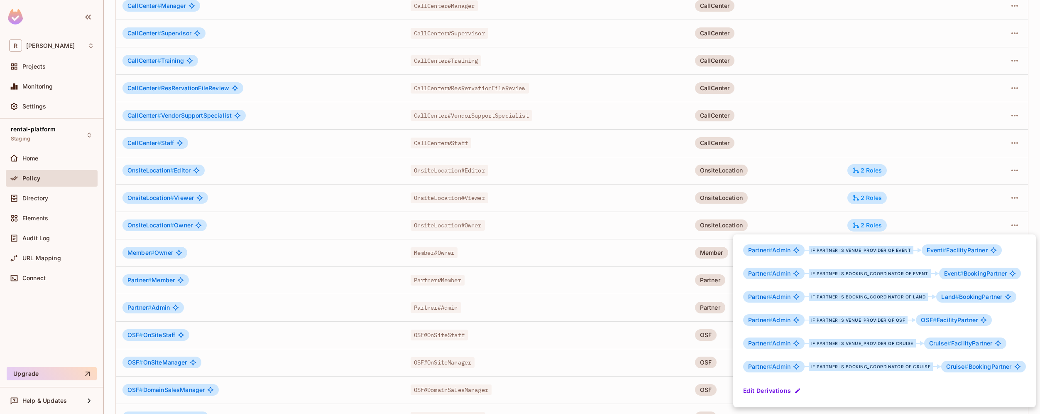
click at [289, 304] on div at bounding box center [520, 207] width 1040 height 414
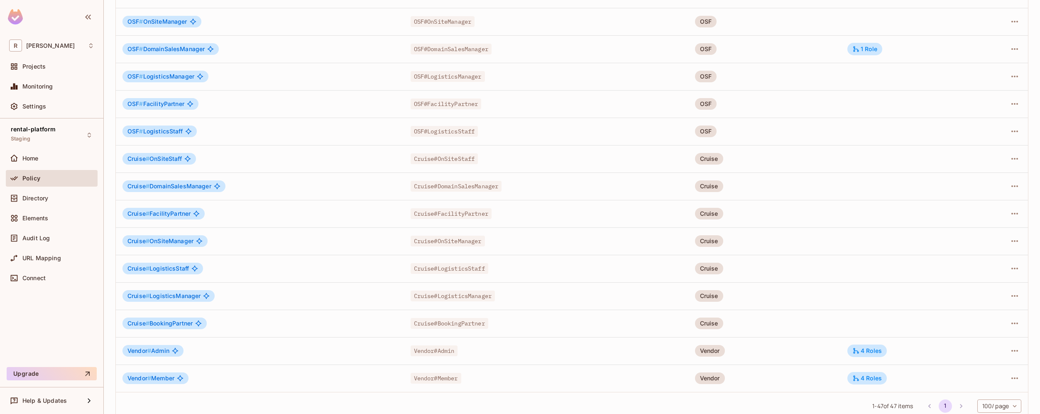
scroll to position [1010, 0]
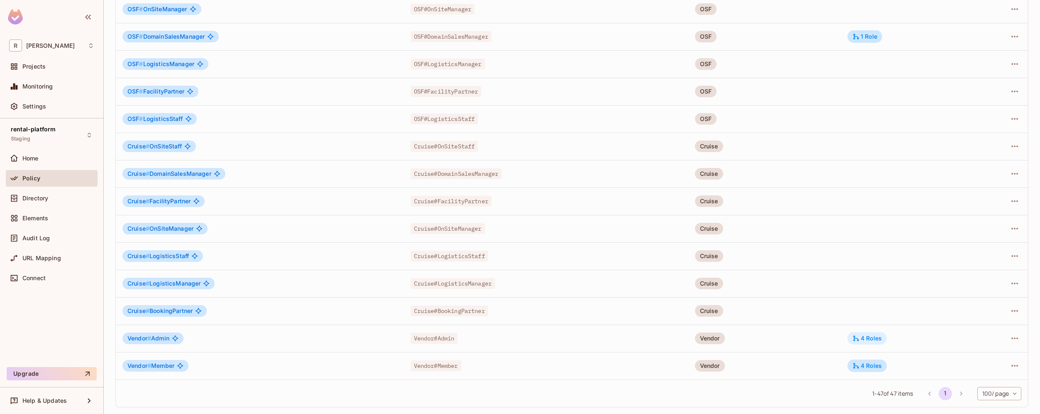
click at [870, 338] on div "4 Roles" at bounding box center [867, 337] width 29 height 7
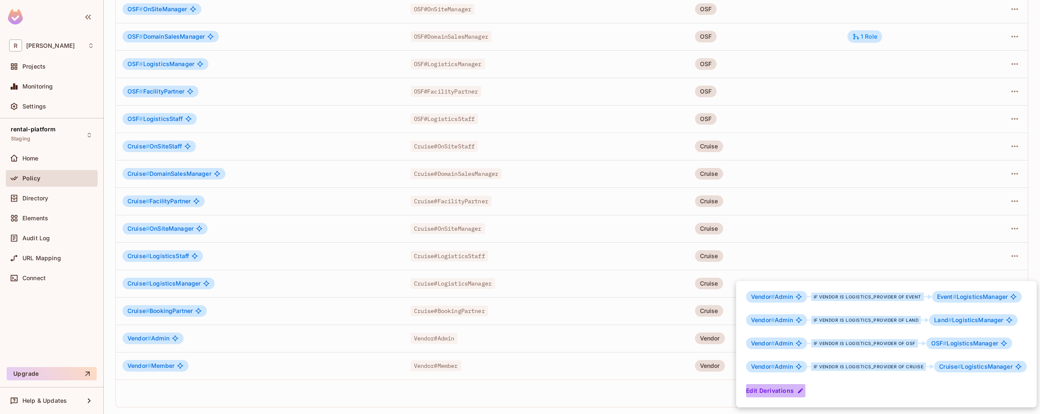
click at [789, 388] on button "Edit Derivations" at bounding box center [775, 390] width 59 height 13
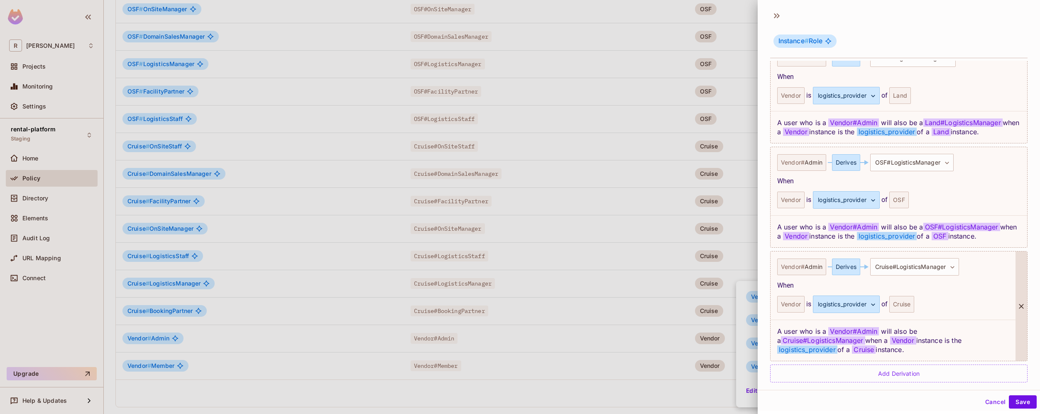
scroll to position [1, 0]
click at [603, 384] on div at bounding box center [520, 207] width 1040 height 414
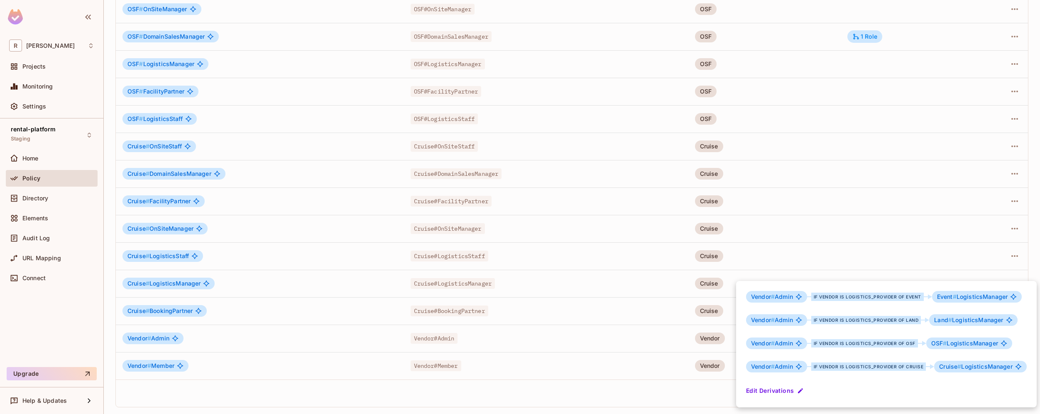
click at [605, 383] on div at bounding box center [520, 207] width 1040 height 414
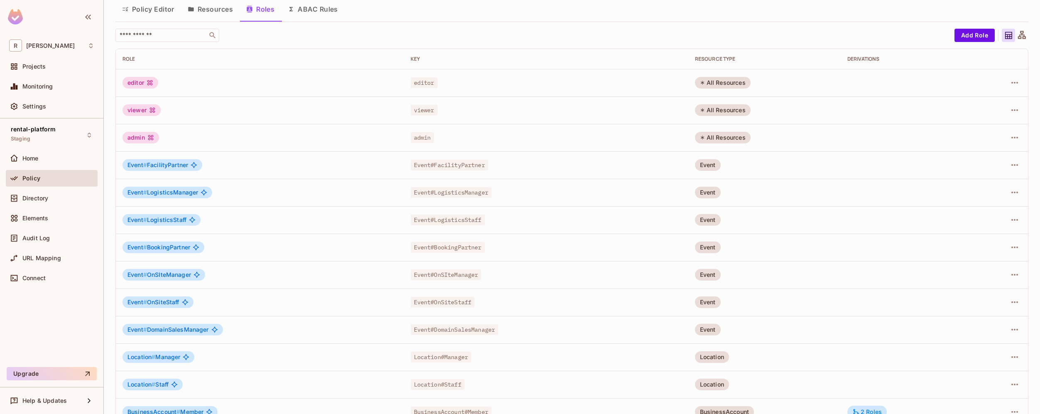
scroll to position [0, 0]
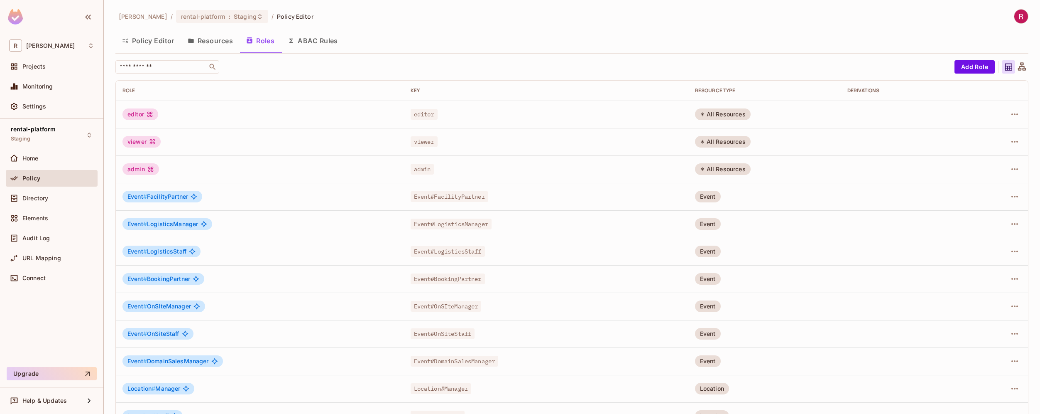
click at [215, 50] on button "Resources" at bounding box center [210, 40] width 59 height 21
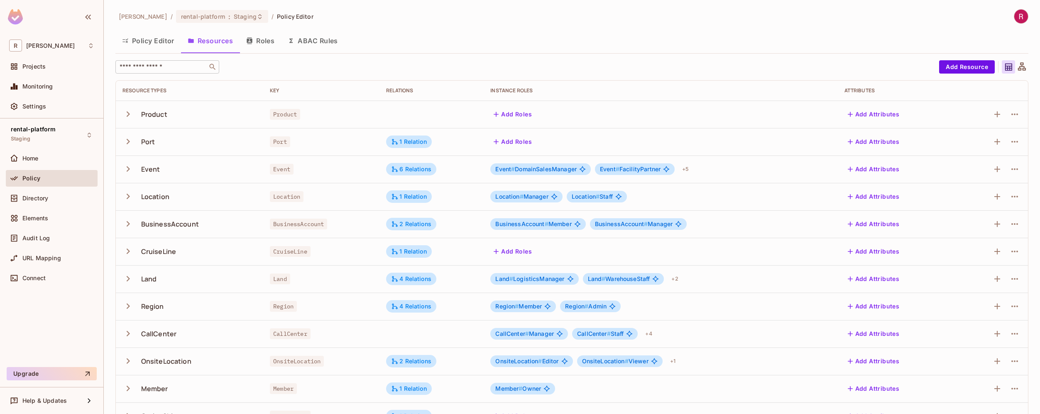
click at [197, 64] on input "text" at bounding box center [161, 67] width 87 height 8
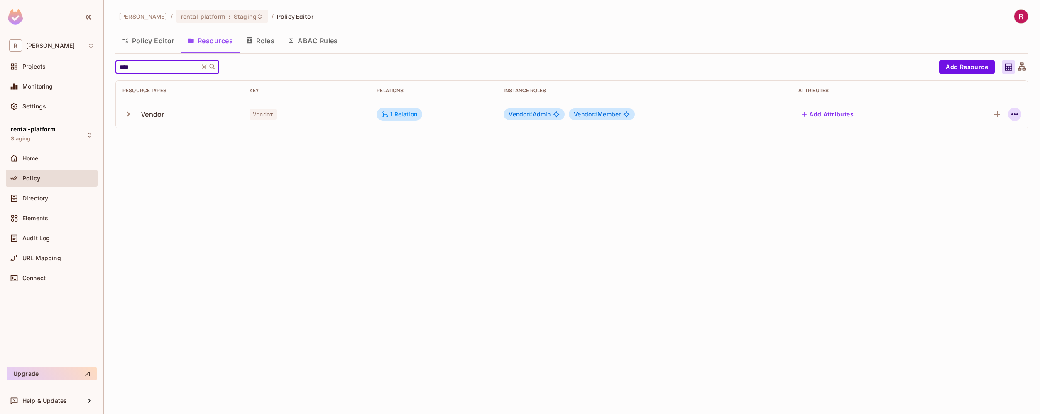
type input "****"
click at [1015, 112] on icon "button" at bounding box center [1015, 114] width 10 height 10
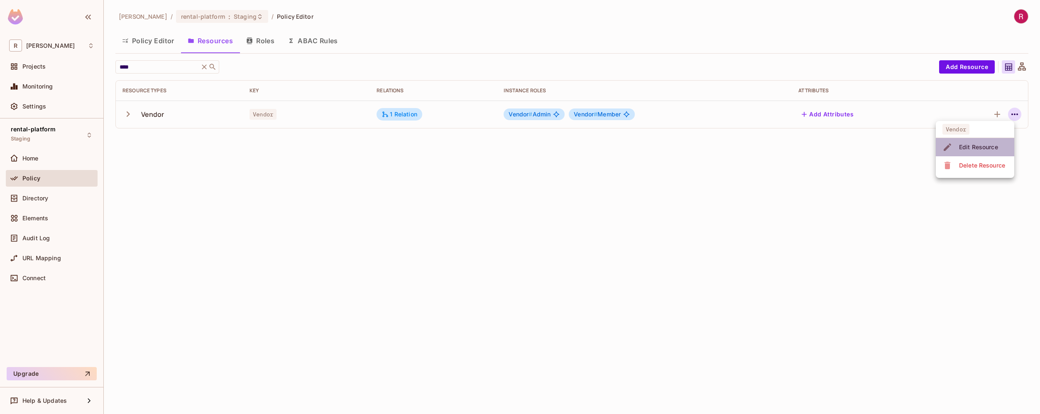
click at [985, 148] on div "Edit Resource" at bounding box center [978, 147] width 39 height 8
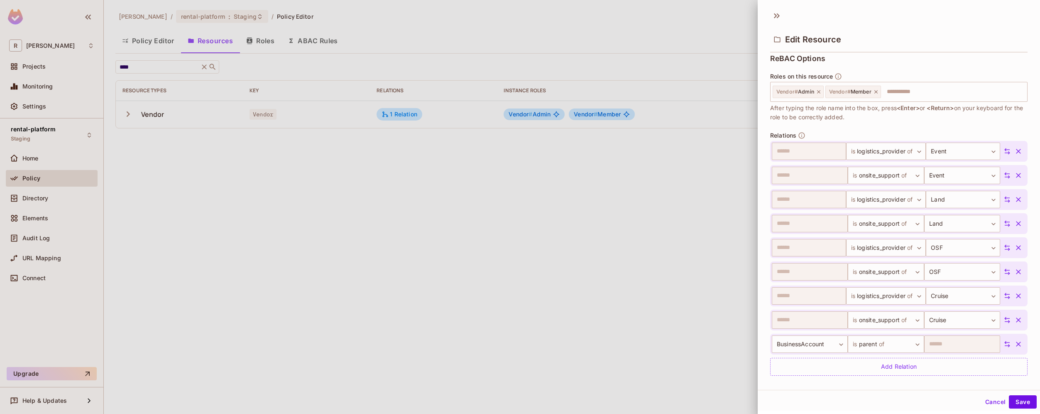
scroll to position [260, 0]
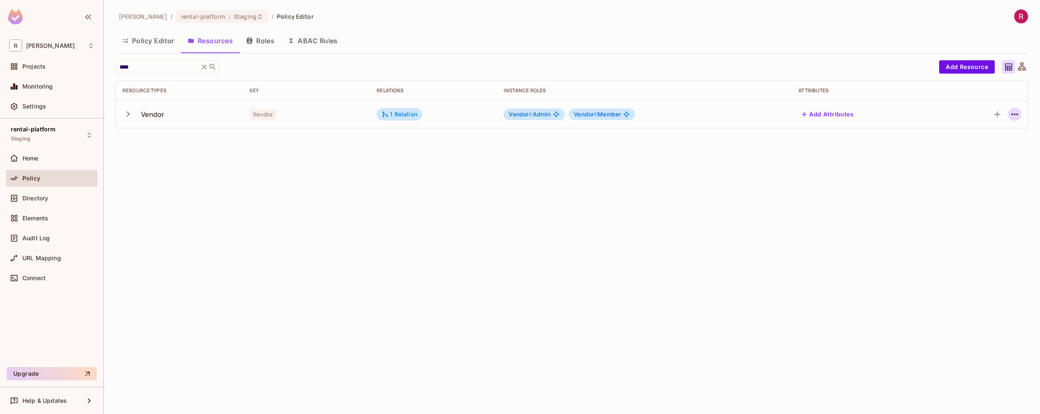
click at [1013, 118] on icon "button" at bounding box center [1015, 114] width 10 height 10
click at [978, 149] on div "Edit Resource" at bounding box center [978, 147] width 39 height 8
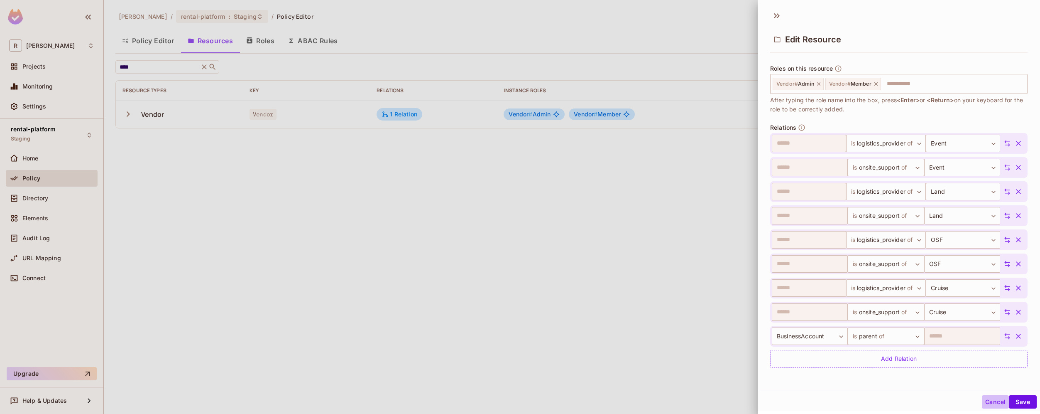
click at [985, 399] on button "Cancel" at bounding box center [995, 401] width 27 height 13
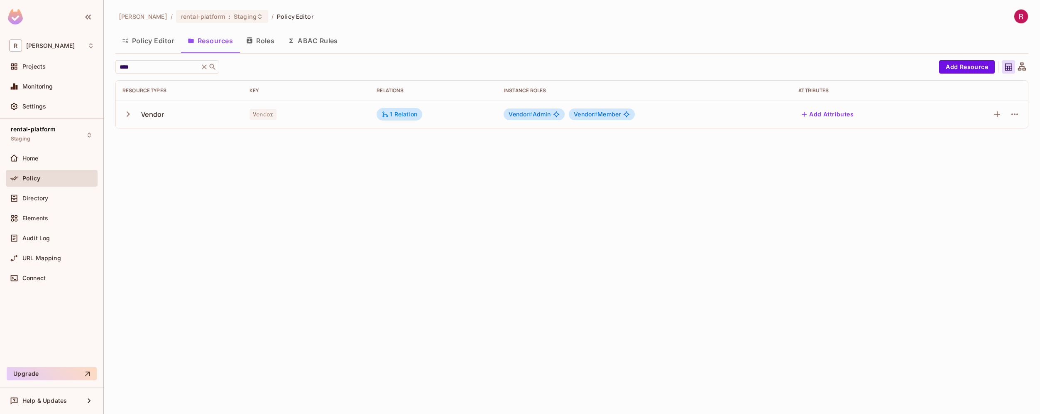
click at [266, 42] on button "Roles" at bounding box center [261, 40] width 42 height 21
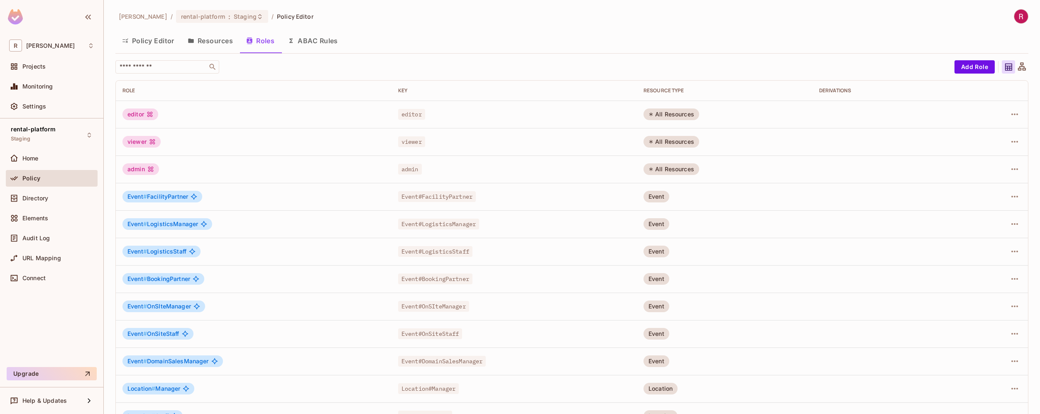
click at [186, 74] on div "​ Add Role Role Key RESOURCE TYPE Derivations editor editor All Resources viewe…" at bounding box center [571, 299] width 913 height 479
click at [183, 68] on input "text" at bounding box center [161, 67] width 87 height 8
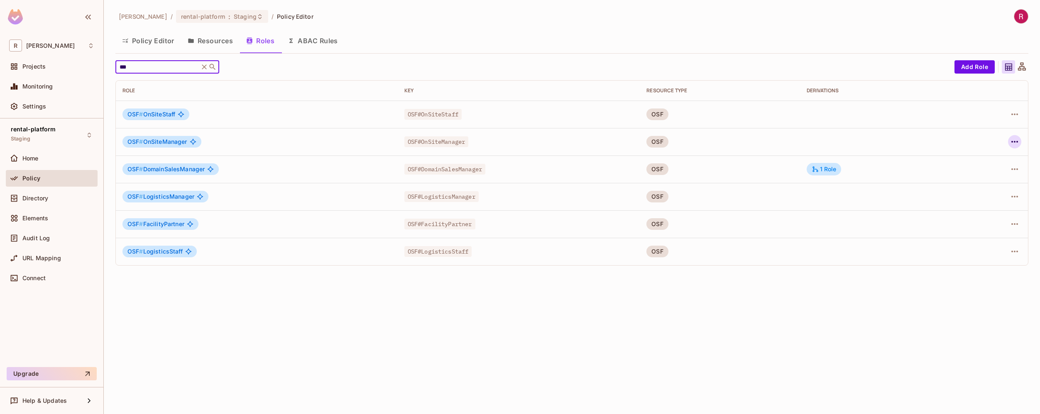
click at [1017, 140] on icon "button" at bounding box center [1015, 142] width 10 height 10
click at [993, 161] on li "Edit Role" at bounding box center [979, 161] width 74 height 18
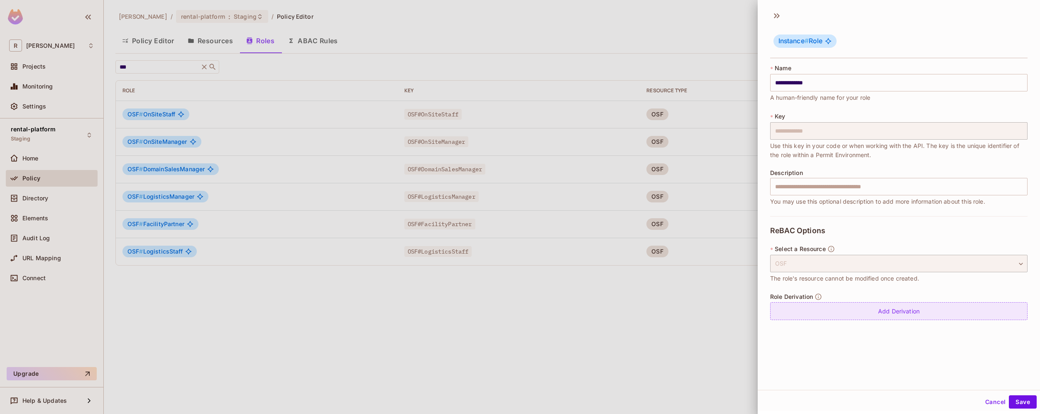
click at [919, 316] on div "Add Derivation" at bounding box center [898, 311] width 257 height 18
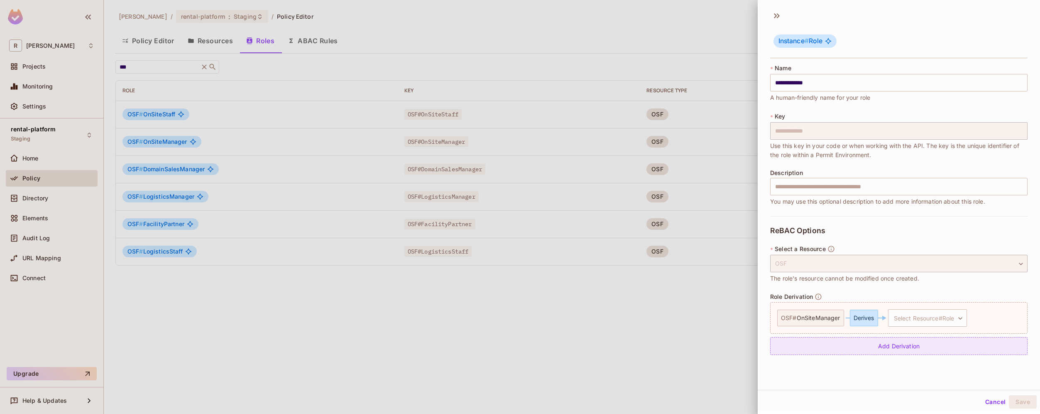
scroll to position [1, 0]
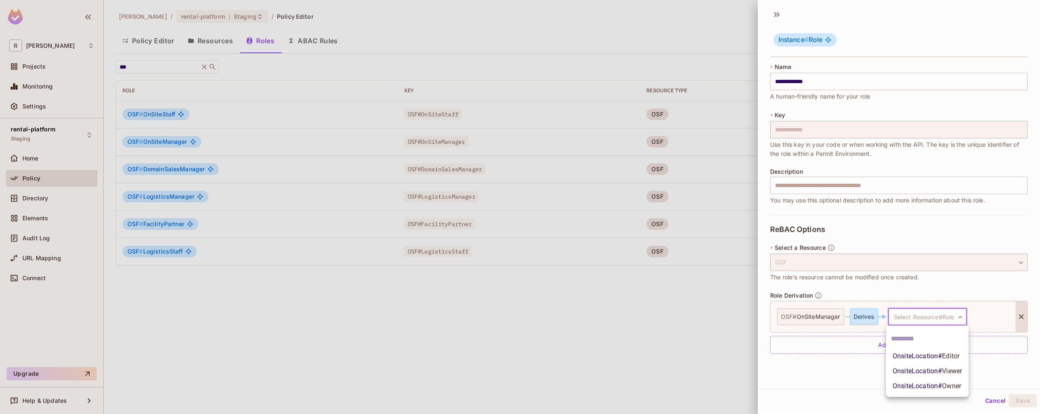
click at [947, 320] on body "**********" at bounding box center [520, 207] width 1040 height 414
click at [949, 386] on span "Owner" at bounding box center [951, 386] width 19 height 8
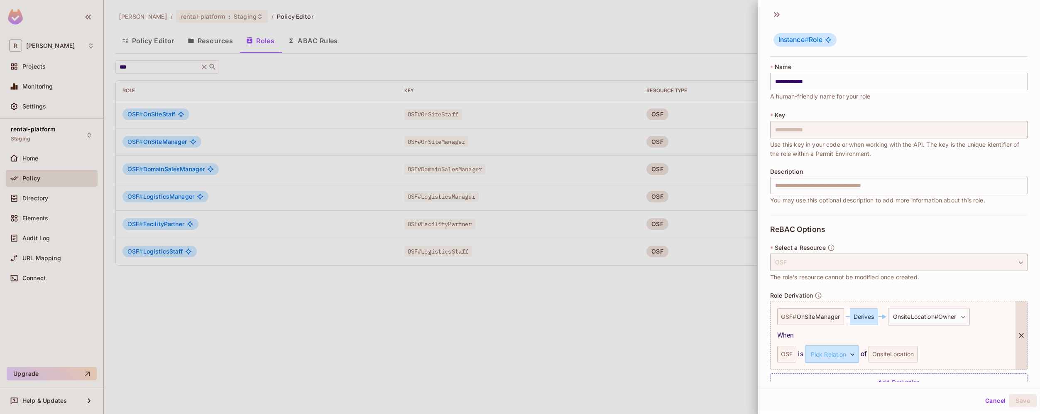
scroll to position [19, 0]
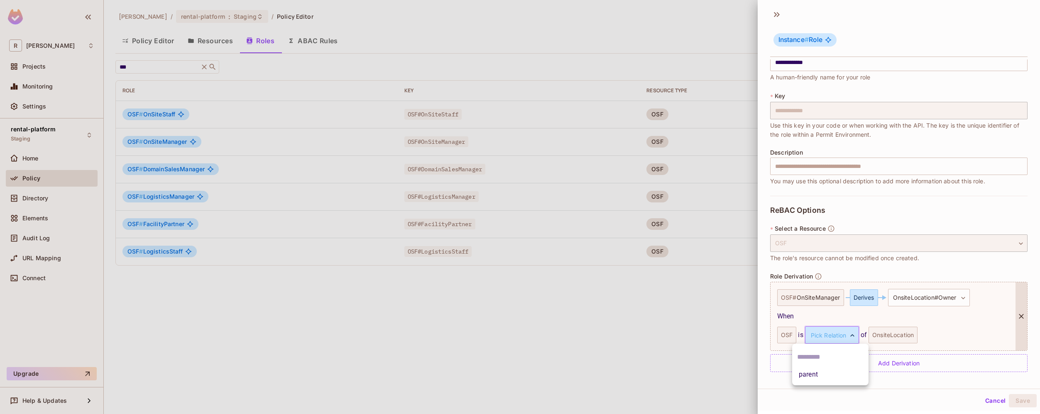
click at [852, 337] on body "**********" at bounding box center [520, 207] width 1040 height 414
click at [850, 376] on li "parent" at bounding box center [830, 374] width 76 height 15
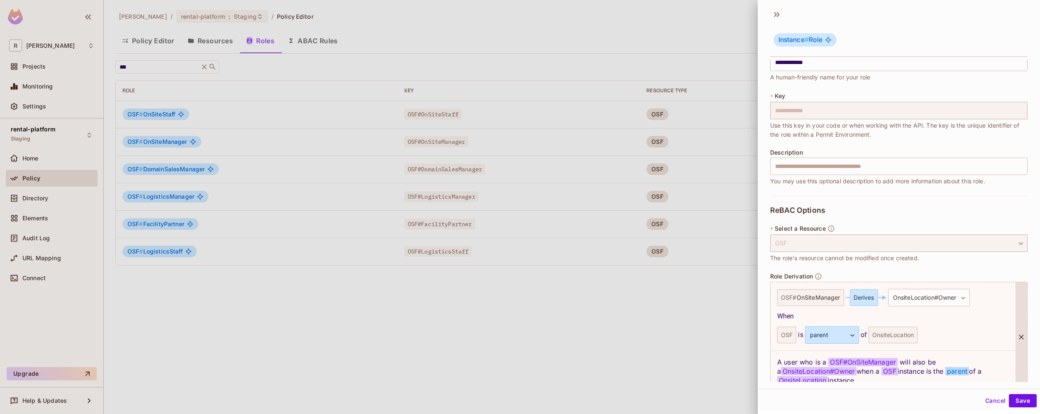
scroll to position [60, 0]
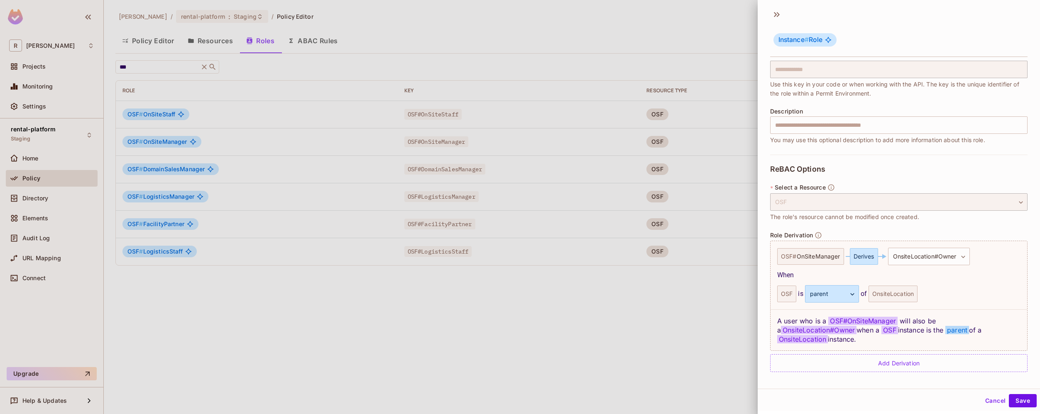
drag, startPoint x: 1021, startPoint y: 405, endPoint x: 899, endPoint y: 352, distance: 132.2
click at [898, 352] on div "**********" at bounding box center [899, 204] width 282 height 410
click at [895, 361] on div "Add Derivation" at bounding box center [898, 363] width 257 height 18
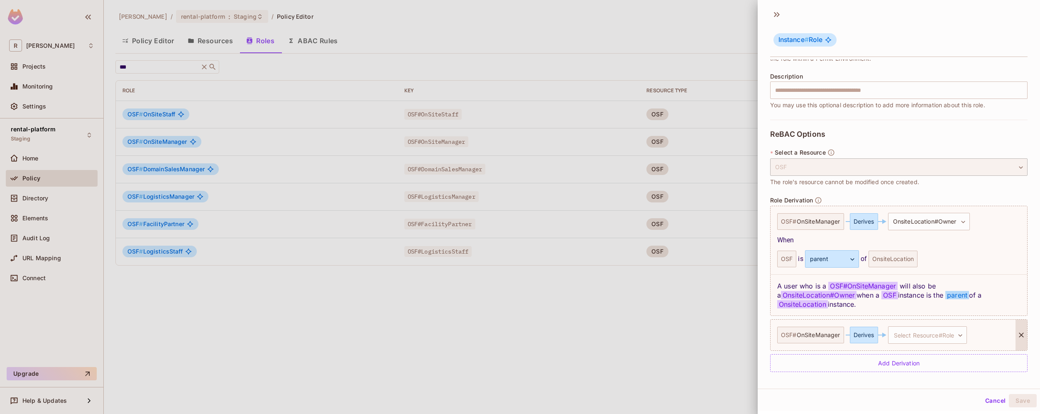
click at [1017, 338] on icon at bounding box center [1021, 335] width 8 height 8
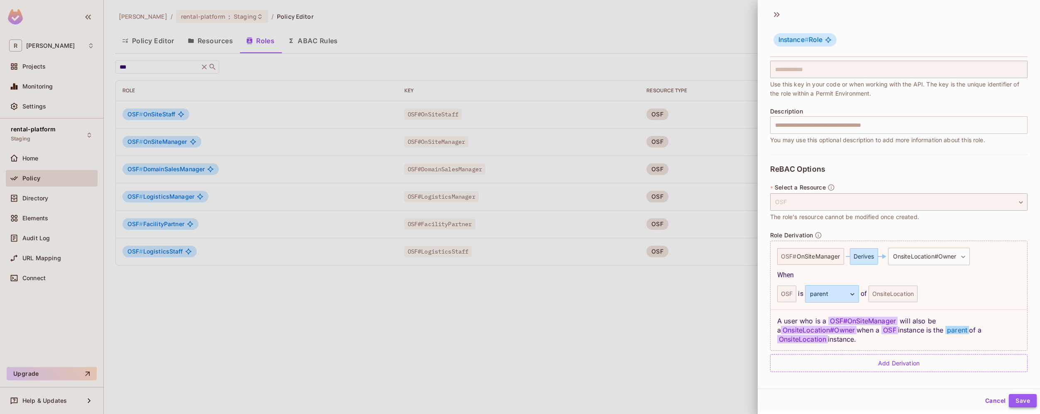
click at [1021, 402] on button "Save" at bounding box center [1023, 400] width 28 height 13
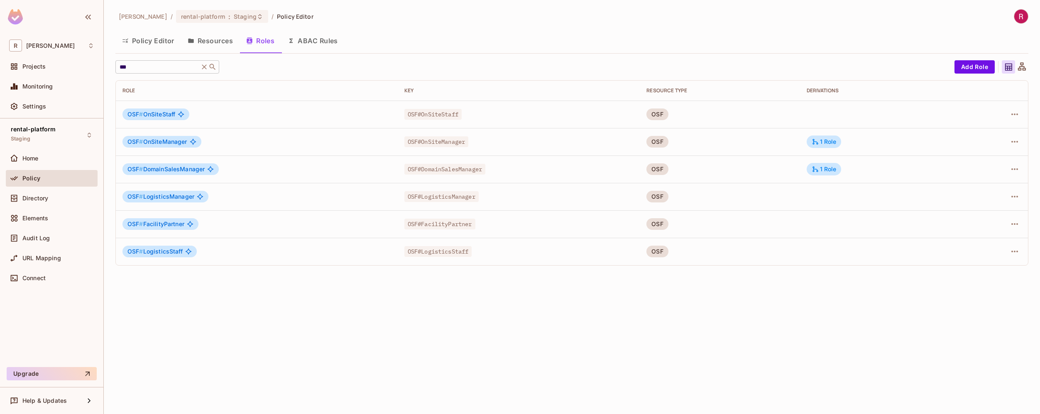
click at [182, 67] on input "***" at bounding box center [157, 67] width 79 height 8
drag, startPoint x: 149, startPoint y: 69, endPoint x: 111, endPoint y: 69, distance: 38.6
click at [111, 69] on div "roy-poc / rental-platform : Staging / Policy Editor Policy Editor Resources Rol…" at bounding box center [572, 207] width 936 height 414
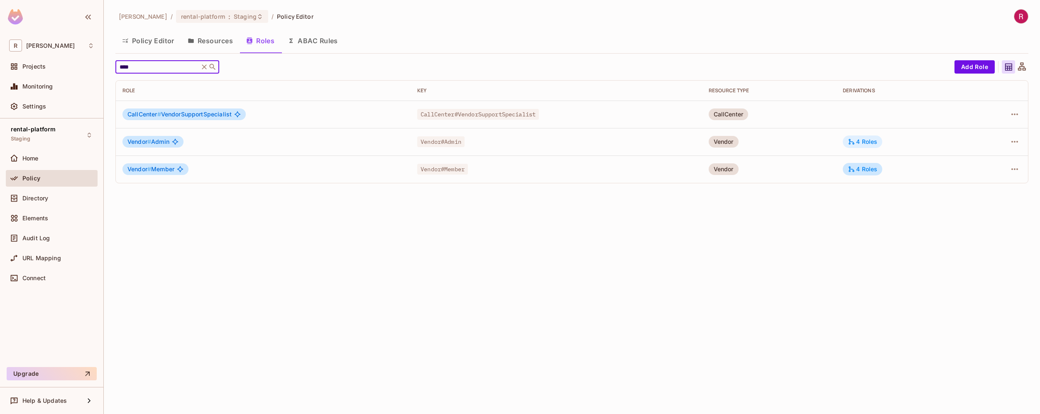
type input "****"
click at [870, 143] on div "4 Roles" at bounding box center [862, 141] width 29 height 7
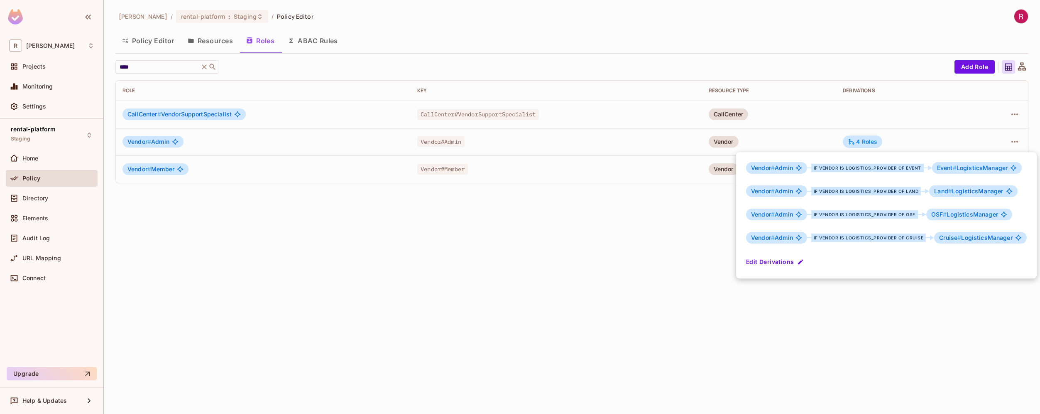
click at [861, 293] on div at bounding box center [520, 207] width 1040 height 414
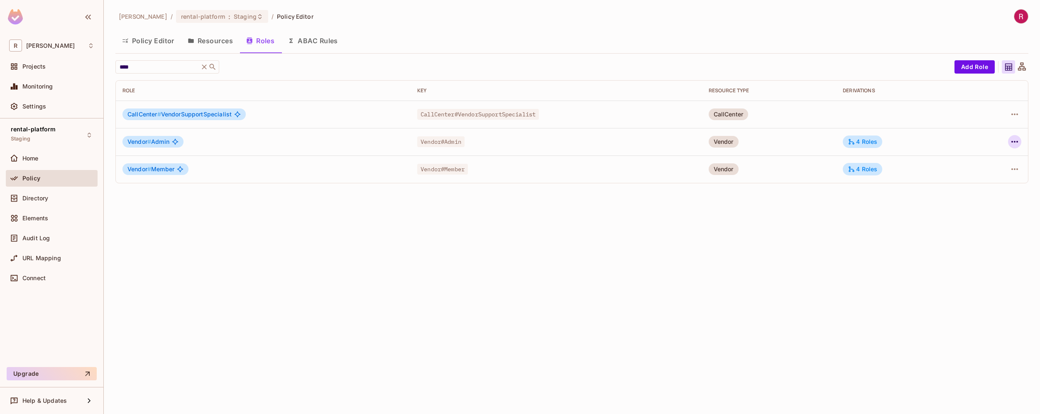
click at [1010, 138] on icon "button" at bounding box center [1015, 142] width 10 height 10
click at [993, 158] on li "Edit Role" at bounding box center [979, 161] width 74 height 18
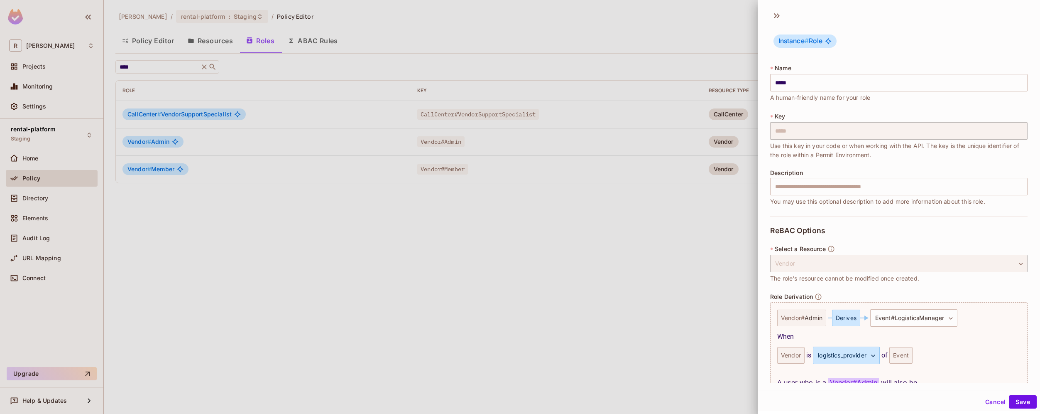
scroll to position [373, 0]
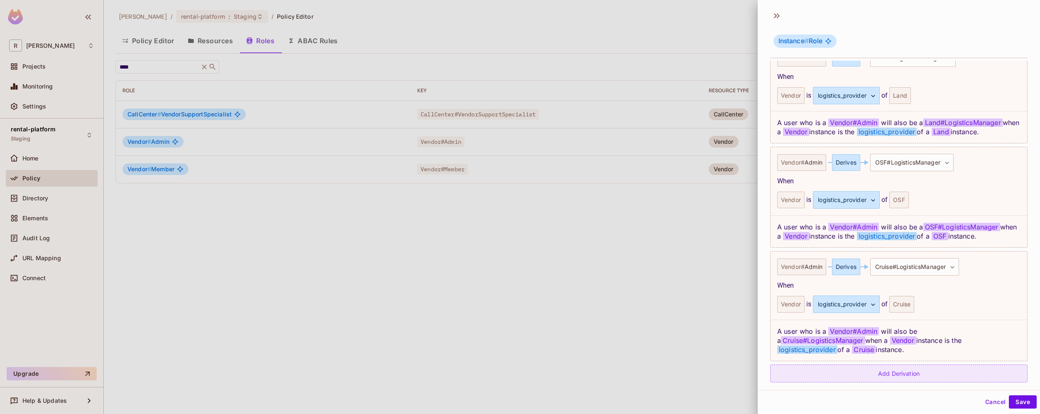
click at [901, 364] on div "Add Derivation" at bounding box center [898, 373] width 257 height 18
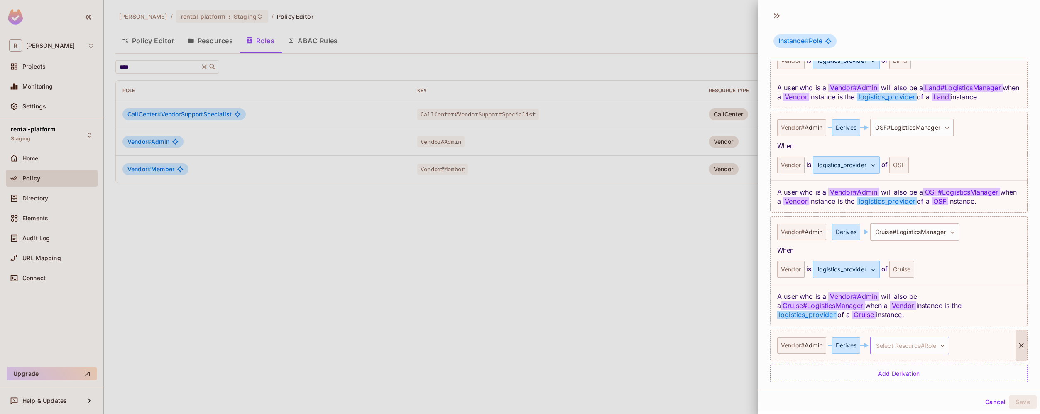
scroll to position [1, 0]
click at [906, 335] on body "**********" at bounding box center [520, 207] width 1040 height 414
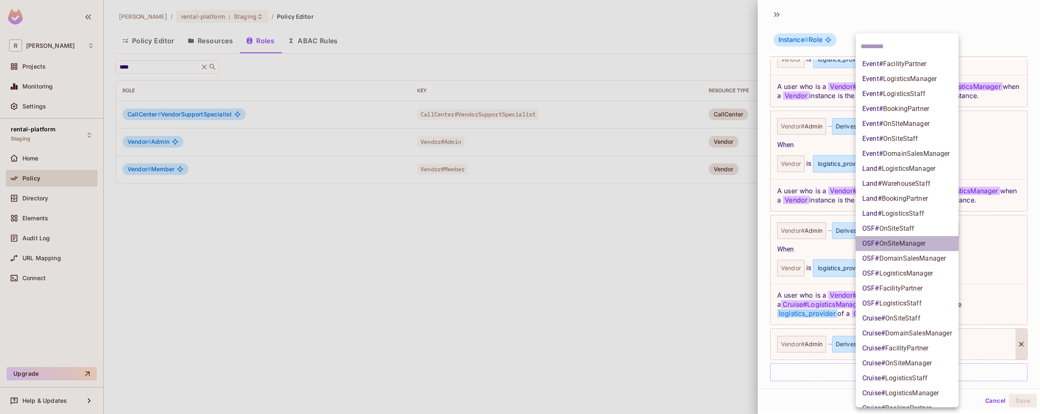
click at [919, 243] on span "OnSiteManager" at bounding box center [903, 243] width 47 height 8
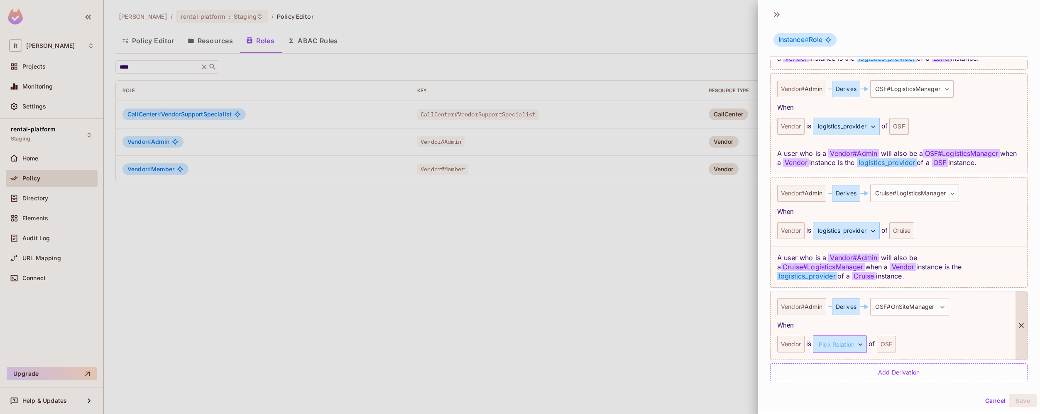
click at [854, 336] on body "**********" at bounding box center [520, 207] width 1040 height 414
click at [855, 389] on li "onsite_support" at bounding box center [839, 389] width 76 height 15
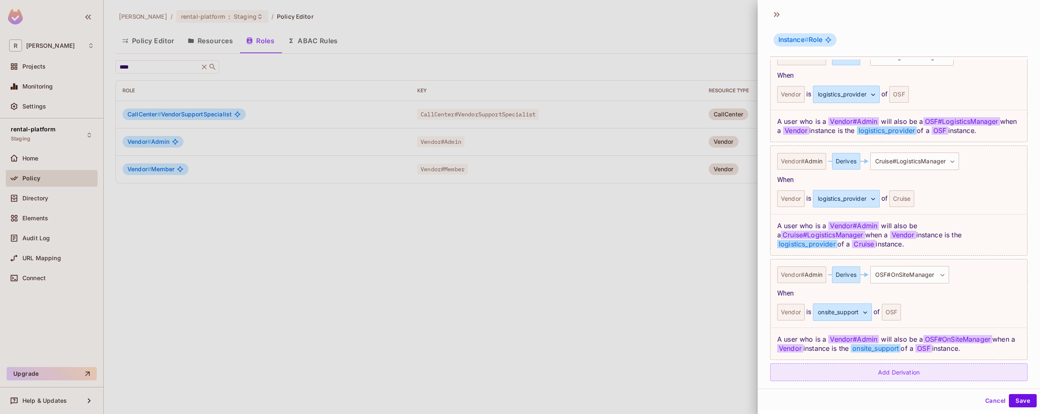
click at [899, 365] on div "Add Derivation" at bounding box center [898, 372] width 257 height 18
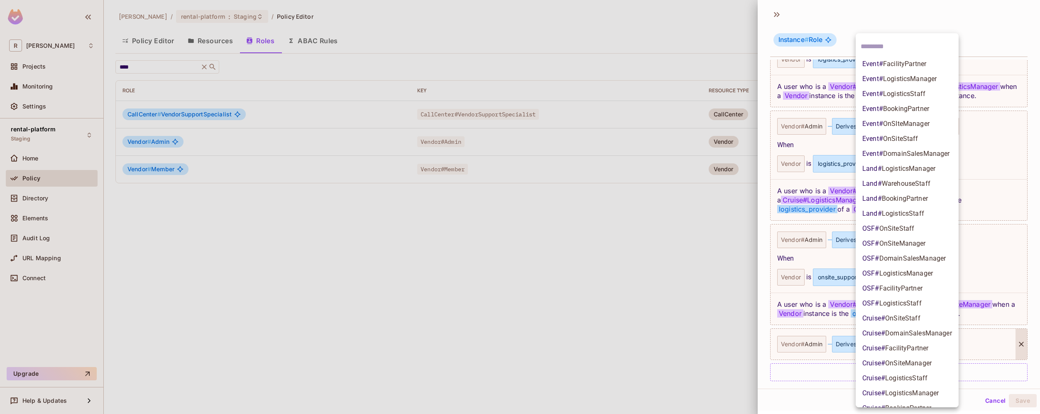
click at [908, 336] on body "**********" at bounding box center [520, 207] width 1040 height 414
click at [926, 123] on span "OnSIteManager" at bounding box center [906, 124] width 47 height 8
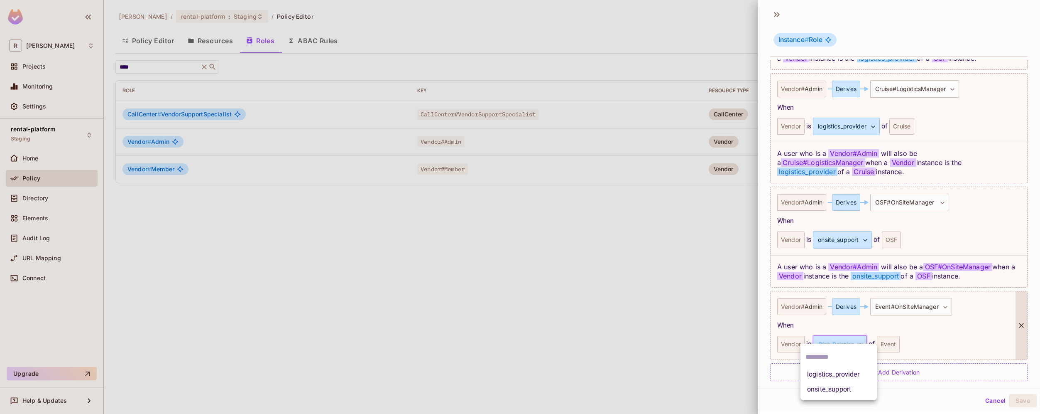
click at [859, 331] on body "**********" at bounding box center [520, 207] width 1040 height 414
click at [851, 388] on li "onsite_support" at bounding box center [839, 389] width 76 height 15
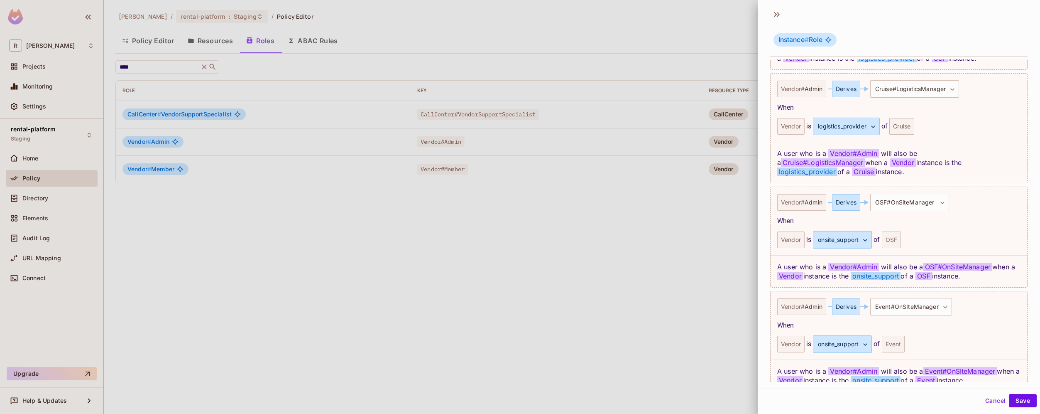
scroll to position [581, 0]
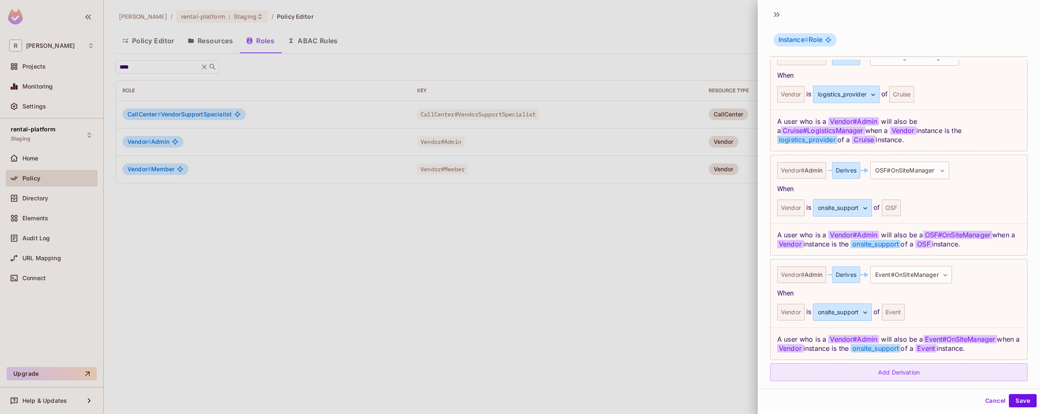
click at [908, 363] on div "Add Derivation" at bounding box center [898, 372] width 257 height 18
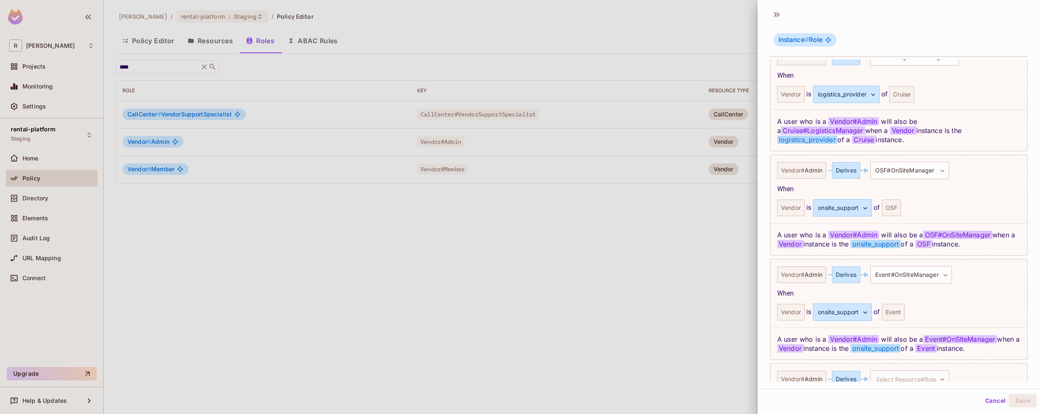
scroll to position [616, 0]
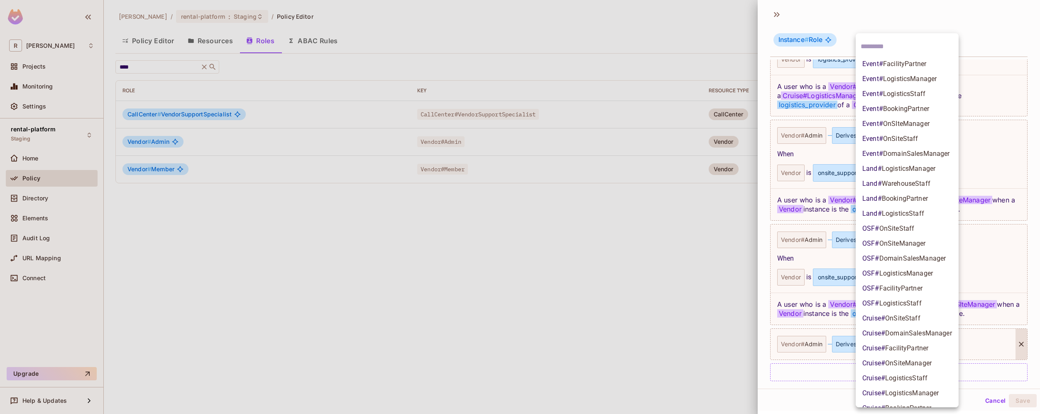
click at [918, 333] on body "**********" at bounding box center [520, 207] width 1040 height 414
click at [936, 365] on li "Cruise # OnSiteManager" at bounding box center [907, 362] width 103 height 15
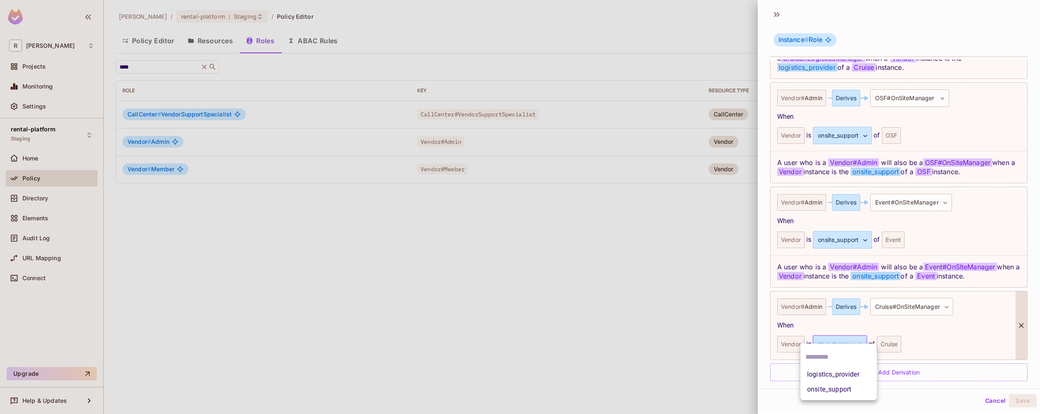
click at [852, 336] on body "**********" at bounding box center [520, 207] width 1040 height 414
click at [848, 391] on li "onsite_support" at bounding box center [839, 389] width 76 height 15
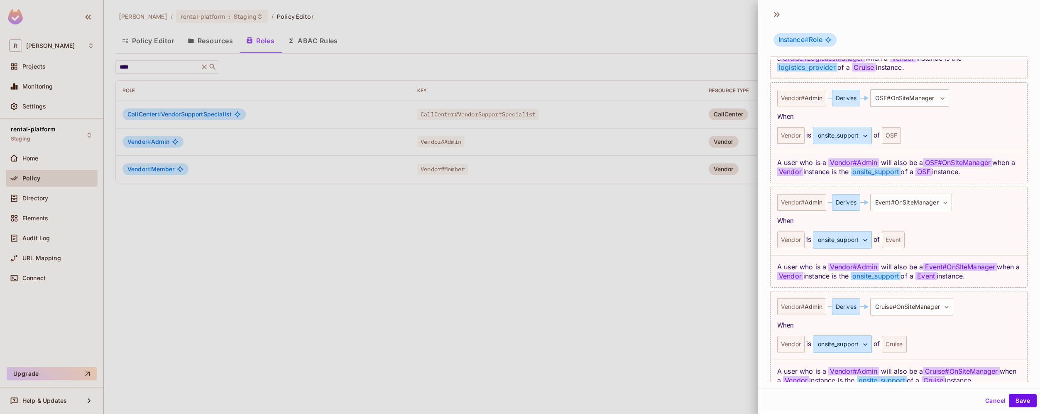
scroll to position [686, 0]
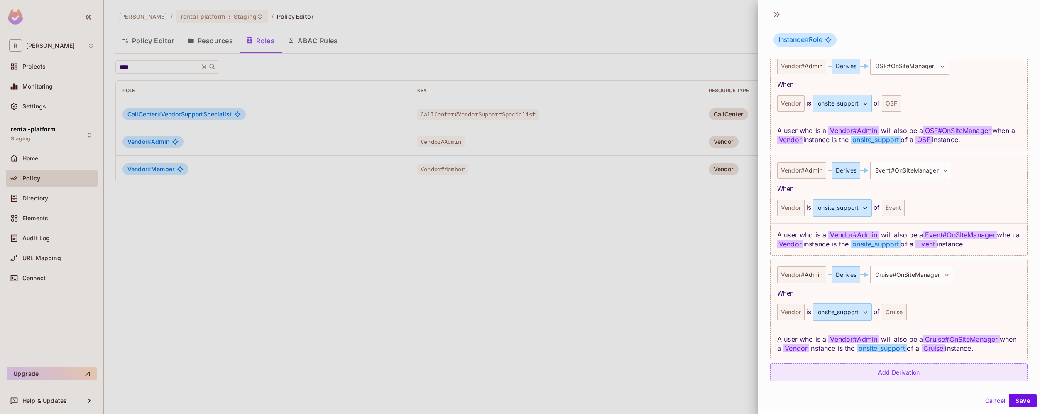
click at [901, 368] on div "Add Derivation" at bounding box center [898, 372] width 257 height 18
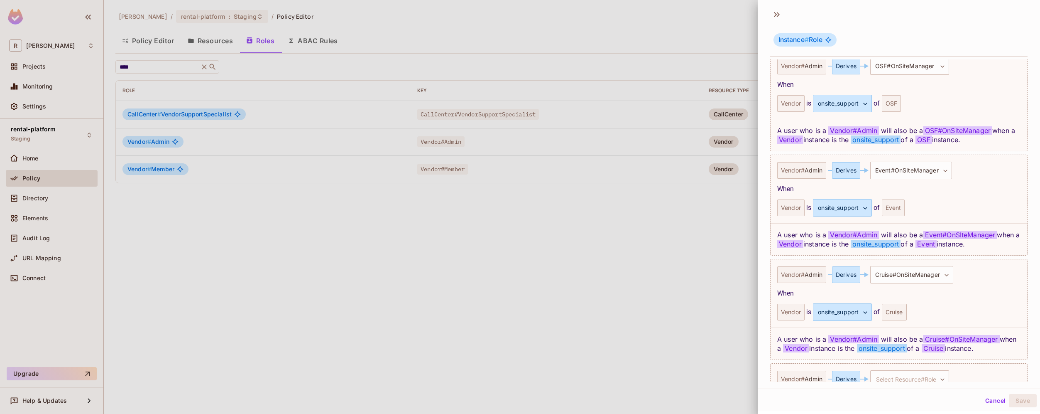
scroll to position [720, 0]
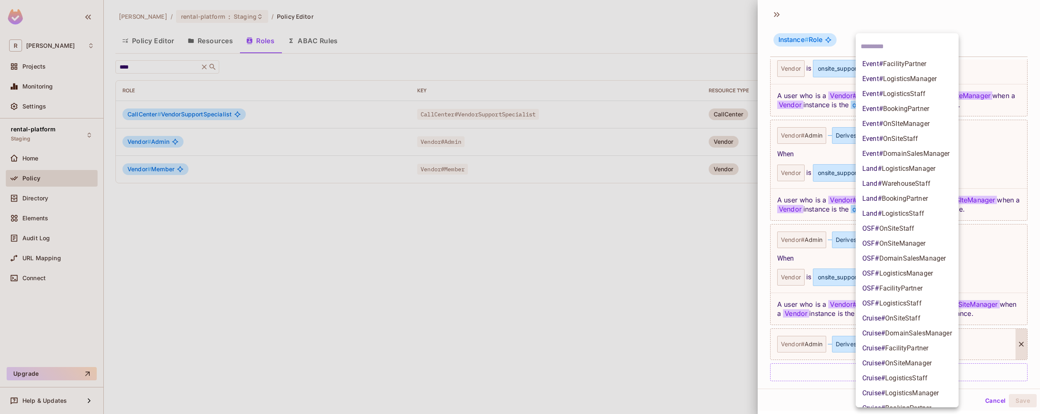
click at [896, 336] on body "**********" at bounding box center [520, 207] width 1040 height 414
click at [827, 396] on div at bounding box center [520, 207] width 1040 height 414
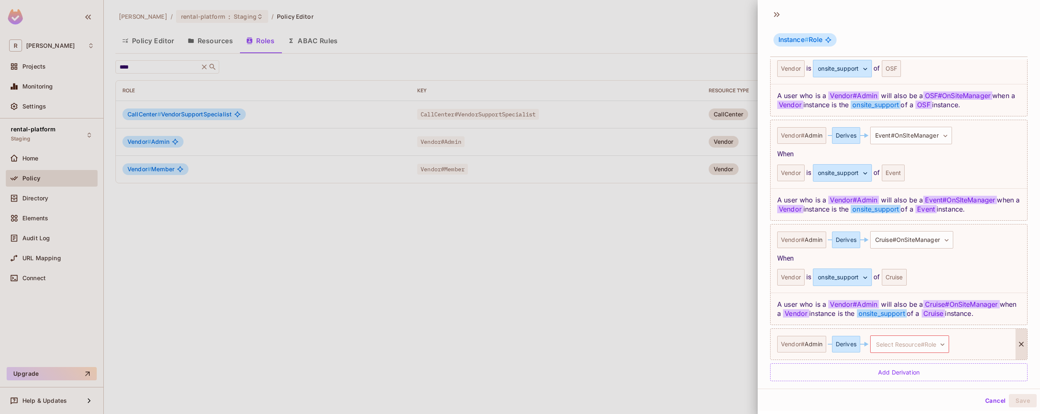
click at [1016, 344] on div at bounding box center [1022, 343] width 12 height 31
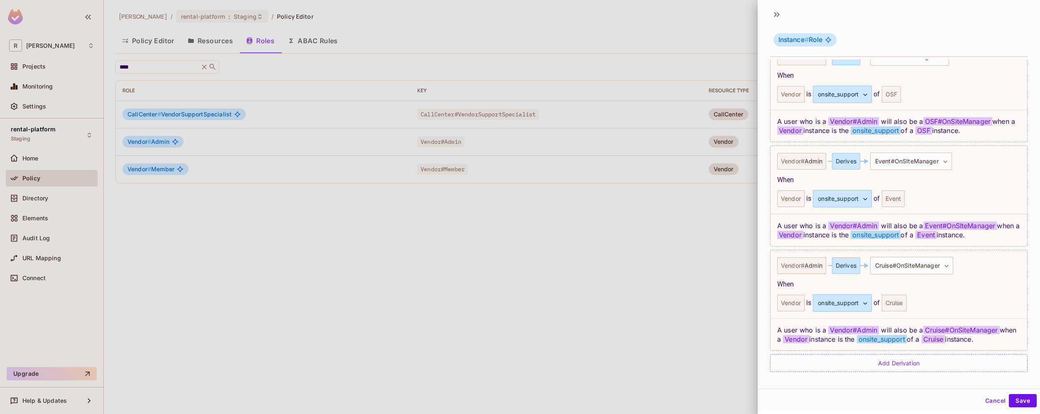
scroll to position [686, 0]
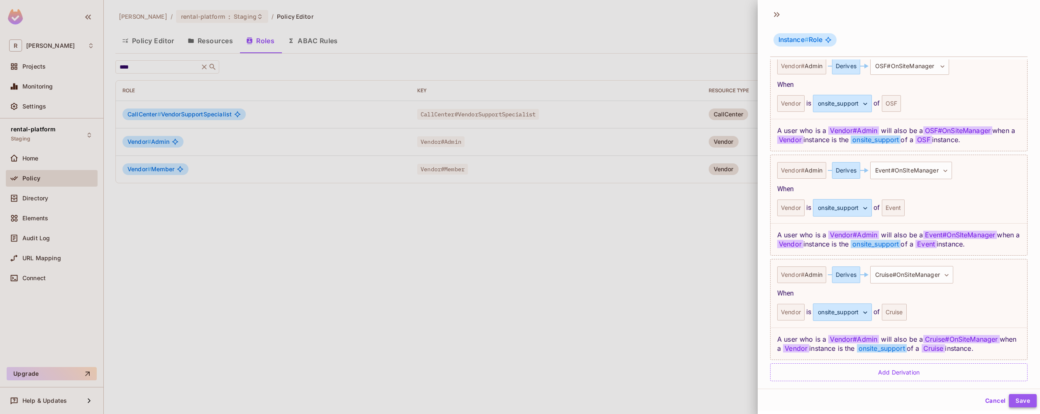
click at [1017, 401] on button "Save" at bounding box center [1023, 400] width 28 height 13
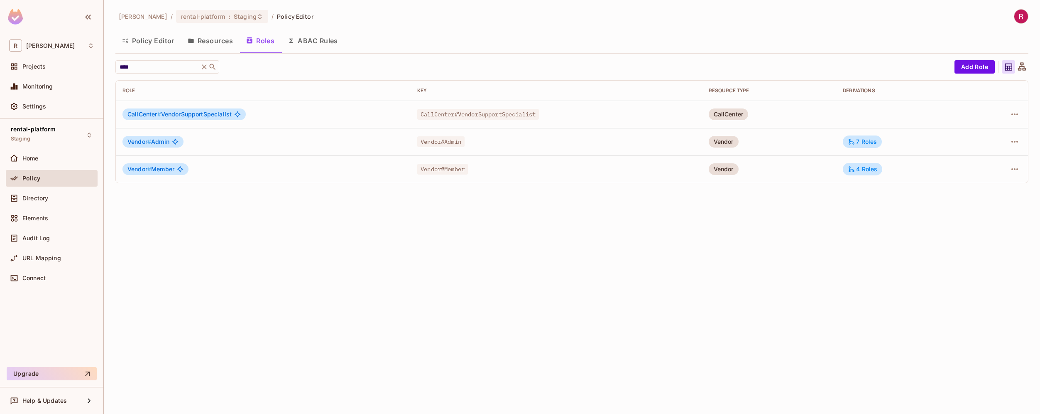
click at [668, 314] on div "roy-poc / rental-platform : Staging / Policy Editor Policy Editor Resources Rol…" at bounding box center [572, 207] width 936 height 414
click at [877, 141] on div "7 Roles" at bounding box center [862, 141] width 29 height 7
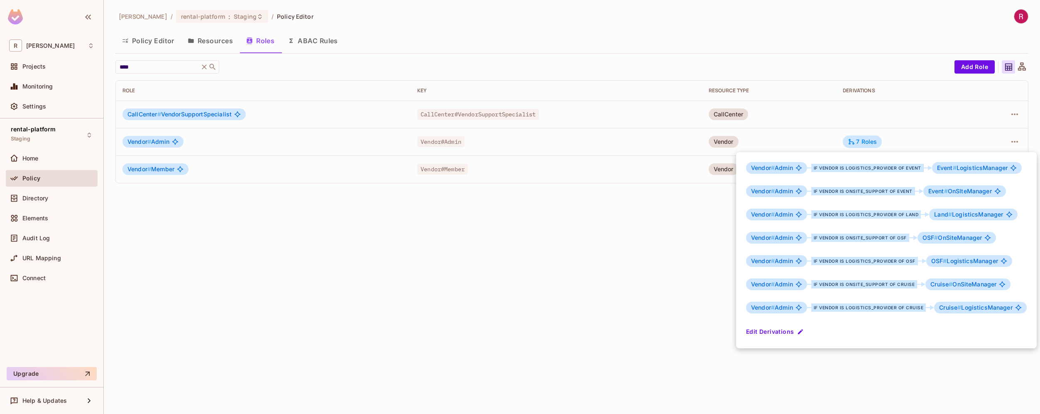
click at [600, 330] on div at bounding box center [520, 207] width 1040 height 414
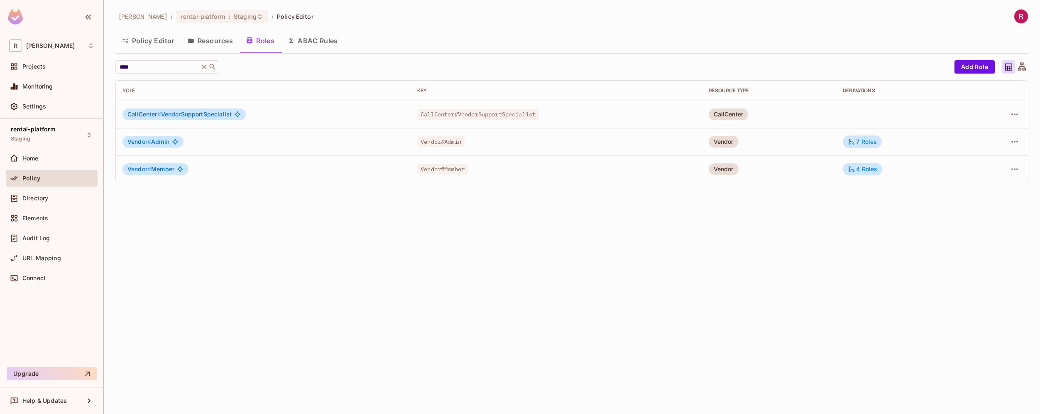
click at [215, 35] on button "Resources" at bounding box center [210, 40] width 59 height 21
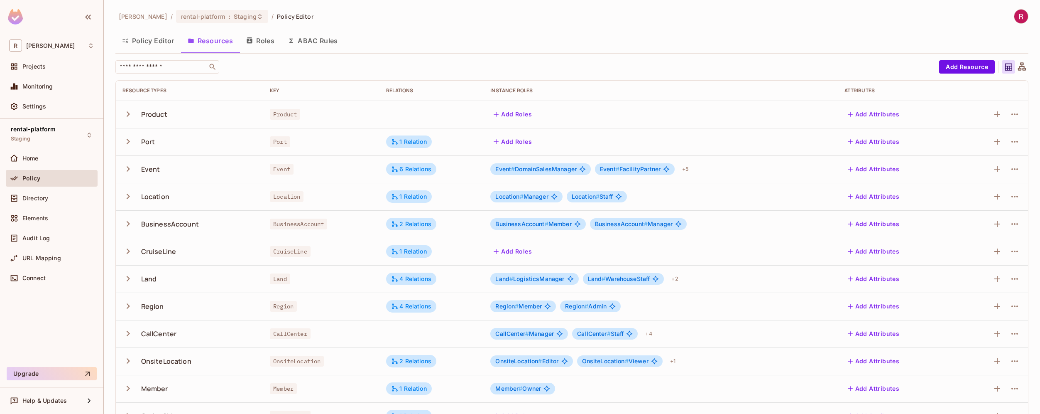
click at [167, 44] on button "Policy Editor" at bounding box center [148, 40] width 66 height 21
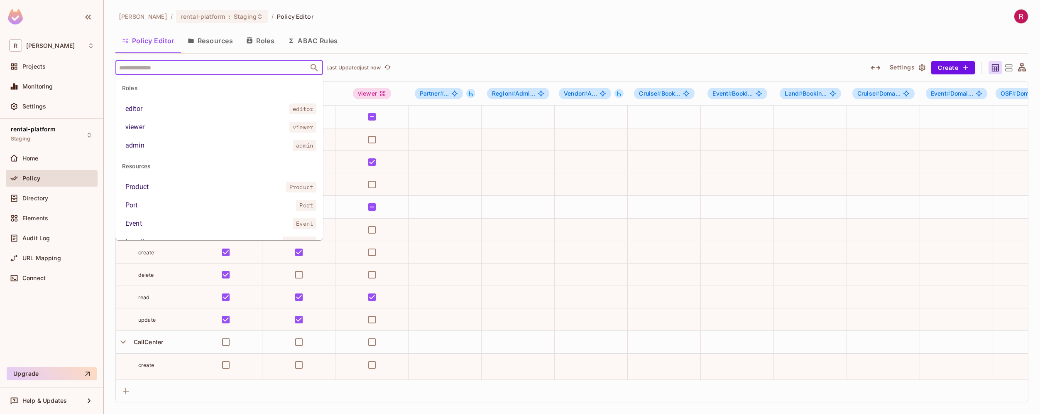
click at [177, 69] on input "text" at bounding box center [212, 67] width 190 height 15
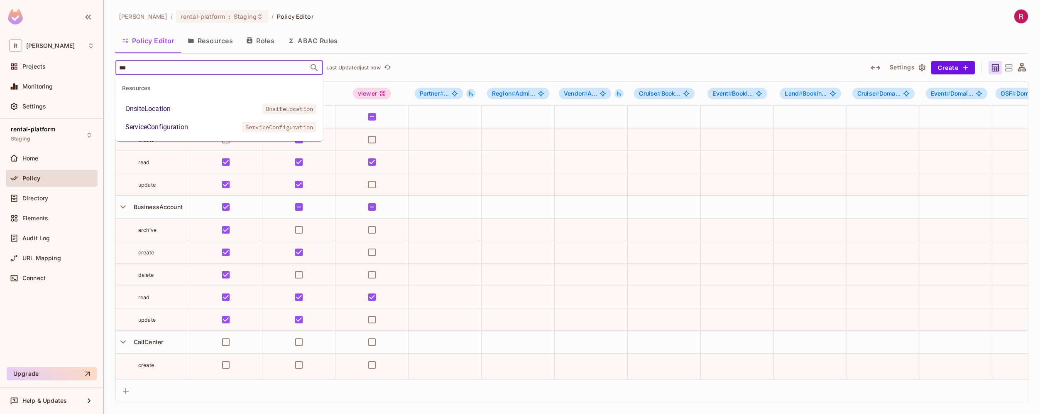
type input "****"
click at [186, 105] on li "OnsiteLocation OnsiteLocation" at bounding box center [219, 108] width 208 height 15
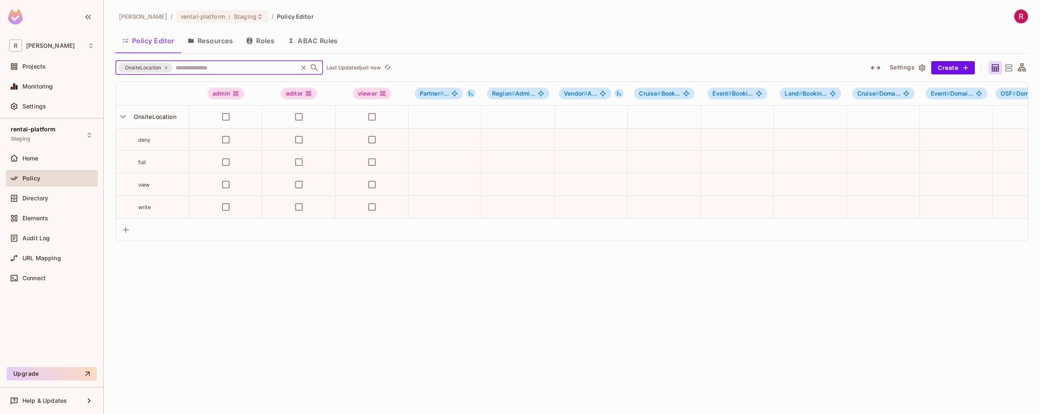
click at [875, 66] on icon "button" at bounding box center [876, 68] width 10 height 10
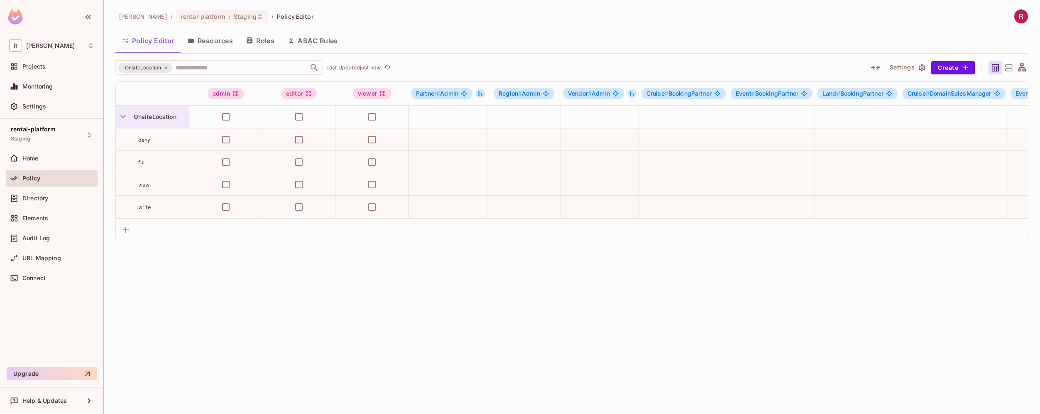
click at [160, 116] on span "OnsiteLocation" at bounding box center [153, 116] width 46 height 7
drag, startPoint x: 132, startPoint y: 117, endPoint x: 165, endPoint y: 119, distance: 32.5
click at [164, 118] on div at bounding box center [520, 207] width 1040 height 414
click at [165, 119] on span "OnsiteLocation" at bounding box center [153, 116] width 46 height 7
click at [209, 316] on div at bounding box center [520, 207] width 1040 height 414
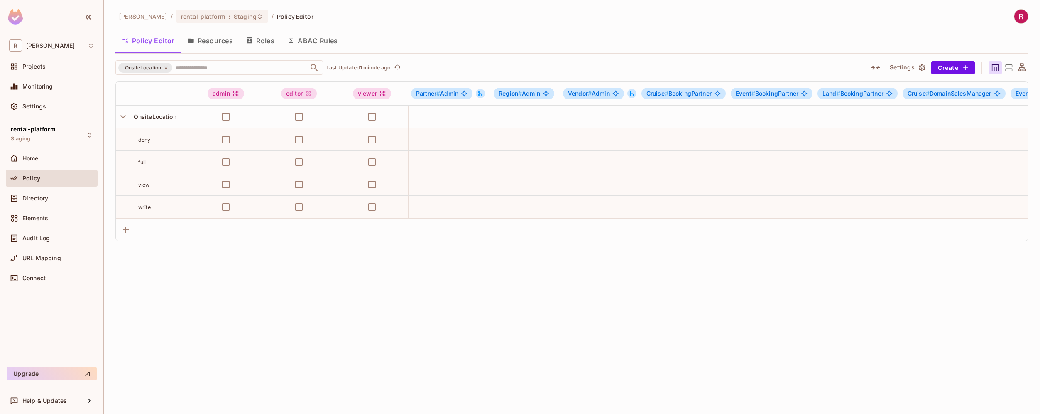
click at [395, 325] on div "roy-poc / rental-platform : Staging / Policy Editor Policy Editor Resources Rol…" at bounding box center [572, 207] width 936 height 414
click at [67, 196] on div "Directory" at bounding box center [58, 198] width 72 height 7
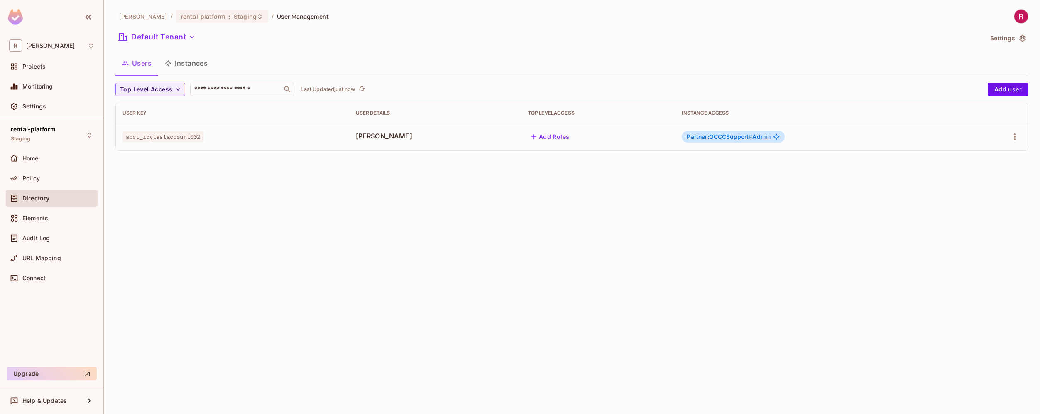
click at [194, 67] on button "Instances" at bounding box center [186, 63] width 56 height 21
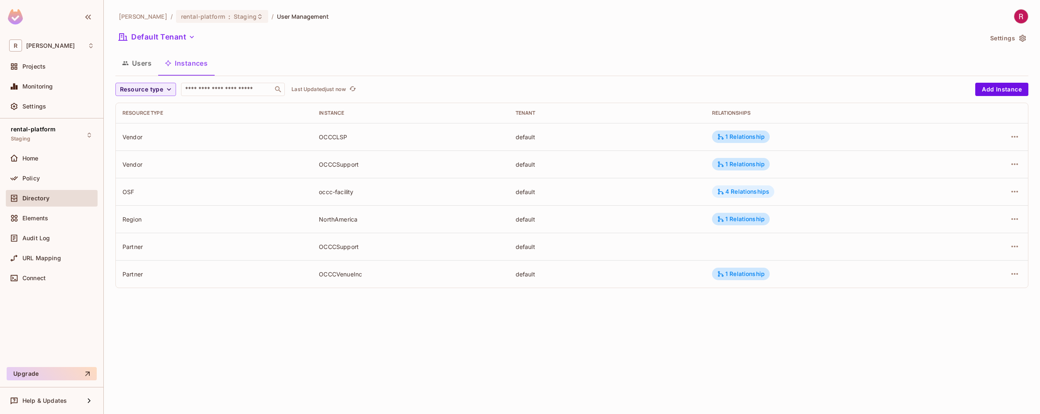
click at [741, 193] on div "4 Relationships" at bounding box center [743, 191] width 52 height 7
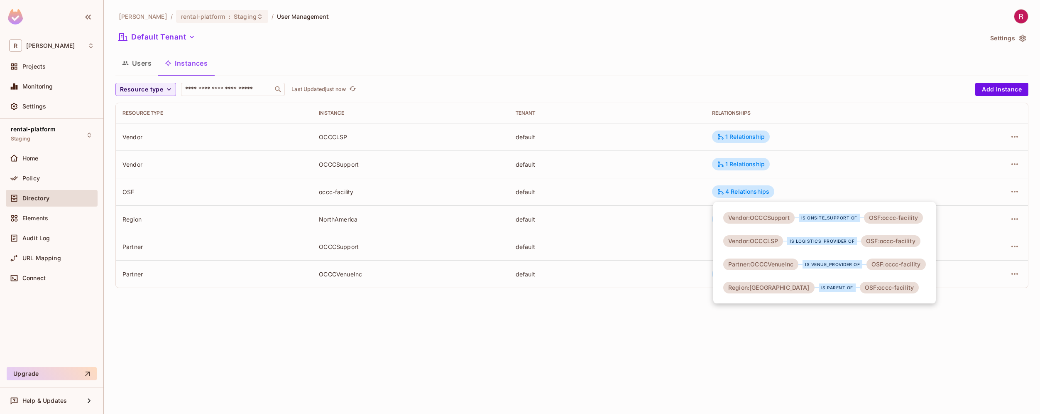
click at [992, 195] on div at bounding box center [520, 207] width 1040 height 414
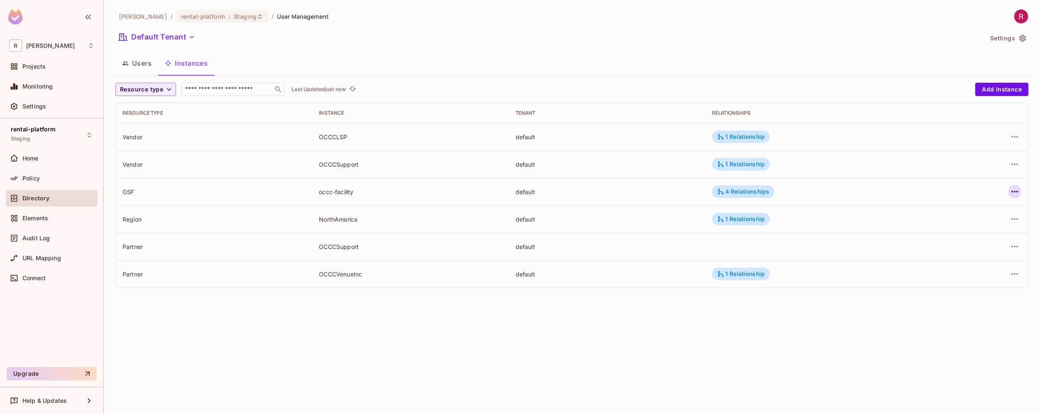
click at [1018, 191] on icon "button" at bounding box center [1015, 192] width 7 height 2
click at [980, 211] on div "Edit Resource Instance" at bounding box center [966, 210] width 65 height 8
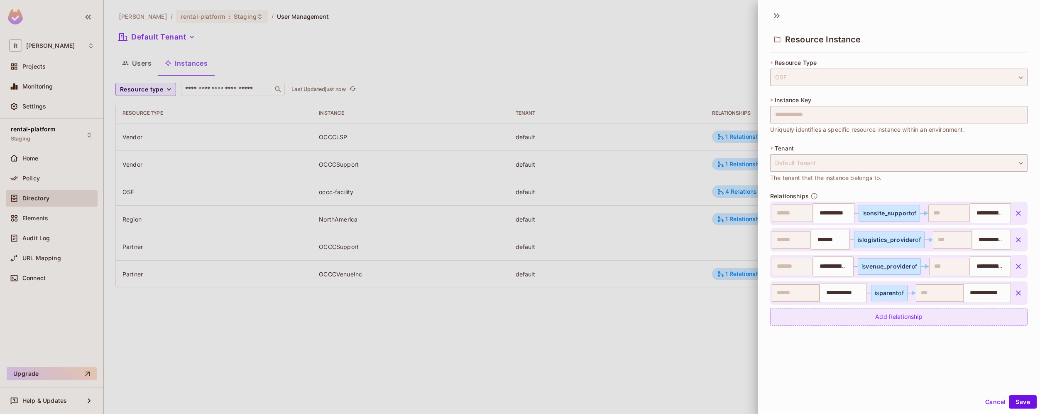
click at [890, 319] on div "Add Relationship" at bounding box center [898, 317] width 257 height 18
click at [877, 319] on body "**********" at bounding box center [520, 207] width 1040 height 414
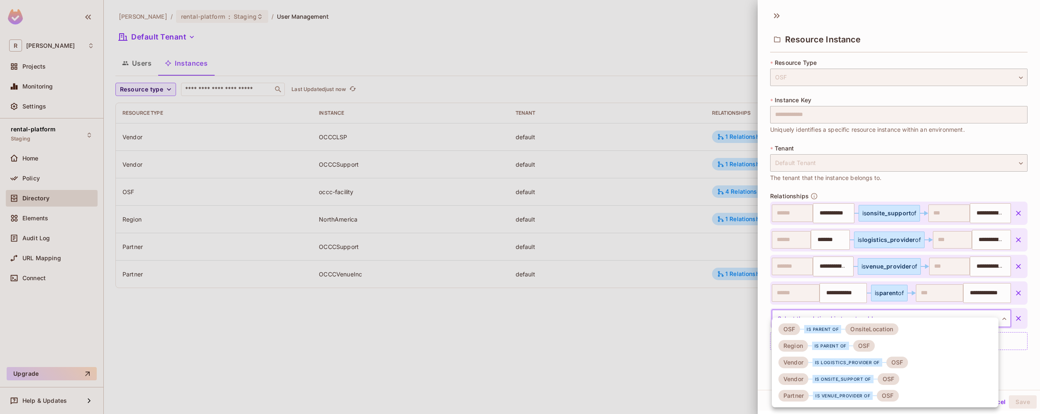
click at [905, 328] on li "OSF is parent of OnsiteLocation" at bounding box center [885, 329] width 227 height 17
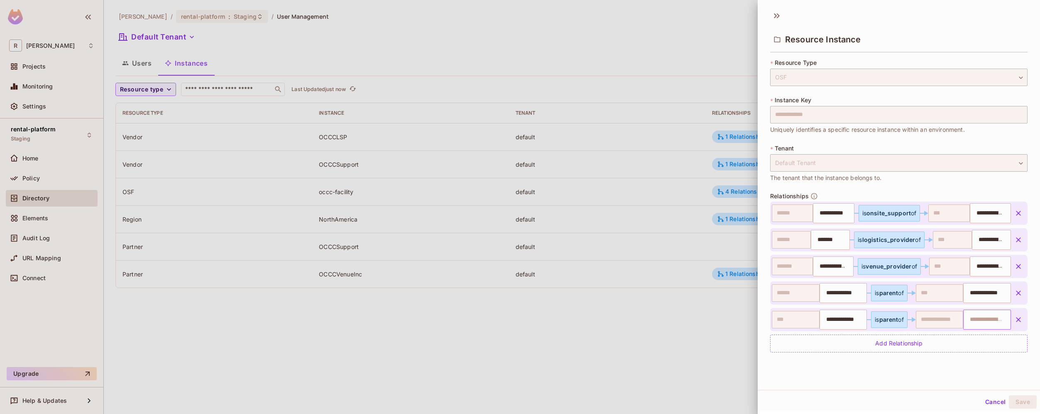
click at [980, 322] on input "text" at bounding box center [986, 319] width 42 height 17
type input "*"
type input "**********"
click at [972, 358] on div "**********" at bounding box center [898, 211] width 257 height 304
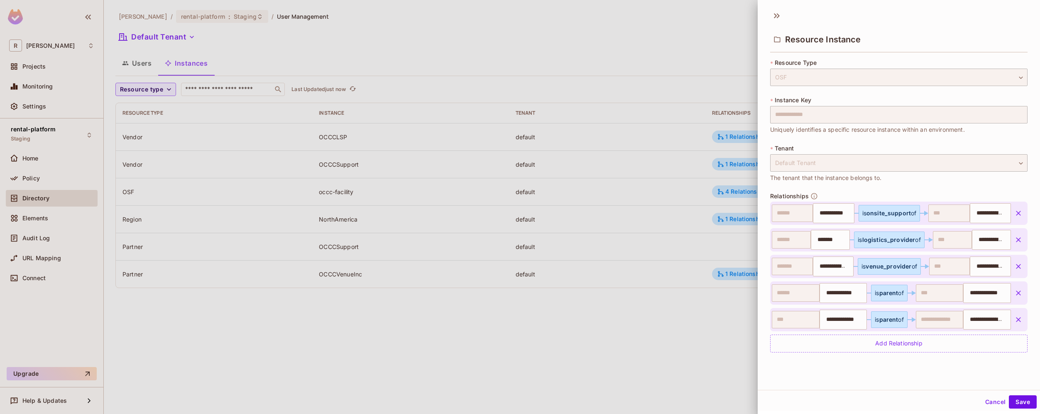
drag, startPoint x: 1017, startPoint y: 399, endPoint x: 963, endPoint y: 282, distance: 129.2
click at [963, 280] on div "**********" at bounding box center [899, 205] width 282 height 410
click at [973, 321] on input "**********" at bounding box center [986, 319] width 42 height 17
click at [1022, 405] on button "Save" at bounding box center [1023, 401] width 28 height 13
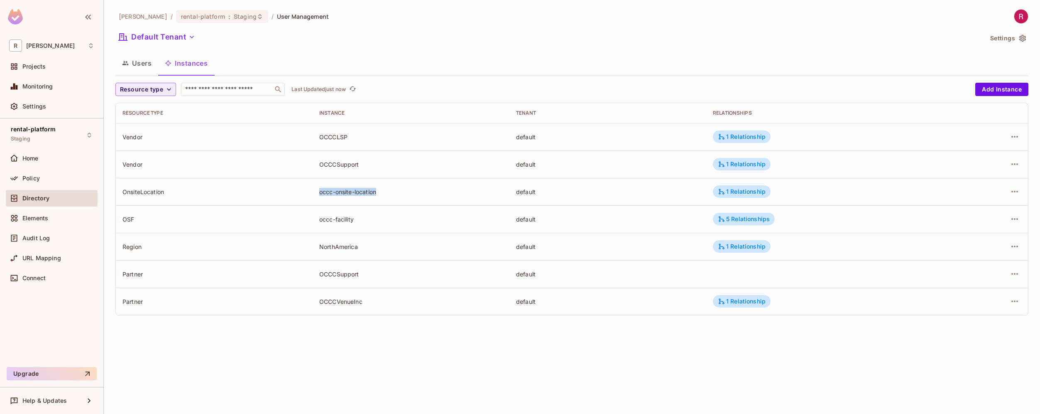
drag, startPoint x: 319, startPoint y: 190, endPoint x: 410, endPoint y: 191, distance: 91.8
click at [410, 191] on td "occc-onsite-location" at bounding box center [411, 191] width 197 height 27
copy div "occc-onsite-location"
click at [143, 63] on button "Users" at bounding box center [136, 63] width 43 height 21
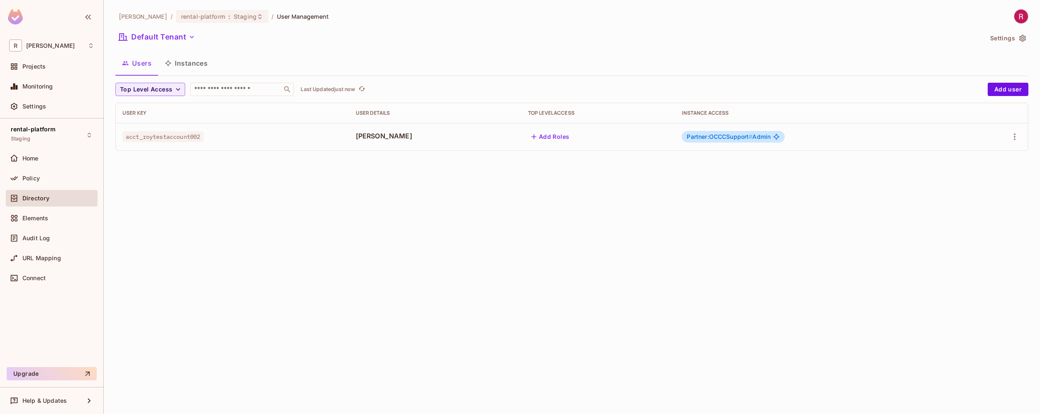
click at [743, 137] on span "Partner:OCCCSupport #" at bounding box center [720, 136] width 66 height 7
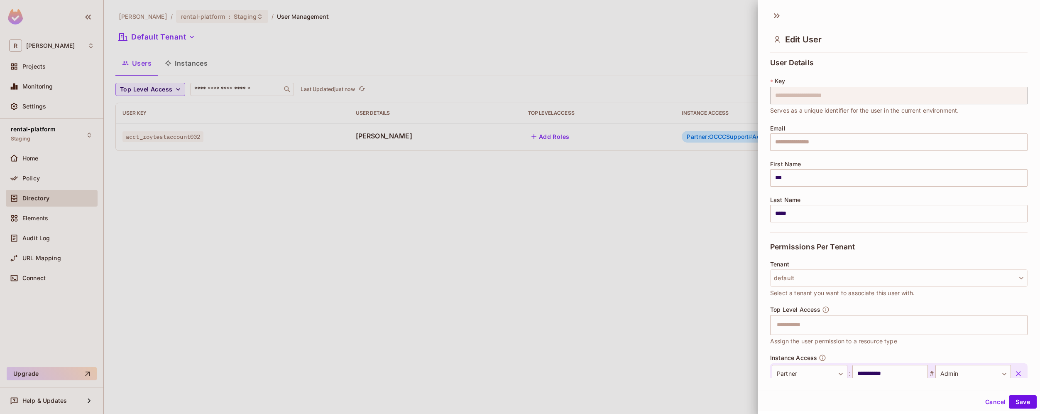
click at [762, 140] on div "**********" at bounding box center [899, 216] width 282 height 322
click at [713, 198] on div at bounding box center [520, 207] width 1040 height 414
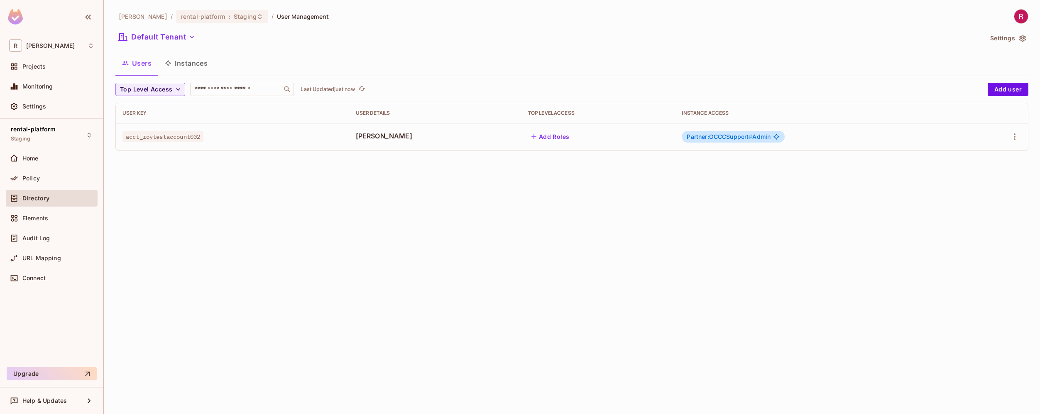
click at [749, 140] on span "#" at bounding box center [751, 136] width 4 height 7
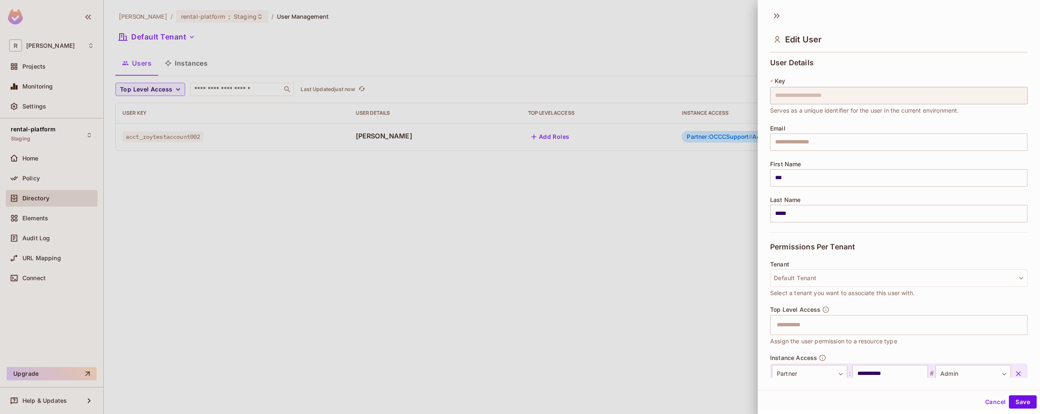
click at [707, 197] on div at bounding box center [520, 207] width 1040 height 414
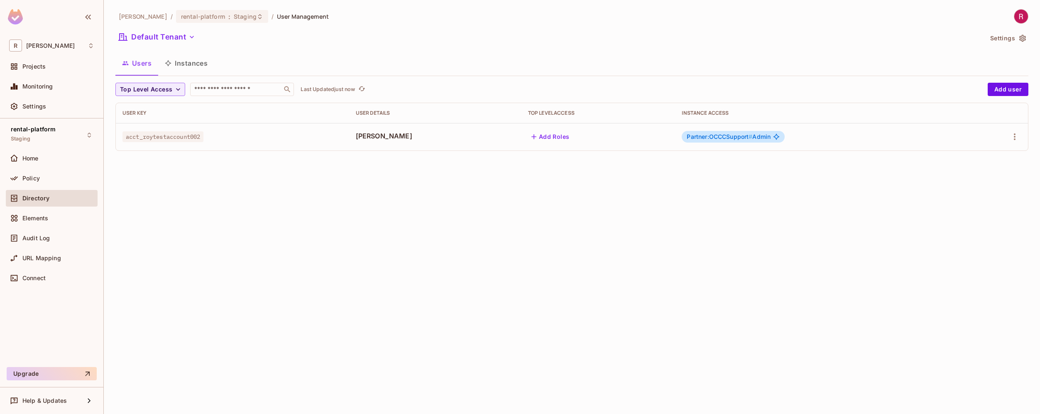
click at [741, 137] on span "Partner:OCCCSupport #" at bounding box center [720, 136] width 66 height 7
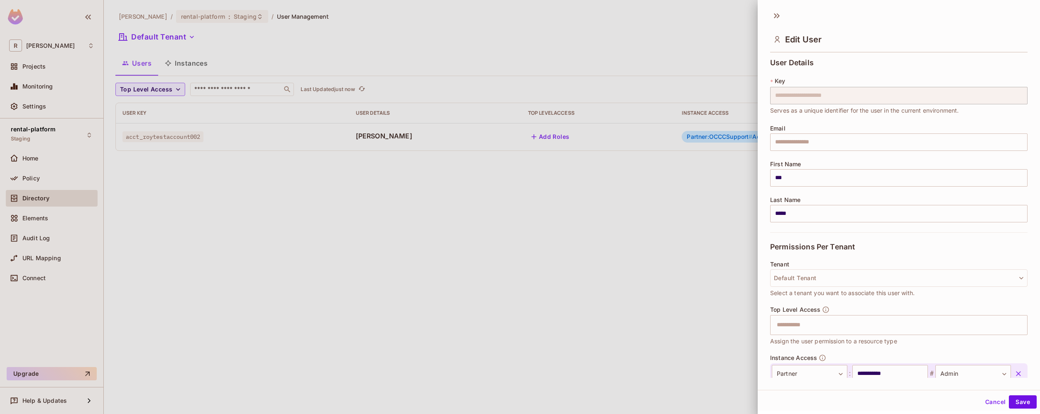
scroll to position [52, 0]
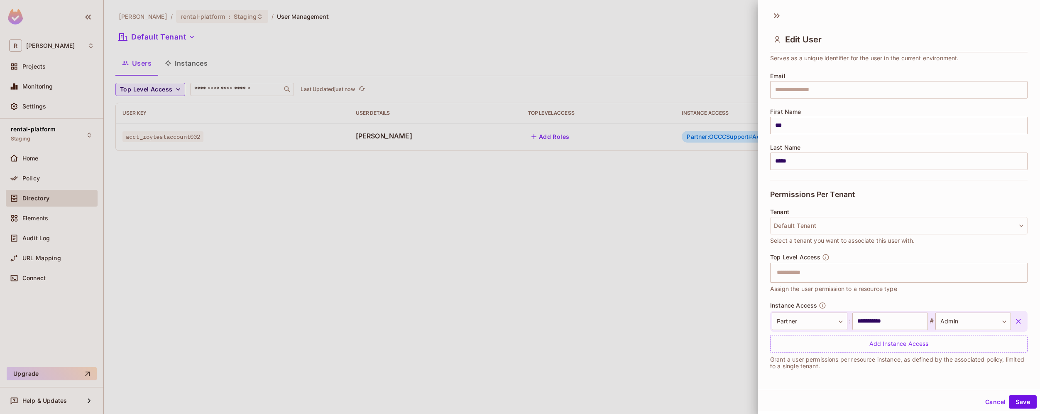
click at [667, 321] on div at bounding box center [520, 207] width 1040 height 414
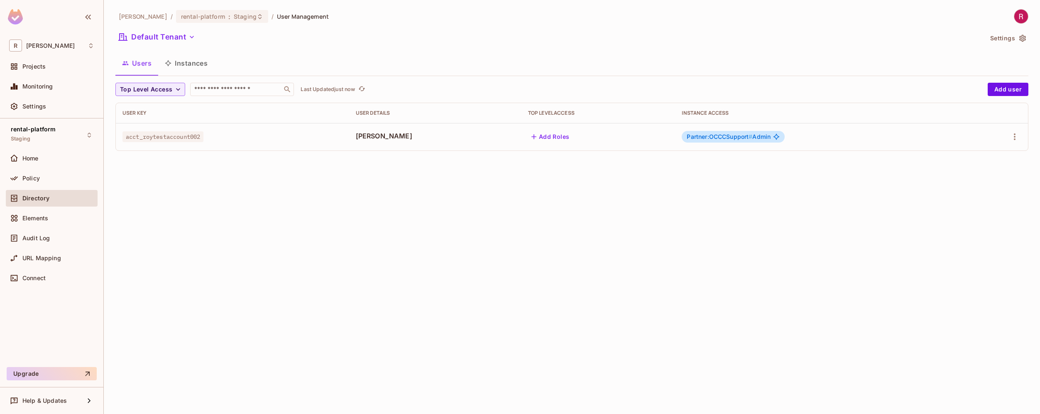
click at [303, 187] on div "[PERSON_NAME]-poc / rental-platform : Staging / User Management Default Tenant …" at bounding box center [572, 207] width 936 height 414
click at [201, 59] on button "Instances" at bounding box center [186, 63] width 56 height 21
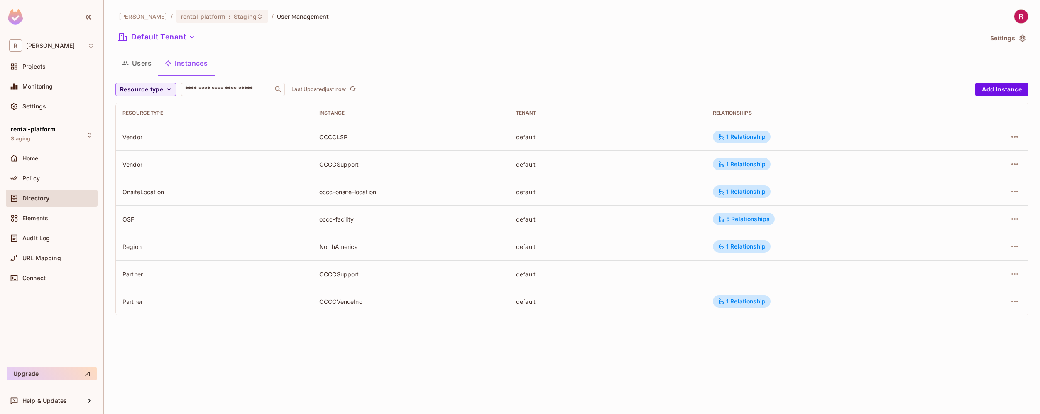
click at [345, 163] on div "OCCCSupport" at bounding box center [411, 164] width 184 height 8
click at [749, 164] on div "1 Relationship" at bounding box center [742, 163] width 48 height 7
click at [827, 191] on div "is onsite_support of" at bounding box center [830, 190] width 61 height 8
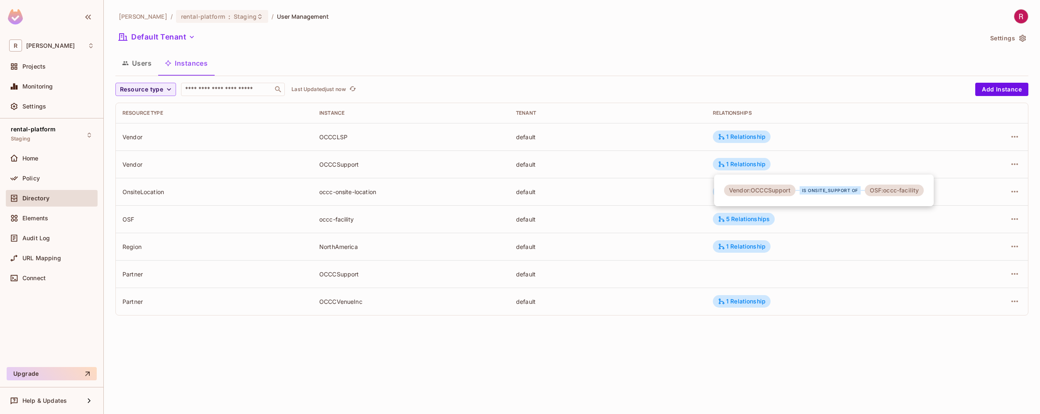
click at [813, 145] on div at bounding box center [520, 207] width 1040 height 414
click at [368, 163] on div "OCCCSupport" at bounding box center [411, 164] width 184 height 8
click at [128, 163] on div "Vendor" at bounding box center [215, 164] width 184 height 8
copy div "Vendor"
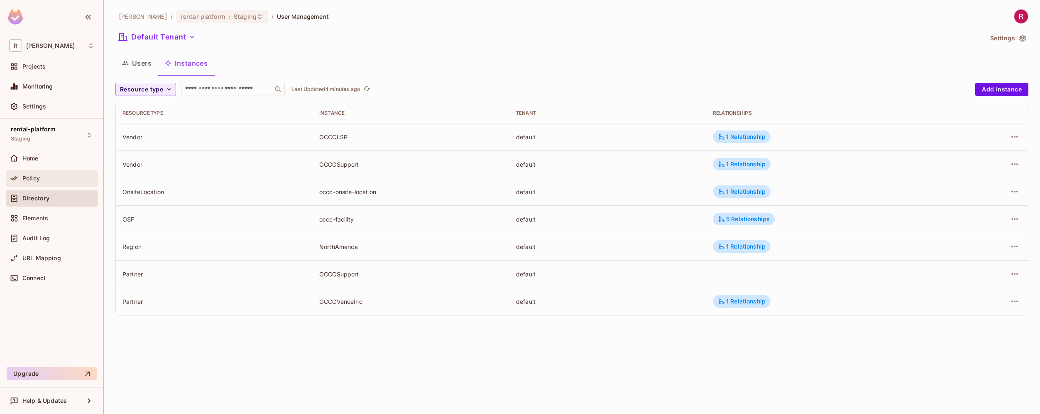
click at [38, 177] on span "Policy" at bounding box center [30, 178] width 17 height 7
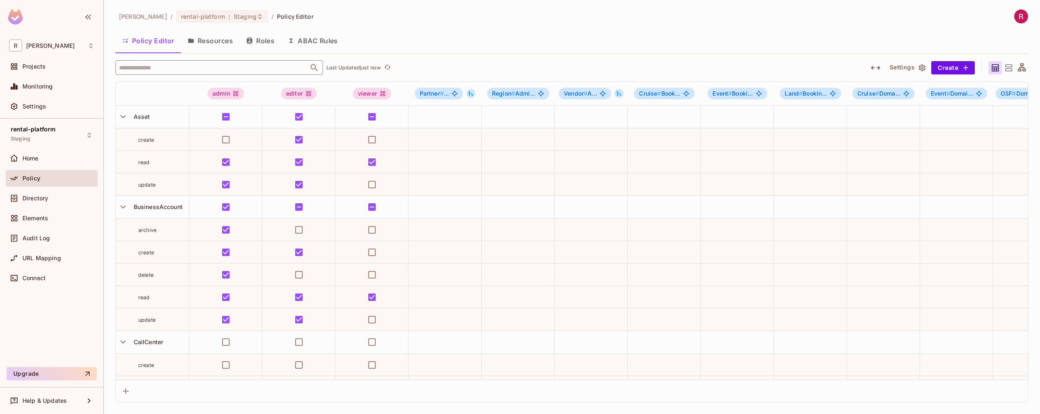
click at [178, 68] on input "text" at bounding box center [212, 67] width 190 height 15
type input "******"
click at [165, 111] on div "OnsiteLocation" at bounding box center [147, 109] width 45 height 10
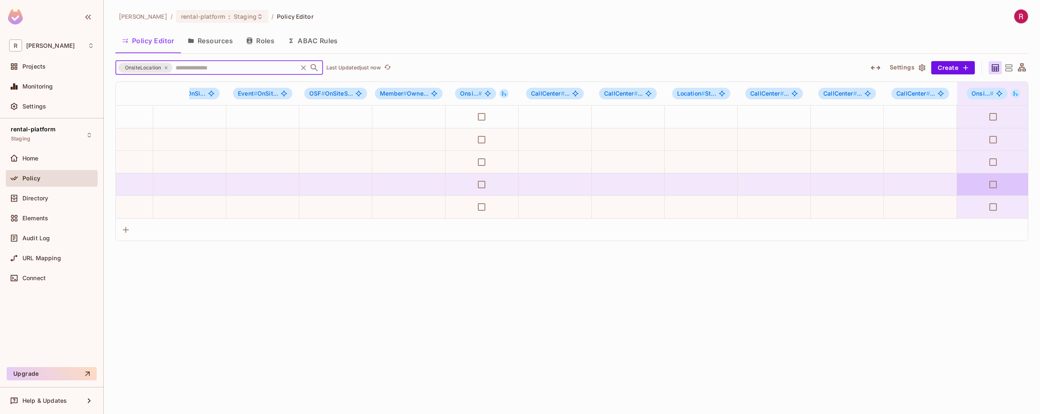
scroll to position [0, 2393]
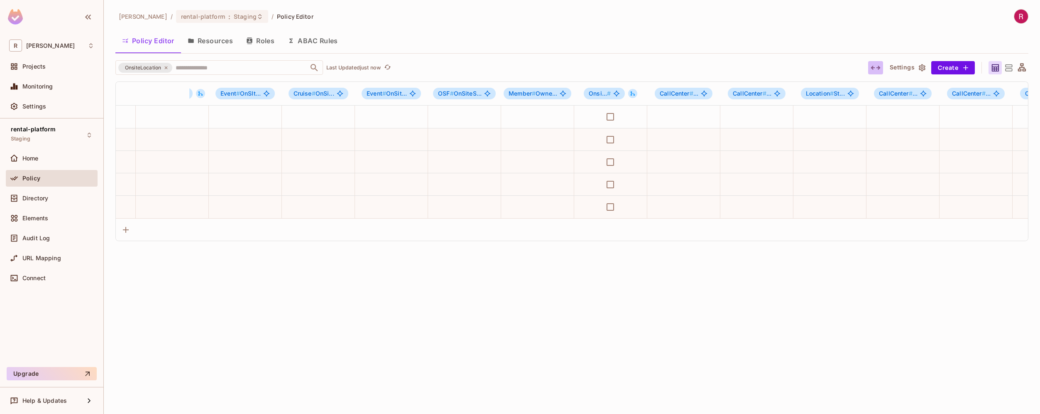
click at [876, 72] on icon "button" at bounding box center [876, 68] width 10 height 10
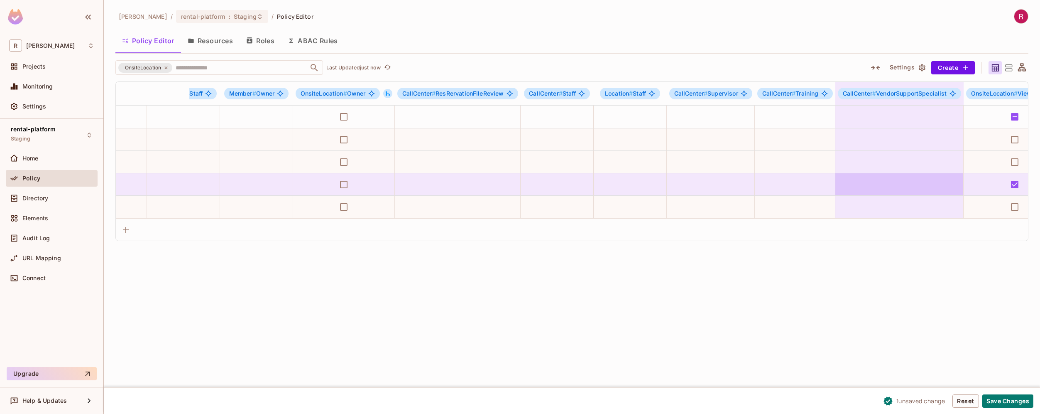
scroll to position [0, 2898]
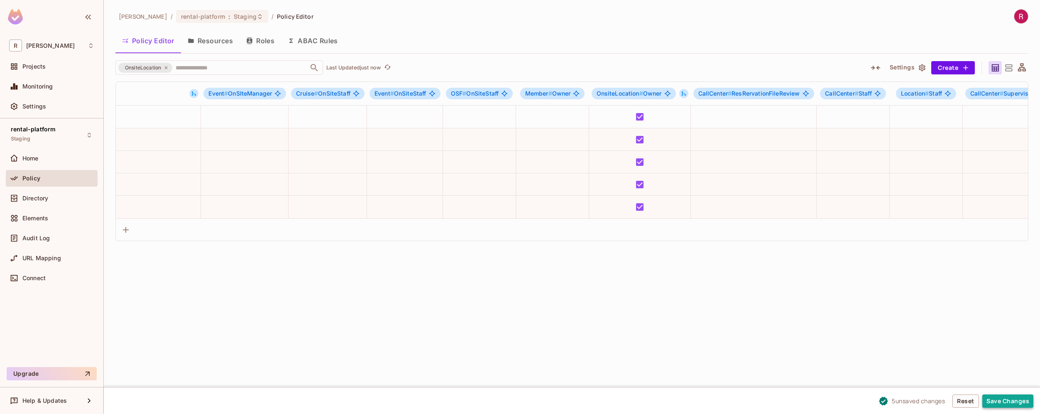
click at [1017, 403] on button "Save Changes" at bounding box center [1008, 400] width 51 height 13
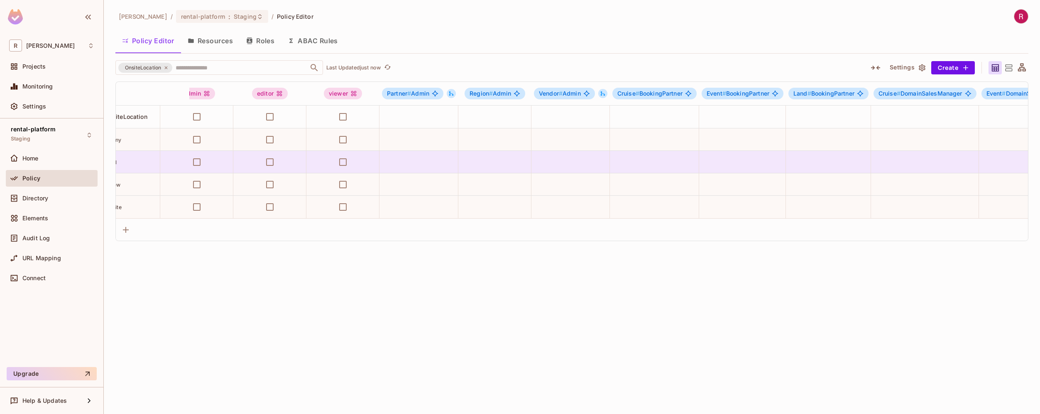
scroll to position [0, 0]
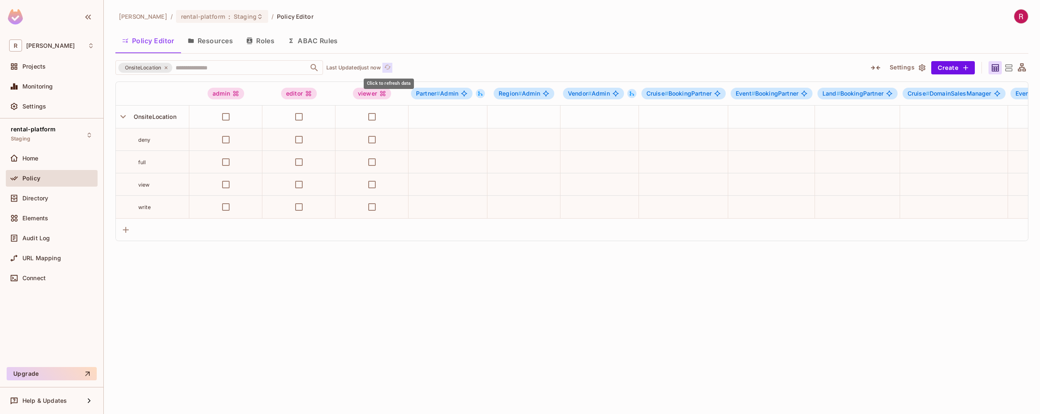
click at [385, 69] on button "Click to refresh data" at bounding box center [387, 68] width 10 height 10
click at [220, 45] on button "Resources" at bounding box center [210, 40] width 59 height 21
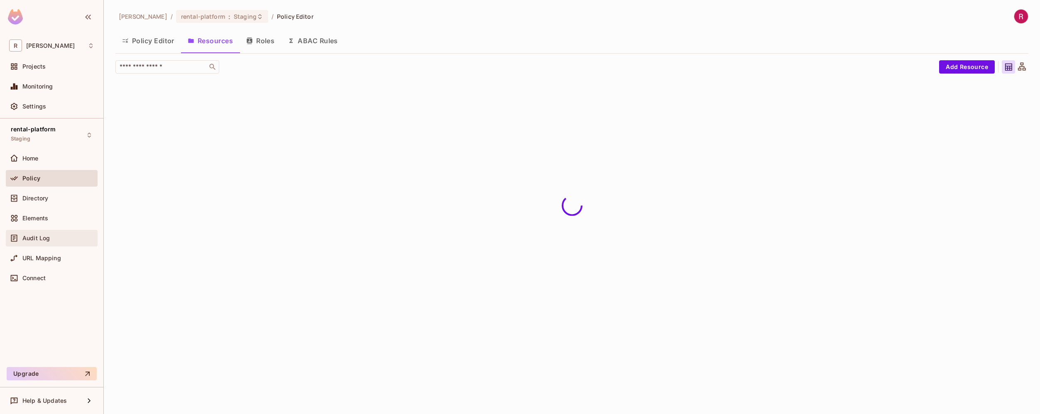
click at [47, 238] on span "Audit Log" at bounding box center [35, 238] width 27 height 7
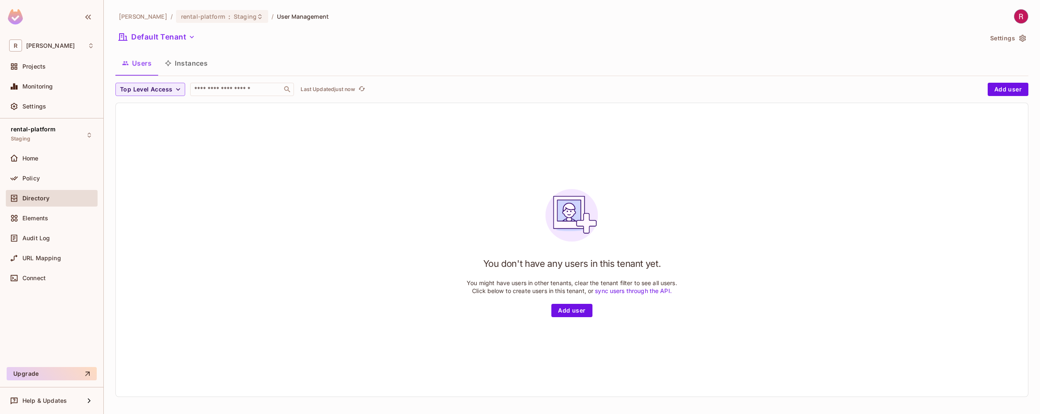
click at [191, 66] on button "Instances" at bounding box center [186, 63] width 56 height 21
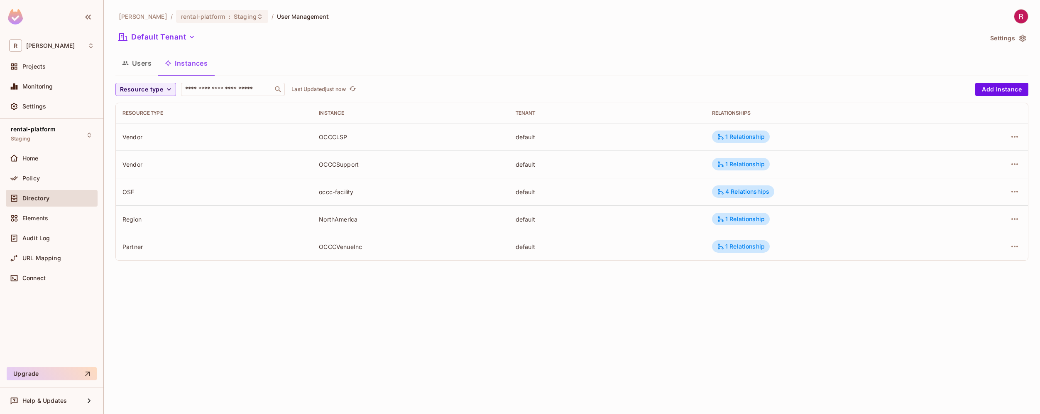
click at [342, 166] on div "OCCCSupport" at bounding box center [410, 164] width 183 height 8
copy div "OCCCSupport"
click at [136, 72] on button "Users" at bounding box center [136, 63] width 43 height 21
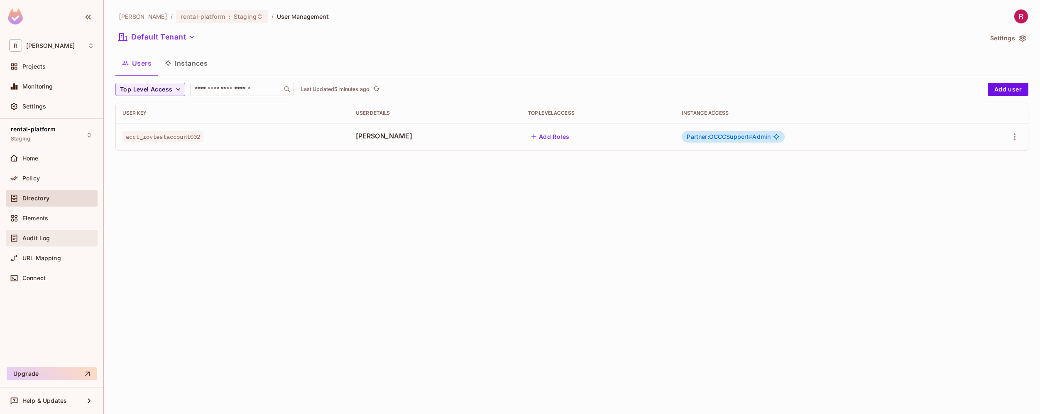
click at [65, 241] on div "Audit Log" at bounding box center [51, 238] width 85 height 10
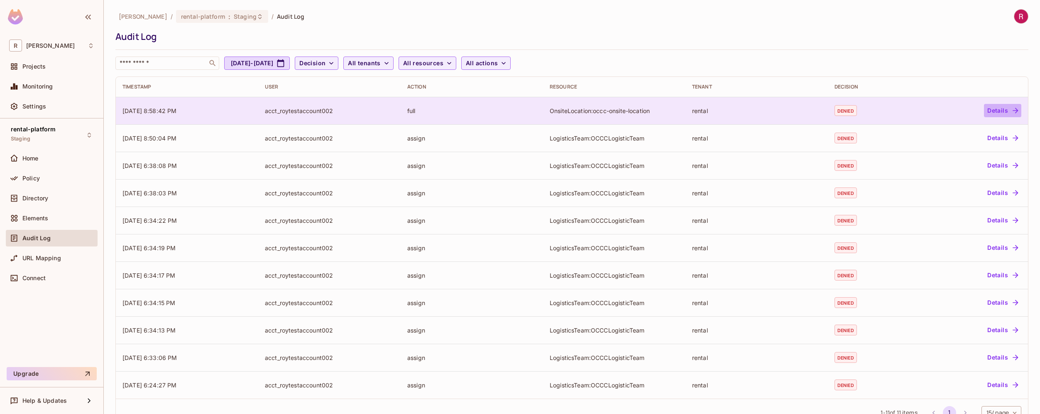
click at [1000, 110] on button "Details" at bounding box center [1002, 110] width 37 height 13
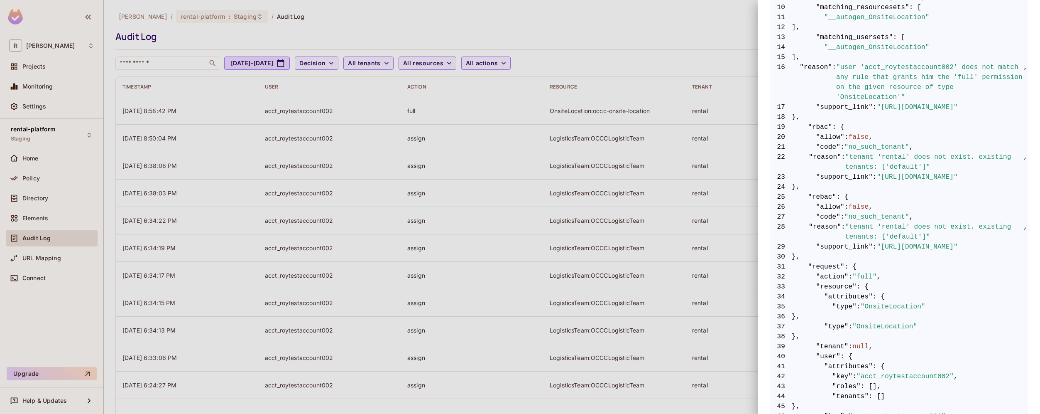
scroll to position [0, 30]
click at [879, 238] on span ""tenant 'rental' does not exist. existing tenants: ['default']"" at bounding box center [934, 232] width 179 height 20
copy span "default"
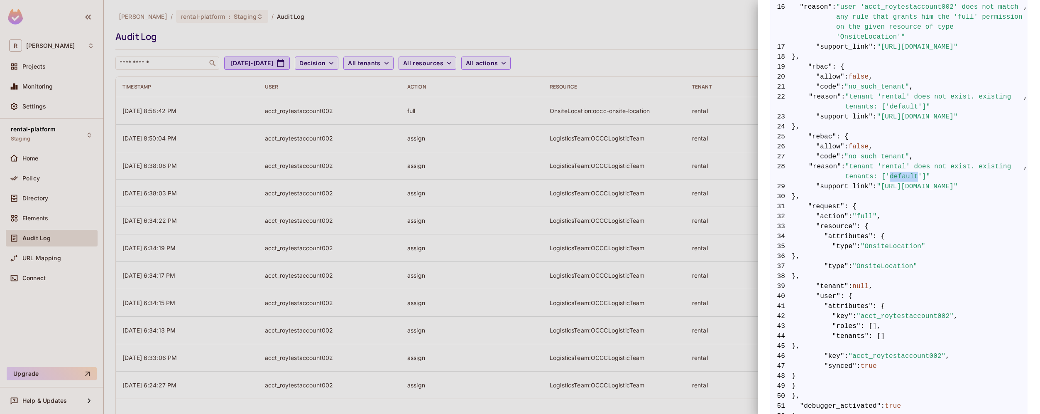
scroll to position [346, 0]
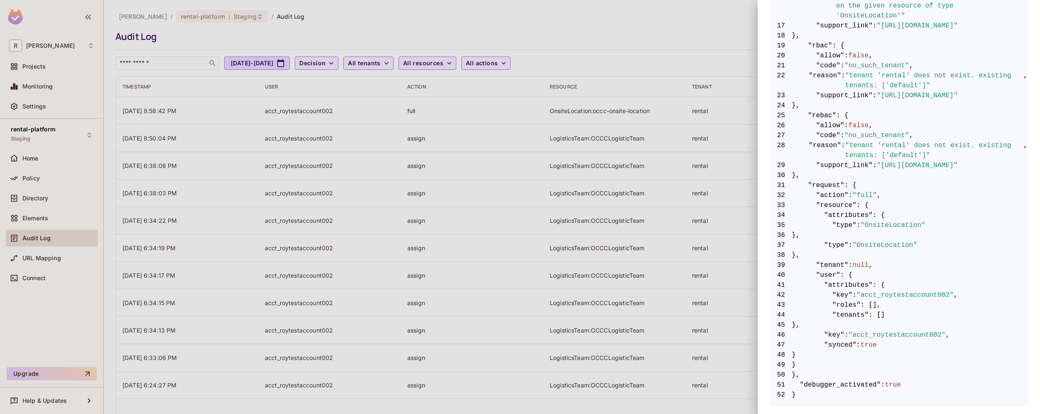
click at [903, 220] on span ""OnsiteLocation"" at bounding box center [893, 225] width 65 height 10
copy span "OnsiteLocation"
click at [890, 240] on span ""OnsiteLocation"" at bounding box center [885, 245] width 65 height 10
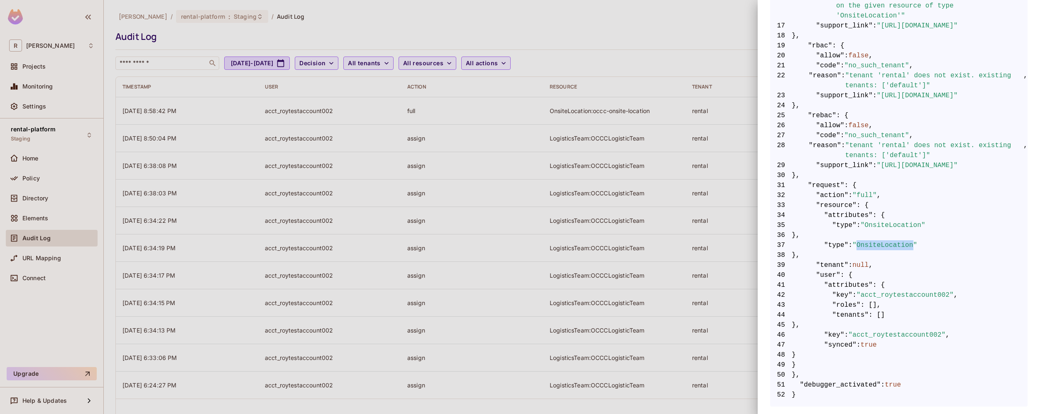
copy span "OnsiteLocation"
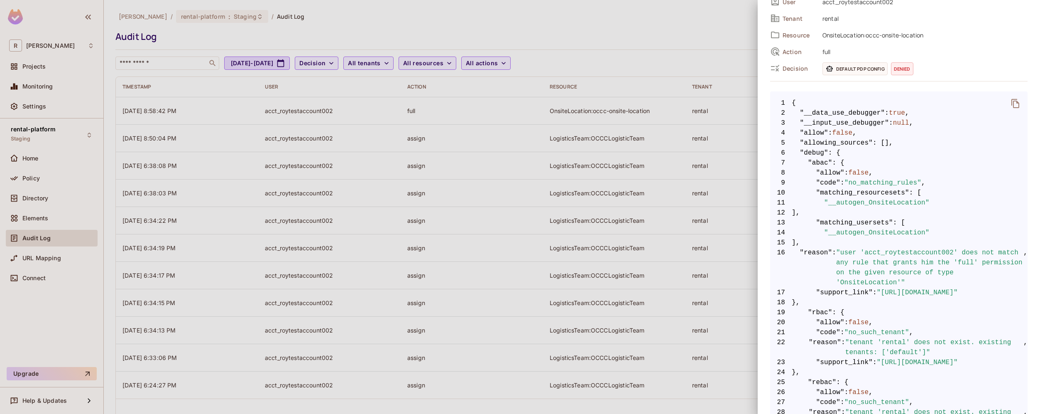
scroll to position [0, 0]
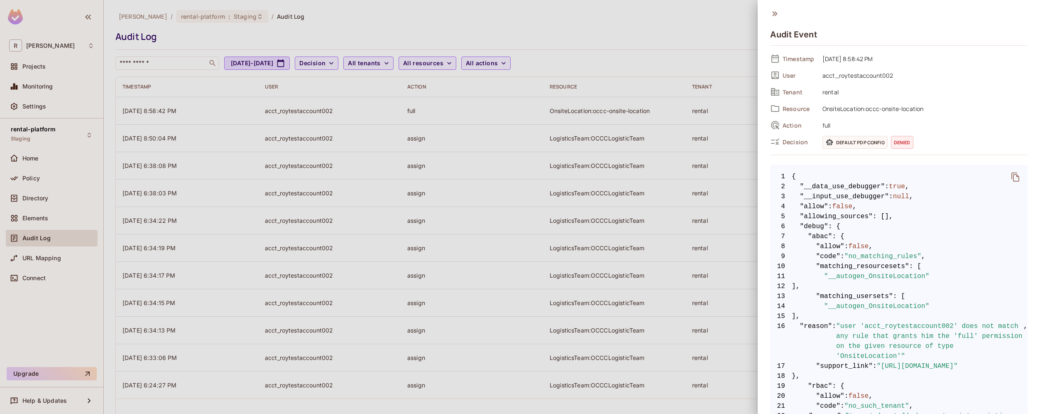
click at [713, 60] on div at bounding box center [520, 207] width 1040 height 414
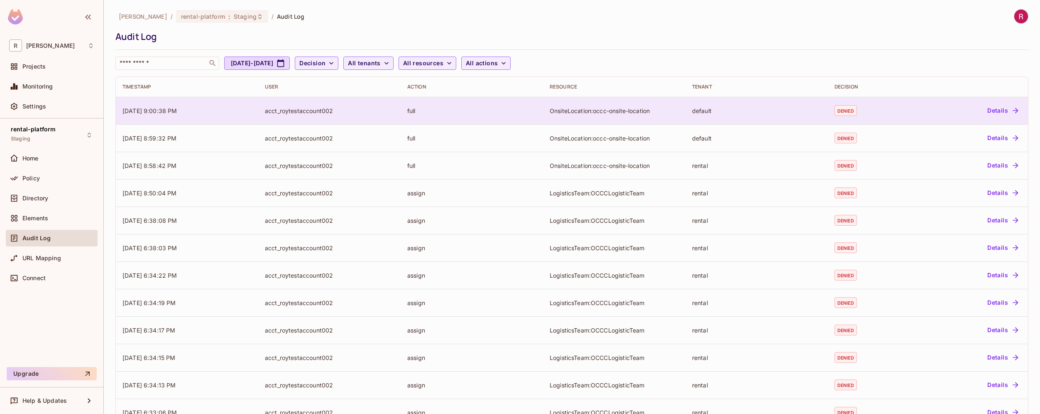
click at [999, 109] on button "Details" at bounding box center [1002, 110] width 37 height 13
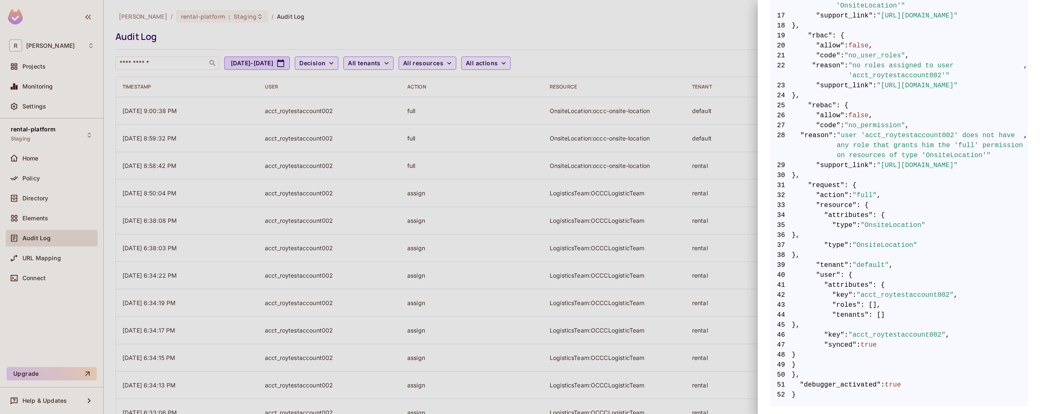
scroll to position [363, 0]
click at [902, 331] on span ""acct_roytestaccount002"" at bounding box center [897, 335] width 97 height 10
copy span "acct_roytestaccount002"
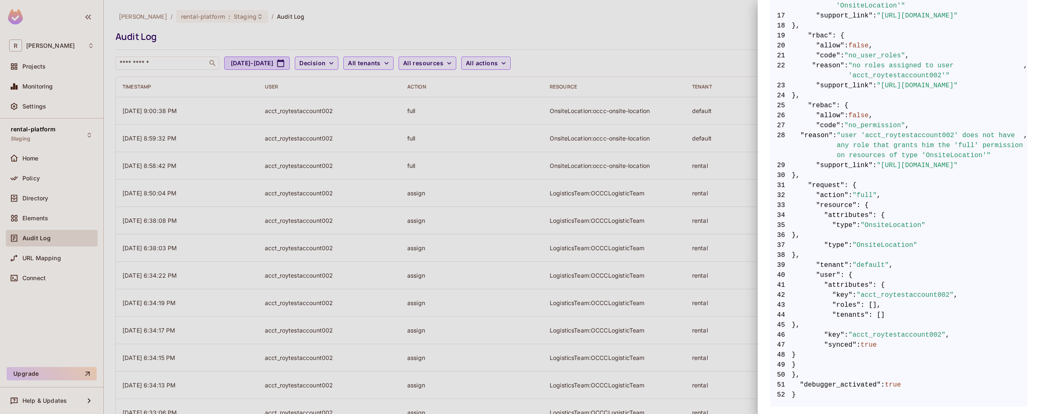
click at [378, 200] on div at bounding box center [520, 207] width 1040 height 414
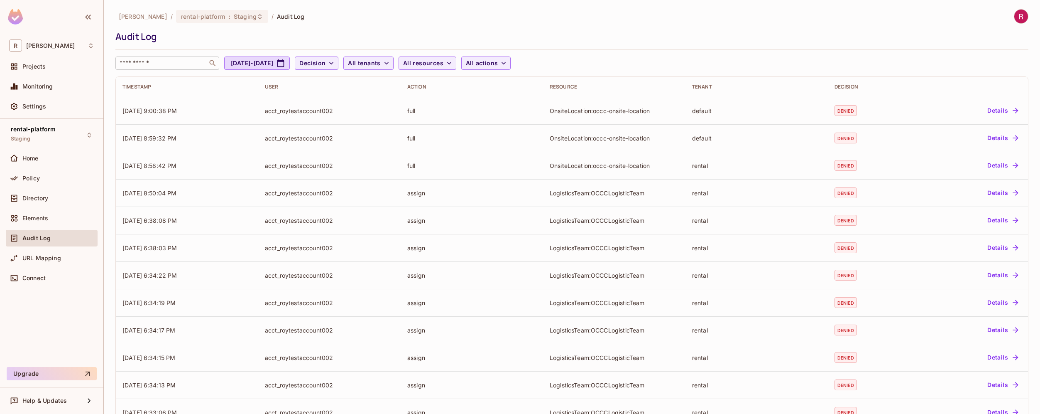
click at [185, 60] on input "text" at bounding box center [161, 63] width 87 height 8
click at [55, 179] on div "Policy" at bounding box center [58, 178] width 72 height 7
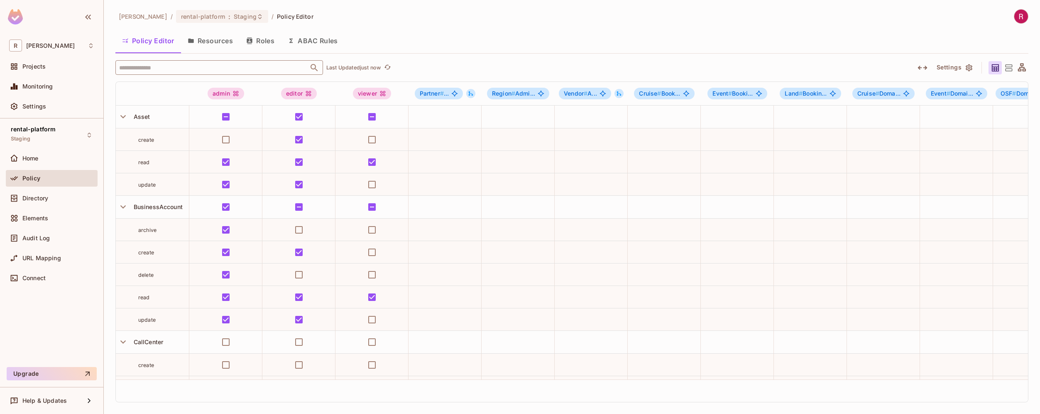
click at [174, 69] on input "text" at bounding box center [212, 67] width 190 height 15
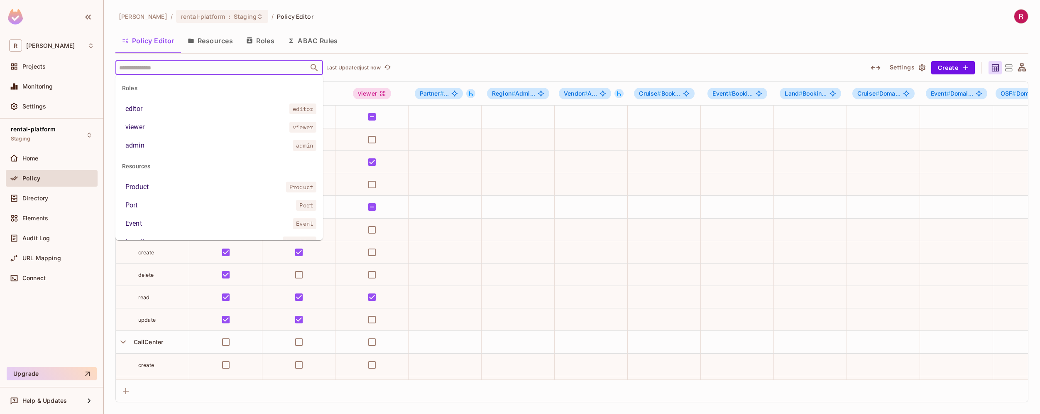
paste input "******"
type input "******"
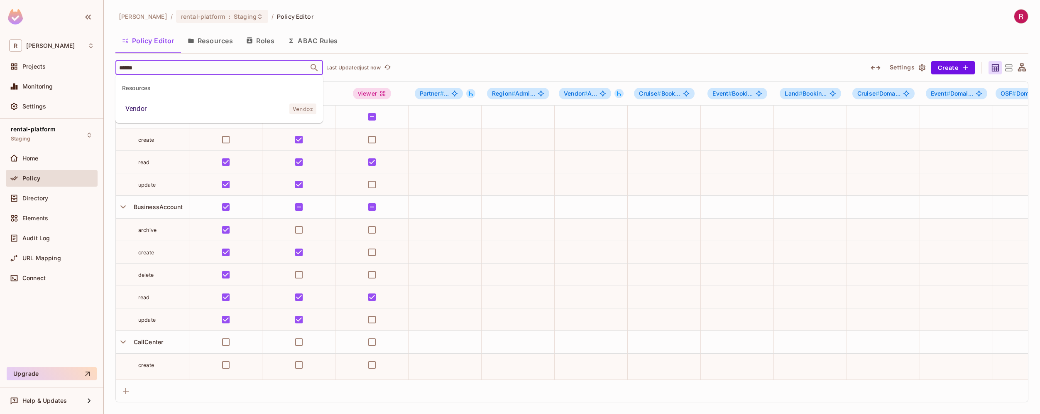
click at [164, 108] on li "Vendor Vendor" at bounding box center [219, 108] width 208 height 15
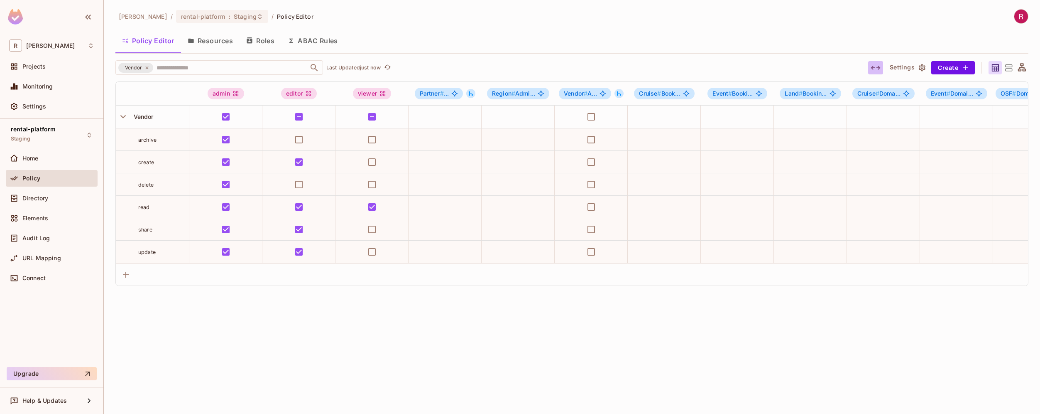
click at [878, 70] on icon "button" at bounding box center [876, 68] width 10 height 10
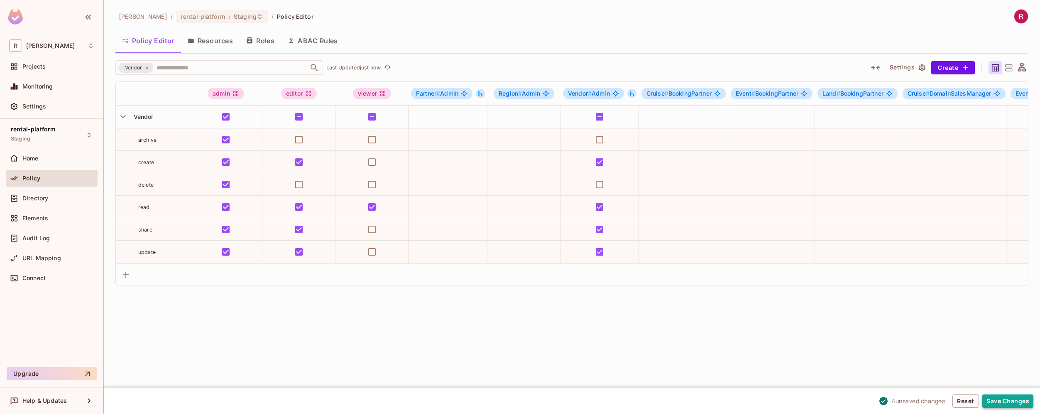
click at [997, 403] on button "Save Changes" at bounding box center [1008, 400] width 51 height 13
click at [147, 69] on icon at bounding box center [147, 67] width 5 height 5
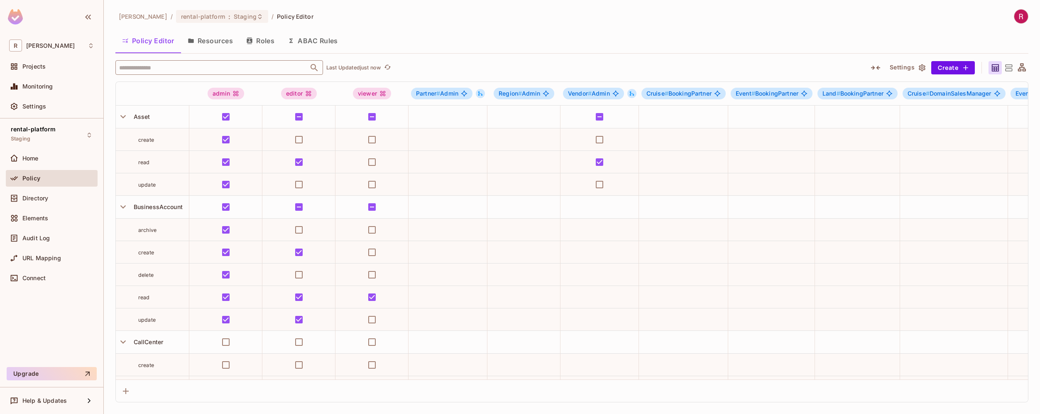
click at [159, 69] on input "text" at bounding box center [212, 67] width 190 height 15
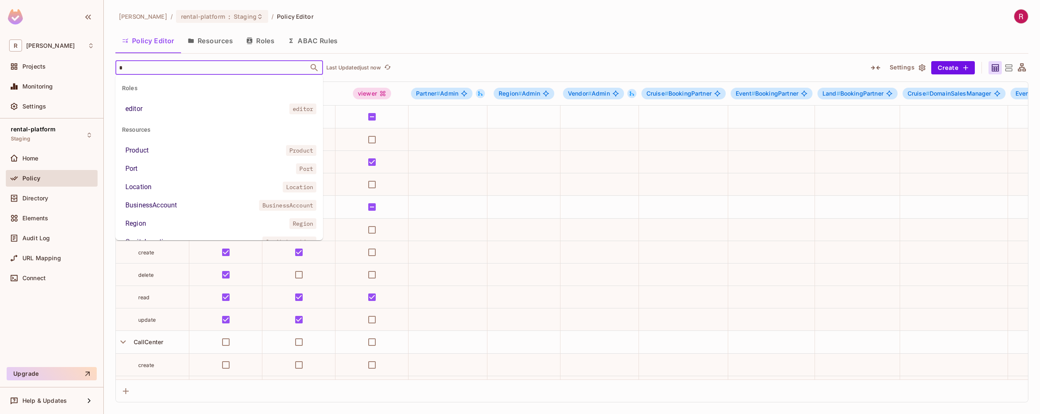
type input "**"
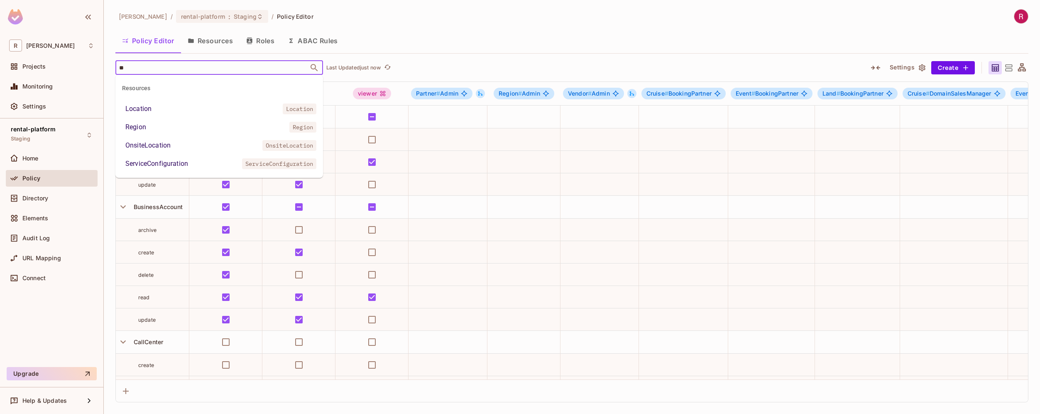
click at [165, 143] on div "OnsiteLocation" at bounding box center [147, 145] width 45 height 10
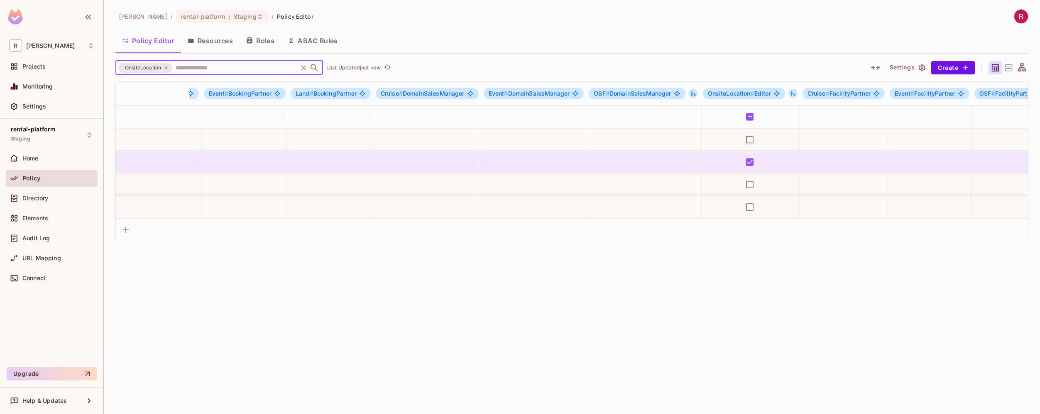
scroll to position [0, 480]
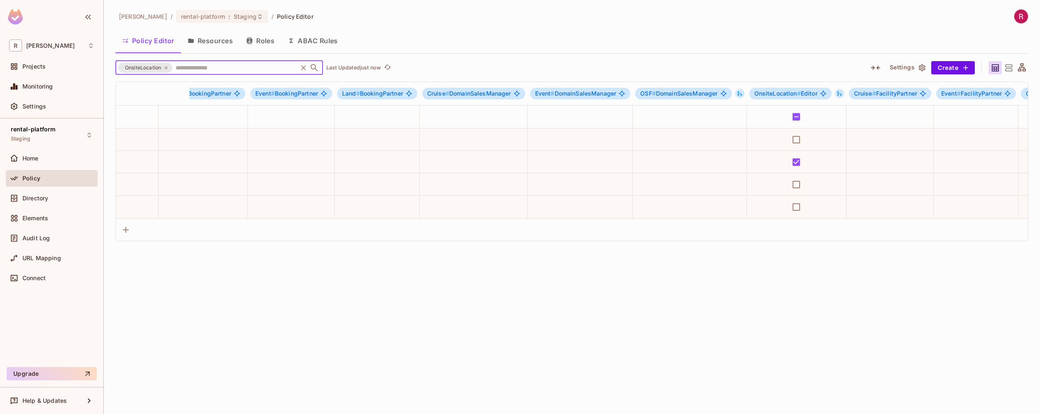
click at [274, 42] on button "Roles" at bounding box center [261, 40] width 42 height 21
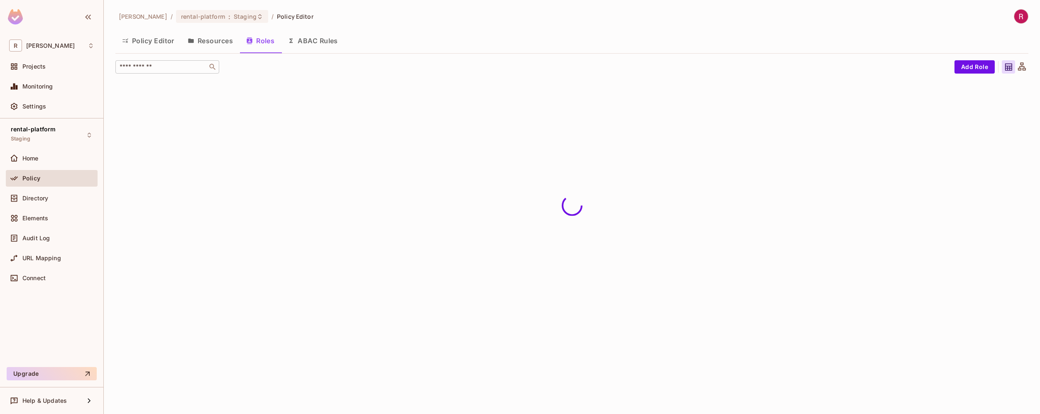
click at [176, 68] on input "text" at bounding box center [161, 67] width 87 height 8
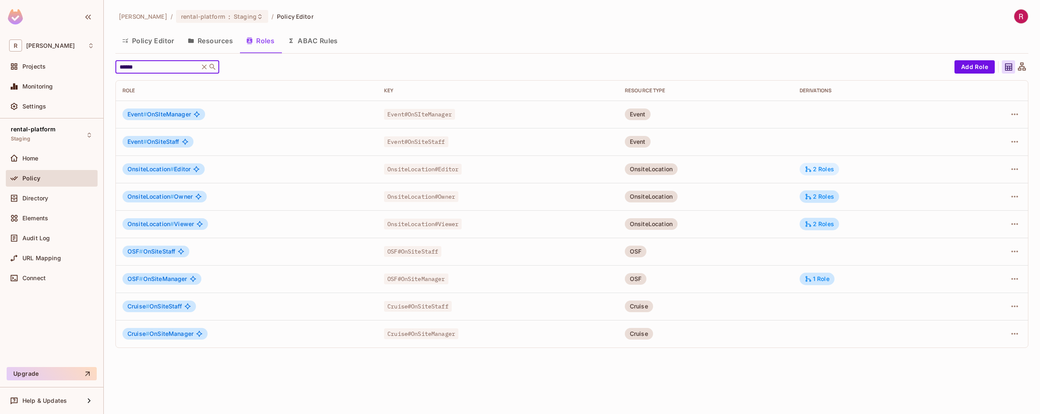
type input "******"
click at [812, 167] on icon at bounding box center [808, 168] width 7 height 7
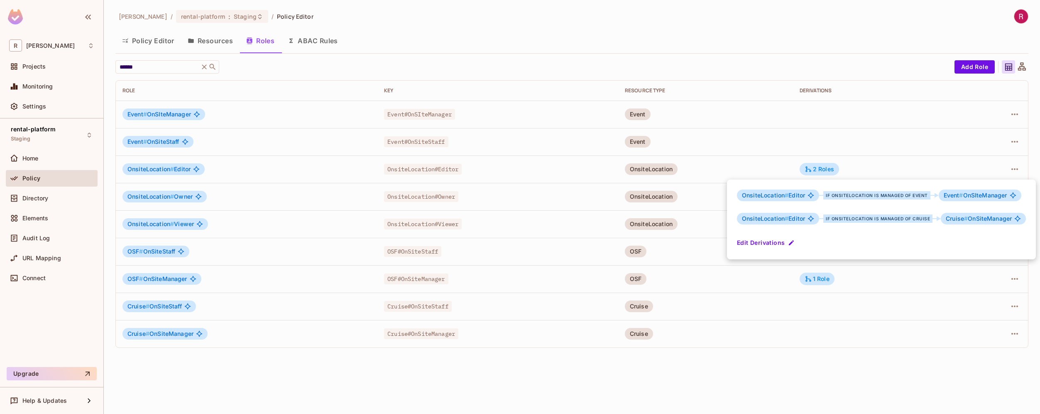
click at [772, 242] on button "Edit Derivations" at bounding box center [766, 242] width 59 height 13
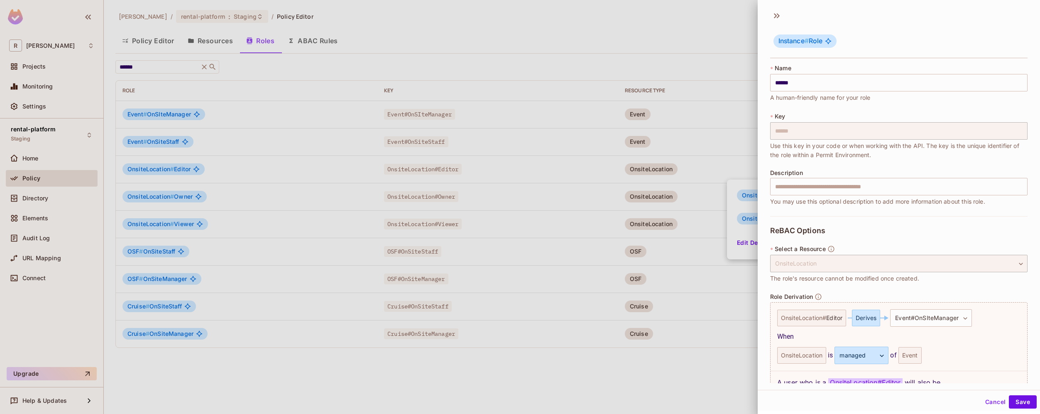
scroll to position [174, 0]
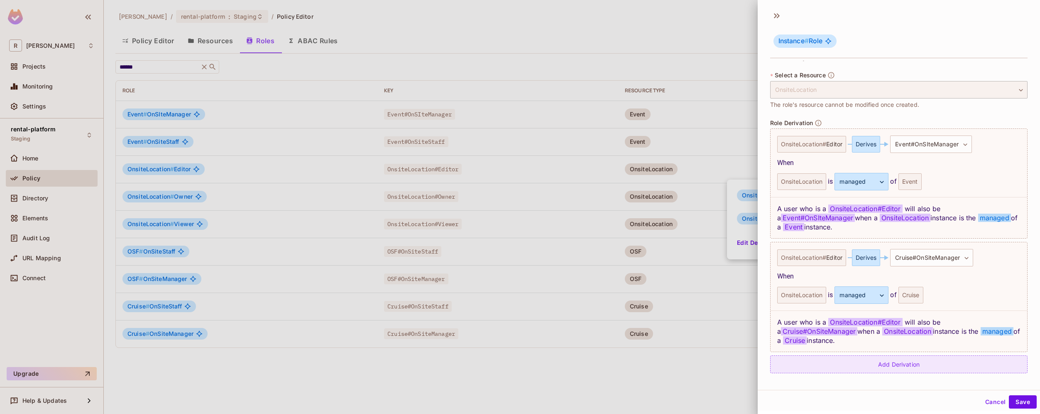
click at [931, 367] on div "Add Derivation" at bounding box center [898, 364] width 257 height 18
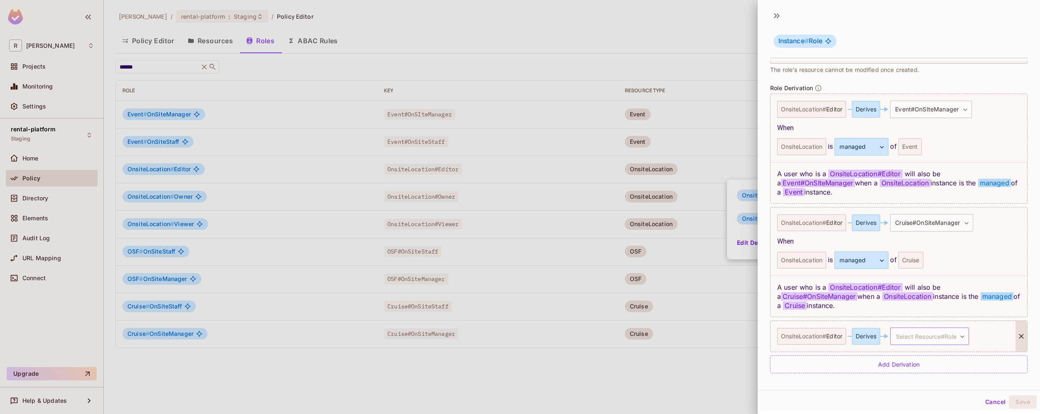
click at [940, 340] on body "R [PERSON_NAME]-poc Projects Monitoring Settings rental-platform Staging Home P…" at bounding box center [520, 207] width 1040 height 414
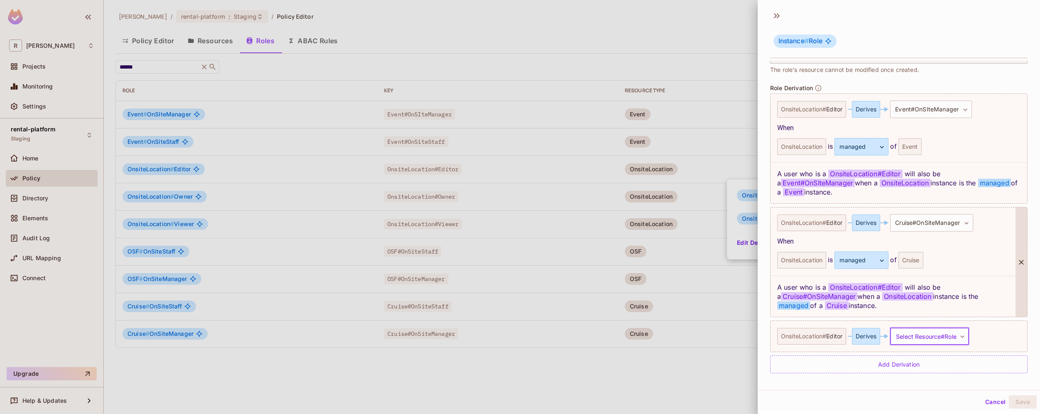
scroll to position [1, 0]
click at [919, 336] on body "R [PERSON_NAME]-poc Projects Monitoring Settings rental-platform Staging Home P…" at bounding box center [520, 207] width 1040 height 414
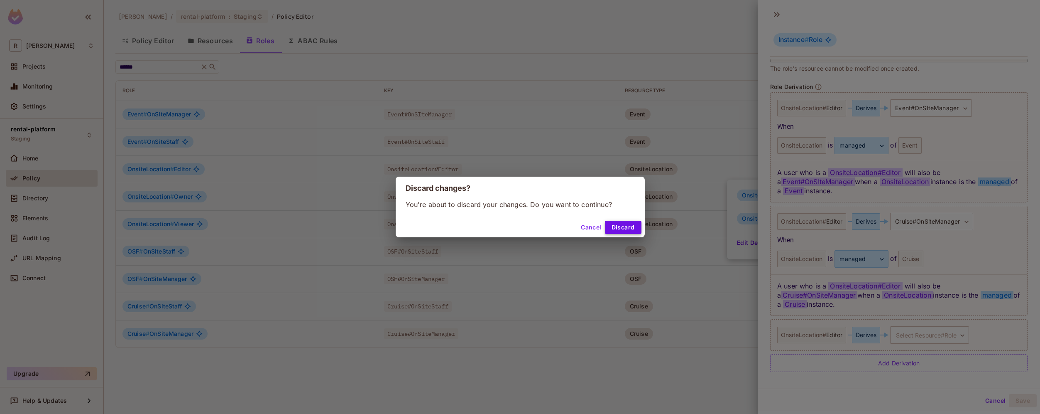
click at [625, 230] on button "Discard" at bounding box center [623, 227] width 37 height 13
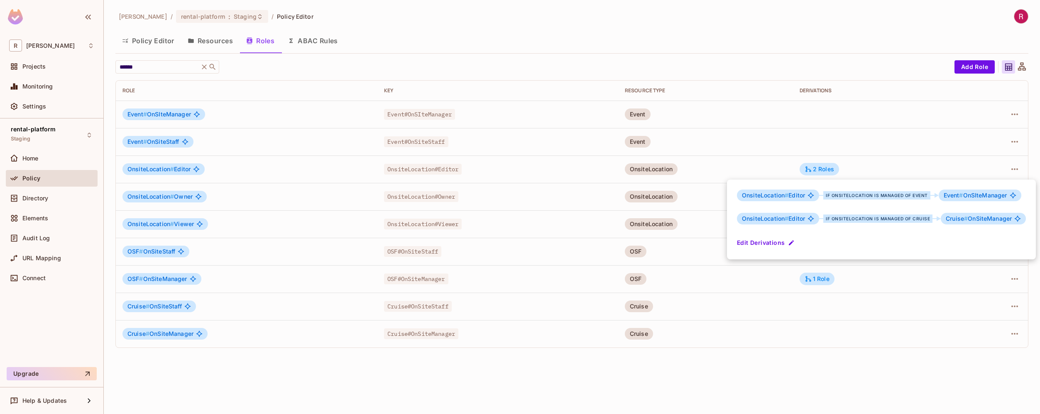
click at [583, 378] on div at bounding box center [520, 207] width 1040 height 414
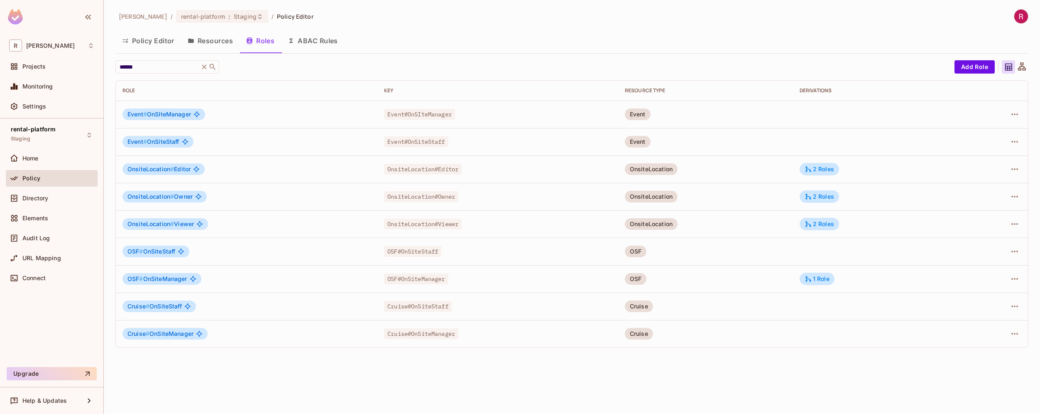
click at [225, 35] on button "Resources" at bounding box center [210, 40] width 59 height 21
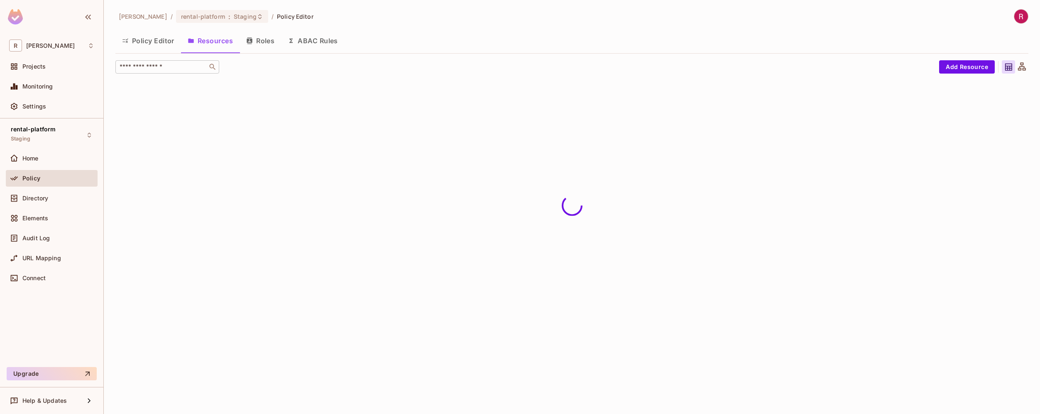
click at [153, 70] on input "text" at bounding box center [161, 67] width 87 height 8
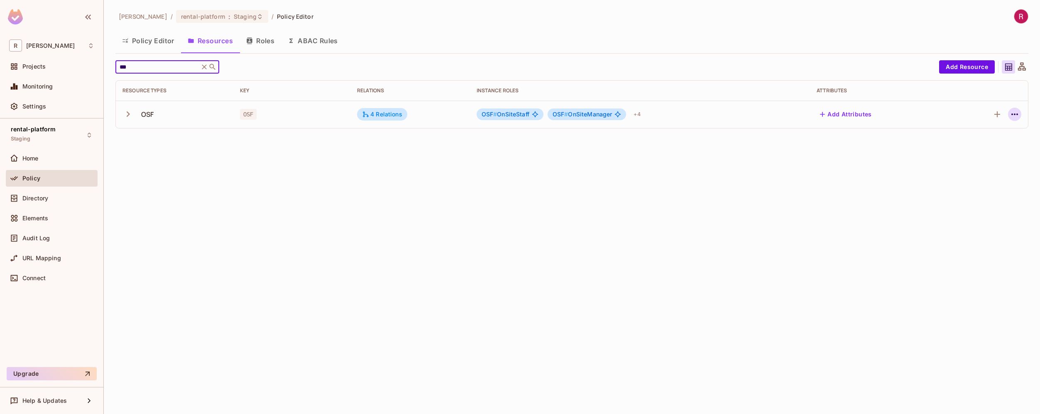
type input "***"
click at [1020, 115] on button "button" at bounding box center [1014, 114] width 13 height 13
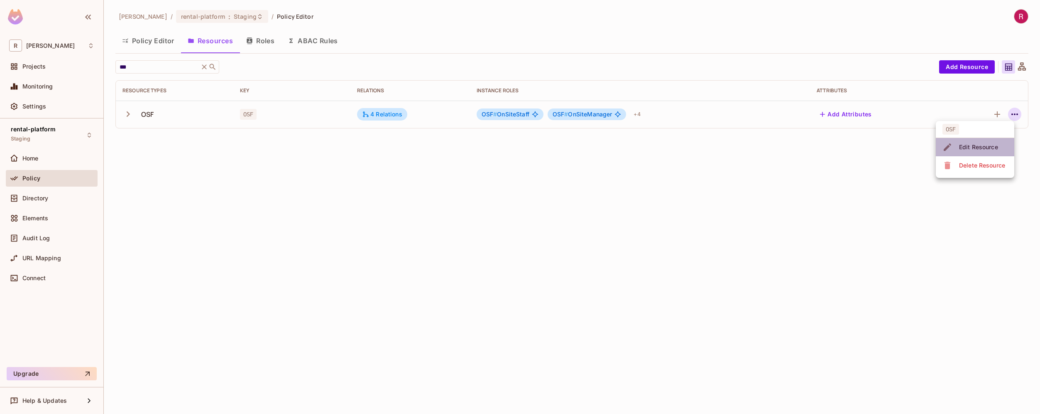
click at [981, 144] on div "Edit Resource" at bounding box center [978, 147] width 39 height 8
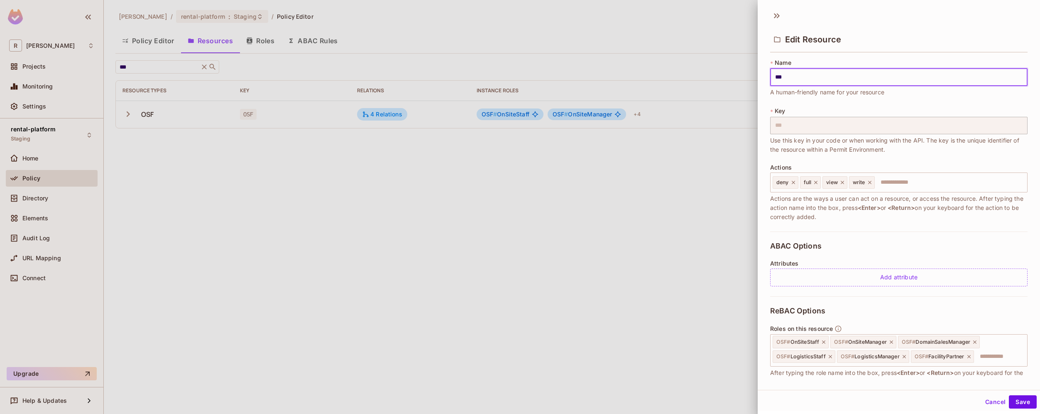
scroll to position [176, 0]
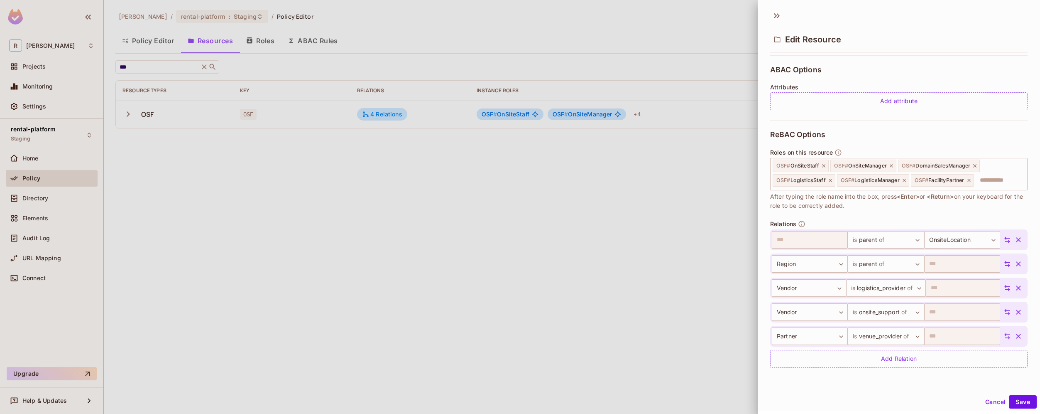
click at [552, 324] on div at bounding box center [520, 207] width 1040 height 414
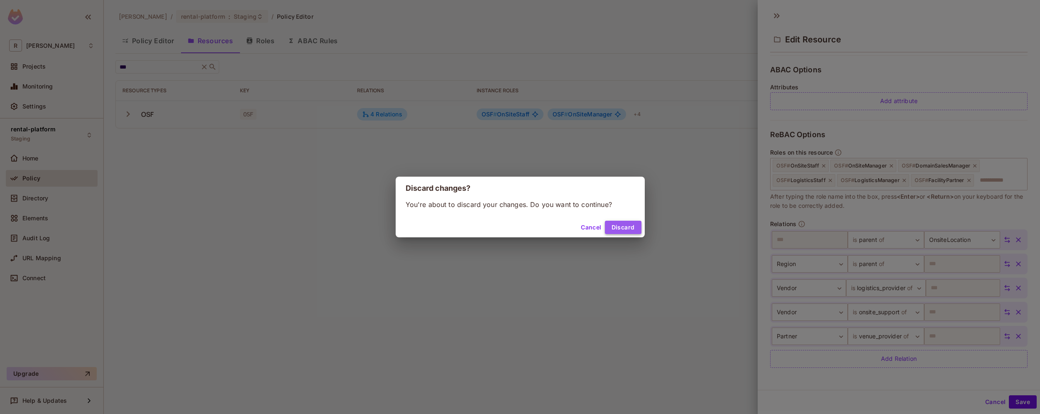
click at [629, 230] on button "Discard" at bounding box center [623, 227] width 37 height 13
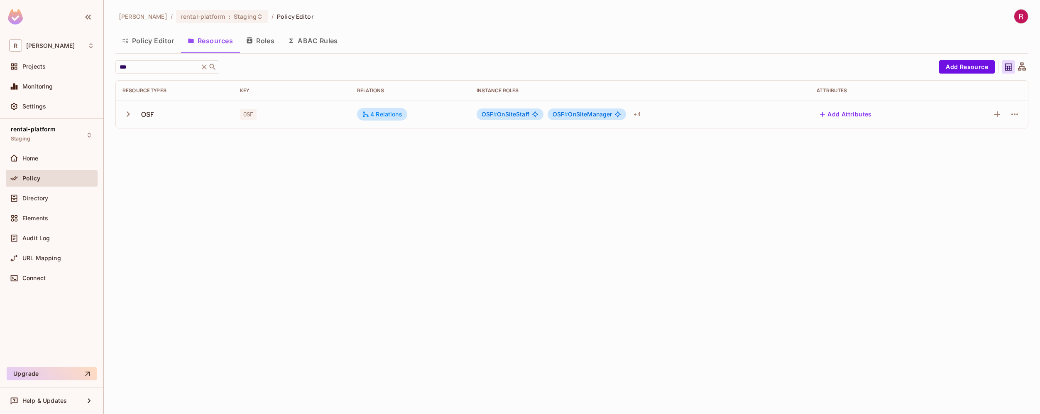
click at [266, 41] on button "Roles" at bounding box center [261, 40] width 42 height 21
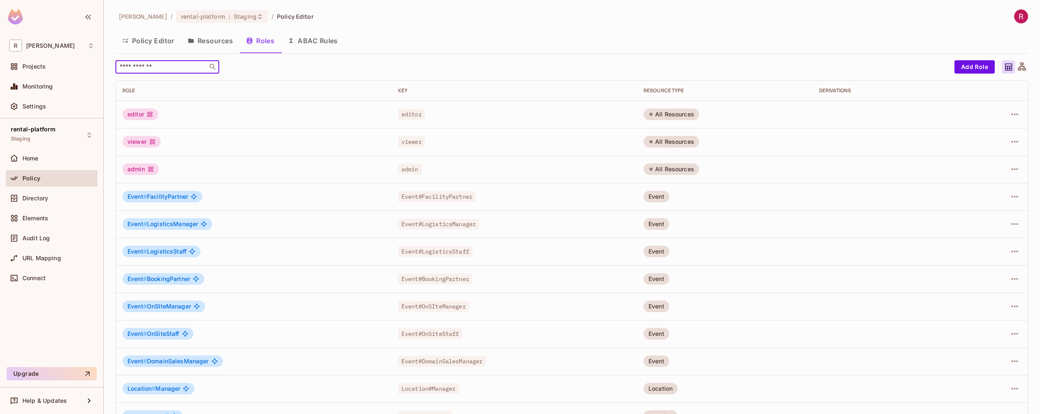
click at [178, 70] on input "text" at bounding box center [161, 67] width 87 height 8
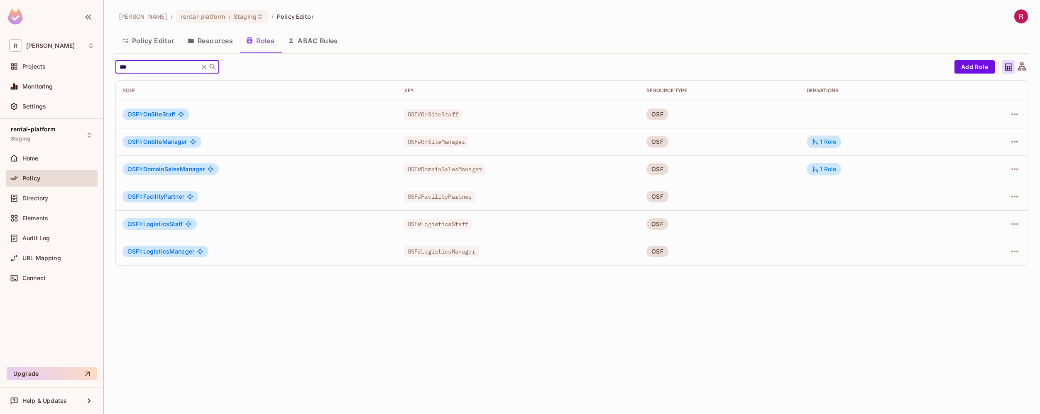
type input "***"
click at [274, 138] on div "OSF # OnSiteManager" at bounding box center [257, 142] width 269 height 12
click at [1012, 142] on icon "button" at bounding box center [1015, 142] width 10 height 10
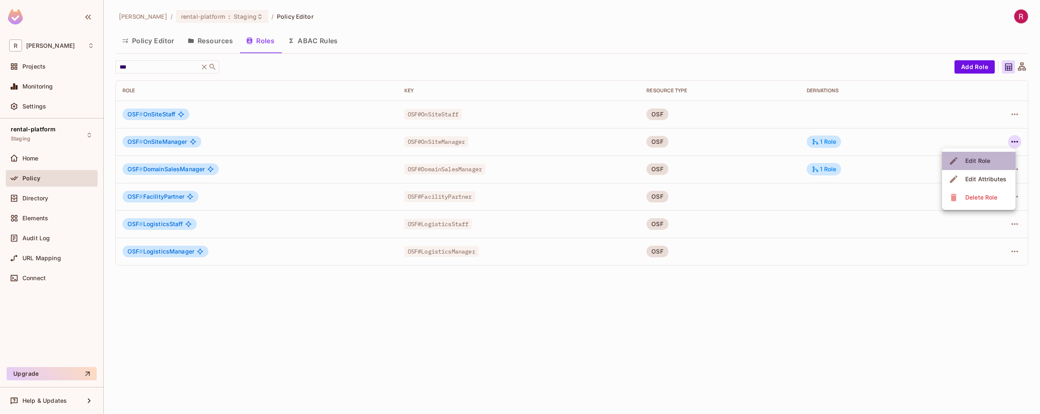
click at [986, 166] on span "Edit Role" at bounding box center [978, 160] width 30 height 13
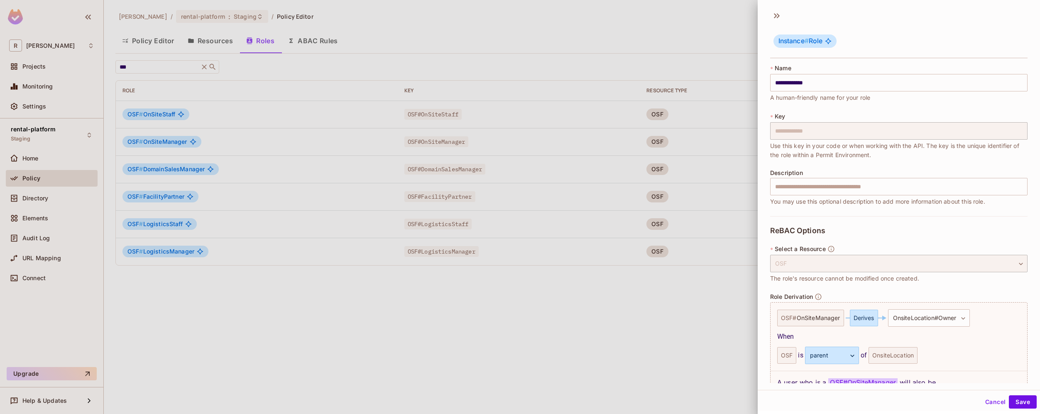
scroll to position [60, 0]
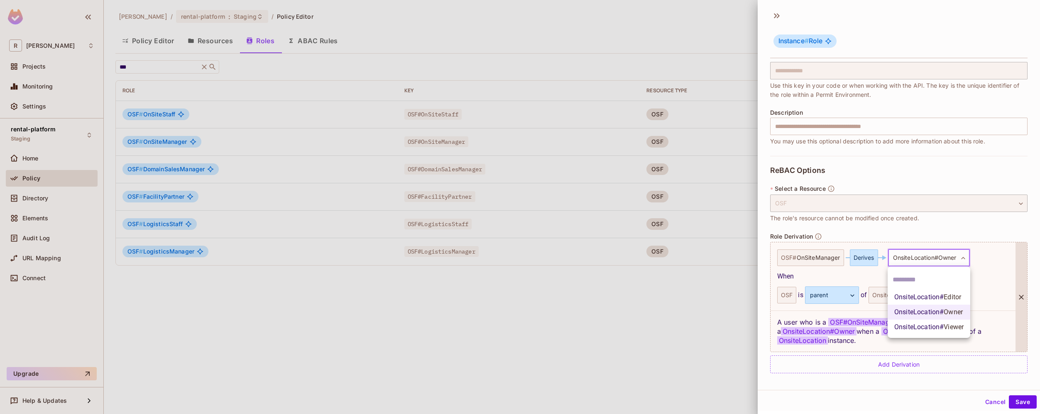
click at [961, 255] on body "**********" at bounding box center [520, 207] width 1040 height 414
click at [960, 295] on span "Editor" at bounding box center [952, 297] width 17 height 8
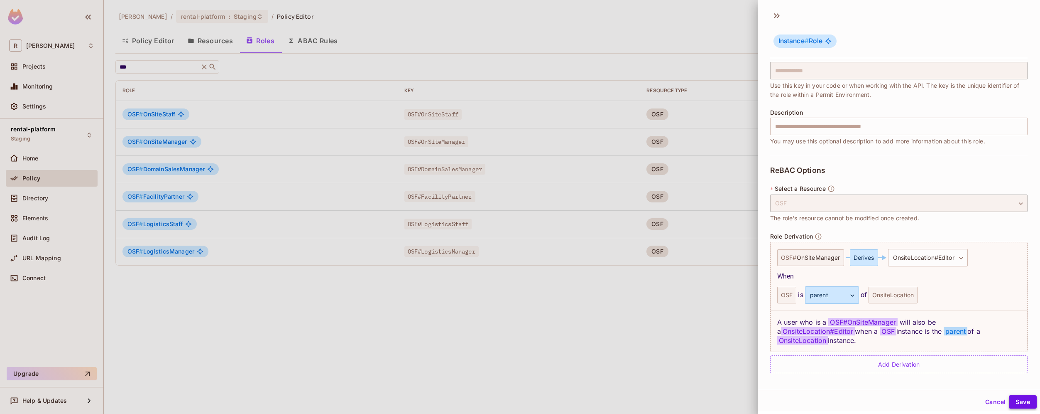
click at [1017, 402] on button "Save" at bounding box center [1023, 401] width 28 height 13
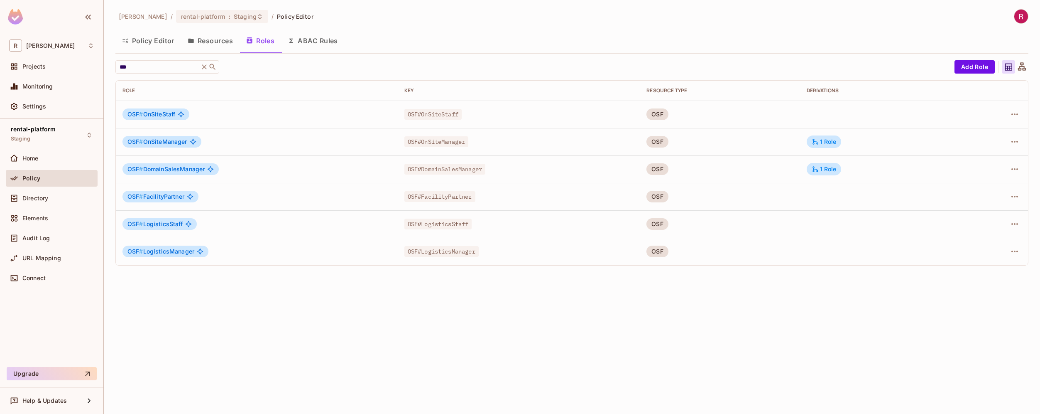
click at [313, 336] on div "roy-poc / rental-platform : Staging / Policy Editor Policy Editor Resources Rol…" at bounding box center [572, 207] width 936 height 414
click at [829, 138] on div "1 Role" at bounding box center [824, 141] width 25 height 7
click at [790, 193] on button "Edit Derivations" at bounding box center [786, 191] width 59 height 13
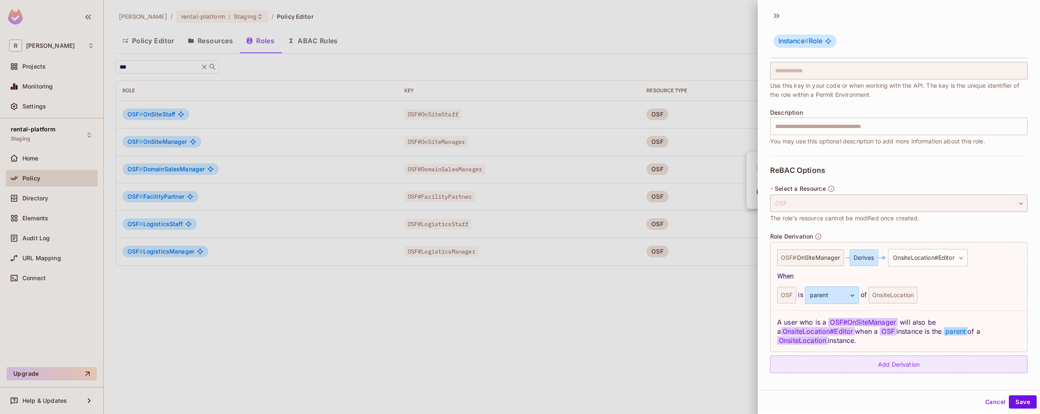
click at [915, 368] on div "Add Derivation" at bounding box center [898, 364] width 257 height 18
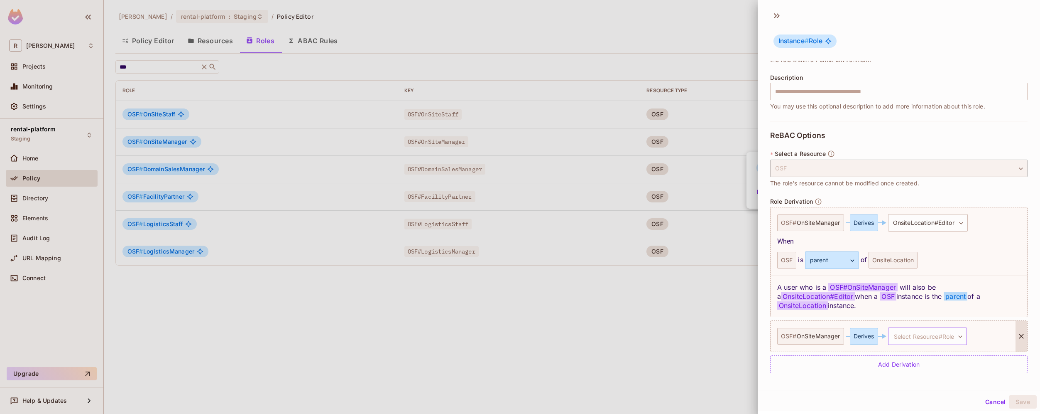
click at [930, 334] on body "**********" at bounding box center [520, 207] width 1040 height 414
drag, startPoint x: 949, startPoint y: 402, endPoint x: 942, endPoint y: 381, distance: 21.5
click at [942, 381] on ul "OnsiteLocation # Editor OnsiteLocation # Owner OnsiteLocation # Viewer" at bounding box center [927, 371] width 83 height 71
click at [942, 381] on span "Owner" at bounding box center [951, 381] width 19 height 8
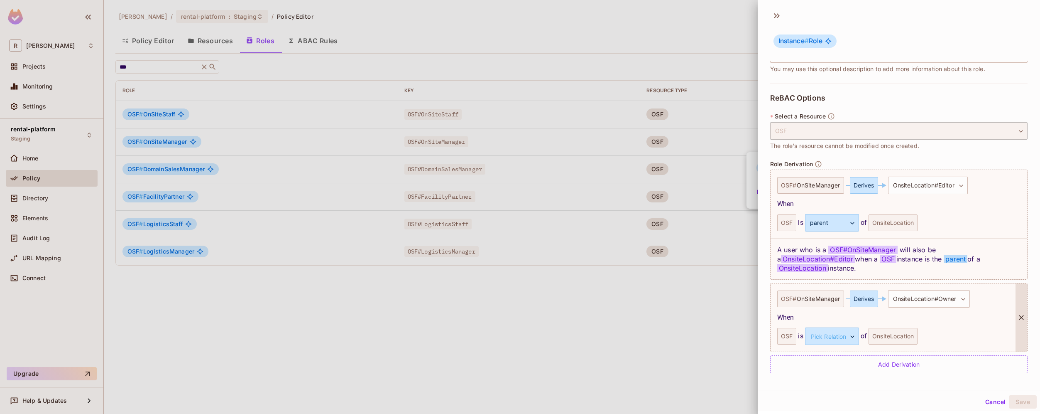
click at [897, 339] on div "OnsiteLocation" at bounding box center [893, 336] width 49 height 17
click at [851, 338] on body "**********" at bounding box center [520, 207] width 1040 height 414
click at [834, 379] on li "parent" at bounding box center [830, 375] width 76 height 15
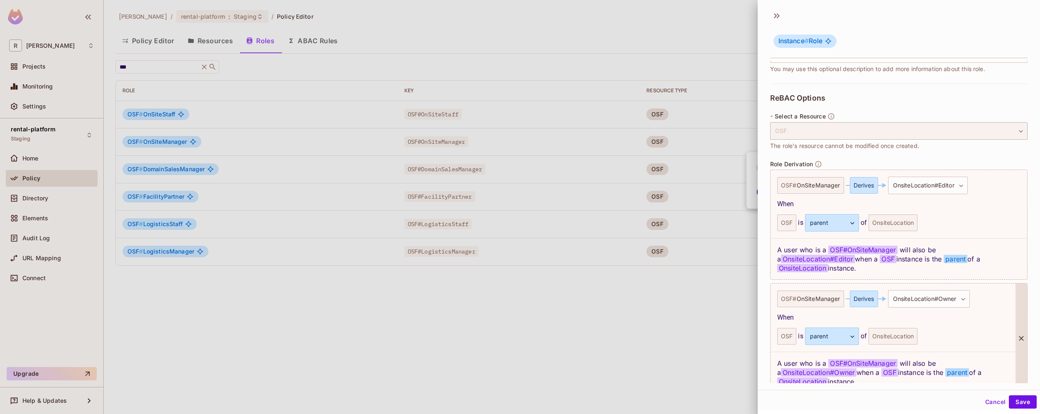
scroll to position [174, 0]
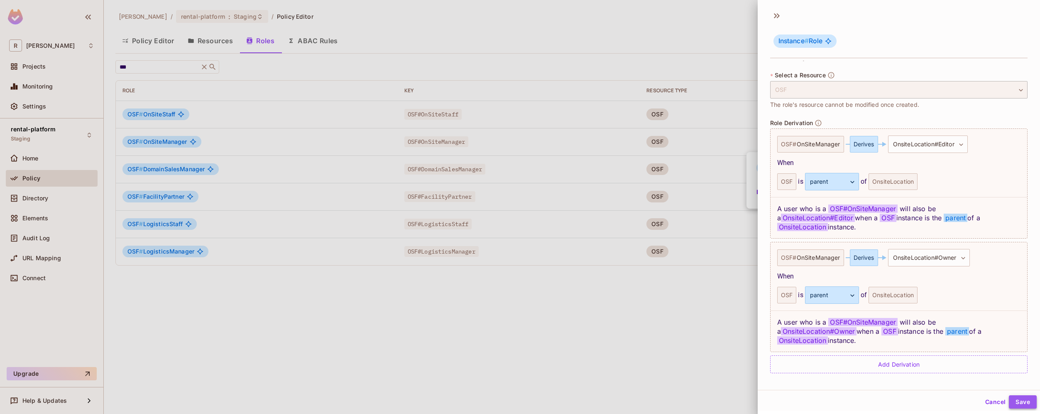
click at [1020, 406] on button "Save" at bounding box center [1023, 401] width 28 height 13
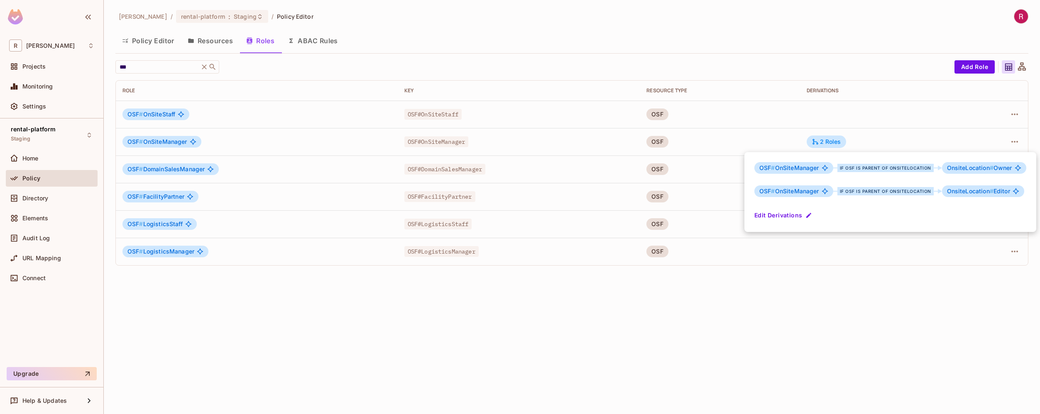
click at [907, 335] on div at bounding box center [520, 207] width 1040 height 414
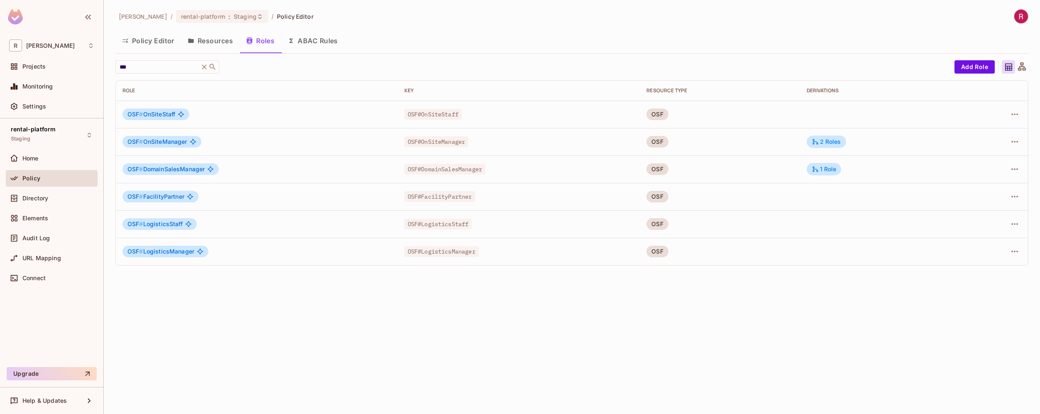
click at [233, 296] on div "roy-poc / rental-platform : Staging / Policy Editor Policy Editor Resources Rol…" at bounding box center [572, 207] width 936 height 414
click at [53, 242] on div "Audit Log" at bounding box center [51, 238] width 85 height 10
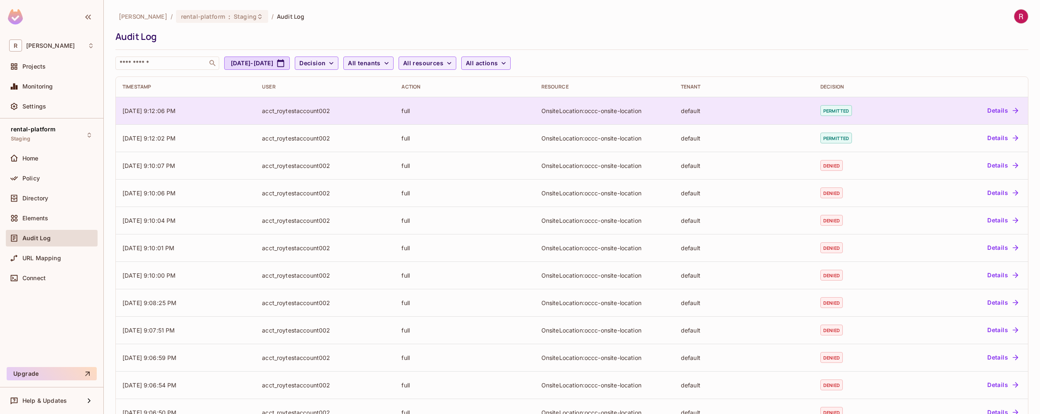
click at [1001, 110] on button "Details" at bounding box center [1002, 110] width 37 height 13
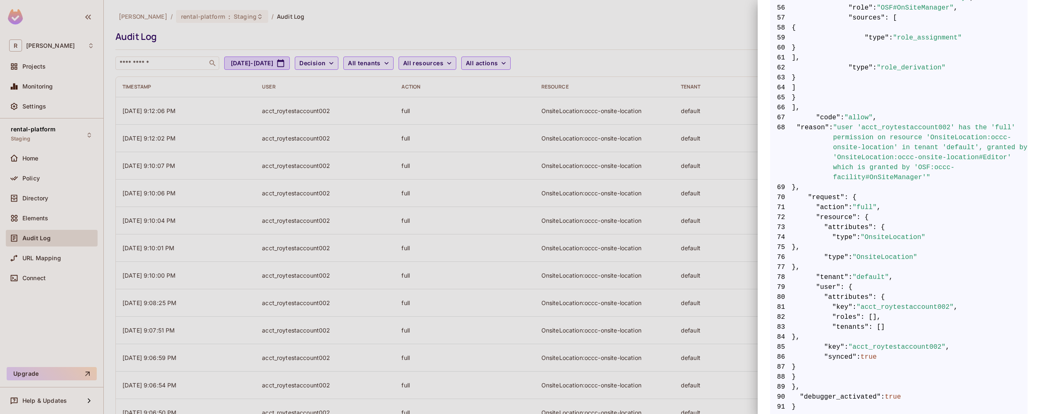
scroll to position [874, 0]
click at [933, 181] on span ""user 'acct_roytestaccount002' has the 'full' permission on resource 'OnsiteLoc…" at bounding box center [930, 155] width 194 height 60
copy span "OnSiteManager"
click at [186, 179] on div at bounding box center [520, 207] width 1040 height 414
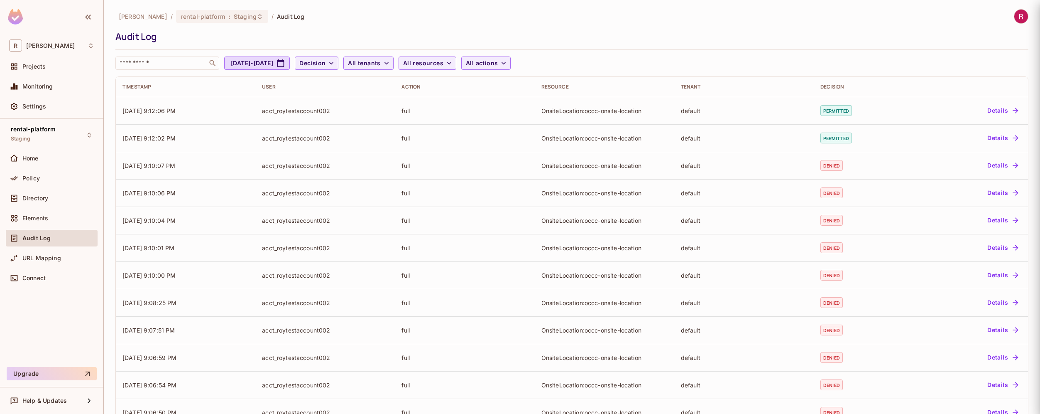
scroll to position [0, 0]
click at [47, 178] on div "Policy" at bounding box center [58, 178] width 72 height 7
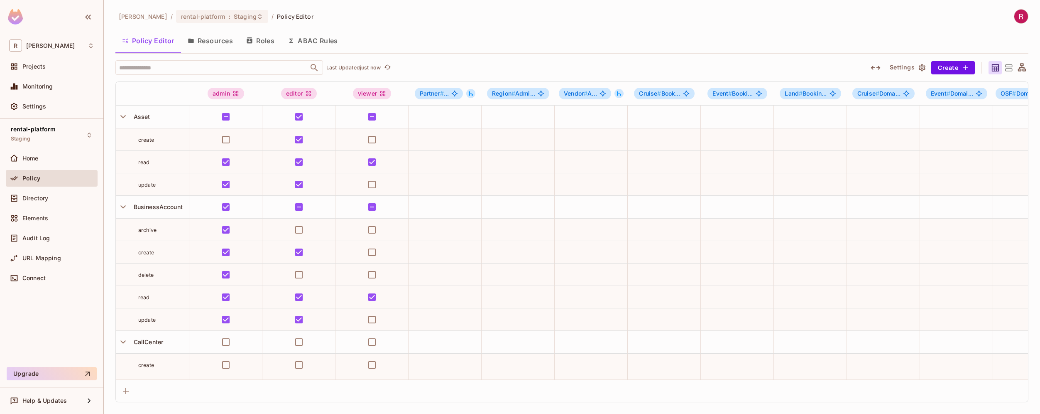
click at [263, 39] on button "Roles" at bounding box center [261, 40] width 42 height 21
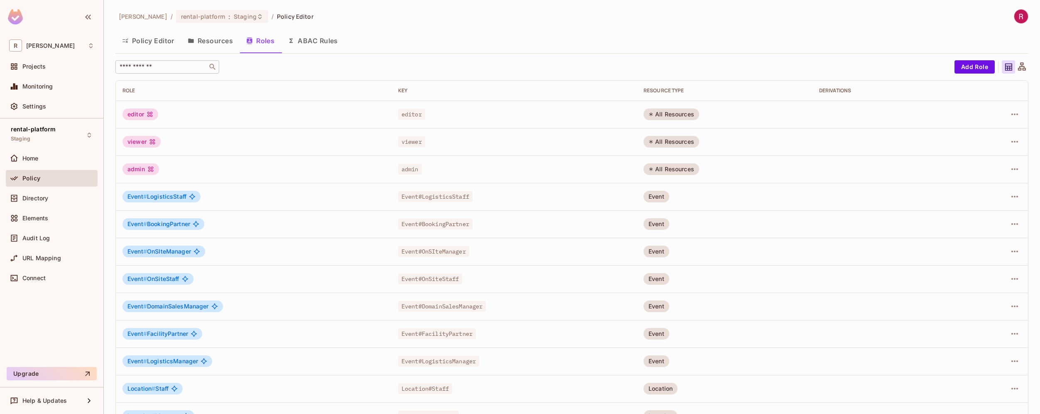
click at [162, 71] on div "​" at bounding box center [167, 66] width 104 height 13
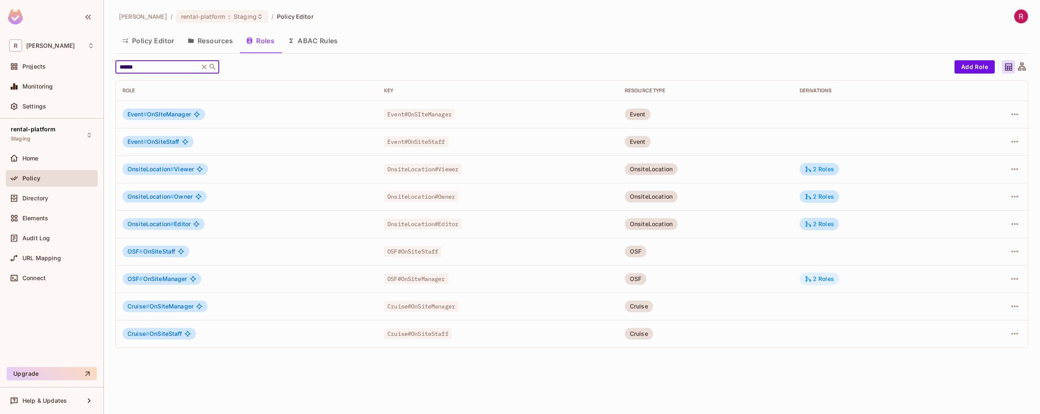
click at [825, 284] on div "2 Roles" at bounding box center [819, 278] width 39 height 12
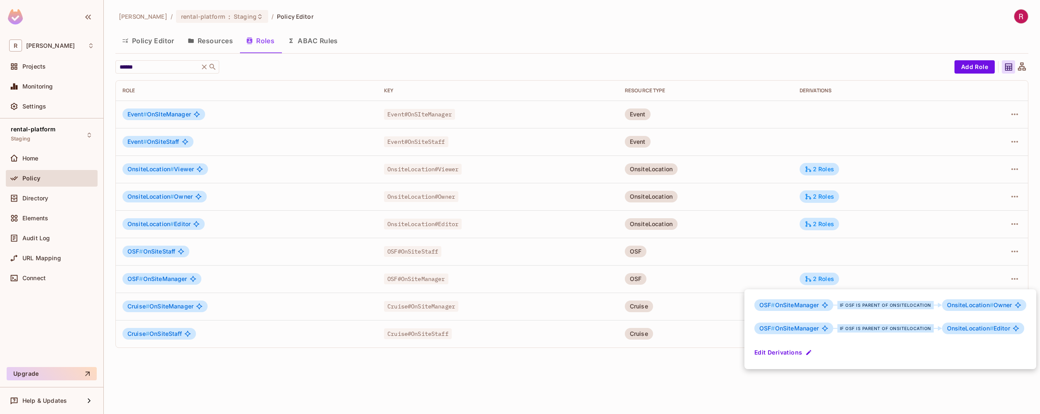
click at [956, 248] on div at bounding box center [520, 207] width 1040 height 414
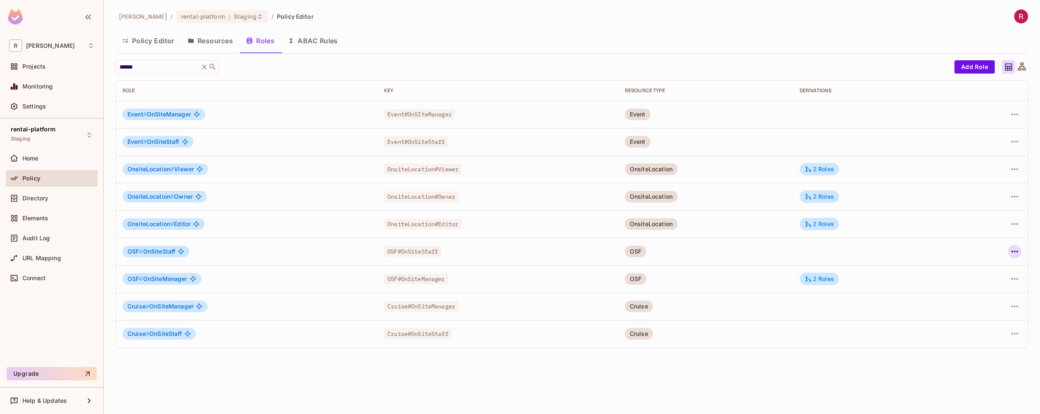
click at [1012, 250] on icon "button" at bounding box center [1015, 251] width 7 height 2
click at [995, 272] on li "Edit Role" at bounding box center [979, 270] width 74 height 18
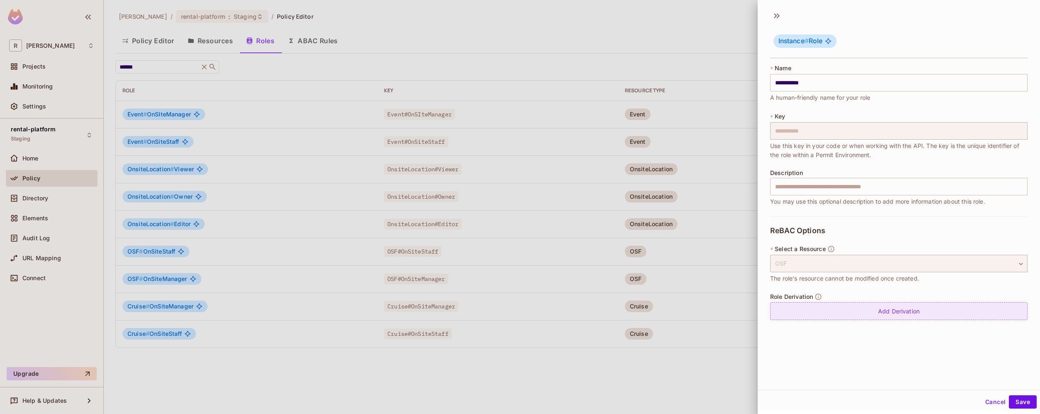
click at [899, 307] on div "Add Derivation" at bounding box center [898, 311] width 257 height 18
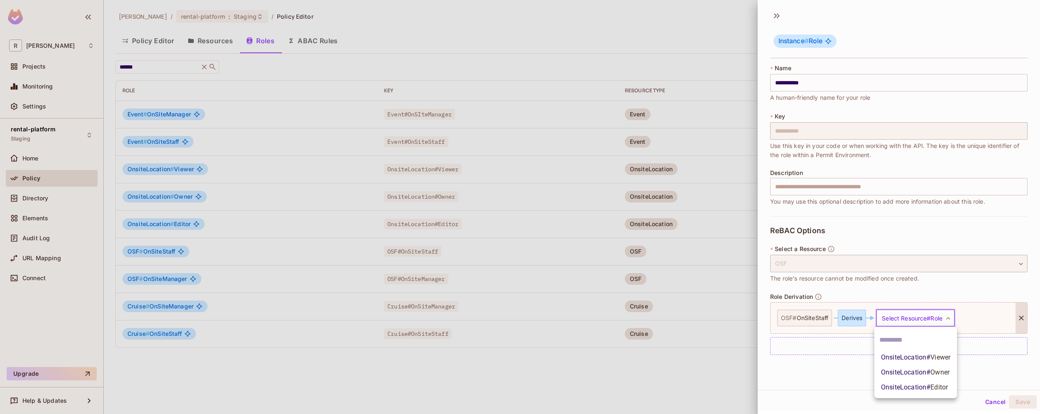
click at [914, 317] on body "**********" at bounding box center [520, 207] width 1040 height 414
click at [919, 360] on span "OnsiteLocation # Viewer" at bounding box center [915, 357] width 69 height 10
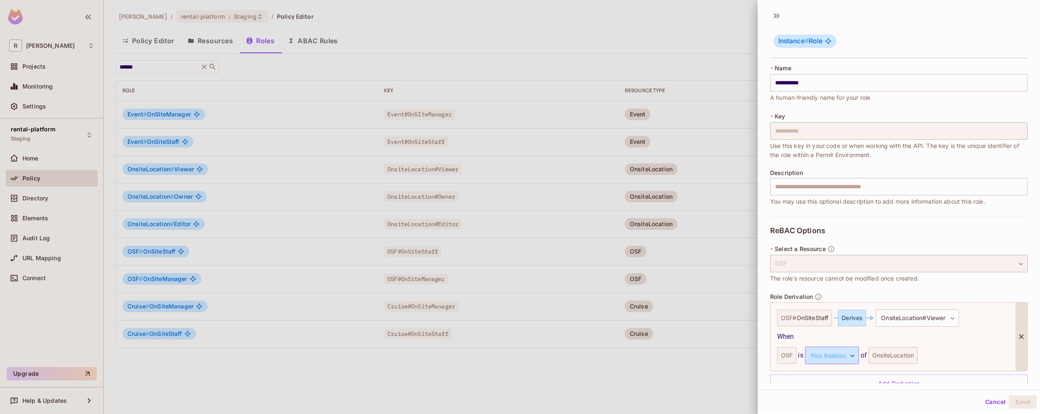
click at [843, 360] on body "**********" at bounding box center [520, 207] width 1040 height 414
click at [828, 399] on li "parent" at bounding box center [830, 394] width 76 height 15
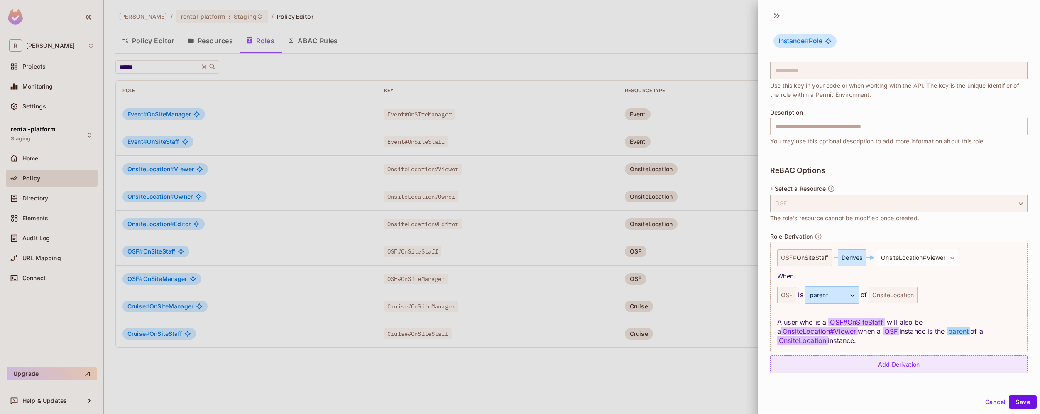
click at [940, 366] on div "Add Derivation" at bounding box center [898, 364] width 257 height 18
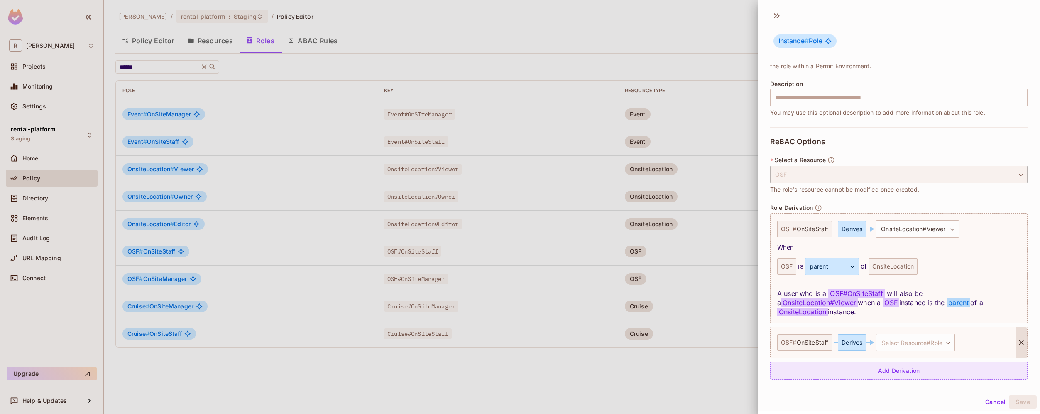
scroll to position [95, 0]
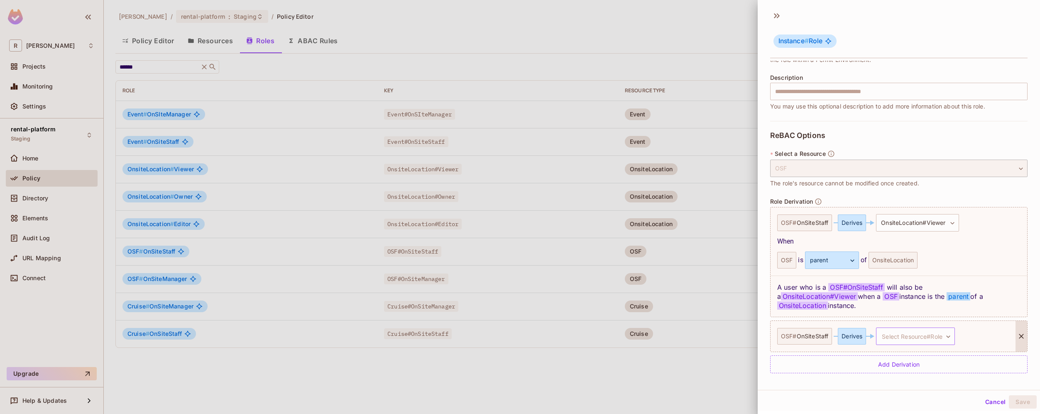
click at [930, 336] on body "**********" at bounding box center [520, 207] width 1040 height 414
click at [850, 399] on div at bounding box center [520, 207] width 1040 height 414
click at [1017, 339] on icon at bounding box center [1021, 336] width 8 height 8
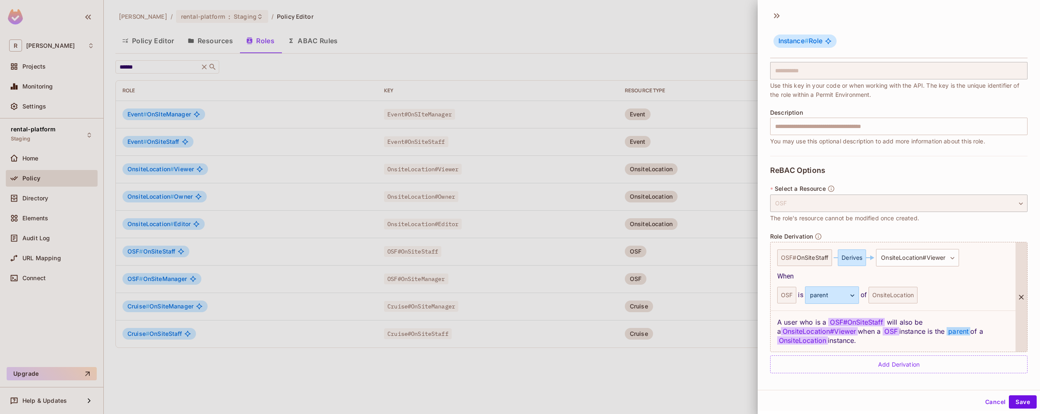
scroll to position [60, 0]
click at [1017, 397] on button "Save" at bounding box center [1023, 401] width 28 height 13
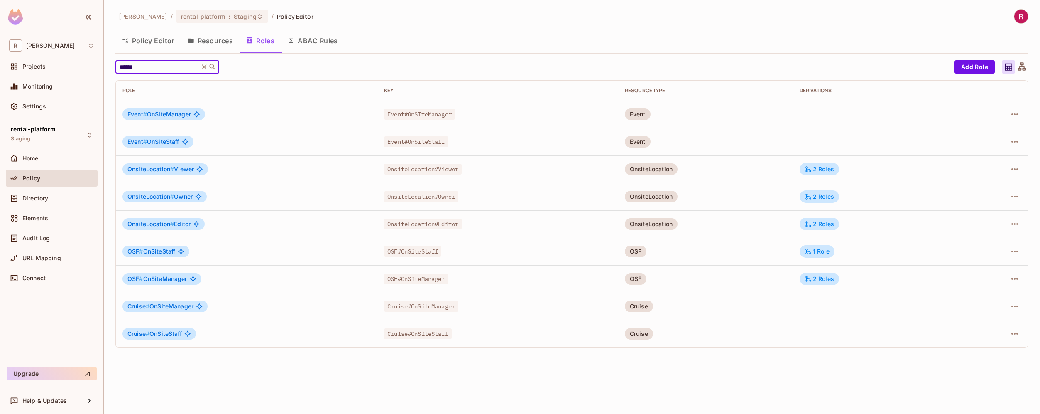
click at [174, 68] on input "******" at bounding box center [157, 67] width 79 height 8
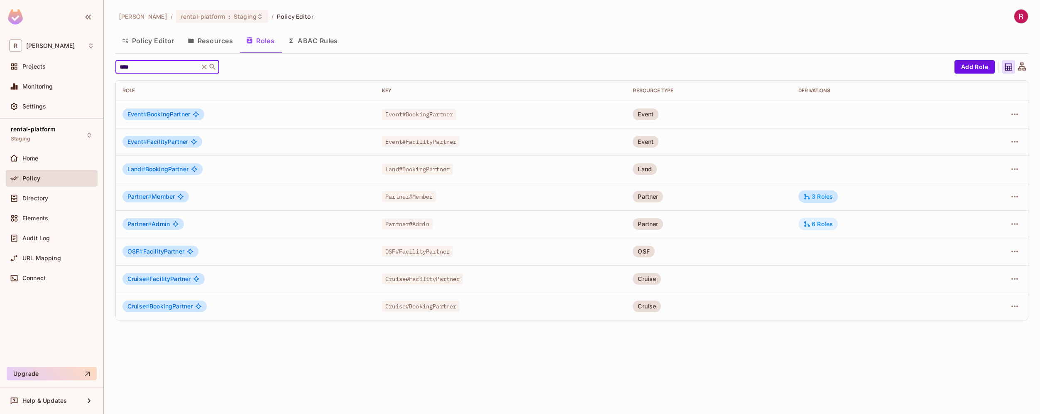
type input "****"
click at [828, 225] on div "6 Roles" at bounding box center [818, 223] width 29 height 7
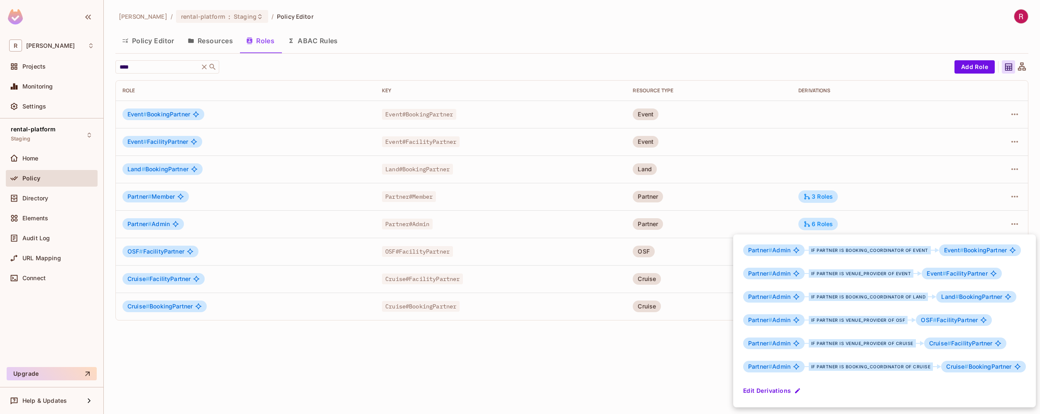
click at [1012, 225] on div at bounding box center [520, 207] width 1040 height 414
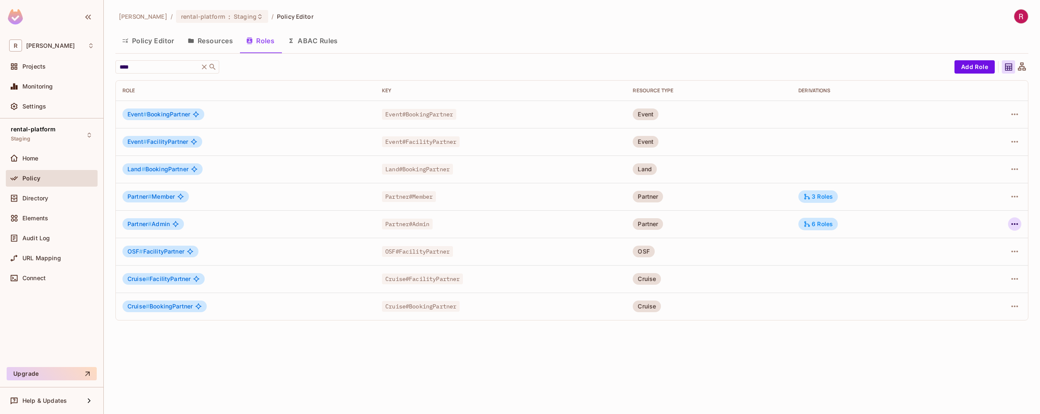
click at [1015, 223] on icon "button" at bounding box center [1015, 224] width 7 height 2
click at [987, 242] on div "Edit Role" at bounding box center [978, 243] width 25 height 8
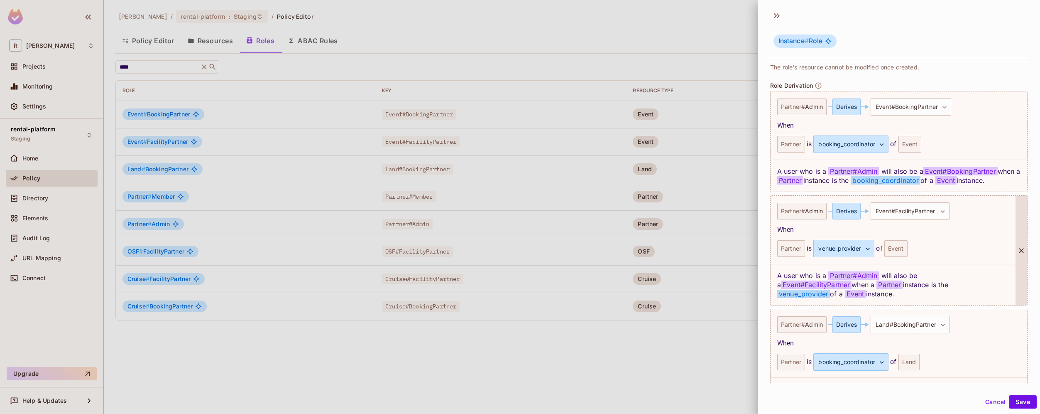
scroll to position [239, 0]
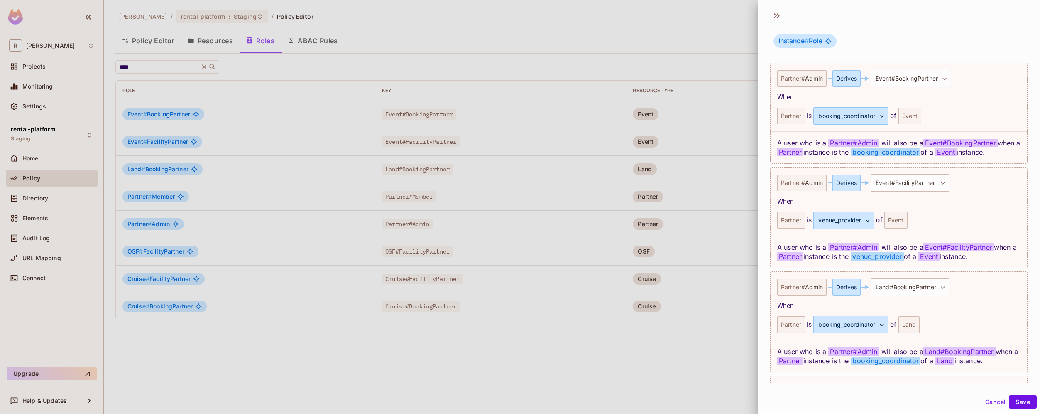
click at [627, 360] on div at bounding box center [520, 207] width 1040 height 414
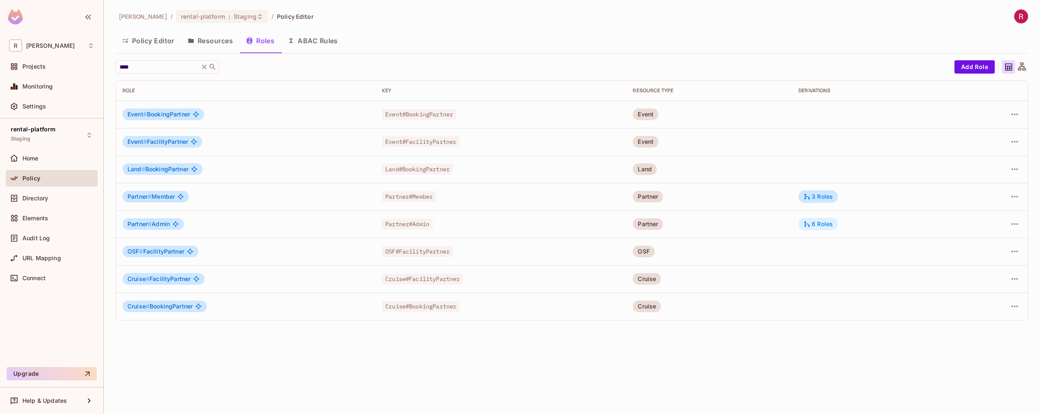
click at [831, 224] on div "6 Roles" at bounding box center [818, 223] width 29 height 7
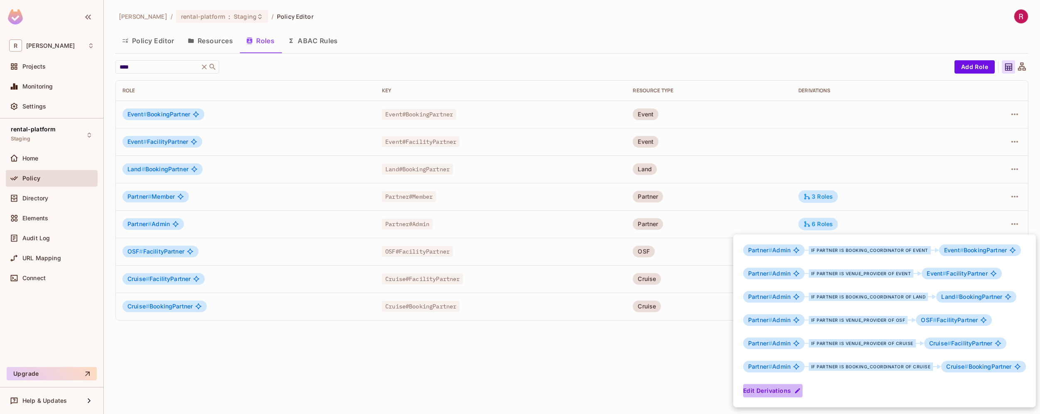
click at [779, 391] on button "Edit Derivations" at bounding box center [772, 390] width 59 height 13
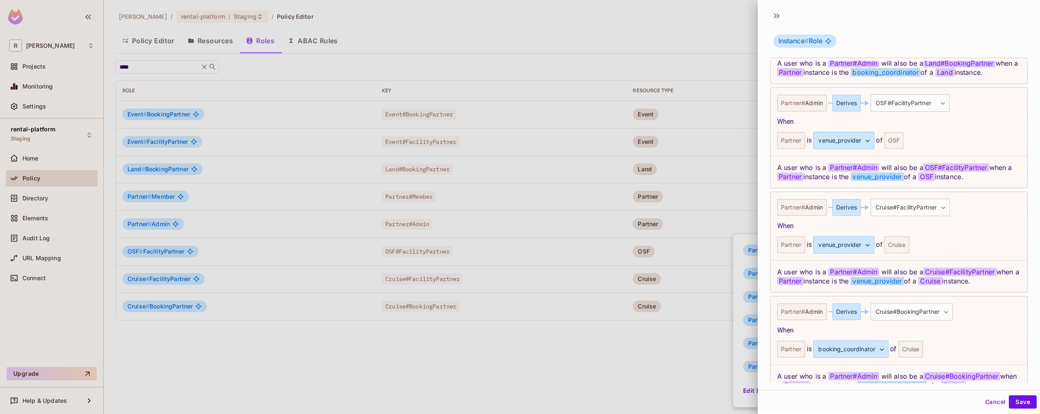
scroll to position [600, 0]
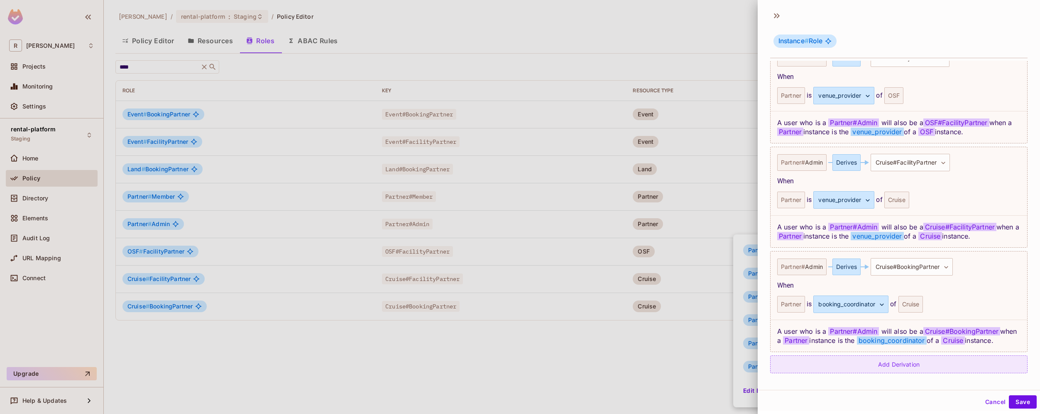
click at [894, 362] on div "Add Derivation" at bounding box center [898, 364] width 257 height 18
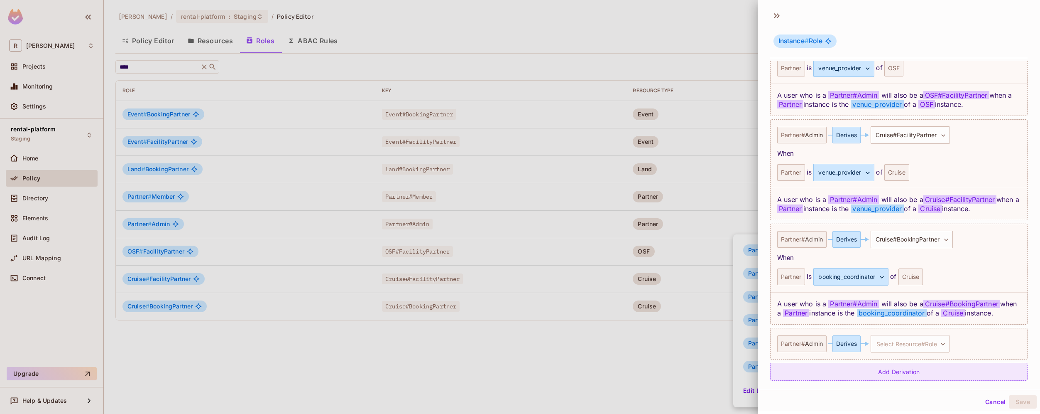
scroll to position [635, 0]
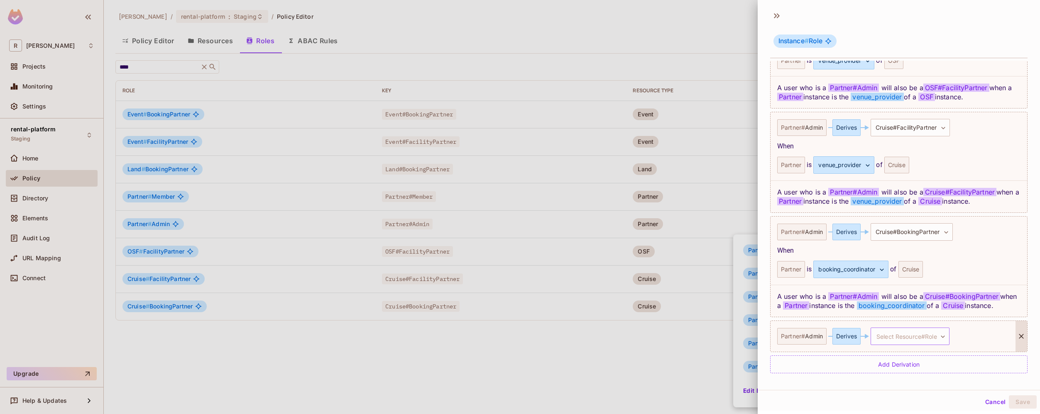
click at [922, 338] on body "R roy-poc Projects Monitoring Settings rental-platform Staging Home Policy Dire…" at bounding box center [520, 207] width 1040 height 414
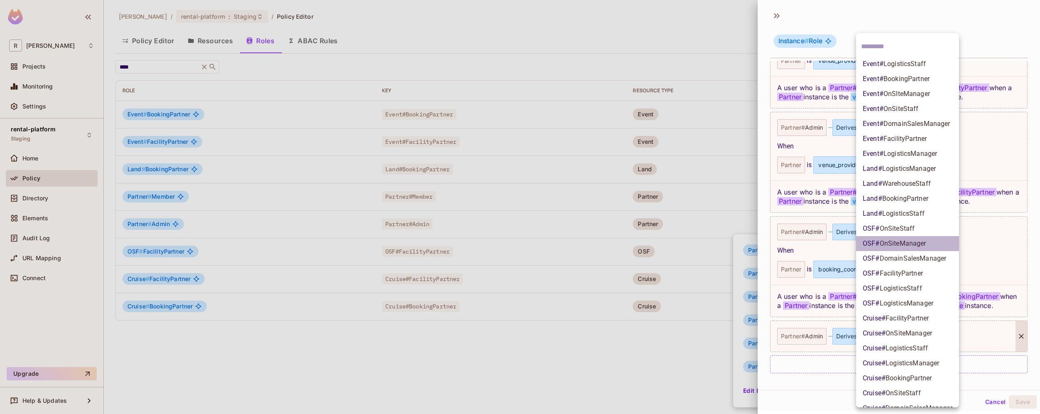
click at [927, 243] on li "OSF # OnSiteManager" at bounding box center [907, 243] width 103 height 15
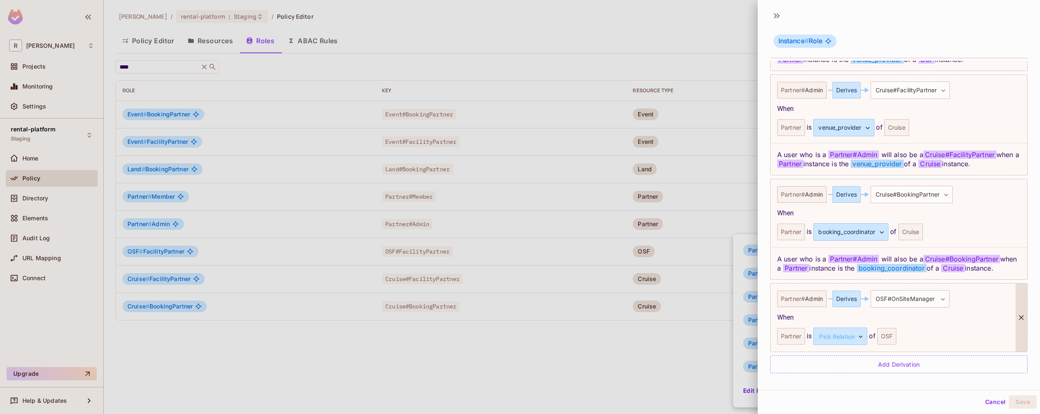
scroll to position [1, 0]
click at [855, 335] on body "R roy-poc Projects Monitoring Settings rental-platform Staging Home Policy Dire…" at bounding box center [520, 207] width 1040 height 414
click at [928, 307] on div at bounding box center [520, 207] width 1040 height 414
click at [846, 336] on body "R roy-poc Projects Monitoring Settings rental-platform Staging Home Policy Dire…" at bounding box center [520, 207] width 1040 height 414
click at [847, 375] on li "venue_provider" at bounding box center [839, 374] width 76 height 15
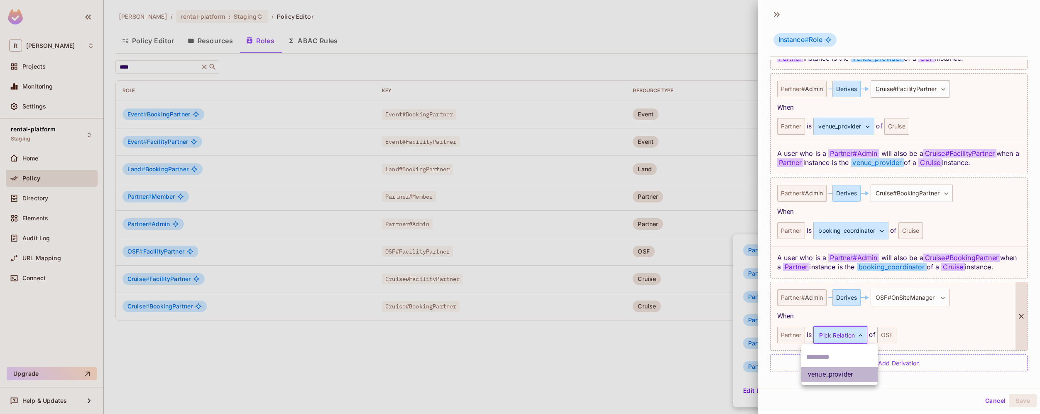
scroll to position [704, 0]
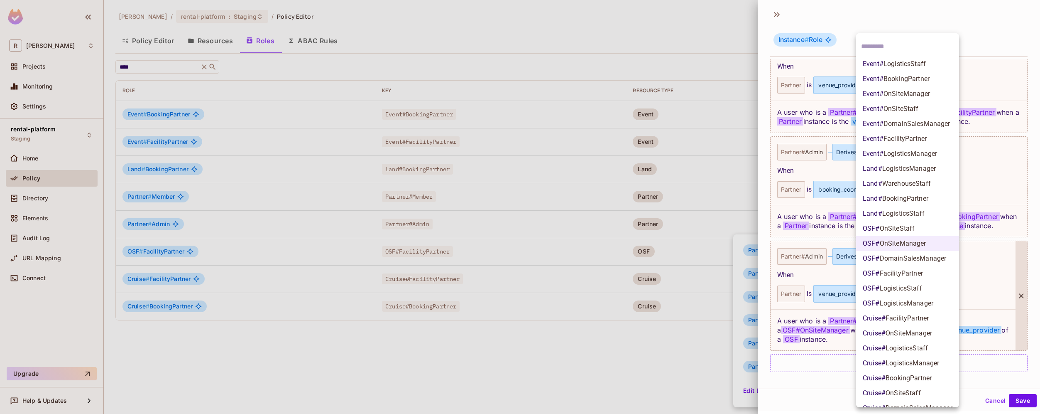
click at [929, 262] on body "R roy-poc Projects Monitoring Settings rental-platform Staging Home Policy Dire…" at bounding box center [520, 207] width 1040 height 414
click at [924, 246] on span "OnSiteManager" at bounding box center [903, 243] width 47 height 8
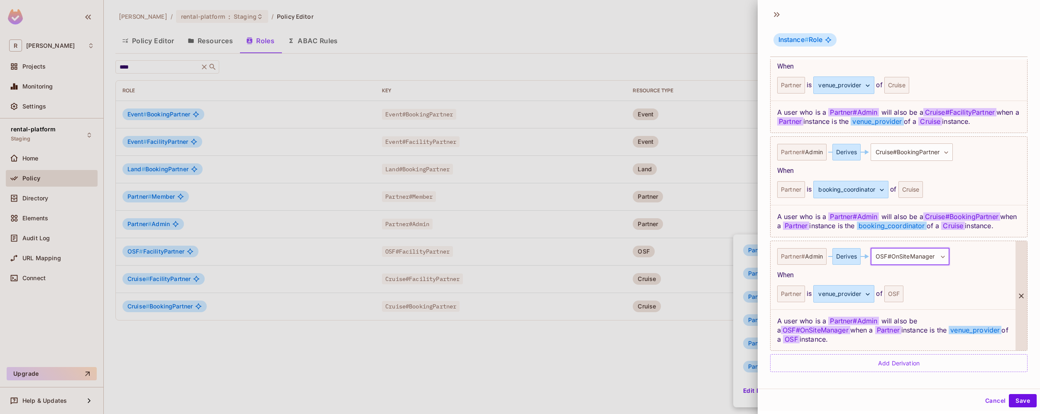
click at [1017, 298] on icon at bounding box center [1021, 296] width 8 height 8
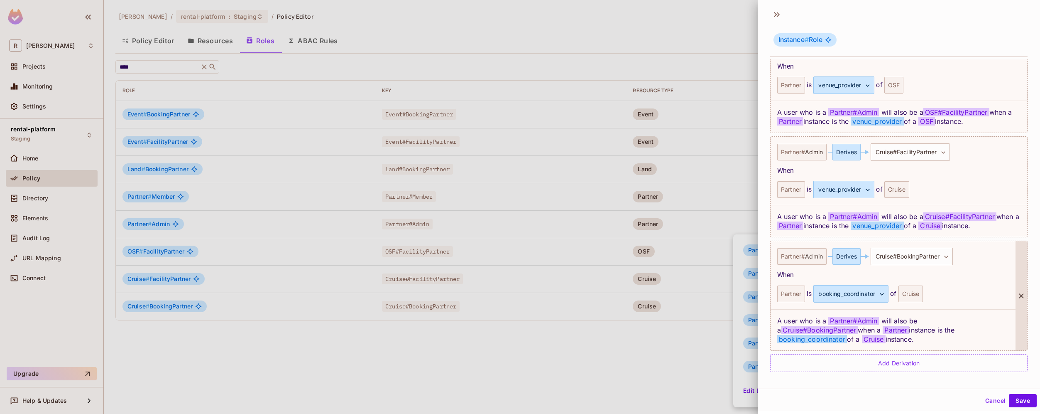
scroll to position [600, 0]
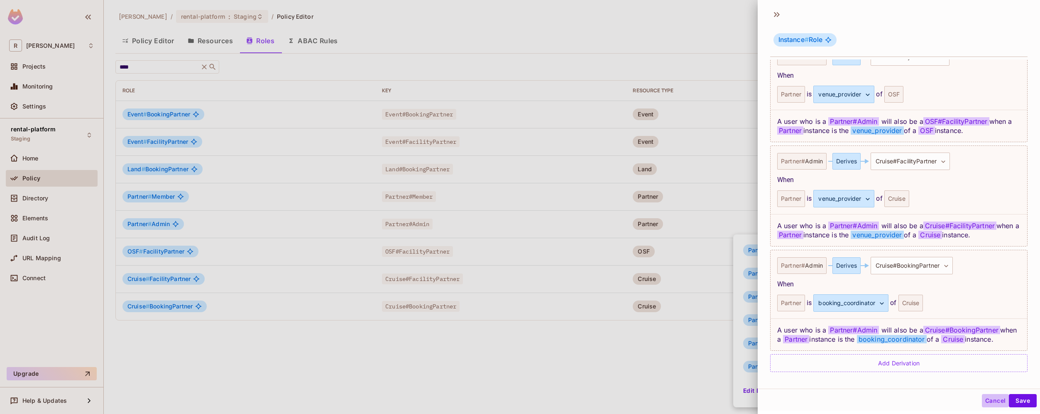
click at [987, 402] on button "Cancel" at bounding box center [995, 400] width 27 height 13
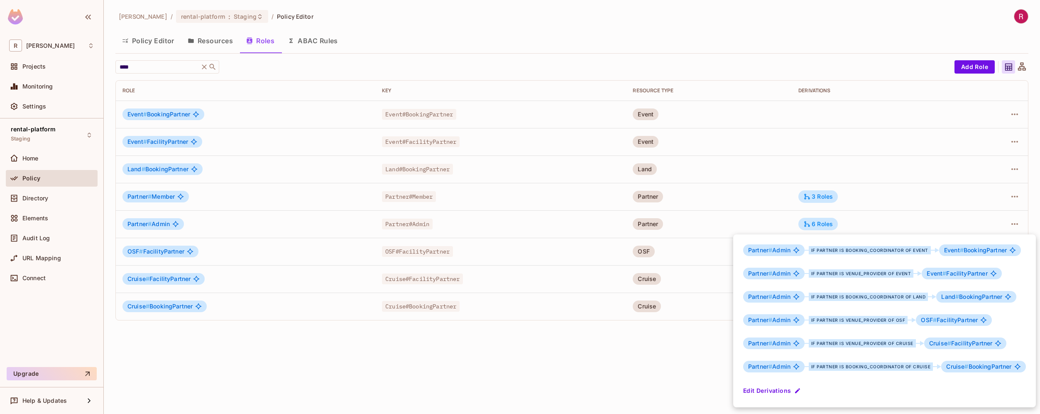
click at [456, 398] on div at bounding box center [520, 207] width 1040 height 414
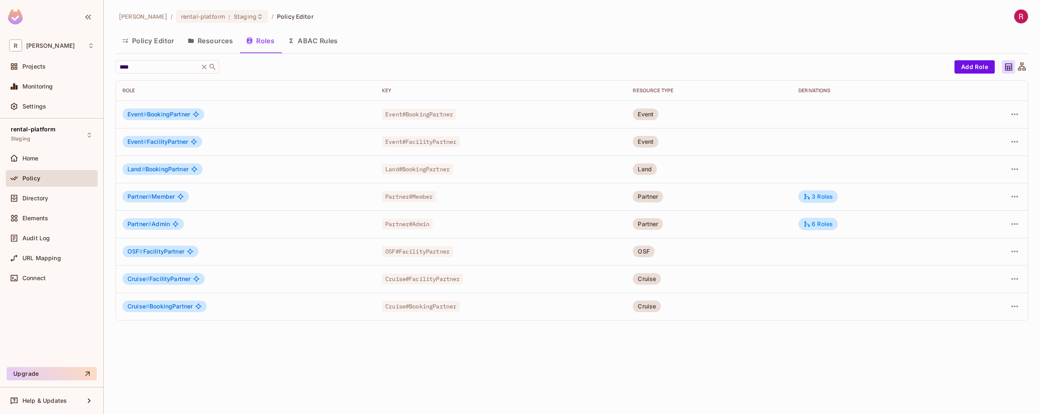
click at [203, 45] on button "Resources" at bounding box center [210, 40] width 59 height 21
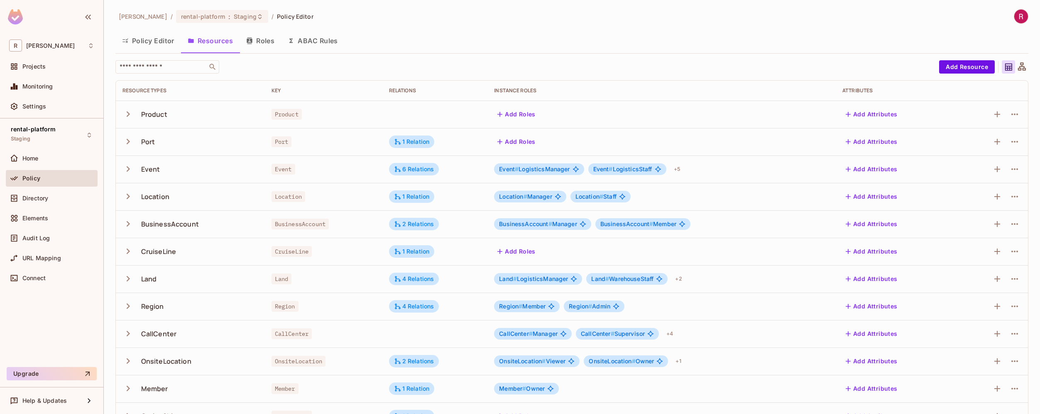
scroll to position [132, 0]
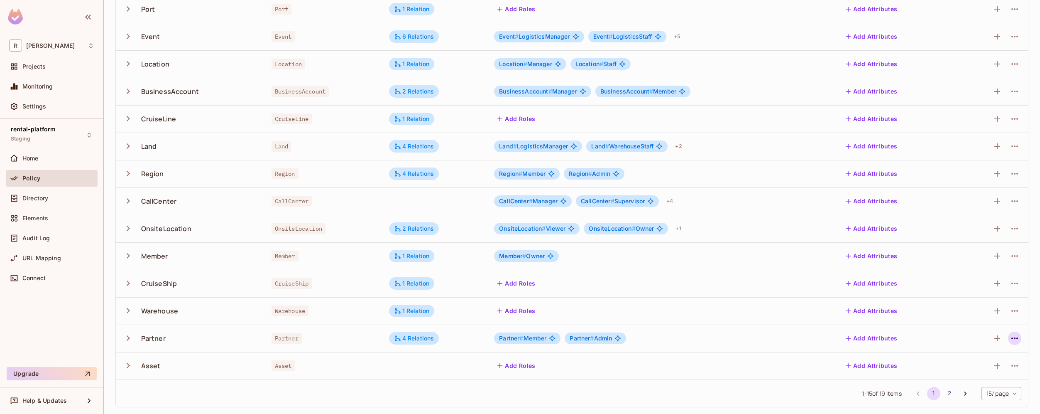
click at [1010, 337] on icon "button" at bounding box center [1015, 338] width 10 height 10
click at [975, 368] on div "Edit Resource" at bounding box center [972, 371] width 39 height 8
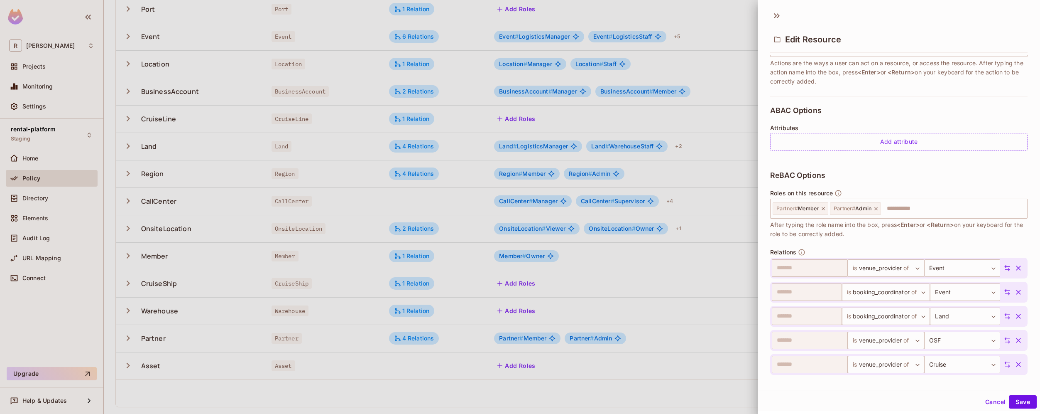
scroll to position [212, 0]
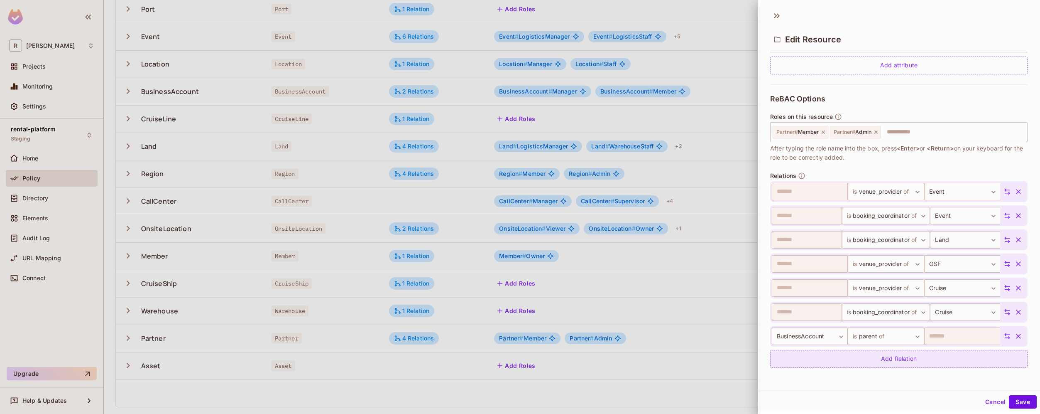
click at [902, 360] on div "Add Relation" at bounding box center [898, 359] width 257 height 18
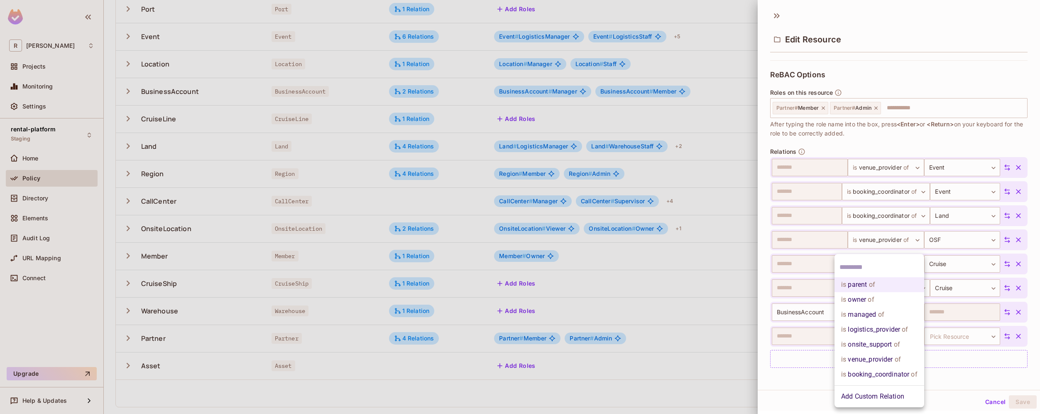
click at [890, 338] on body "R roy-poc Projects Monitoring Settings rental-platform Staging Home Policy Dire…" at bounding box center [520, 207] width 1040 height 414
click at [904, 346] on li "is onsite_support of" at bounding box center [880, 344] width 90 height 15
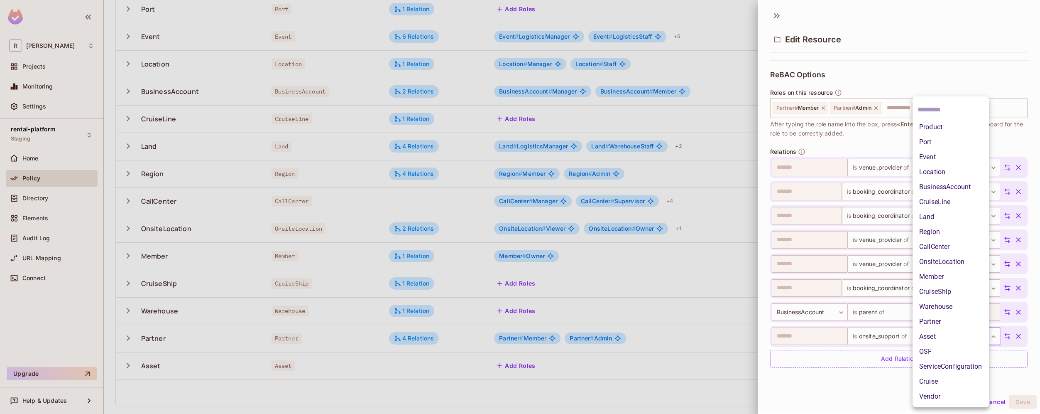
click at [959, 334] on body "R roy-poc Projects Monitoring Settings rental-platform Staging Home Policy Dire…" at bounding box center [520, 207] width 1040 height 414
click at [952, 353] on li "OSF" at bounding box center [951, 351] width 76 height 15
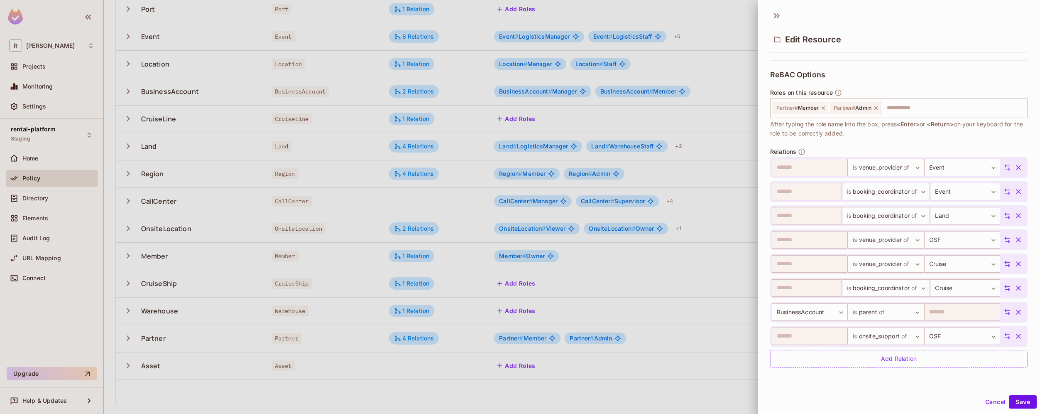
scroll to position [1, 0]
click at [952, 353] on div "Add Relation" at bounding box center [898, 357] width 257 height 18
click at [902, 357] on body "R roy-poc Projects Monitoring Settings rental-platform Staging Home Policy Dire…" at bounding box center [520, 207] width 1040 height 414
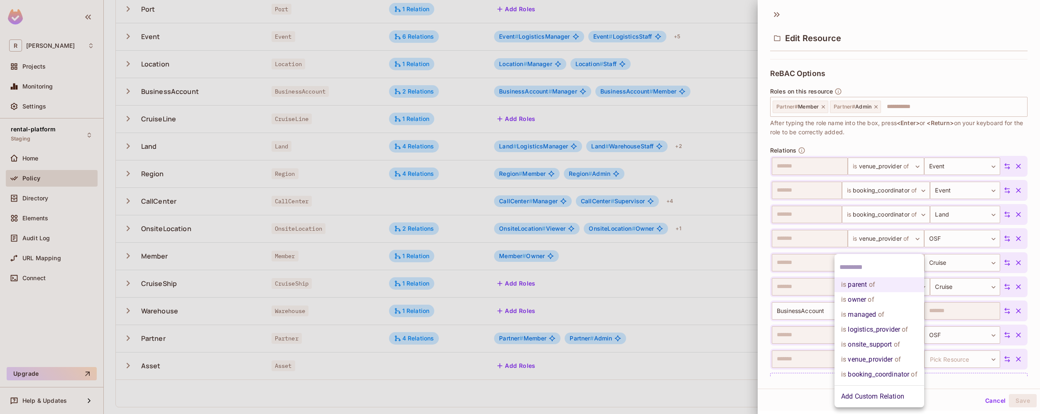
click at [900, 346] on span "of" at bounding box center [896, 344] width 8 height 10
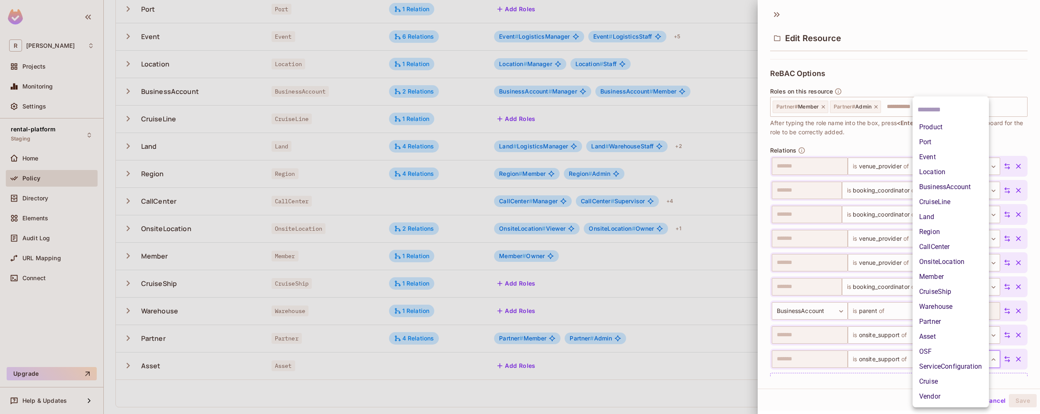
click at [963, 363] on body "R roy-poc Projects Monitoring Settings rental-platform Staging Home Policy Dire…" at bounding box center [520, 207] width 1040 height 414
click at [956, 153] on li "Event" at bounding box center [951, 156] width 76 height 15
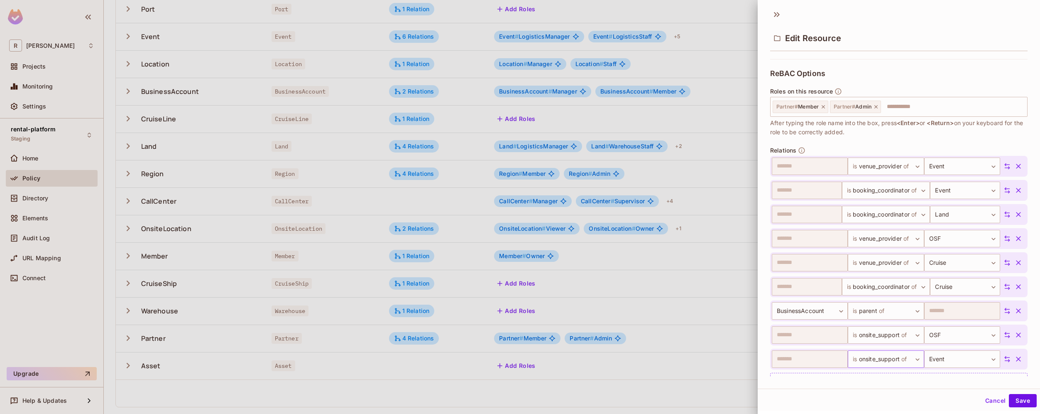
scroll to position [260, 0]
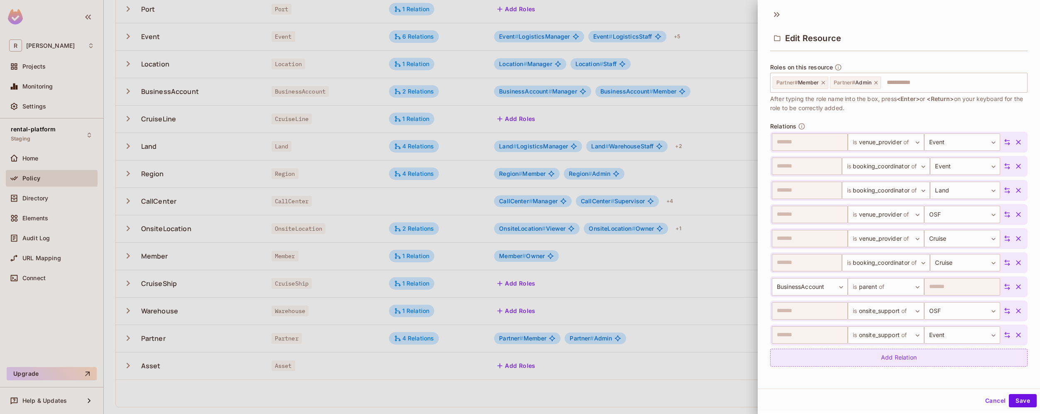
click at [903, 358] on div "Add Relation" at bounding box center [898, 357] width 257 height 18
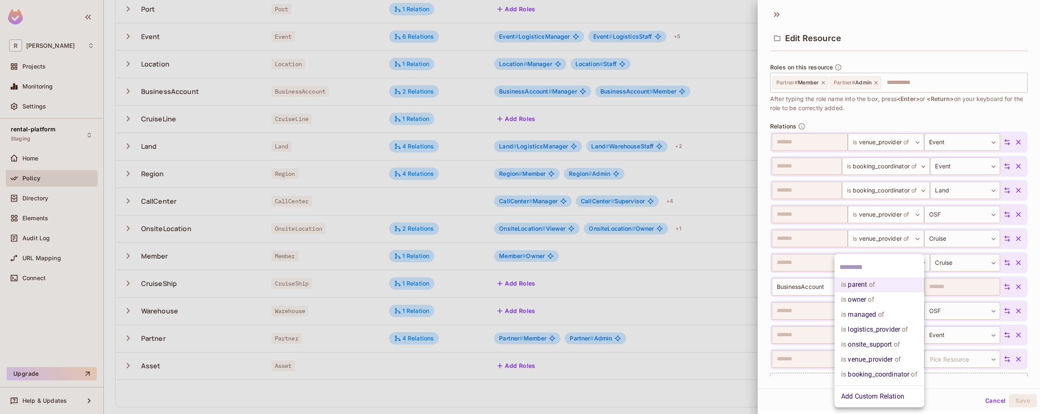
click at [895, 356] on body "R roy-poc Projects Monitoring Settings rental-platform Staging Home Policy Dire…" at bounding box center [520, 207] width 1040 height 414
click at [894, 344] on span "of" at bounding box center [896, 344] width 8 height 10
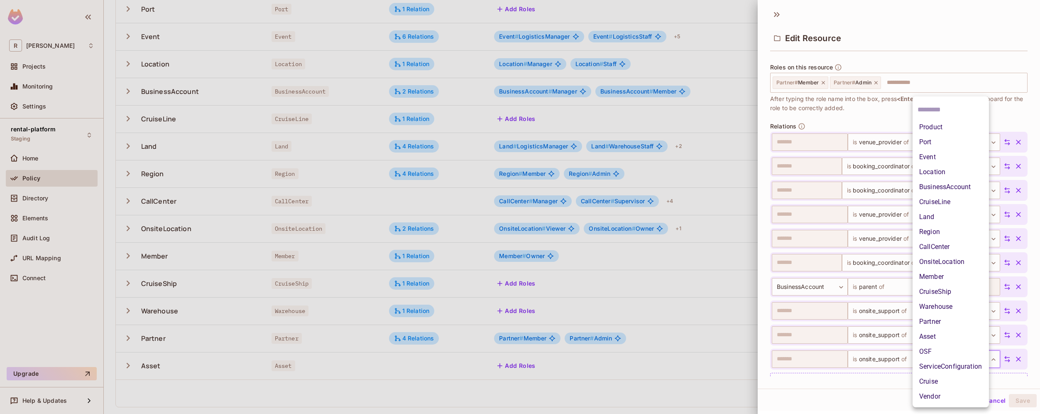
click at [958, 361] on body "R roy-poc Projects Monitoring Settings rental-platform Staging Home Policy Dire…" at bounding box center [520, 207] width 1040 height 414
click at [952, 385] on li "Cruise" at bounding box center [951, 381] width 76 height 15
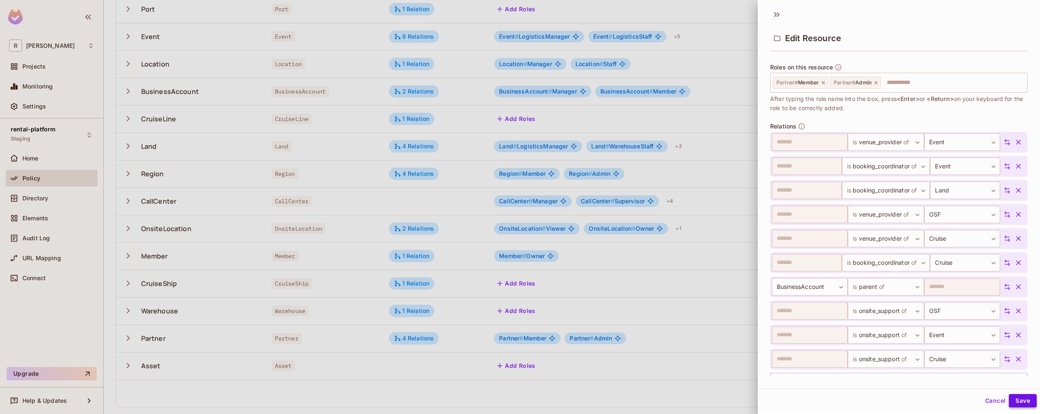
click at [1017, 407] on button "Save" at bounding box center [1023, 400] width 28 height 13
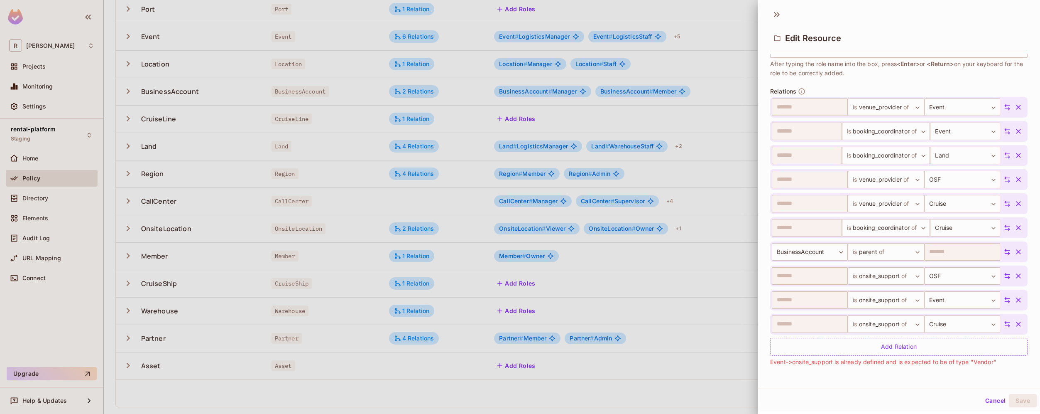
click at [1015, 326] on icon "button" at bounding box center [1019, 324] width 8 height 8
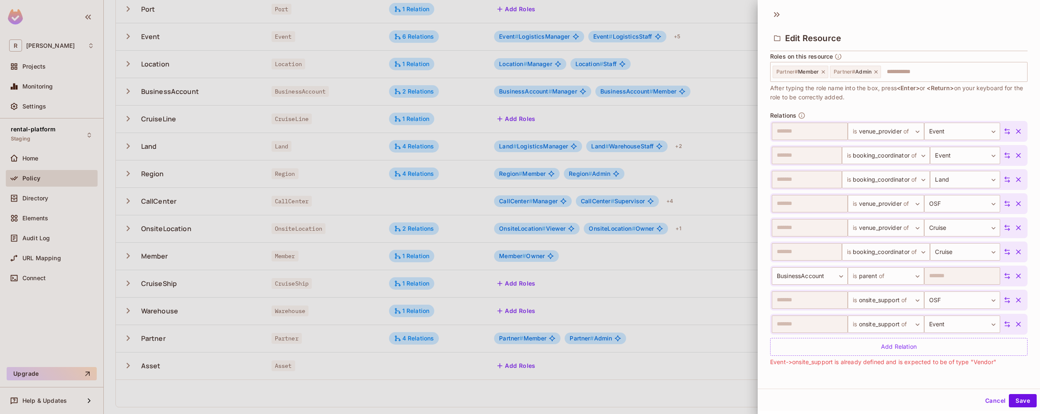
scroll to position [271, 0]
click at [1015, 325] on icon "button" at bounding box center [1019, 324] width 8 height 8
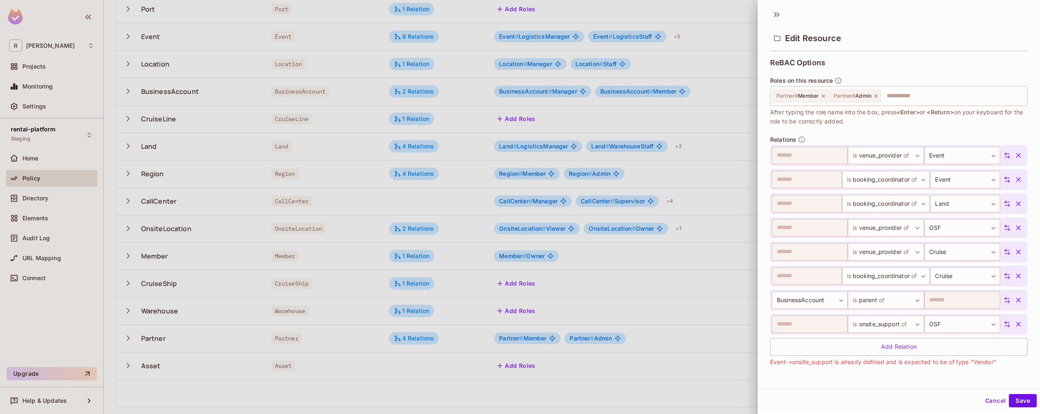
click at [1015, 325] on icon "button" at bounding box center [1019, 324] width 8 height 8
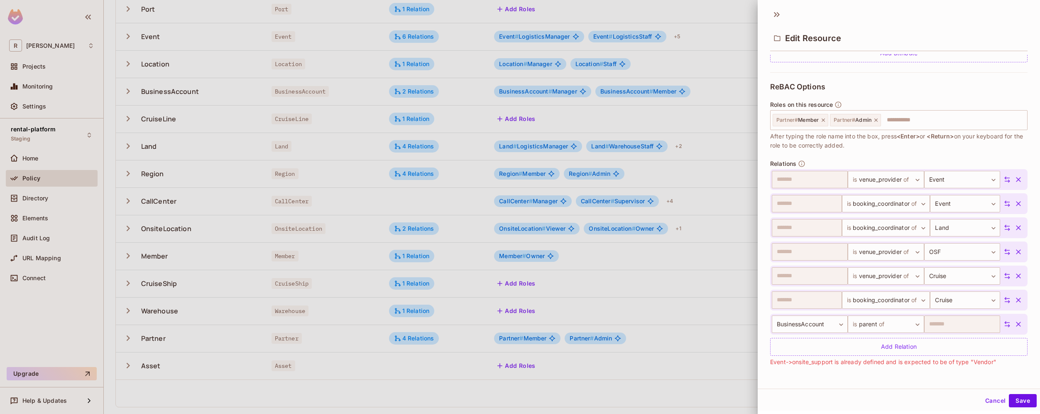
scroll to position [223, 0]
click at [990, 399] on button "Cancel" at bounding box center [995, 400] width 27 height 13
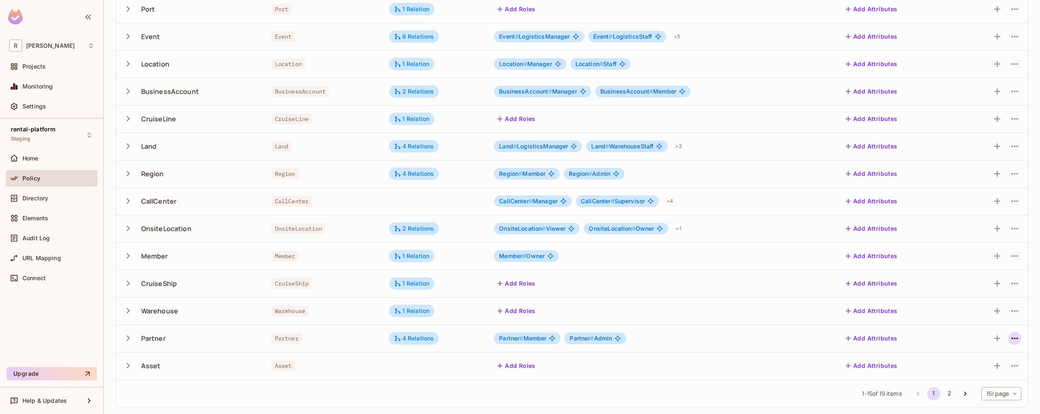
click at [1012, 338] on icon "button" at bounding box center [1015, 338] width 7 height 2
click at [979, 370] on div "Edit Resource" at bounding box center [972, 371] width 39 height 8
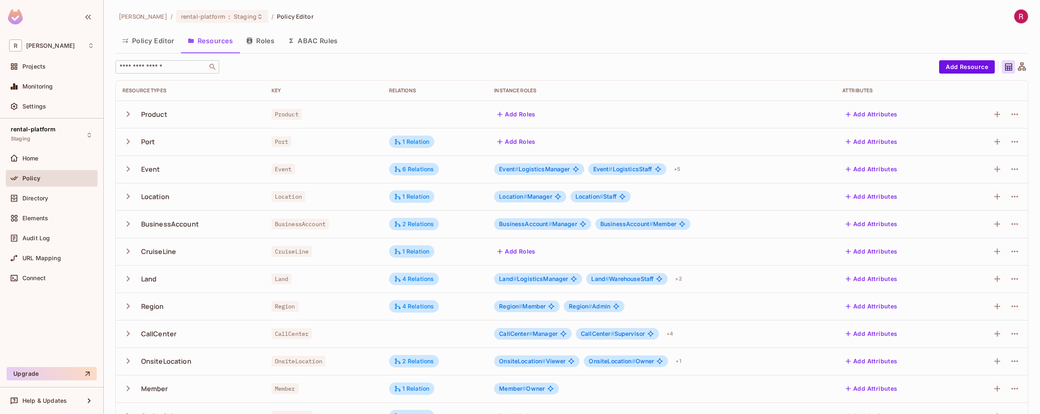
click at [172, 72] on div "​" at bounding box center [167, 66] width 104 height 13
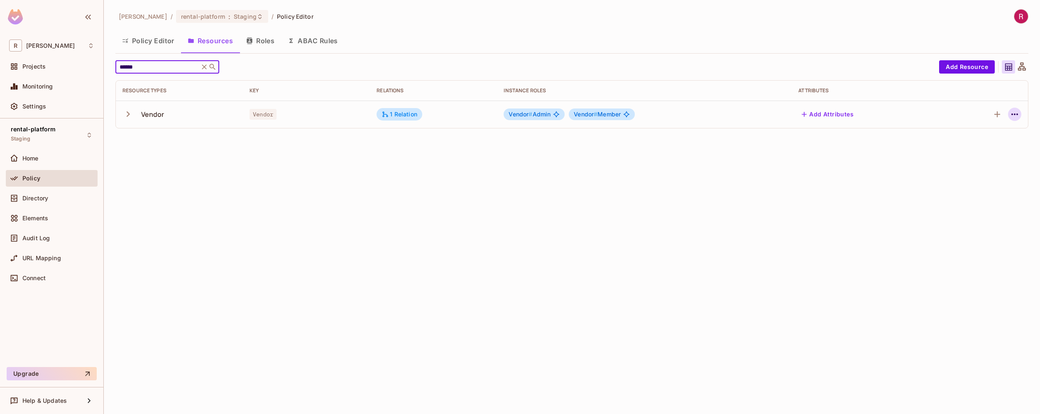
type input "******"
click at [1017, 117] on icon "button" at bounding box center [1015, 114] width 10 height 10
click at [986, 146] on div "Edit Resource" at bounding box center [978, 147] width 39 height 8
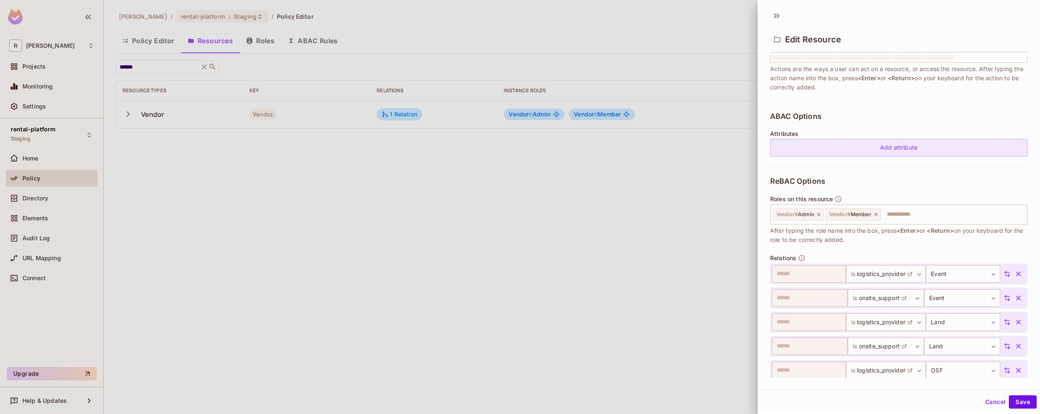
scroll to position [260, 0]
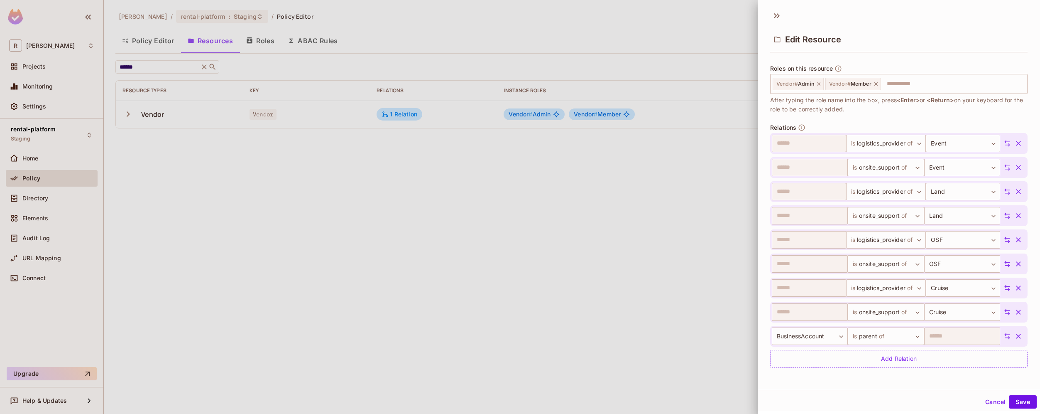
click at [712, 311] on div at bounding box center [520, 207] width 1040 height 414
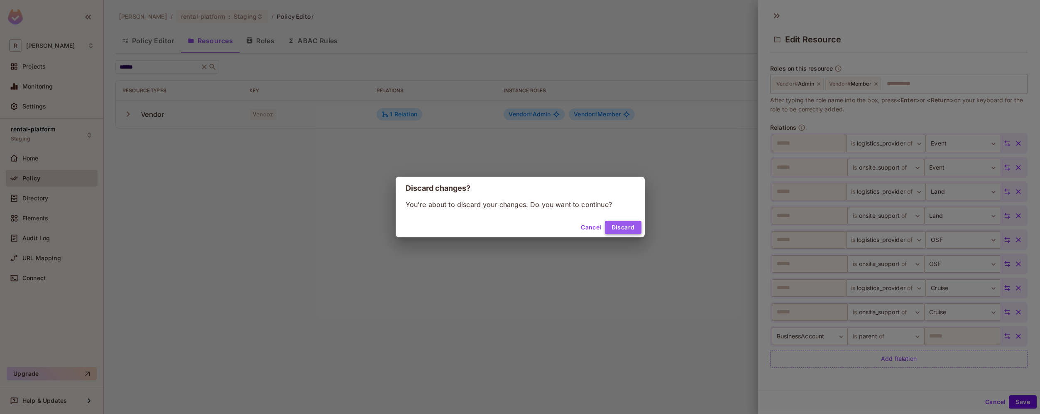
click at [630, 228] on button "Discard" at bounding box center [623, 227] width 37 height 13
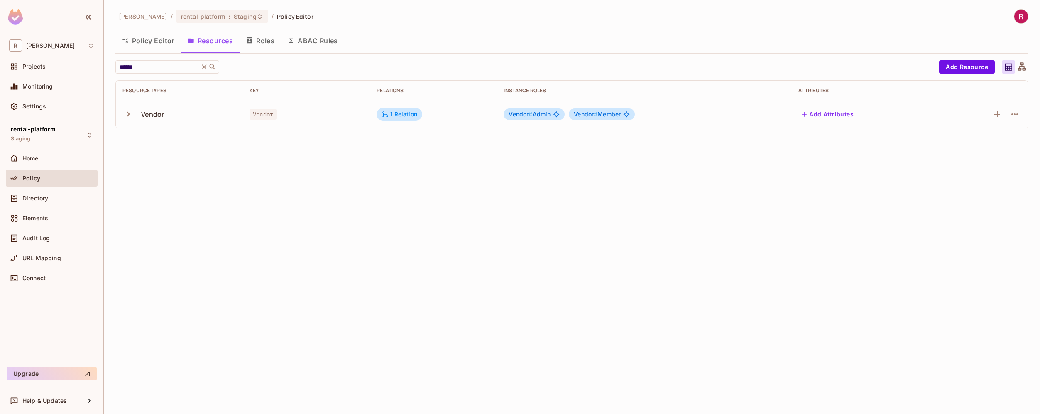
click at [267, 39] on button "Roles" at bounding box center [261, 40] width 42 height 21
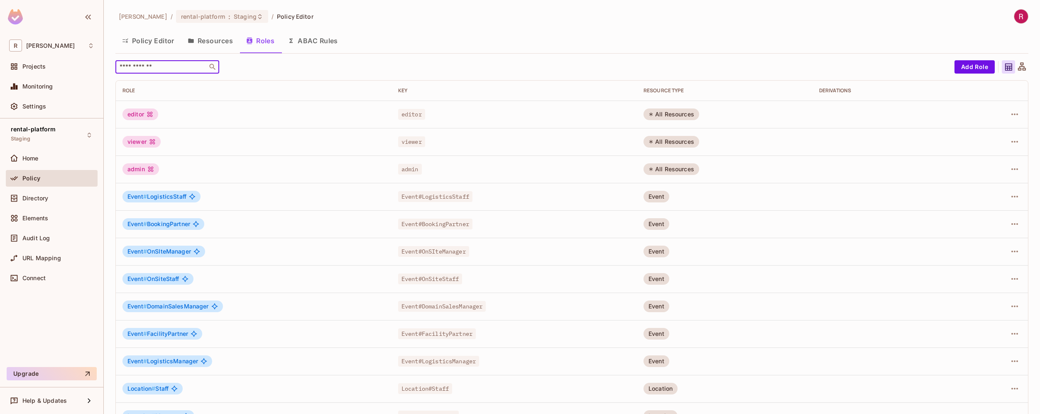
click at [142, 66] on input "text" at bounding box center [161, 67] width 87 height 8
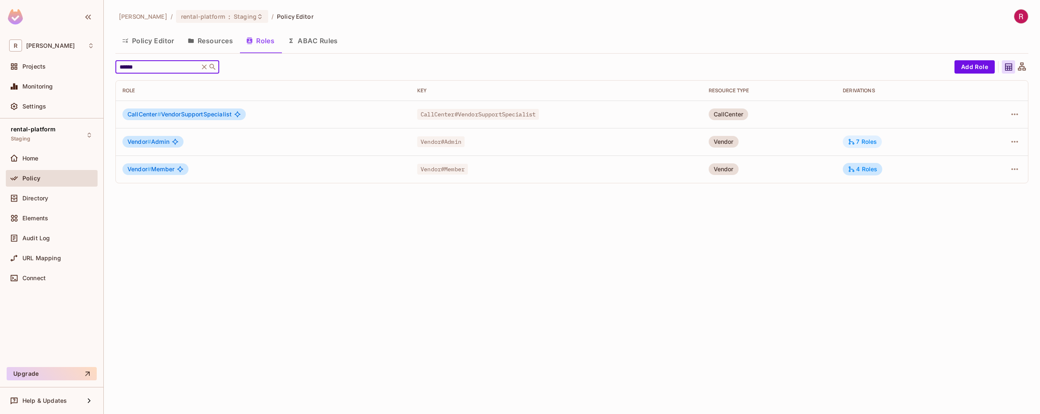
type input "******"
click at [867, 142] on div "7 Roles" at bounding box center [862, 141] width 29 height 7
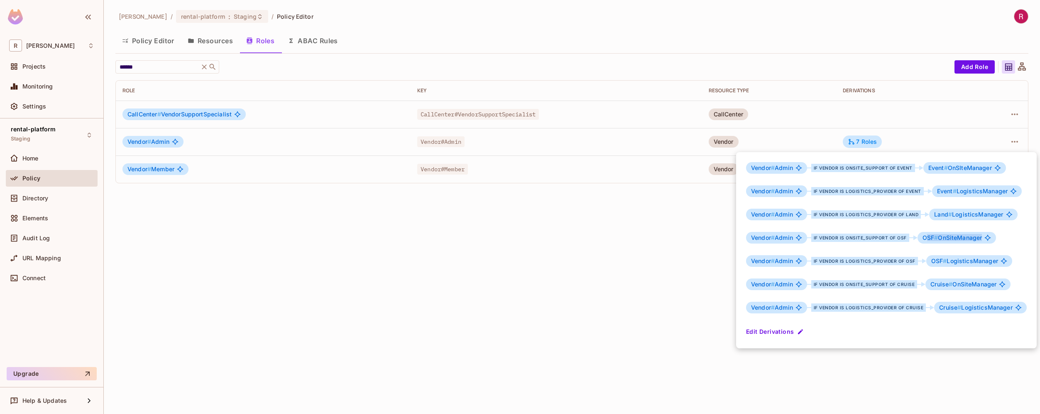
drag, startPoint x: 923, startPoint y: 238, endPoint x: 984, endPoint y: 238, distance: 61.0
click at [984, 238] on div "OSF # OnSiteManager" at bounding box center [957, 238] width 79 height 12
click at [954, 235] on span "OSF # OnSiteManager" at bounding box center [953, 237] width 60 height 7
click at [782, 240] on span "Vendor # Admin" at bounding box center [772, 237] width 42 height 7
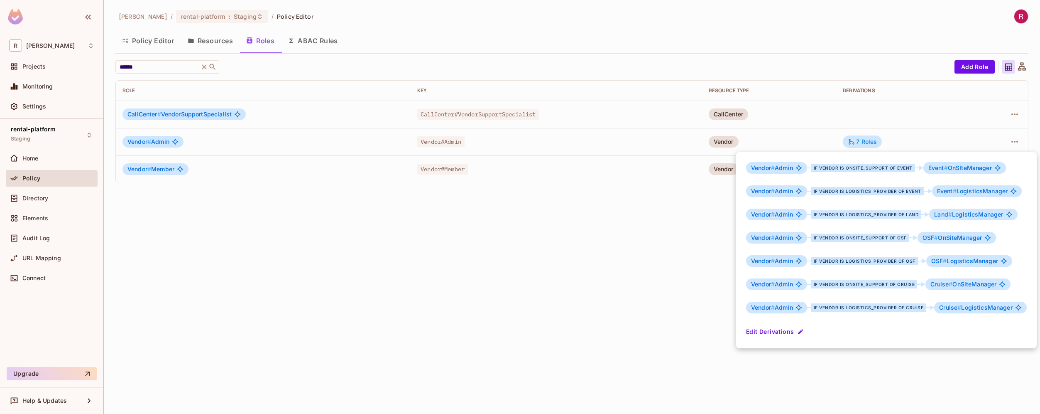
click at [585, 283] on div at bounding box center [520, 207] width 1040 height 414
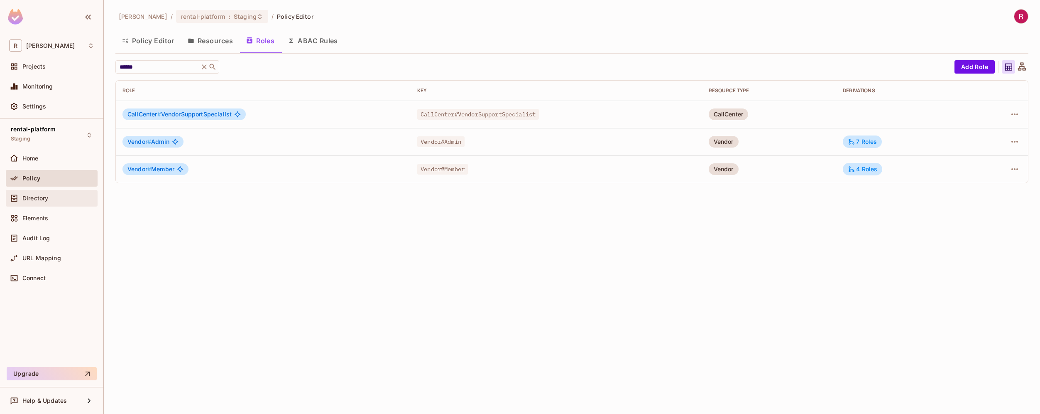
click at [46, 195] on span "Directory" at bounding box center [35, 198] width 26 height 7
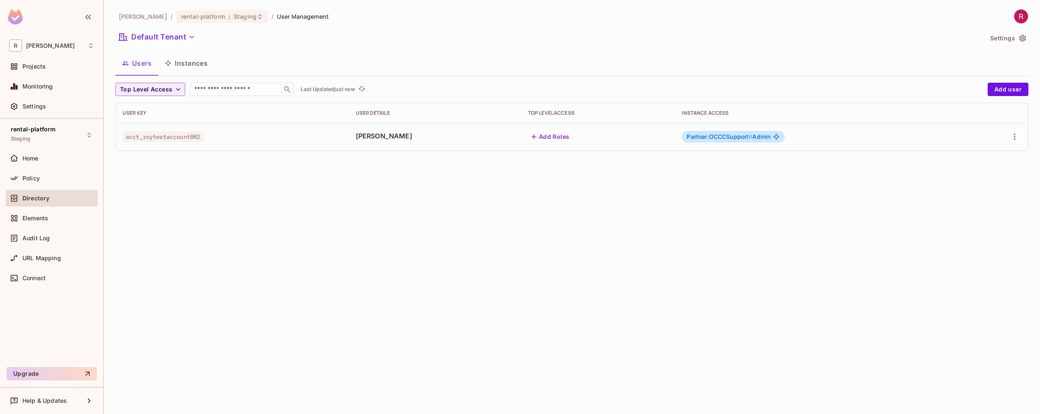
click at [762, 138] on span "Partner:OCCCSupport # Admin" at bounding box center [729, 136] width 84 height 7
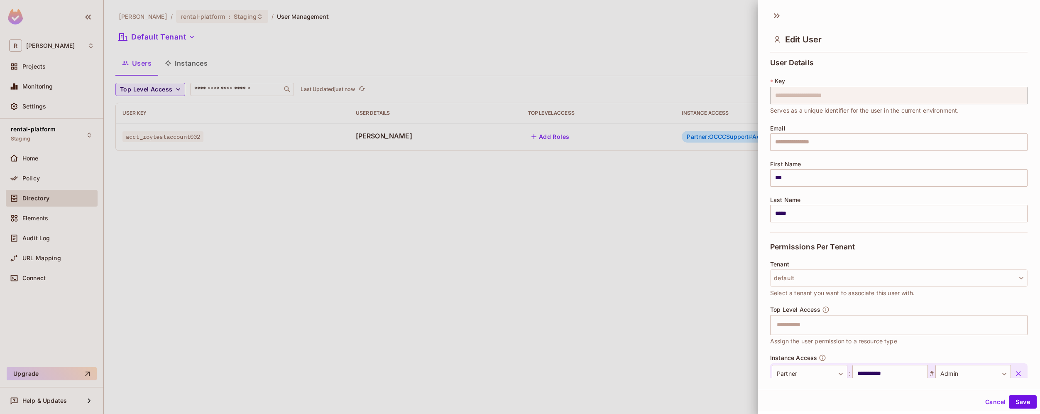
click at [1012, 137] on body "**********" at bounding box center [520, 207] width 1040 height 414
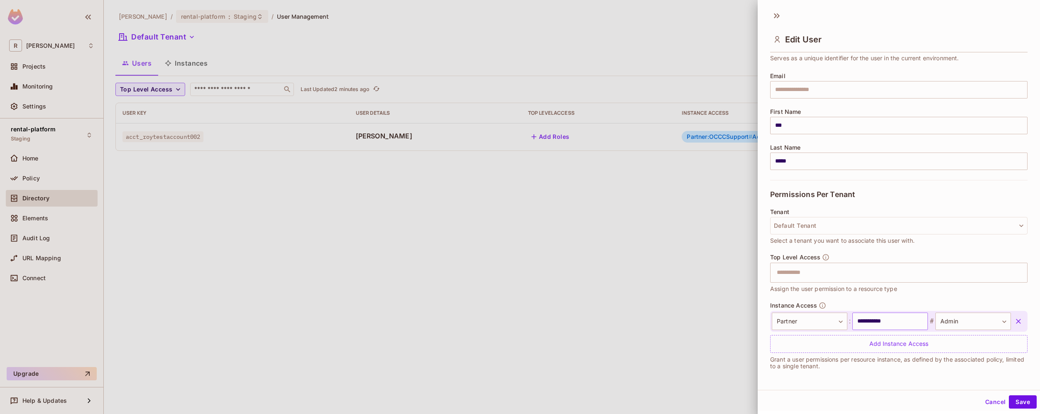
click at [876, 321] on input "**********" at bounding box center [891, 320] width 76 height 17
click at [404, 274] on div at bounding box center [520, 207] width 1040 height 414
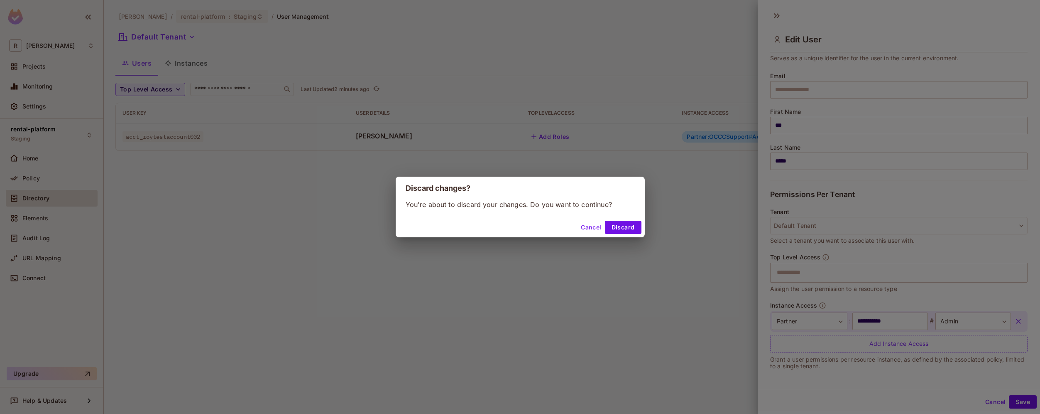
click at [987, 399] on div "Discard changes? You're about to discard your changes. Do you want to continue?…" at bounding box center [520, 207] width 1040 height 414
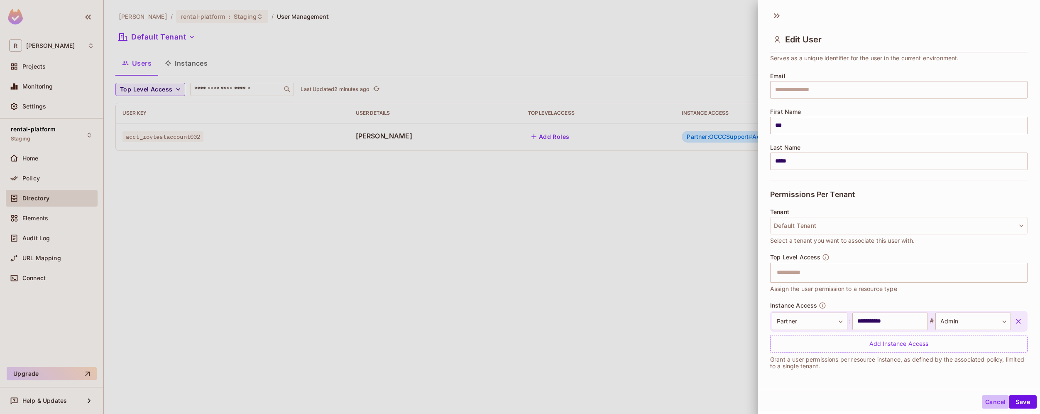
click at [993, 400] on button "Cancel" at bounding box center [995, 401] width 27 height 13
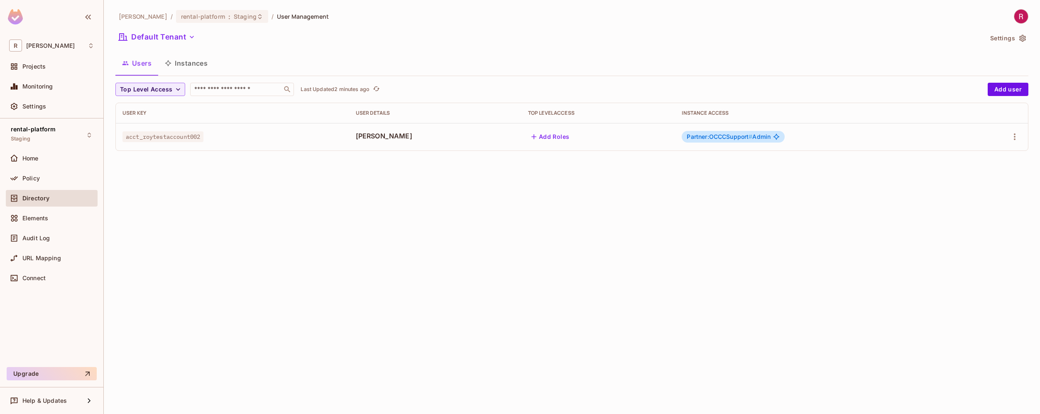
click at [195, 64] on button "Instances" at bounding box center [186, 63] width 56 height 21
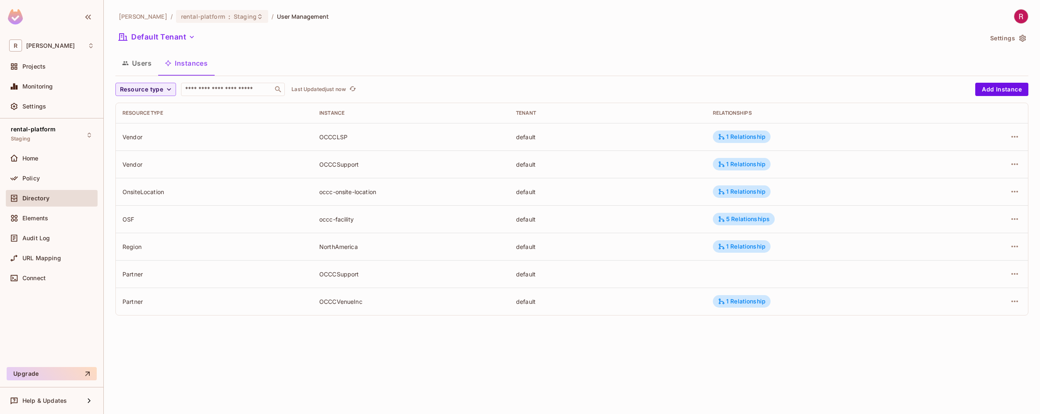
click at [343, 165] on div "OCCCSupport" at bounding box center [411, 164] width 184 height 8
copy div "OCCCSupport"
click at [341, 274] on div "OCCCSupport" at bounding box center [411, 274] width 184 height 8
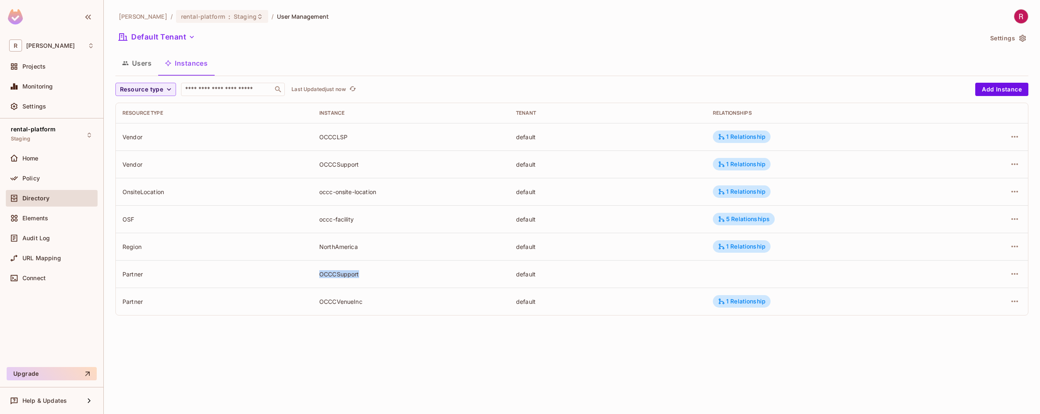
copy div "OCCCSupport"
click at [1011, 274] on icon "button" at bounding box center [1015, 274] width 10 height 10
click at [988, 292] on div "Edit Resource Instance" at bounding box center [966, 293] width 65 height 8
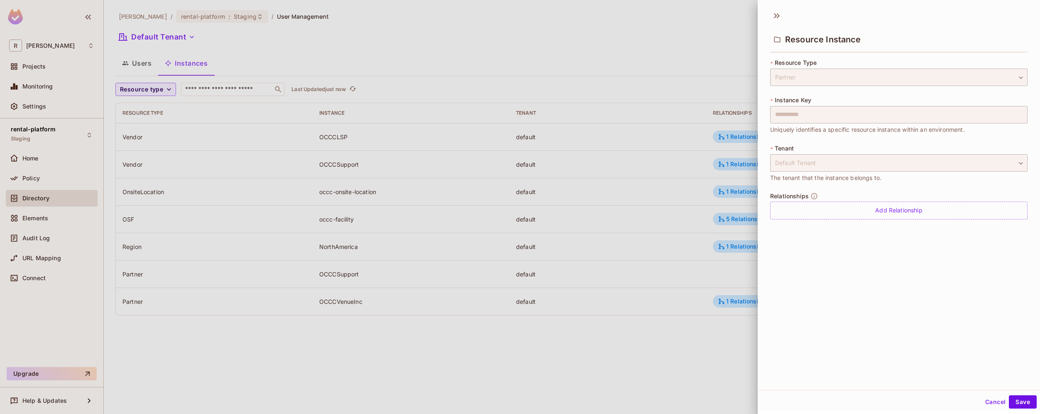
click at [872, 200] on div "Relationships Add Relationship" at bounding box center [898, 205] width 257 height 27
click at [875, 212] on div "Add Relationship" at bounding box center [898, 210] width 257 height 18
click at [875, 212] on body "**********" at bounding box center [520, 207] width 1040 height 414
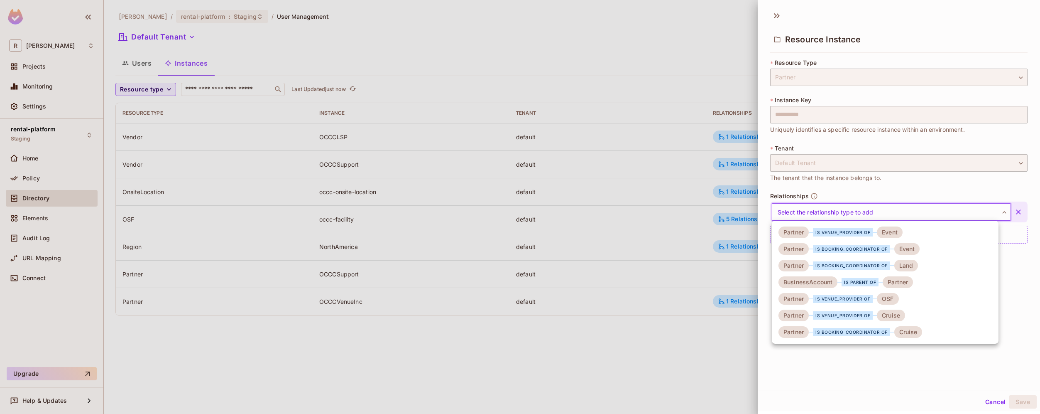
click at [663, 346] on div at bounding box center [520, 207] width 1040 height 414
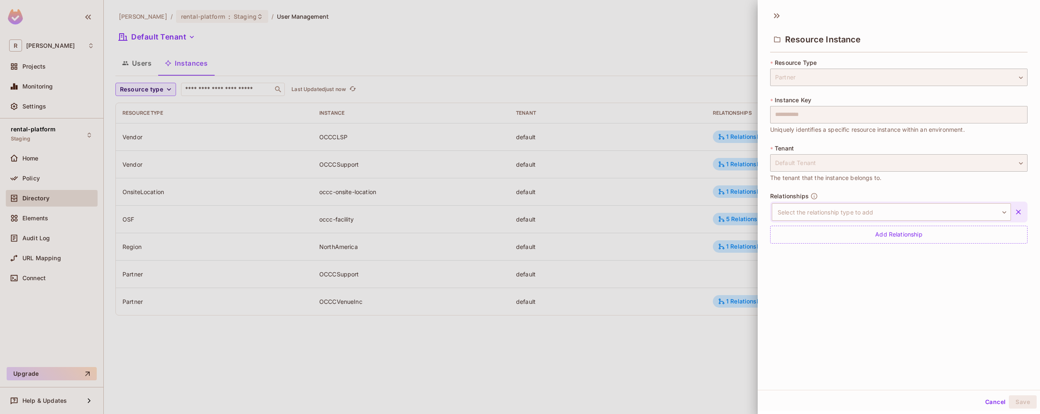
click at [663, 346] on div at bounding box center [520, 207] width 1040 height 414
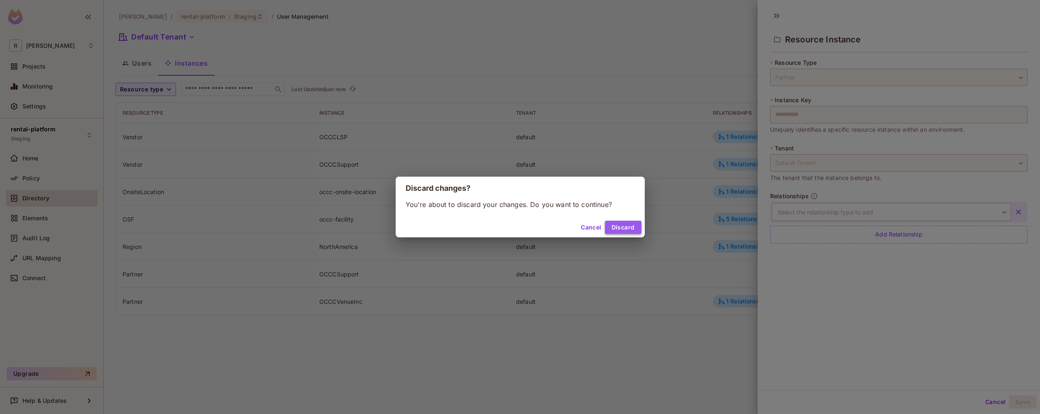
click at [614, 227] on button "Discard" at bounding box center [623, 227] width 37 height 13
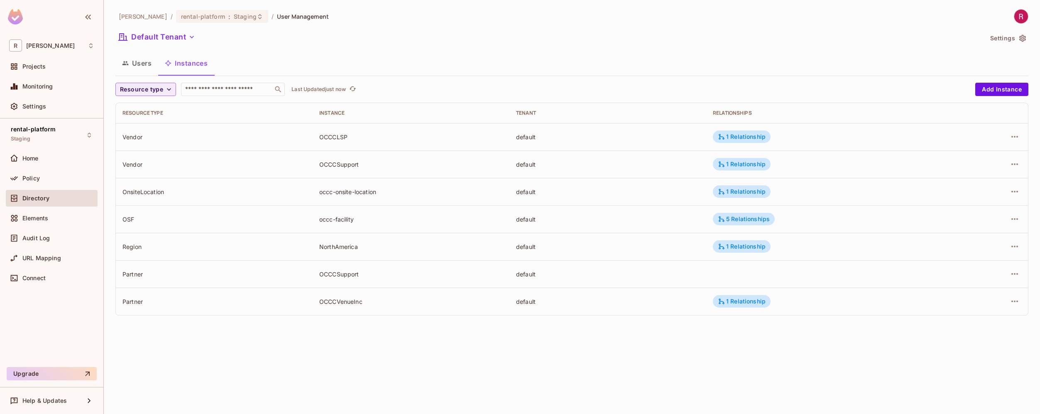
click at [648, 353] on div "roy-poc / rental-platform : Staging / User Management Default Tenant Settings U…" at bounding box center [572, 207] width 936 height 414
click at [1015, 274] on icon "button" at bounding box center [1015, 274] width 7 height 2
click at [978, 327] on div "Delete Resource Instance" at bounding box center [970, 329] width 72 height 8
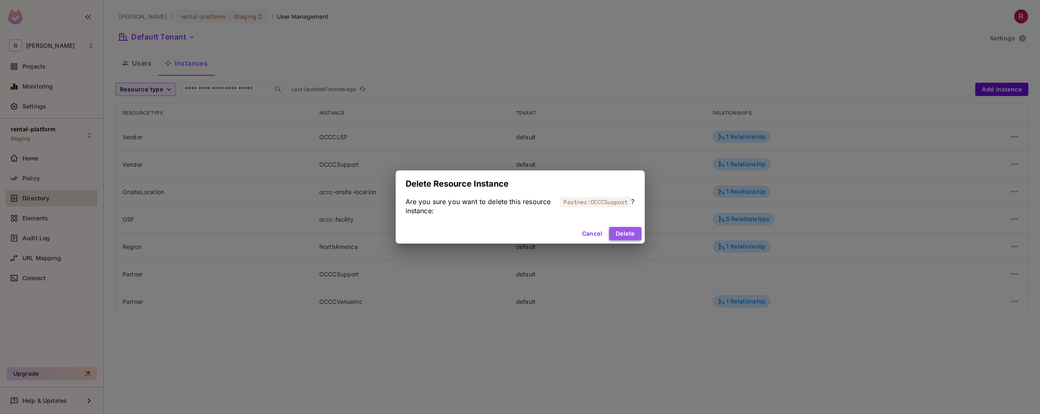
click at [620, 237] on button "Delete" at bounding box center [625, 233] width 32 height 13
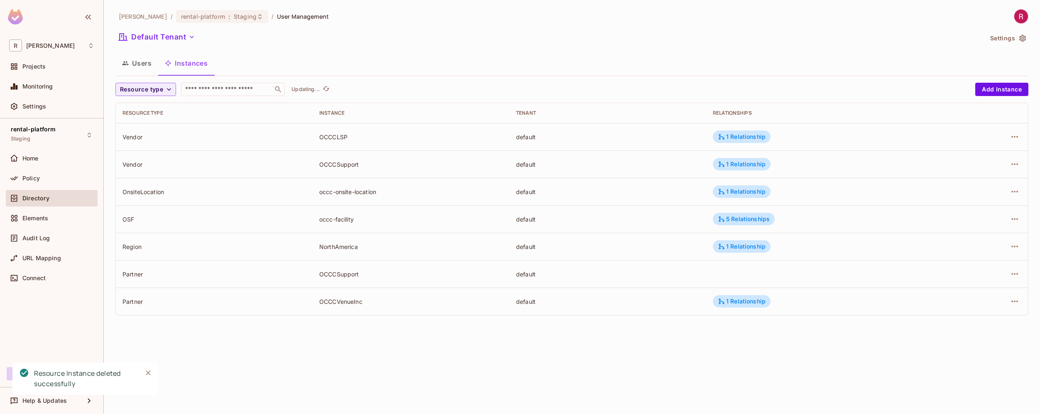
click at [598, 334] on div "roy-poc / rental-platform : Staging / User Management Default Tenant Settings U…" at bounding box center [572, 207] width 936 height 414
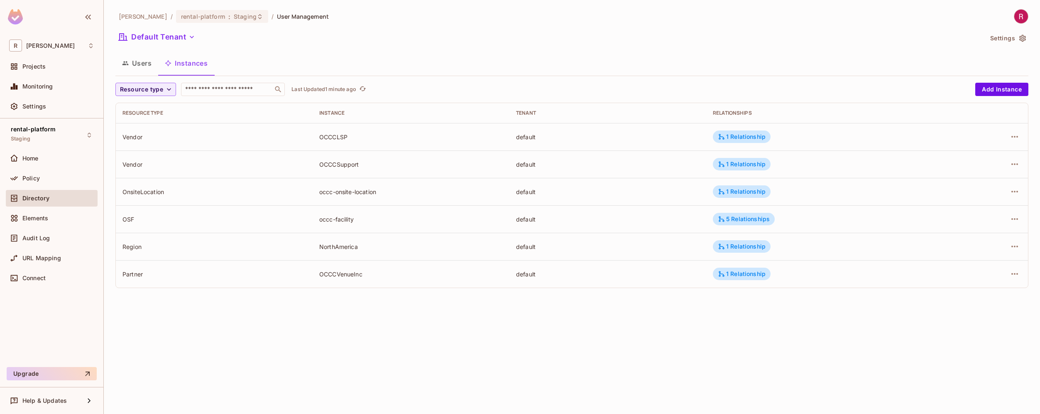
click at [132, 164] on div "Vendor" at bounding box center [215, 164] width 184 height 8
copy div "Vendor"
click at [733, 167] on div "1 Relationship" at bounding box center [742, 163] width 48 height 7
click at [734, 165] on div at bounding box center [520, 207] width 1040 height 414
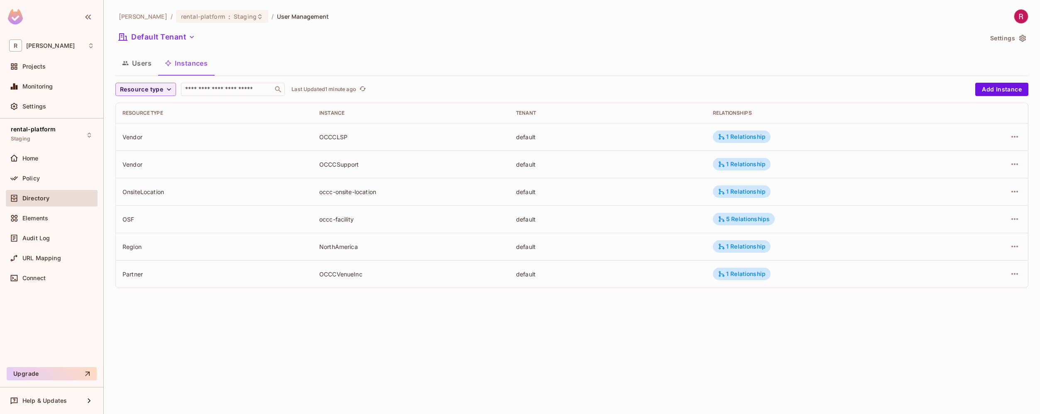
click at [600, 293] on div "Resource type ​ Last Updated 1 minute ago Add Instance Resource type Instance T…" at bounding box center [571, 189] width 913 height 212
click at [127, 162] on div "Vendor" at bounding box center [215, 164] width 184 height 8
copy div "Vendor"
click at [135, 71] on button "Users" at bounding box center [136, 63] width 43 height 21
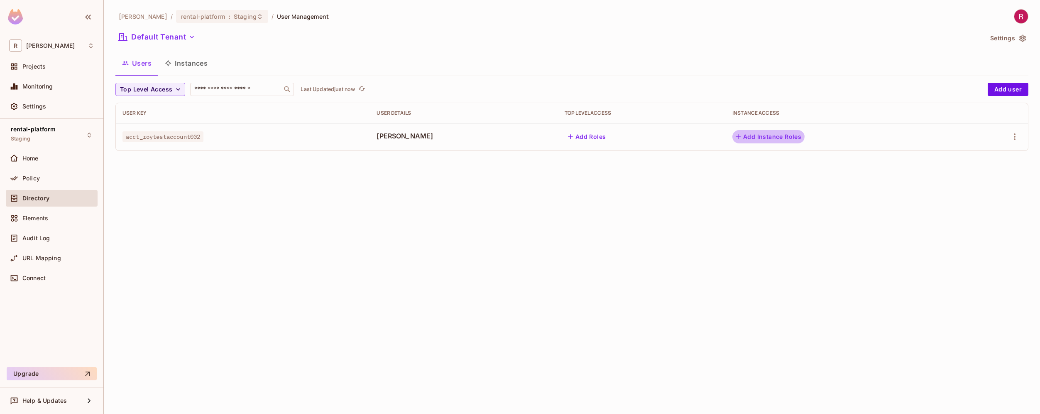
click at [745, 134] on button "Add Instance Roles" at bounding box center [769, 136] width 72 height 13
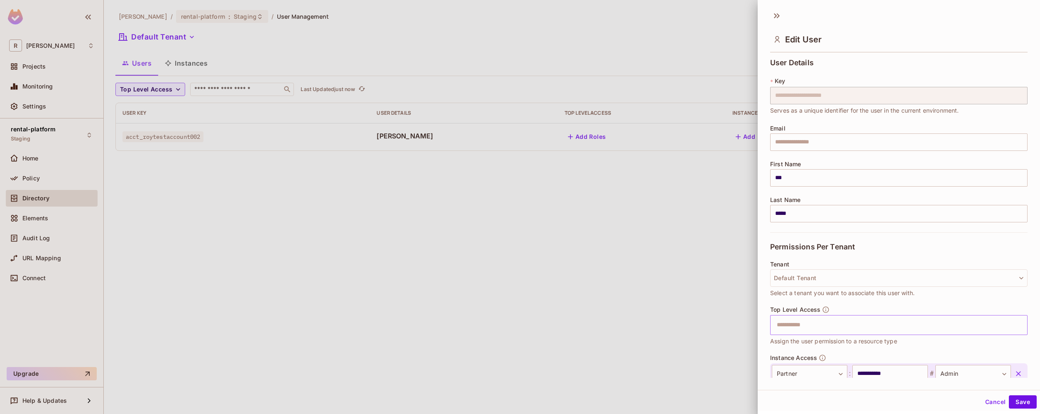
scroll to position [52, 0]
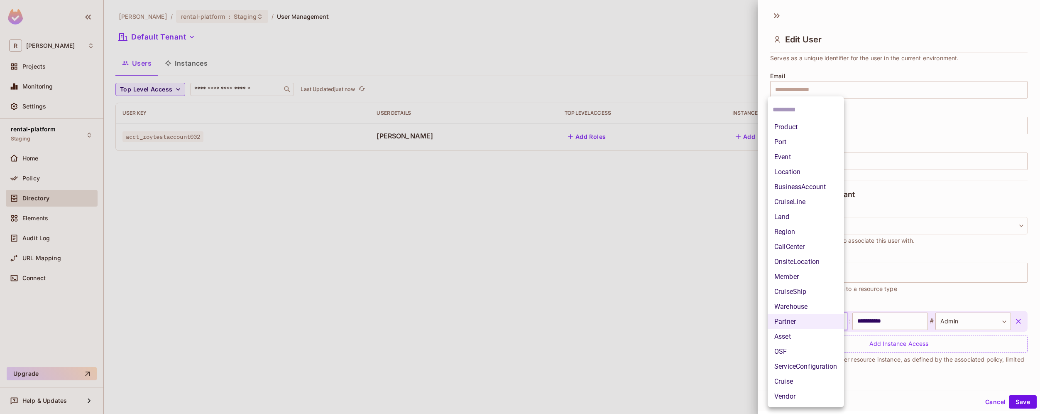
click at [833, 321] on body "**********" at bounding box center [520, 207] width 1040 height 414
click at [811, 393] on li "Vendor" at bounding box center [806, 396] width 76 height 15
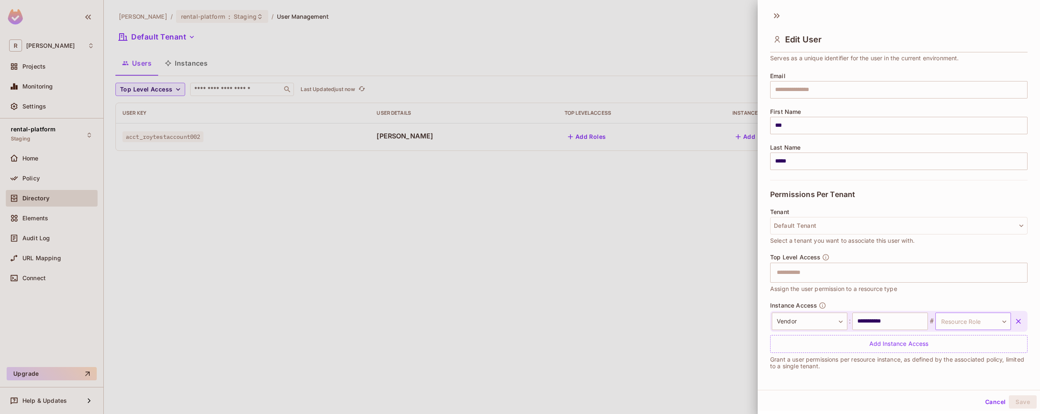
click at [958, 324] on body "**********" at bounding box center [520, 207] width 1040 height 414
click at [955, 361] on li "Admin" at bounding box center [962, 360] width 76 height 15
click at [1013, 397] on button "Save" at bounding box center [1023, 401] width 28 height 13
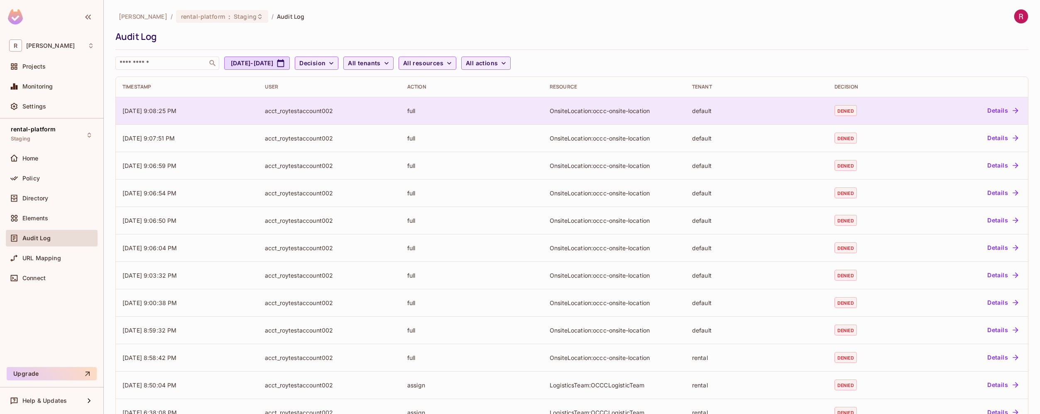
click at [998, 113] on button "Details" at bounding box center [1002, 110] width 37 height 13
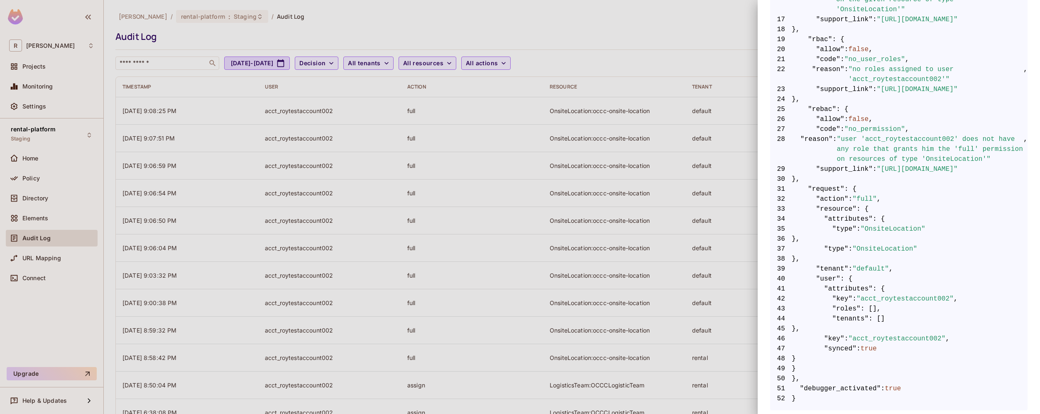
scroll to position [0, 10]
click at [635, 70] on div at bounding box center [520, 207] width 1040 height 414
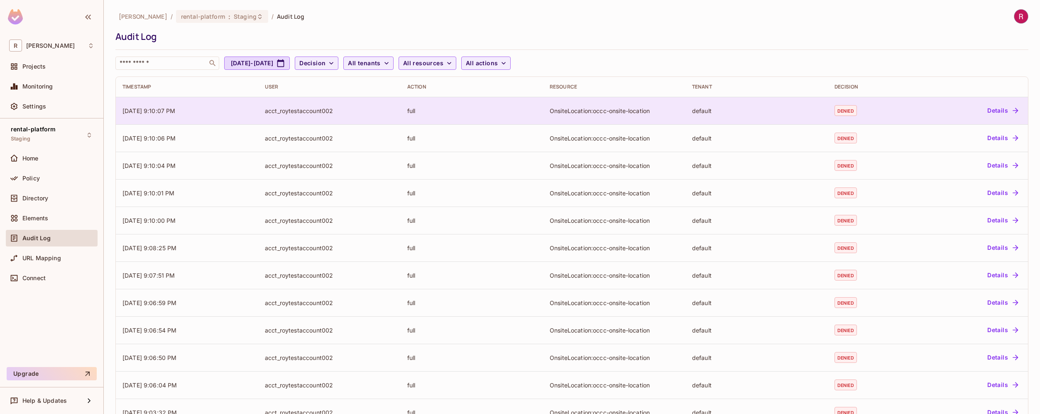
click at [999, 113] on button "Details" at bounding box center [1002, 110] width 37 height 13
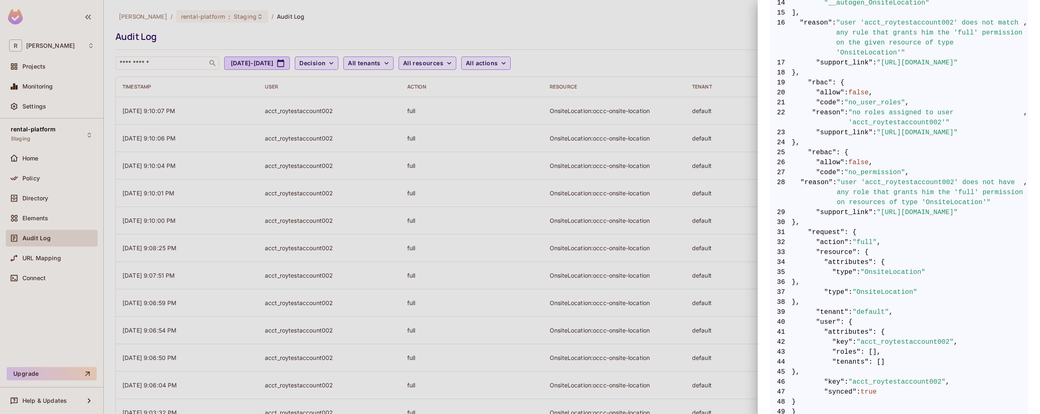
scroll to position [366, 0]
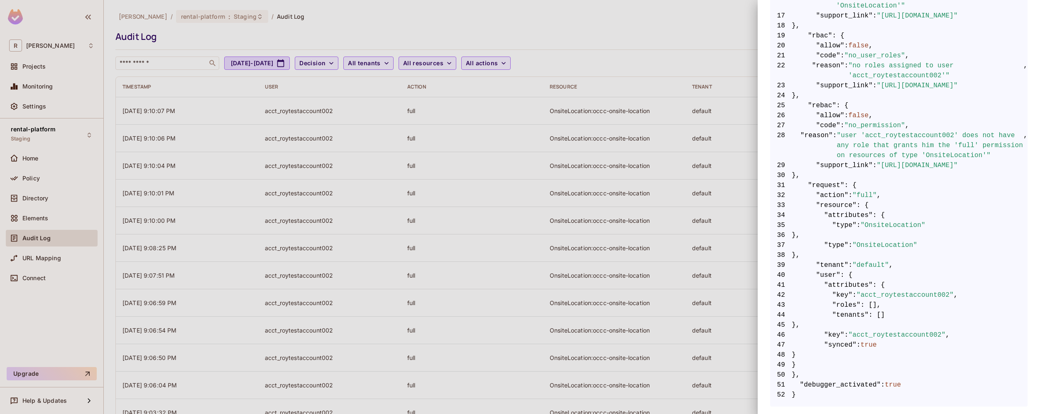
click at [893, 330] on span ""acct_roytestaccount002"" at bounding box center [897, 335] width 97 height 10
copy span "acct_roytestaccount002"
click at [36, 175] on div at bounding box center [520, 207] width 1040 height 414
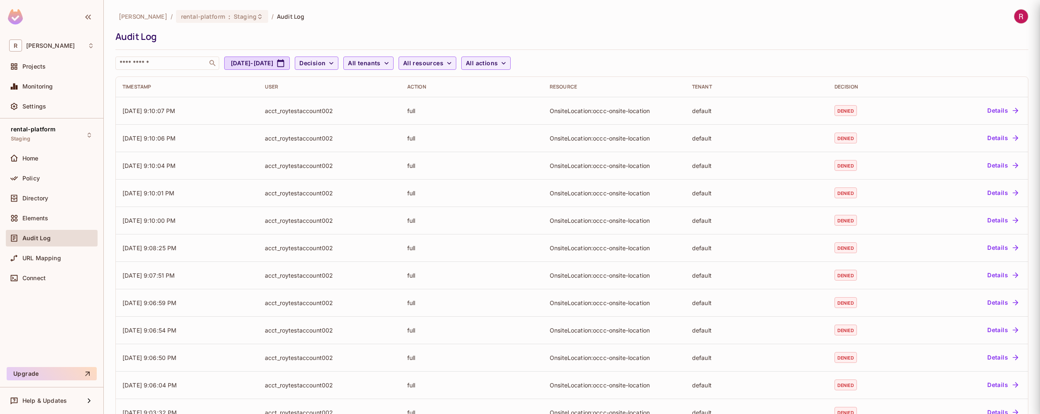
scroll to position [0, 0]
click at [41, 213] on div "Elements" at bounding box center [51, 218] width 85 height 10
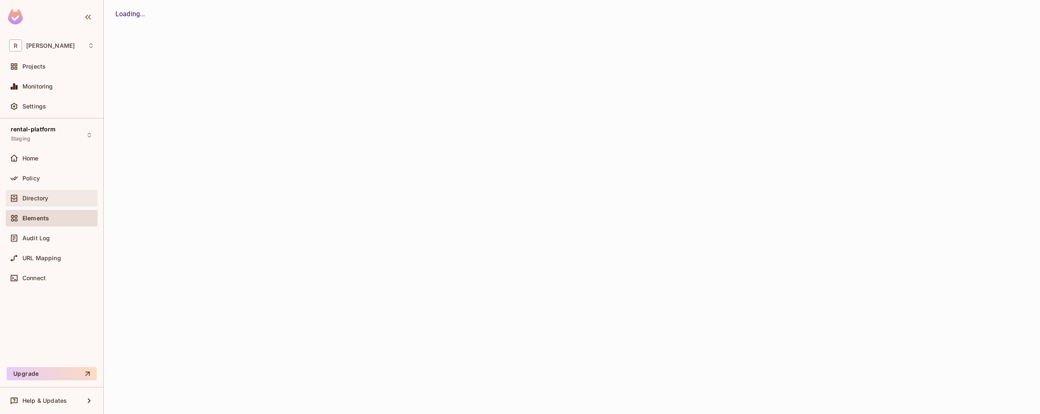
click at [43, 199] on span "Directory" at bounding box center [35, 198] width 26 height 7
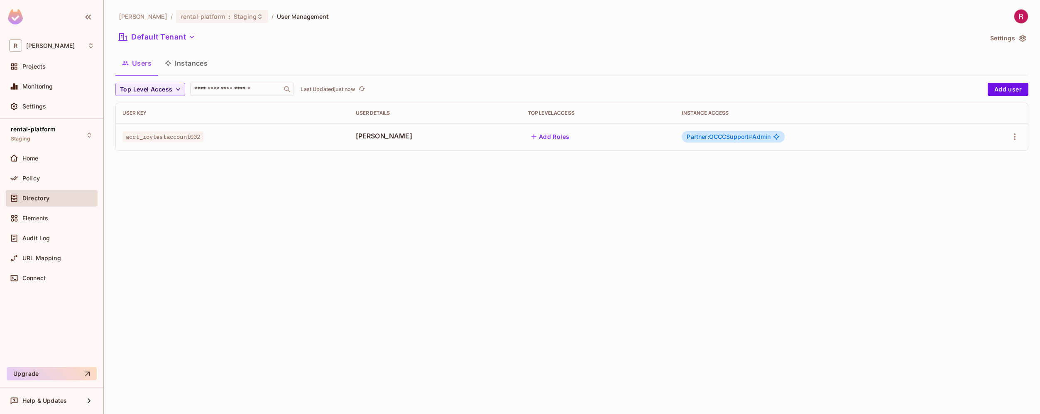
click at [220, 266] on div "[PERSON_NAME]-poc / rental-platform : Staging / User Management Default Tenant …" at bounding box center [572, 207] width 936 height 414
click at [627, 228] on div "[PERSON_NAME]-poc / rental-platform : Staging / User Management Default Tenant …" at bounding box center [572, 207] width 936 height 414
click at [734, 138] on span "Partner:OCCCSupport #" at bounding box center [720, 136] width 66 height 7
click at [768, 232] on div "[PERSON_NAME]-poc / rental-platform : Staging / User Management Default Tenant …" at bounding box center [572, 207] width 936 height 414
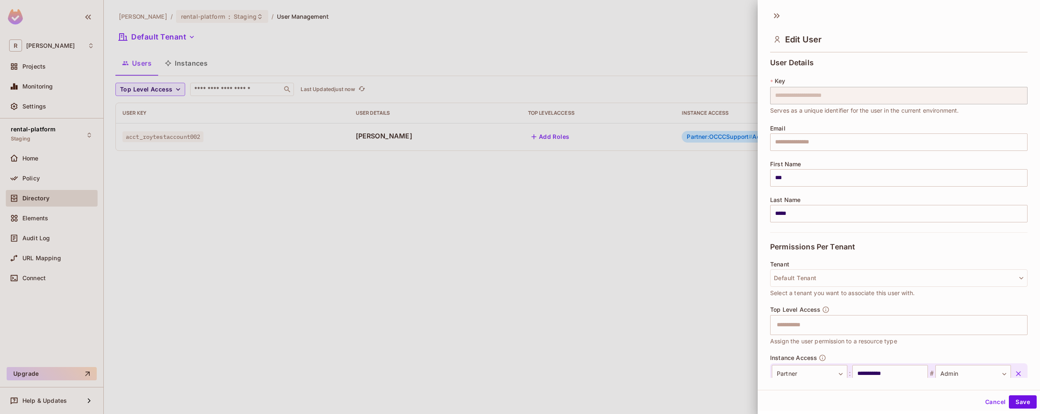
click at [713, 249] on div at bounding box center [520, 207] width 1040 height 414
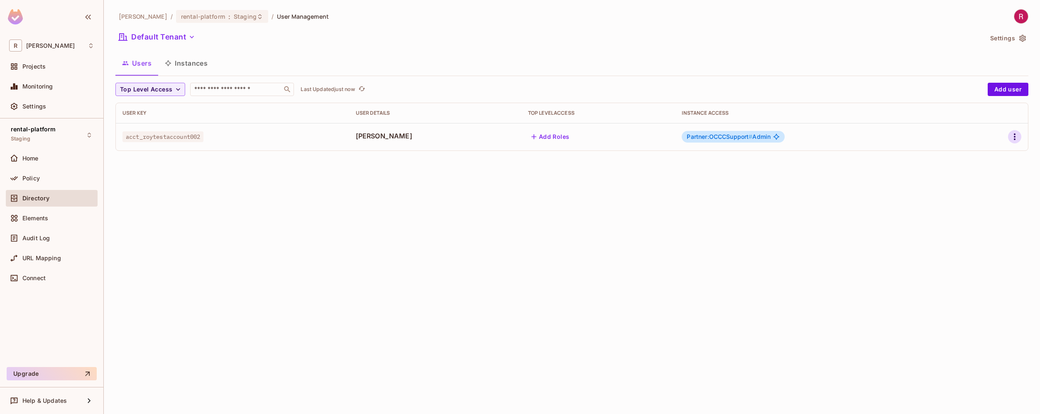
click at [1014, 134] on icon "button" at bounding box center [1015, 137] width 10 height 10
click at [997, 152] on li "Edit" at bounding box center [979, 156] width 74 height 18
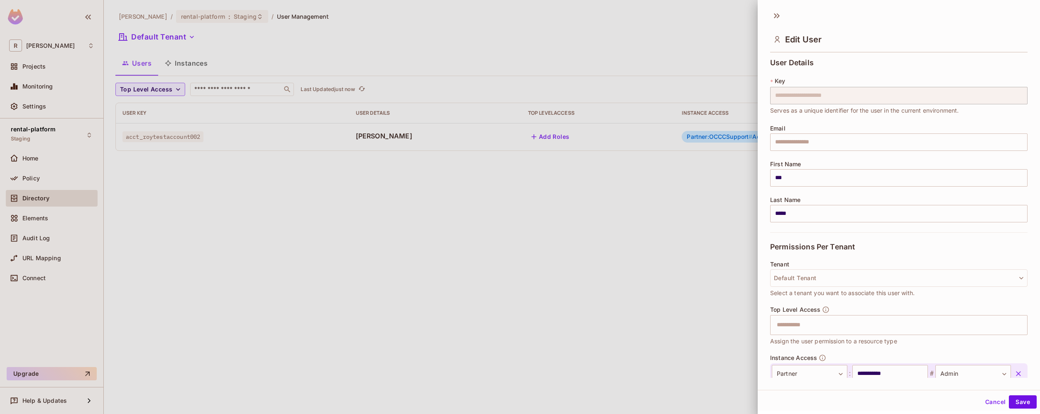
scroll to position [52, 0]
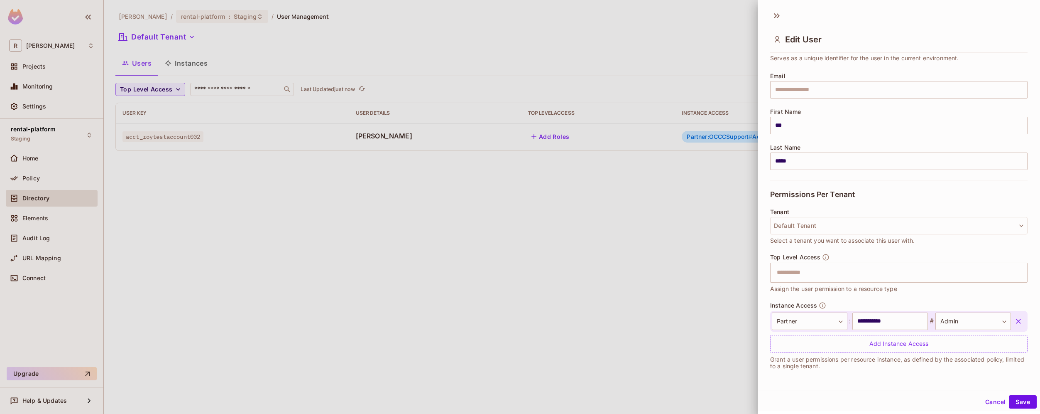
click at [1016, 319] on icon "button" at bounding box center [1018, 321] width 5 height 5
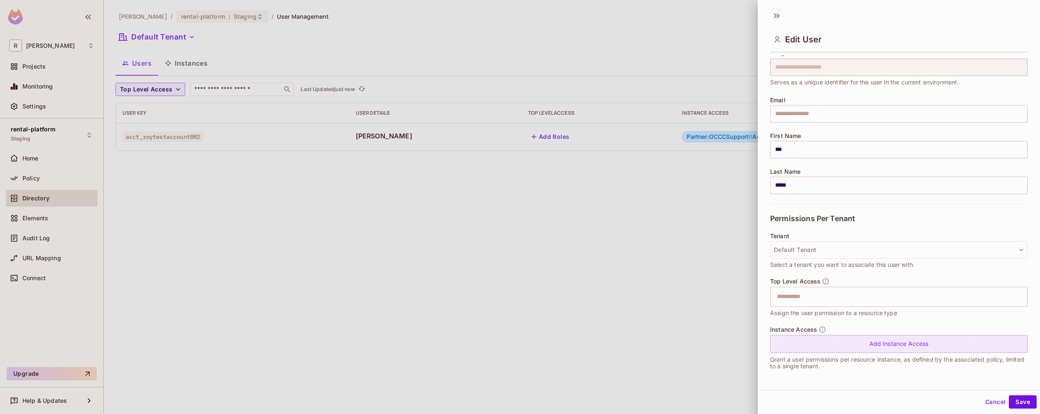
click at [929, 342] on div "Add Instance Access" at bounding box center [898, 344] width 257 height 18
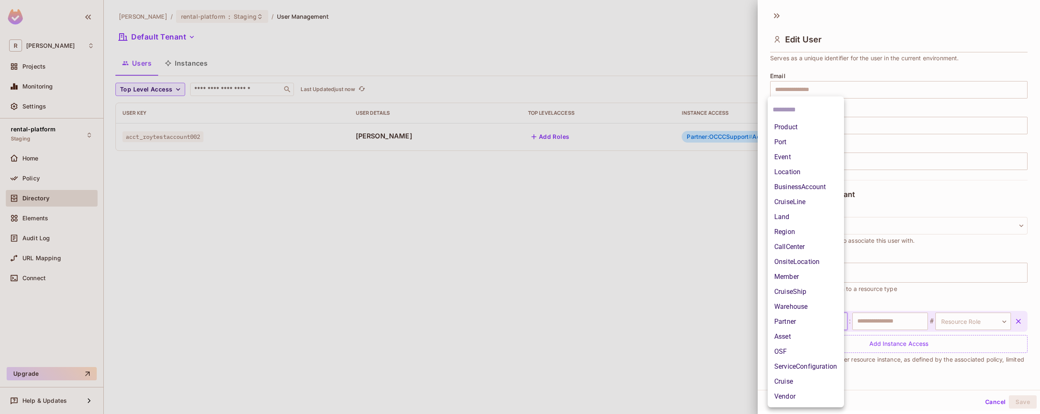
click at [828, 326] on body "**********" at bounding box center [520, 207] width 1040 height 414
click at [817, 350] on li "OSF" at bounding box center [806, 351] width 76 height 15
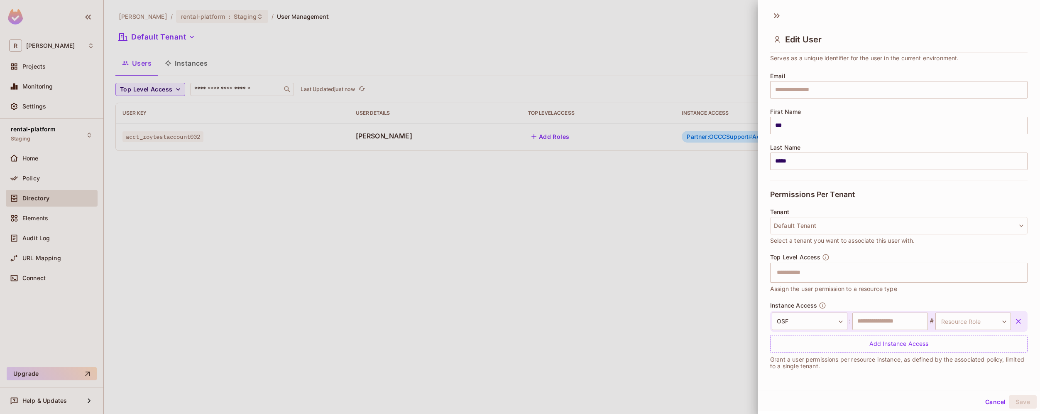
click at [926, 314] on div "OSF *** ​ : ​ # Resource Role ​ Resource Role" at bounding box center [891, 320] width 239 height 17
click at [895, 323] on input "text" at bounding box center [891, 320] width 76 height 17
click at [847, 379] on div "**********" at bounding box center [899, 198] width 282 height 384
click at [957, 321] on body "**********" at bounding box center [520, 207] width 1040 height 414
click at [977, 334] on li "OnSiteManager" at bounding box center [963, 336] width 80 height 15
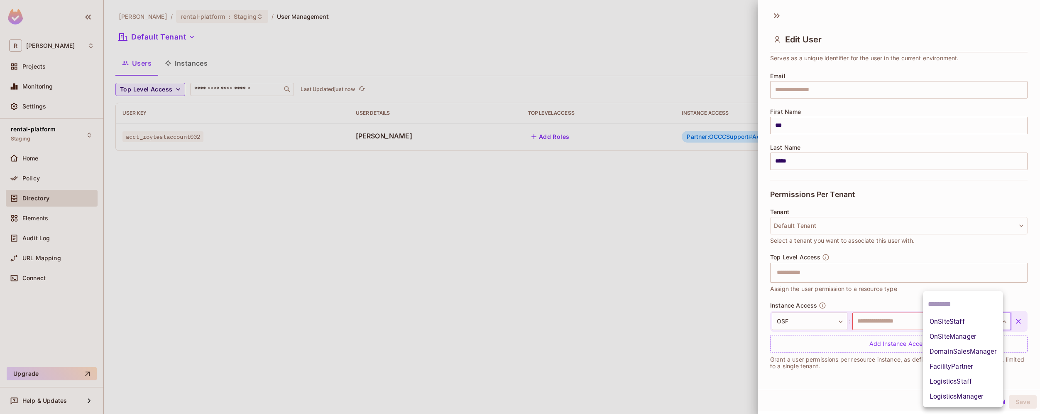
type input "**********"
click at [606, 303] on div at bounding box center [520, 207] width 1040 height 414
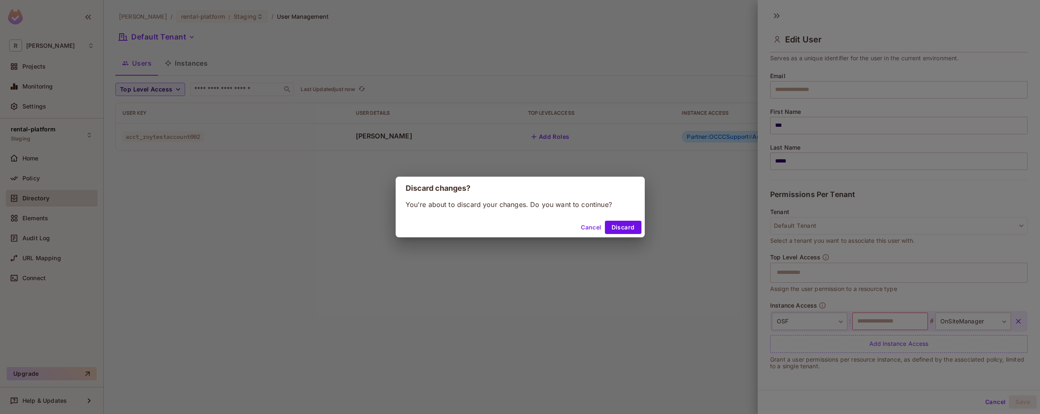
click at [212, 149] on div "Discard changes? You're about to discard your changes. Do you want to continue?…" at bounding box center [520, 207] width 1040 height 414
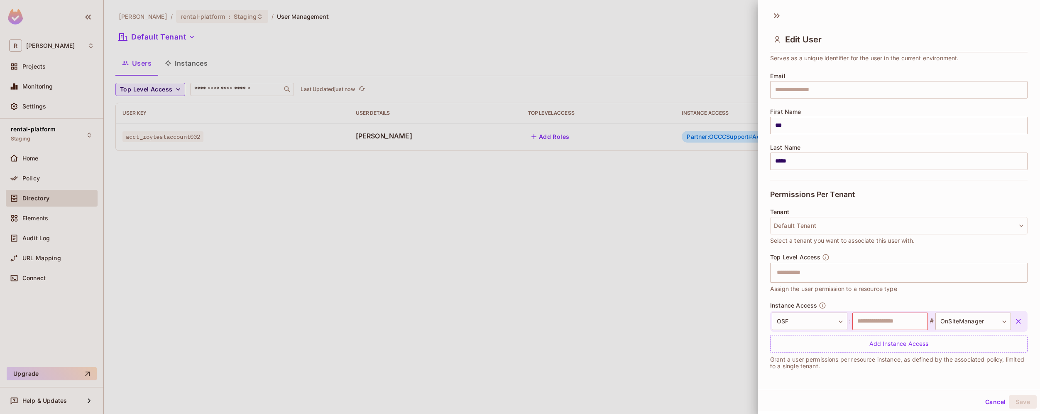
click at [184, 68] on div at bounding box center [520, 207] width 1040 height 414
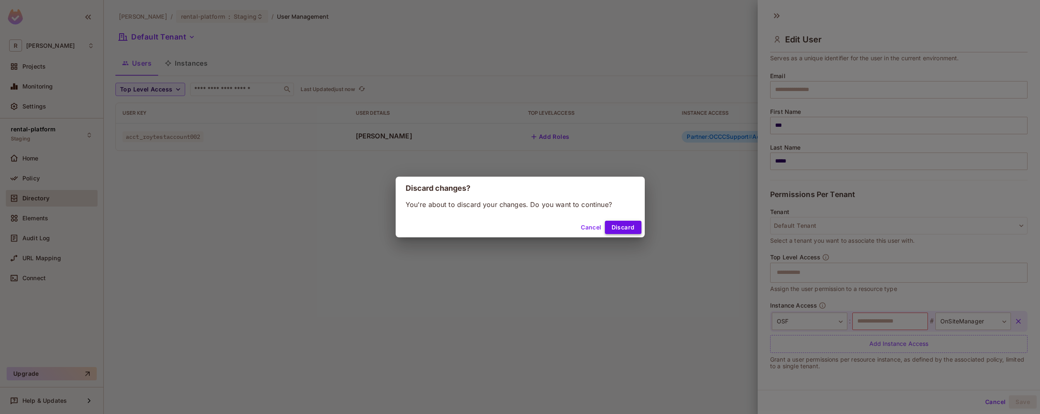
click at [622, 232] on button "Discard" at bounding box center [623, 227] width 37 height 13
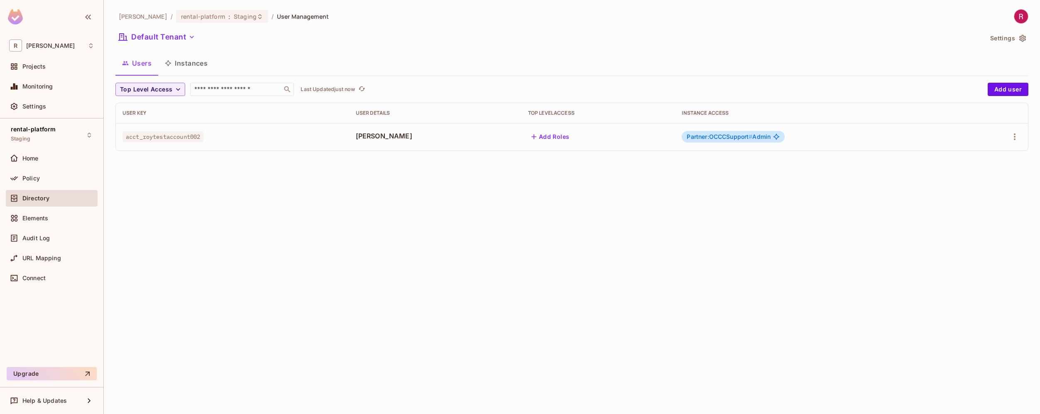
click at [183, 62] on button "Instances" at bounding box center [186, 63] width 56 height 21
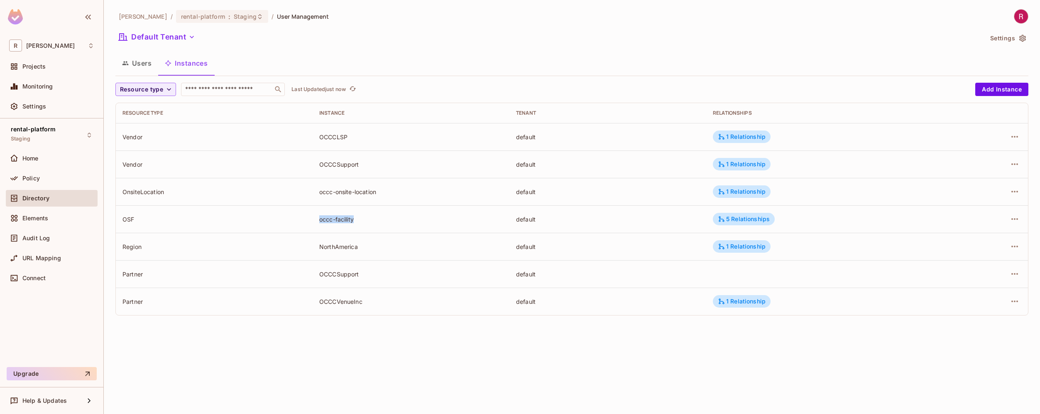
drag, startPoint x: 319, startPoint y: 217, endPoint x: 375, endPoint y: 217, distance: 55.6
click at [375, 217] on div "occc-facility" at bounding box center [411, 219] width 184 height 8
copy div "occc-facility"
click at [143, 67] on button "Users" at bounding box center [136, 63] width 43 height 21
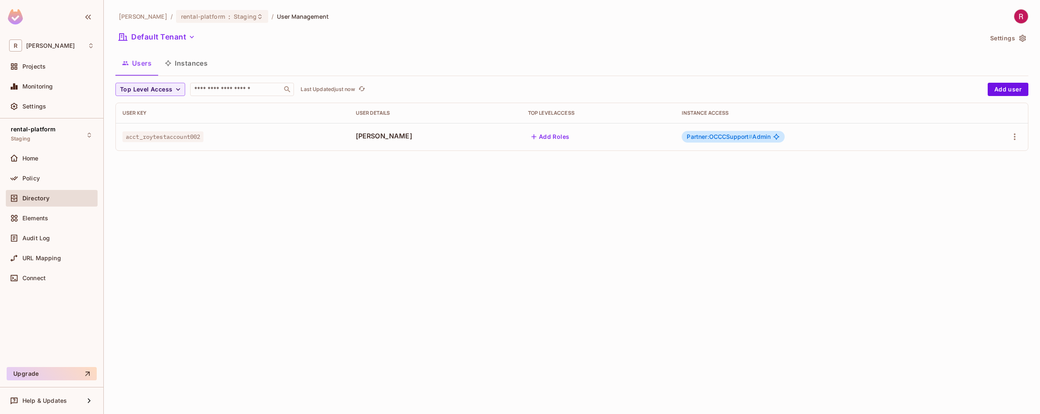
click at [1016, 144] on td at bounding box center [996, 136] width 66 height 27
click at [1016, 141] on icon "button" at bounding box center [1015, 137] width 10 height 10
click at [989, 156] on li "Edit" at bounding box center [979, 156] width 74 height 18
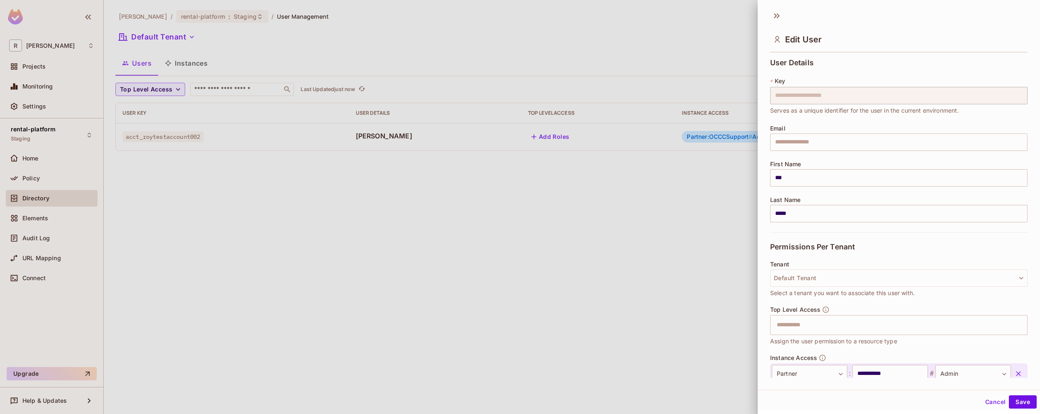
scroll to position [52, 0]
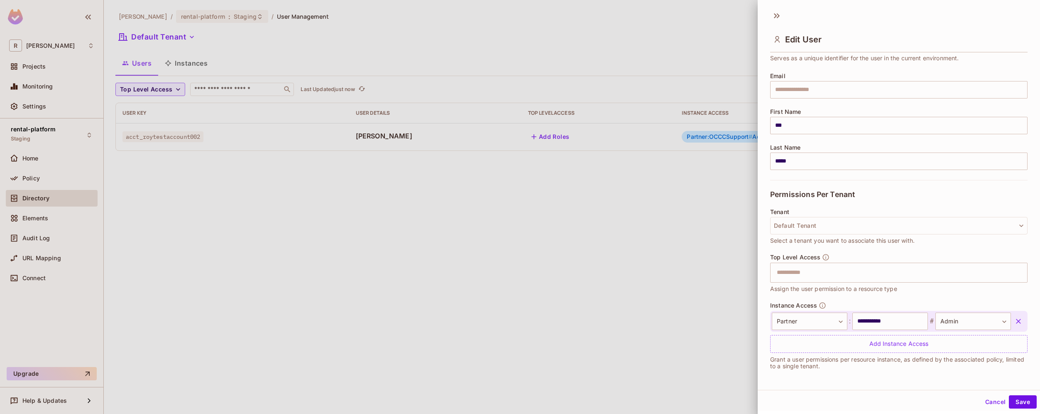
click at [1015, 319] on icon "button" at bounding box center [1019, 321] width 8 height 8
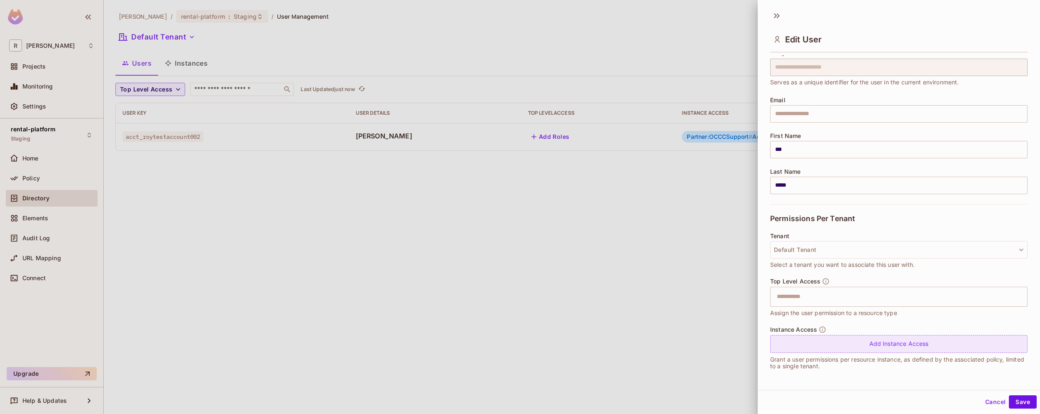
click at [887, 345] on div "Add Instance Access" at bounding box center [898, 344] width 257 height 18
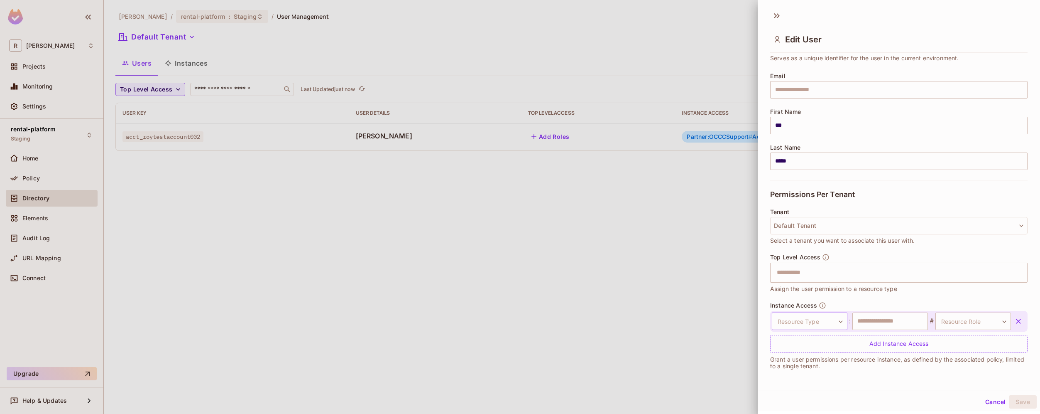
click at [826, 322] on body "**********" at bounding box center [520, 207] width 1040 height 414
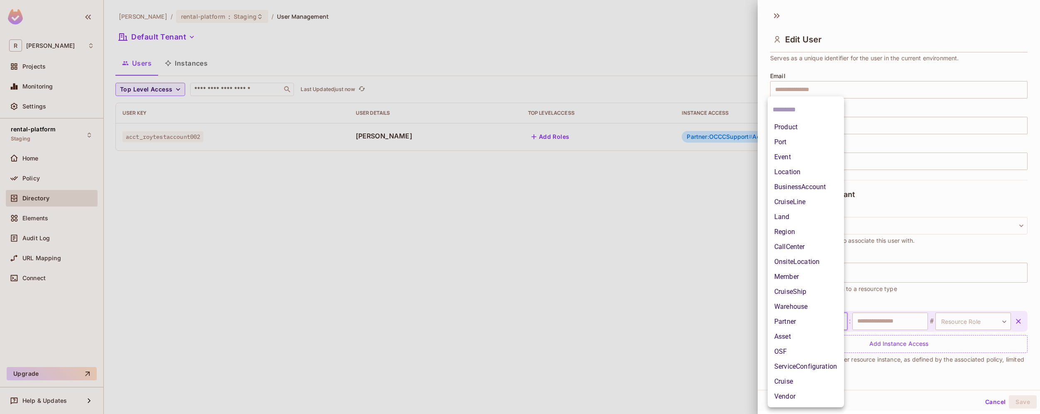
click at [801, 349] on li "OSF" at bounding box center [806, 351] width 76 height 15
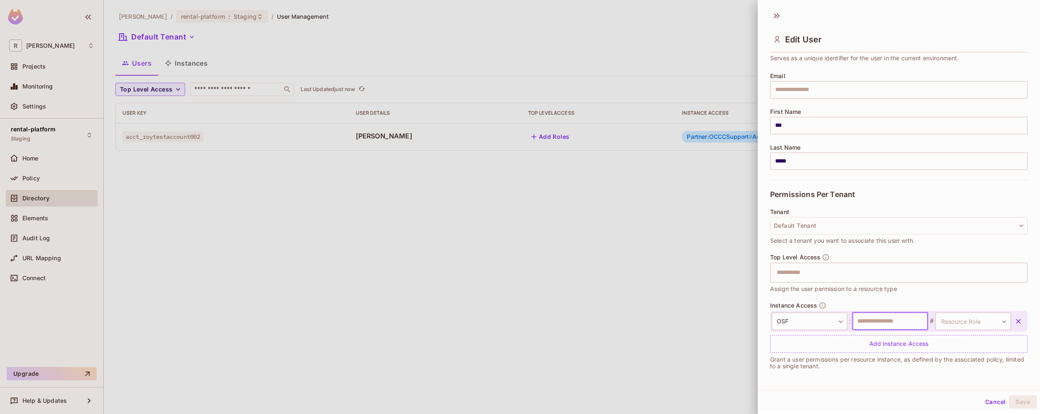
click at [899, 323] on input "text" at bounding box center [891, 320] width 76 height 17
paste input "**********"
type input "**********"
click at [943, 325] on body "**********" at bounding box center [520, 207] width 1040 height 414
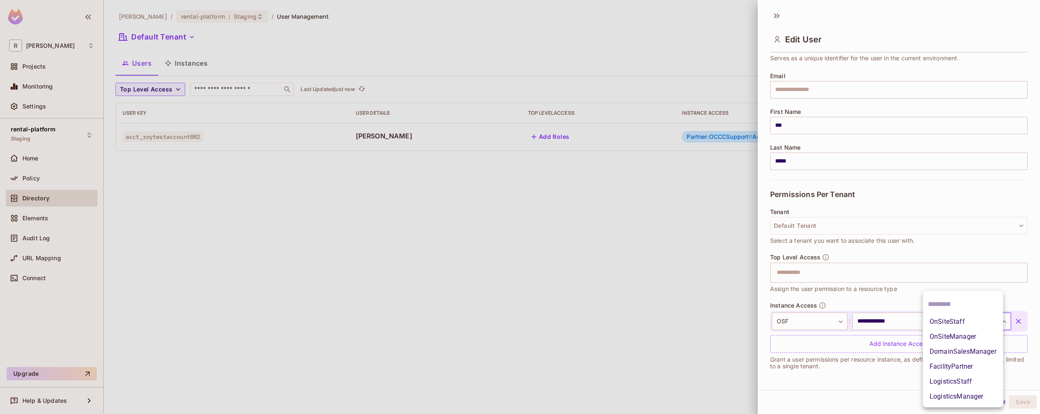
click at [983, 335] on li "OnSiteManager" at bounding box center [963, 336] width 80 height 15
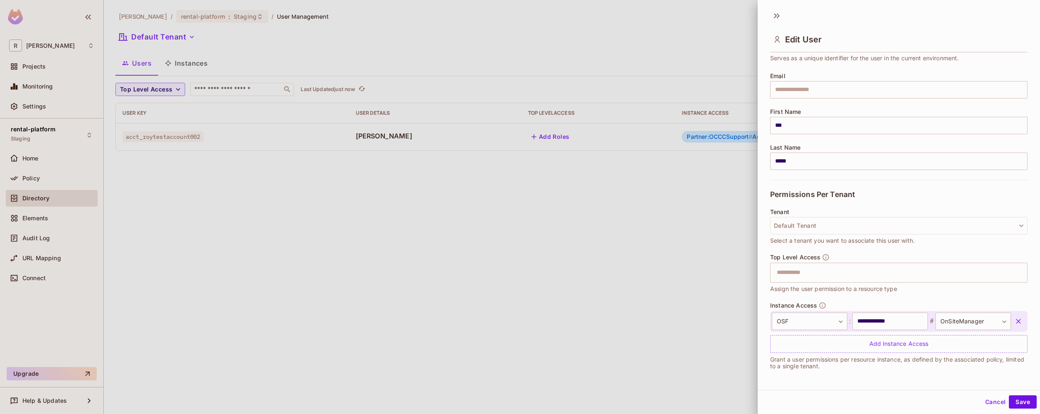
click at [1015, 408] on div "Cancel Save" at bounding box center [899, 402] width 282 height 20
click at [1017, 403] on button "Save" at bounding box center [1023, 401] width 28 height 13
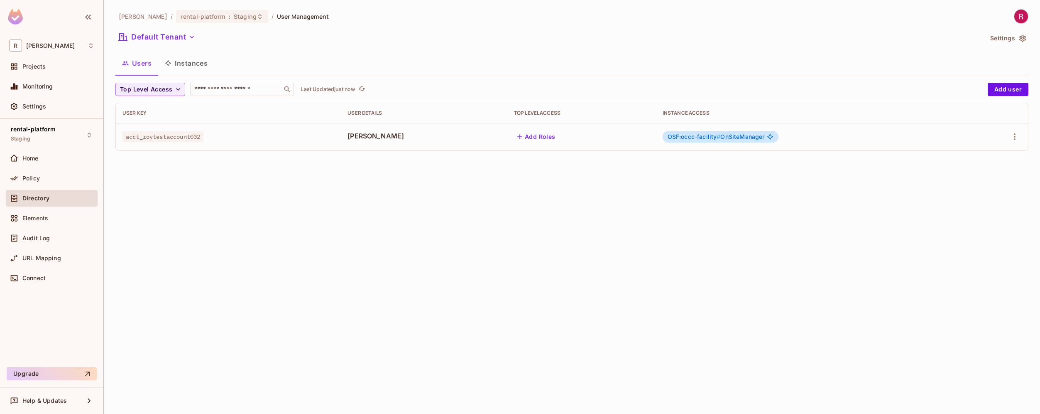
click at [381, 271] on div "[PERSON_NAME]-poc / rental-platform : Staging / User Management Default Tenant …" at bounding box center [572, 207] width 936 height 414
click at [49, 179] on div "Policy" at bounding box center [58, 178] width 72 height 7
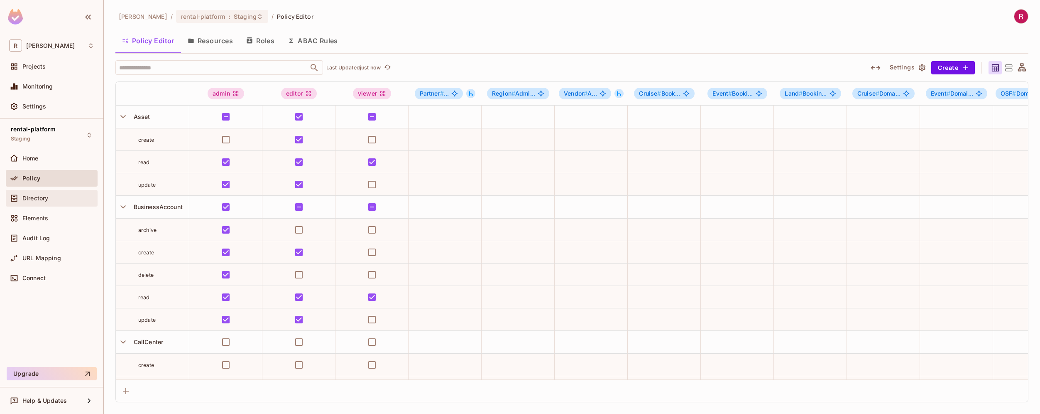
click at [45, 195] on span "Directory" at bounding box center [35, 198] width 26 height 7
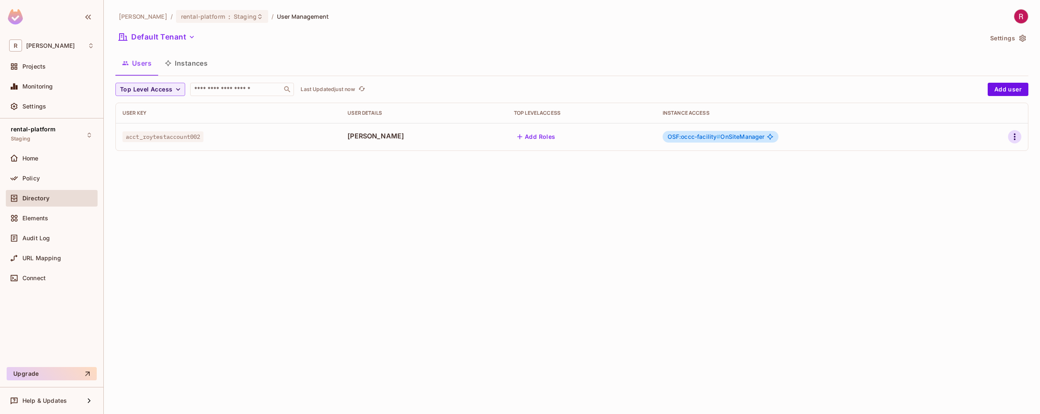
click at [1021, 139] on button "button" at bounding box center [1014, 136] width 13 height 13
click at [991, 154] on li "Edit" at bounding box center [979, 156] width 74 height 18
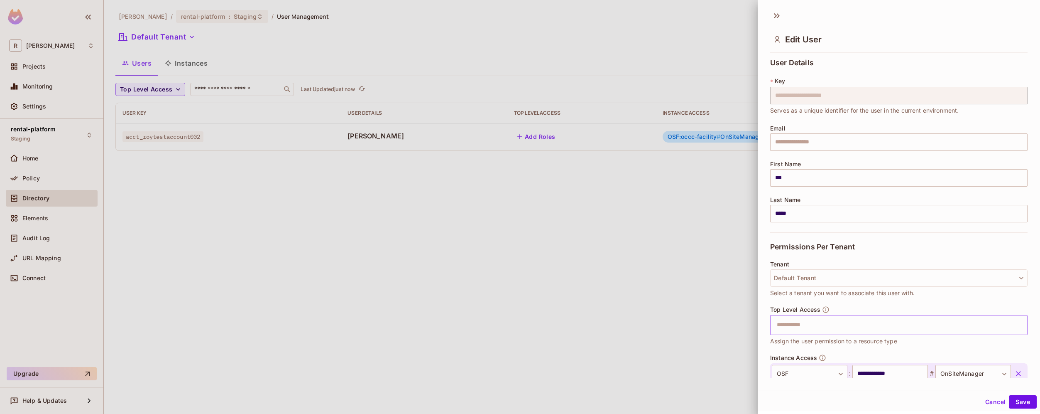
scroll to position [52, 0]
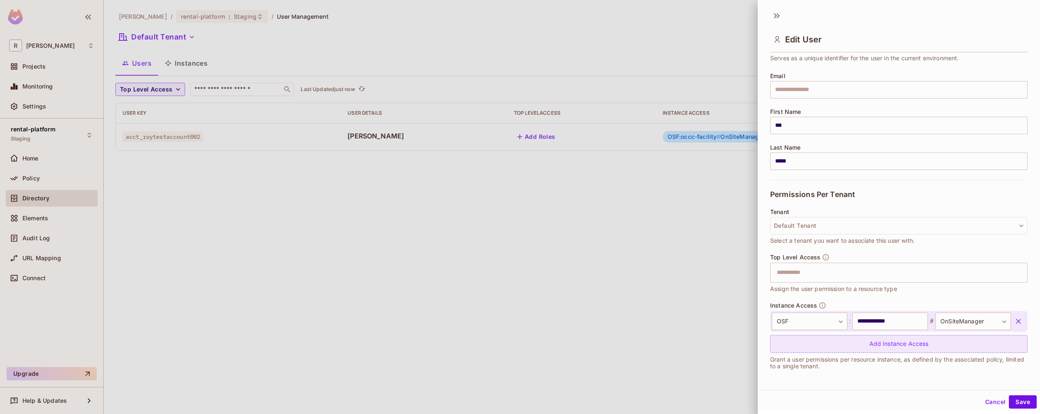
click at [864, 347] on div "Add Instance Access" at bounding box center [898, 344] width 257 height 18
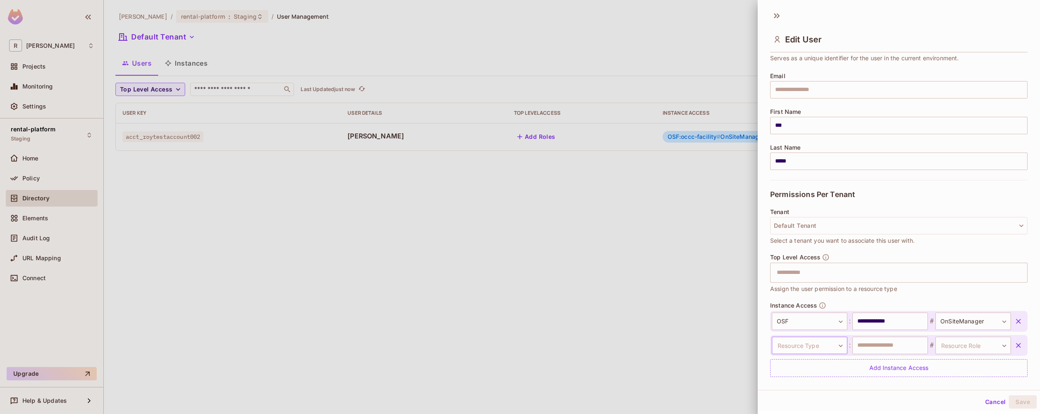
click at [828, 348] on body "**********" at bounding box center [520, 207] width 1040 height 414
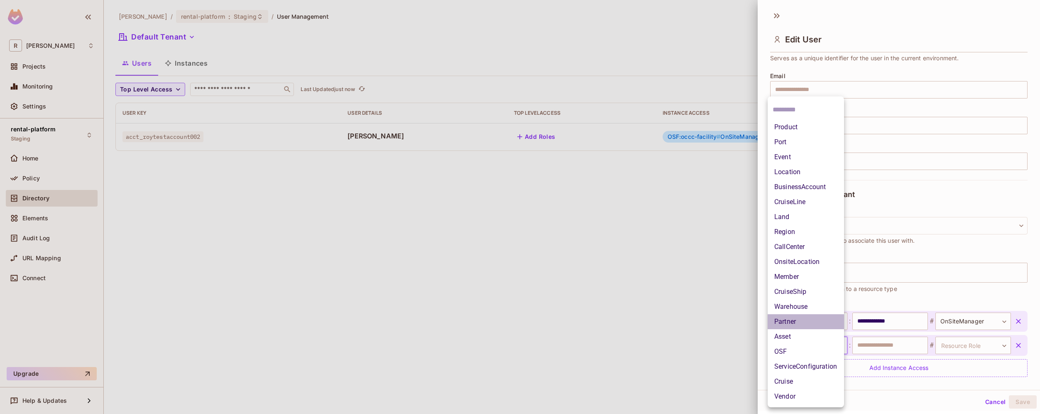
click at [814, 324] on li "Partner" at bounding box center [806, 321] width 76 height 15
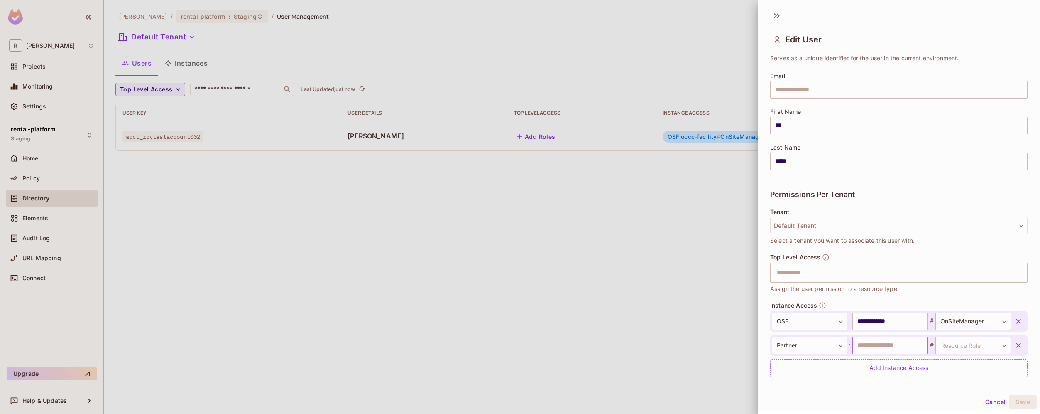
click at [870, 345] on input "text" at bounding box center [891, 344] width 76 height 17
type input "**********"
click at [970, 347] on body "**********" at bounding box center [520, 207] width 1040 height 414
click at [963, 393] on li "Admin" at bounding box center [962, 396] width 76 height 15
click at [1015, 323] on icon "button" at bounding box center [1019, 321] width 8 height 8
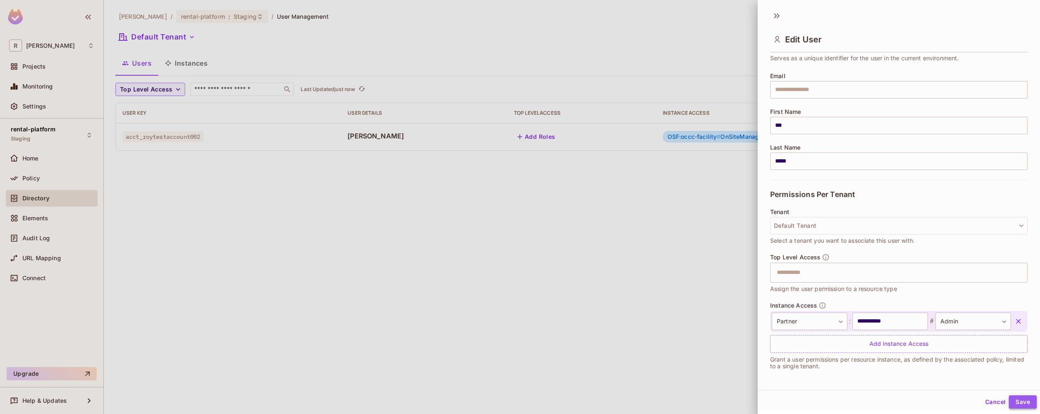
click at [1019, 404] on button "Save" at bounding box center [1023, 401] width 28 height 13
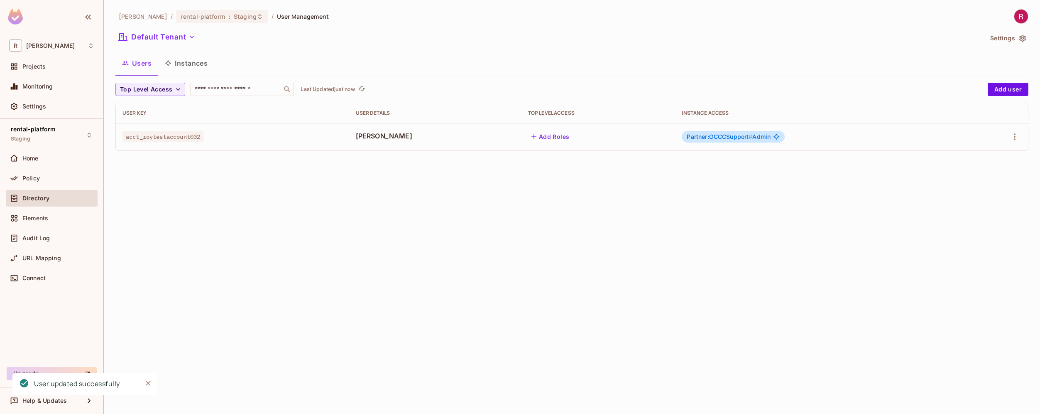
click at [420, 217] on div "[PERSON_NAME]-poc / rental-platform : Staging / User Management Default Tenant …" at bounding box center [572, 207] width 936 height 414
click at [749, 136] on span "#" at bounding box center [751, 136] width 4 height 7
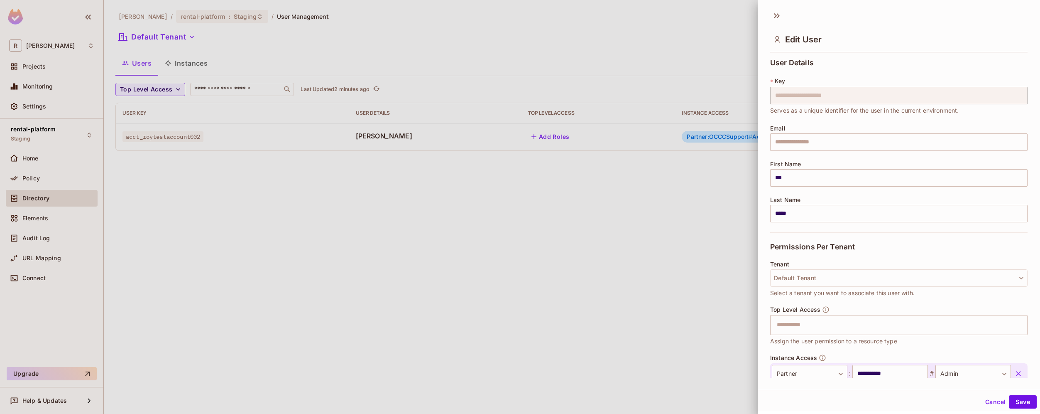
click at [703, 205] on div at bounding box center [520, 207] width 1040 height 414
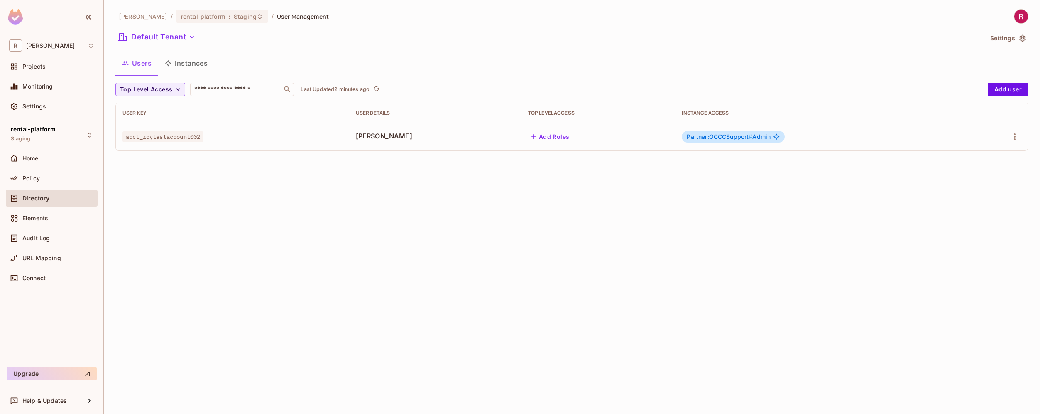
click at [184, 66] on button "Instances" at bounding box center [186, 63] width 56 height 21
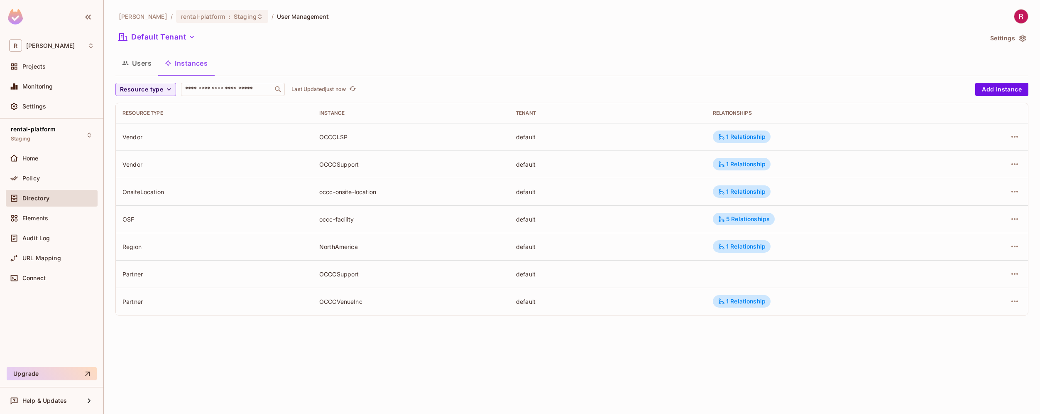
click at [348, 165] on div "OCCCSupport" at bounding box center [411, 164] width 184 height 8
click at [350, 164] on div "OCCCSupport" at bounding box center [411, 164] width 184 height 8
click at [340, 164] on div "OCCCSupport" at bounding box center [411, 164] width 184 height 8
click at [746, 168] on div "1 Relationship" at bounding box center [742, 164] width 58 height 12
click at [746, 168] on div at bounding box center [520, 207] width 1040 height 414
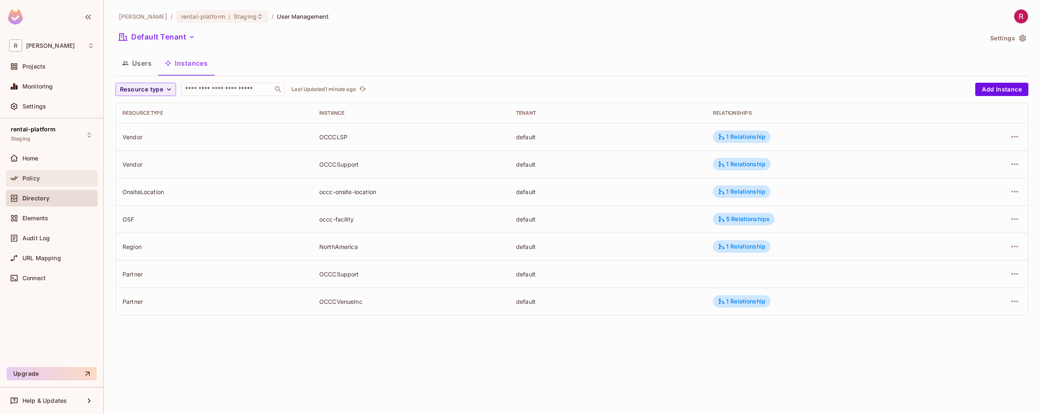
click at [41, 180] on div "Policy" at bounding box center [58, 178] width 72 height 7
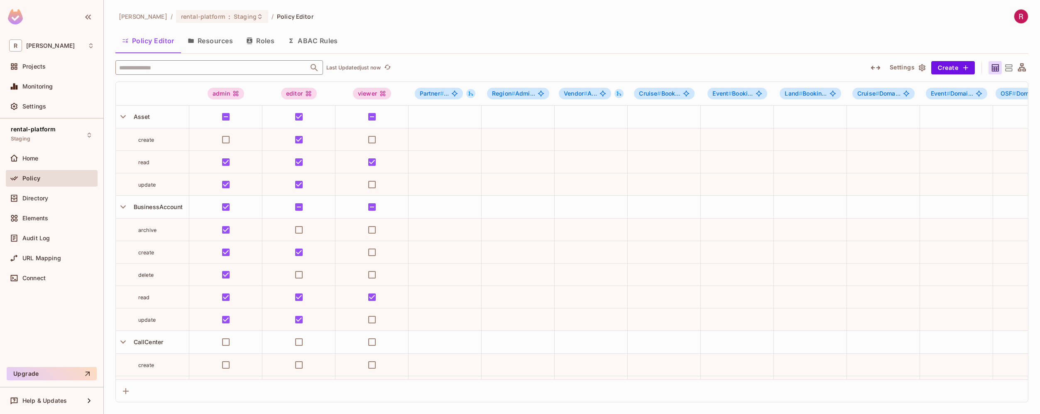
click at [184, 69] on input "text" at bounding box center [212, 67] width 190 height 15
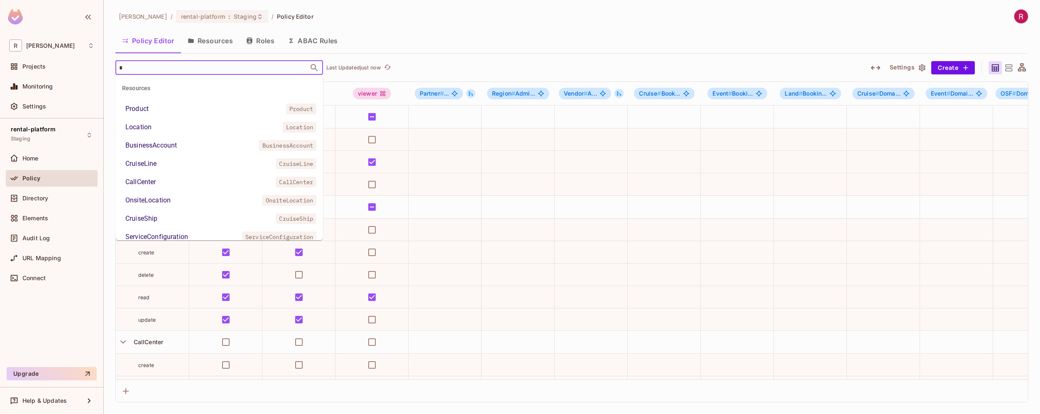
type input "*"
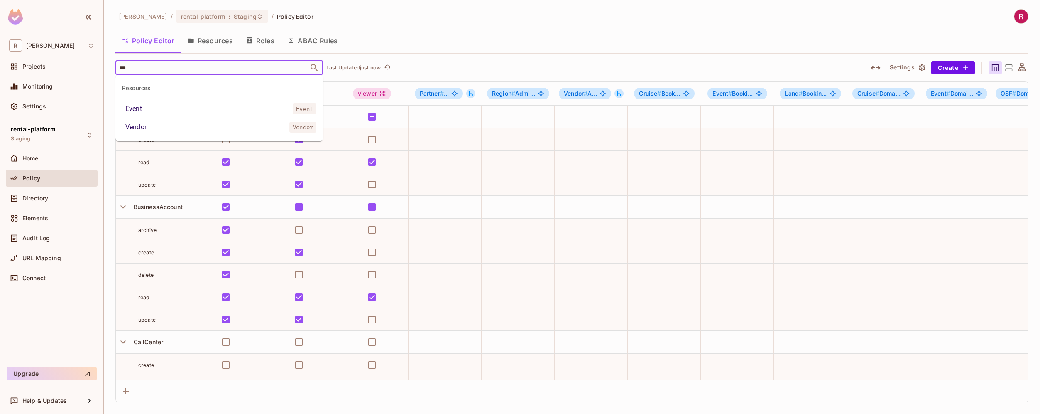
type input "****"
click at [174, 111] on li "Vendor Vendor" at bounding box center [219, 108] width 208 height 15
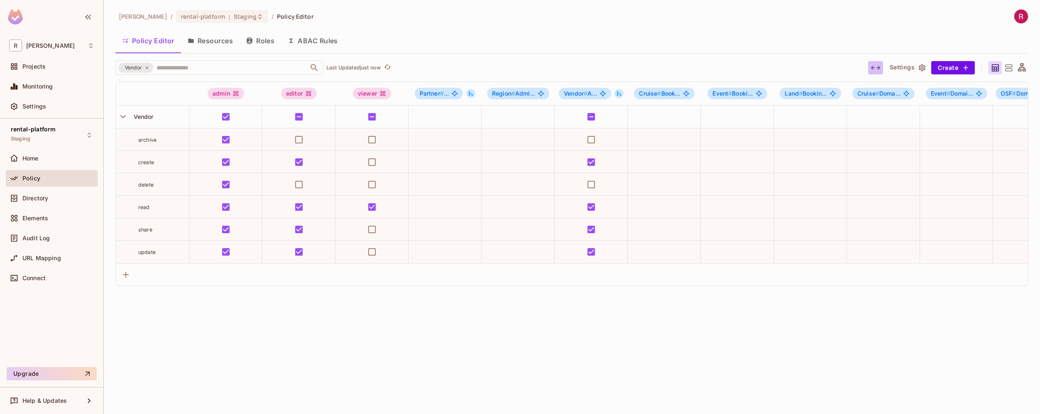
click at [878, 70] on icon "button" at bounding box center [876, 68] width 10 height 10
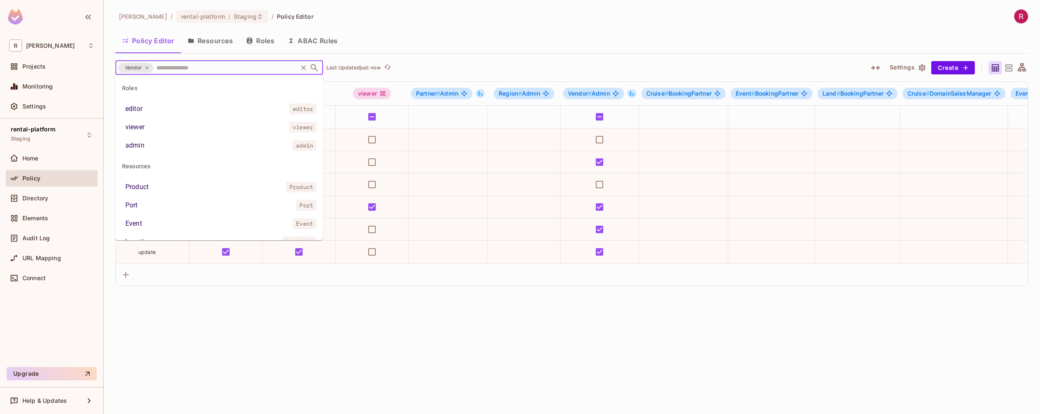
click at [180, 66] on input "text" at bounding box center [225, 67] width 142 height 15
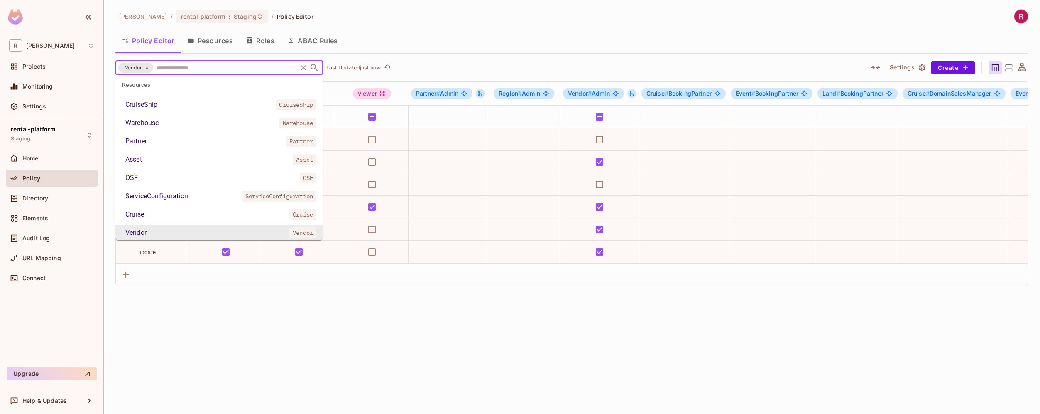
click at [149, 68] on icon at bounding box center [147, 67] width 5 height 5
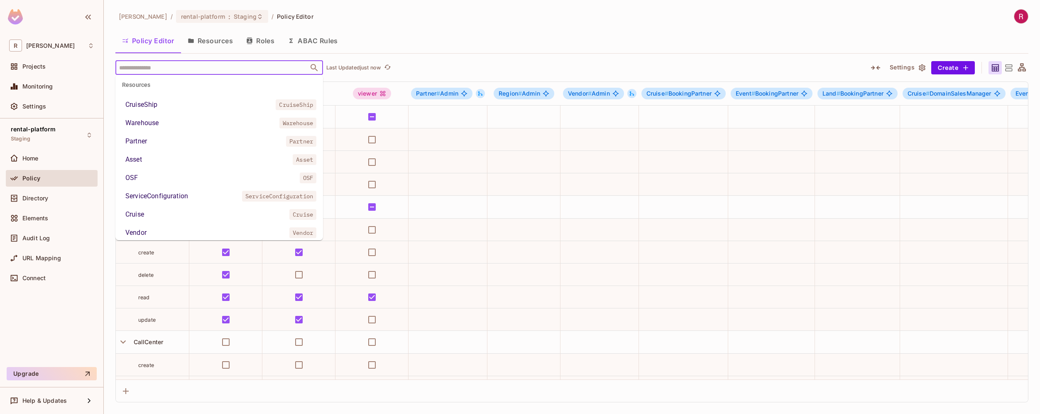
click at [157, 69] on input "text" at bounding box center [212, 67] width 190 height 15
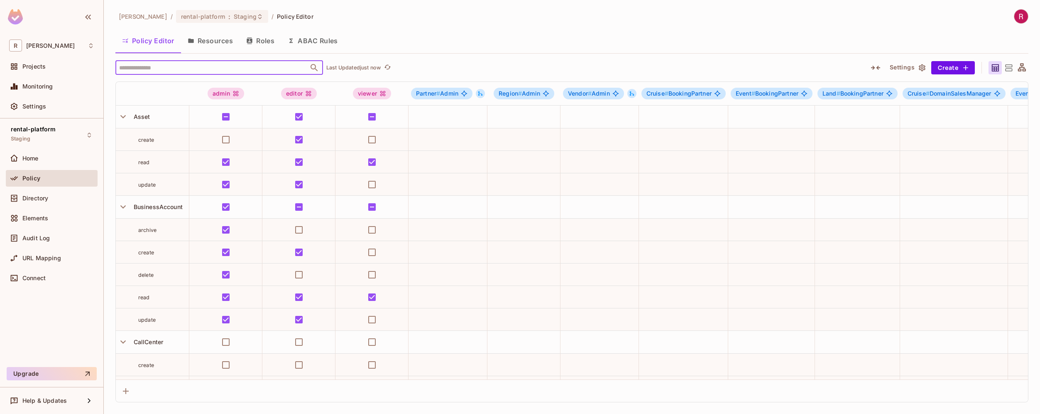
type input "*"
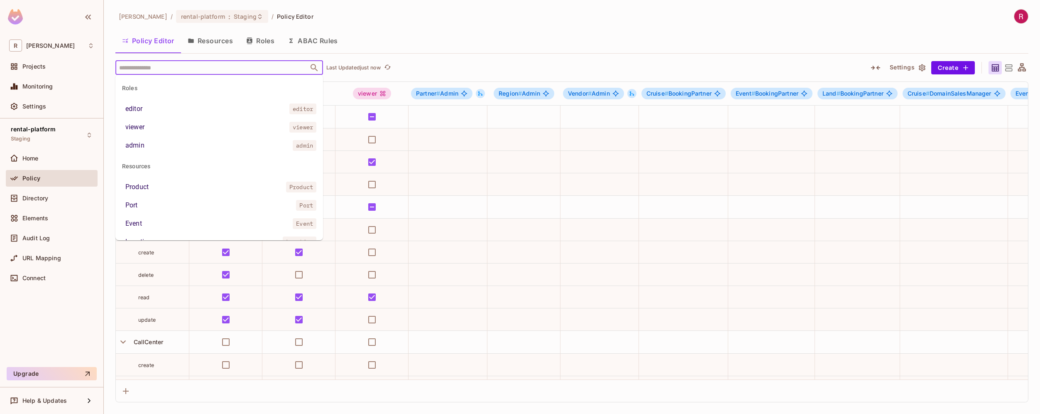
type input "*"
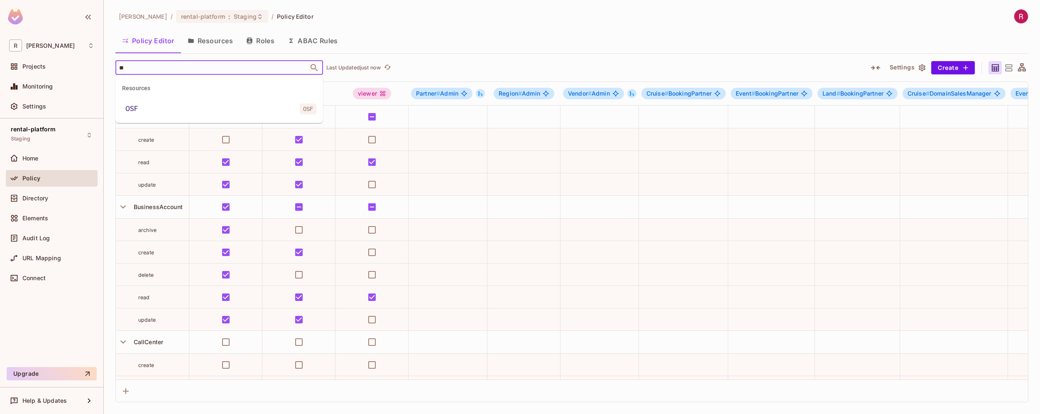
type input "***"
click at [147, 112] on li "OSF OSF" at bounding box center [219, 108] width 208 height 15
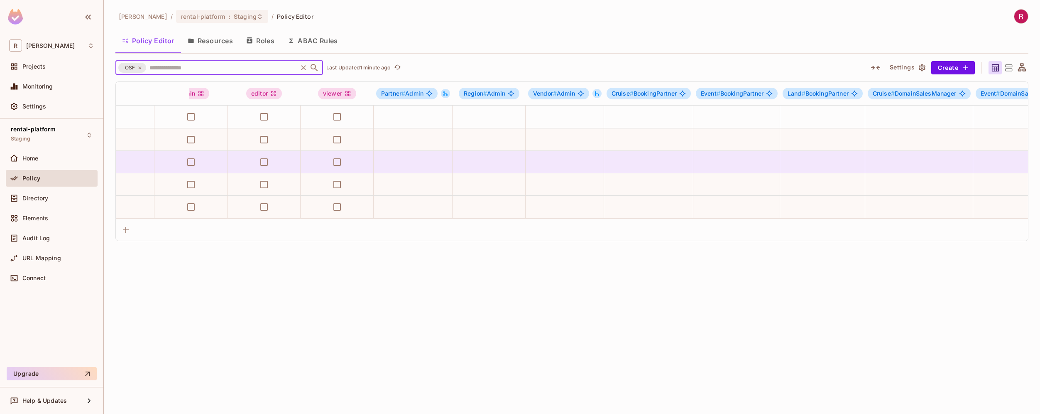
scroll to position [0, 0]
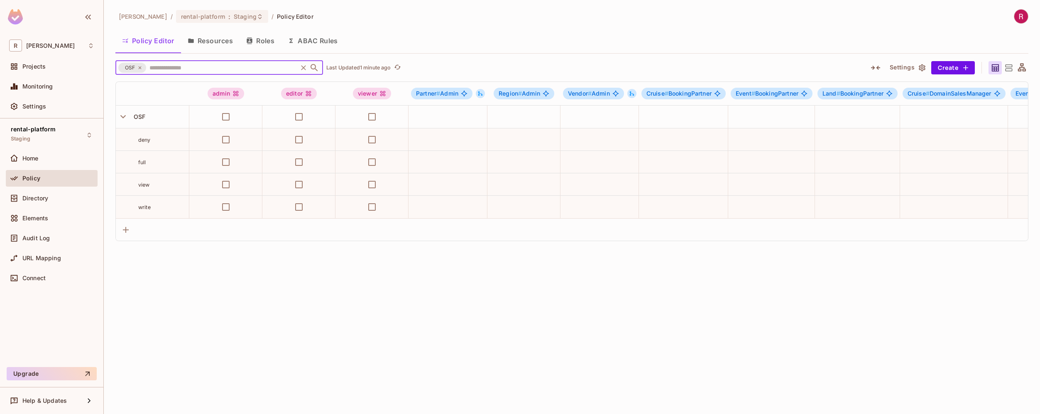
click at [142, 69] on div "OSF" at bounding box center [132, 68] width 28 height 10
click at [140, 68] on icon at bounding box center [139, 67] width 5 height 5
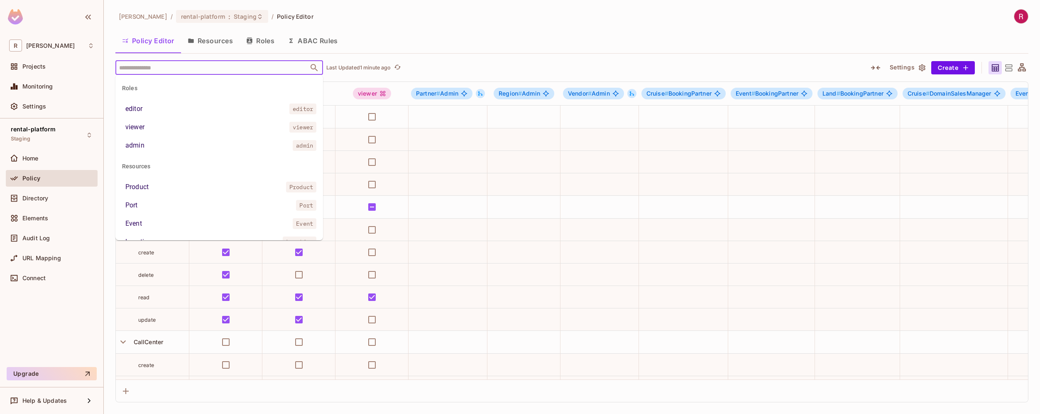
click at [149, 68] on input "text" at bounding box center [212, 67] width 190 height 15
type input "***"
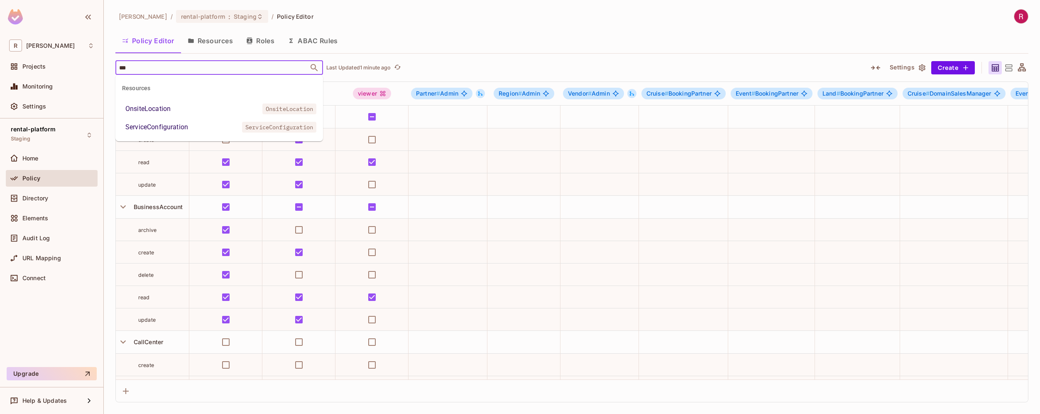
click at [174, 112] on li "OnsiteLocation OnsiteLocation" at bounding box center [219, 108] width 208 height 15
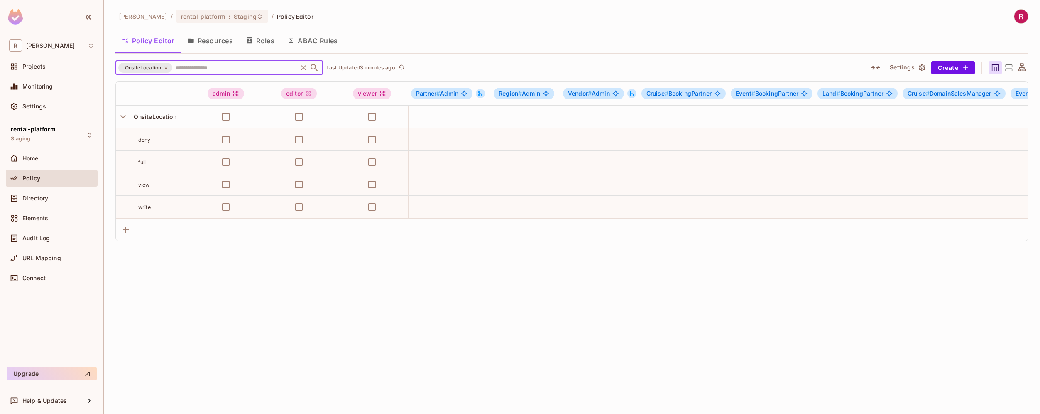
click at [167, 68] on icon at bounding box center [166, 67] width 3 height 3
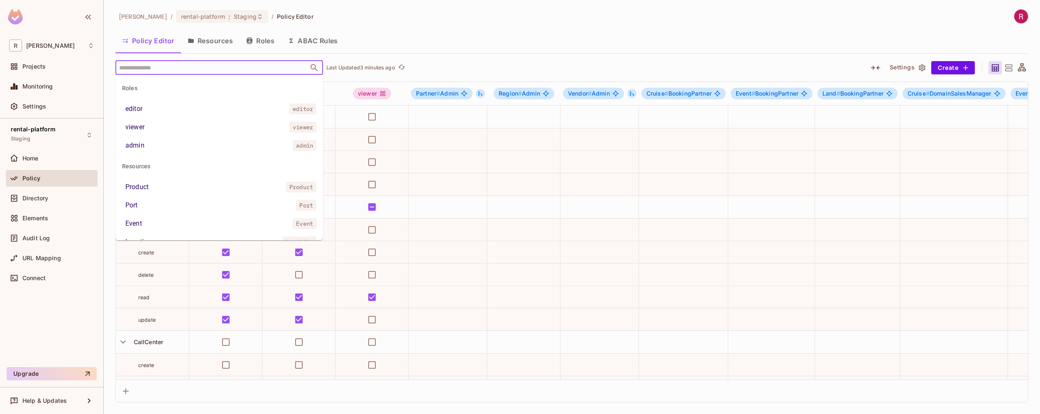
click at [179, 71] on input "text" at bounding box center [212, 67] width 190 height 15
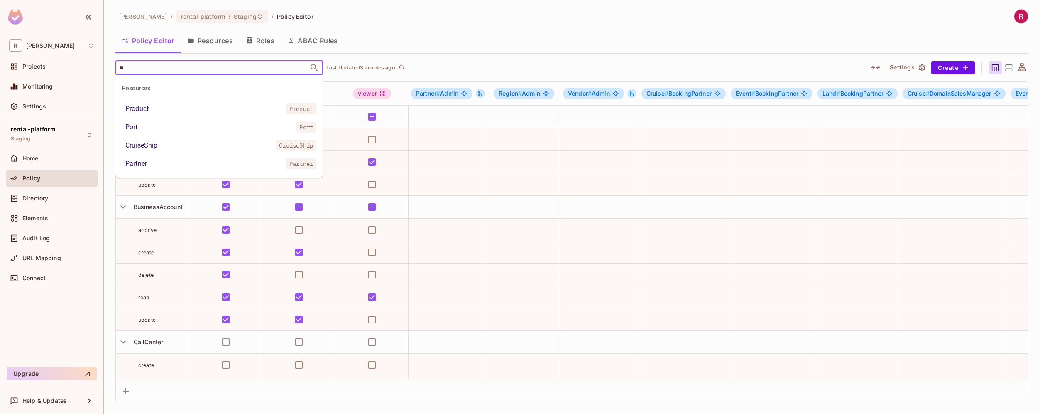
type input "***"
click at [146, 110] on div "Partner" at bounding box center [136, 109] width 22 height 10
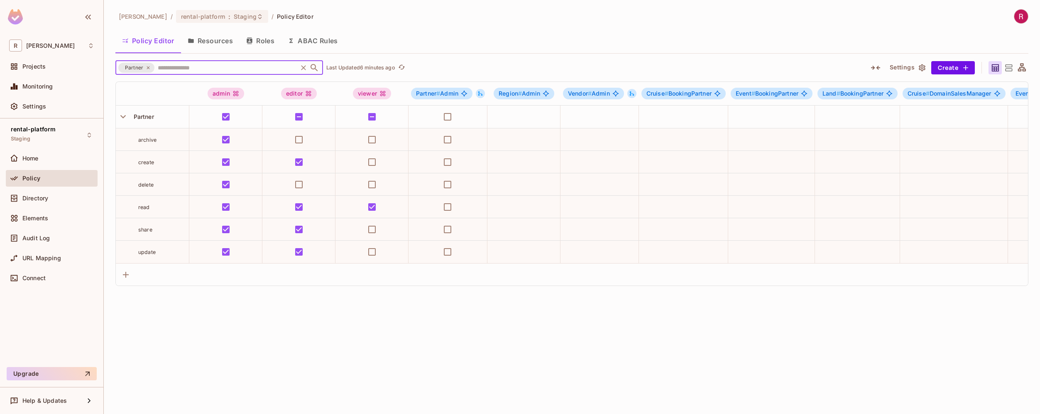
click at [147, 67] on icon at bounding box center [148, 67] width 5 height 5
click at [157, 68] on input "text" at bounding box center [226, 67] width 140 height 15
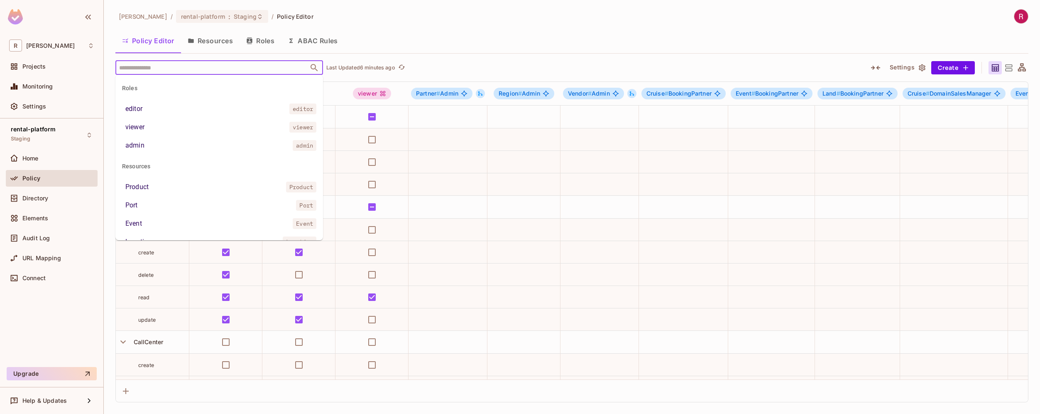
paste input "******"
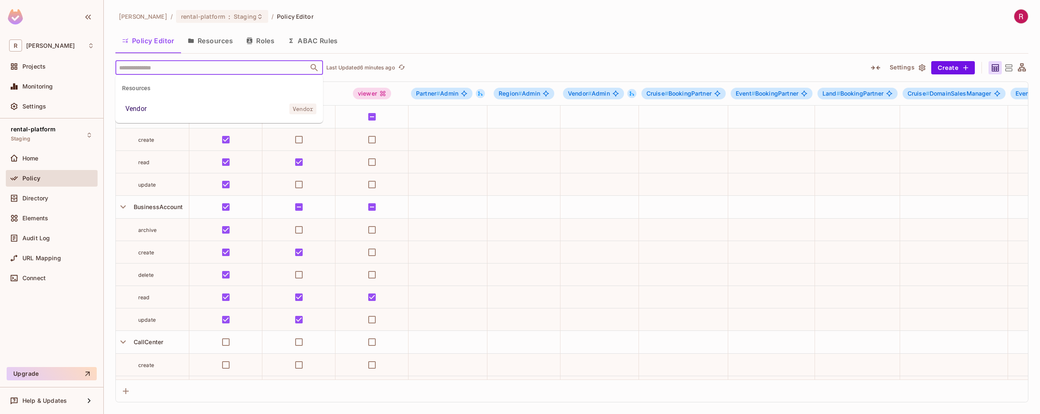
type input "******"
click at [139, 107] on div "Vendor" at bounding box center [135, 109] width 21 height 10
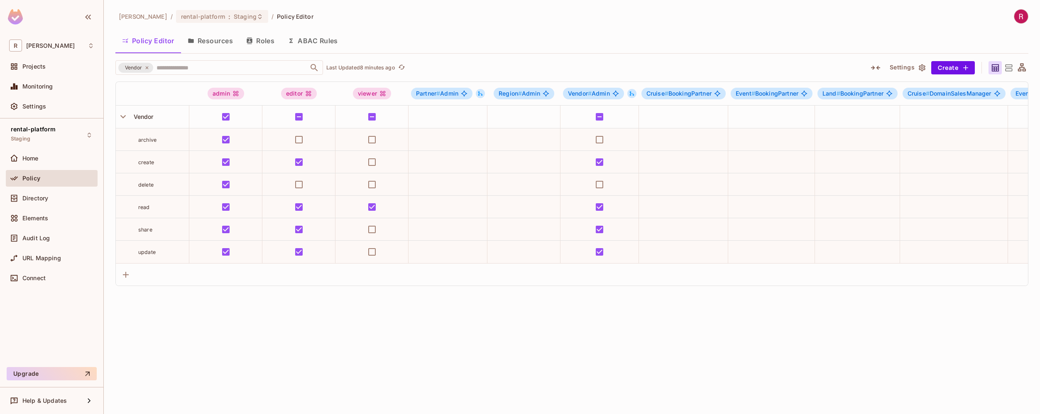
click at [53, 246] on div "Audit Log" at bounding box center [52, 240] width 92 height 20
click at [33, 244] on div "Audit Log" at bounding box center [52, 238] width 92 height 17
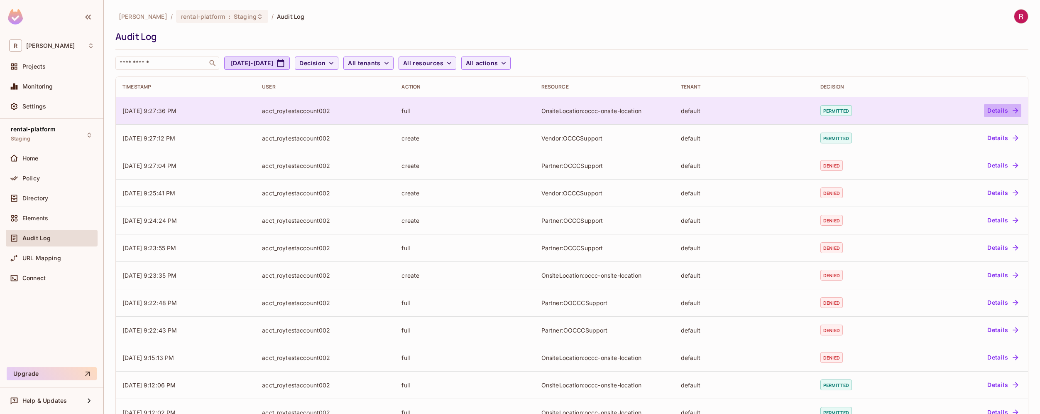
click at [998, 109] on button "Details" at bounding box center [1002, 110] width 37 height 13
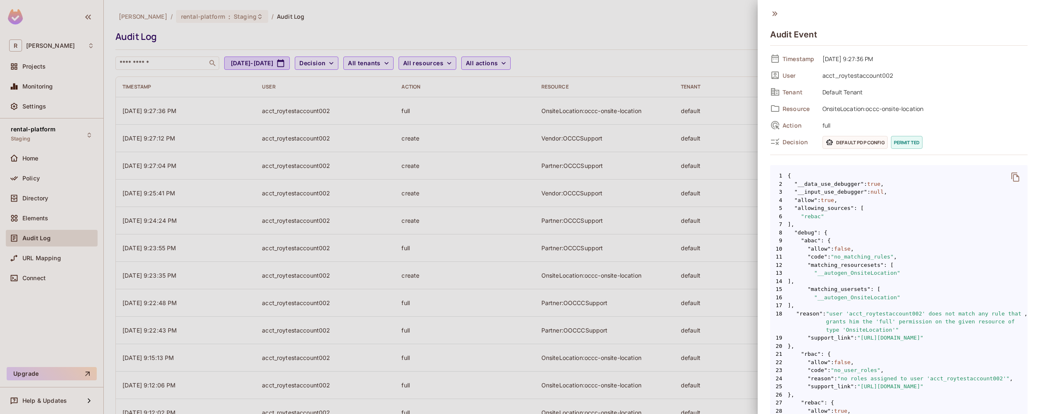
click at [1011, 179] on icon "delete" at bounding box center [1016, 177] width 10 height 10
